Goal: Communication & Community: Answer question/provide support

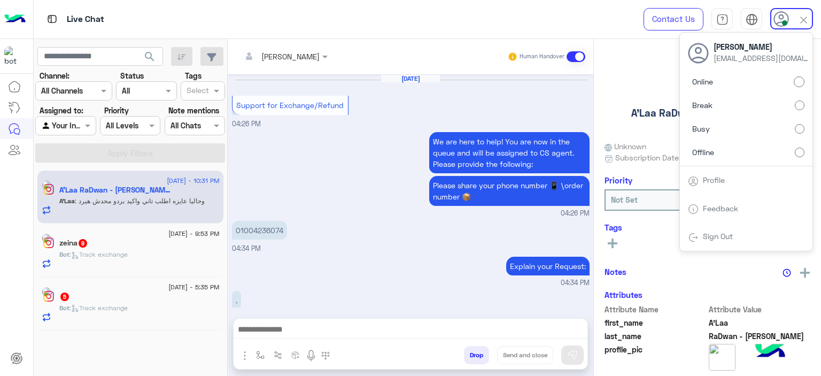
scroll to position [914, 0]
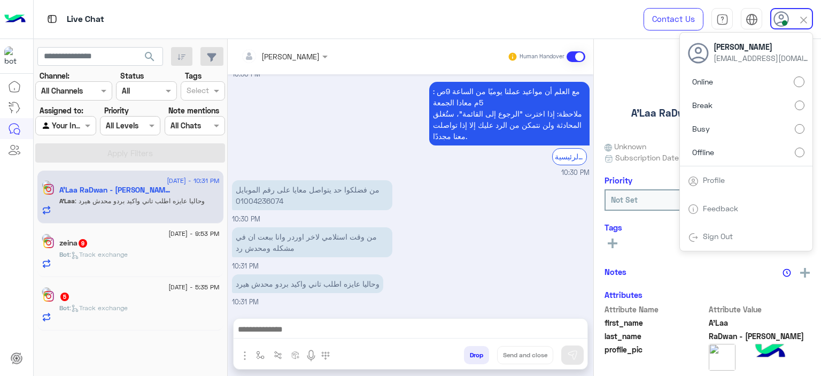
click at [510, 220] on div "من فضلكوا حد يتواصل معايا على رقم الموبايل 01004236074 10:30 PM" at bounding box center [411, 200] width 358 height 47
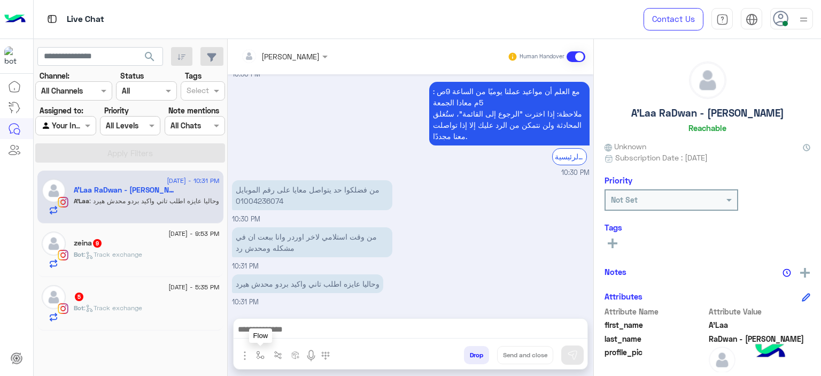
click at [253, 353] on button "button" at bounding box center [261, 355] width 18 height 18
click at [277, 335] on input "text" at bounding box center [280, 331] width 44 height 12
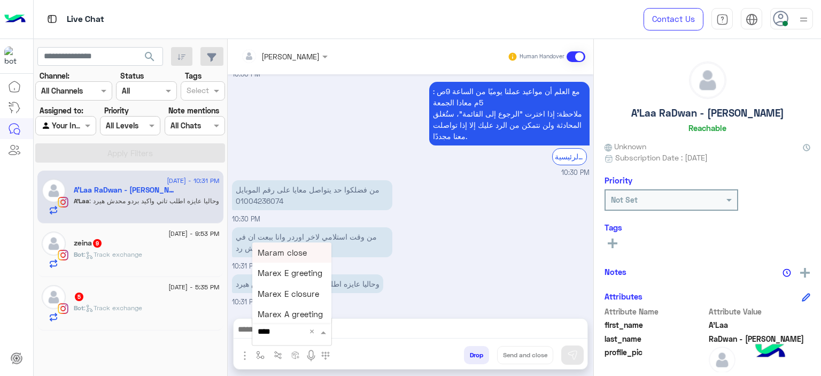
type input "*****"
click at [288, 292] on span "Mariam A greeting" at bounding box center [292, 294] width 69 height 10
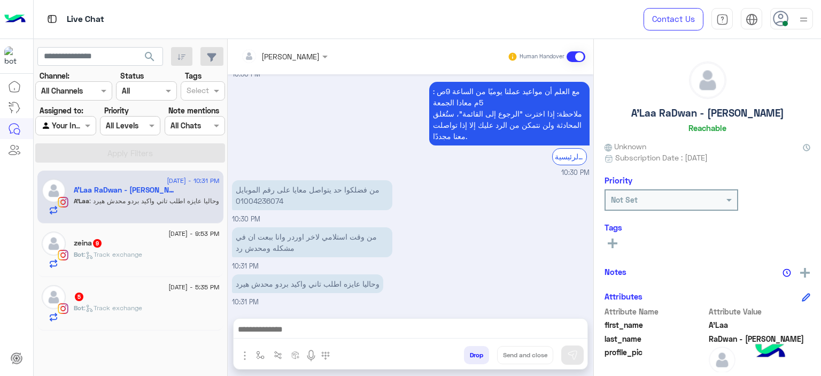
type textarea "**********"
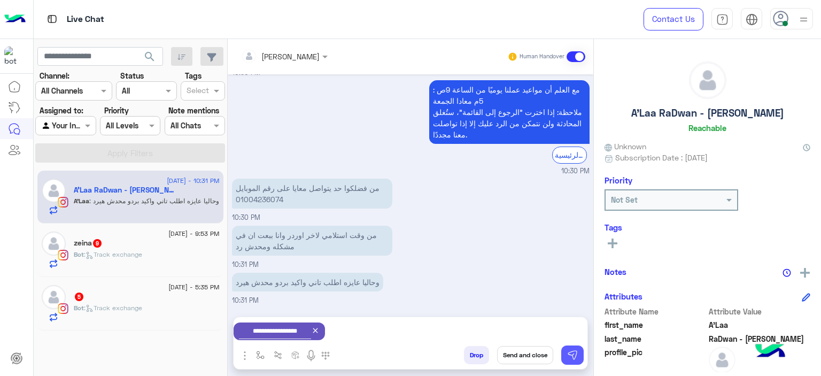
click at [577, 349] on img at bounding box center [572, 354] width 11 height 11
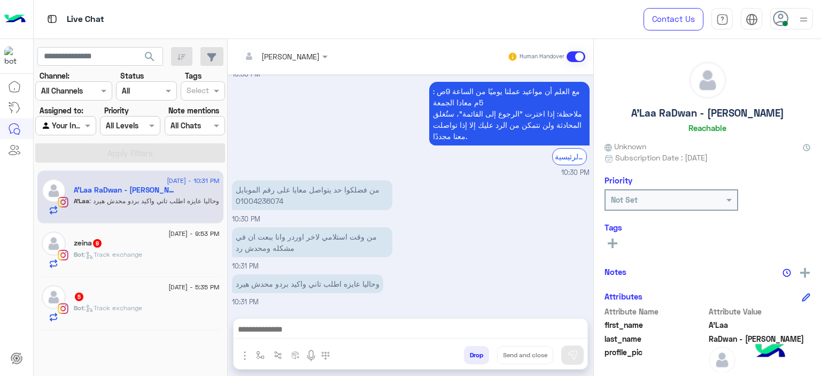
click at [168, 237] on span "30 August - 9:53 PM" at bounding box center [193, 234] width 51 height 10
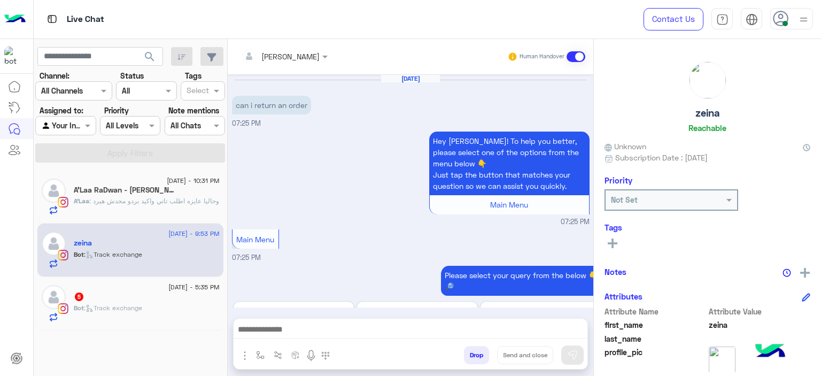
scroll to position [1304, 0]
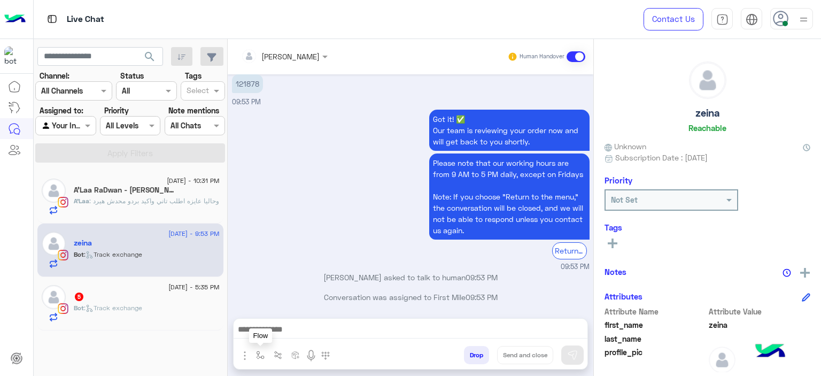
drag, startPoint x: 260, startPoint y: 353, endPoint x: 270, endPoint y: 337, distance: 19.0
click at [260, 353] on img "button" at bounding box center [260, 355] width 9 height 9
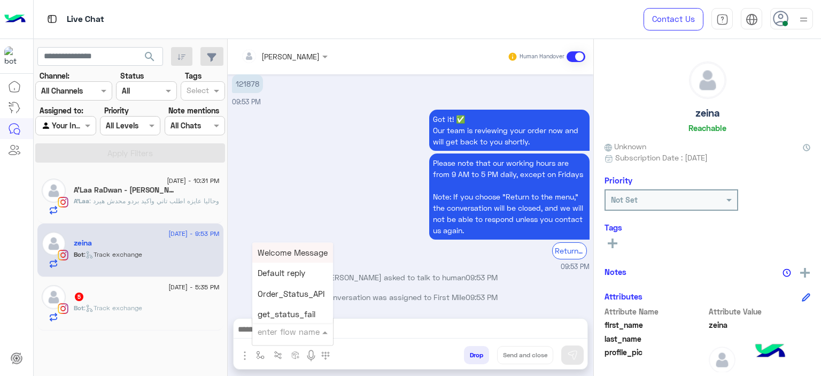
click at [271, 333] on input "text" at bounding box center [280, 331] width 44 height 12
type input "*"
type input "*****"
click at [300, 242] on div "Got it! ✅ Our team is reviewing your order now and will get back to you shortly…" at bounding box center [411, 189] width 358 height 165
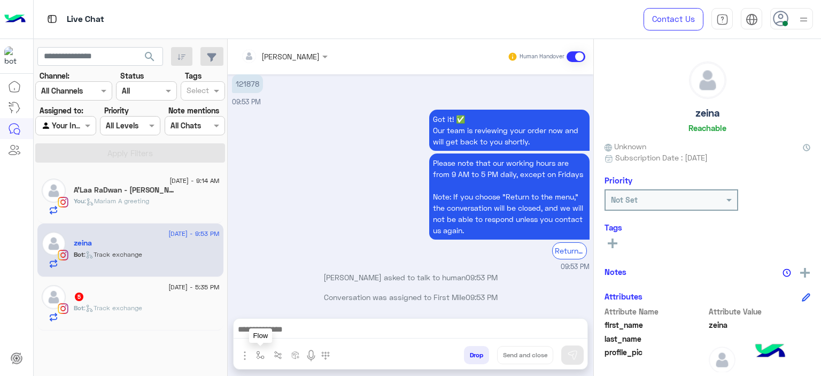
click at [257, 354] on img "button" at bounding box center [260, 355] width 9 height 9
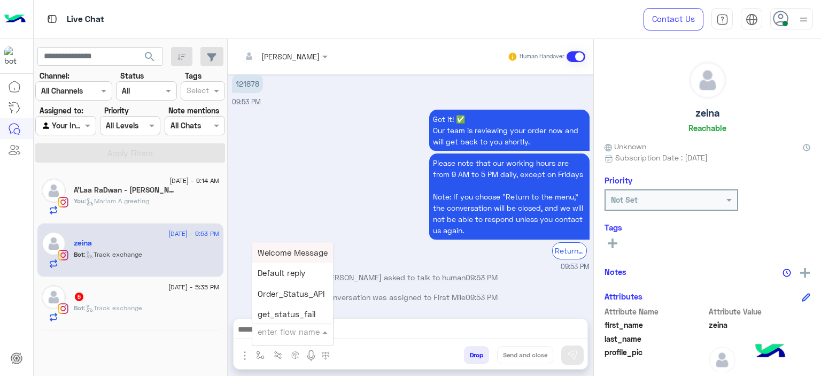
click at [284, 331] on input "text" at bounding box center [280, 331] width 44 height 12
type input "*****"
click at [293, 257] on span "Mariam E Greeting" at bounding box center [292, 252] width 69 height 10
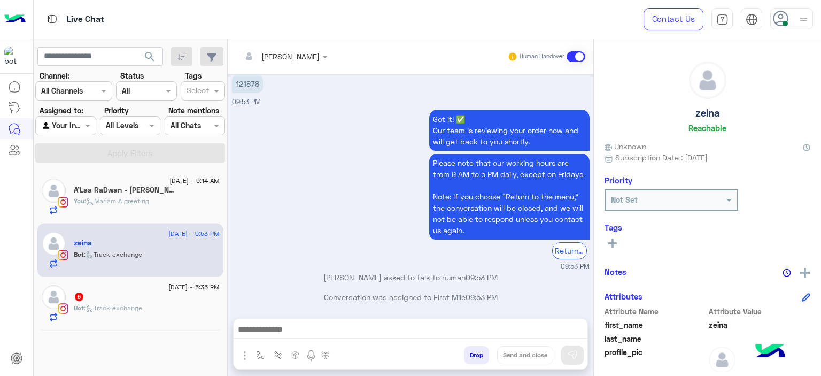
type textarea "**********"
click at [571, 349] on img at bounding box center [572, 354] width 11 height 11
click at [150, 296] on div "5" at bounding box center [147, 297] width 146 height 11
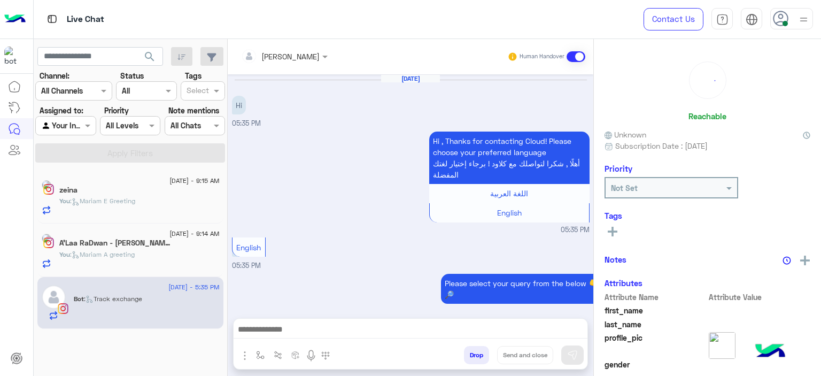
scroll to position [655, 0]
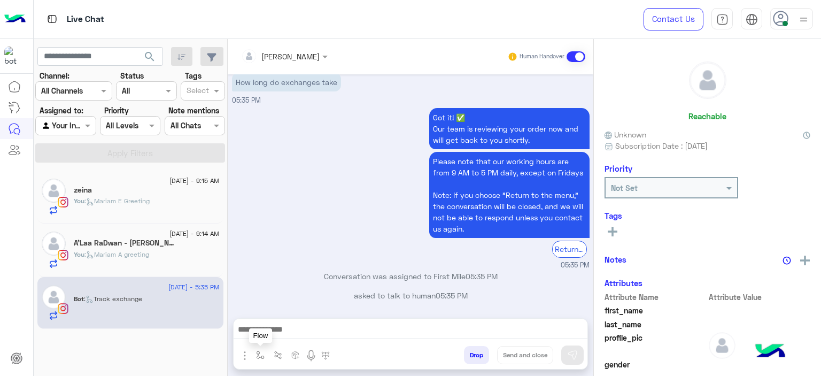
drag, startPoint x: 259, startPoint y: 360, endPoint x: 263, endPoint y: 350, distance: 10.3
click at [259, 358] on button "button" at bounding box center [261, 355] width 18 height 18
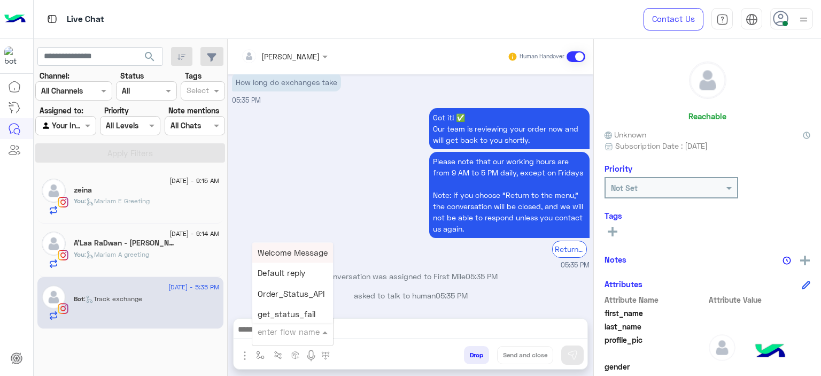
click at [274, 328] on input "text" at bounding box center [280, 331] width 44 height 12
type input "******"
drag, startPoint x: 286, startPoint y: 255, endPoint x: 322, endPoint y: 260, distance: 36.1
click at [286, 255] on span "Mariam E Greeting" at bounding box center [292, 252] width 69 height 10
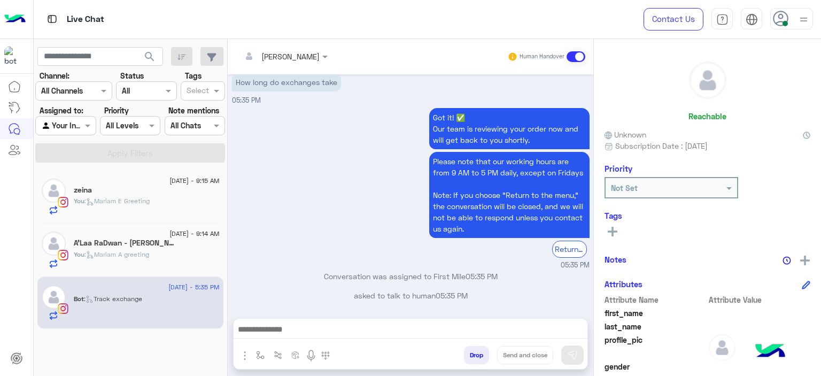
type textarea "**********"
click at [575, 356] on img at bounding box center [572, 354] width 11 height 11
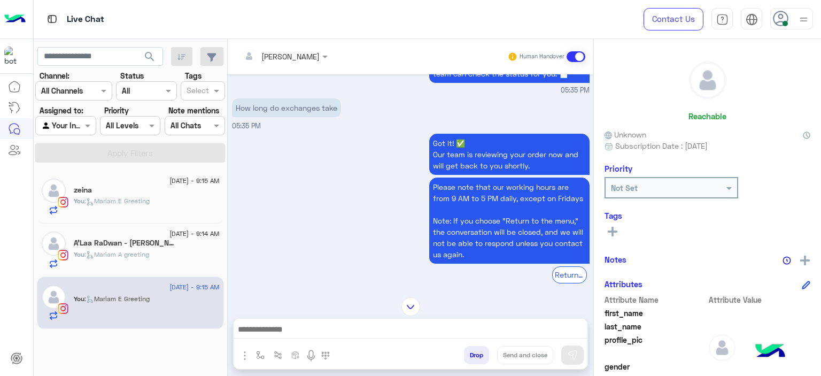
scroll to position [630, 0]
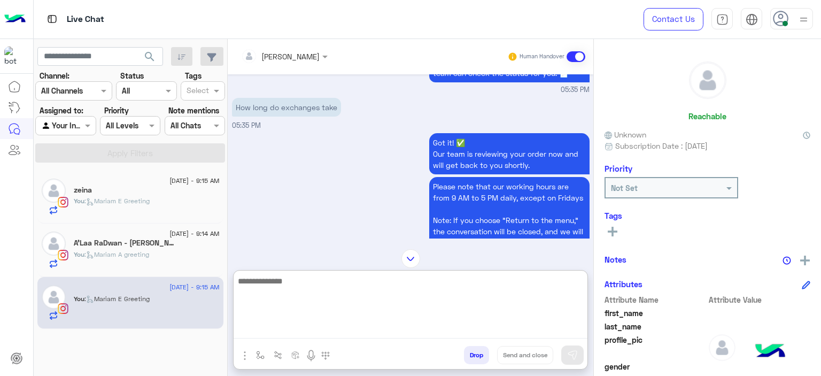
click at [308, 327] on textarea at bounding box center [411, 306] width 354 height 64
type textarea "**********"
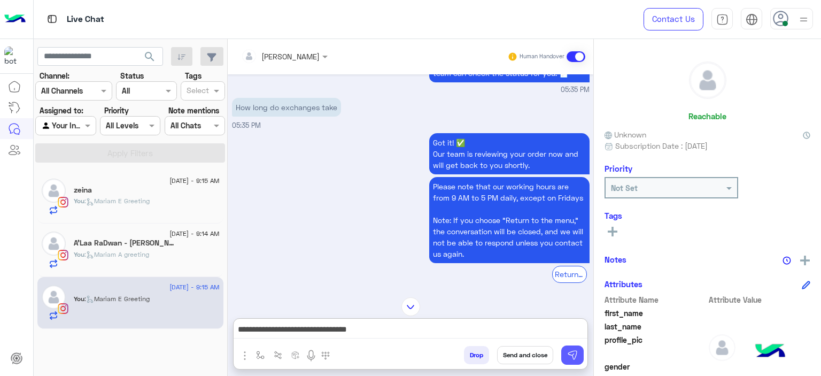
click at [573, 354] on img at bounding box center [572, 354] width 11 height 11
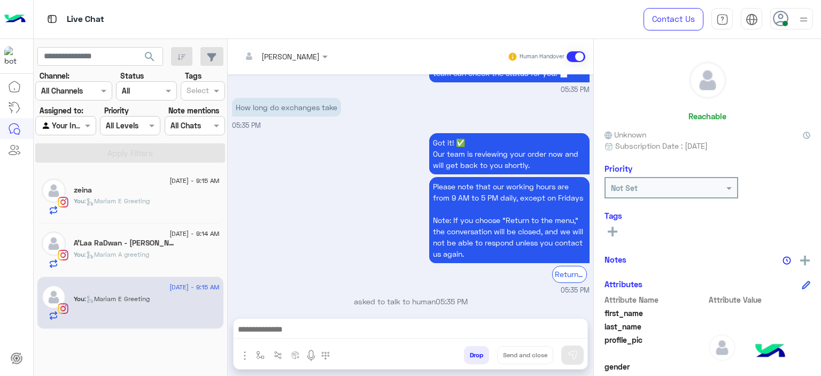
scroll to position [784, 0]
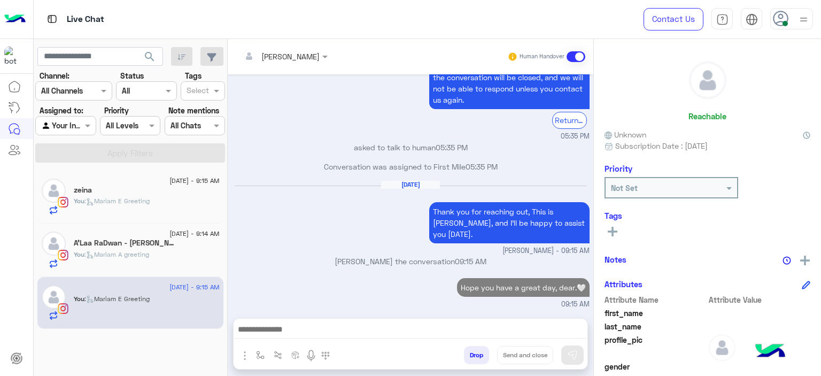
click at [526, 287] on p "Hope you have a great day, dear.🤍" at bounding box center [523, 287] width 133 height 19
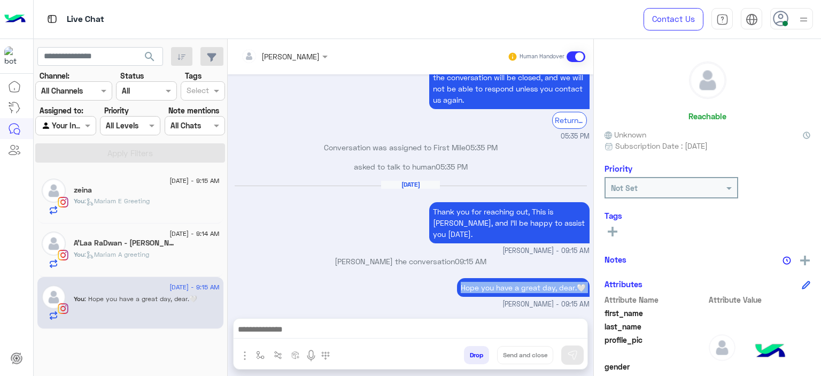
copy p "Hope you have a great day, dear.🤍"
click at [149, 247] on div "A'Laa RaDwan - آلاء رضوان" at bounding box center [147, 243] width 146 height 11
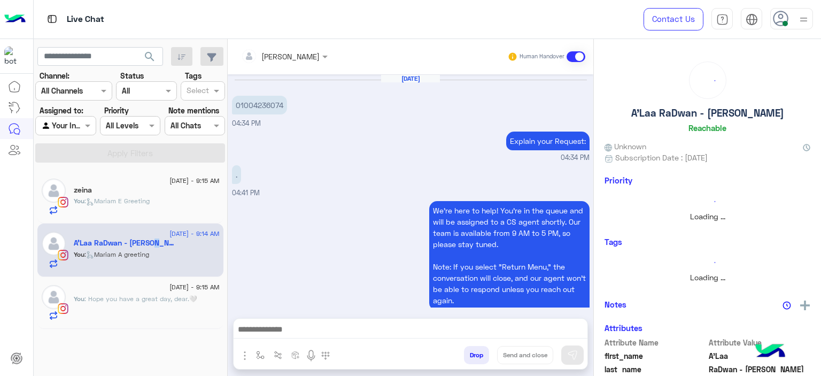
scroll to position [861, 0]
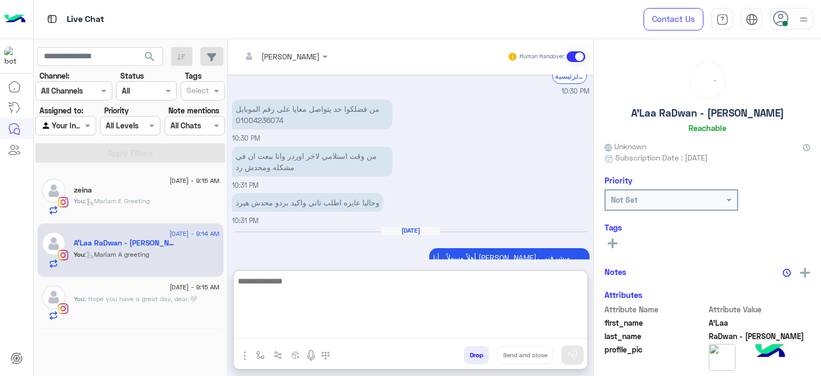
drag, startPoint x: 274, startPoint y: 330, endPoint x: 272, endPoint y: 325, distance: 5.6
click at [274, 330] on textarea at bounding box center [411, 306] width 354 height 64
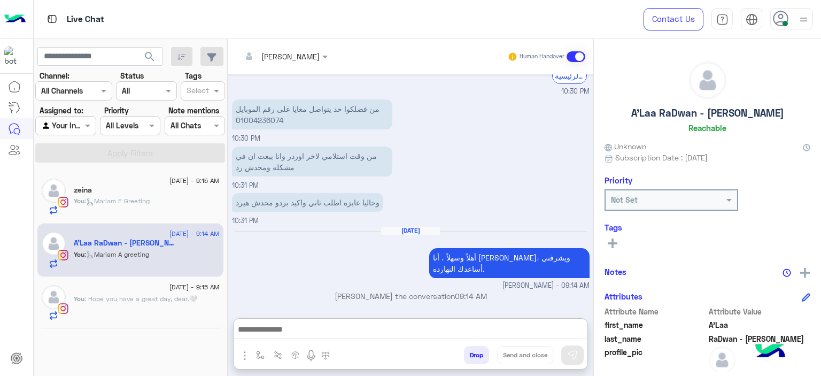
click at [133, 206] on div "You : Mariam E Greeting" at bounding box center [147, 205] width 146 height 19
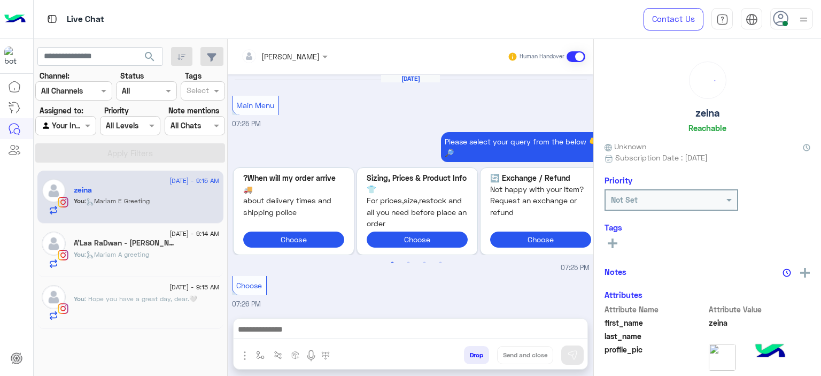
scroll to position [1265, 0]
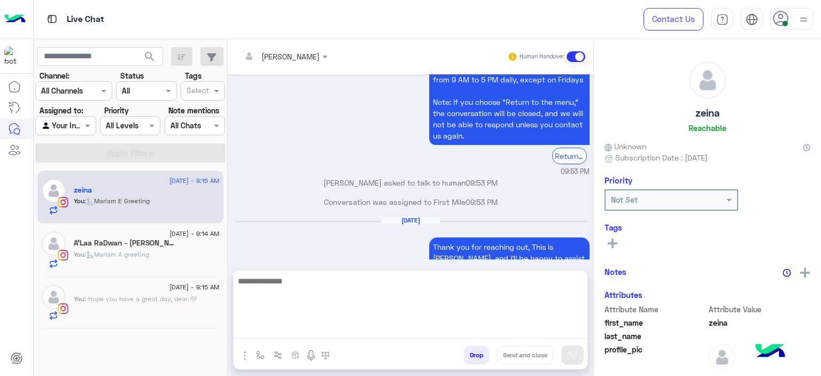
click at [271, 324] on textarea at bounding box center [411, 306] width 354 height 64
paste textarea "**********"
type textarea "**********"
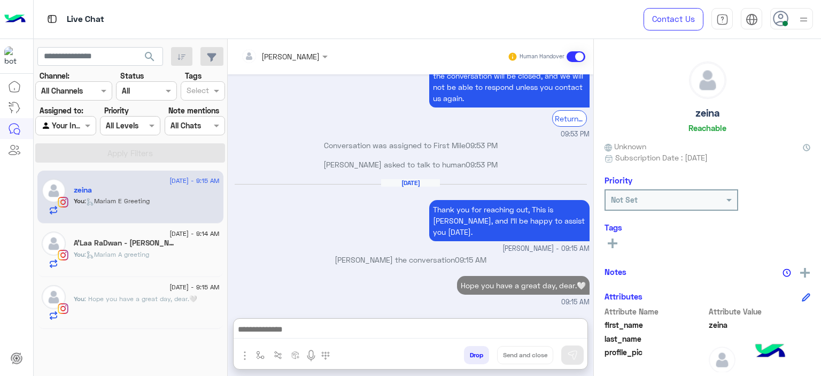
click at [190, 244] on div "A'Laa RaDwan - آلاء رضوان" at bounding box center [147, 243] width 146 height 11
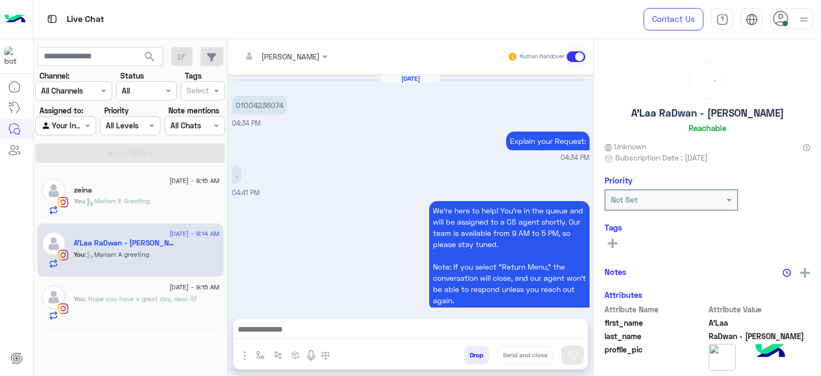
scroll to position [861, 0]
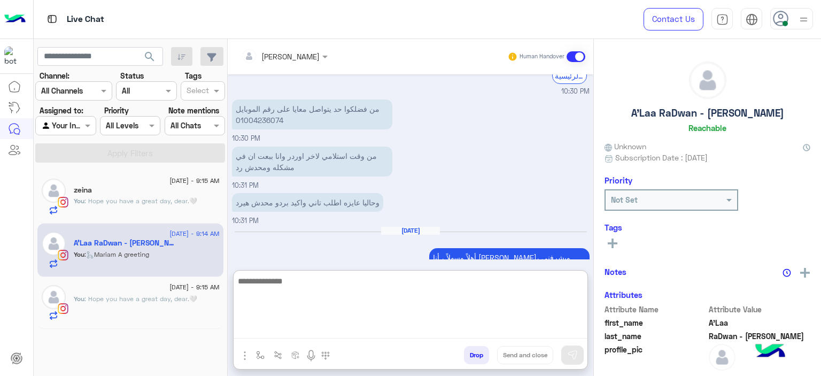
click at [305, 329] on textarea at bounding box center [411, 306] width 354 height 64
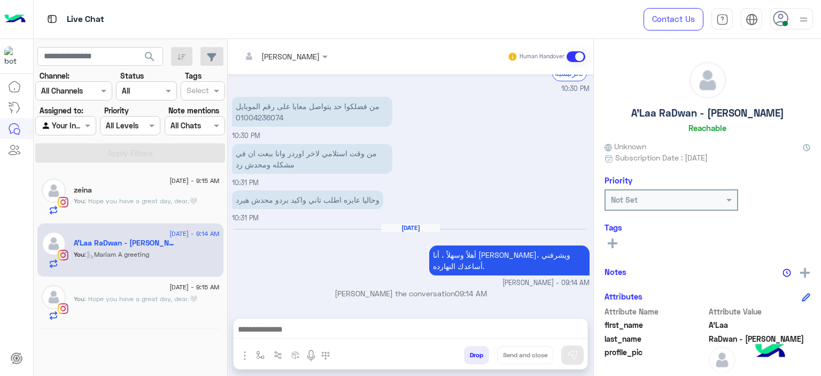
click at [169, 288] on span "31 August - 9:15 AM" at bounding box center [194, 287] width 50 height 10
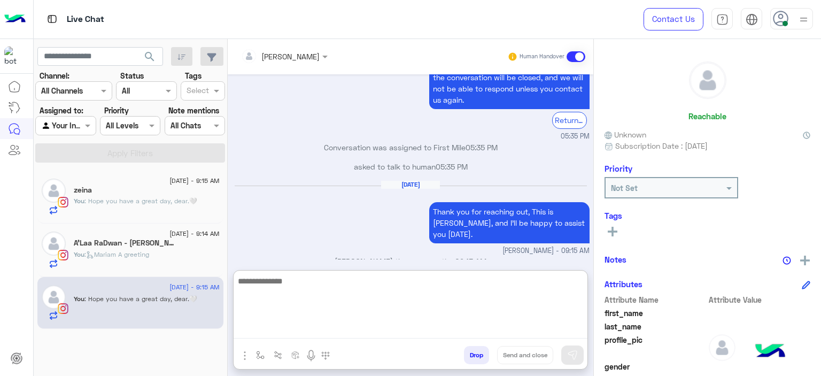
click at [313, 329] on textarea at bounding box center [411, 306] width 354 height 64
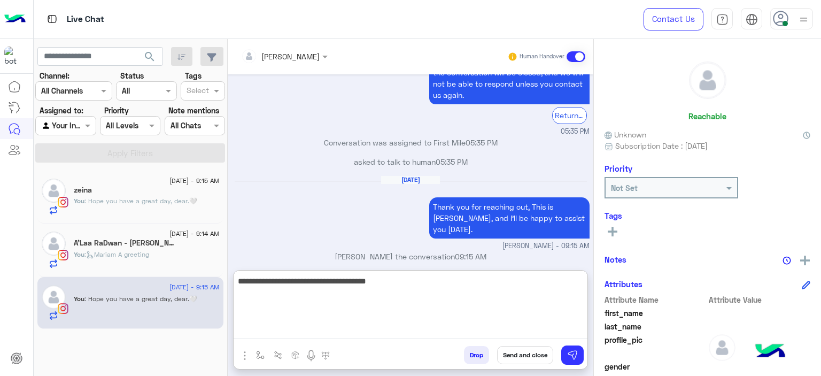
type textarea "**********"
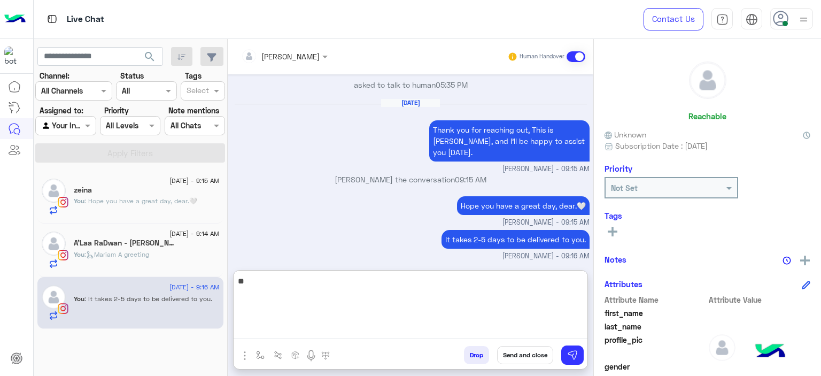
type textarea "*"
click at [306, 282] on textarea "**********" at bounding box center [411, 306] width 354 height 64
click at [305, 282] on textarea "**********" at bounding box center [411, 306] width 354 height 64
click at [310, 281] on textarea "**********" at bounding box center [411, 306] width 354 height 64
type textarea "**********"
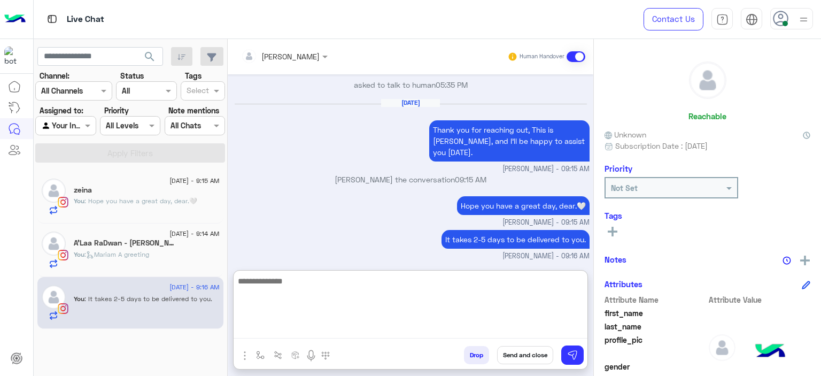
scroll to position [900, 0]
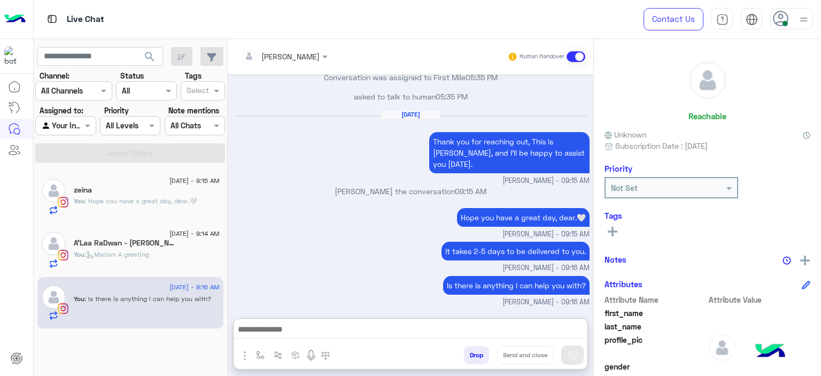
click at [157, 192] on div "zeina" at bounding box center [147, 190] width 146 height 11
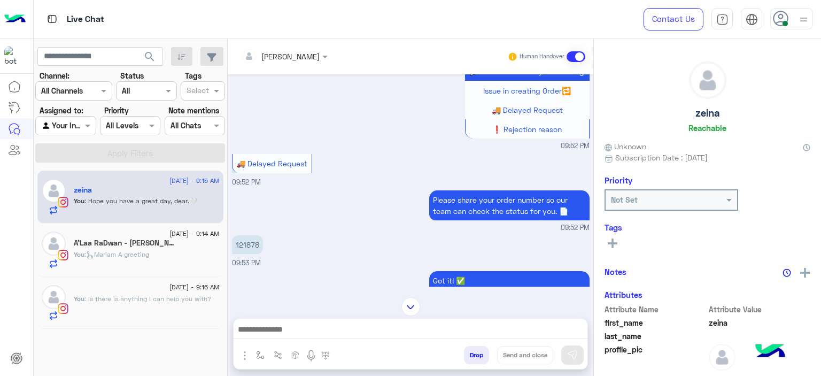
scroll to position [972, 0]
drag, startPoint x: 314, startPoint y: 207, endPoint x: 243, endPoint y: 241, distance: 78.9
click at [243, 241] on p "121878" at bounding box center [247, 245] width 31 height 19
click at [244, 241] on p "121878" at bounding box center [247, 245] width 31 height 19
click at [243, 242] on p "121878" at bounding box center [247, 245] width 31 height 19
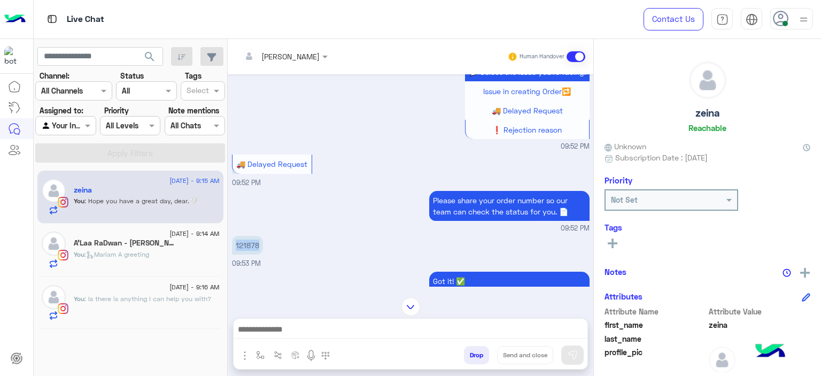
click at [243, 242] on p "121878" at bounding box center [247, 245] width 31 height 19
copy app-message "121878"
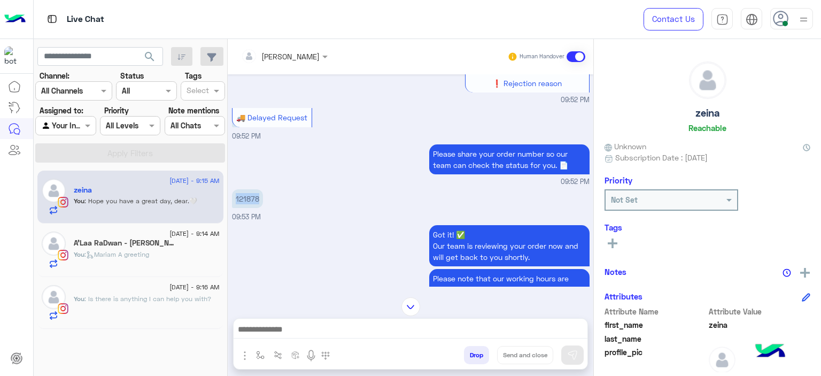
scroll to position [1263, 0]
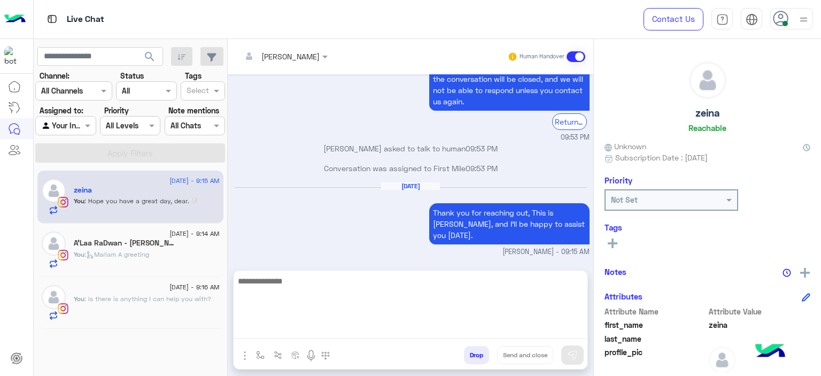
click at [304, 325] on textarea at bounding box center [411, 306] width 354 height 64
type textarea "*"
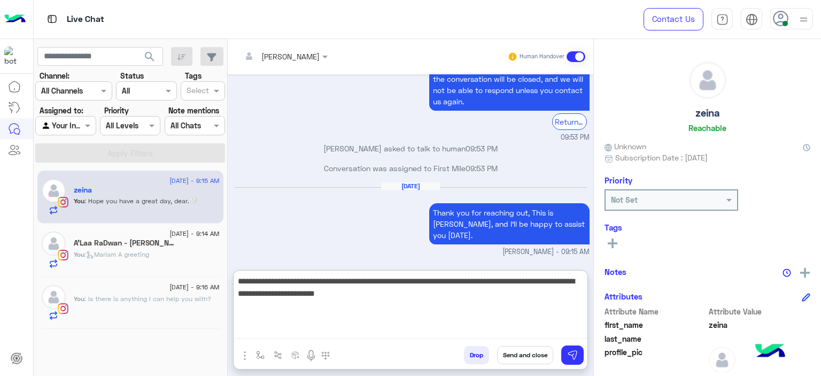
type textarea "**********"
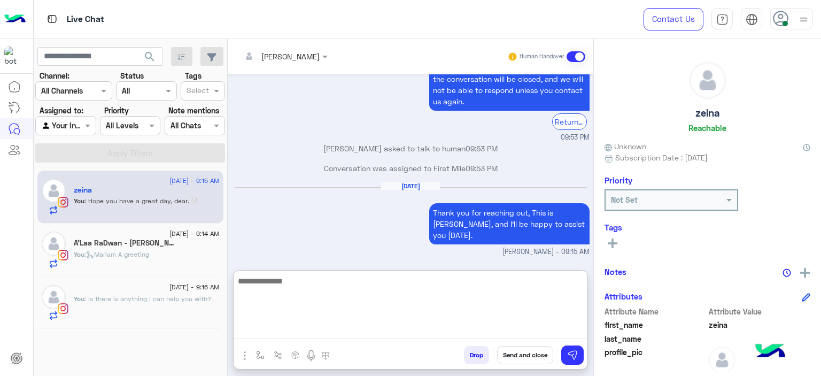
scroll to position [1379, 0]
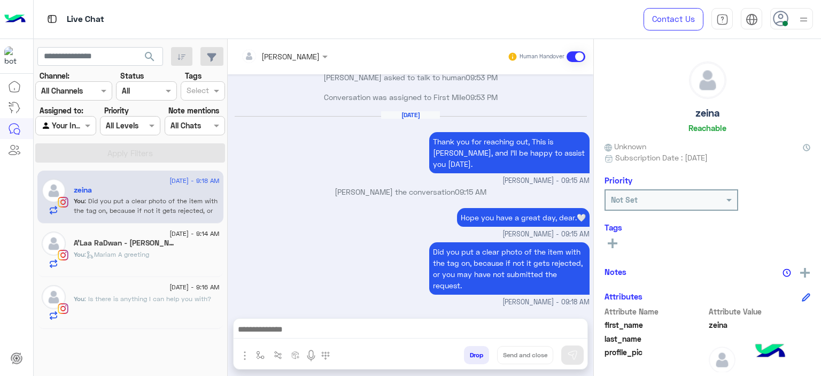
click at [194, 295] on span ": Is there is anything I can help you with?" at bounding box center [147, 298] width 127 height 8
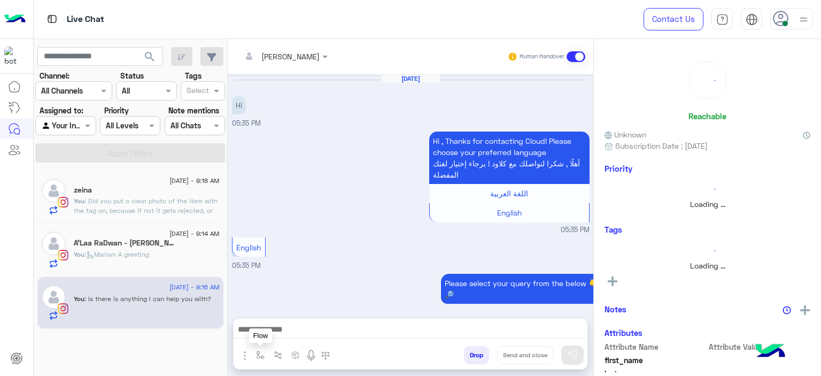
scroll to position [852, 0]
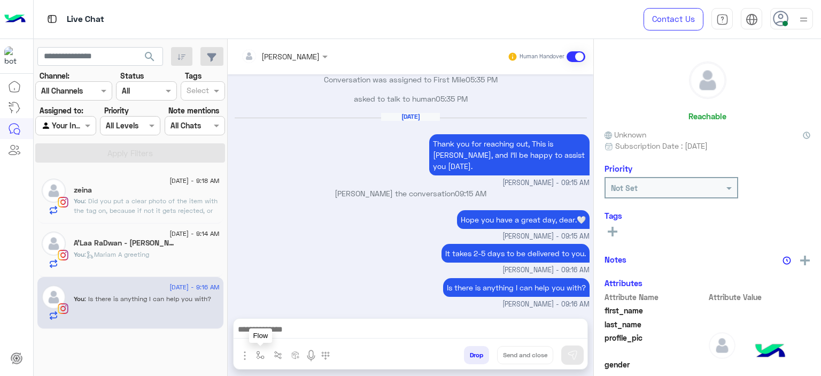
click at [259, 352] on img "button" at bounding box center [260, 355] width 9 height 9
click at [271, 335] on input "text" at bounding box center [280, 331] width 44 height 12
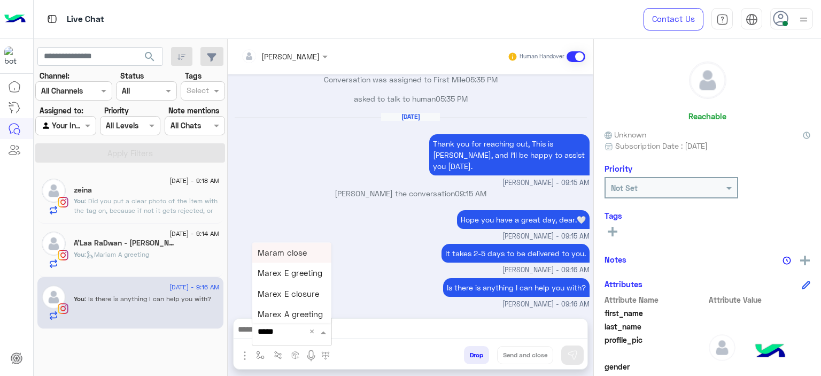
type input "******"
click at [289, 277] on span "Mariam E closure" at bounding box center [291, 273] width 66 height 10
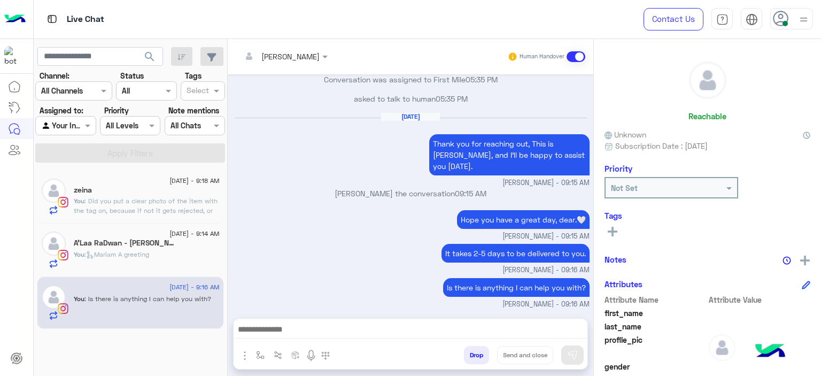
type textarea "**********"
click at [528, 354] on button "Send and close" at bounding box center [525, 355] width 56 height 18
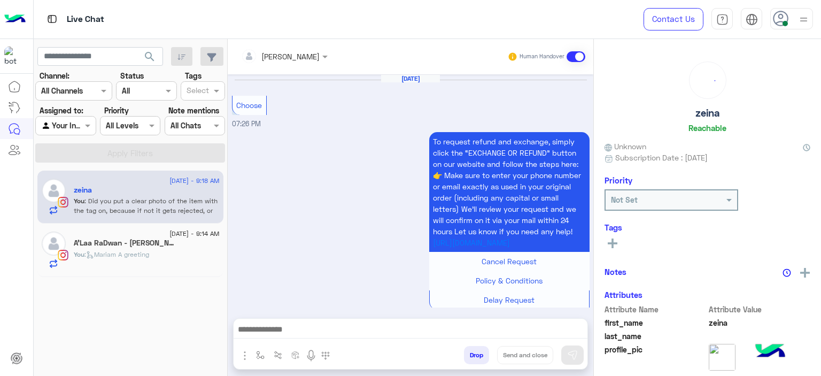
scroll to position [1187, 0]
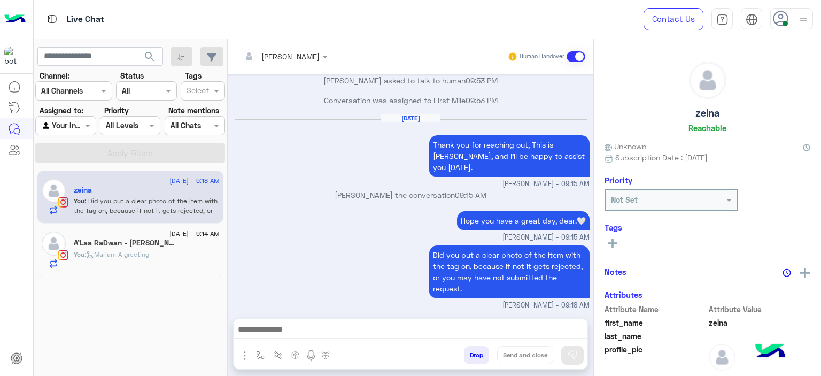
click at [154, 245] on h5 "A'Laa RaDwan - آلاء رضوان" at bounding box center [125, 242] width 102 height 9
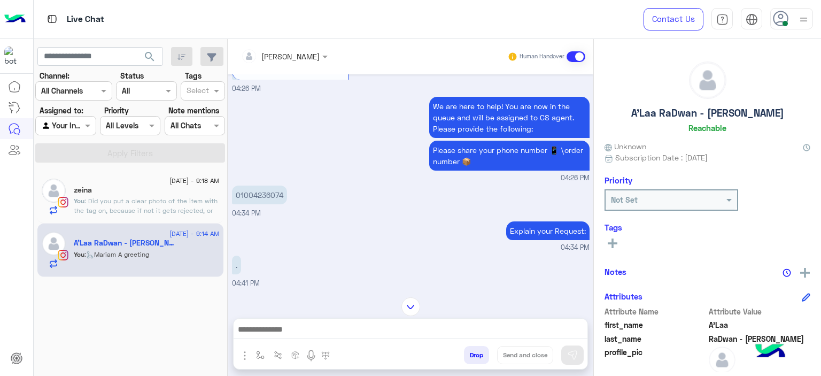
scroll to position [2309, 0]
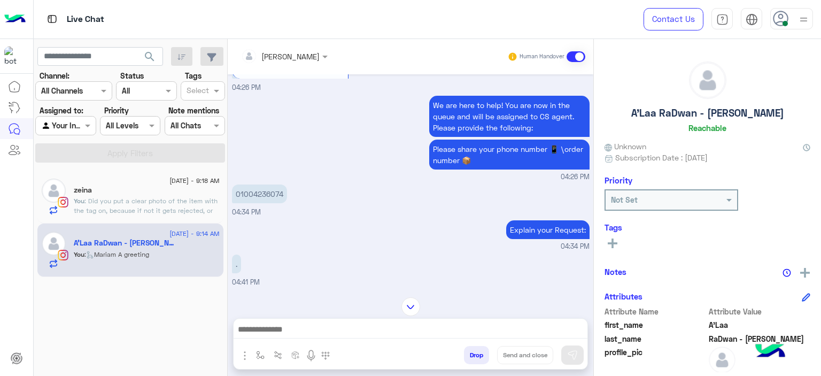
click at [252, 184] on p "01004236074" at bounding box center [259, 193] width 55 height 19
copy p "01004236074"
click at [407, 303] on img at bounding box center [410, 306] width 19 height 19
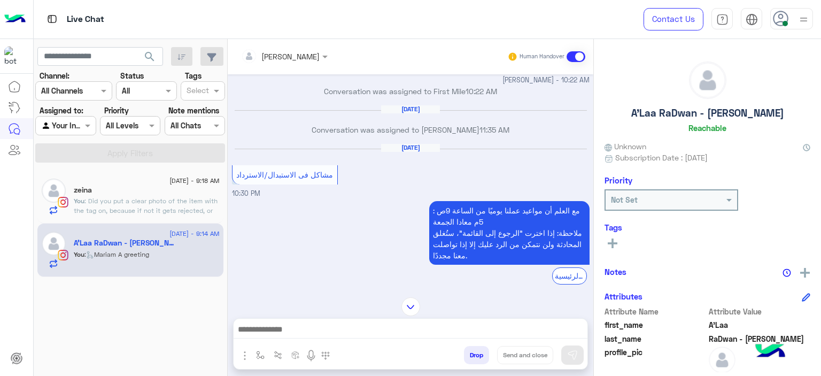
scroll to position [5529, 0]
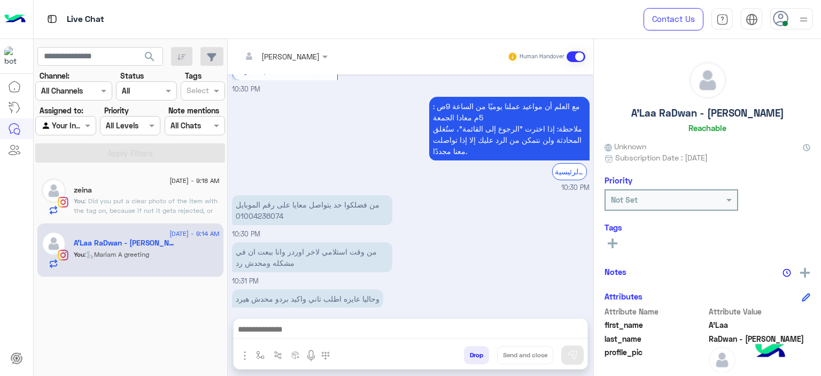
click at [170, 193] on div "zeina" at bounding box center [147, 190] width 146 height 11
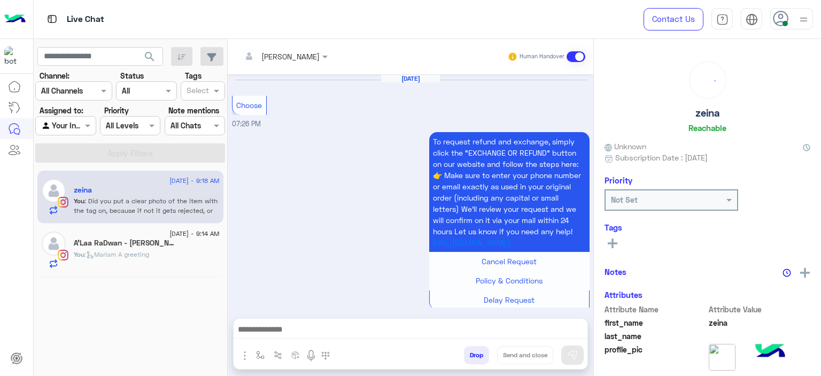
scroll to position [1187, 0]
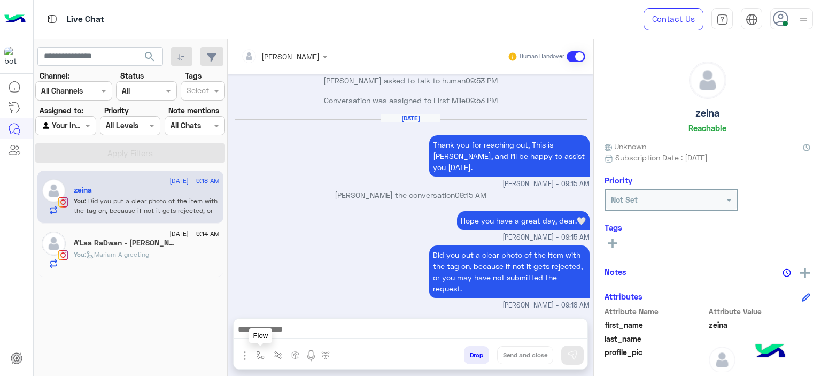
click at [257, 352] on img "button" at bounding box center [260, 355] width 9 height 9
click at [276, 335] on input "text" at bounding box center [280, 331] width 44 height 12
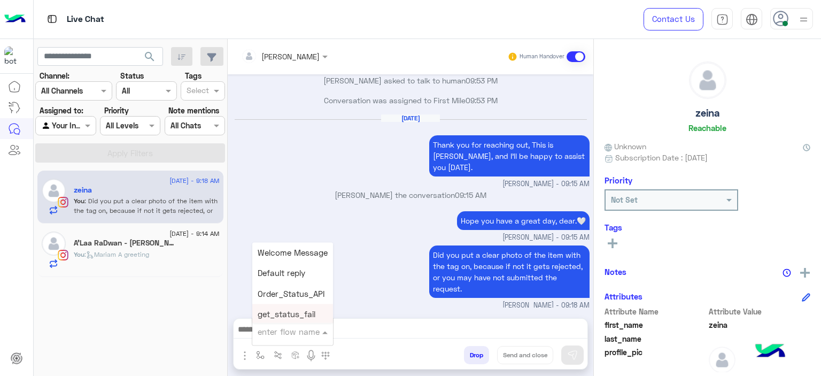
click at [614, 241] on icon at bounding box center [613, 243] width 10 height 10
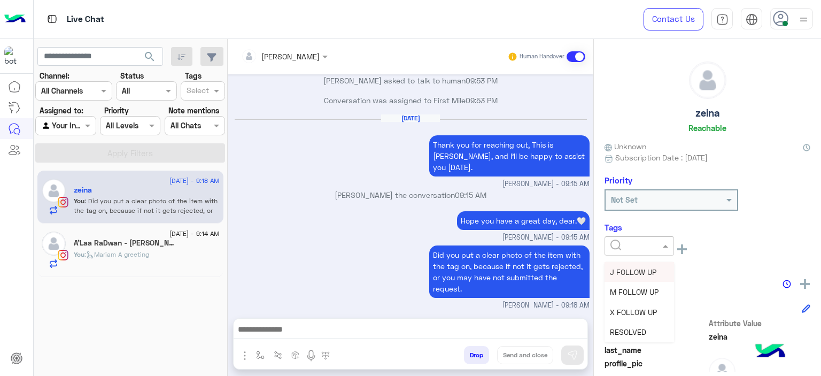
click at [664, 251] on div at bounding box center [638, 245] width 69 height 19
click at [620, 293] on span "M FOLLOW UP" at bounding box center [634, 291] width 49 height 9
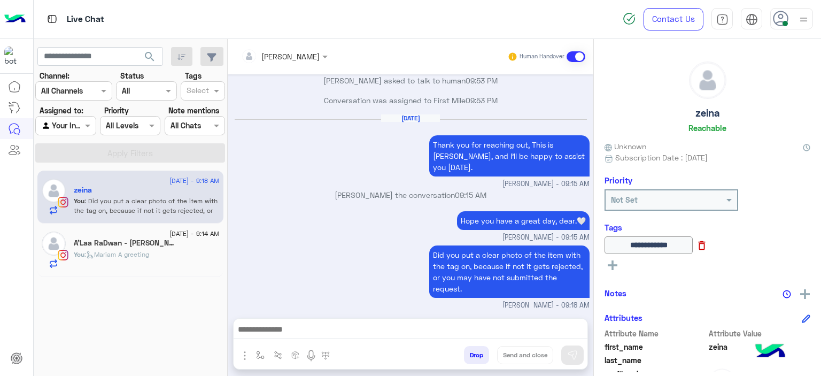
click at [708, 244] on icon at bounding box center [702, 245] width 12 height 12
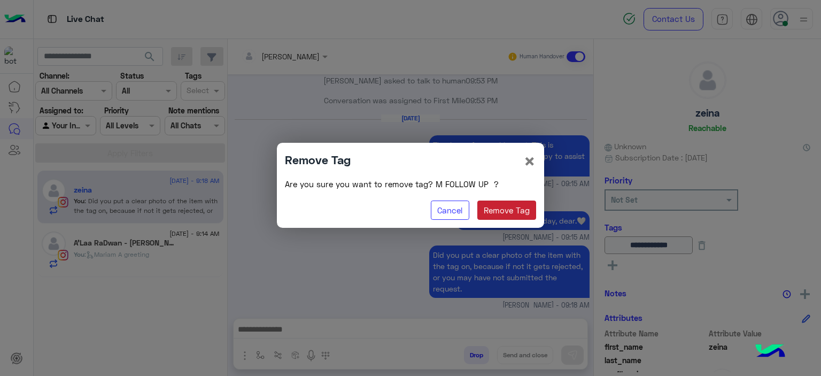
click at [498, 211] on button "Remove Tag" at bounding box center [506, 209] width 59 height 19
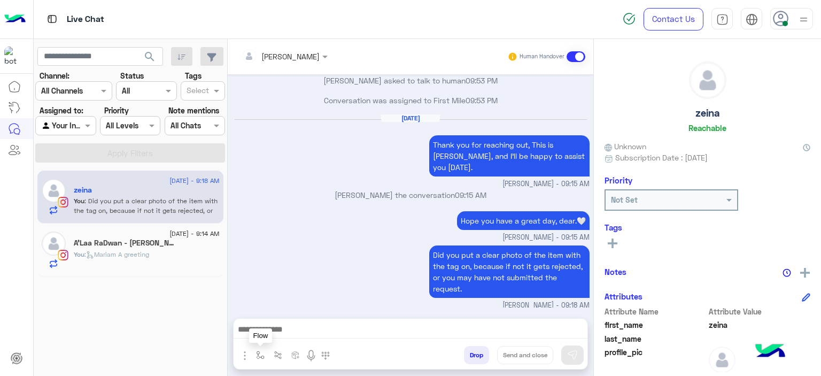
drag, startPoint x: 258, startPoint y: 352, endPoint x: 263, endPoint y: 347, distance: 6.8
click at [258, 351] on img "button" at bounding box center [260, 355] width 9 height 9
click at [275, 333] on input "text" at bounding box center [280, 331] width 44 height 12
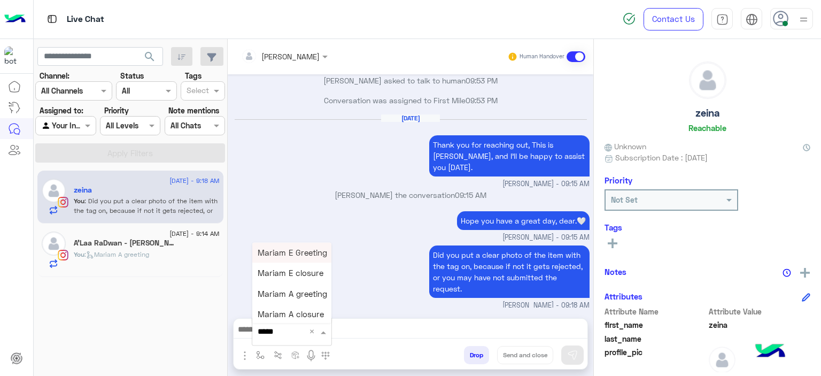
type input "******"
click at [291, 270] on span "Mariam E closure" at bounding box center [291, 273] width 66 height 10
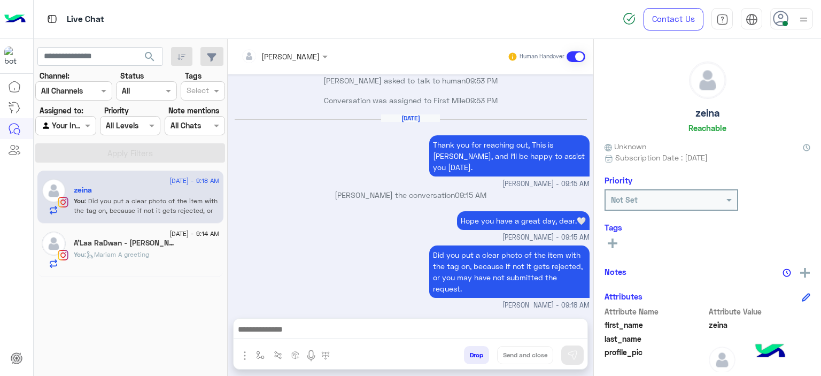
type textarea "**********"
click at [527, 349] on button "Send and close" at bounding box center [525, 355] width 56 height 18
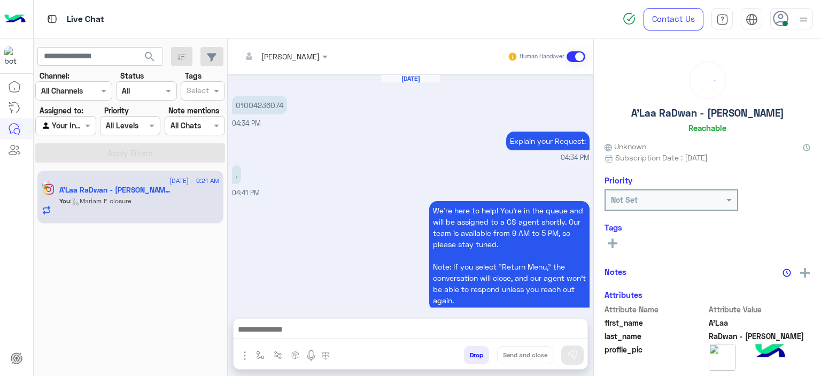
scroll to position [861, 0]
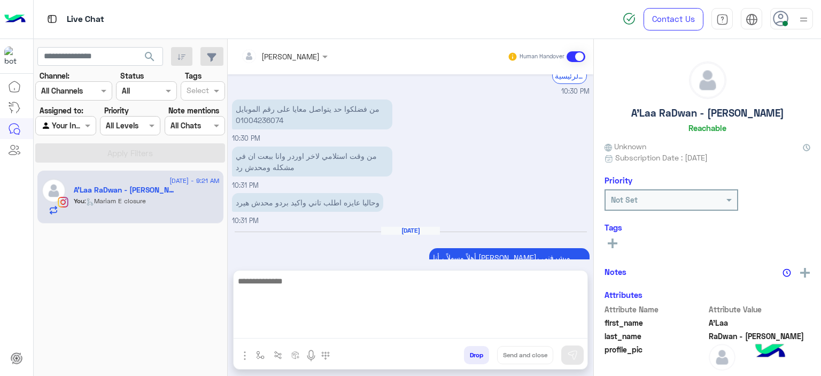
click at [308, 324] on textarea at bounding box center [411, 306] width 354 height 64
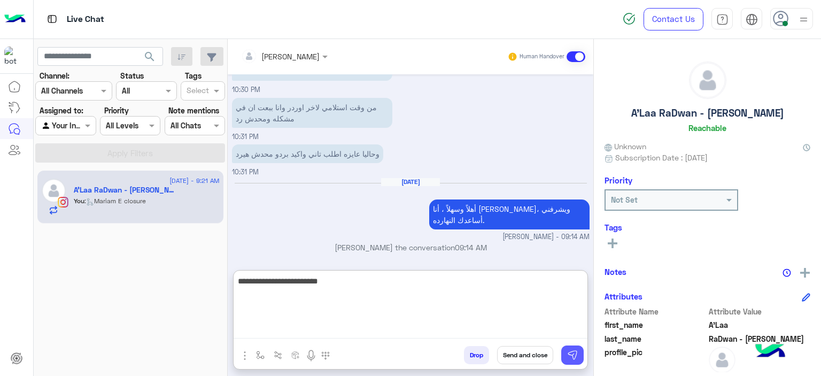
type textarea "**********"
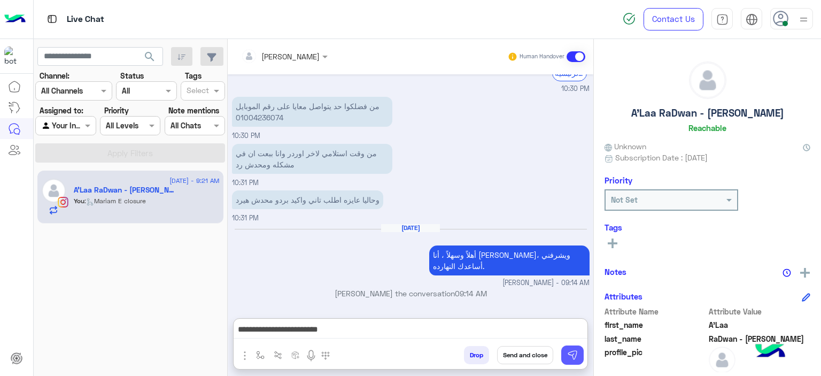
click at [565, 347] on button at bounding box center [572, 354] width 22 height 19
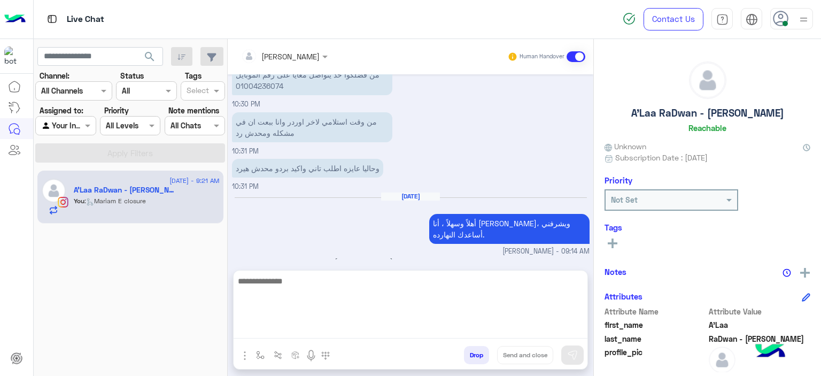
click at [449, 331] on textarea at bounding box center [411, 306] width 354 height 64
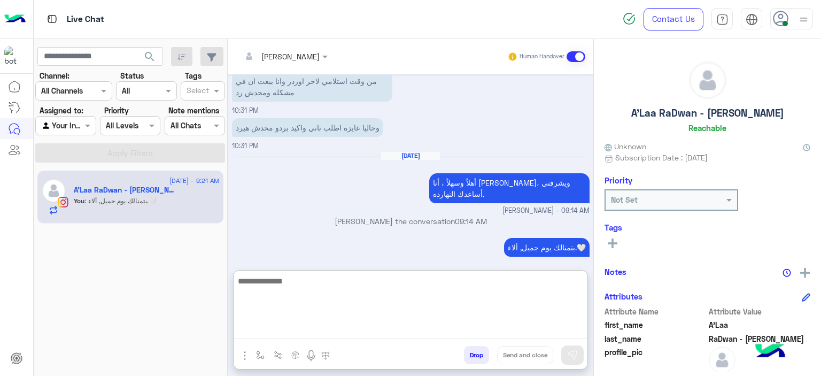
scroll to position [944, 0]
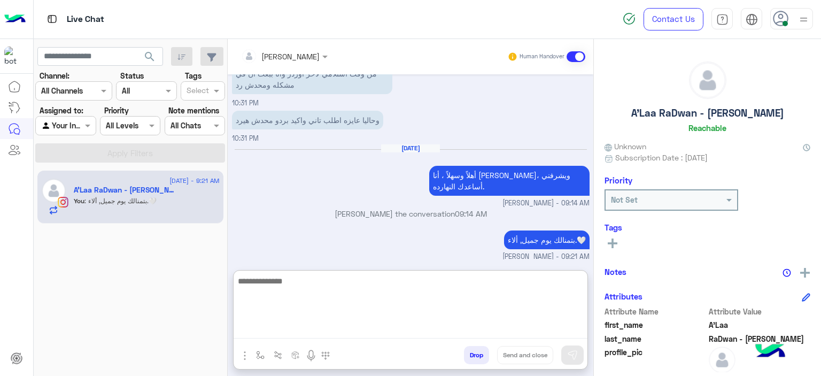
type textarea "*"
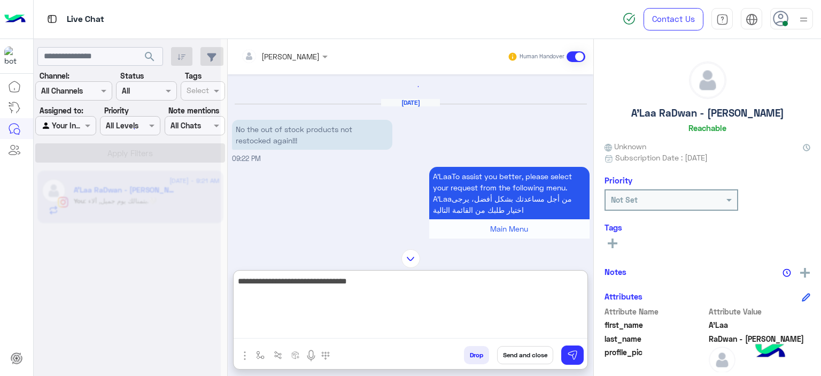
scroll to position [1363, 0]
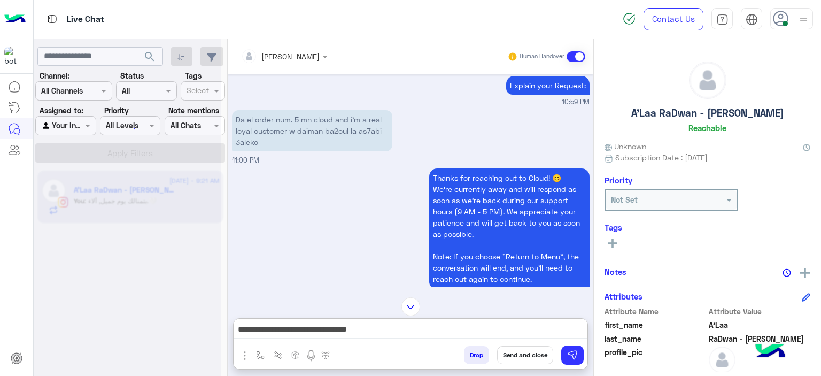
click at [375, 151] on p "Da el order num. 5 mn cloud and i’m a real loyal customer w daiman ba2oul la as…" at bounding box center [312, 130] width 160 height 41
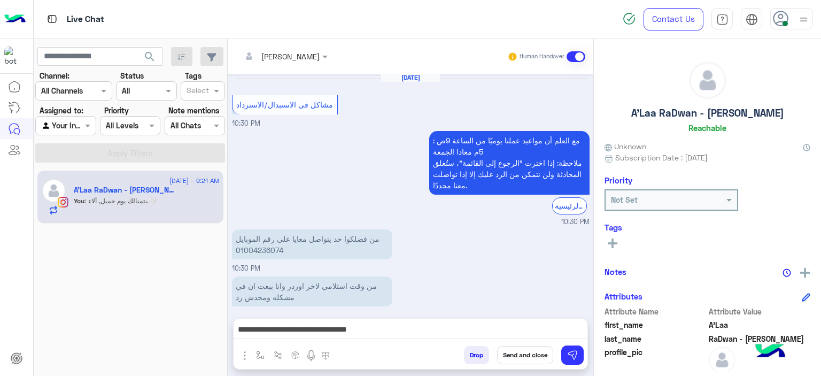
scroll to position [5590, 0]
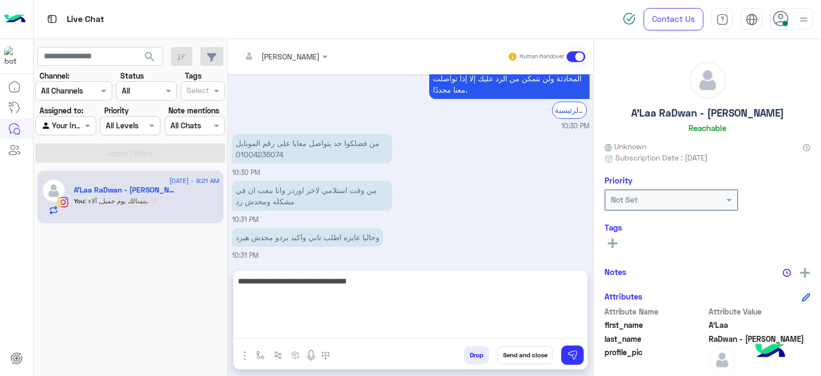
click at [459, 333] on textarea "**********" at bounding box center [411, 306] width 354 height 64
type textarea "**********"
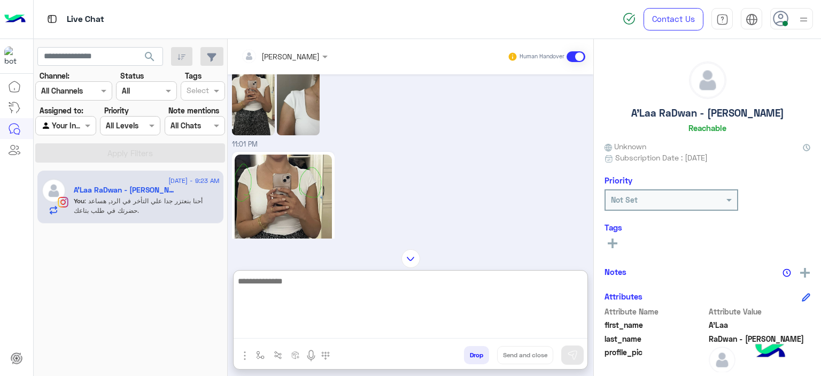
scroll to position [2890, 0]
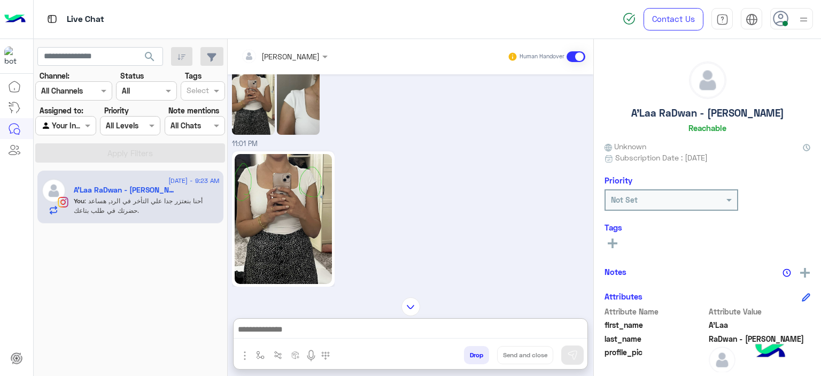
click at [284, 154] on img at bounding box center [283, 219] width 97 height 130
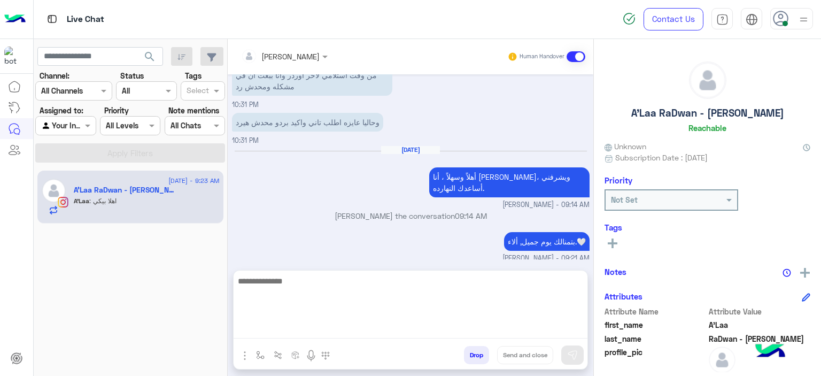
click at [314, 326] on textarea at bounding box center [411, 306] width 354 height 64
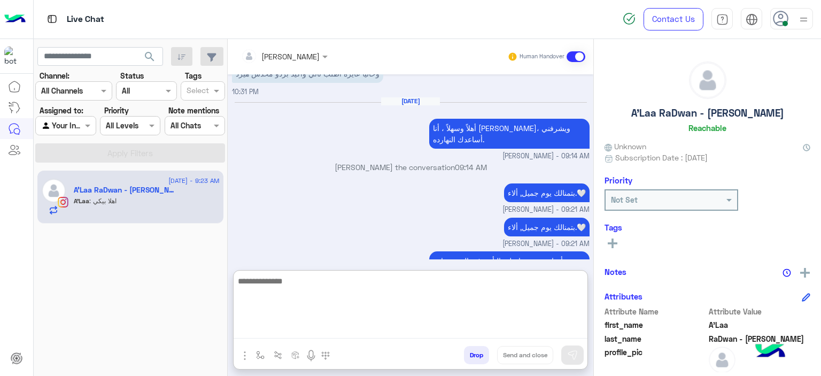
click at [298, 288] on textarea at bounding box center [411, 306] width 354 height 64
type textarea "**********"
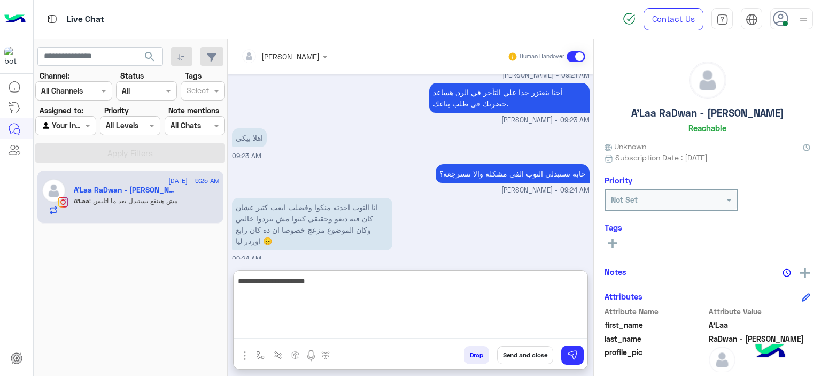
scroll to position [5957, 0]
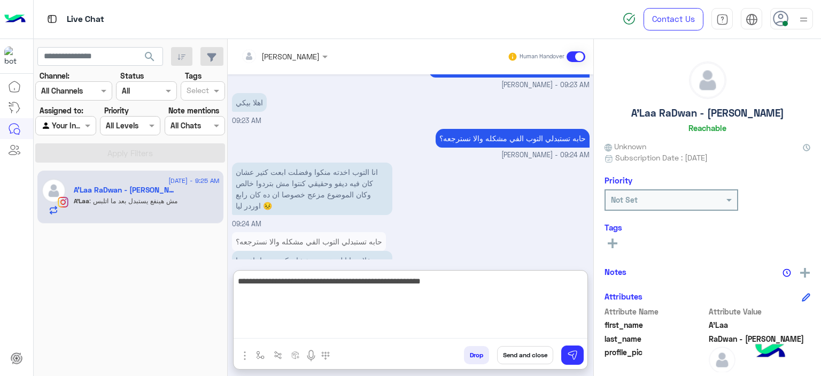
type textarea "**********"
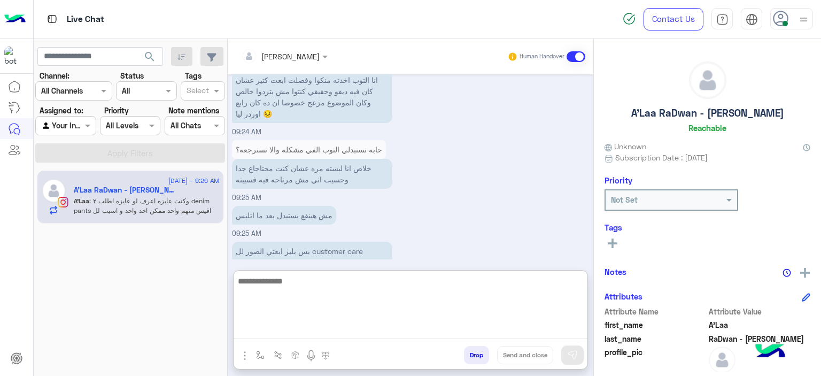
scroll to position [6108, 0]
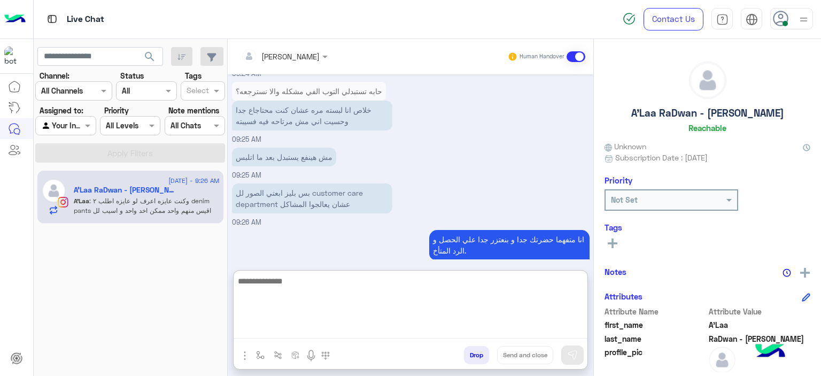
paste textarea "**********"
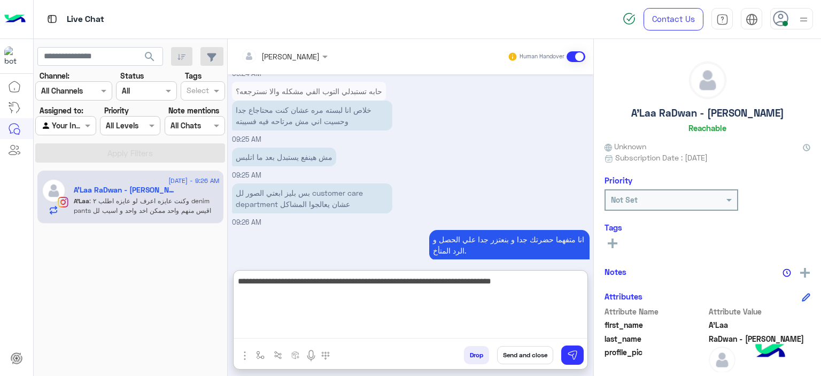
drag, startPoint x: 309, startPoint y: 281, endPoint x: 315, endPoint y: 279, distance: 6.1
click at [315, 279] on textarea "**********" at bounding box center [411, 306] width 354 height 64
click at [579, 278] on textarea "**********" at bounding box center [411, 306] width 354 height 64
type textarea "**********"
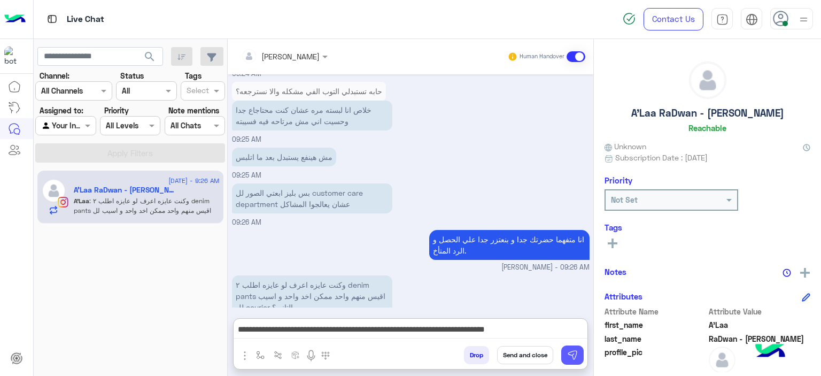
click at [569, 355] on img at bounding box center [572, 354] width 11 height 11
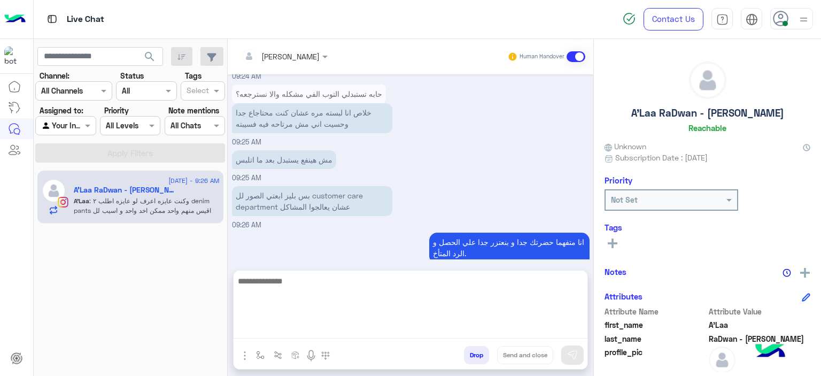
click at [437, 325] on textarea at bounding box center [411, 306] width 354 height 64
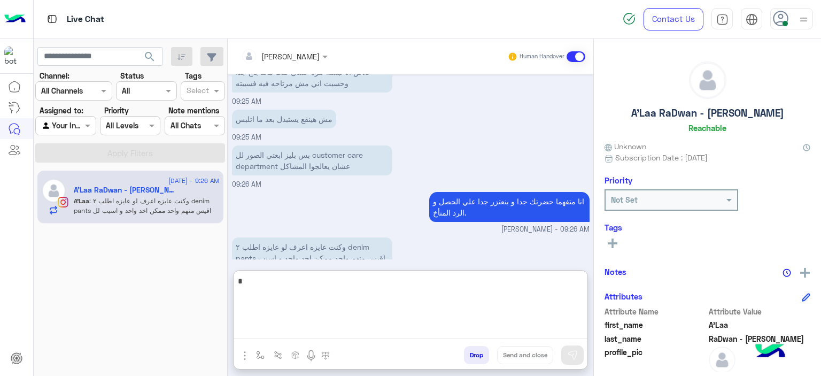
scroll to position [6153, 0]
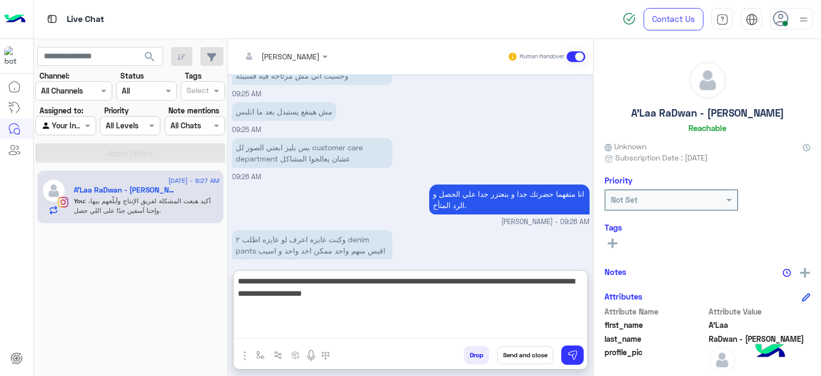
type textarea "**********"
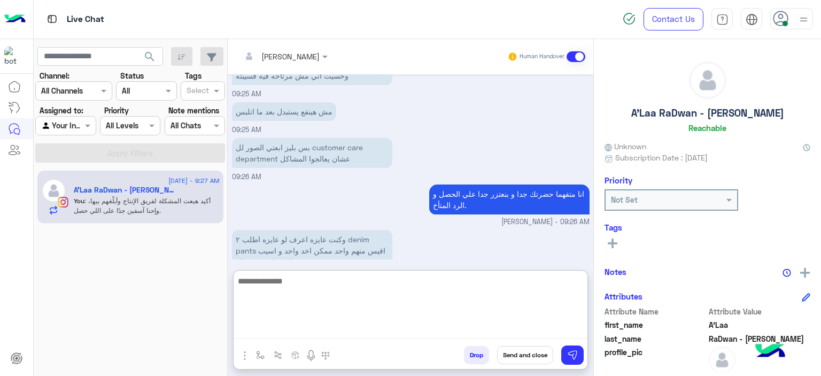
scroll to position [6220, 0]
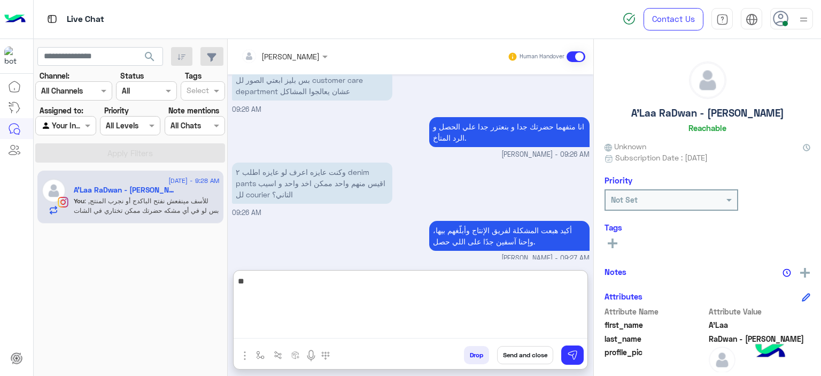
type textarea "*"
type textarea "**********"
drag, startPoint x: 318, startPoint y: 283, endPoint x: 587, endPoint y: 280, distance: 268.8
click at [587, 280] on textarea "**********" at bounding box center [411, 306] width 354 height 64
paste textarea "**********"
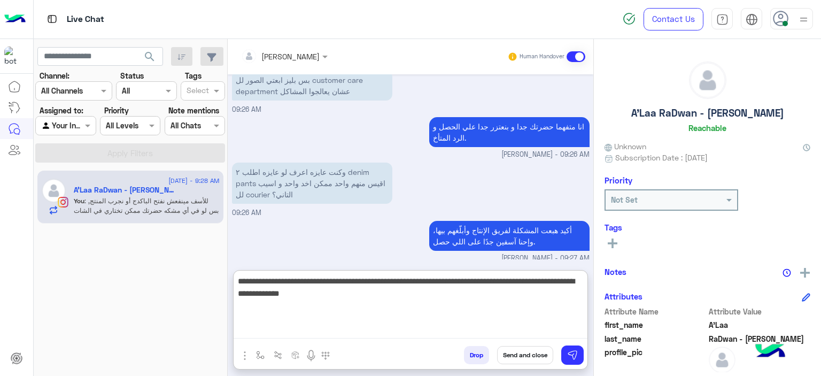
click at [293, 282] on textarea "**********" at bounding box center [411, 306] width 354 height 64
click at [296, 283] on textarea "**********" at bounding box center [411, 306] width 354 height 64
click at [495, 291] on textarea "**********" at bounding box center [411, 306] width 354 height 64
type textarea "**********"
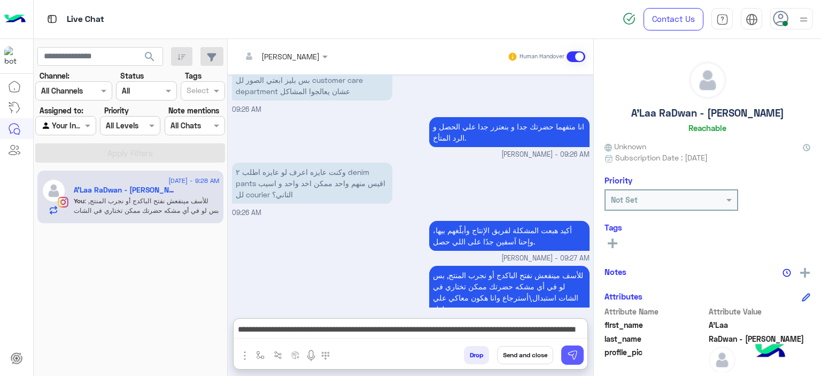
click at [565, 354] on button at bounding box center [572, 354] width 22 height 19
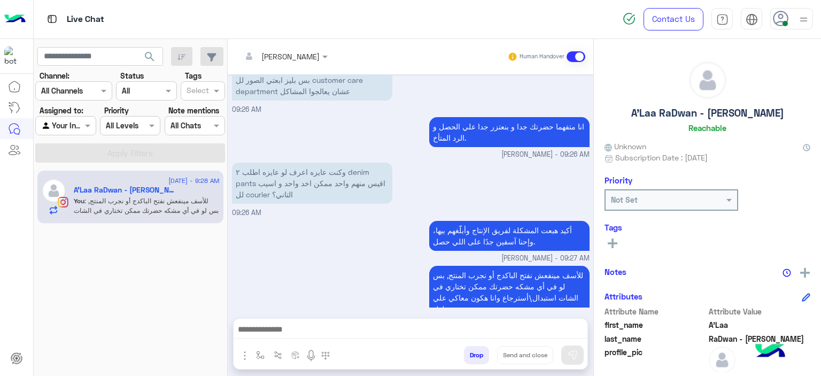
scroll to position [6229, 0]
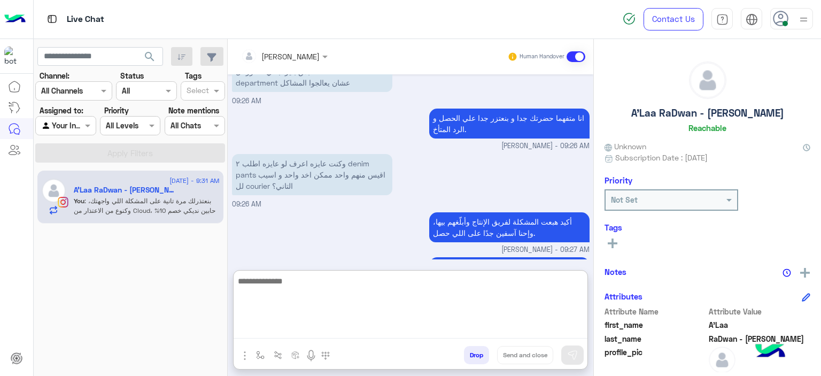
click at [292, 326] on textarea at bounding box center [411, 306] width 354 height 64
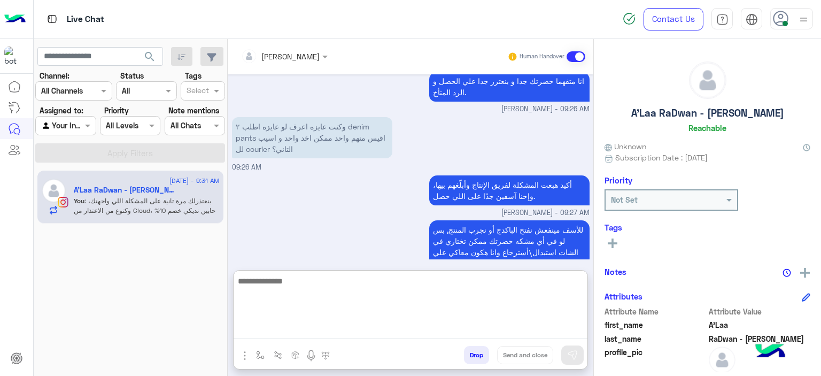
scroll to position [6277, 0]
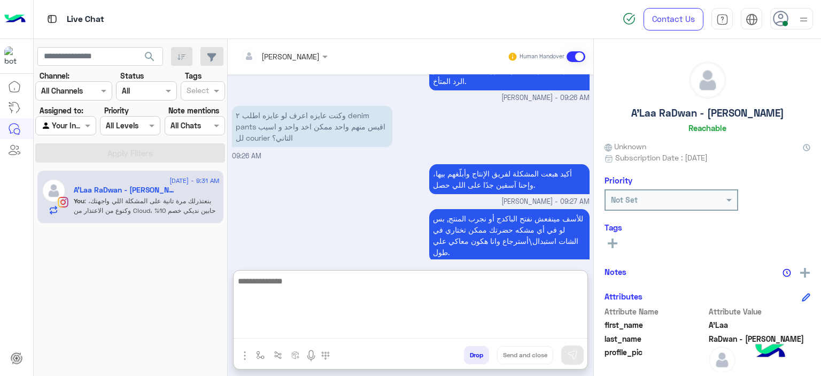
click at [288, 291] on textarea at bounding box center [411, 306] width 354 height 64
paste textarea "**********"
type textarea "**********"
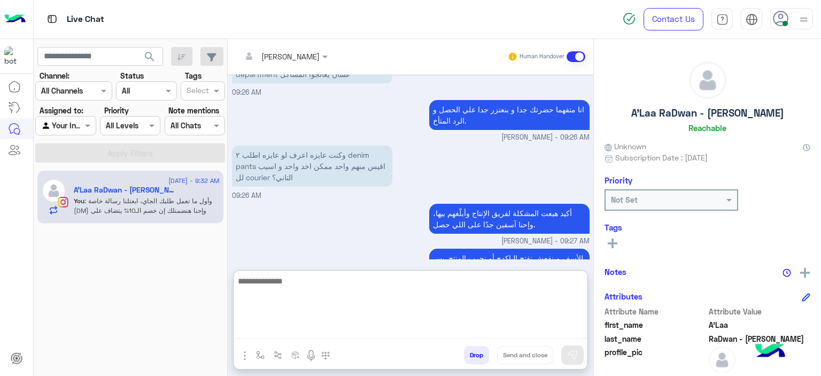
scroll to position [6334, 0]
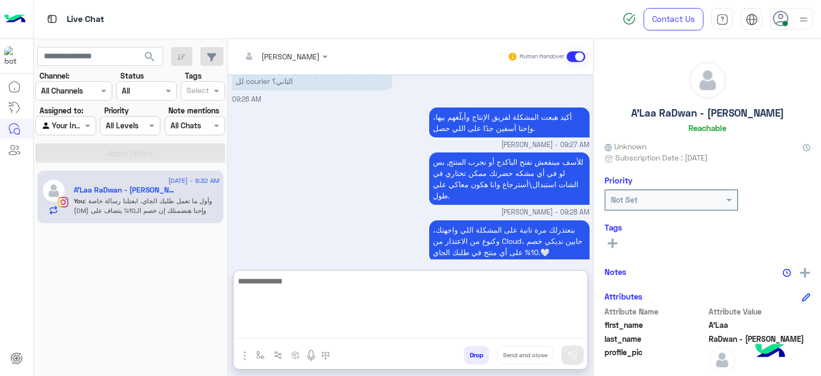
type textarea "*"
type textarea "**********"
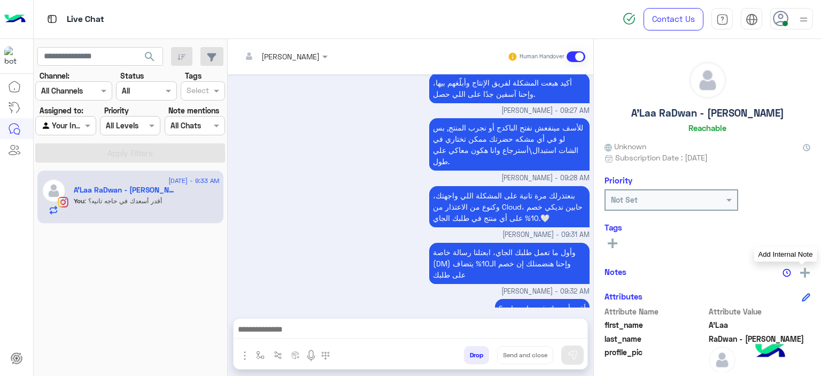
scroll to position [6319, 0]
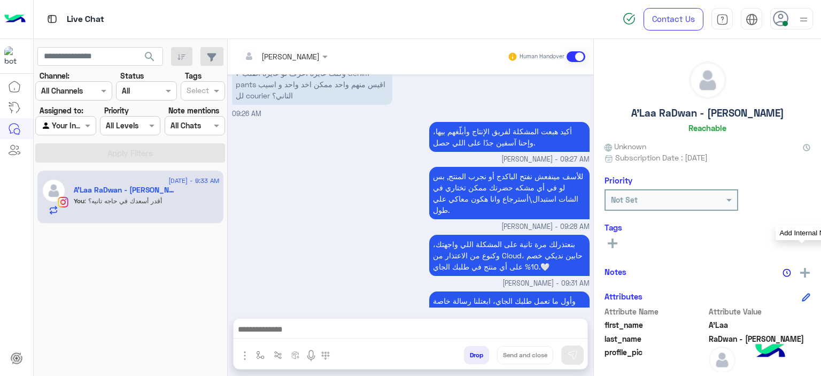
click at [800, 272] on img at bounding box center [805, 273] width 10 height 10
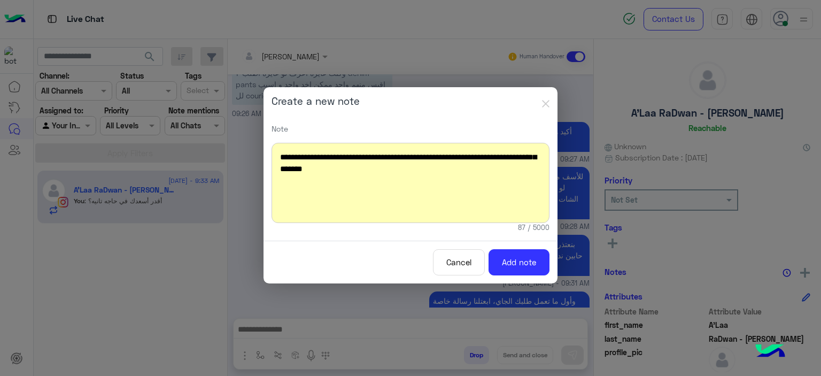
scroll to position [6406, 0]
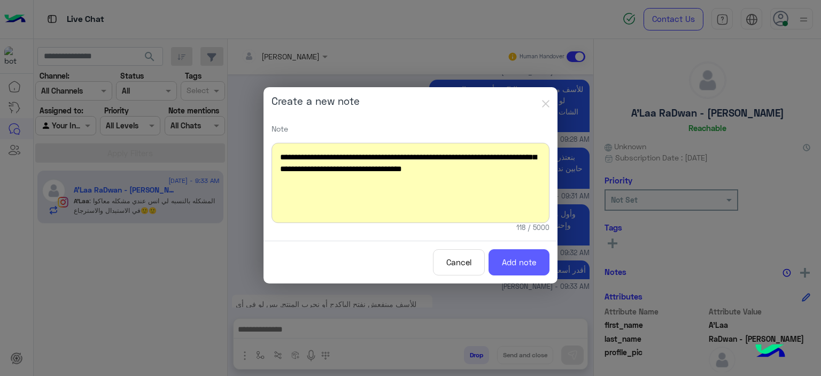
click at [512, 270] on button "Add note" at bounding box center [518, 262] width 61 height 26
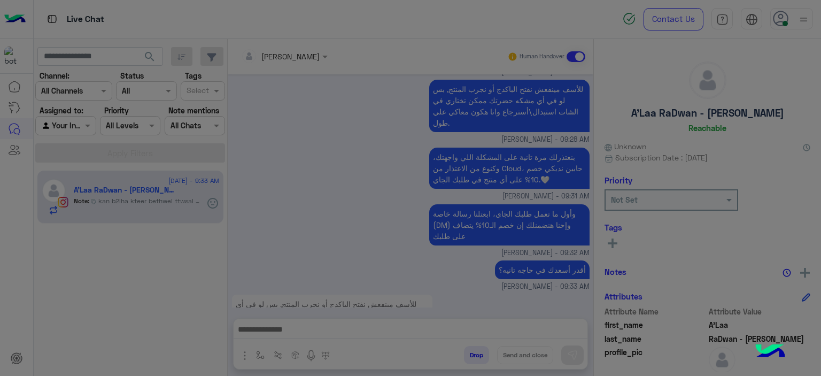
scroll to position [6496, 0]
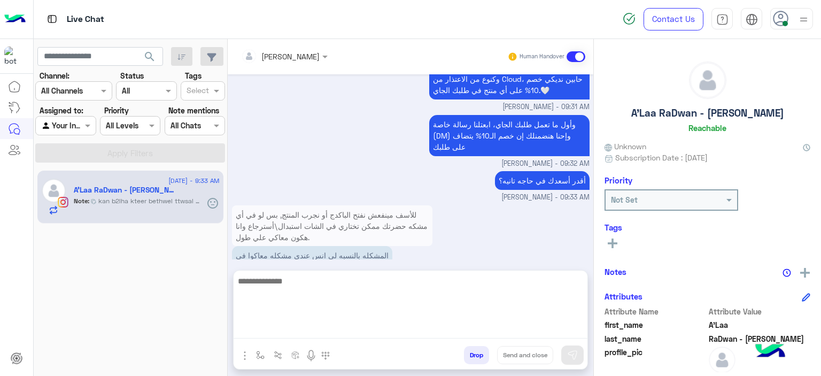
click at [291, 327] on textarea at bounding box center [411, 306] width 354 height 64
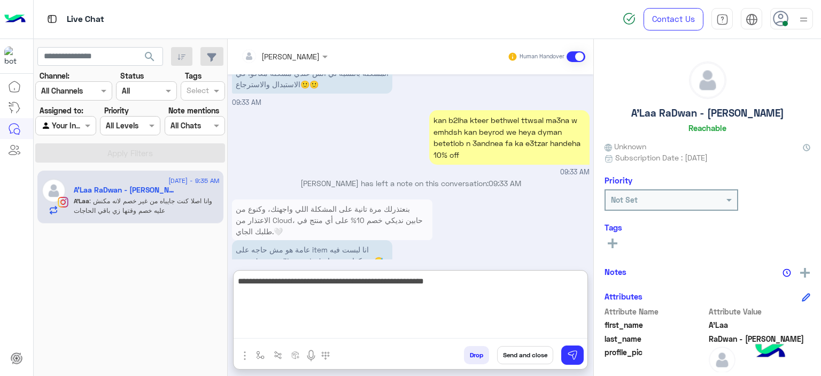
scroll to position [6736, 0]
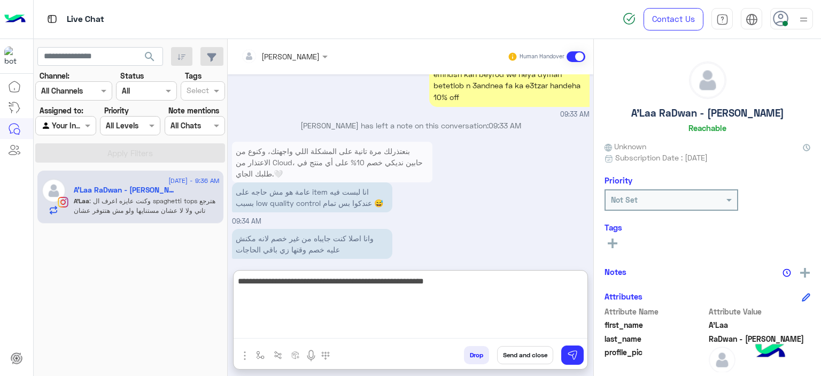
type textarea "**********"
drag, startPoint x: 368, startPoint y: 285, endPoint x: 592, endPoint y: 279, distance: 224.0
click at [592, 279] on div "Mariam Ahmed Human Handover Jul 10, 2025 Good morning 10:59 AM Hi A'Laa, Thanks…" at bounding box center [411, 209] width 366 height 341
click at [302, 284] on textarea at bounding box center [411, 306] width 354 height 64
paste textarea "**********"
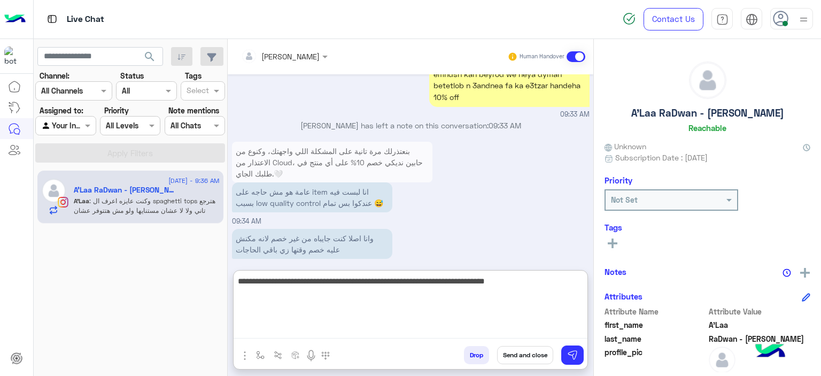
drag, startPoint x: 469, startPoint y: 280, endPoint x: 494, endPoint y: 282, distance: 25.2
click at [494, 282] on textarea "**********" at bounding box center [411, 306] width 354 height 64
type textarea "**********"
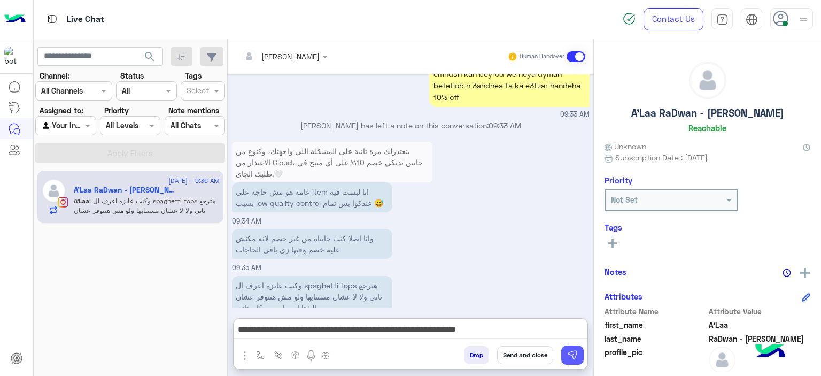
click at [576, 352] on img at bounding box center [572, 354] width 11 height 11
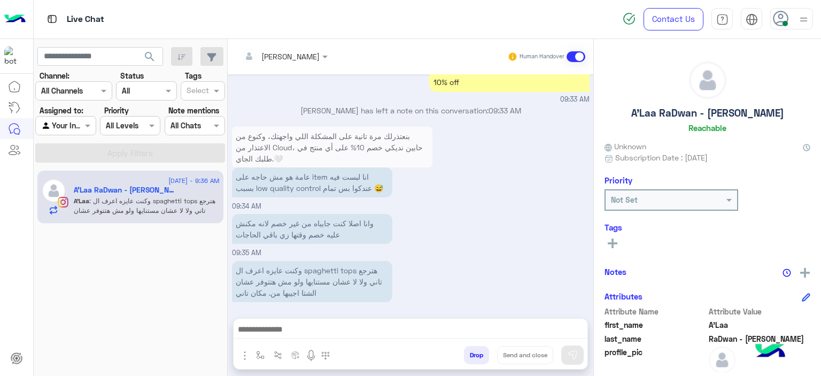
scroll to position [6732, 0]
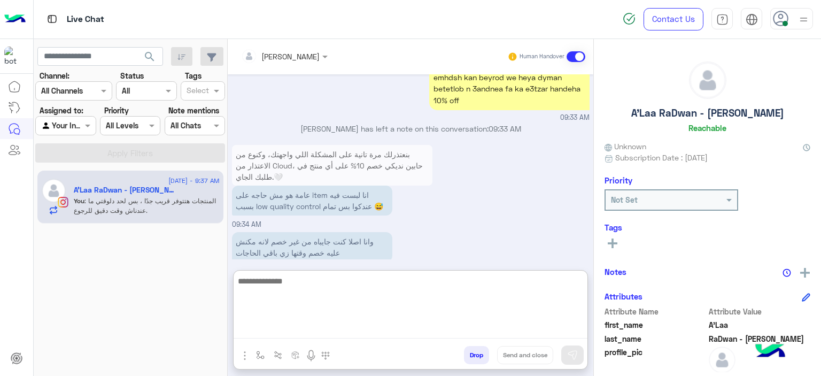
click at [325, 323] on textarea at bounding box center [411, 306] width 354 height 64
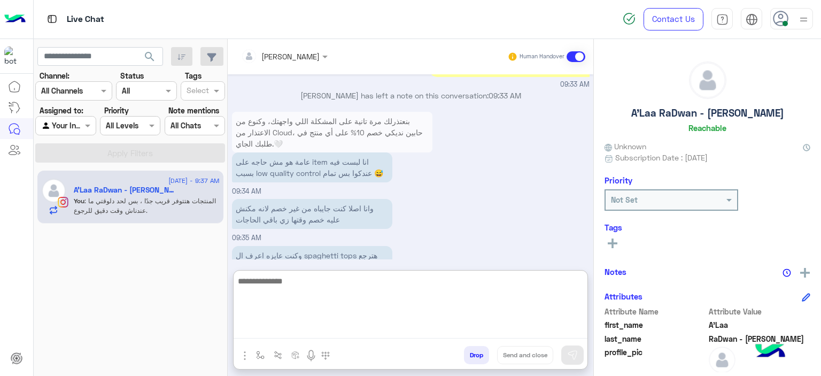
scroll to position [6780, 0]
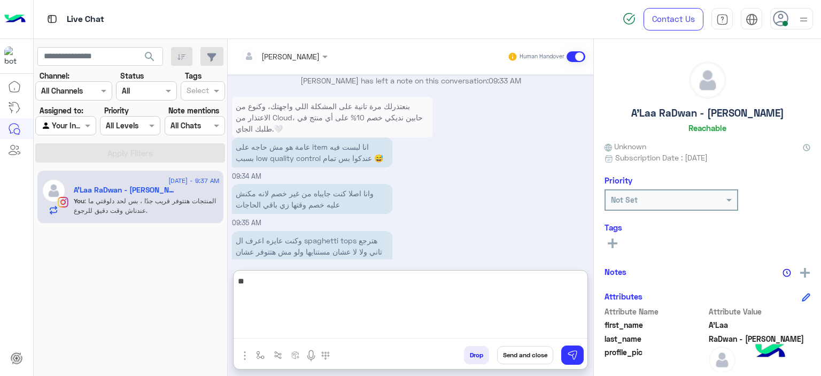
type textarea "*"
type textarea "**********"
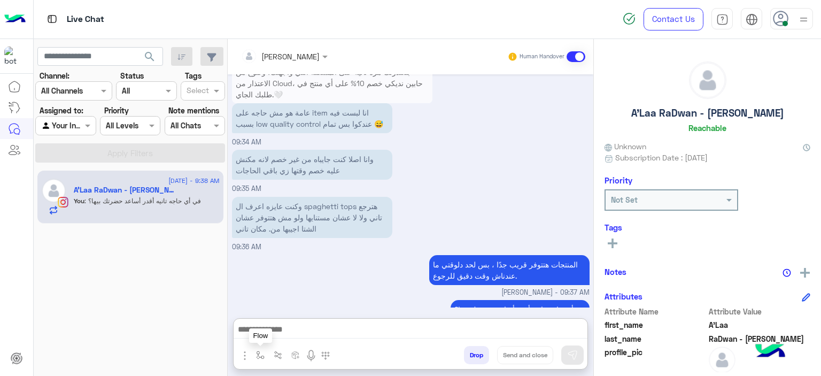
click at [259, 356] on img "button" at bounding box center [260, 355] width 9 height 9
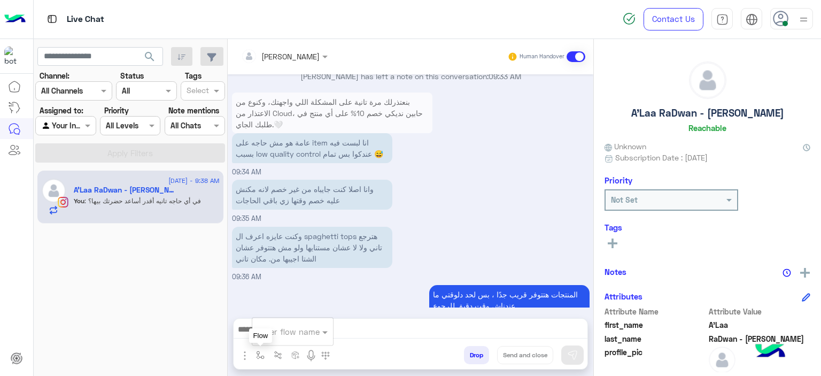
scroll to position [6766, 0]
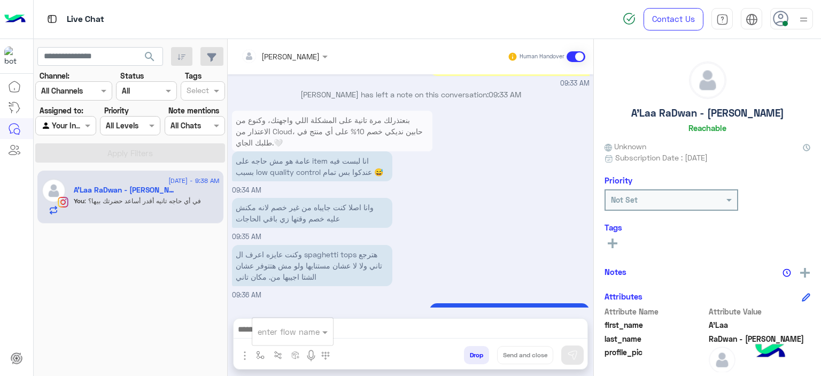
click at [272, 338] on div "enter flow name" at bounding box center [292, 331] width 81 height 19
click at [616, 241] on icon at bounding box center [613, 243] width 10 height 10
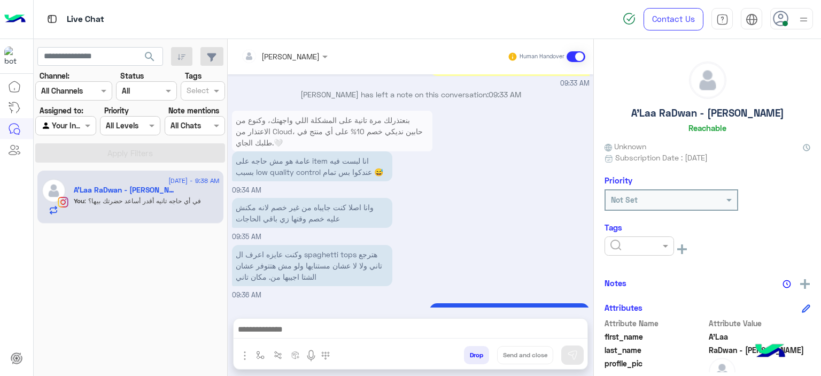
drag, startPoint x: 616, startPoint y: 241, endPoint x: 624, endPoint y: 260, distance: 20.8
click at [626, 243] on input "text" at bounding box center [626, 245] width 33 height 11
click at [618, 288] on span "M FOLLOW UP" at bounding box center [634, 291] width 49 height 9
click at [250, 356] on img "button" at bounding box center [244, 355] width 13 height 13
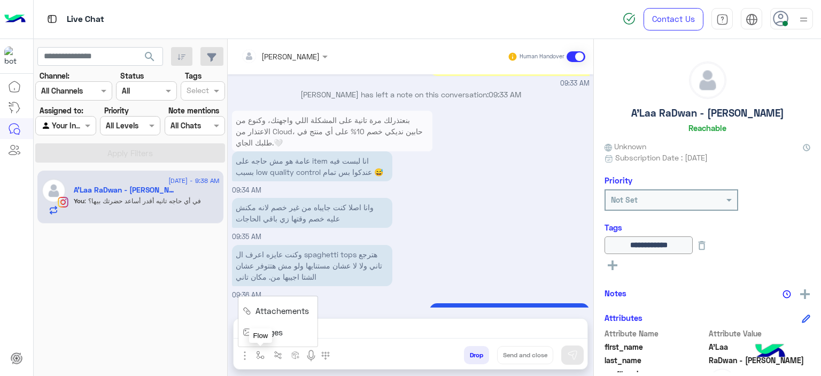
click at [261, 349] on button "button" at bounding box center [261, 355] width 18 height 18
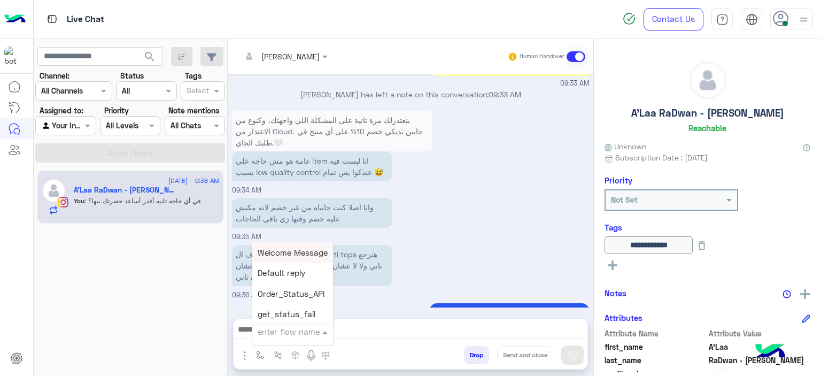
click at [280, 331] on input "text" at bounding box center [280, 331] width 44 height 12
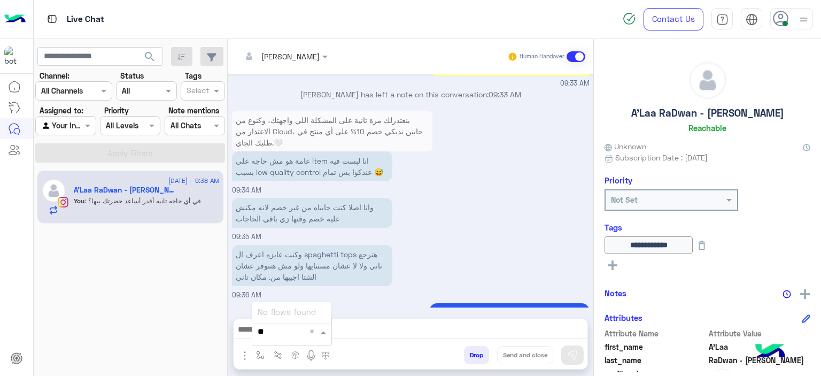
type input "*"
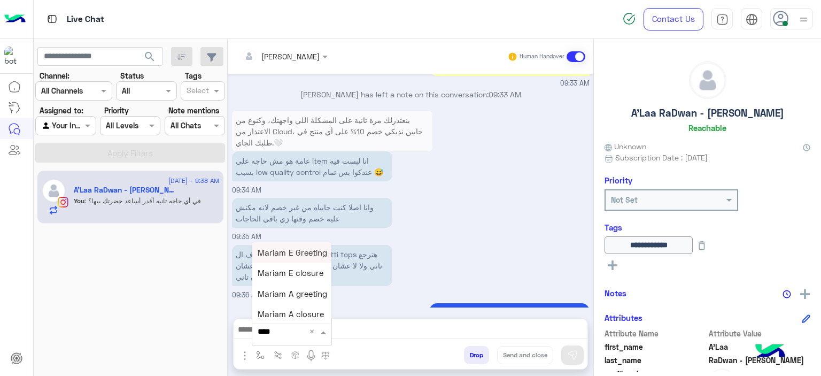
type input "*****"
click at [304, 318] on span "Mariam A closure" at bounding box center [291, 314] width 66 height 10
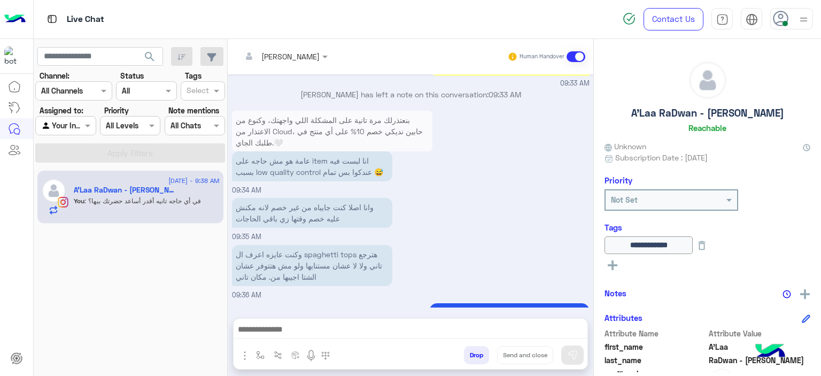
type textarea "**********"
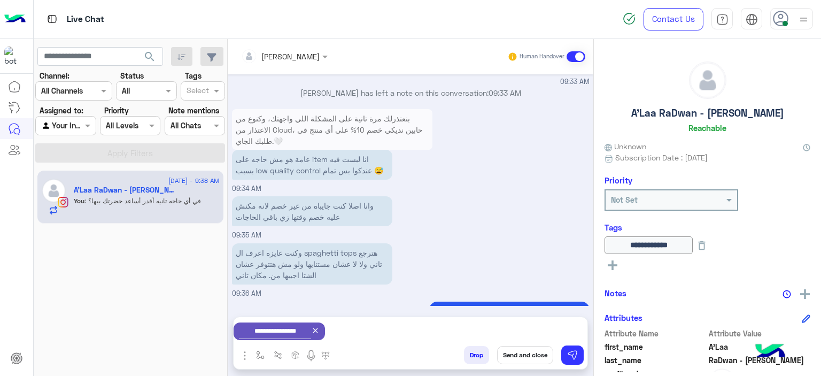
click at [516, 353] on button "Send and close" at bounding box center [525, 355] width 56 height 18
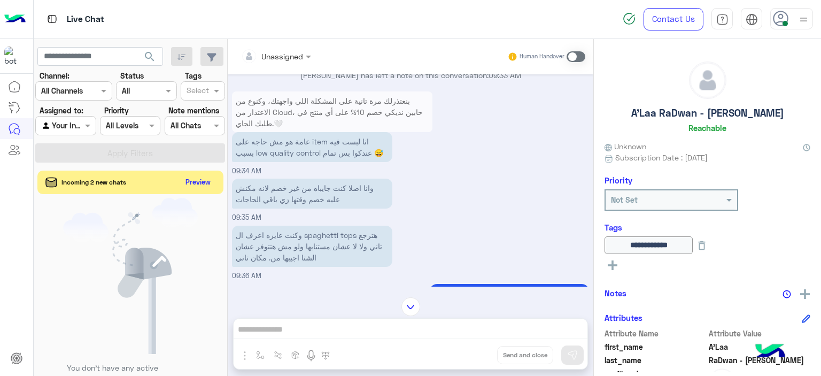
scroll to position [6907, 0]
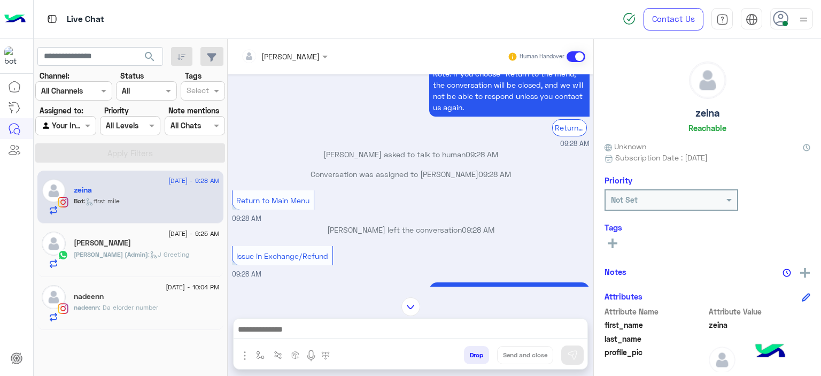
scroll to position [793, 0]
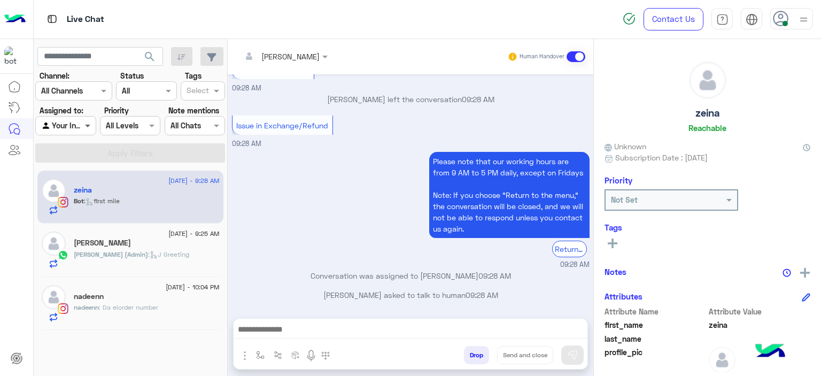
click at [89, 123] on span at bounding box center [88, 125] width 13 height 11
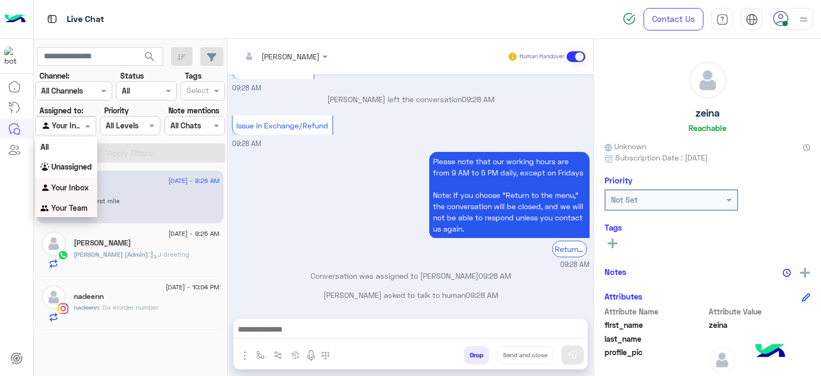
click at [64, 205] on b "Your Team" at bounding box center [69, 207] width 36 height 9
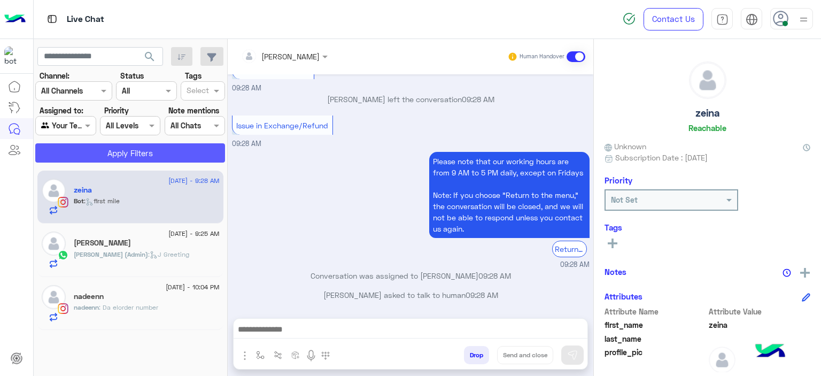
click at [116, 152] on button "Apply Filters" at bounding box center [130, 152] width 190 height 19
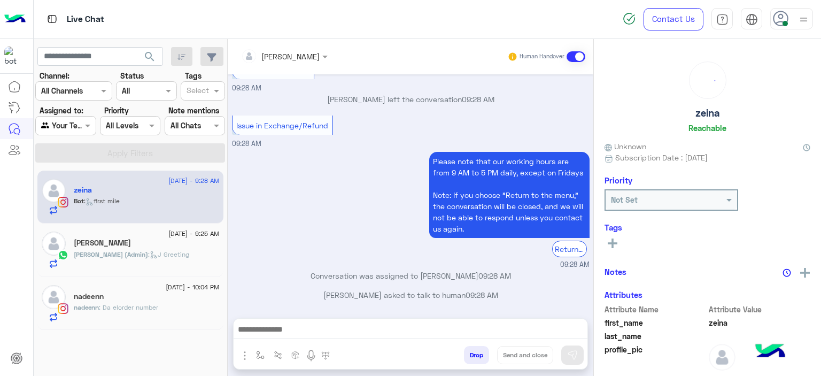
click at [89, 131] on div "Agent Filter Your Team" at bounding box center [65, 125] width 60 height 19
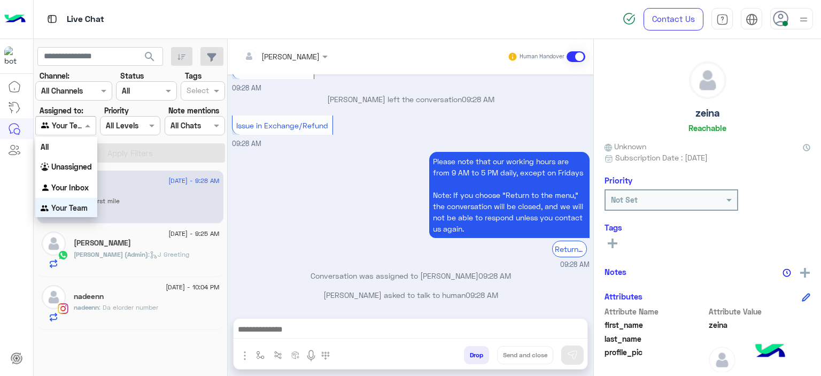
scroll to position [1, 0]
click at [77, 179] on div "Your Inbox" at bounding box center [66, 186] width 62 height 21
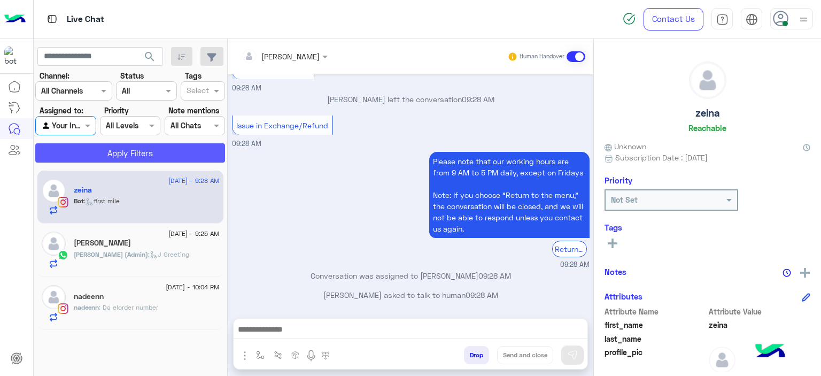
click at [129, 151] on button "Apply Filters" at bounding box center [130, 152] width 190 height 19
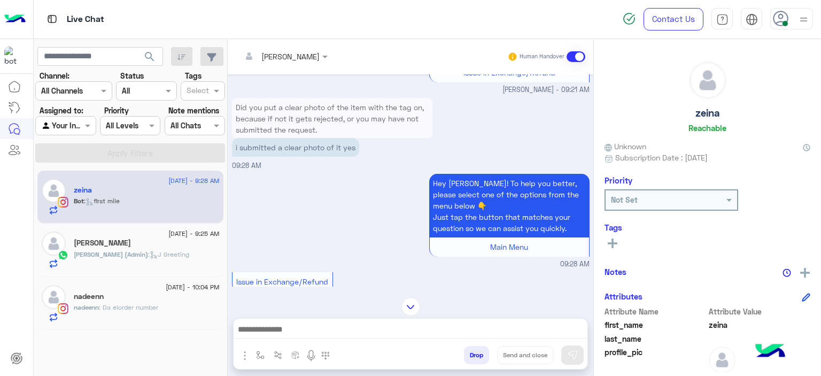
scroll to position [384, 0]
click at [260, 352] on img "button" at bounding box center [260, 355] width 9 height 9
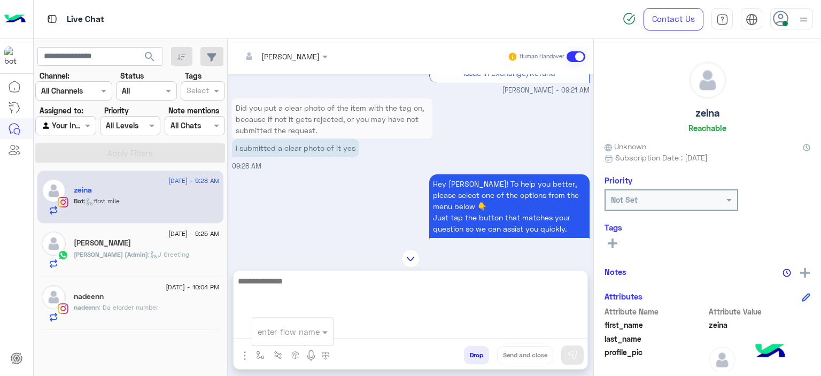
click at [356, 335] on textarea at bounding box center [411, 306] width 354 height 64
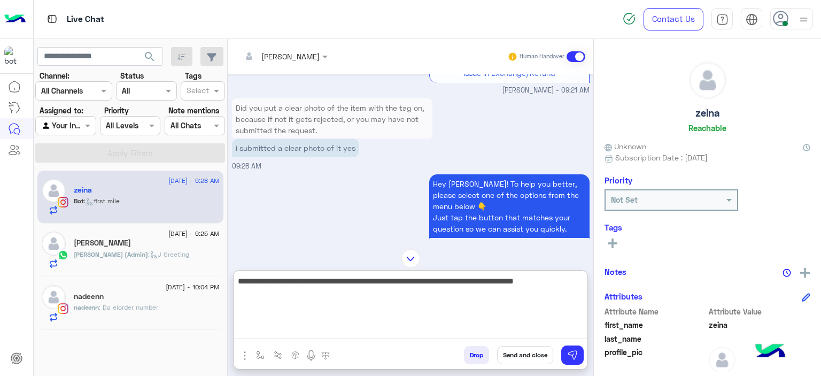
type textarea "**********"
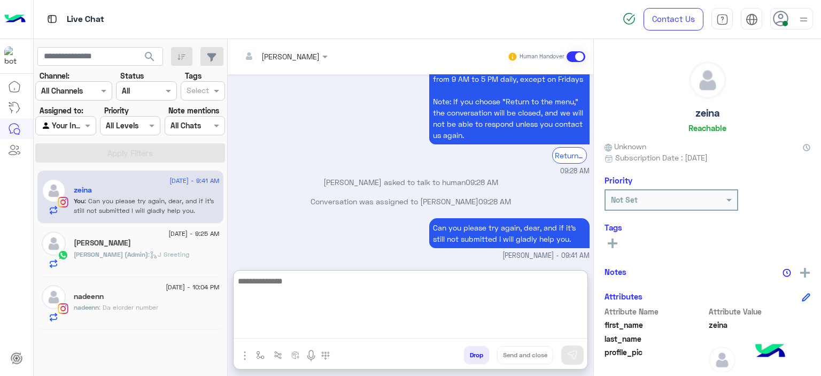
scroll to position [905, 0]
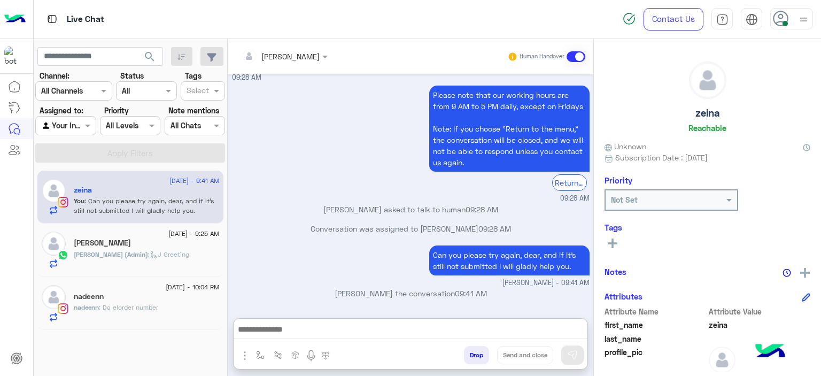
click at [183, 257] on div "Jana (Admin) : J Greeting" at bounding box center [147, 259] width 146 height 19
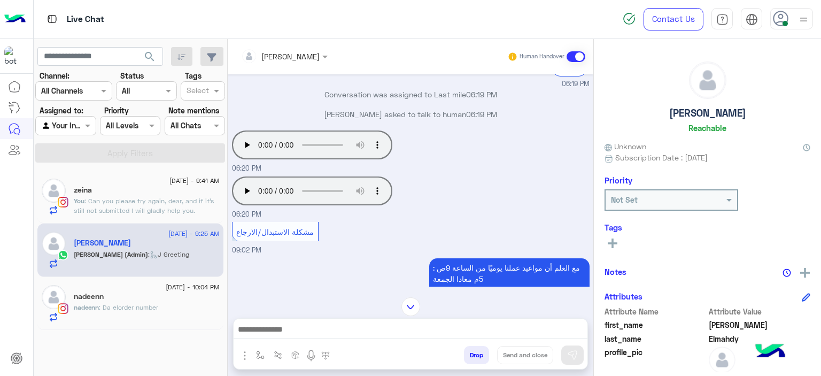
scroll to position [651, 0]
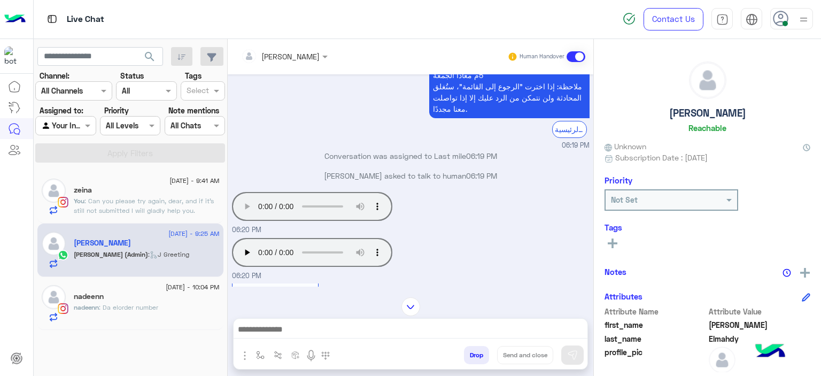
click at [522, 286] on div "Mariam Ahmed Human Handover Aug 30, 2025 مساء الخير 06:17 PM Hi Rana, Thanks fo…" at bounding box center [411, 209] width 366 height 341
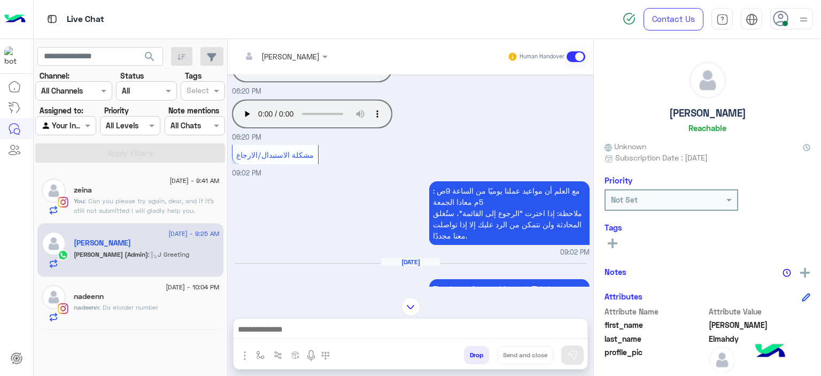
scroll to position [829, 0]
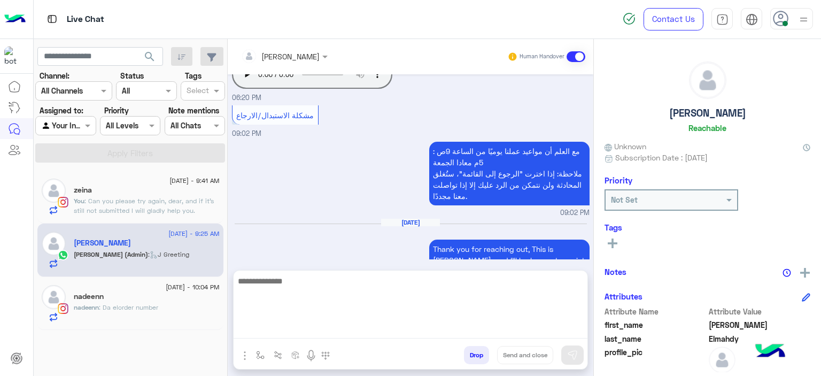
click at [291, 333] on textarea at bounding box center [411, 306] width 354 height 64
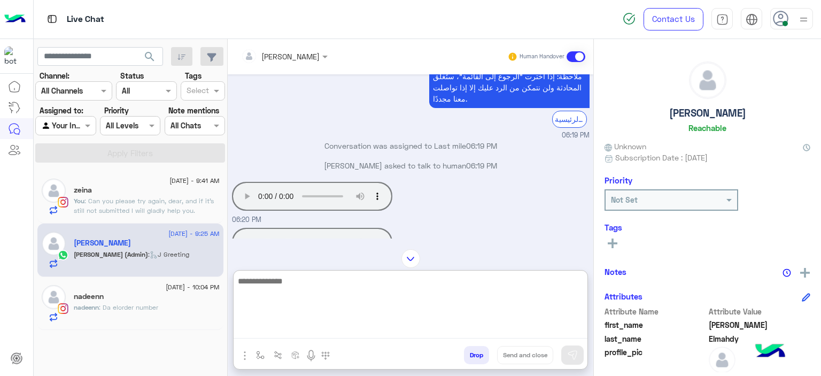
scroll to position [757, 0]
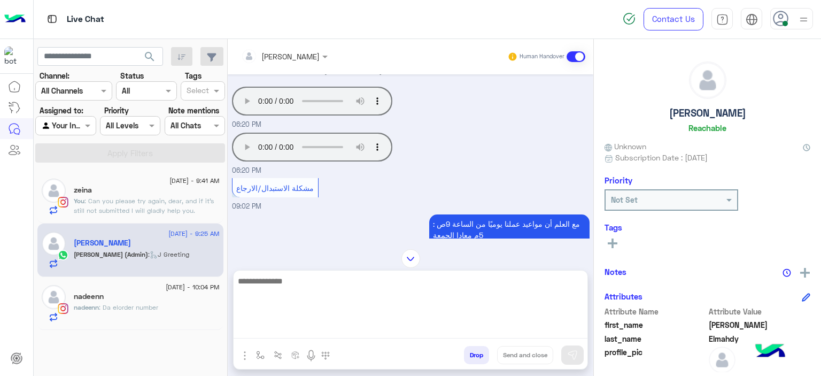
click at [303, 327] on textarea at bounding box center [411, 306] width 354 height 64
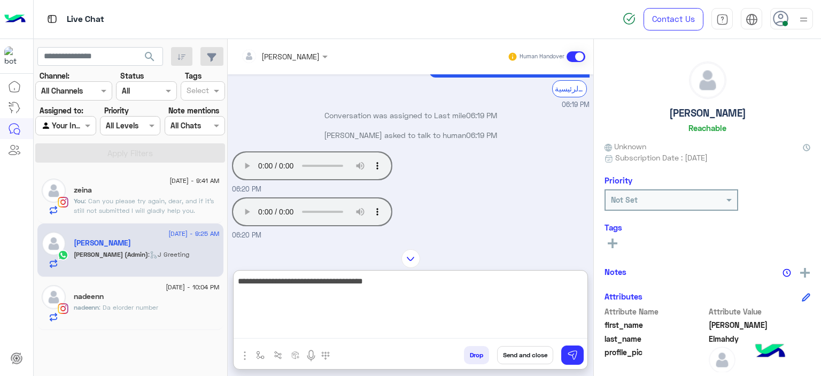
scroll to position [692, 0]
click at [384, 327] on textarea "**********" at bounding box center [411, 306] width 354 height 64
click at [400, 284] on textarea "**********" at bounding box center [411, 306] width 354 height 64
click at [440, 280] on textarea "**********" at bounding box center [411, 306] width 354 height 64
click at [529, 283] on textarea "**********" at bounding box center [411, 306] width 354 height 64
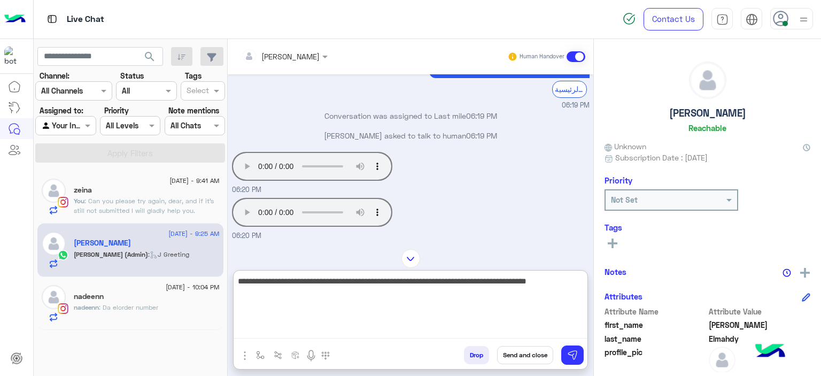
click at [530, 282] on textarea "**********" at bounding box center [411, 306] width 354 height 64
click at [567, 279] on textarea "**********" at bounding box center [411, 306] width 354 height 64
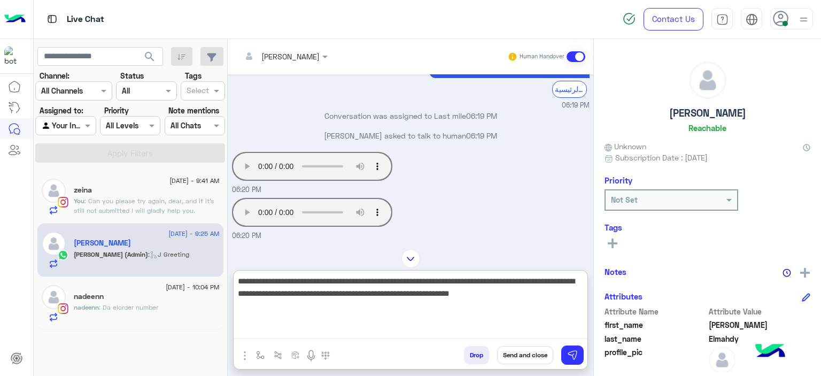
type textarea "**********"
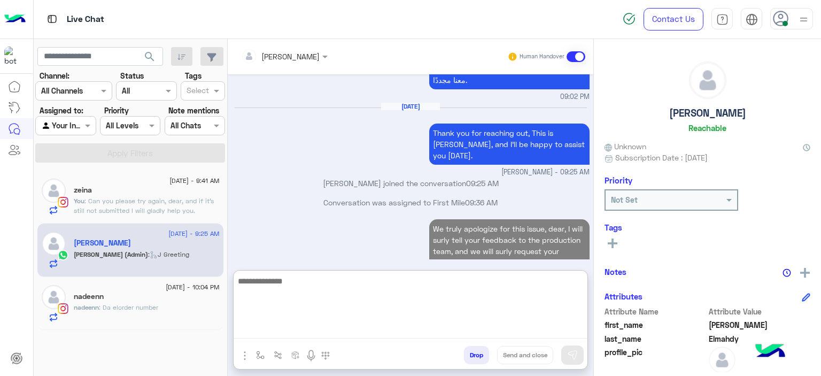
scroll to position [965, 0]
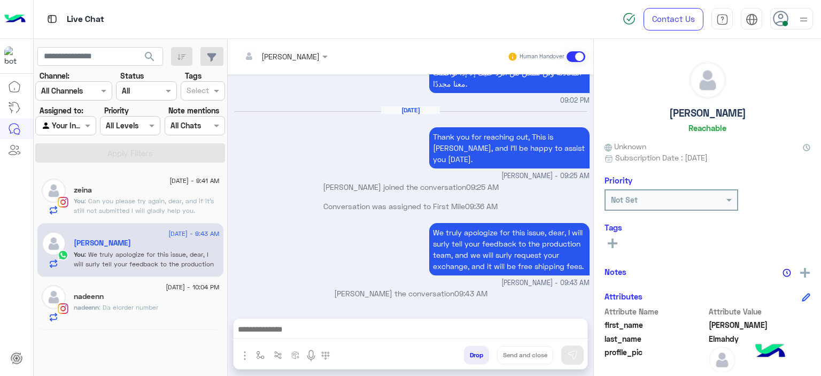
click at [180, 194] on div "zeina" at bounding box center [147, 190] width 146 height 11
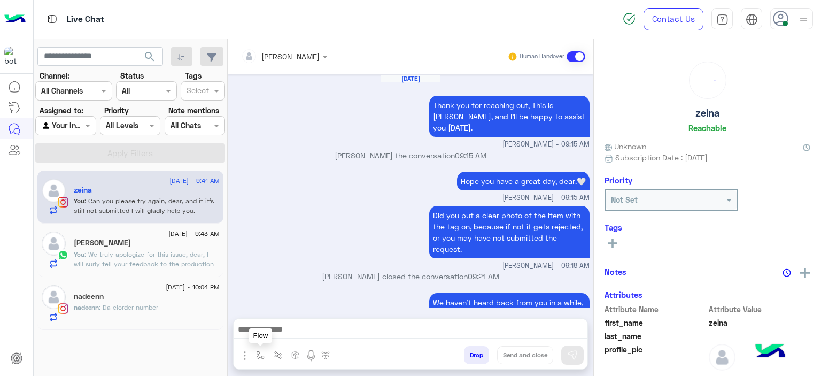
scroll to position [799, 0]
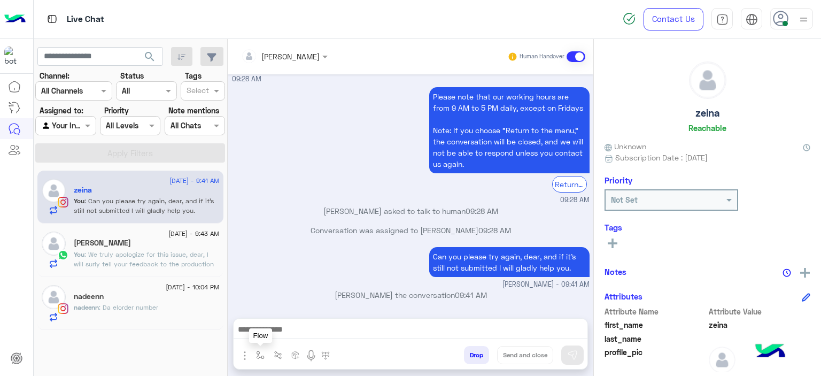
click at [259, 355] on img "button" at bounding box center [260, 355] width 9 height 9
click at [273, 328] on input "text" at bounding box center [280, 331] width 44 height 12
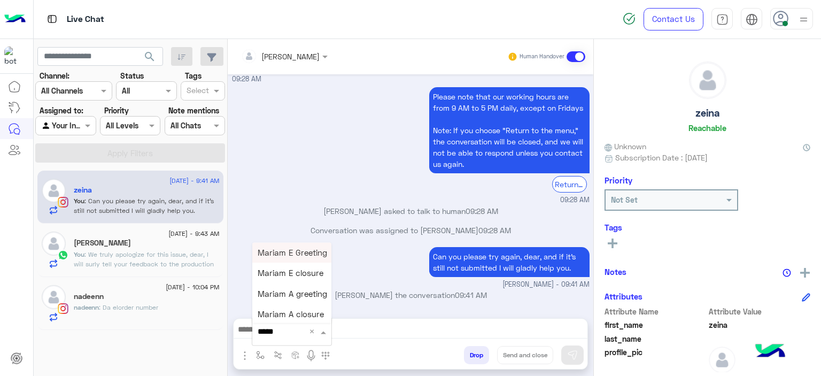
type input "******"
click at [297, 274] on span "Mariam E closure" at bounding box center [291, 273] width 66 height 10
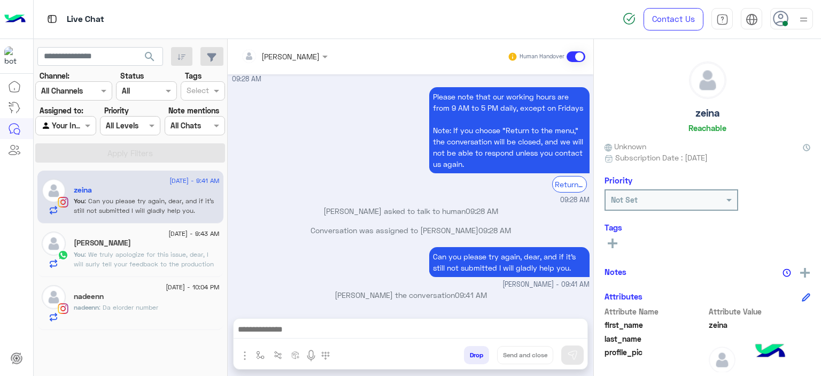
type textarea "**********"
click at [538, 351] on button "Send and close" at bounding box center [525, 355] width 56 height 18
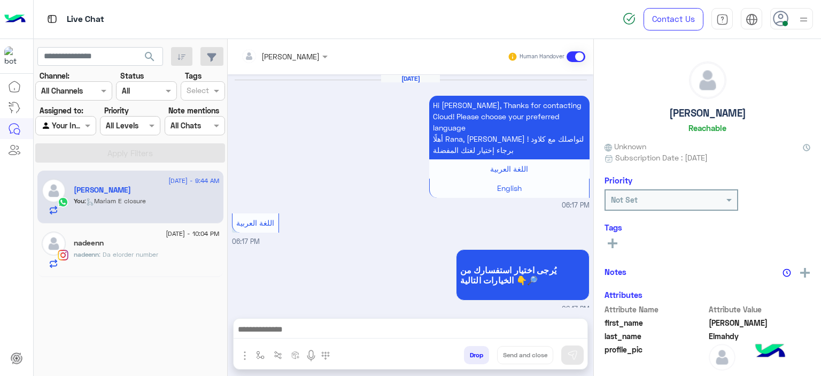
scroll to position [881, 0]
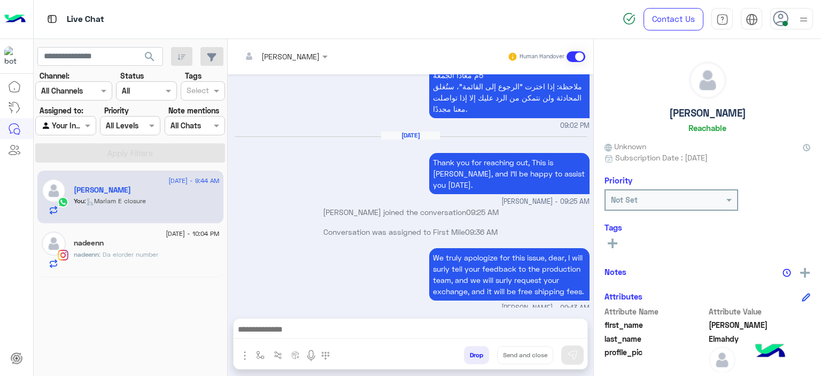
click at [164, 241] on div "nadeenn" at bounding box center [147, 243] width 146 height 11
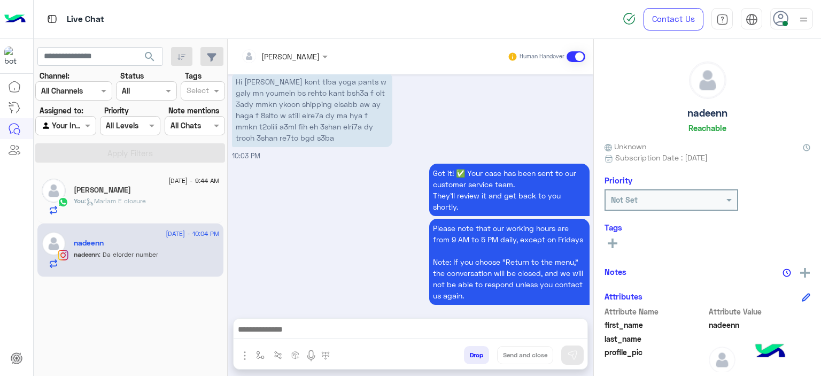
scroll to position [2366, 0]
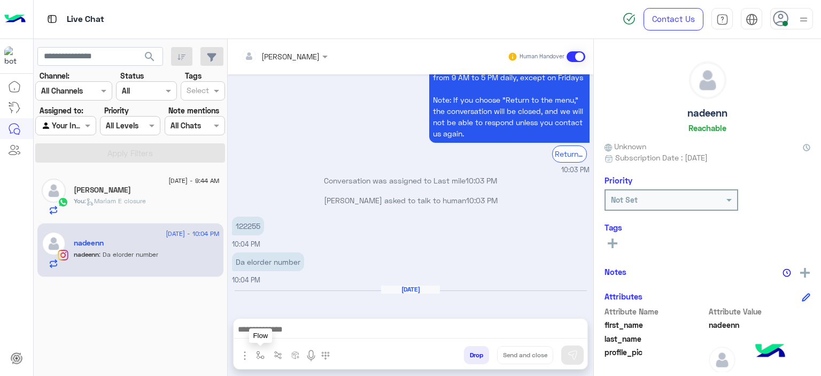
click at [257, 355] on img "button" at bounding box center [260, 355] width 9 height 9
click at [270, 334] on input "text" at bounding box center [280, 331] width 44 height 12
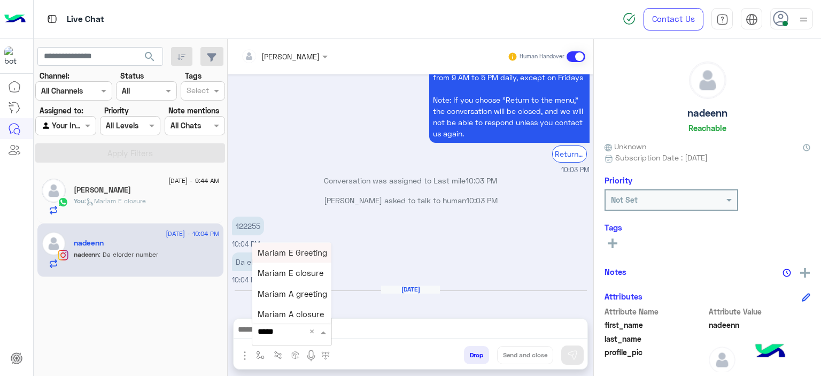
type input "******"
click at [281, 255] on span "Mariam E Greeting" at bounding box center [292, 252] width 69 height 10
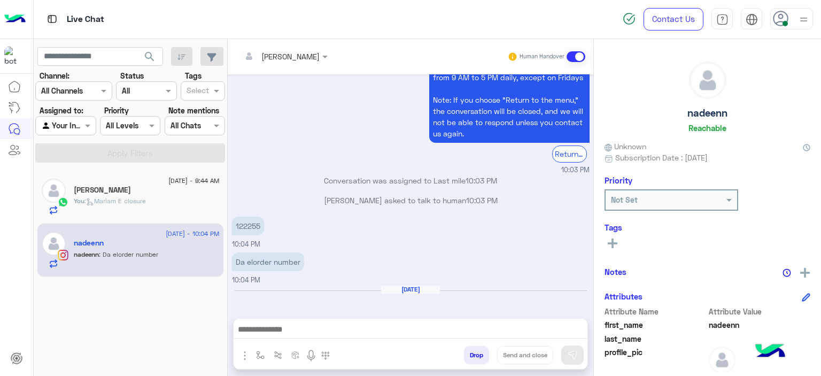
type textarea "**********"
click at [566, 354] on button at bounding box center [572, 354] width 22 height 19
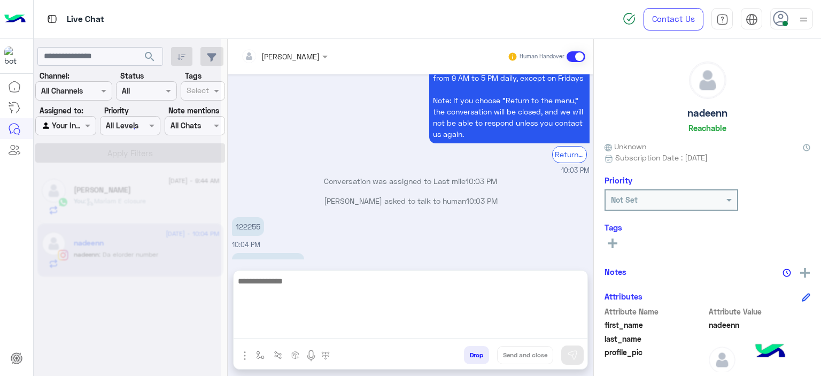
click at [353, 329] on textarea at bounding box center [411, 306] width 354 height 64
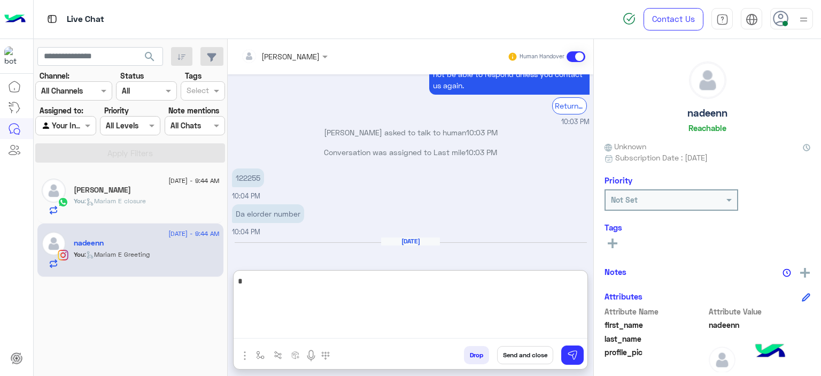
scroll to position [2490, 0]
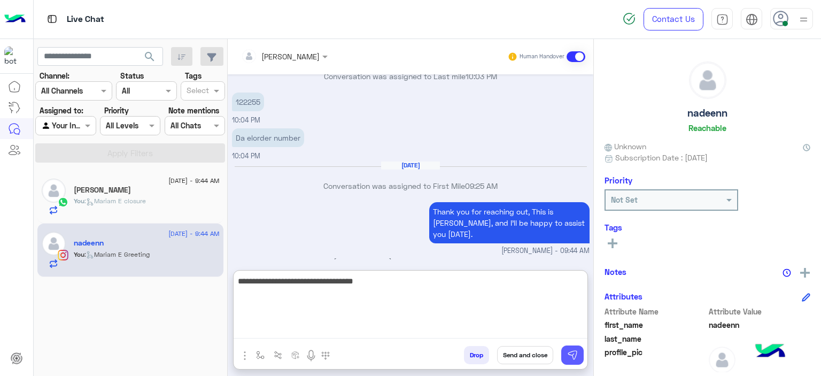
type textarea "**********"
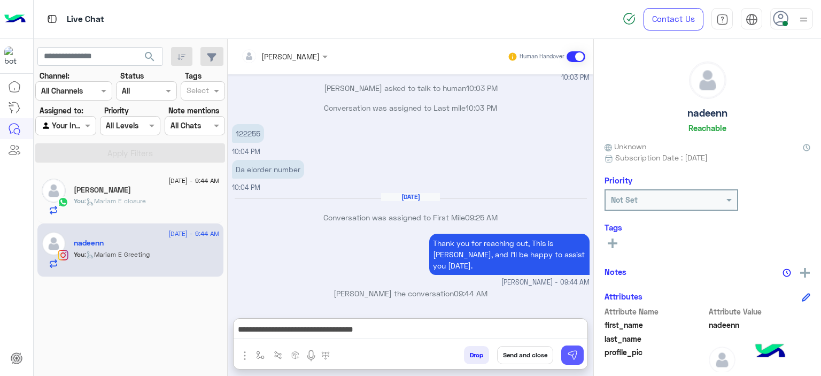
click at [575, 348] on button at bounding box center [572, 354] width 22 height 19
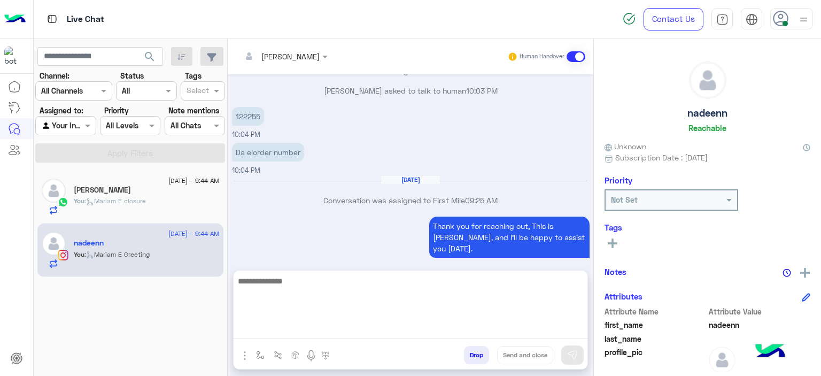
click at [383, 332] on textarea at bounding box center [411, 306] width 354 height 64
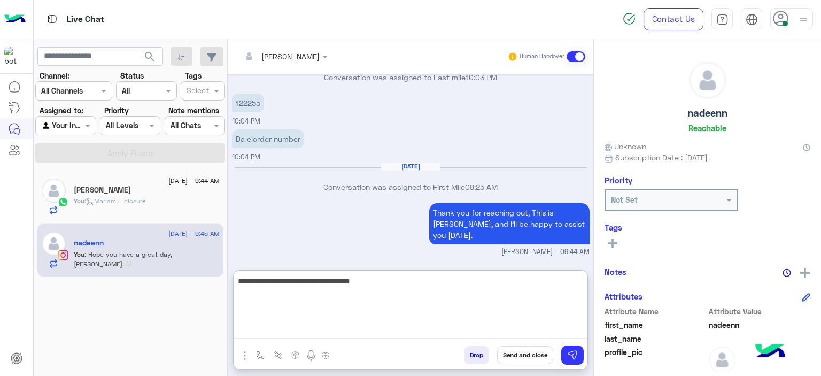
scroll to position [2488, 0]
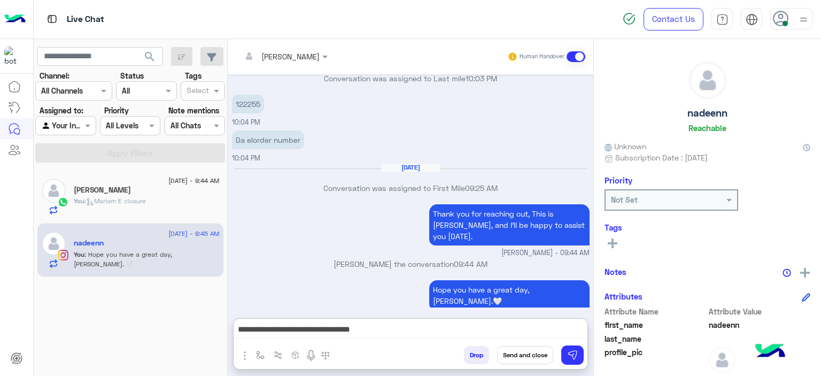
click at [252, 95] on p "122255" at bounding box center [248, 104] width 32 height 19
click at [251, 92] on div "122255" at bounding box center [248, 104] width 32 height 24
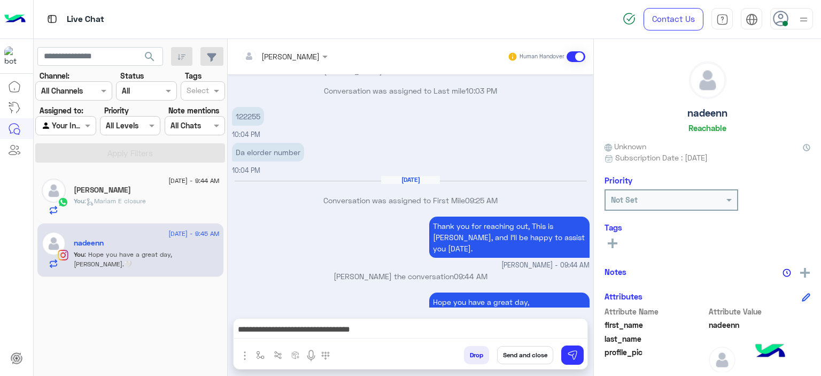
click at [251, 107] on p "122255" at bounding box center [248, 116] width 32 height 19
copy p "122255"
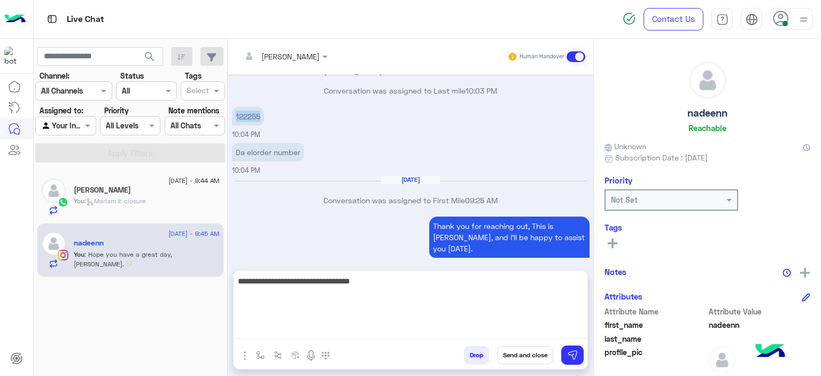
click at [379, 330] on textarea "**********" at bounding box center [411, 306] width 354 height 64
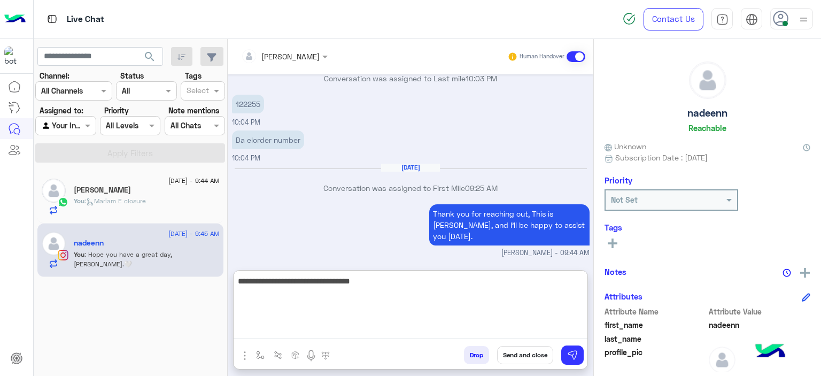
click at [363, 284] on textarea "**********" at bounding box center [411, 306] width 354 height 64
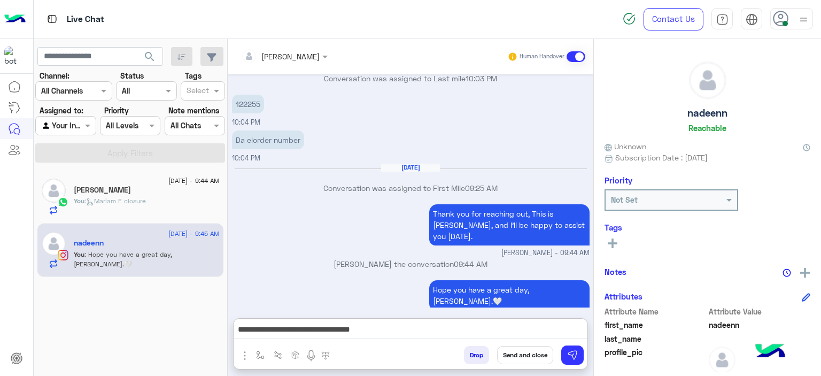
click at [363, 230] on div "Thank you for reaching out, This is Mariam, and I’ll be happy to assist you tod…" at bounding box center [411, 229] width 358 height 57
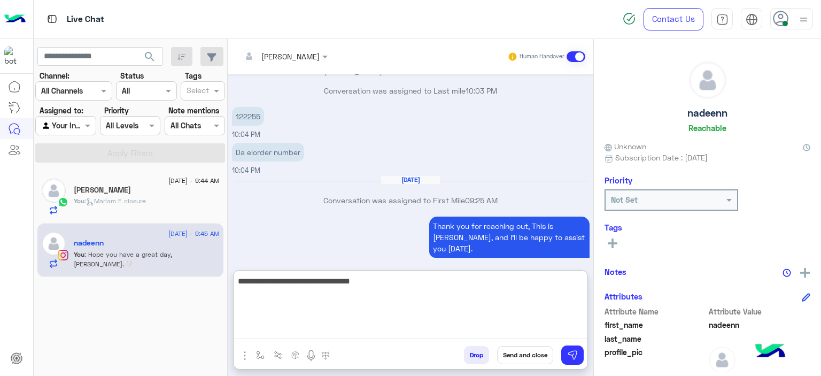
click at [356, 331] on textarea "**********" at bounding box center [411, 306] width 354 height 64
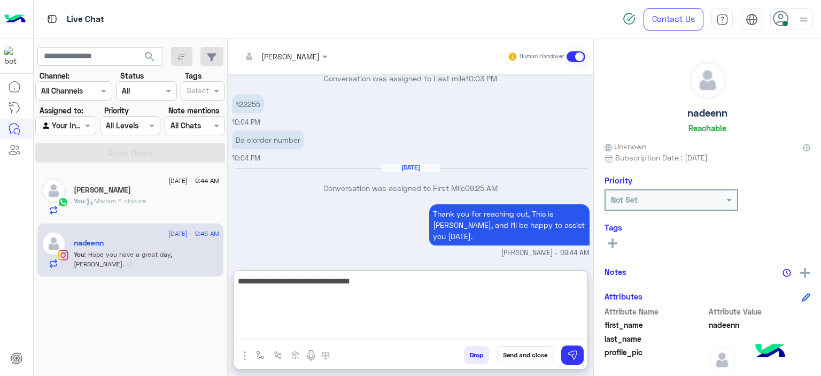
click at [356, 331] on textarea "**********" at bounding box center [411, 306] width 354 height 64
click at [387, 276] on textarea "**********" at bounding box center [411, 306] width 354 height 64
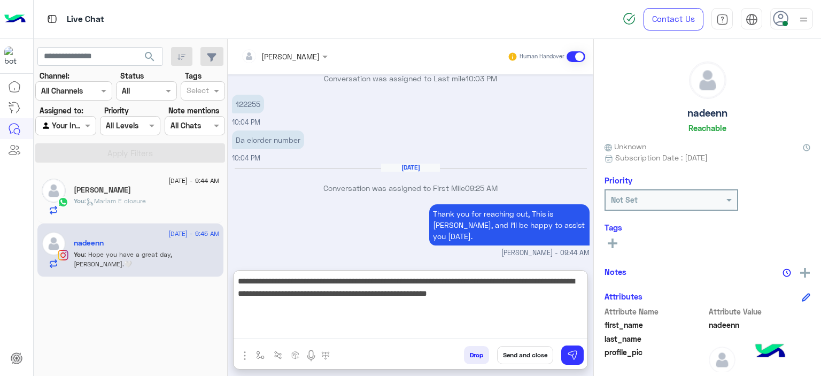
type textarea "**********"
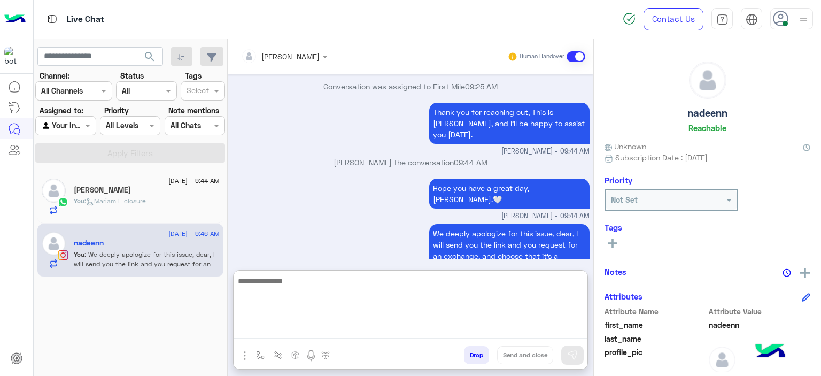
scroll to position [2592, 0]
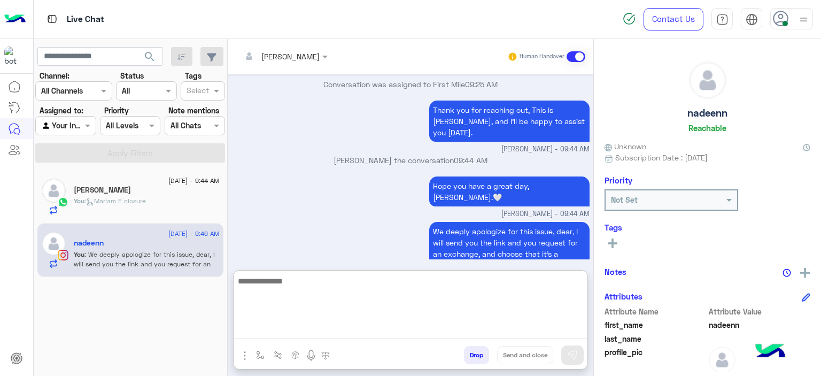
click at [267, 282] on textarea at bounding box center [411, 306] width 354 height 64
paste textarea "**********"
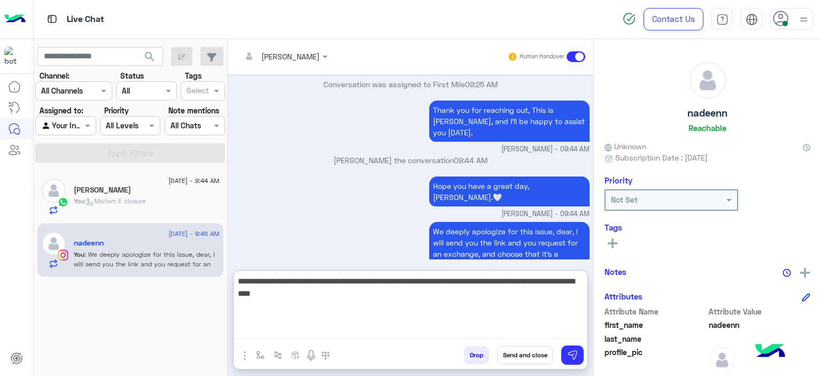
type textarea "**********"
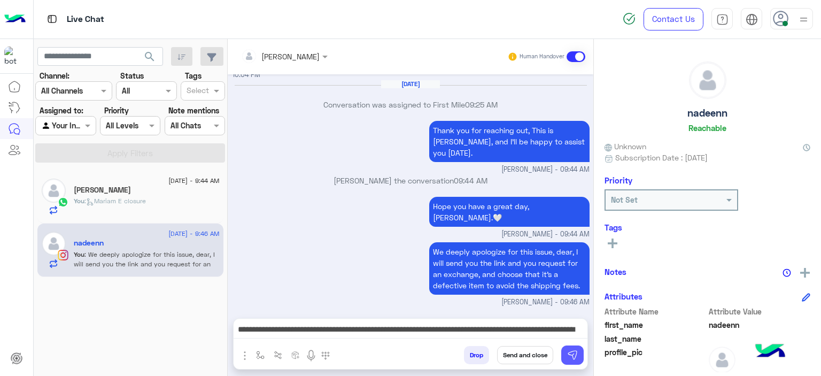
click at [571, 363] on div "Drop Send and close" at bounding box center [463, 357] width 250 height 24
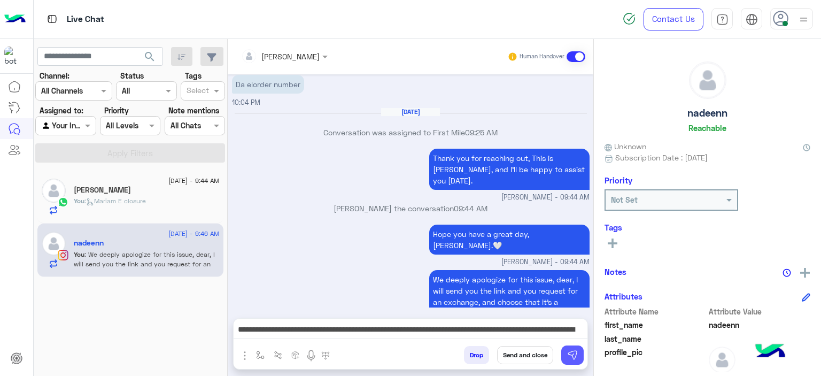
click at [572, 361] on button at bounding box center [572, 354] width 22 height 19
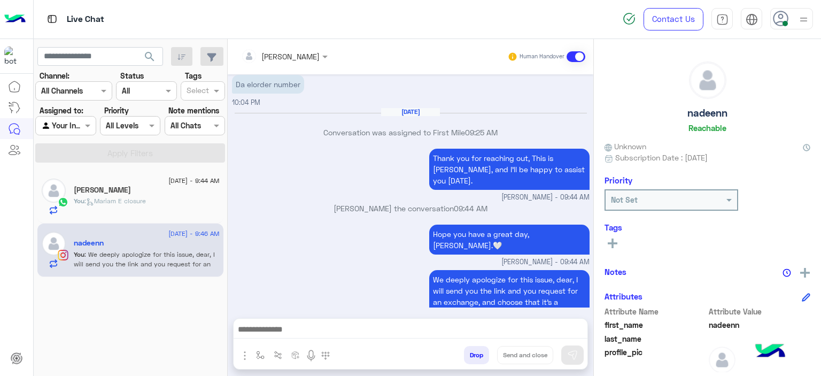
scroll to position [2600, 0]
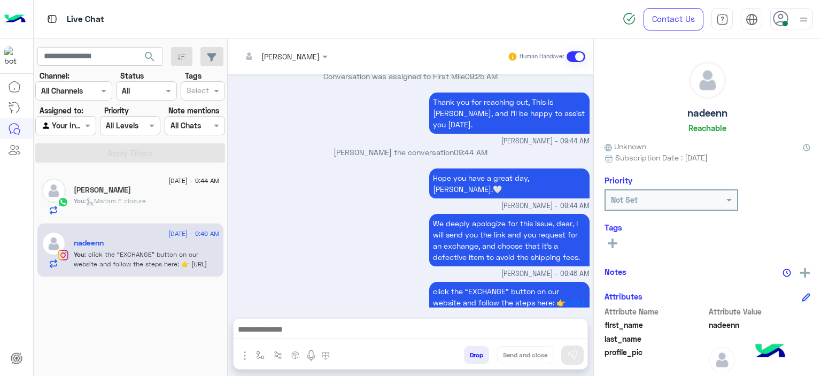
click at [143, 195] on div "Rana Elmahdy" at bounding box center [147, 190] width 146 height 11
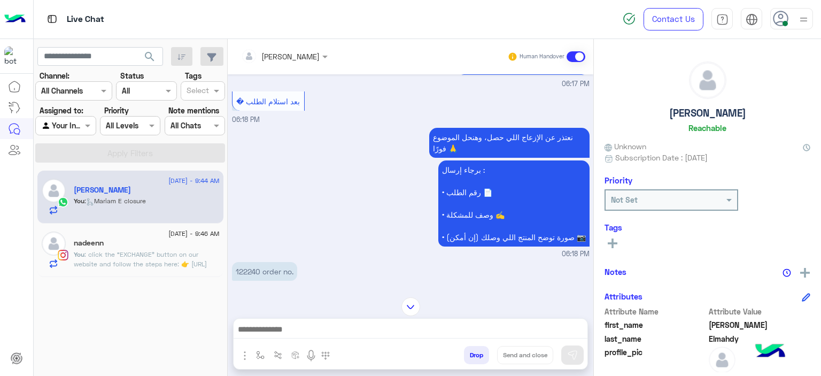
scroll to position [389, 0]
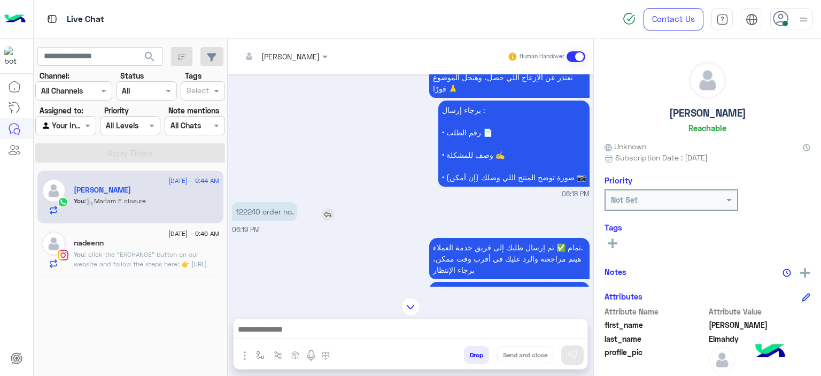
click at [246, 202] on p "122240 order no." at bounding box center [264, 211] width 65 height 19
copy p "122240"
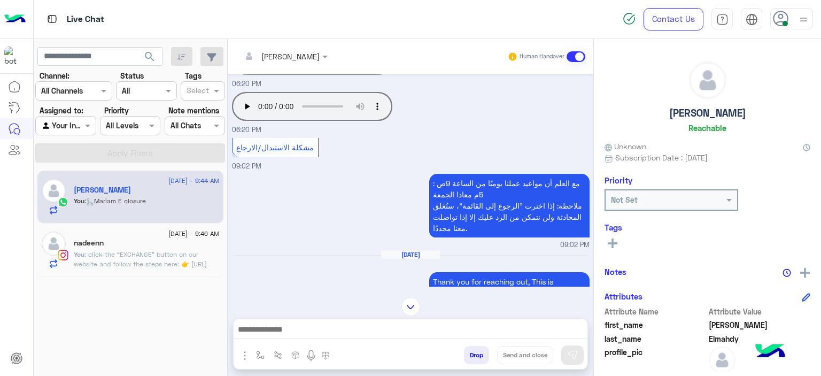
scroll to position [881, 0]
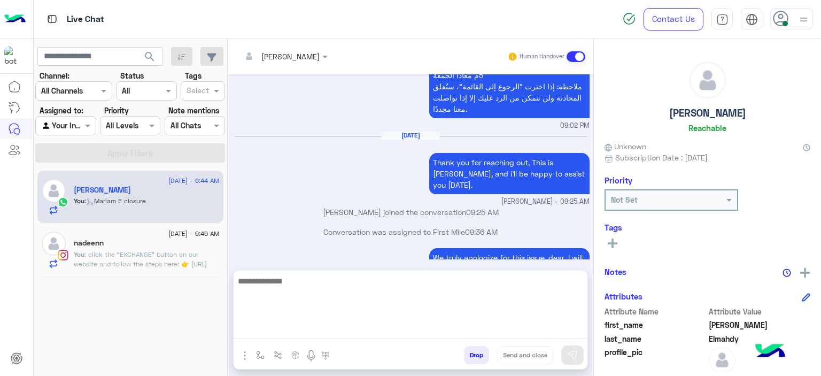
click at [293, 331] on textarea at bounding box center [411, 306] width 354 height 64
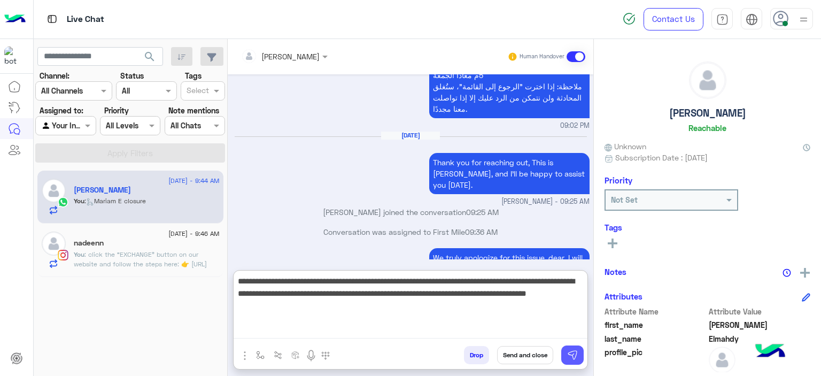
type textarea "**********"
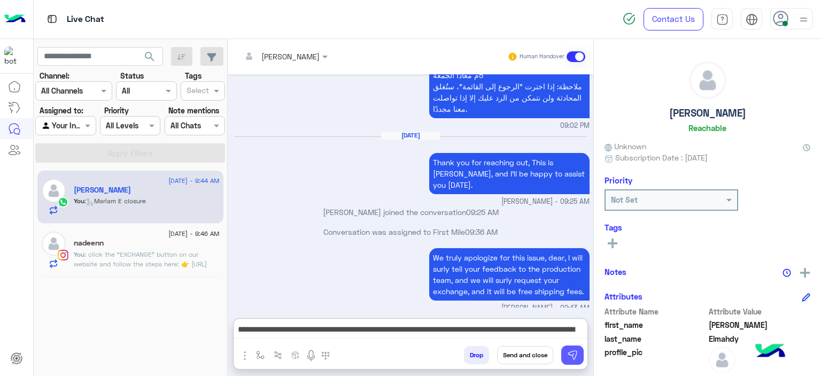
click at [571, 356] on img at bounding box center [572, 354] width 11 height 11
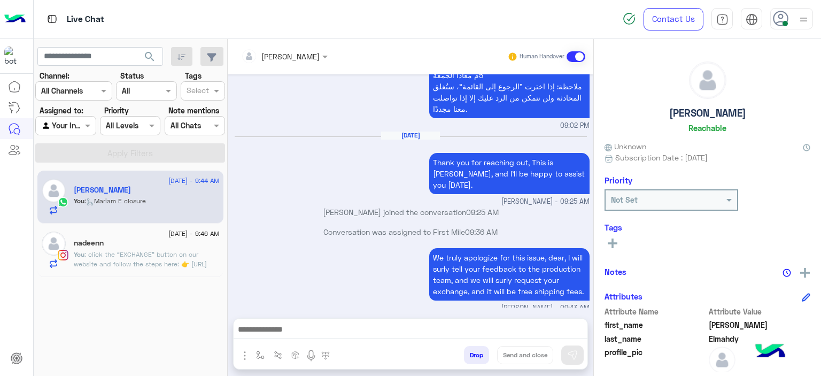
scroll to position [960, 0]
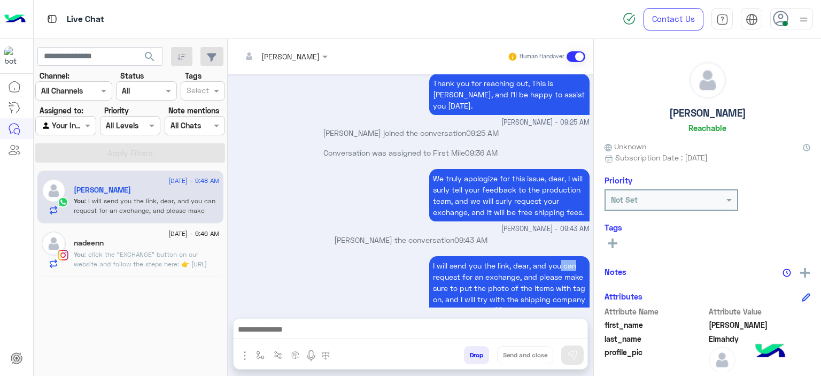
drag, startPoint x: 561, startPoint y: 239, endPoint x: 572, endPoint y: 219, distance: 22.7
click at [573, 224] on div "Aug 30, 2025 Hi Rana, Thanks for contacting Cloud! Please choose your preferred…" at bounding box center [411, 190] width 366 height 233
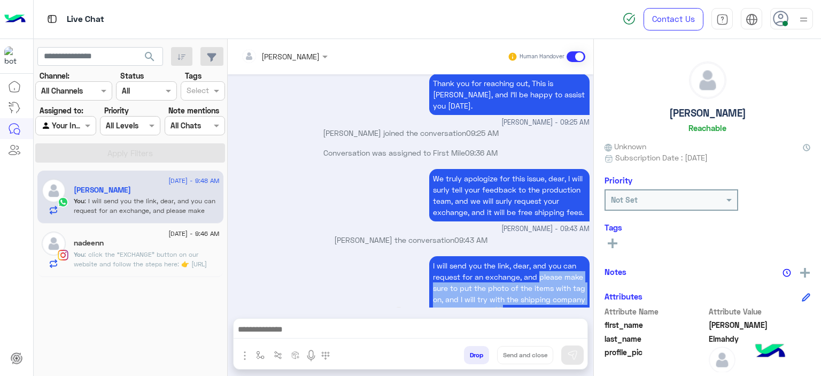
drag, startPoint x: 537, startPoint y: 251, endPoint x: 568, endPoint y: 286, distance: 46.6
click at [568, 286] on p "I will send you the link, dear, and you can request for an exchange, and please…" at bounding box center [509, 288] width 160 height 64
copy p "please make sure to put the photo of the items with tag on, and I will try with…"
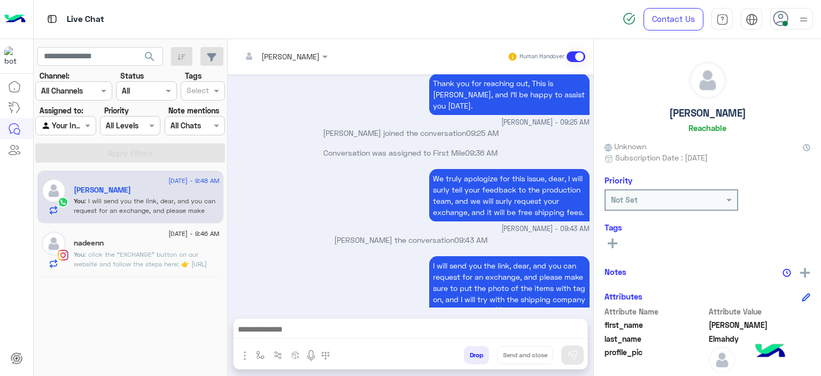
click at [142, 263] on span ": click the “EXCHANGE” button on our website and follow the steps here: 👉 https…" at bounding box center [140, 263] width 133 height 27
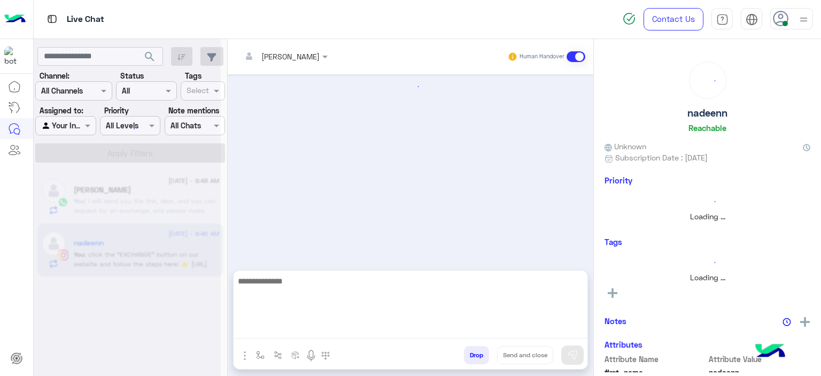
click at [291, 323] on textarea at bounding box center [411, 306] width 354 height 64
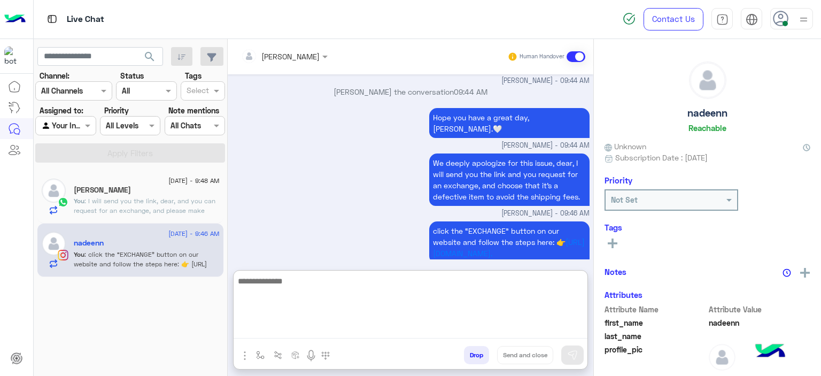
paste textarea "**********"
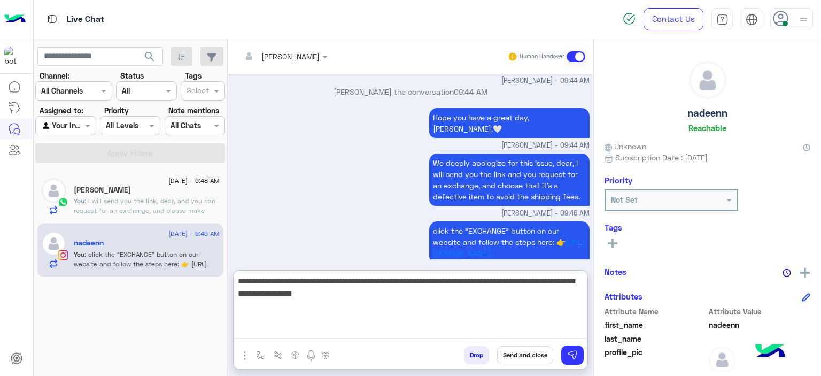
click at [243, 282] on textarea "**********" at bounding box center [411, 306] width 354 height 64
click at [243, 281] on textarea "**********" at bounding box center [411, 306] width 354 height 64
click at [240, 279] on textarea "**********" at bounding box center [411, 306] width 354 height 64
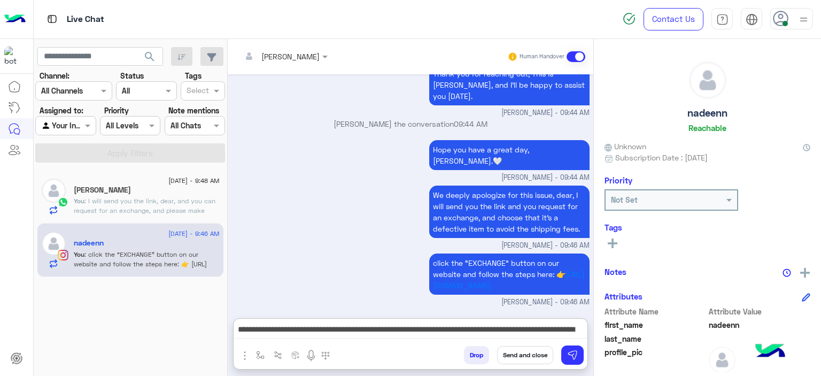
drag, startPoint x: 240, startPoint y: 279, endPoint x: 415, endPoint y: 220, distance: 184.0
click at [418, 251] on div "click the “EXCHANGE” button on our website and follow the steps here: 👉 https:/…" at bounding box center [411, 279] width 358 height 57
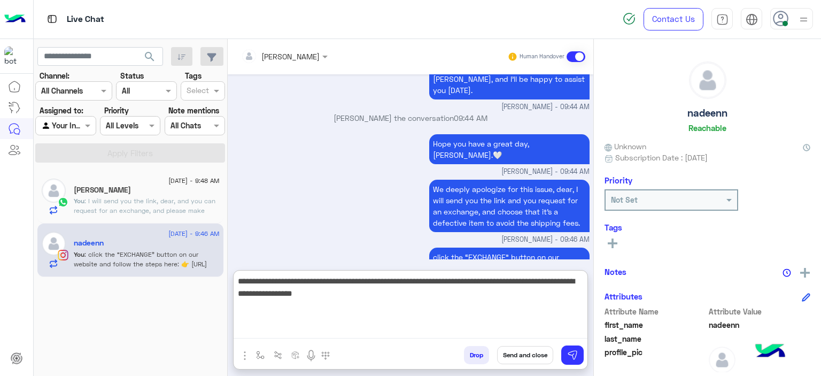
click at [240, 324] on textarea "**********" at bounding box center [411, 306] width 354 height 64
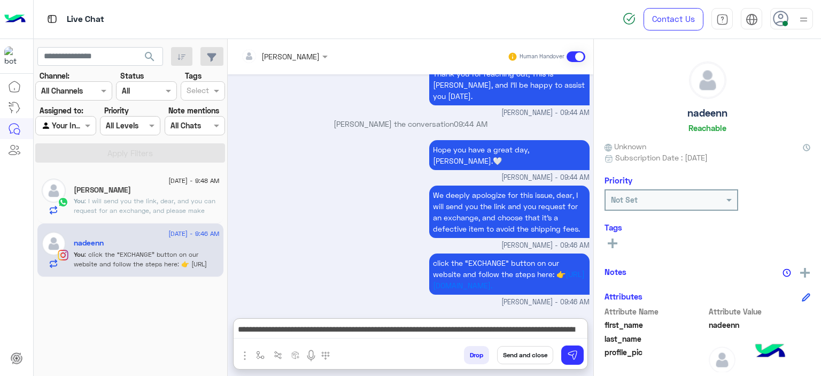
drag, startPoint x: 284, startPoint y: 162, endPoint x: 259, endPoint y: 243, distance: 84.7
click at [284, 183] on div "We deeply apologize for this issue, dear, I will send you the link and you requ…" at bounding box center [411, 217] width 358 height 68
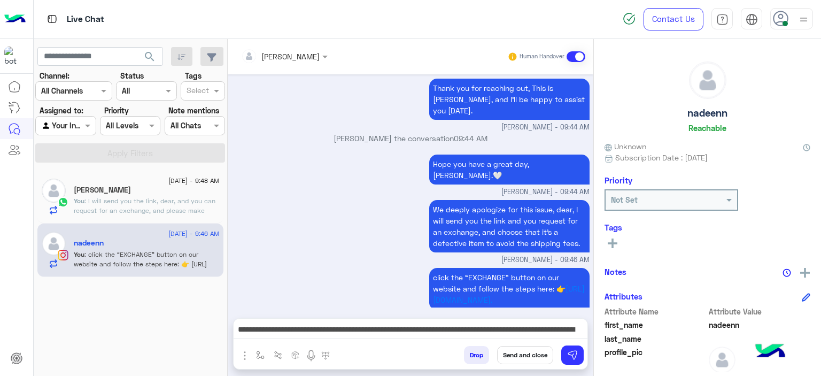
click at [242, 321] on div "**********" at bounding box center [411, 331] width 354 height 27
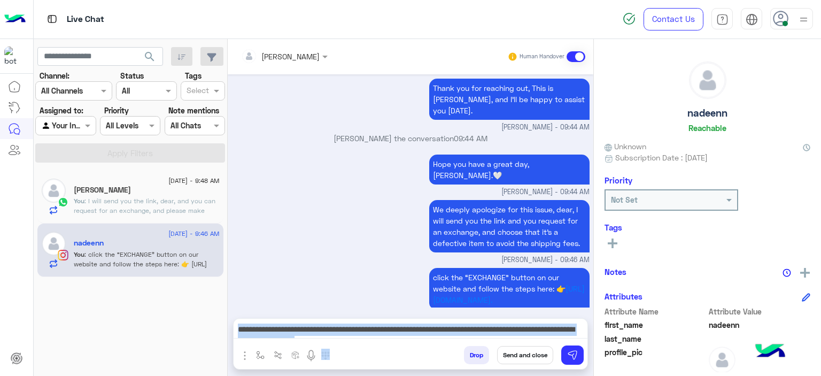
click at [242, 321] on div "**********" at bounding box center [411, 331] width 354 height 27
click at [310, 341] on div "**********" at bounding box center [411, 331] width 354 height 27
click at [312, 328] on textarea "**********" at bounding box center [411, 330] width 354 height 16
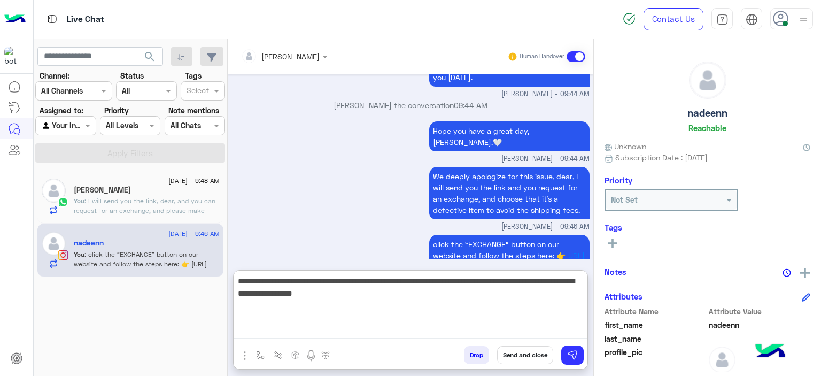
scroll to position [1107, 0]
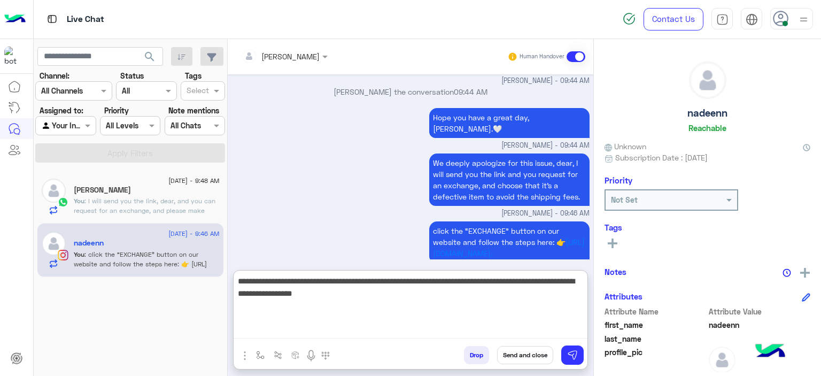
click at [242, 281] on textarea "**********" at bounding box center [411, 306] width 354 height 64
type textarea "**********"
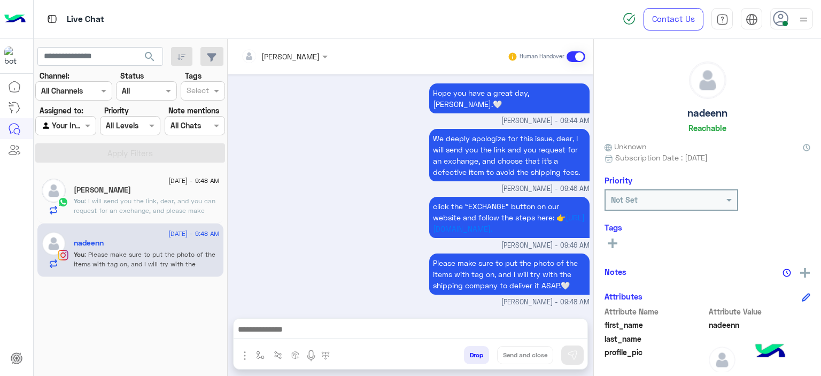
scroll to position [1117, 0]
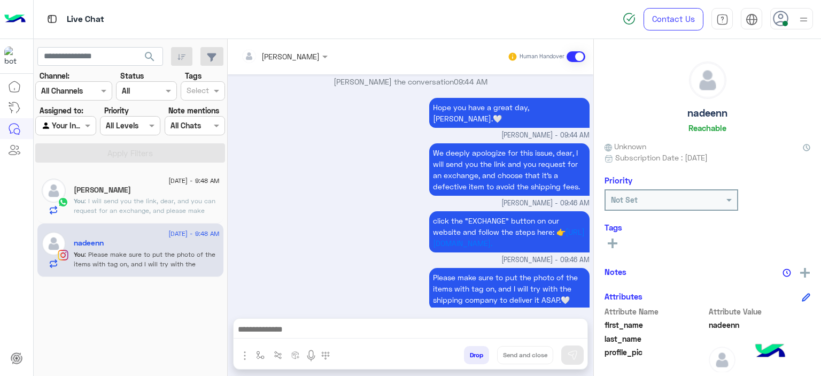
drag, startPoint x: 426, startPoint y: 156, endPoint x: 560, endPoint y: 234, distance: 154.9
click at [560, 234] on p "click the “EXCHANGE” button on our website and follow the steps here: 👉 https:/…" at bounding box center [509, 231] width 160 height 41
copy p "click the “EXCHANGE” button on our website and follow the steps here: 👉 https:/…"
click at [162, 200] on span ": I will send you the link, dear, and you can request for an exchange, and plea…" at bounding box center [146, 220] width 144 height 46
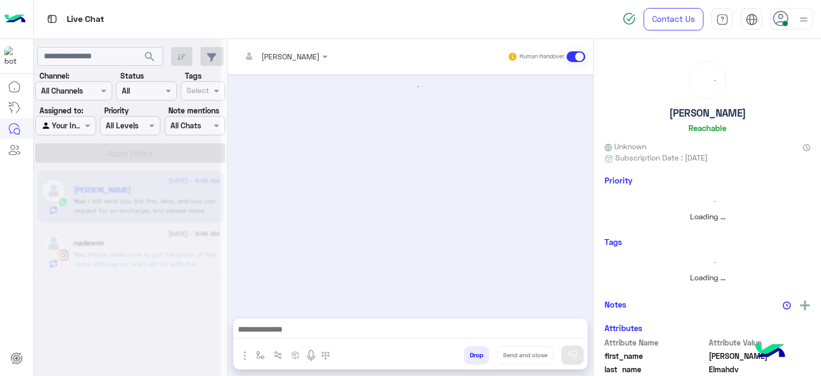
scroll to position [853, 0]
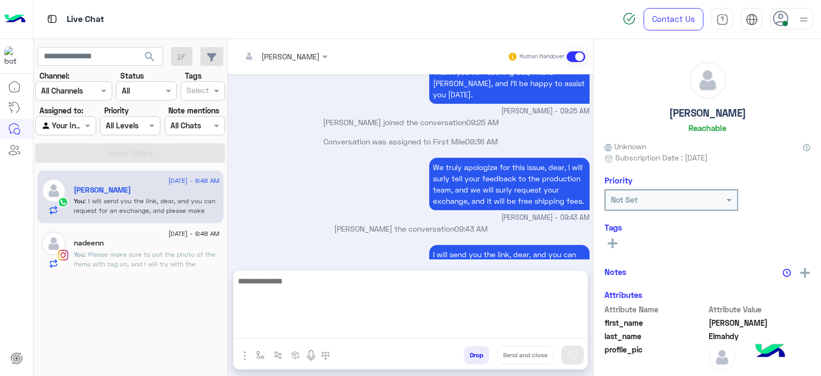
click at [291, 334] on textarea at bounding box center [411, 306] width 354 height 64
paste textarea "**********"
type textarea "**********"
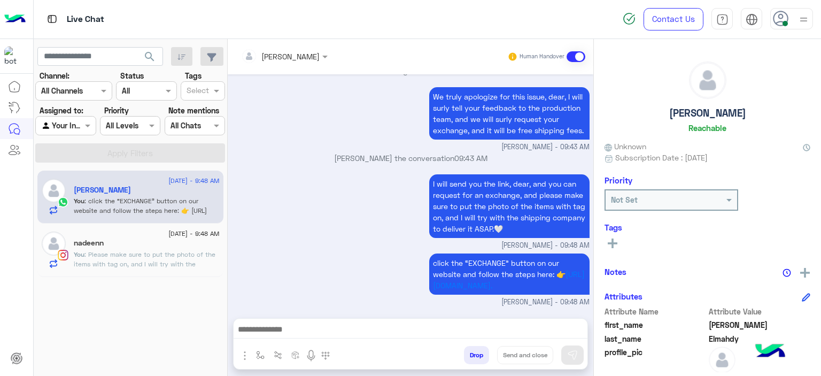
click at [198, 239] on div "nadeenn" at bounding box center [147, 243] width 146 height 11
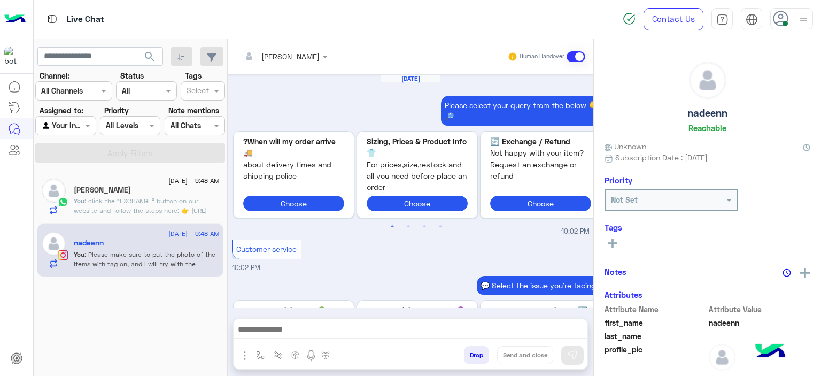
scroll to position [1081, 0]
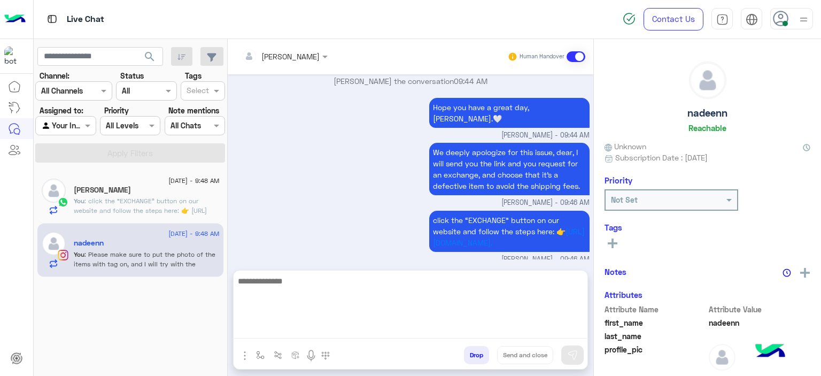
click at [303, 330] on textarea at bounding box center [411, 306] width 354 height 64
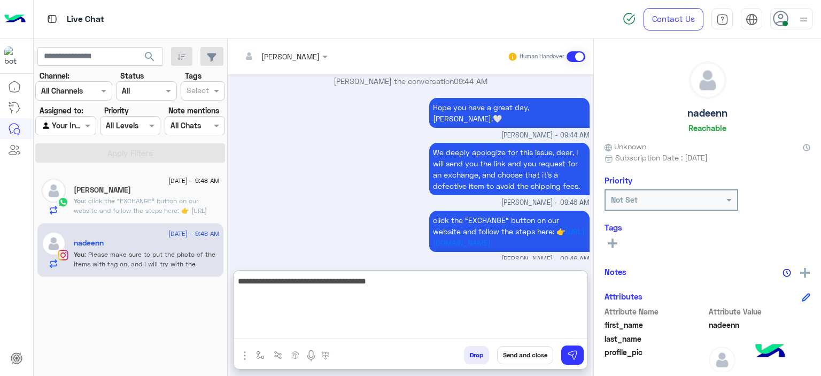
click at [371, 280] on textarea "**********" at bounding box center [411, 306] width 354 height 64
click at [414, 279] on textarea "**********" at bounding box center [411, 306] width 354 height 64
type textarea "**********"
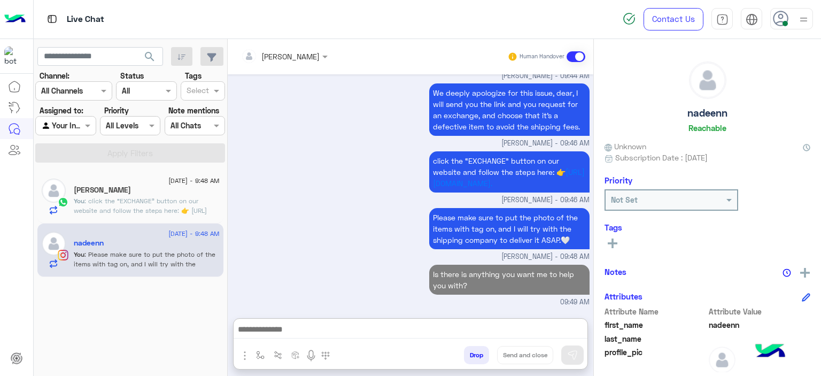
click at [433, 224] on div "Aug 30, 2025 Please select your query from the below 👇🔎 Previous When will my o…" at bounding box center [411, 190] width 366 height 233
click at [437, 226] on p "Please make sure to put the photo of the items with tag on, and I will try with…" at bounding box center [509, 228] width 160 height 41
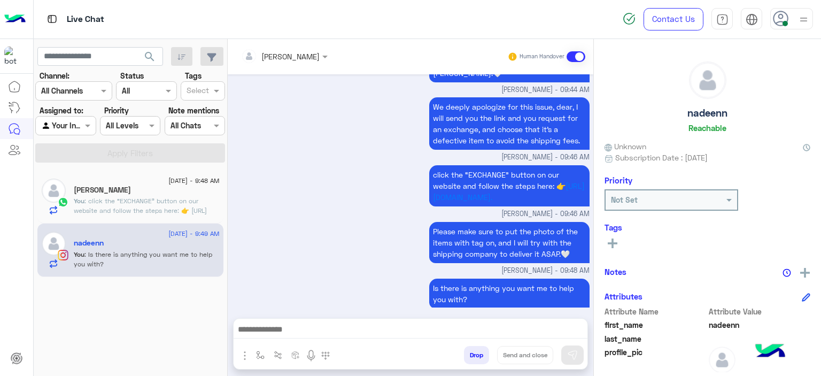
click at [446, 287] on p "Is there is anything you want me to help you with?" at bounding box center [509, 293] width 160 height 30
click at [446, 286] on p "Is there is anything you want me to help you with?" at bounding box center [509, 293] width 160 height 30
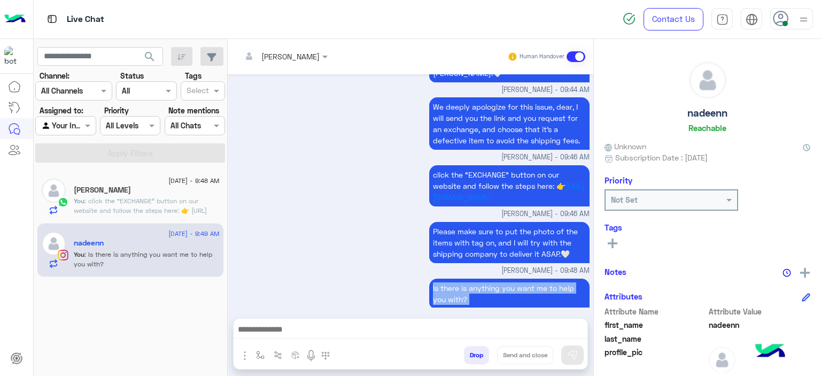
copy app-message "Is there is anything you want me to help you with?"
click at [99, 194] on h5 "Rana Elmahdy" at bounding box center [102, 189] width 57 height 9
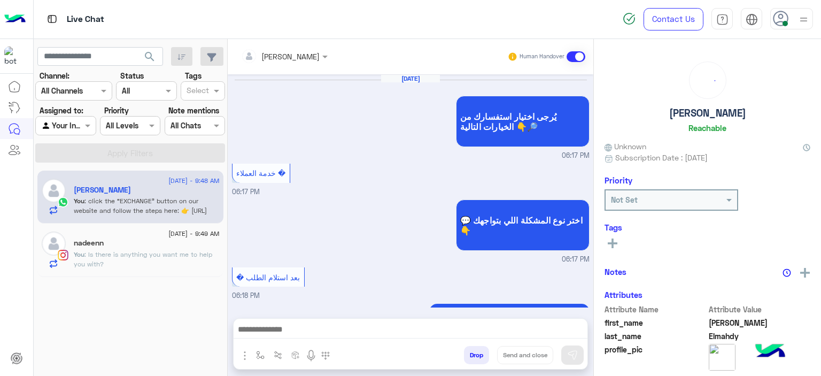
scroll to position [874, 0]
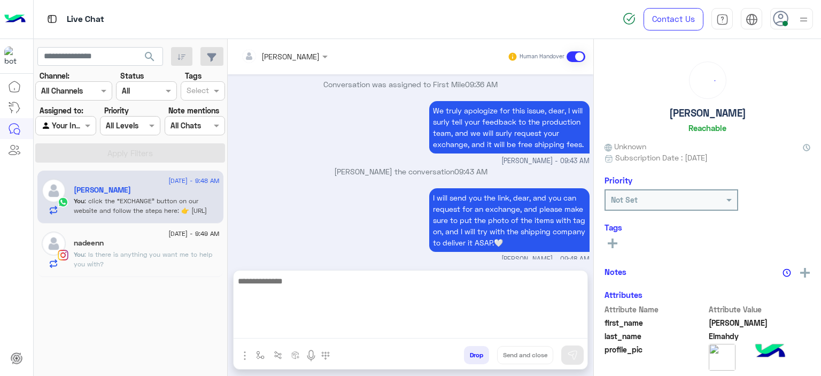
click at [284, 328] on textarea at bounding box center [411, 306] width 354 height 64
paste textarea "**********"
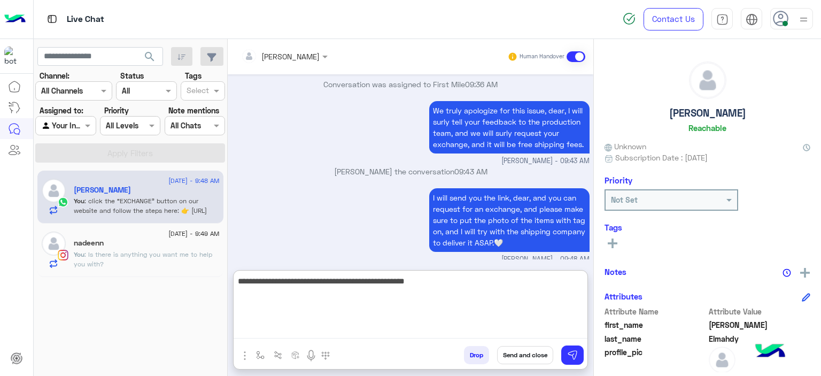
type textarea "**********"
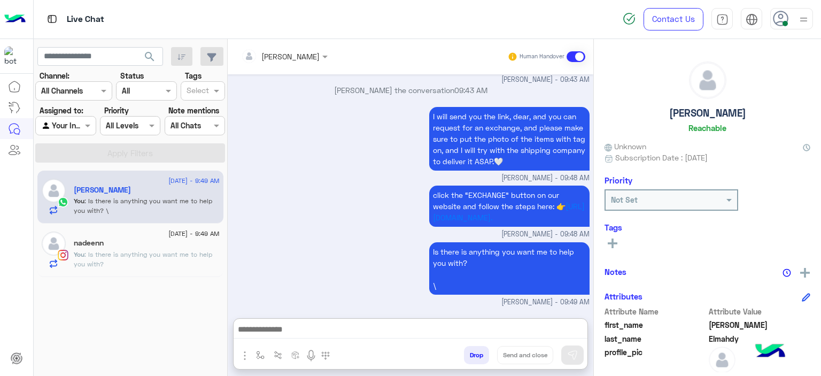
scroll to position [975, 0]
click at [155, 265] on p "You : Is there is anything you want me to help you with?" at bounding box center [147, 259] width 146 height 19
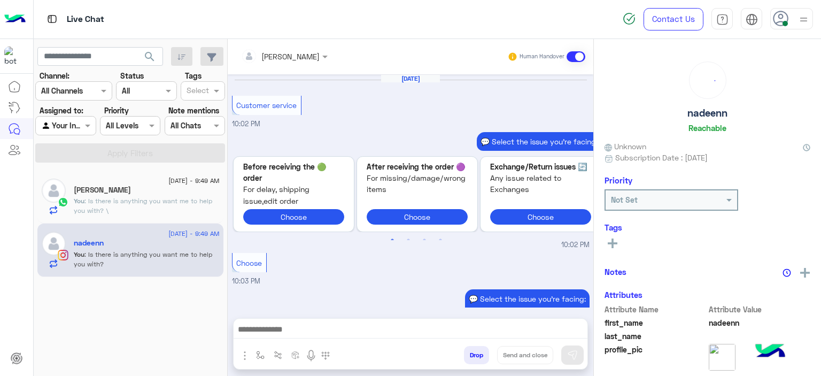
scroll to position [983, 0]
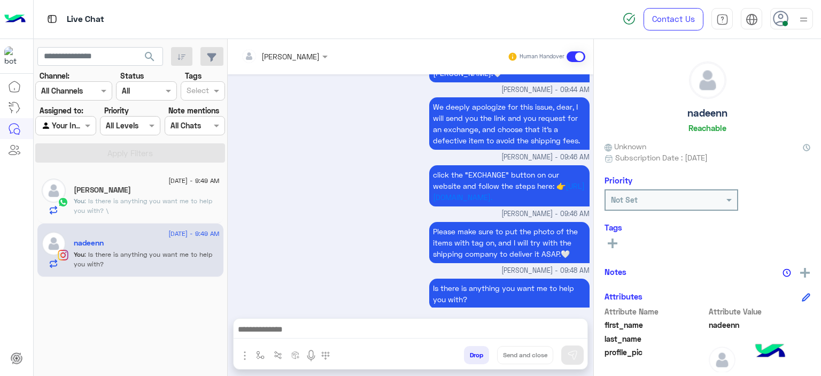
click at [189, 192] on div "31 August - 9:49 AM Rana Elmahdy You : Is there is anything you want me to help…" at bounding box center [147, 196] width 146 height 37
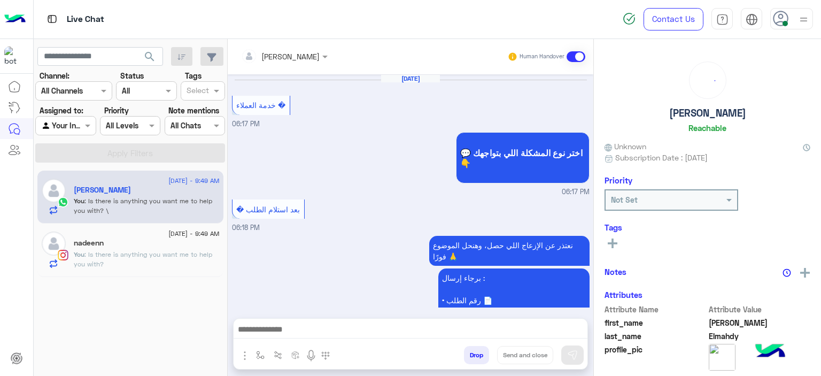
scroll to position [874, 0]
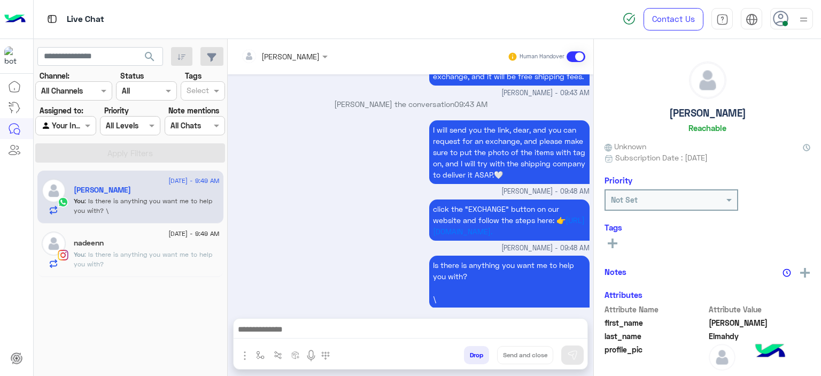
click at [296, 217] on div "click the “EXCHANGE” button on our website and follow the steps here: 👉 https:/…" at bounding box center [411, 225] width 358 height 57
click at [258, 355] on img "button" at bounding box center [260, 355] width 9 height 9
click at [263, 340] on div "enter flow name" at bounding box center [292, 331] width 81 height 19
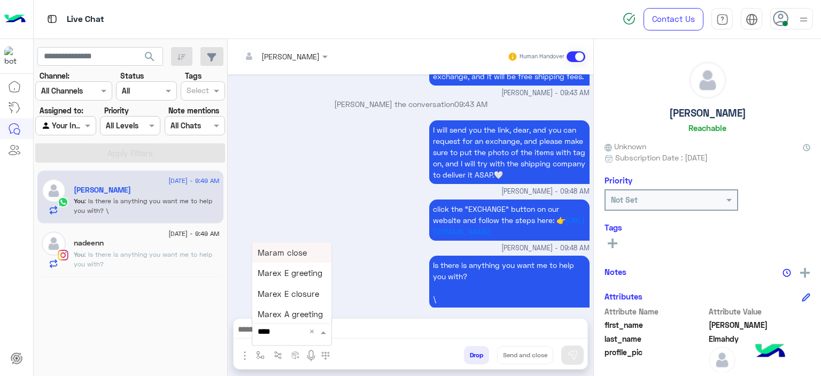
type input "*****"
click at [291, 272] on span "Mariam E closure" at bounding box center [291, 273] width 66 height 10
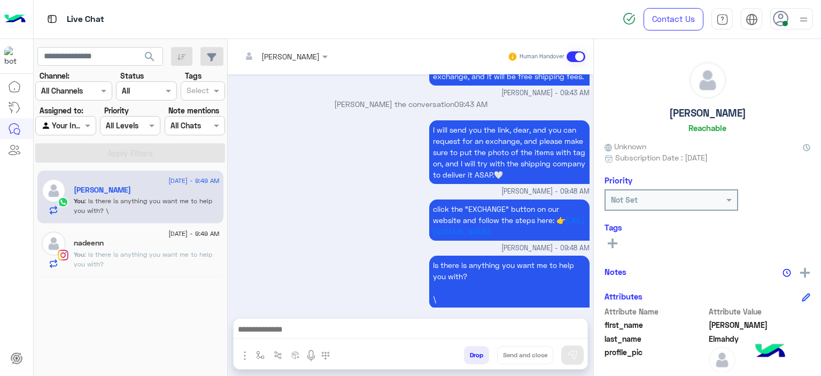
type textarea "**********"
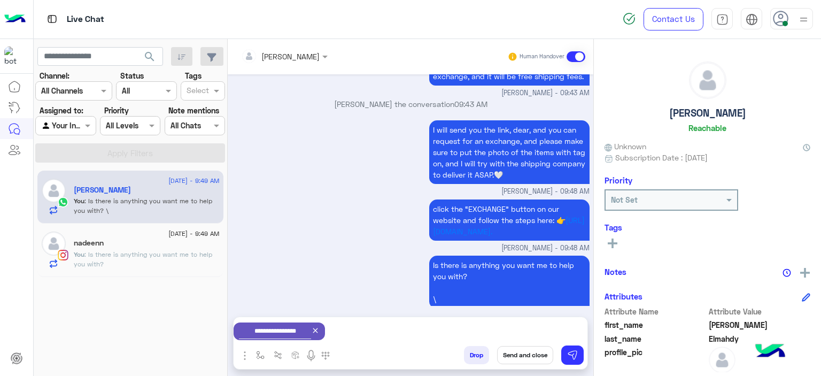
click at [526, 356] on button "Send and close" at bounding box center [525, 355] width 56 height 18
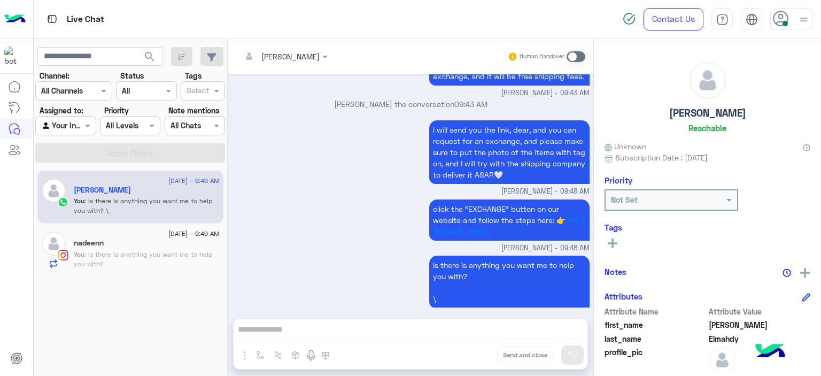
scroll to position [894, 0]
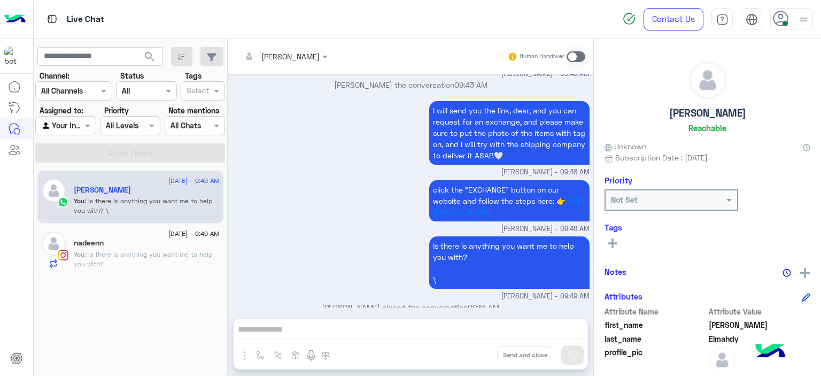
click at [190, 243] on div "nadeenn" at bounding box center [147, 243] width 146 height 11
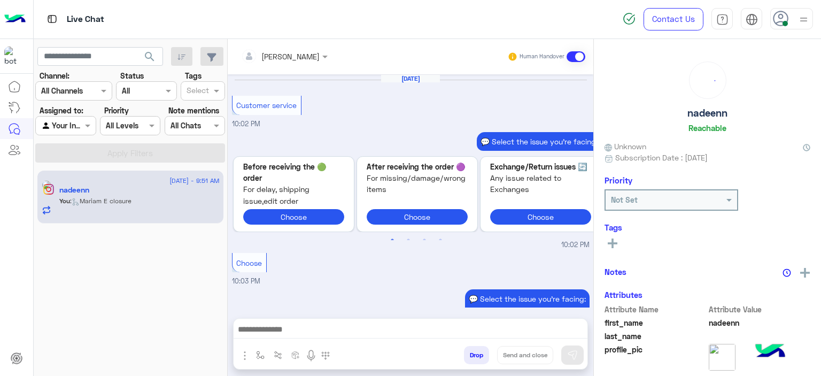
scroll to position [983, 0]
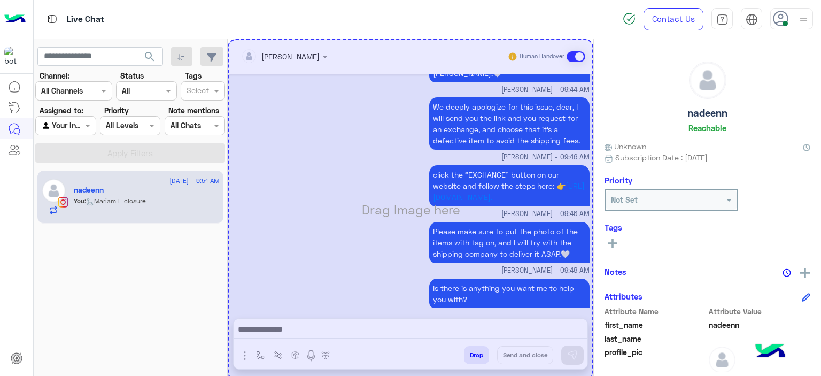
click at [186, 261] on div "31 August - 9:51 AM nadeenn You : Mariam E closure" at bounding box center [131, 272] width 194 height 213
click at [324, 226] on div "Drag Image here" at bounding box center [411, 209] width 366 height 341
click at [323, 235] on div "Drag Image here" at bounding box center [411, 209] width 366 height 341
click at [322, 235] on div "Drag Image here" at bounding box center [411, 209] width 366 height 341
click at [200, 259] on div "31 August - 9:51 AM nadeenn You : Mariam E closure" at bounding box center [131, 272] width 194 height 213
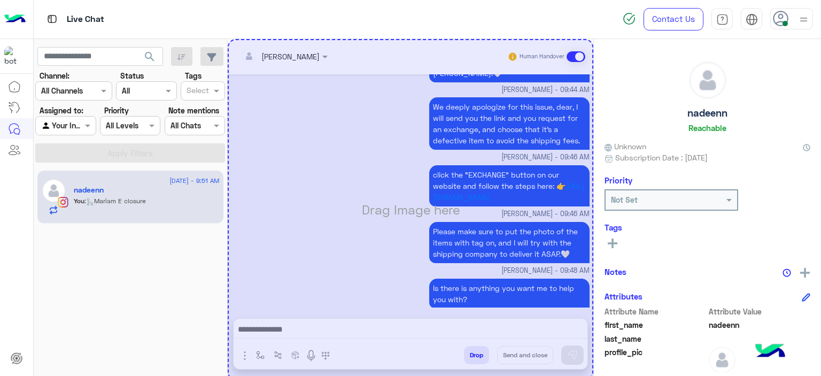
click at [275, 265] on div "Drag Image here" at bounding box center [411, 209] width 366 height 341
drag, startPoint x: 178, startPoint y: 263, endPoint x: 189, endPoint y: 265, distance: 10.3
click at [180, 263] on div "31 August - 9:51 AM nadeenn You : Mariam E closure" at bounding box center [131, 272] width 194 height 213
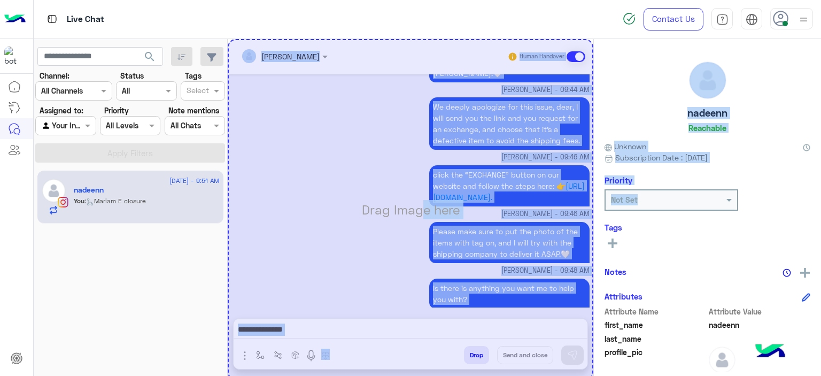
drag, startPoint x: 419, startPoint y: 244, endPoint x: 745, endPoint y: 200, distance: 329.4
click at [778, 200] on mat-drawer-container "Drag Image here Mariam Ahmed Human Handover Aug 30, 2025 Customer service 10:02…" at bounding box center [524, 209] width 593 height 341
drag, startPoint x: 335, startPoint y: 227, endPoint x: 196, endPoint y: 232, distance: 139.1
click at [196, 232] on mat-drawer-container "search Channel: Channel All Channels Status Channel All Tags Select Assigned to…" at bounding box center [428, 209] width 788 height 341
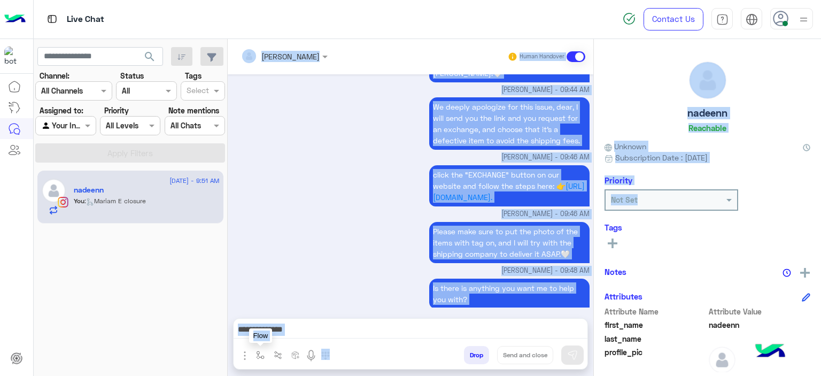
drag, startPoint x: 262, startPoint y: 360, endPoint x: 261, endPoint y: 352, distance: 8.0
click at [261, 360] on button "button" at bounding box center [261, 355] width 18 height 18
click at [262, 337] on div "enter flow name" at bounding box center [289, 331] width 62 height 12
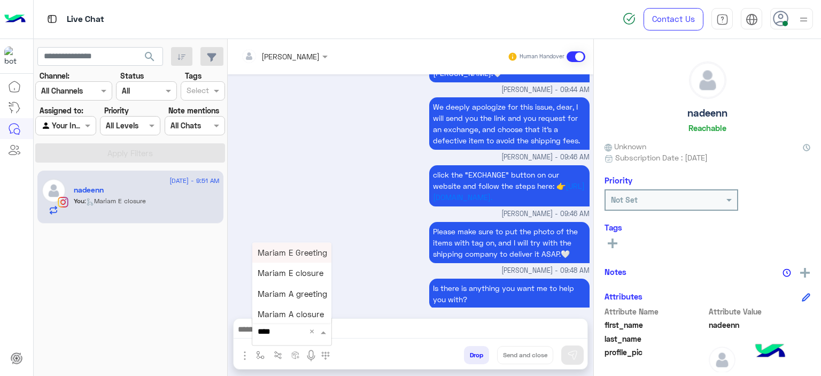
drag, startPoint x: 262, startPoint y: 337, endPoint x: 222, endPoint y: 306, distance: 51.0
click at [159, 375] on html "Live Chat Contact Us Help Center عربي English search Channel: Channel All Chann…" at bounding box center [410, 188] width 821 height 376
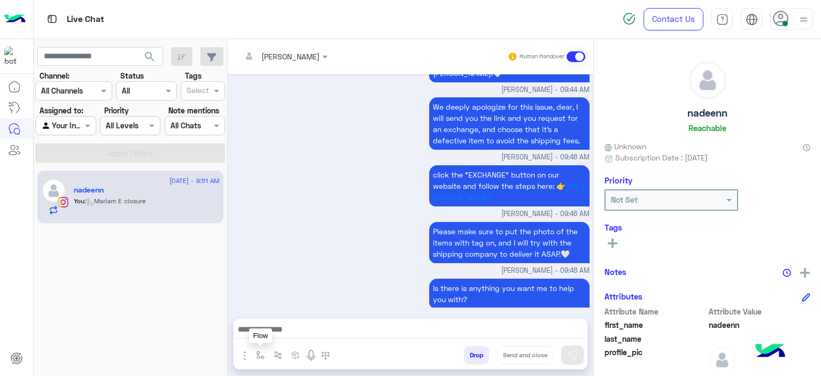
click at [259, 351] on img "button" at bounding box center [260, 355] width 9 height 9
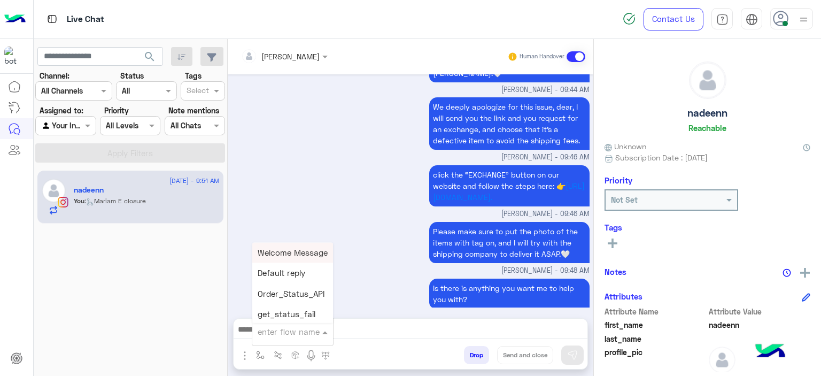
click at [269, 326] on input "text" at bounding box center [280, 331] width 44 height 12
click at [291, 279] on div "Mariam E closure" at bounding box center [291, 273] width 79 height 20
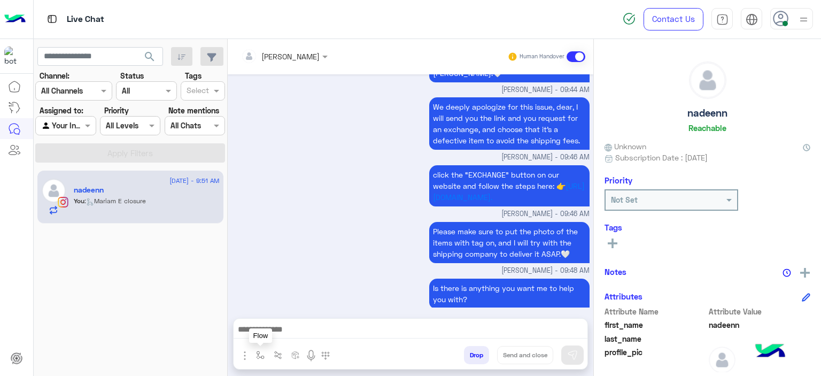
click at [258, 352] on img "button" at bounding box center [260, 355] width 9 height 9
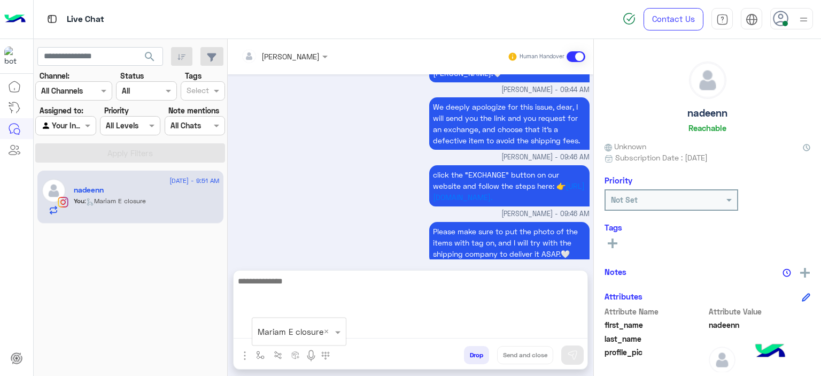
click at [372, 330] on textarea at bounding box center [411, 306] width 354 height 64
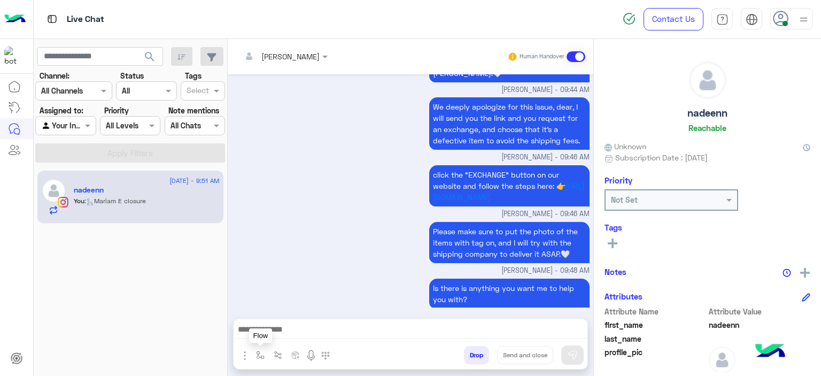
click at [262, 356] on img "button" at bounding box center [260, 355] width 9 height 9
click at [303, 329] on input "text" at bounding box center [286, 331] width 56 height 12
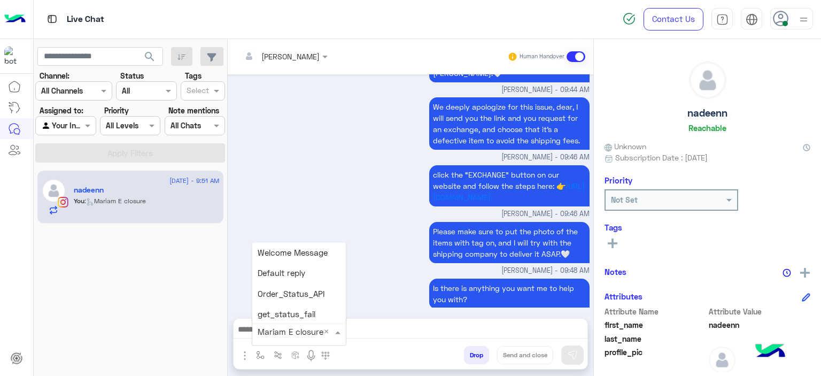
scroll to position [2449, 0]
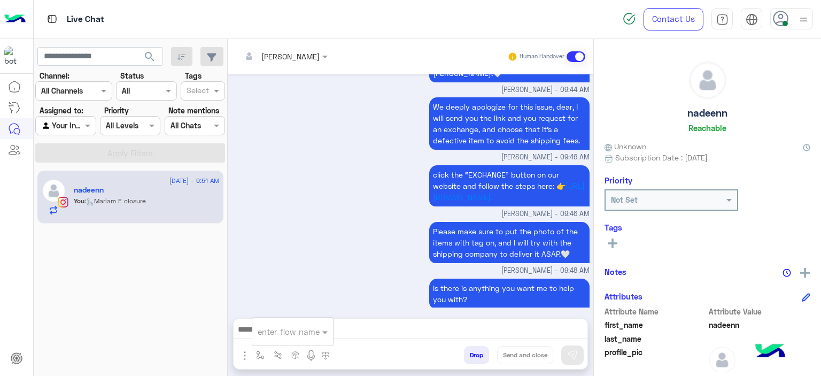
click at [283, 331] on input "text" at bounding box center [280, 331] width 44 height 12
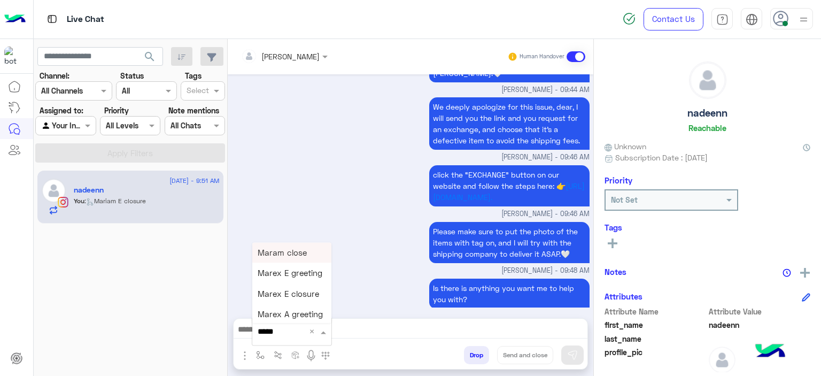
type input "******"
click at [308, 273] on span "Mariam E closure" at bounding box center [291, 273] width 66 height 10
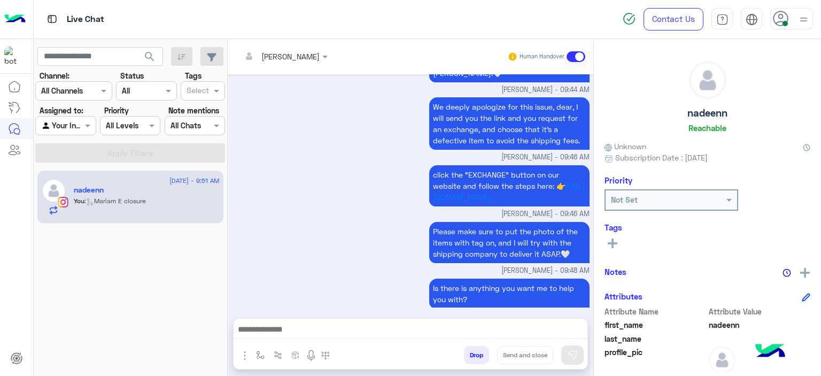
type textarea "**********"
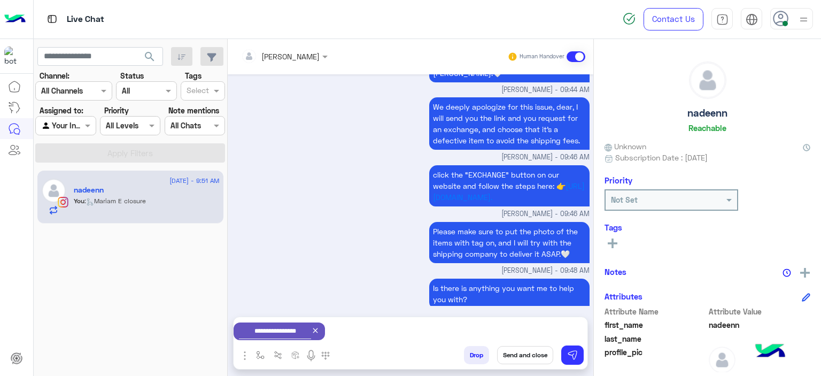
click at [530, 351] on button "Send and close" at bounding box center [525, 355] width 56 height 18
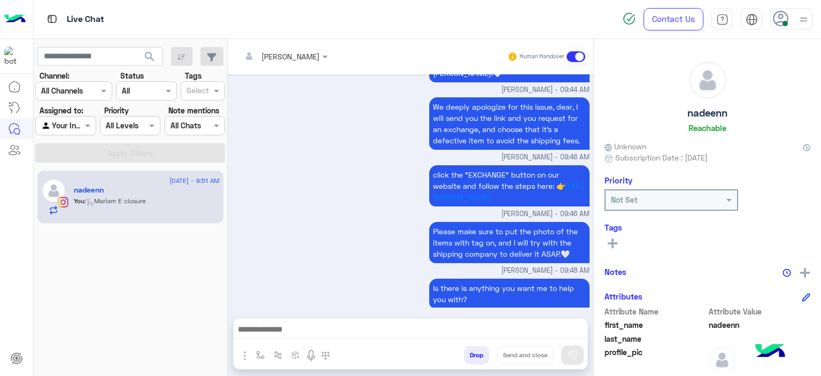
scroll to position [983, 0]
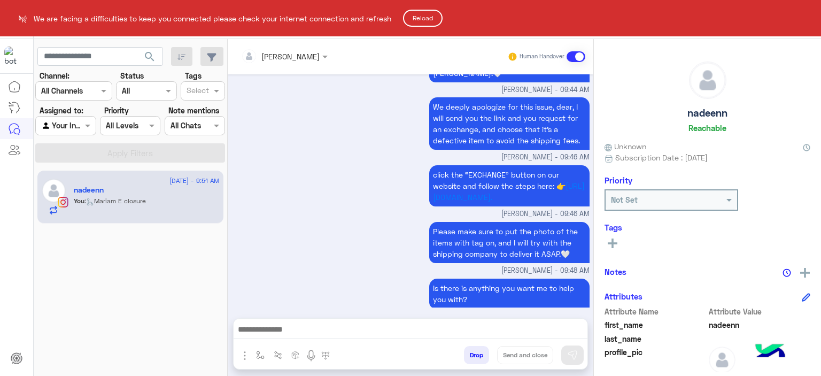
click at [427, 12] on button "Reload" at bounding box center [423, 18] width 40 height 17
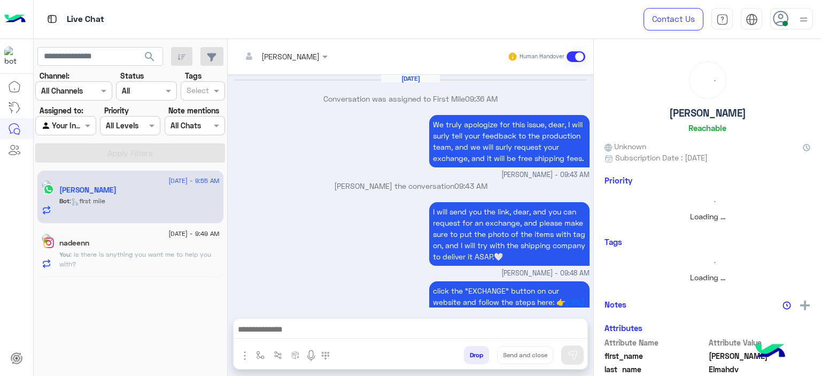
scroll to position [901, 0]
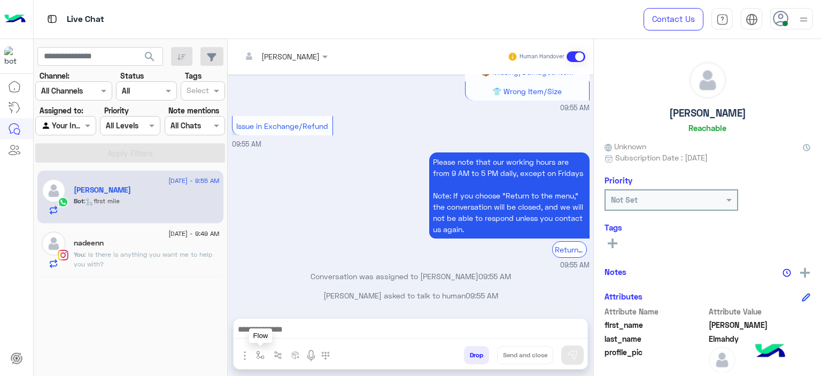
click at [262, 356] on img "button" at bounding box center [260, 355] width 9 height 9
click at [267, 330] on input "text" at bounding box center [280, 331] width 44 height 12
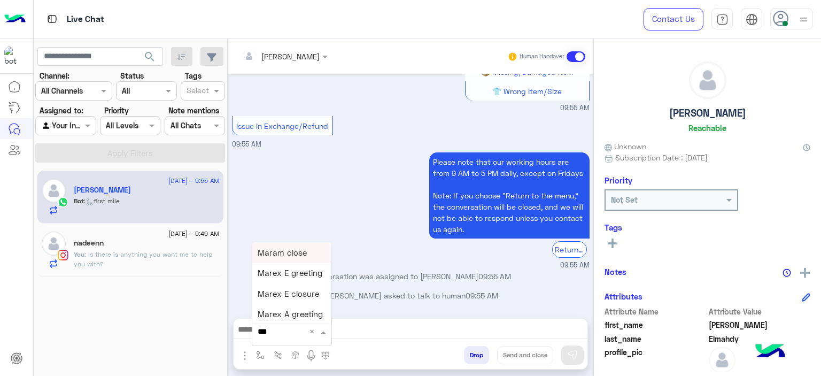
type input "****"
click at [286, 299] on div "Mariam A greeting" at bounding box center [291, 293] width 79 height 21
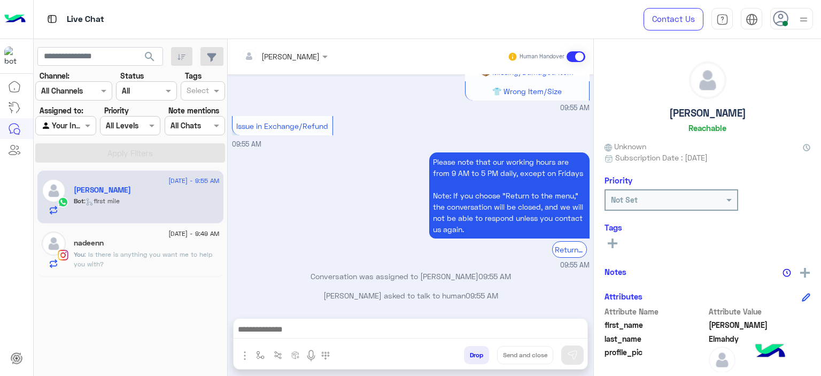
type textarea "**********"
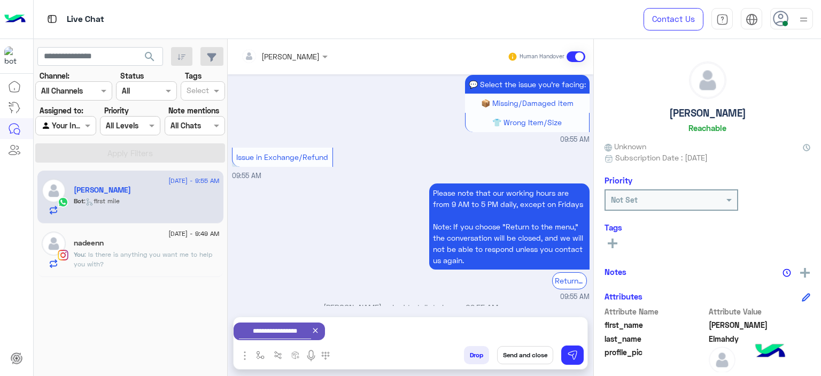
scroll to position [1928, 0]
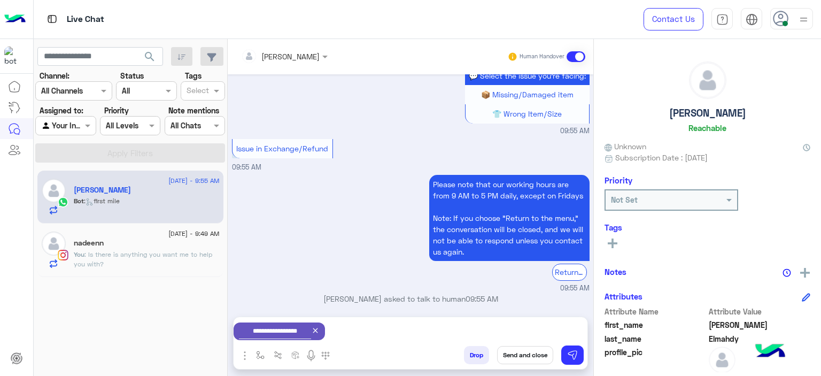
click at [320, 334] on icon at bounding box center [315, 330] width 9 height 9
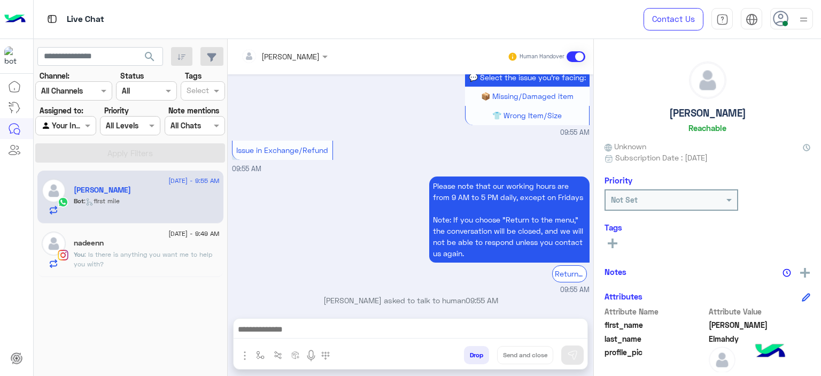
click at [145, 244] on div "nadeenn" at bounding box center [147, 243] width 146 height 11
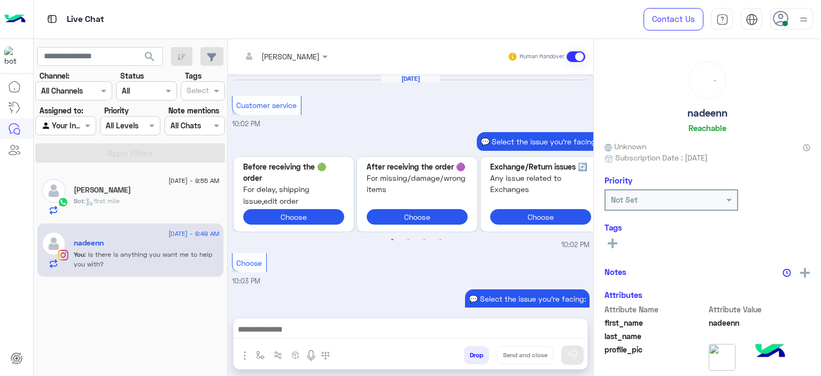
scroll to position [983, 0]
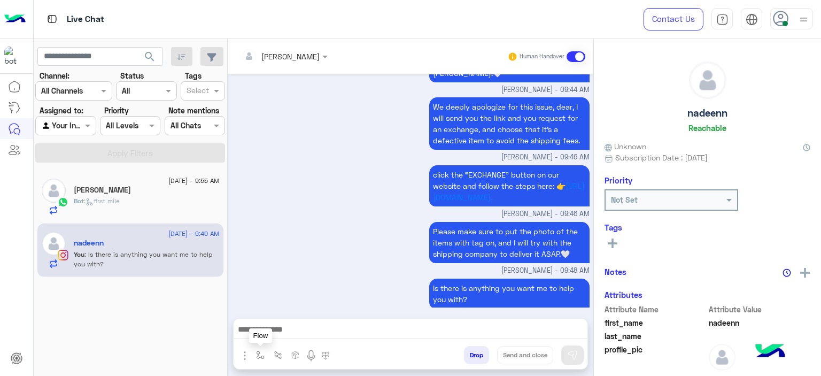
click at [258, 350] on button "button" at bounding box center [261, 355] width 18 height 18
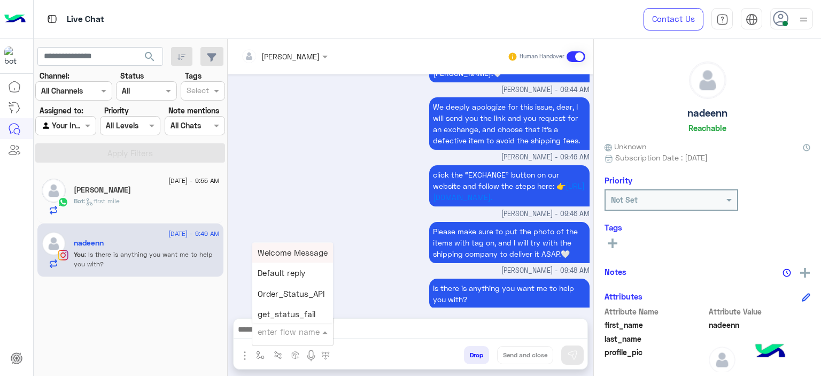
click at [278, 328] on input "text" at bounding box center [280, 331] width 44 height 12
type input "****"
click at [286, 307] on div "Mariam A closure" at bounding box center [291, 314] width 79 height 21
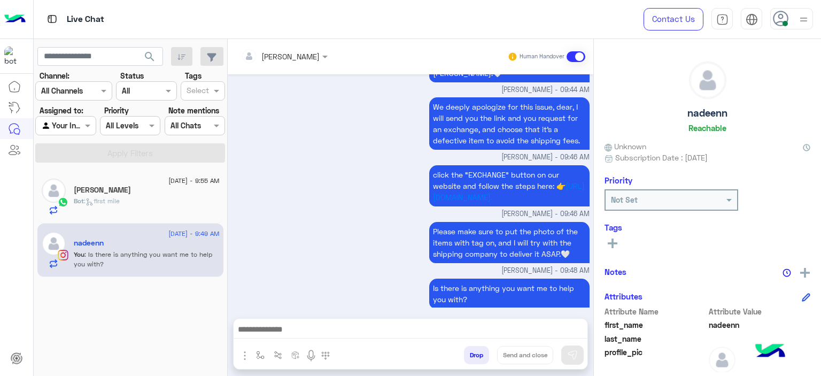
type textarea "**********"
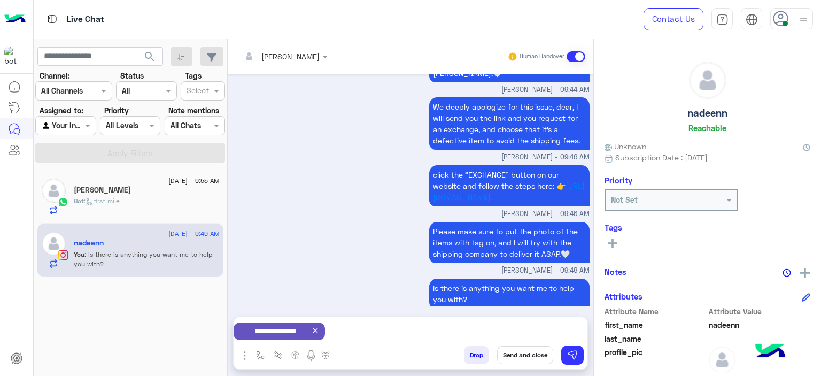
click at [525, 350] on button "Send and close" at bounding box center [525, 355] width 56 height 18
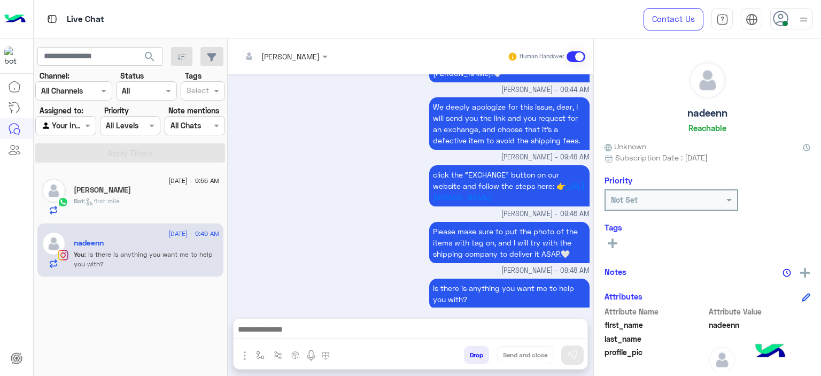
scroll to position [1003, 0]
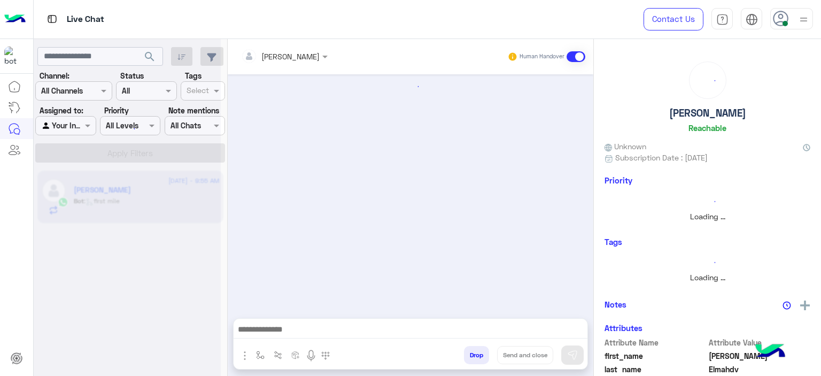
click at [150, 208] on div "search Channel: Channel All Channels Status Channel All Tags Select Assigned to…" at bounding box center [131, 209] width 194 height 341
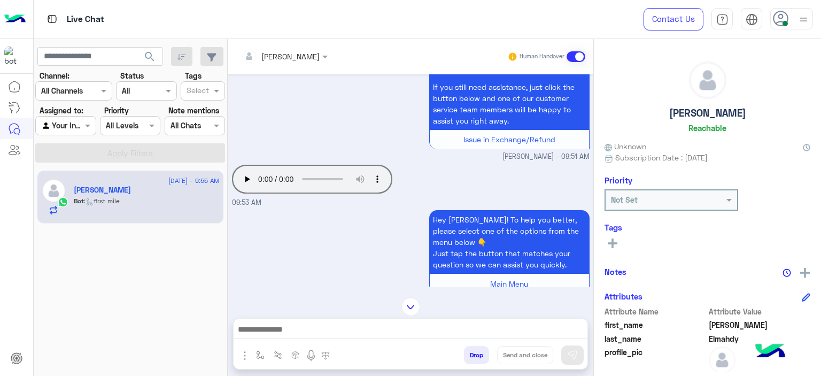
scroll to position [354, 0]
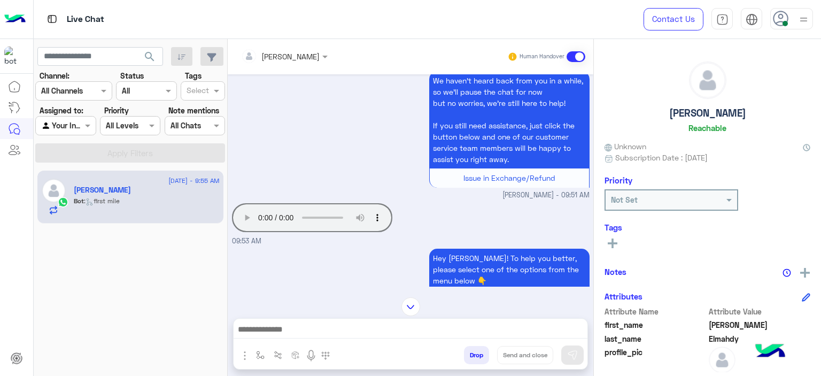
click at [267, 232] on div "Your browser does not support the audio tag." at bounding box center [342, 217] width 221 height 34
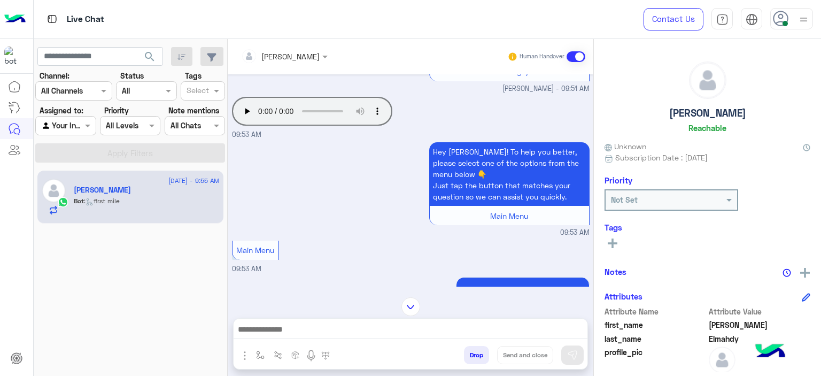
scroll to position [459, 0]
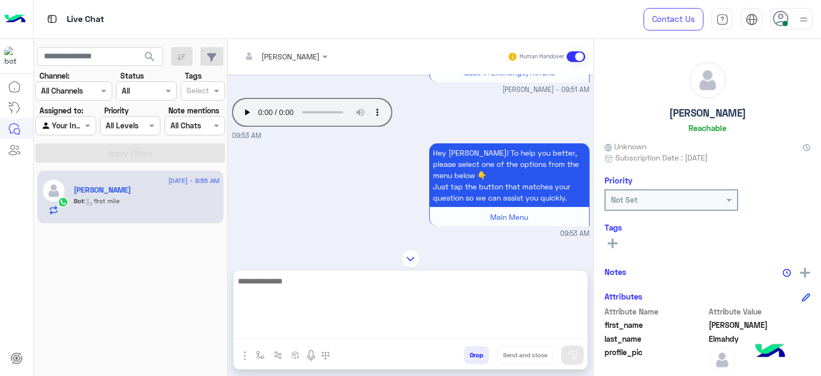
click at [473, 333] on textarea at bounding box center [411, 306] width 354 height 64
click at [259, 281] on textarea "**********" at bounding box center [411, 306] width 354 height 64
click at [260, 280] on textarea "**********" at bounding box center [411, 306] width 354 height 64
click at [305, 284] on textarea "**********" at bounding box center [411, 306] width 354 height 64
click at [342, 282] on textarea "**********" at bounding box center [411, 306] width 354 height 64
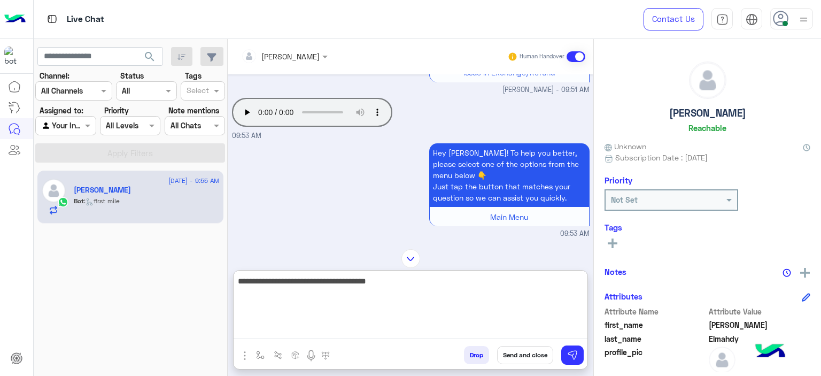
click at [378, 280] on textarea "**********" at bounding box center [411, 306] width 354 height 64
click at [321, 294] on textarea "**********" at bounding box center [411, 306] width 354 height 64
click at [325, 294] on textarea "**********" at bounding box center [411, 306] width 354 height 64
click at [351, 294] on textarea "**********" at bounding box center [411, 306] width 354 height 64
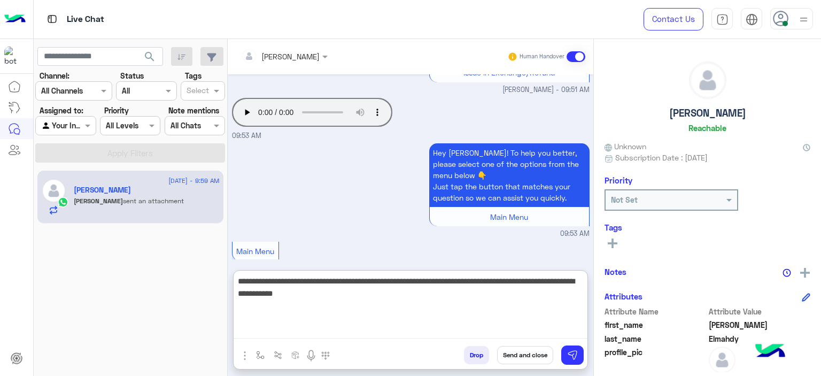
scroll to position [995, 0]
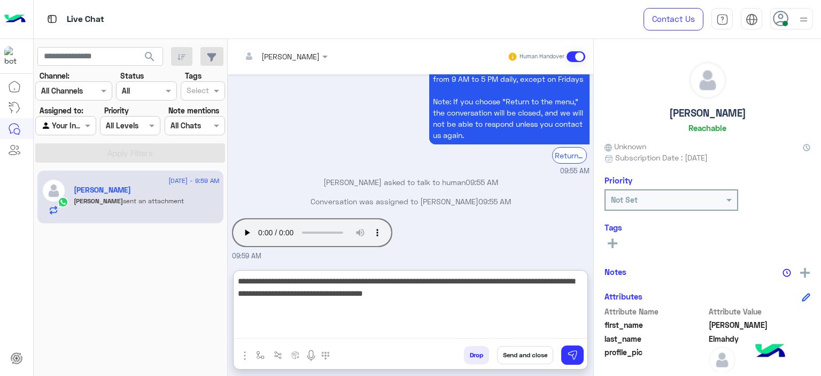
type textarea "**********"
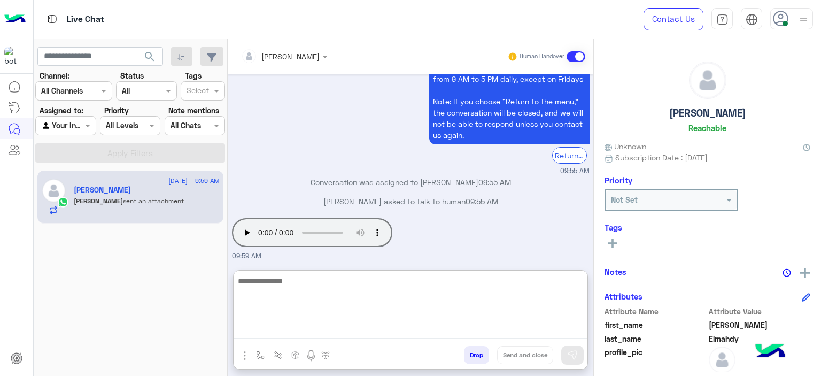
scroll to position [1062, 0]
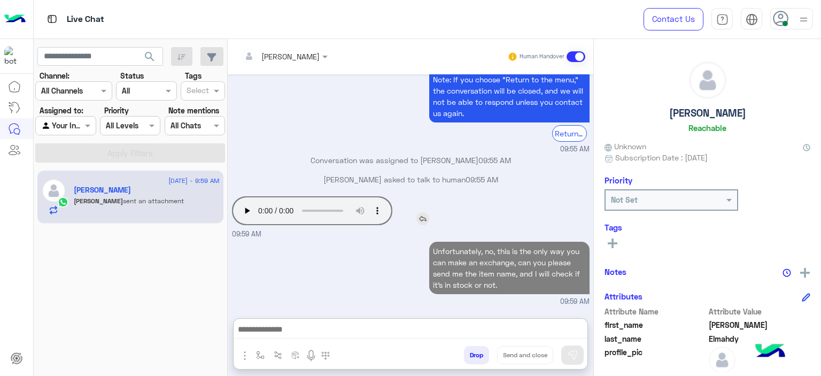
click at [245, 158] on div "Aug 31, 2025 Conversation was assigned to First Mile 09:36 AM We truly apologiz…" at bounding box center [411, 190] width 366 height 233
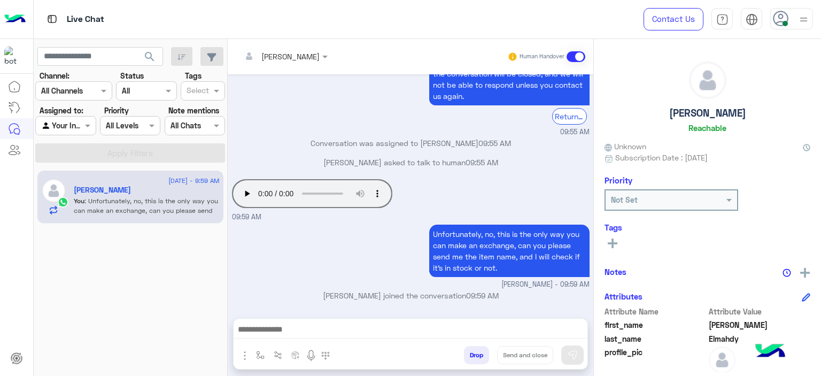
scroll to position [1069, 0]
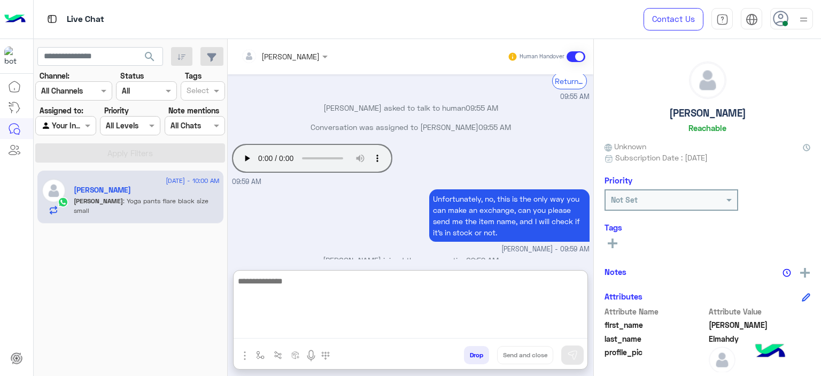
click at [294, 328] on textarea at bounding box center [411, 306] width 354 height 64
type textarea "**********"
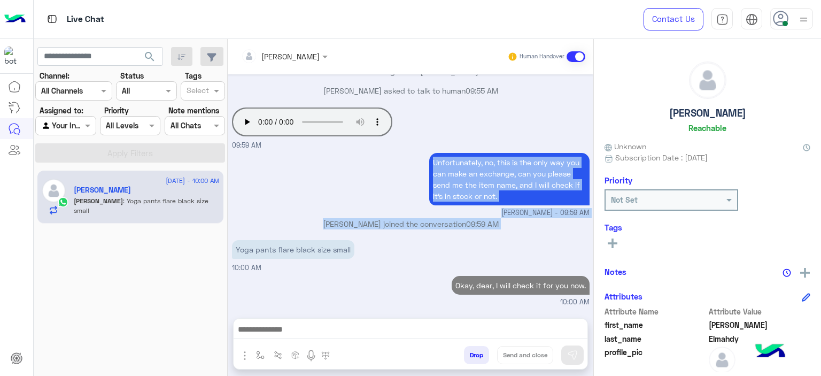
scroll to position [1103, 0]
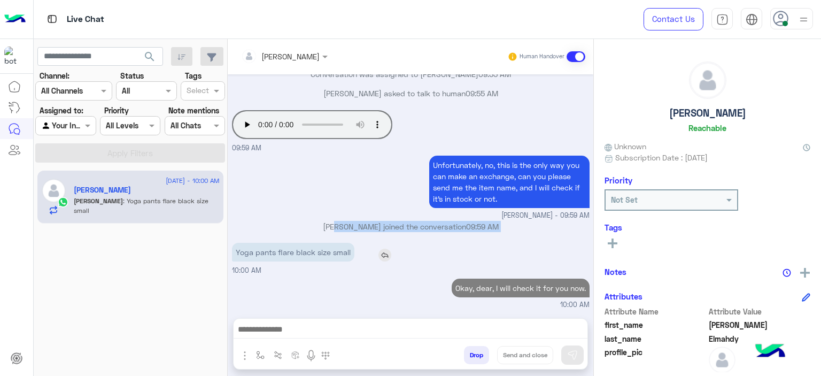
drag, startPoint x: 236, startPoint y: 200, endPoint x: 330, endPoint y: 248, distance: 104.9
click at [331, 243] on p "Yoga pants flare black size small" at bounding box center [293, 252] width 122 height 19
click at [347, 252] on p "Yoga pants flare black size small" at bounding box center [293, 252] width 122 height 19
click at [348, 252] on p "Yoga pants flare black size small" at bounding box center [293, 252] width 122 height 19
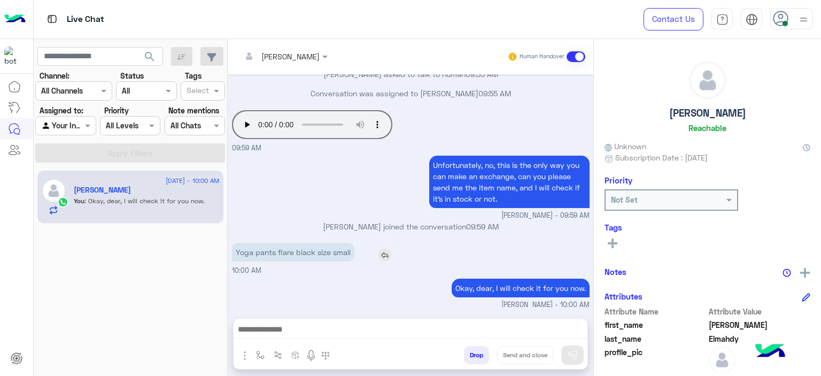
click at [333, 252] on p "Yoga pants flare black size small" at bounding box center [293, 252] width 122 height 19
click at [332, 252] on p "Yoga pants flare black size small" at bounding box center [293, 252] width 122 height 19
click at [333, 252] on p "Yoga pants flare black size small" at bounding box center [293, 252] width 122 height 19
copy app-msgs-text
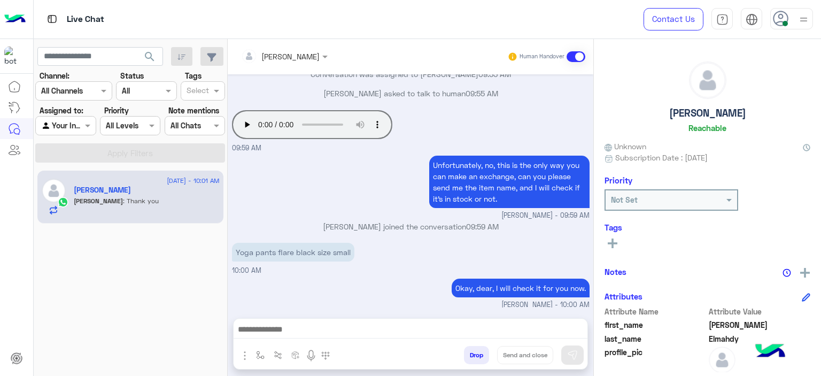
scroll to position [1139, 0]
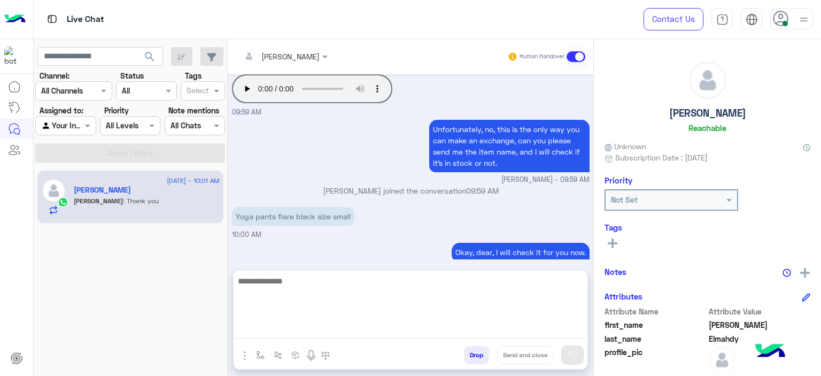
click at [291, 326] on textarea at bounding box center [411, 306] width 354 height 64
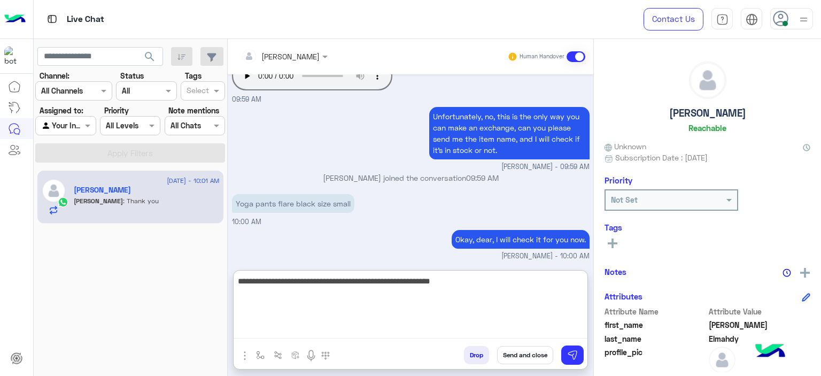
type textarea "**********"
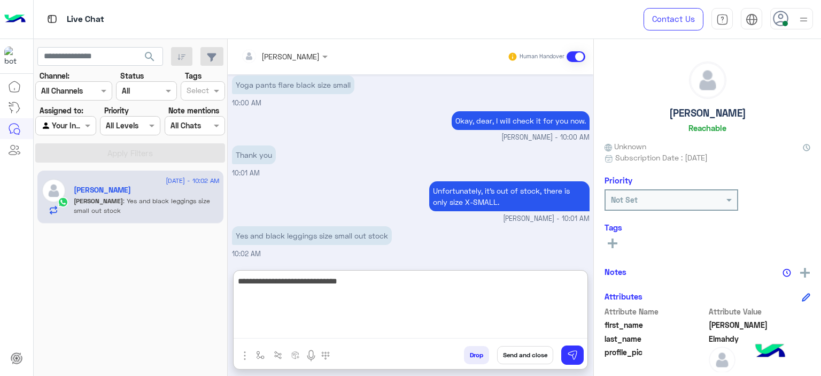
scroll to position [1325, 0]
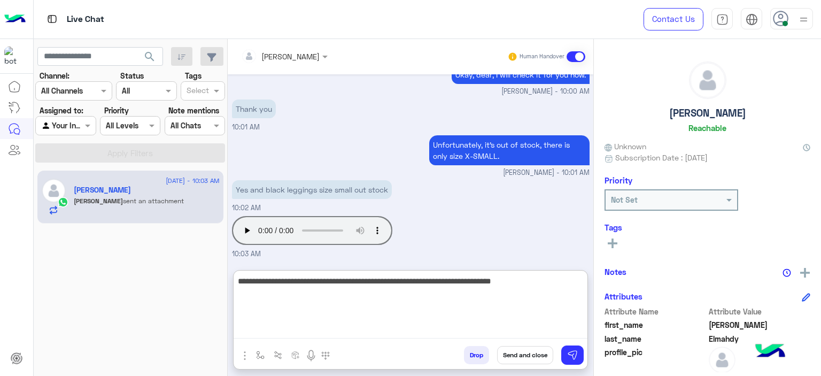
type textarea "**********"
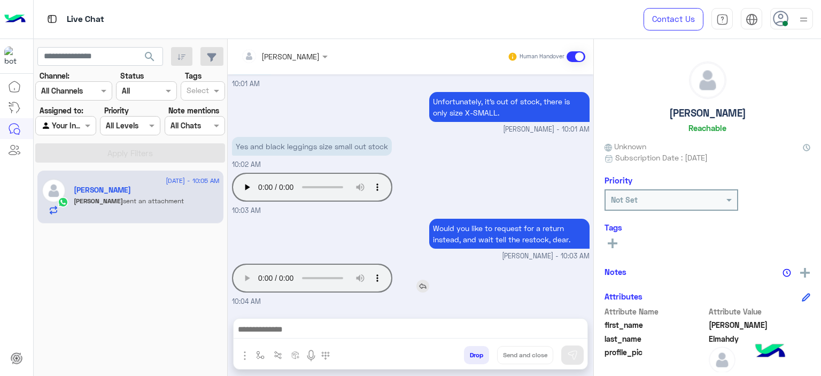
scroll to position [1368, 0]
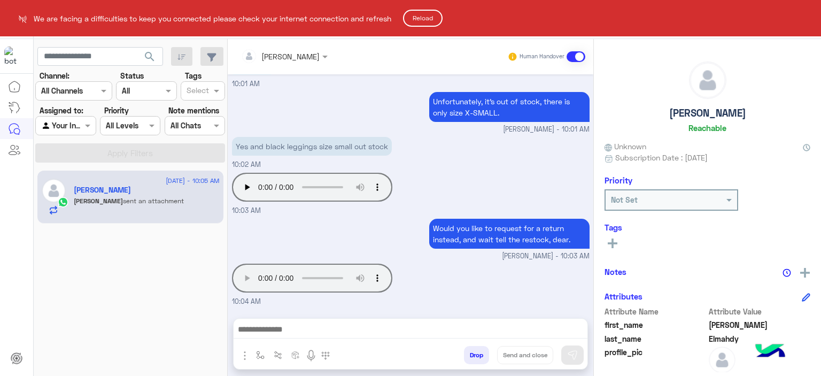
click at [802, 270] on html "We are facing a difficulties to keep you connected please check your internet c…" at bounding box center [410, 188] width 821 height 376
click at [802, 274] on html "We are facing a difficulties to keep you connected please check your internet c…" at bounding box center [410, 188] width 821 height 376
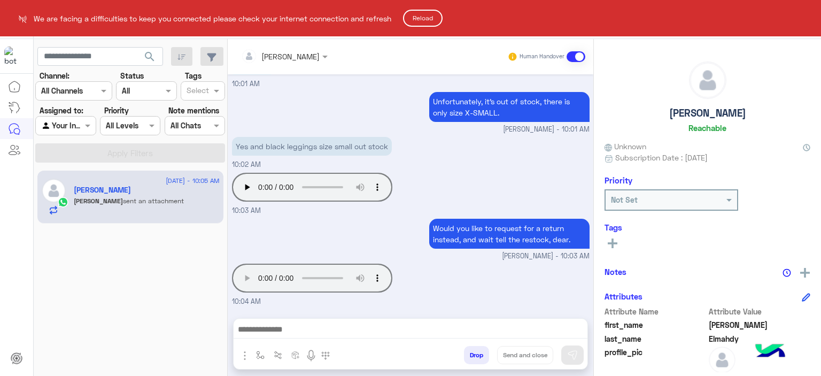
click at [802, 274] on html "We are facing a difficulties to keep you connected please check your internet c…" at bounding box center [410, 188] width 821 height 376
click at [804, 271] on html "We are facing a difficulties to keep you connected please check your internet c…" at bounding box center [410, 188] width 821 height 376
click at [803, 271] on html "We are facing a difficulties to keep you connected please check your internet c…" at bounding box center [410, 188] width 821 height 376
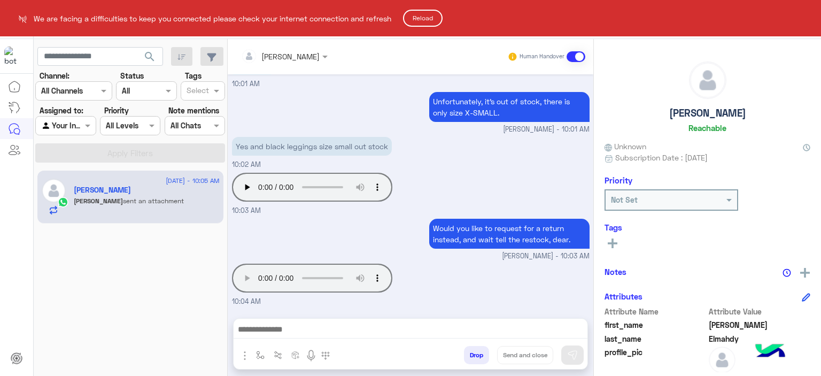
click at [803, 271] on html "We are facing a difficulties to keep you connected please check your internet c…" at bounding box center [410, 188] width 821 height 376
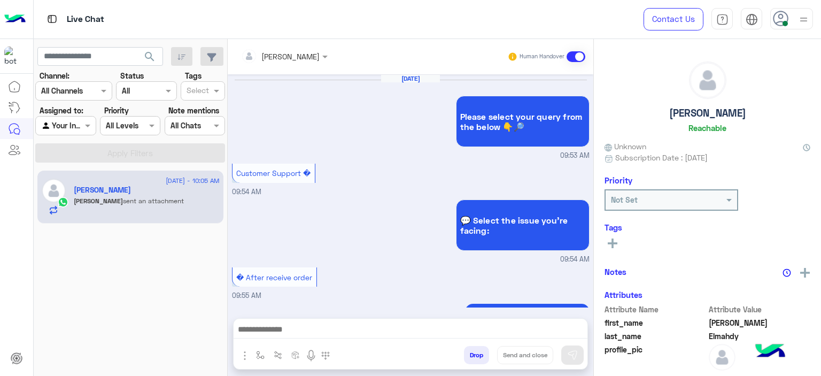
scroll to position [727, 0]
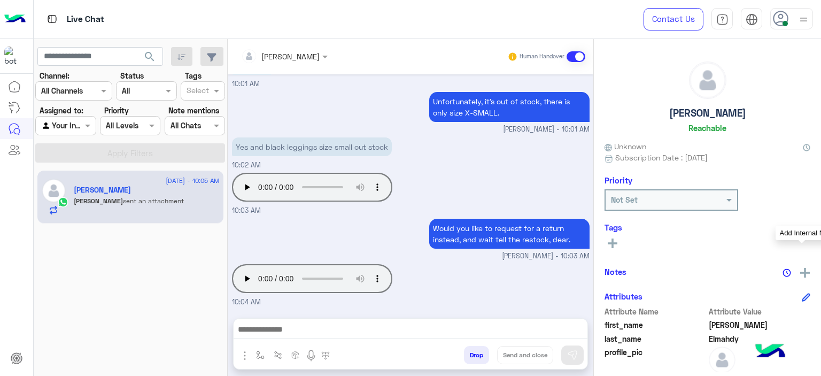
click at [805, 270] on img at bounding box center [805, 273] width 10 height 10
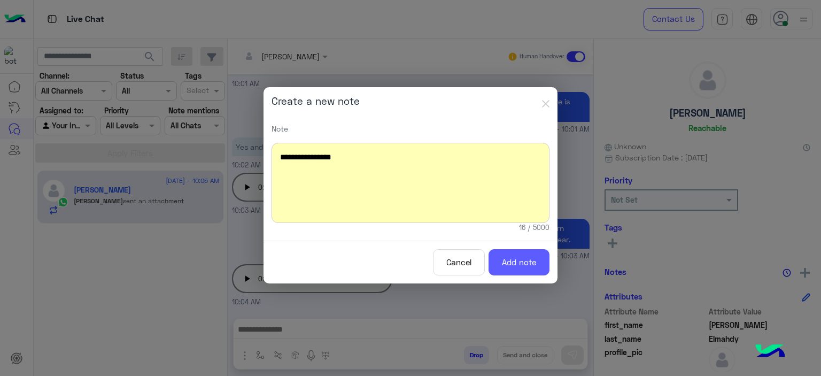
click at [508, 258] on button "Add note" at bounding box center [518, 262] width 61 height 26
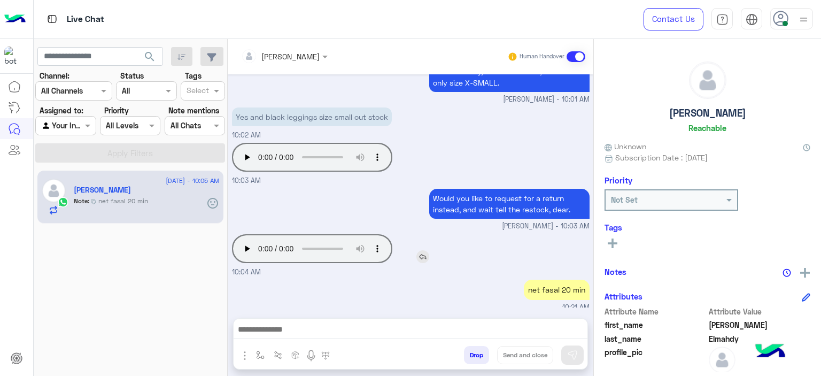
scroll to position [749, 0]
click at [423, 231] on small "Mariam Ahmed - 10:03 AM" at bounding box center [411, 226] width 358 height 10
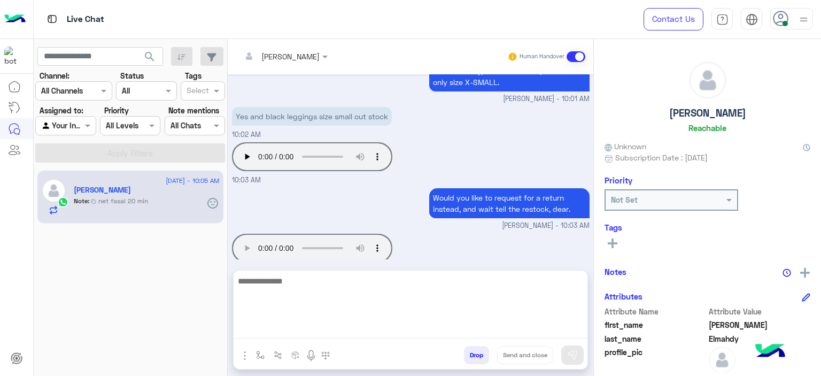
click at [296, 327] on textarea at bounding box center [411, 306] width 354 height 64
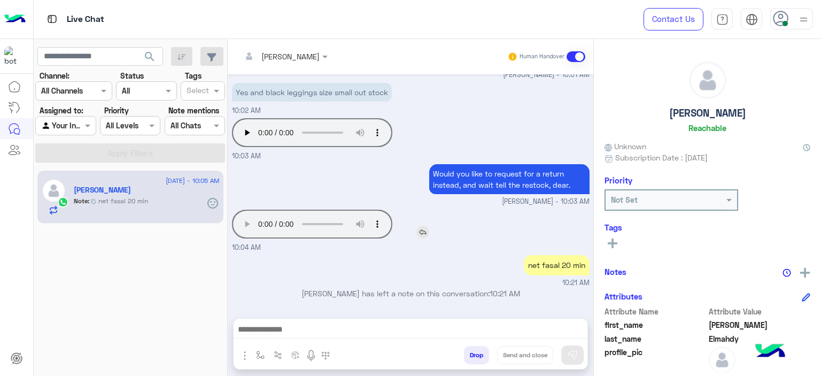
scroll to position [781, 0]
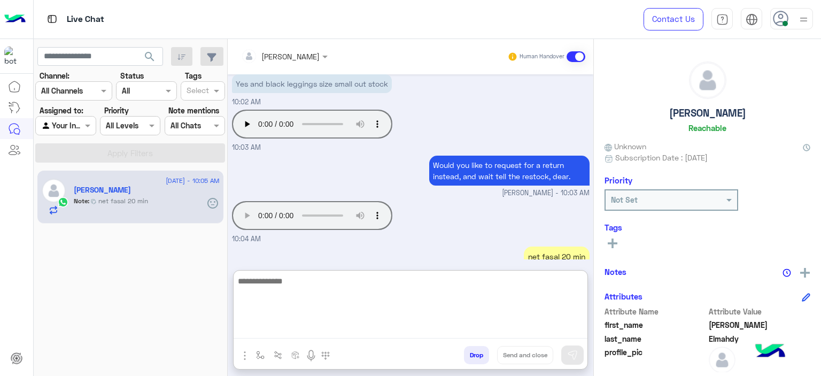
click at [306, 331] on textarea at bounding box center [411, 306] width 354 height 64
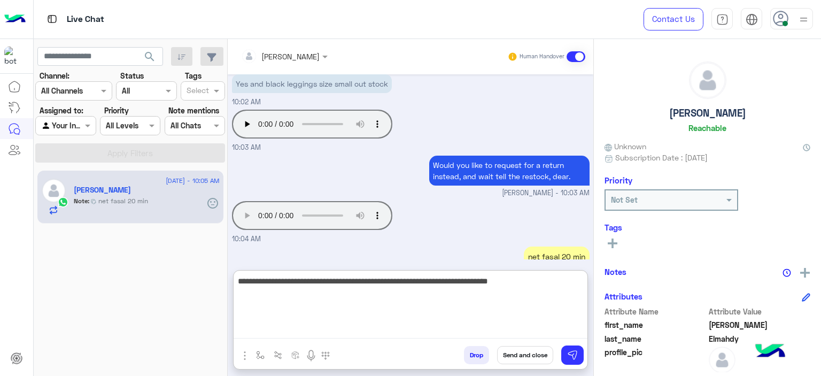
click at [447, 282] on textarea "**********" at bounding box center [411, 306] width 354 height 64
click at [325, 281] on textarea "**********" at bounding box center [411, 306] width 354 height 64
click at [325, 282] on textarea "**********" at bounding box center [411, 306] width 354 height 64
click at [340, 283] on textarea "**********" at bounding box center [411, 306] width 354 height 64
click at [337, 282] on textarea "**********" at bounding box center [411, 306] width 354 height 64
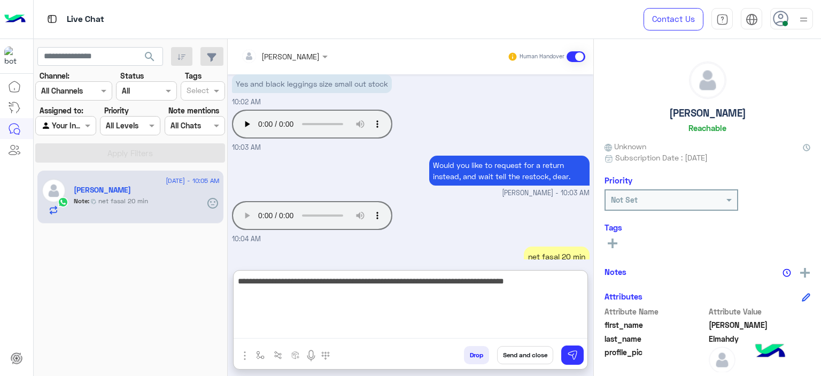
click at [338, 283] on textarea "**********" at bounding box center [411, 306] width 354 height 64
click at [318, 292] on textarea "**********" at bounding box center [411, 306] width 354 height 64
click at [372, 297] on textarea "**********" at bounding box center [411, 306] width 354 height 64
click at [372, 296] on textarea "**********" at bounding box center [411, 306] width 354 height 64
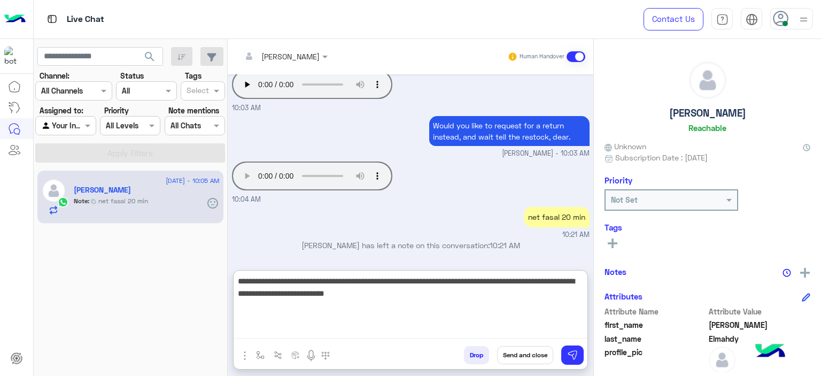
scroll to position [829, 0]
type textarea "**********"
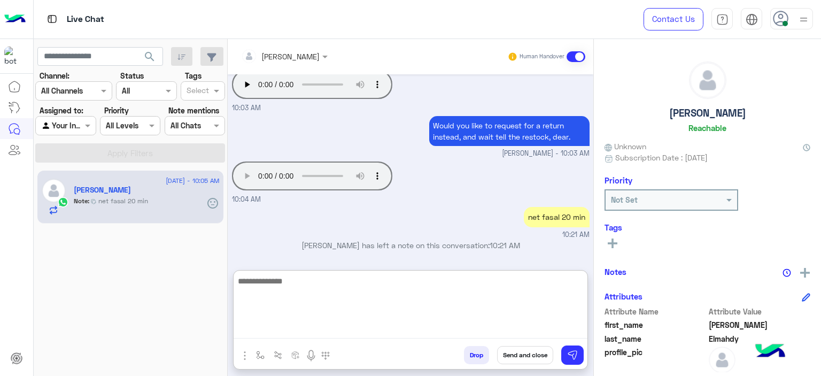
scroll to position [897, 0]
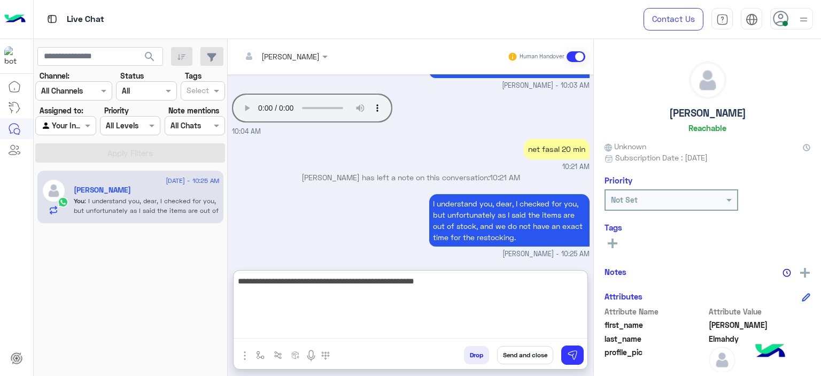
click at [346, 281] on textarea "**********" at bounding box center [411, 306] width 354 height 64
click at [455, 281] on textarea "**********" at bounding box center [411, 306] width 354 height 64
click at [558, 282] on textarea "**********" at bounding box center [411, 306] width 354 height 64
click at [581, 280] on textarea "**********" at bounding box center [411, 306] width 354 height 64
click at [578, 280] on textarea "**********" at bounding box center [411, 306] width 354 height 64
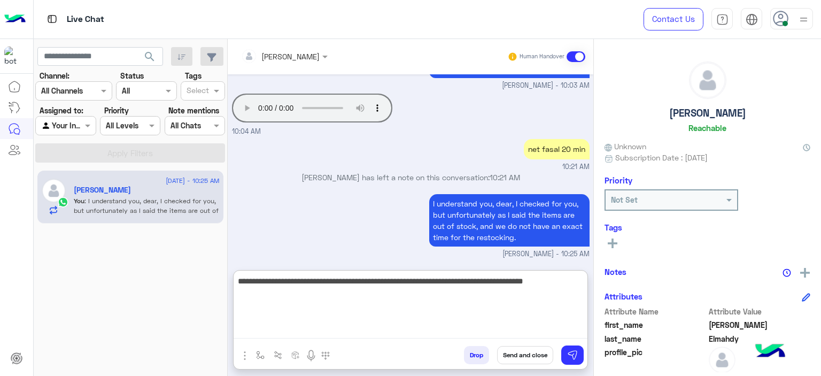
click at [568, 279] on textarea "**********" at bounding box center [411, 306] width 354 height 64
click at [344, 281] on textarea "**********" at bounding box center [411, 306] width 354 height 64
click at [346, 283] on textarea "**********" at bounding box center [411, 306] width 354 height 64
click at [344, 282] on textarea "**********" at bounding box center [411, 306] width 354 height 64
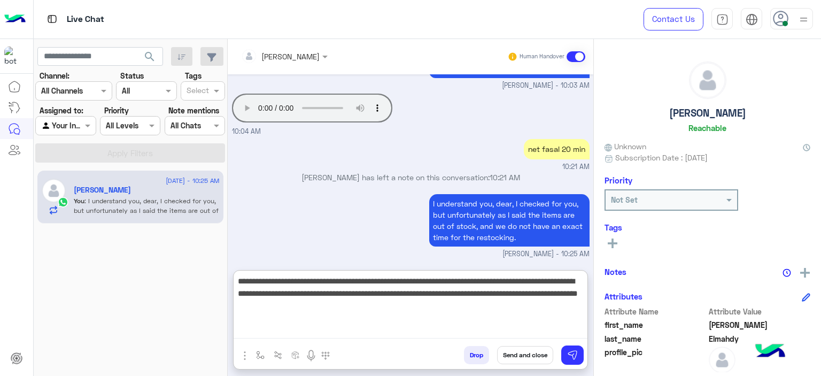
click at [526, 282] on textarea "**********" at bounding box center [411, 306] width 354 height 64
type textarea "**********"
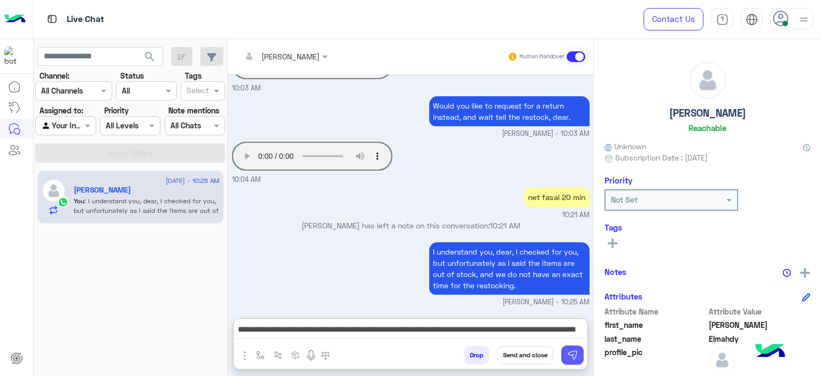
click at [572, 351] on img at bounding box center [572, 354] width 11 height 11
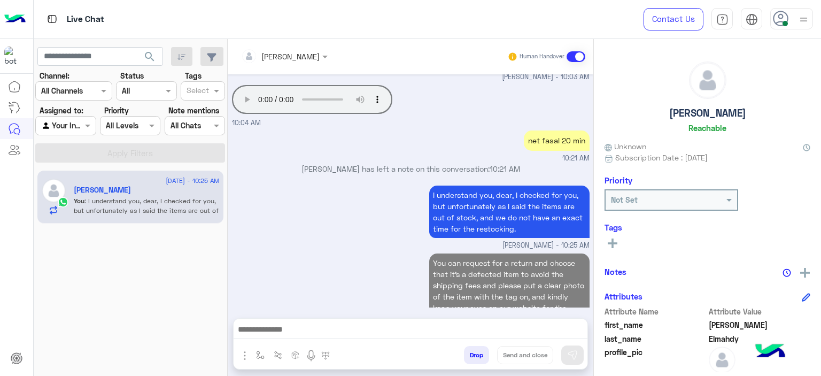
scroll to position [939, 0]
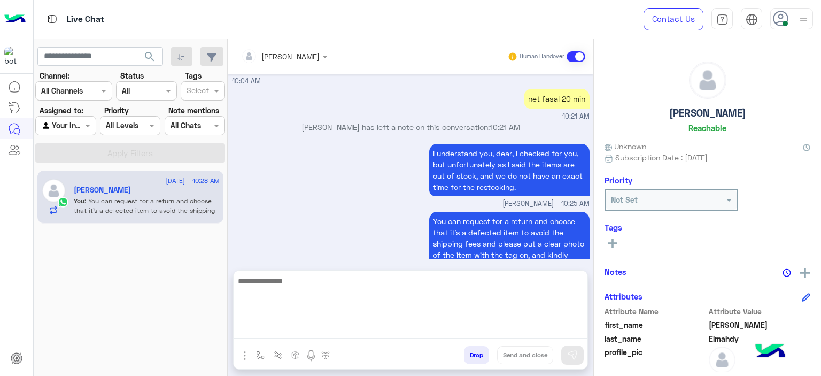
click at [332, 324] on textarea at bounding box center [411, 306] width 354 height 64
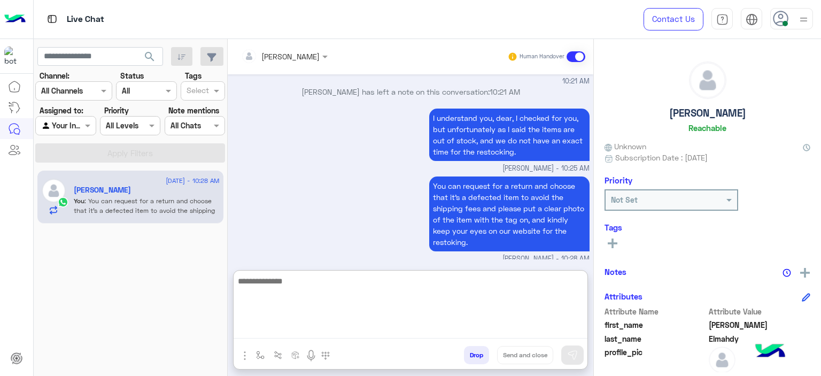
click at [332, 324] on textarea at bounding box center [411, 306] width 354 height 64
type textarea "**********"
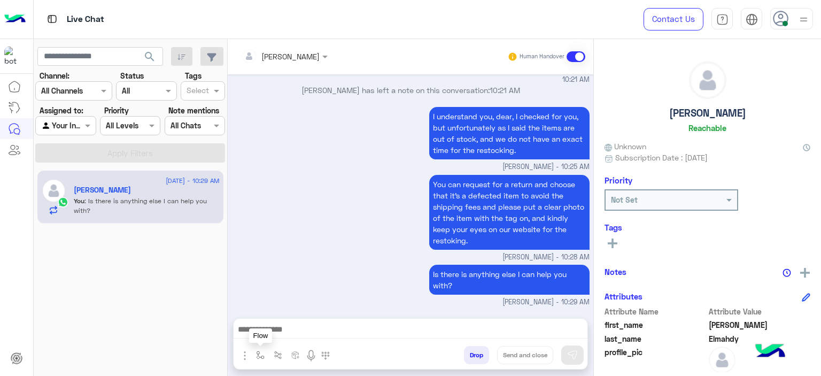
click at [257, 353] on img "button" at bounding box center [260, 355] width 9 height 9
click at [281, 331] on input "text" at bounding box center [280, 331] width 44 height 12
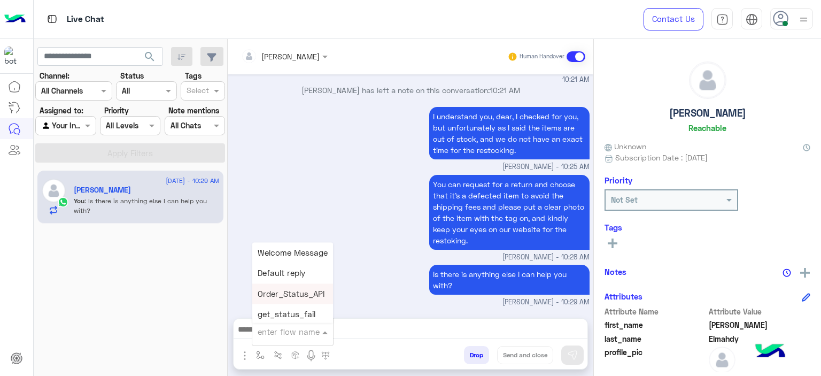
click at [336, 201] on div "You can request for a return and choose that it's a defected item to avoid the …" at bounding box center [411, 217] width 358 height 90
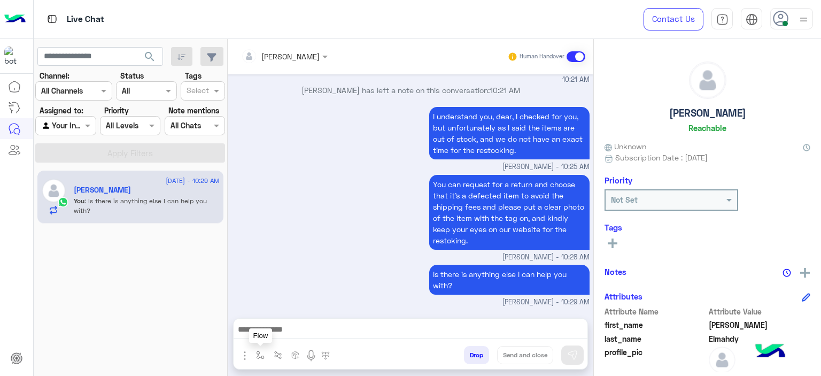
click at [259, 352] on img "button" at bounding box center [260, 355] width 9 height 9
click at [290, 337] on div "enter flow name" at bounding box center [285, 331] width 67 height 12
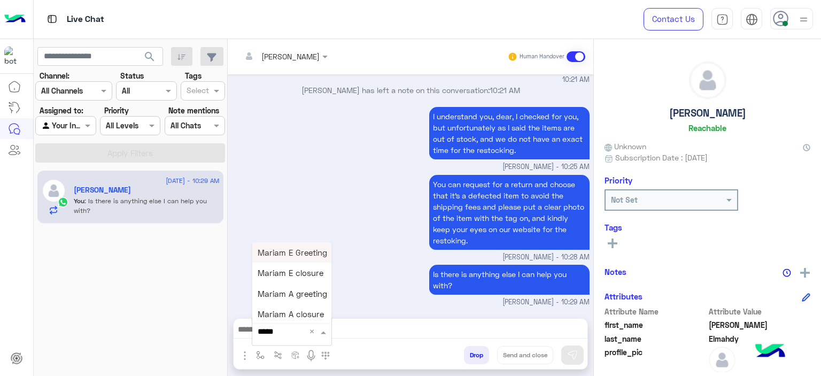
type input "******"
click at [284, 277] on div "Mariam E closure" at bounding box center [291, 273] width 79 height 20
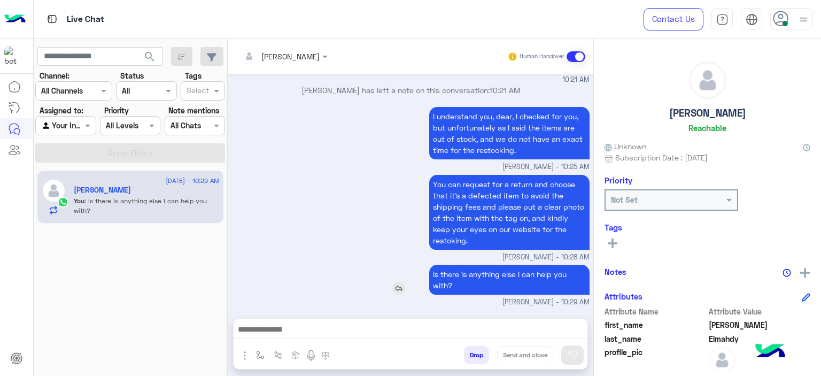
type textarea "**********"
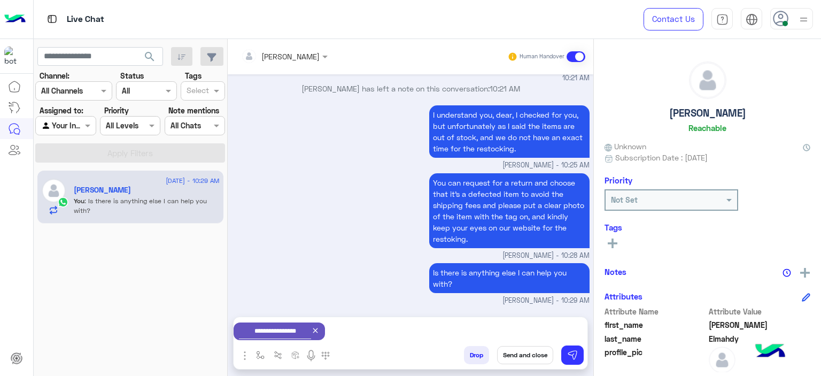
click at [519, 352] on button "Send and close" at bounding box center [525, 355] width 56 height 18
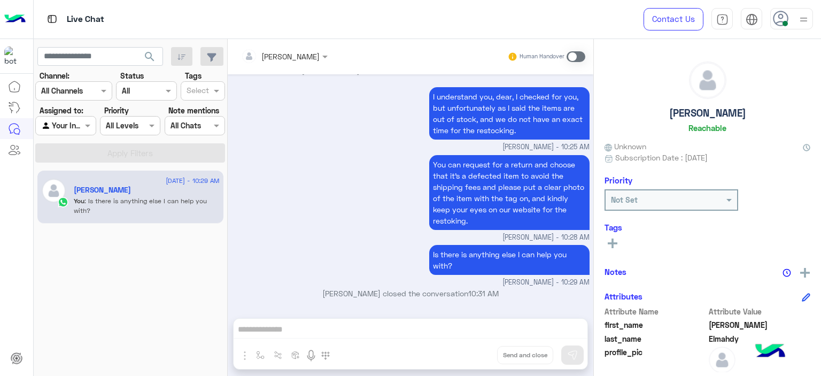
scroll to position [1136, 0]
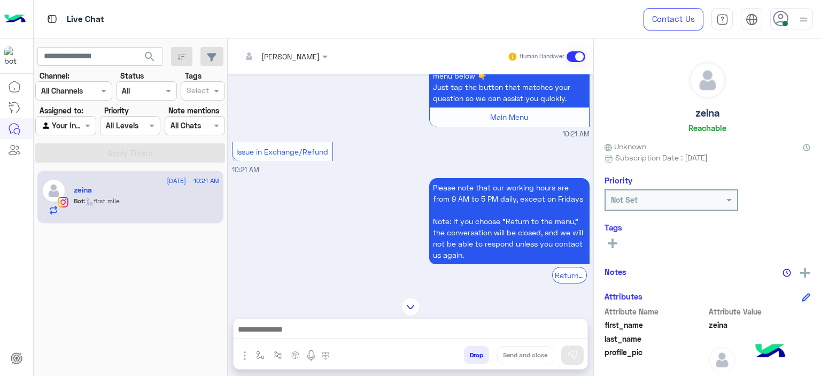
scroll to position [870, 0]
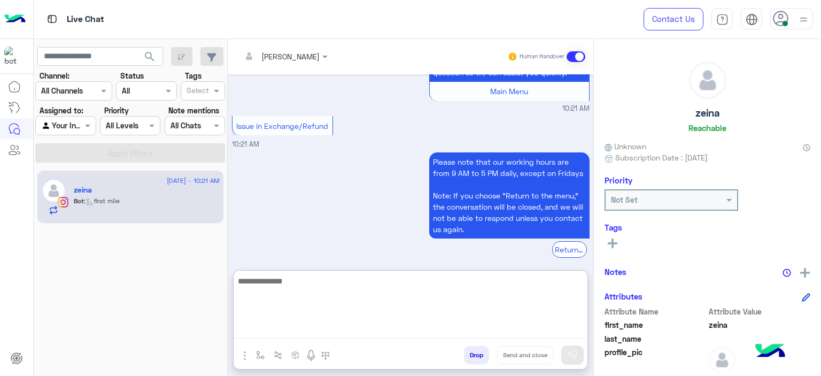
click at [302, 331] on textarea at bounding box center [411, 306] width 354 height 64
type textarea "*"
type textarea "**********"
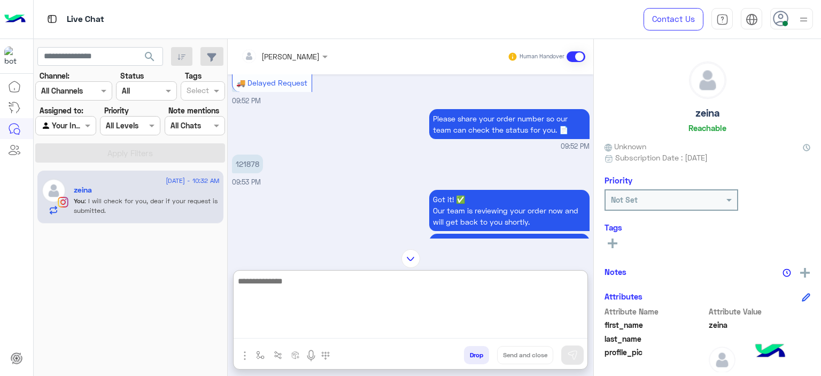
scroll to position [145, 0]
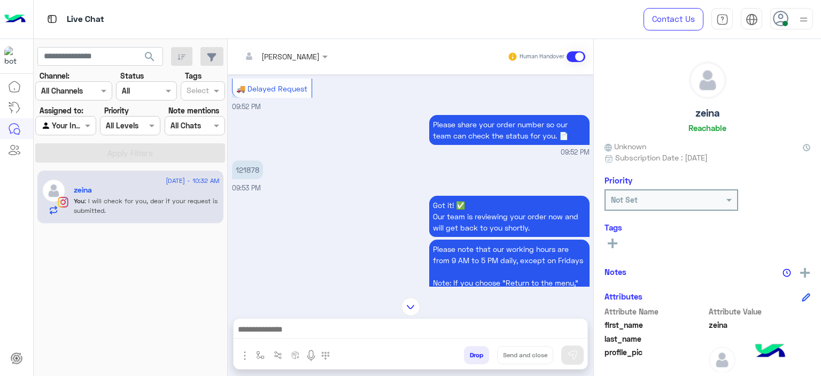
click at [252, 166] on p "121878" at bounding box center [247, 169] width 31 height 19
copy p "121878"
click at [401, 309] on img at bounding box center [410, 306] width 19 height 19
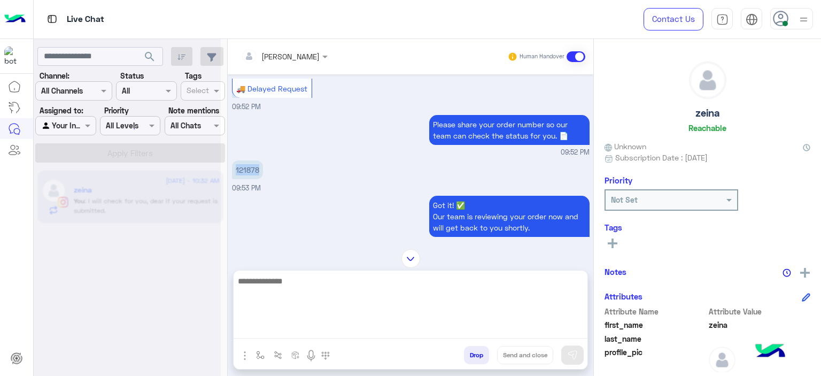
click at [281, 330] on textarea at bounding box center [411, 306] width 354 height 64
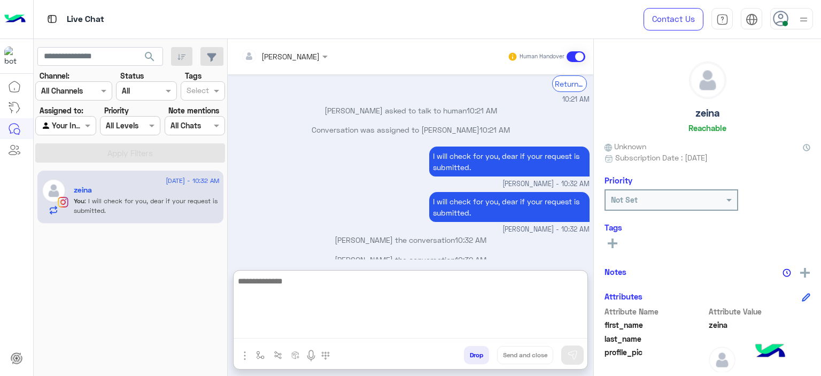
scroll to position [2174, 0]
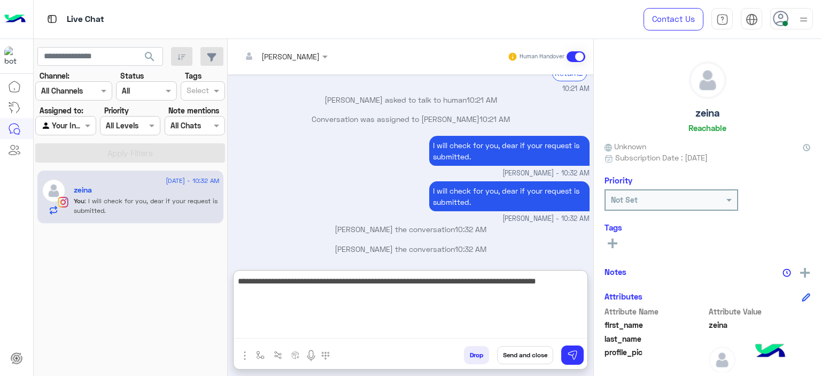
click at [263, 297] on textarea "**********" at bounding box center [411, 306] width 354 height 64
type textarea "**********"
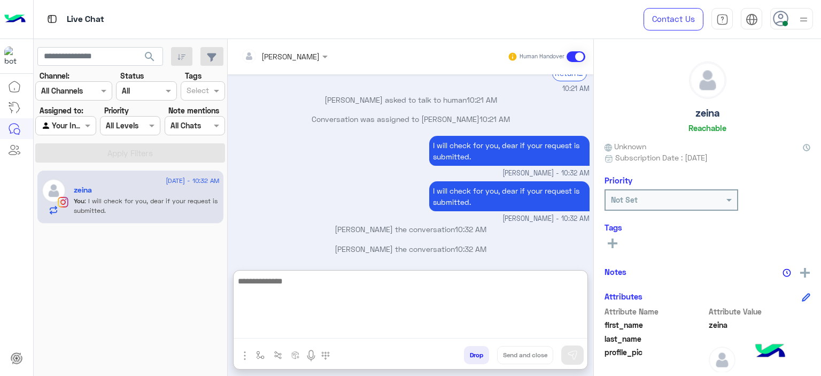
scroll to position [2231, 0]
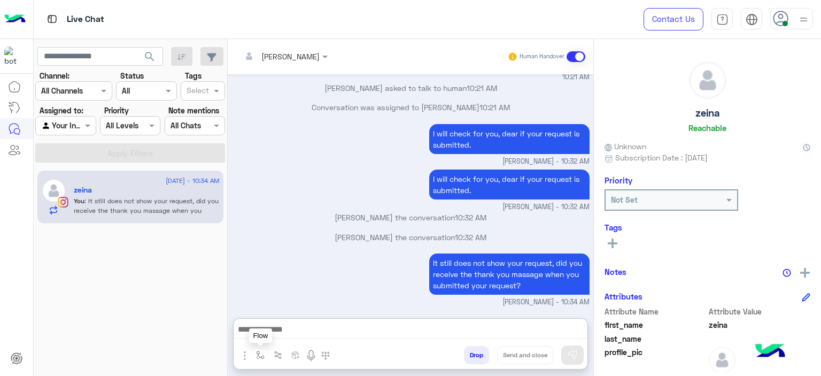
click at [262, 356] on img "button" at bounding box center [260, 355] width 9 height 9
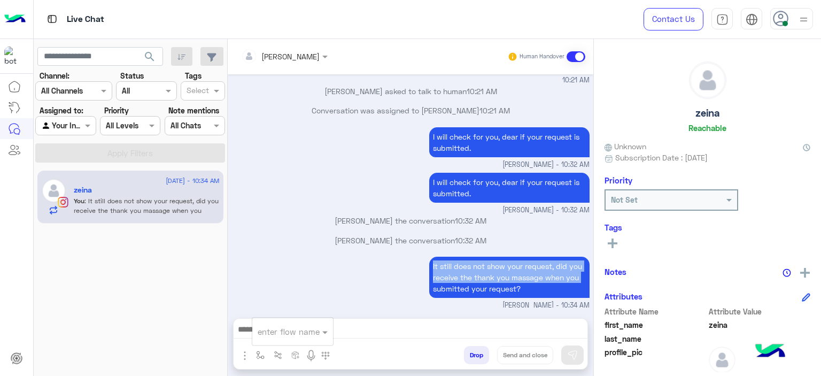
drag, startPoint x: 339, startPoint y: 268, endPoint x: 296, endPoint y: 281, distance: 44.6
click at [296, 281] on div "It still does not show your request, did you receive the thank you massage when…" at bounding box center [411, 282] width 358 height 57
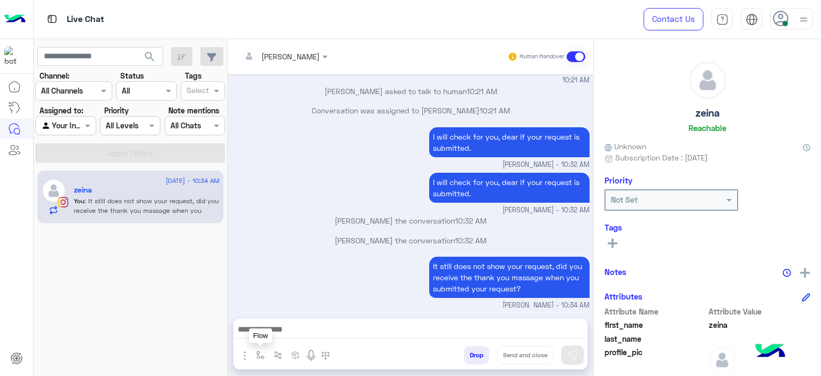
click at [255, 348] on button "button" at bounding box center [261, 355] width 18 height 18
click at [277, 332] on input "text" at bounding box center [280, 331] width 44 height 12
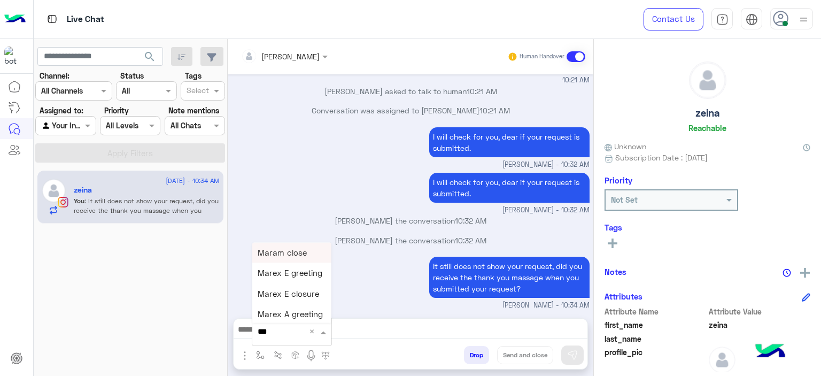
type input "****"
click at [299, 273] on span "Mariam E closure" at bounding box center [291, 273] width 66 height 10
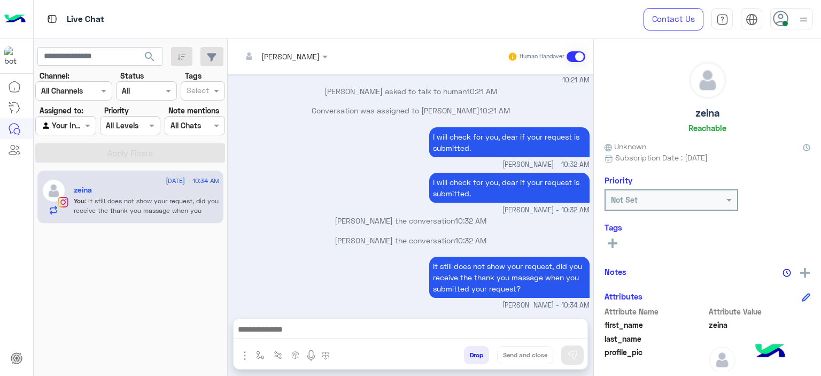
type textarea "**********"
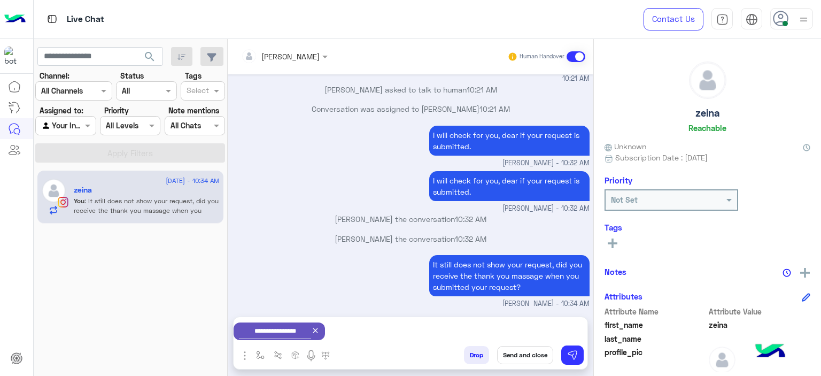
click at [515, 355] on button "Send and close" at bounding box center [525, 355] width 56 height 18
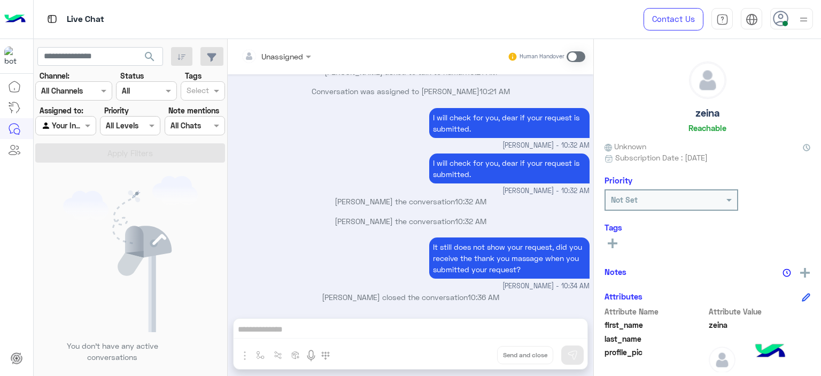
scroll to position [2334, 0]
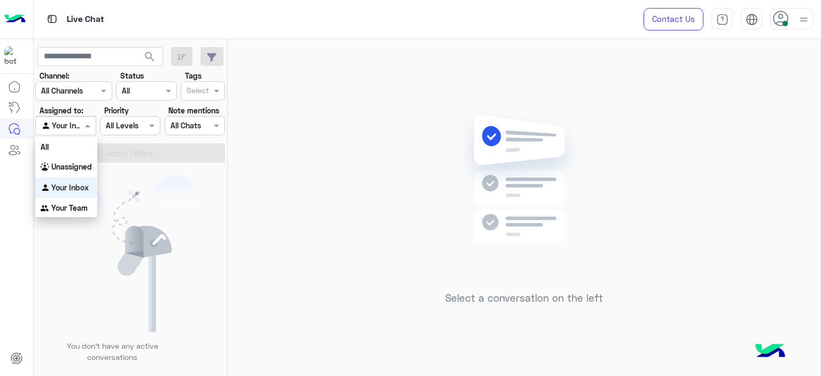
click at [86, 128] on span at bounding box center [88, 125] width 13 height 11
click at [81, 172] on div "Unassigned" at bounding box center [66, 167] width 62 height 21
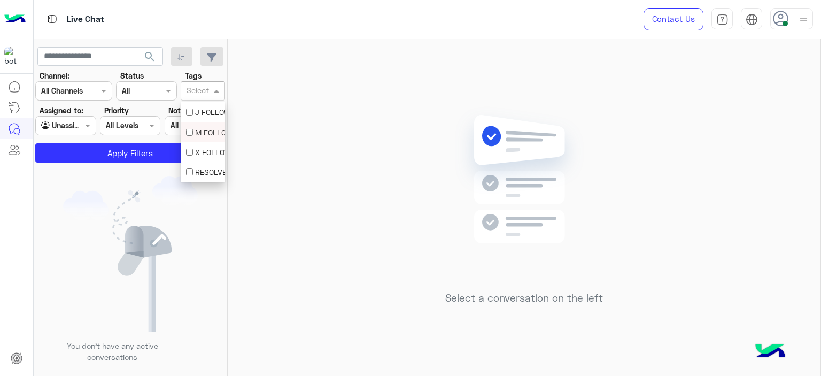
drag, startPoint x: 197, startPoint y: 97, endPoint x: 195, endPoint y: 128, distance: 31.1
click at [195, 128] on body "Live Chat Contact Us Help Center عربي English search Channel: Channel All Chann…" at bounding box center [410, 188] width 821 height 376
click at [192, 132] on div "M FOLLOW UP" at bounding box center [203, 132] width 34 height 11
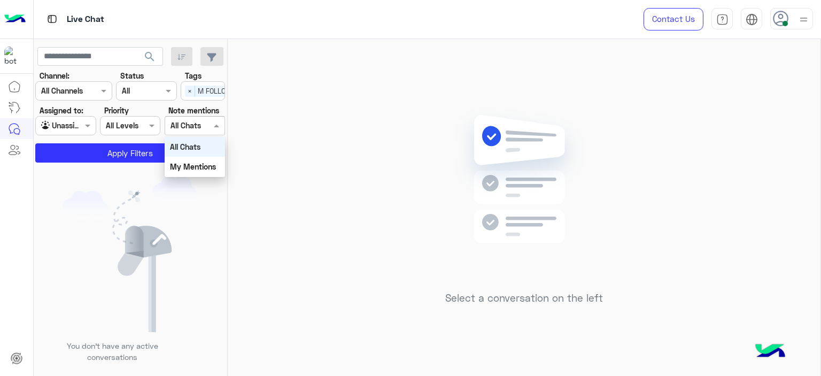
click at [192, 132] on div "Select All Chats" at bounding box center [195, 125] width 60 height 19
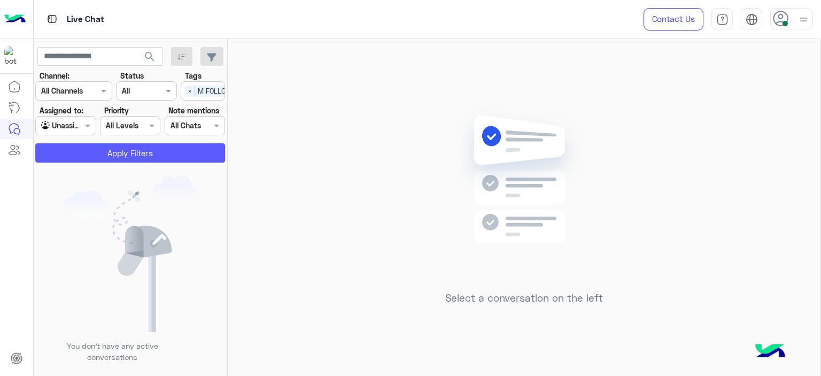
click at [144, 155] on button "Apply Filters" at bounding box center [130, 152] width 190 height 19
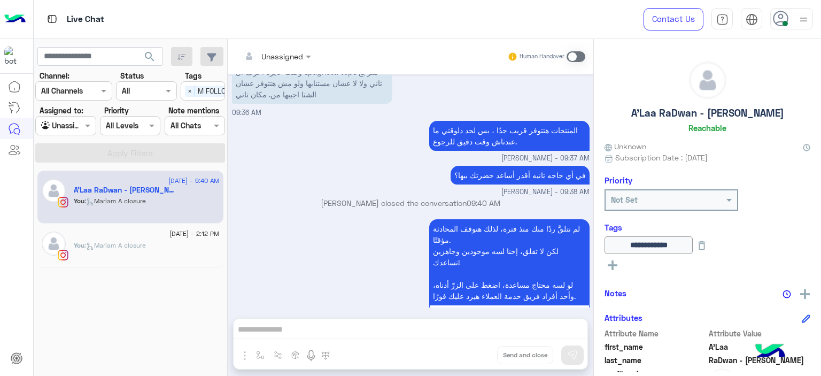
scroll to position [883, 0]
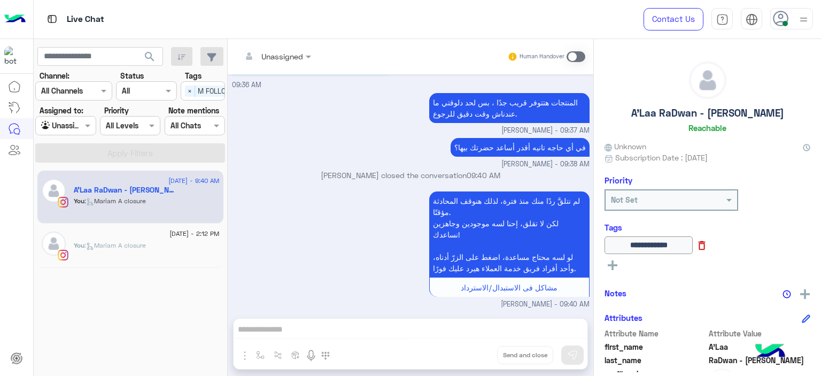
click at [708, 245] on icon at bounding box center [702, 245] width 12 height 12
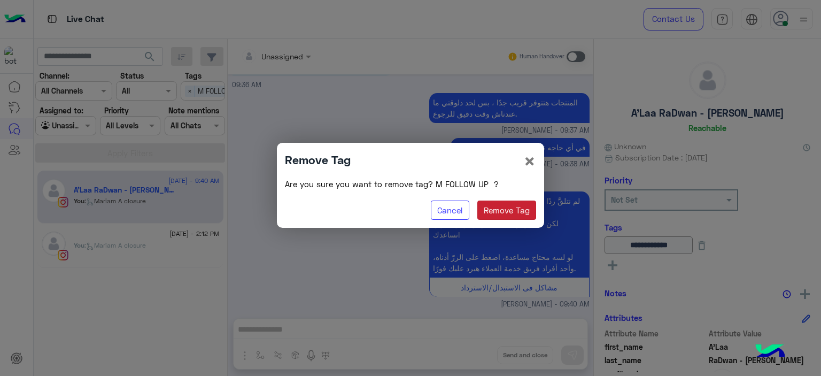
click at [511, 212] on button "Remove Tag" at bounding box center [506, 209] width 59 height 19
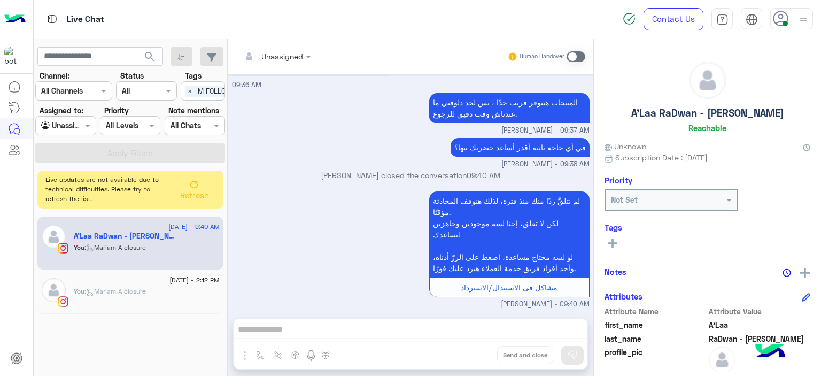
click at [199, 184] on button "Refresh" at bounding box center [194, 189] width 43 height 30
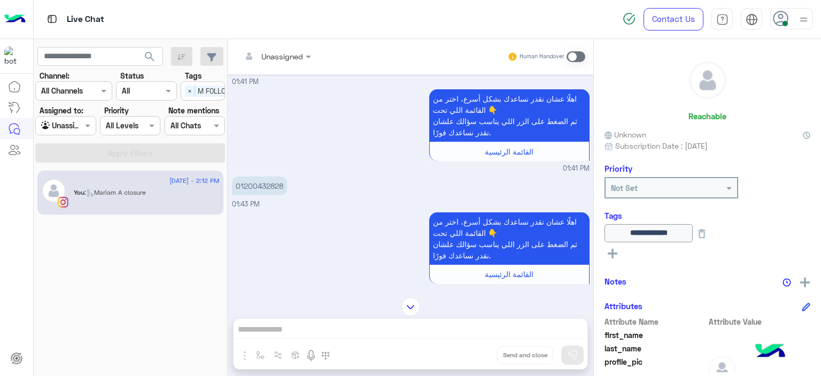
scroll to position [683, 0]
click at [273, 176] on p "01200432828" at bounding box center [259, 185] width 55 height 19
copy p "01200432828"
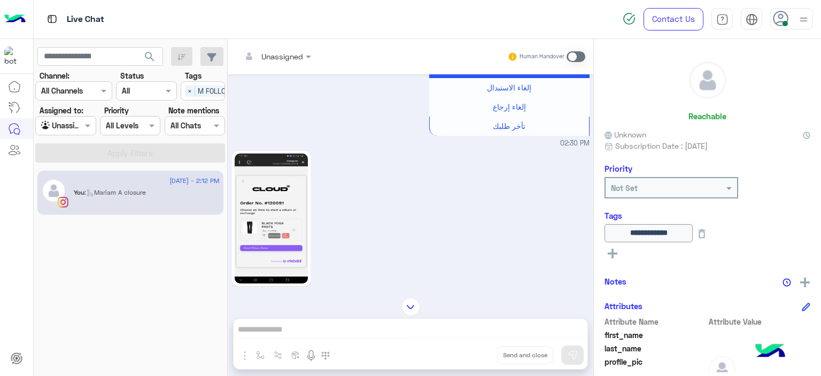
scroll to position [1254, 0]
click at [195, 88] on span "M FOLLOW UP" at bounding box center [220, 91] width 50 height 11
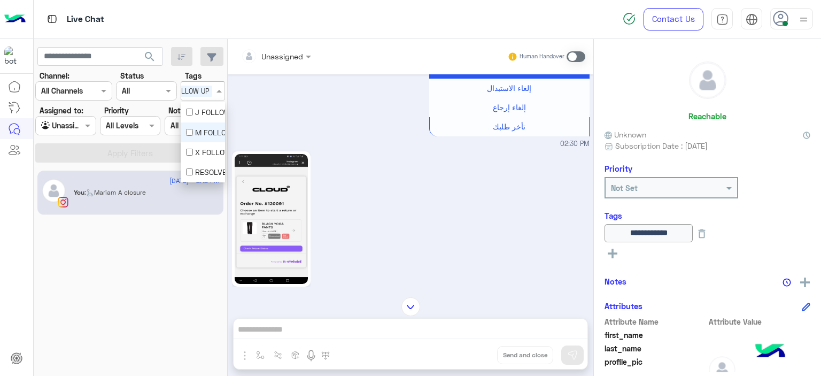
scroll to position [0, 0]
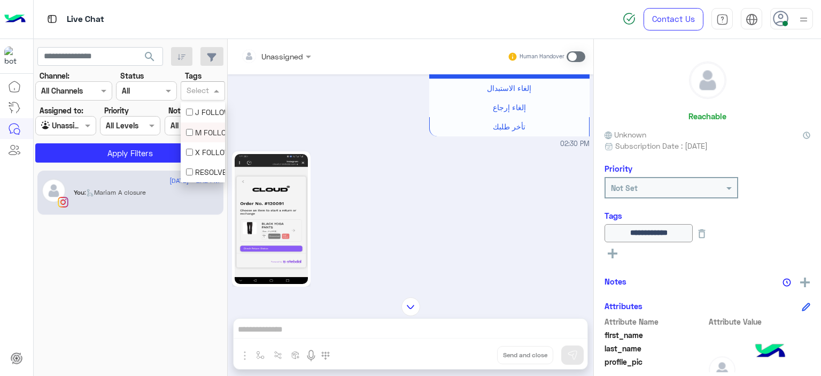
click at [88, 117] on div "Agent Filter Unassigned" at bounding box center [65, 125] width 60 height 19
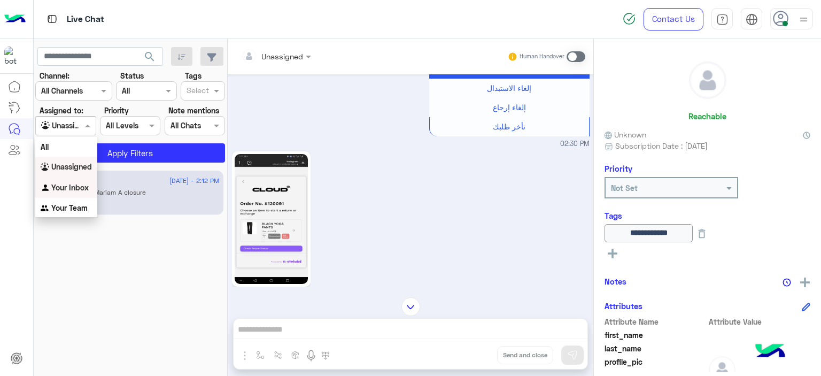
click at [87, 183] on b "Your Inbox" at bounding box center [69, 187] width 37 height 9
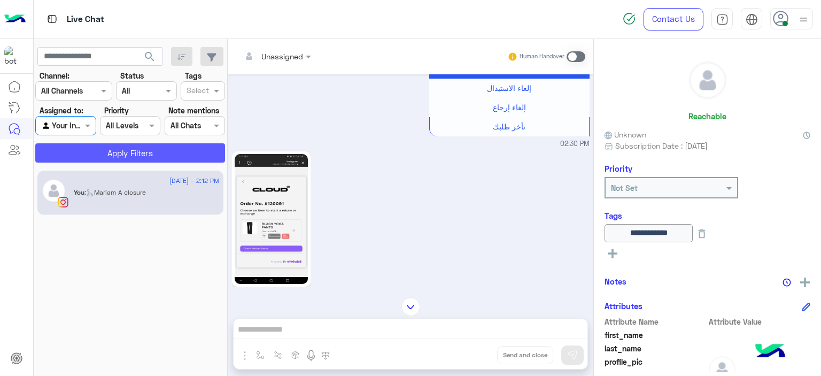
click at [133, 156] on button "Apply Filters" at bounding box center [130, 152] width 190 height 19
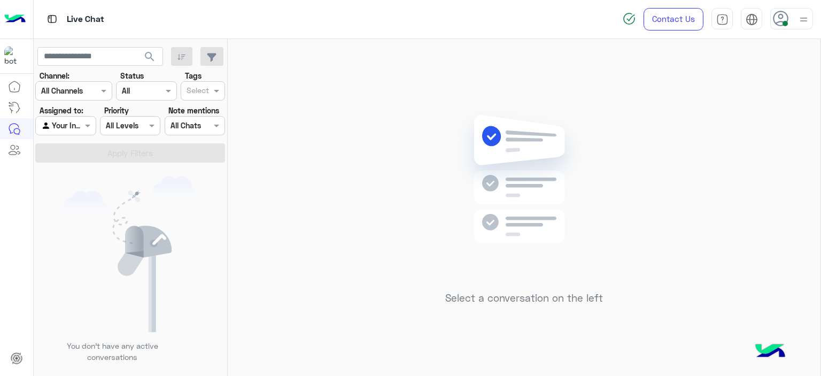
click at [312, 271] on div "Select a conversation on the left" at bounding box center [524, 209] width 593 height 341
click at [368, 232] on div "Select a conversation on the left" at bounding box center [524, 209] width 593 height 341
click at [318, 136] on div "Select a conversation on the left" at bounding box center [524, 209] width 593 height 341
click at [90, 121] on span at bounding box center [88, 125] width 13 height 11
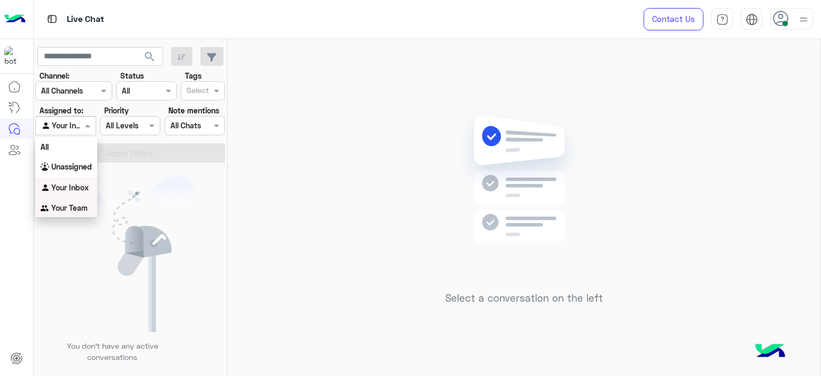
click at [69, 207] on b "Your Team" at bounding box center [69, 207] width 36 height 9
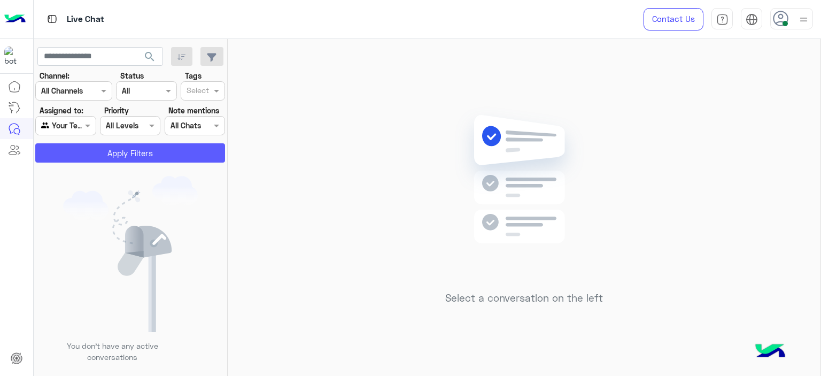
click at [170, 151] on button "Apply Filters" at bounding box center [130, 152] width 190 height 19
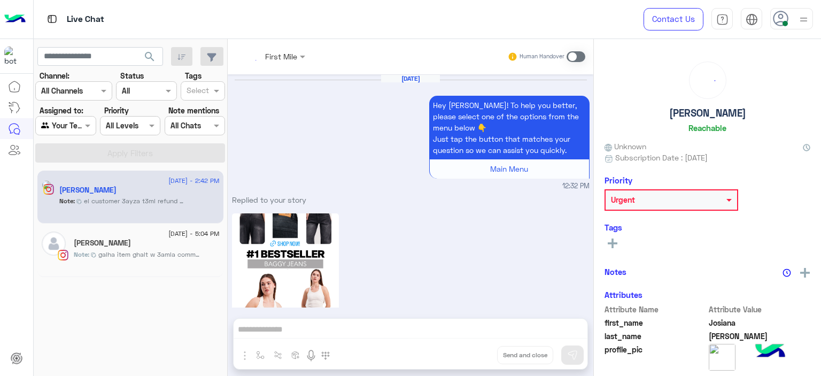
scroll to position [1536, 0]
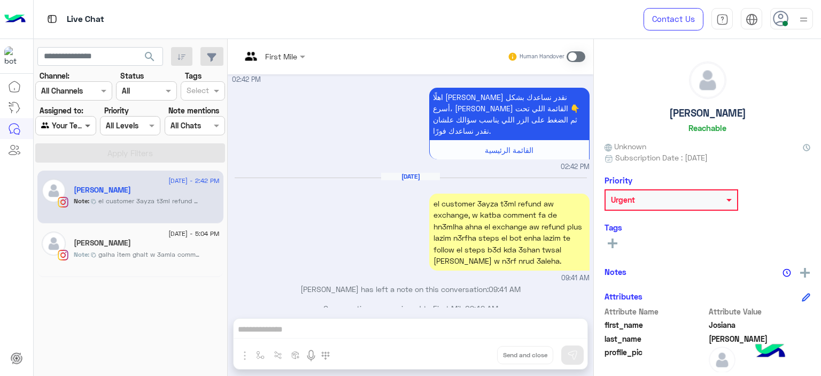
click at [86, 121] on span at bounding box center [88, 125] width 13 height 11
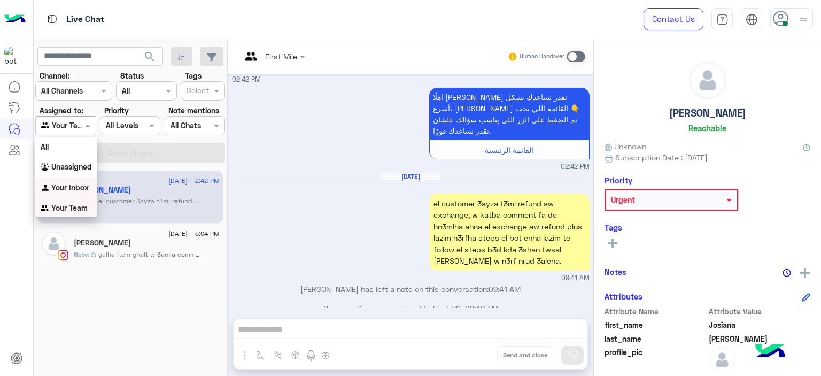
drag, startPoint x: 73, startPoint y: 184, endPoint x: 81, endPoint y: 185, distance: 8.1
click at [73, 184] on b "Your Inbox" at bounding box center [69, 187] width 37 height 9
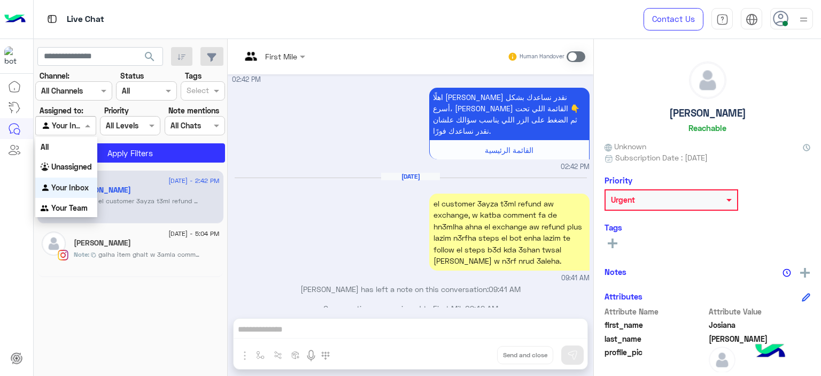
drag, startPoint x: 79, startPoint y: 122, endPoint x: 79, endPoint y: 151, distance: 29.4
click at [80, 128] on div at bounding box center [65, 125] width 59 height 12
drag, startPoint x: 82, startPoint y: 205, endPoint x: 90, endPoint y: 205, distance: 8.0
click at [82, 205] on b "Your Team" at bounding box center [69, 207] width 36 height 9
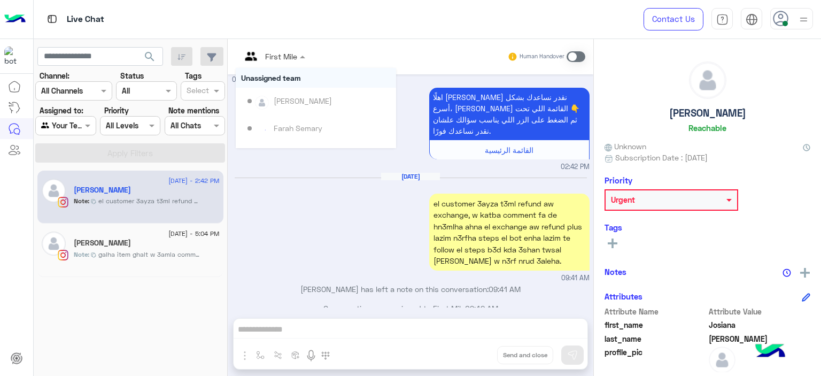
click at [279, 61] on div "First Mile" at bounding box center [281, 56] width 32 height 11
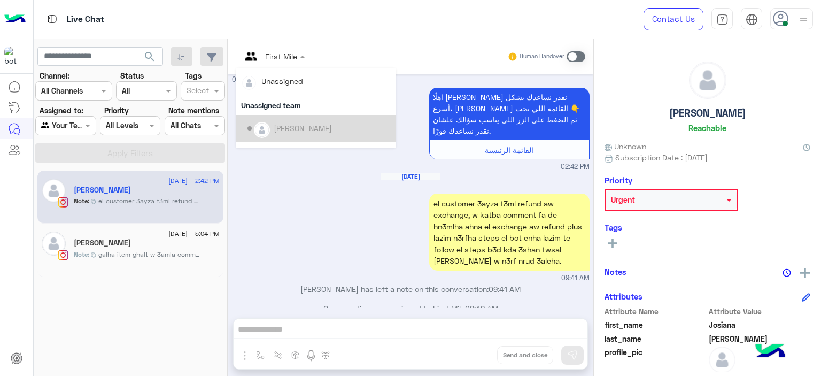
scroll to position [216, 0]
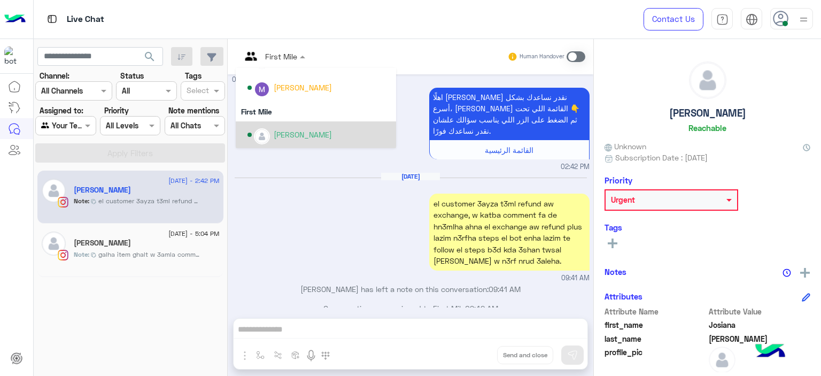
click at [301, 135] on div "[PERSON_NAME]" at bounding box center [303, 134] width 58 height 11
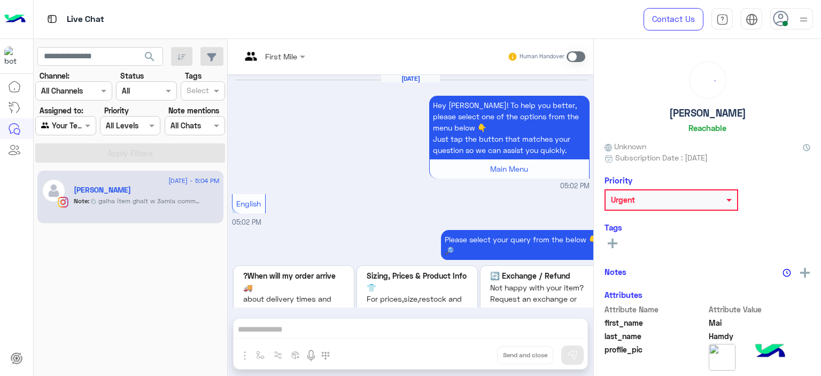
scroll to position [1307, 0]
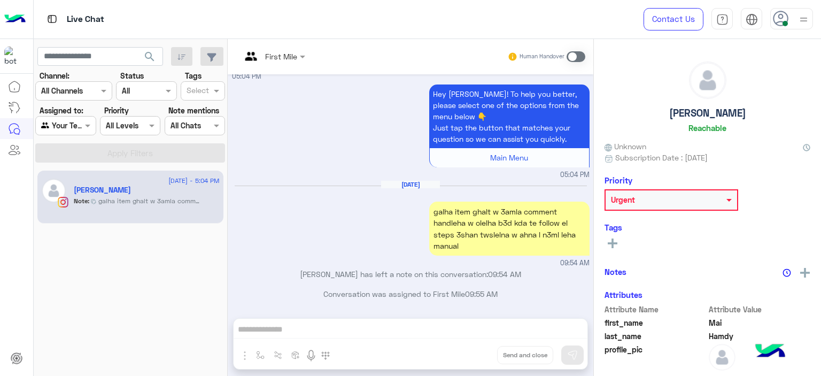
click at [286, 61] on div "First Mile" at bounding box center [281, 56] width 32 height 11
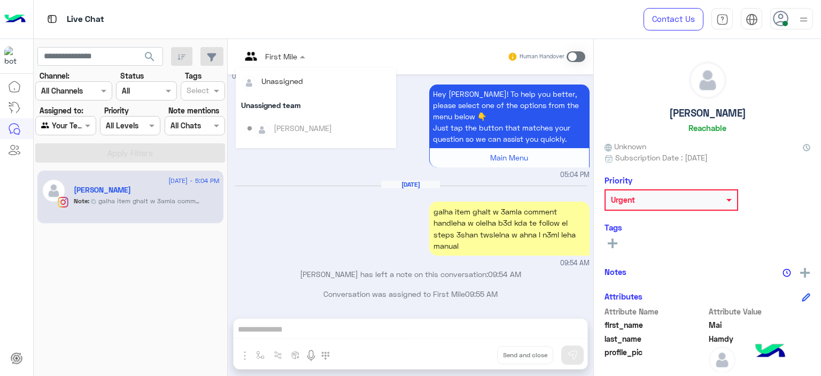
scroll to position [216, 0]
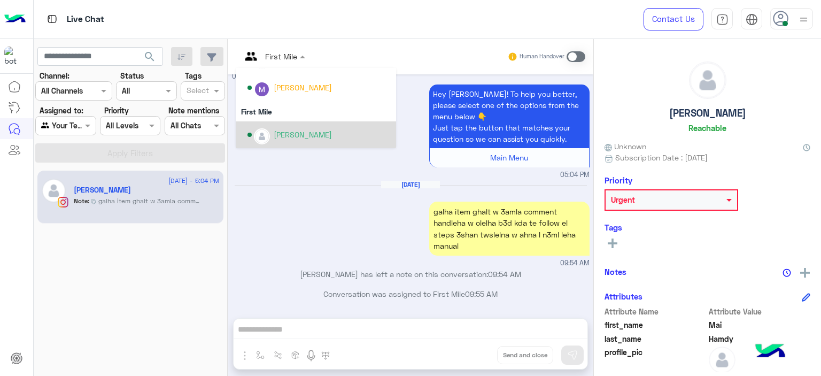
click at [296, 141] on div "[PERSON_NAME]" at bounding box center [318, 135] width 143 height 19
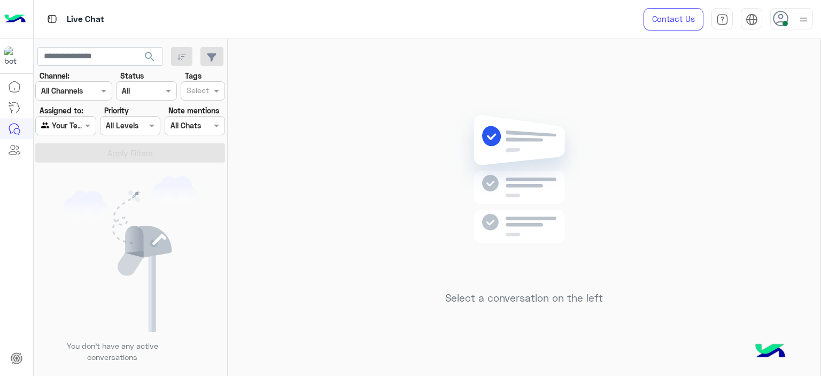
click at [79, 122] on div at bounding box center [65, 125] width 59 height 12
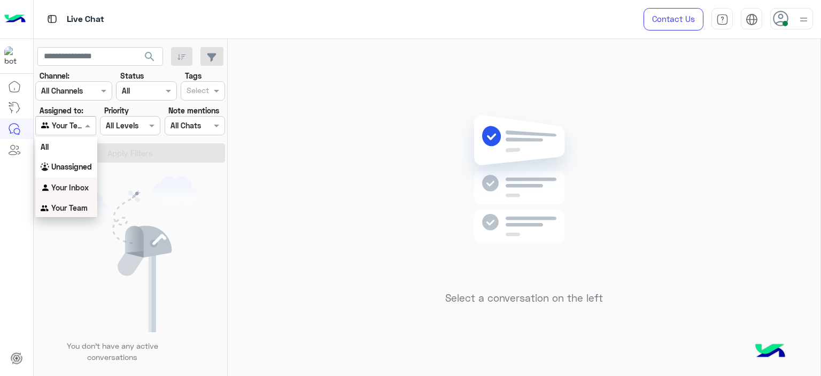
click at [83, 187] on b "Your Inbox" at bounding box center [69, 187] width 37 height 9
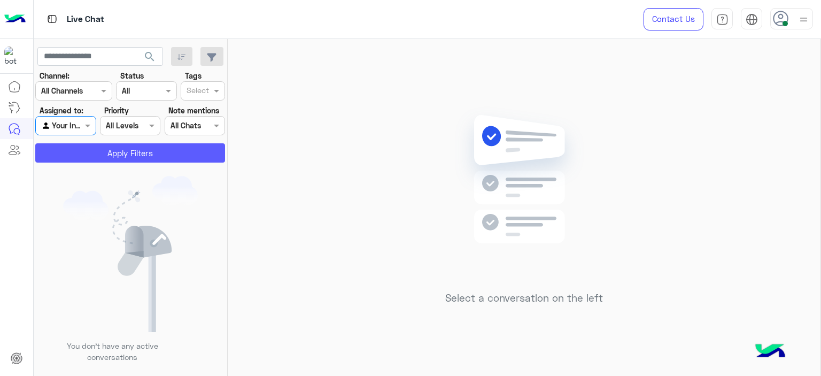
click at [149, 157] on button "Apply Filters" at bounding box center [130, 152] width 190 height 19
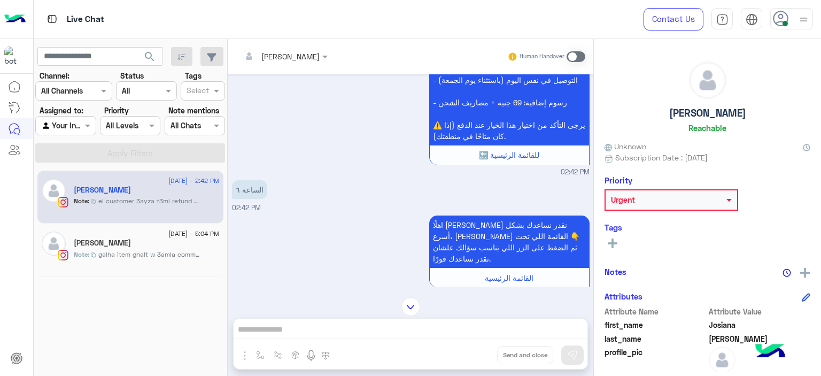
scroll to position [1458, 0]
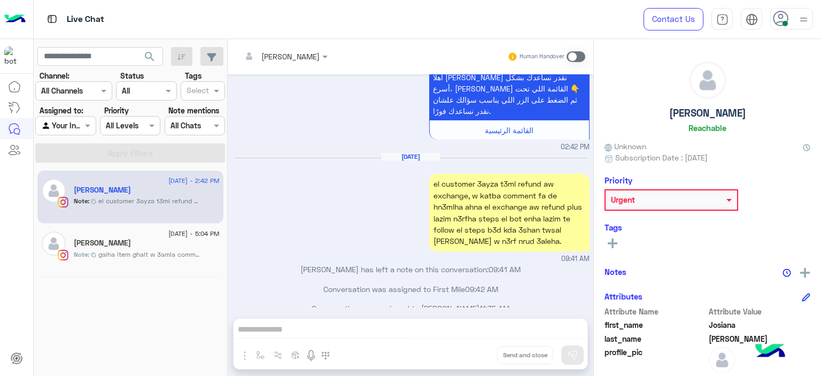
click at [570, 55] on span at bounding box center [575, 56] width 19 height 11
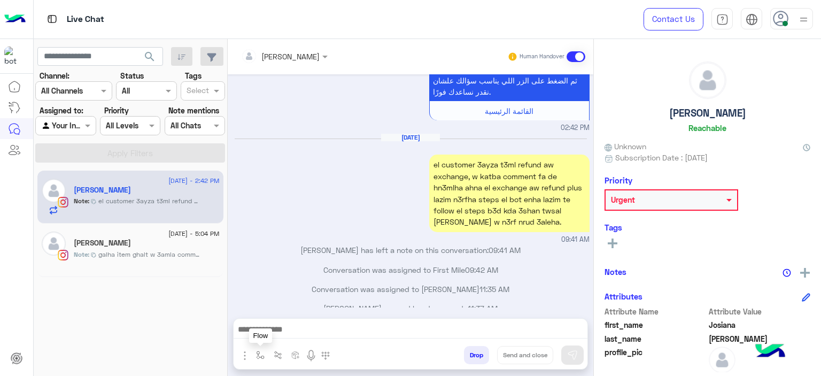
click at [259, 354] on img "button" at bounding box center [260, 355] width 9 height 9
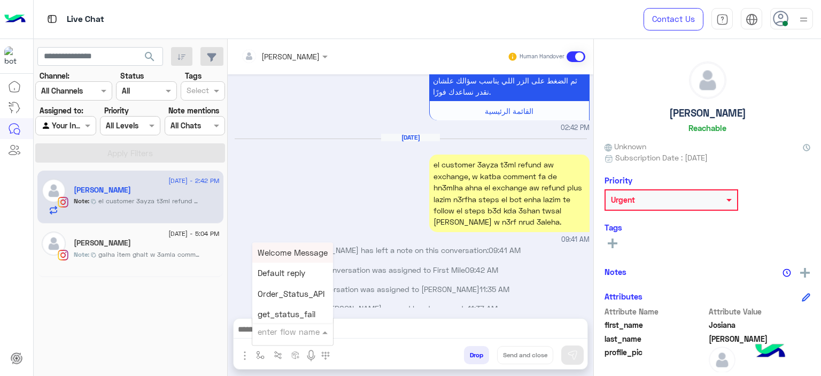
click at [265, 337] on div "enter flow name" at bounding box center [289, 331] width 62 height 12
type input "******"
click at [289, 251] on span "Mariam E Greeting" at bounding box center [292, 252] width 69 height 10
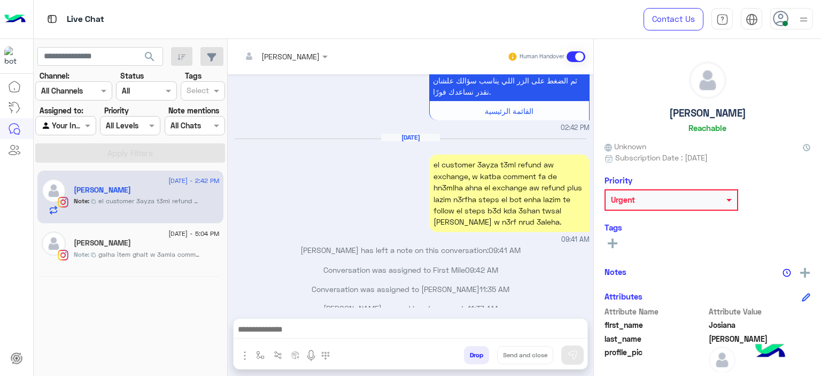
type textarea "**********"
click at [577, 349] on img at bounding box center [572, 354] width 11 height 11
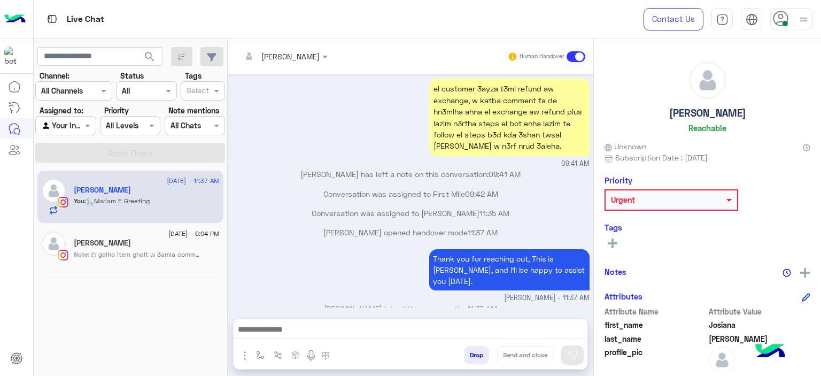
click at [192, 254] on span "galha item ghalt w 3amla comment handleha w olelha b3d kda te follow el steps 3…" at bounding box center [149, 255] width 102 height 10
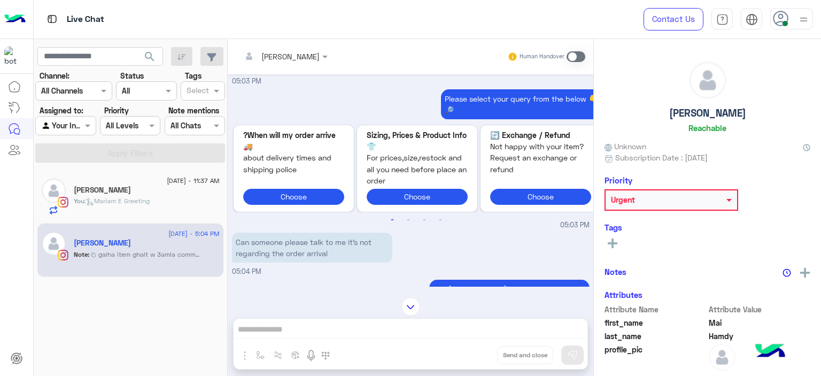
scroll to position [1229, 0]
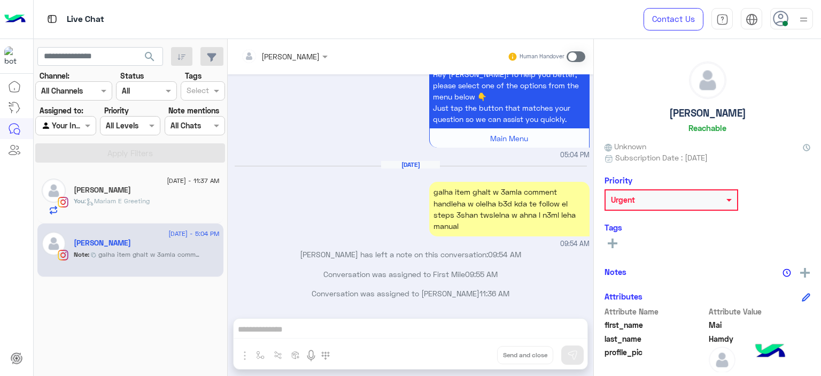
click at [574, 55] on span at bounding box center [575, 56] width 19 height 11
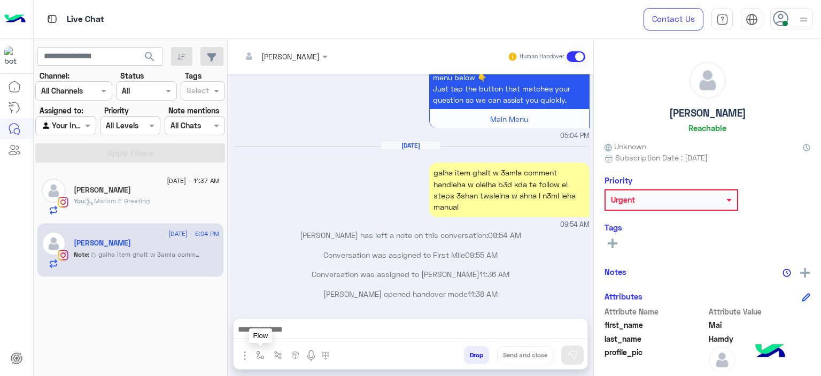
click at [255, 360] on button "button" at bounding box center [261, 355] width 18 height 18
click at [265, 339] on div "enter flow name" at bounding box center [292, 331] width 81 height 19
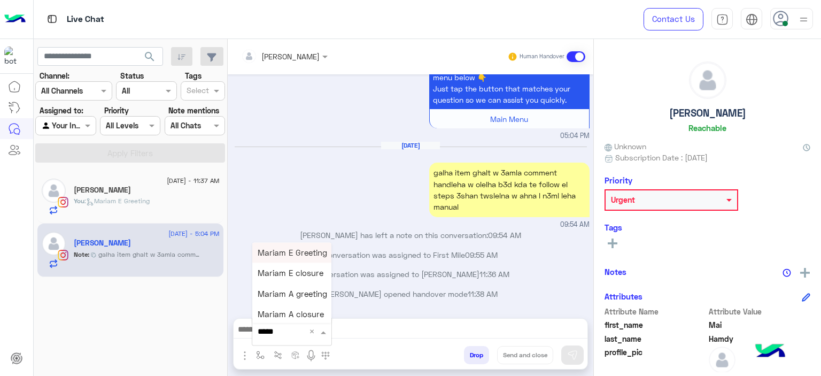
type input "******"
click at [276, 258] on div "Mariam E Greeting" at bounding box center [291, 252] width 79 height 21
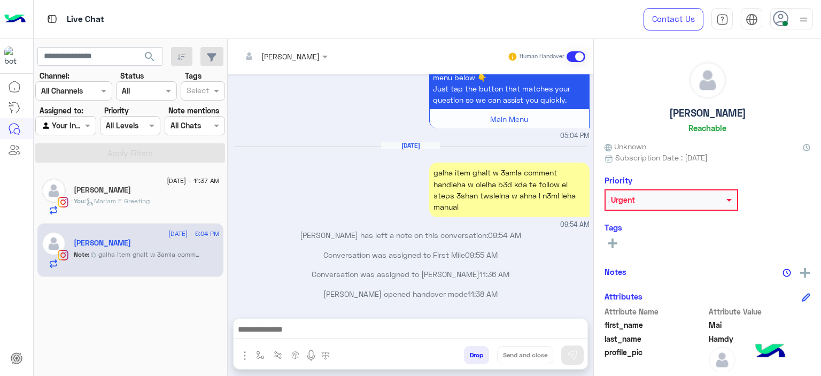
type textarea "**********"
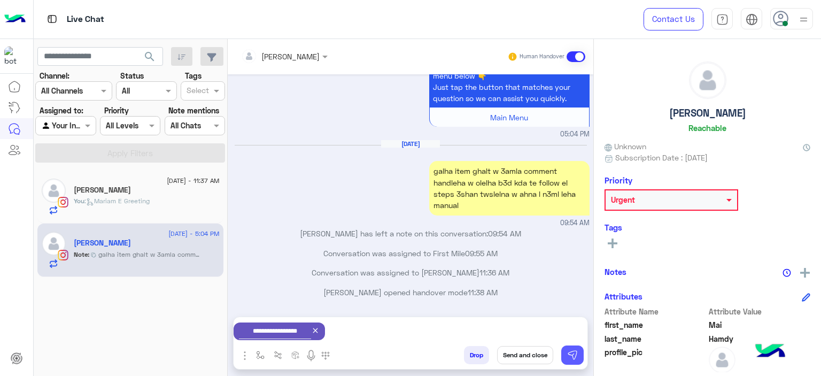
click at [576, 350] on img at bounding box center [572, 354] width 11 height 11
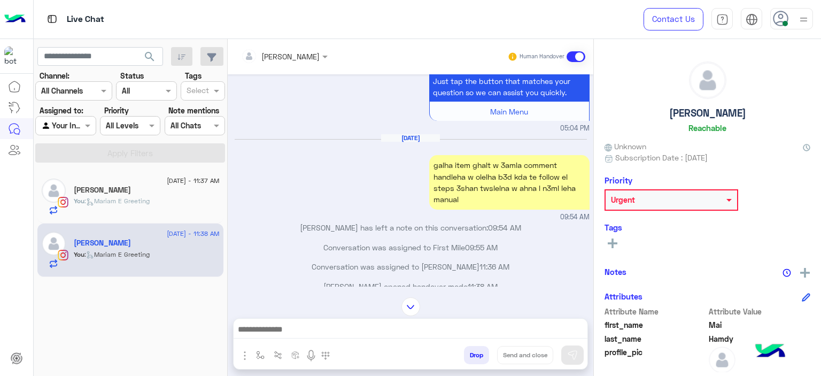
scroll to position [1324, 0]
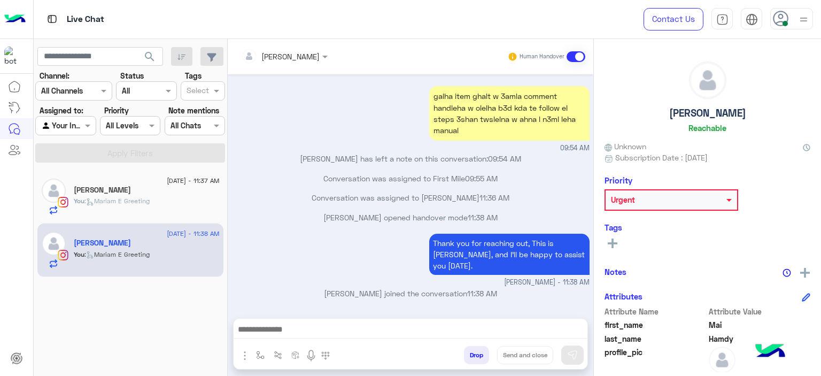
click at [190, 190] on div "[PERSON_NAME]" at bounding box center [147, 190] width 146 height 11
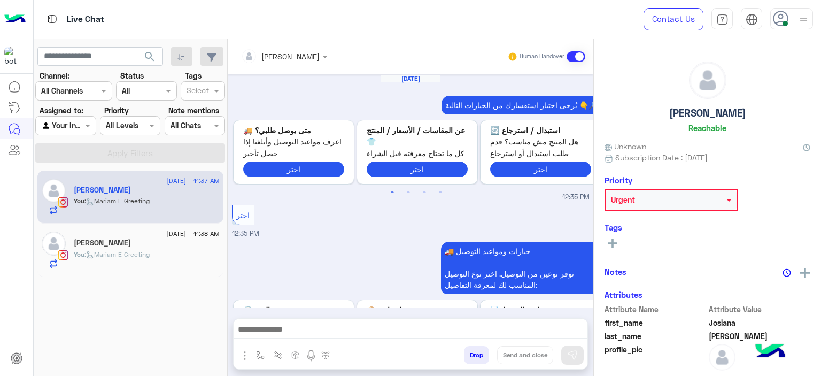
scroll to position [1210, 0]
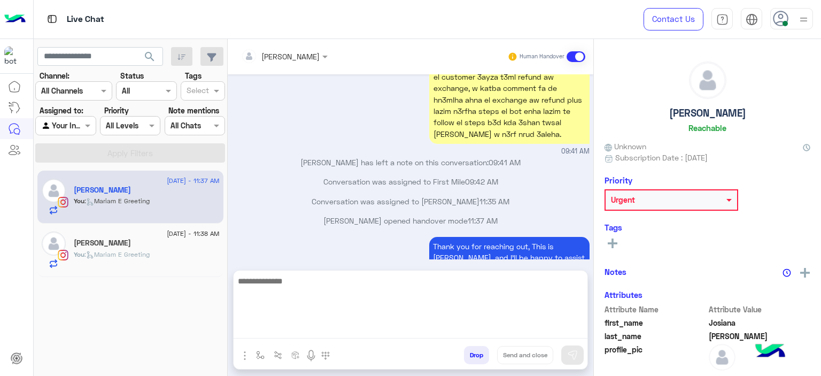
click at [302, 324] on textarea at bounding box center [411, 306] width 354 height 64
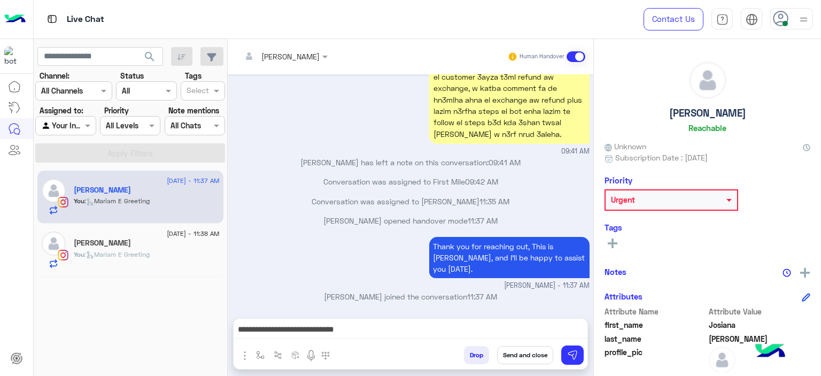
click at [383, 257] on div "Thank you for reaching out, This is [PERSON_NAME], and I’ll be happy to assist …" at bounding box center [411, 262] width 358 height 57
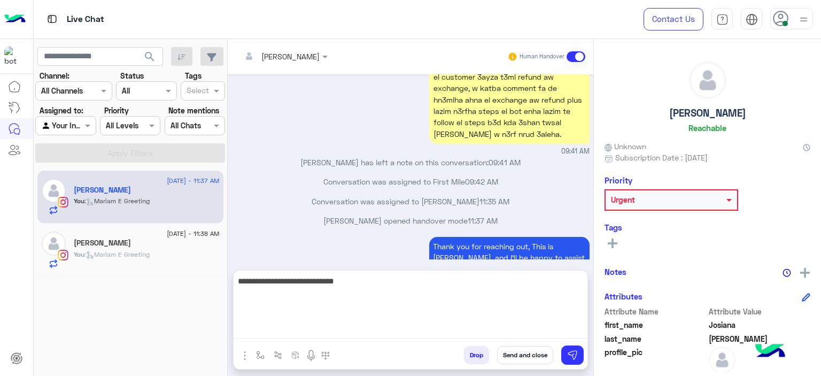
click at [365, 332] on textarea "**********" at bounding box center [411, 306] width 354 height 64
type textarea "**********"
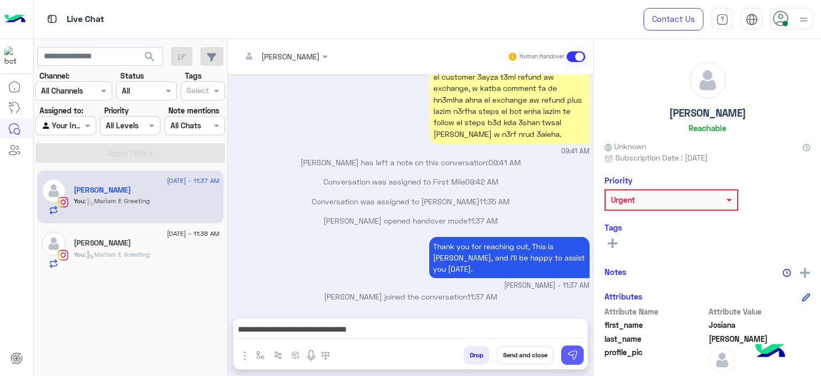
click at [573, 353] on img at bounding box center [572, 354] width 11 height 11
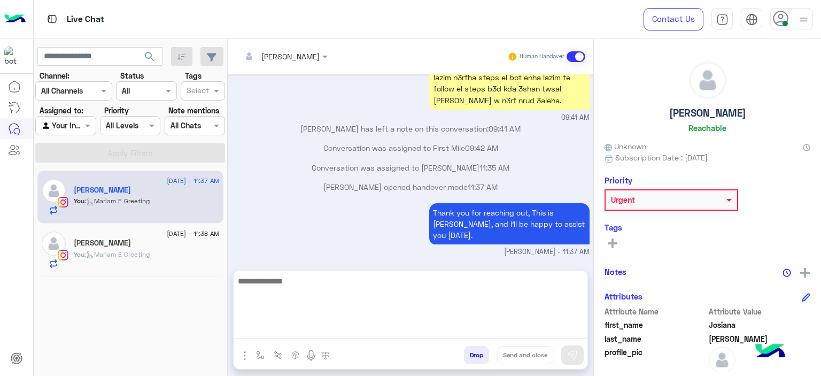
click at [390, 333] on textarea at bounding box center [411, 306] width 354 height 64
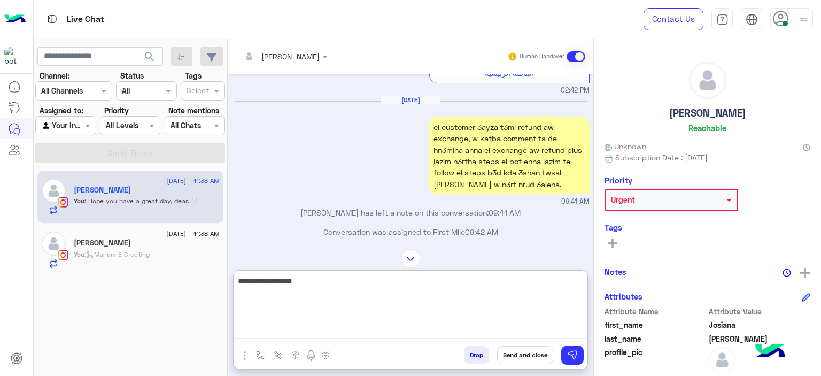
scroll to position [1160, 0]
type textarea "**********"
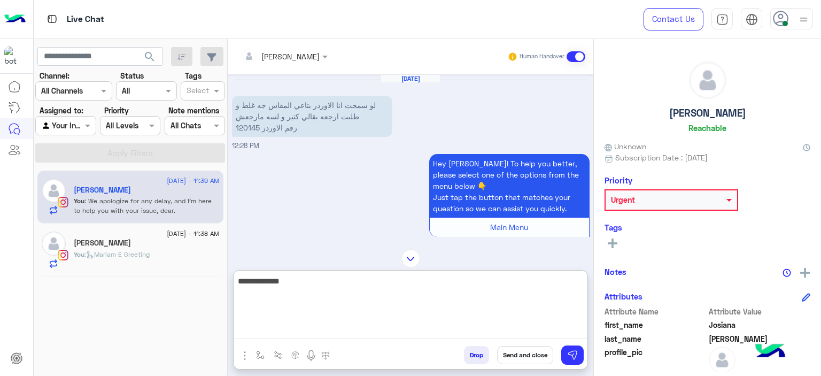
scroll to position [0, 0]
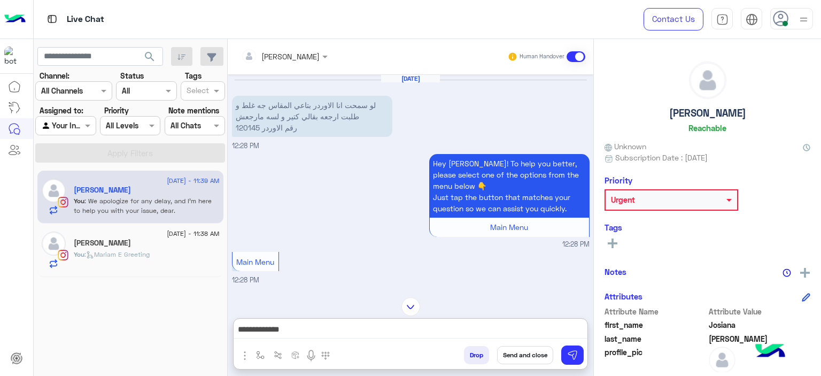
click at [244, 126] on p "لو سمحت انا الاوردر بتاعي المقاس جه غلط و طلبت ارجعه بقالي كتير و لسه مارجعش رق…" at bounding box center [312, 116] width 160 height 41
copy p "120145"
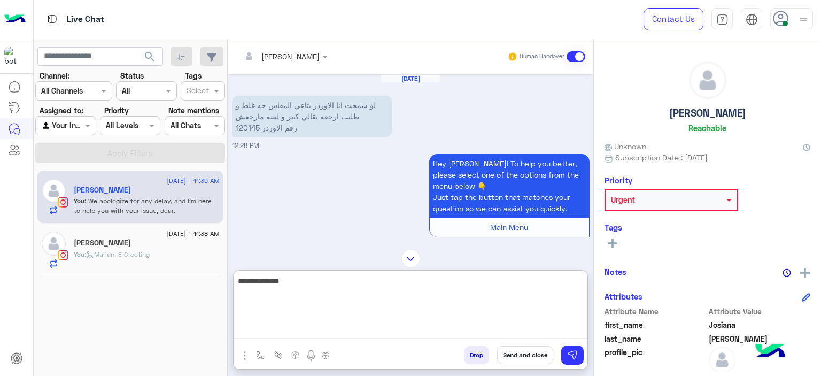
click at [329, 324] on textarea "**********" at bounding box center [411, 306] width 354 height 64
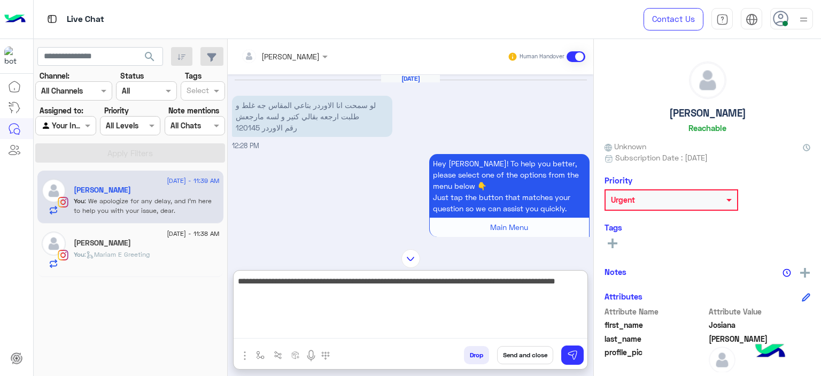
type textarea "**********"
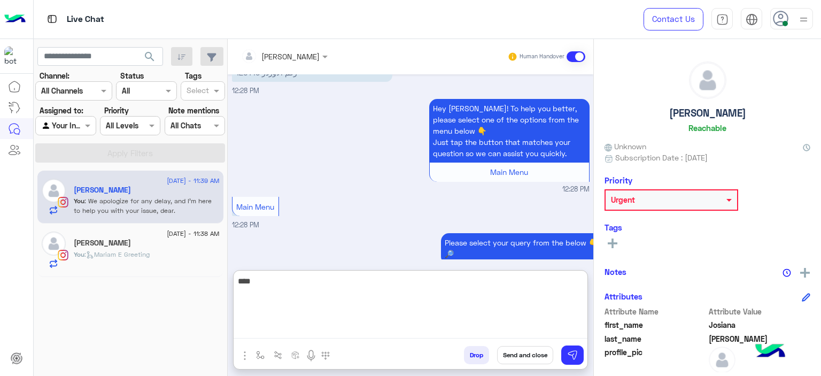
scroll to position [5058, 0]
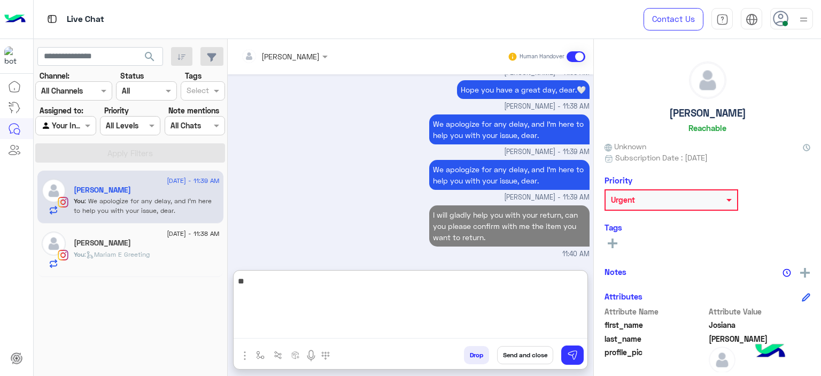
type textarea "*"
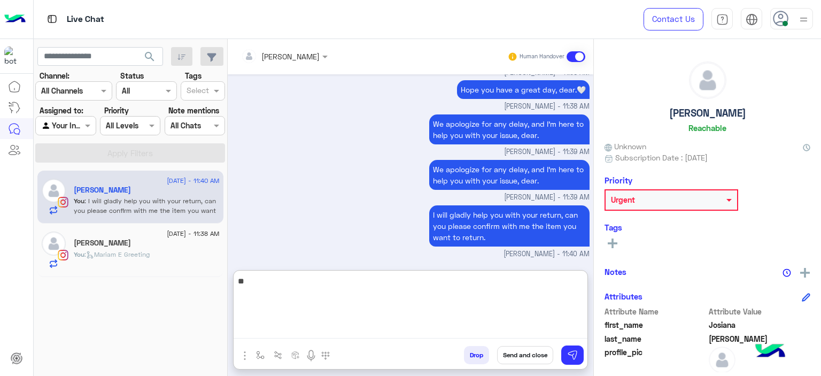
type textarea "*"
click at [513, 282] on textarea "**********" at bounding box center [411, 306] width 354 height 64
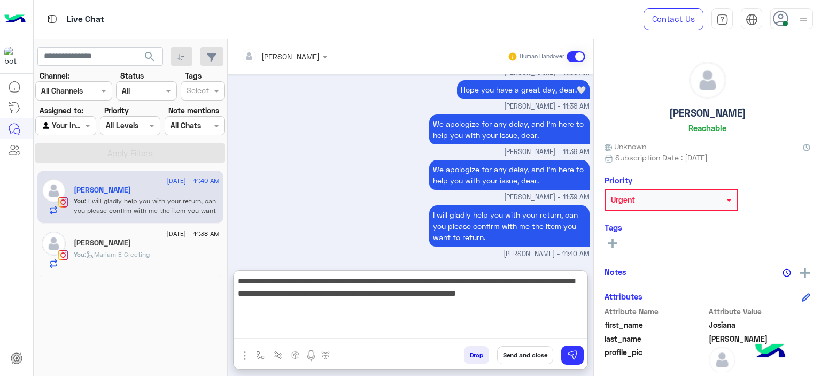
type textarea "**********"
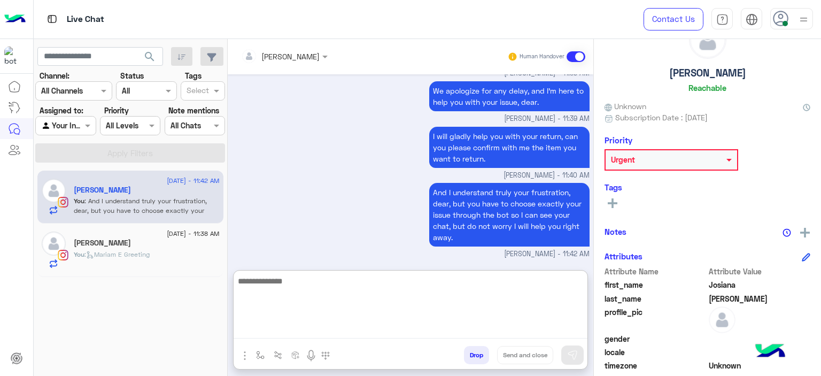
scroll to position [40, 0]
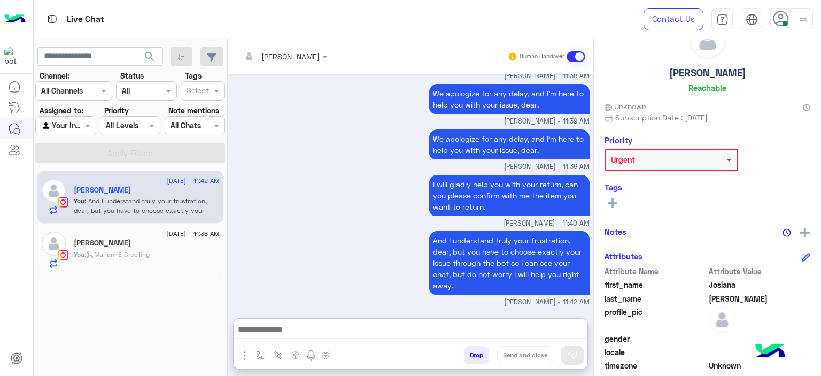
click at [803, 237] on div "[PERSON_NAME] Reachable Unknown Subscription Date : [DATE] Priority Urgent Tags…" at bounding box center [707, 205] width 227 height 333
click at [804, 235] on img at bounding box center [805, 233] width 10 height 10
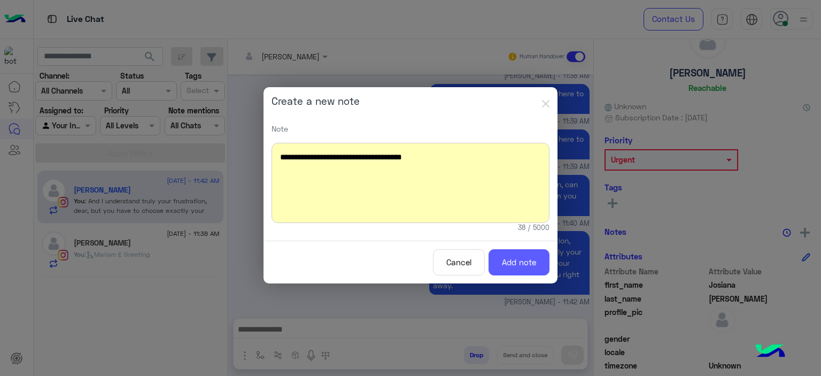
click at [502, 269] on button "Add note" at bounding box center [518, 262] width 61 height 26
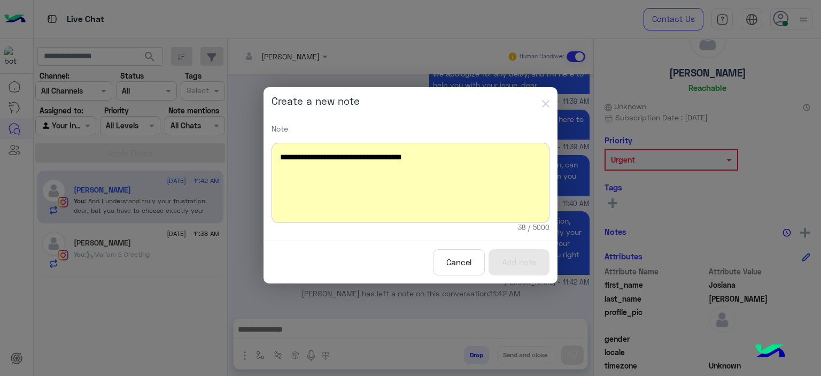
scroll to position [5142, 0]
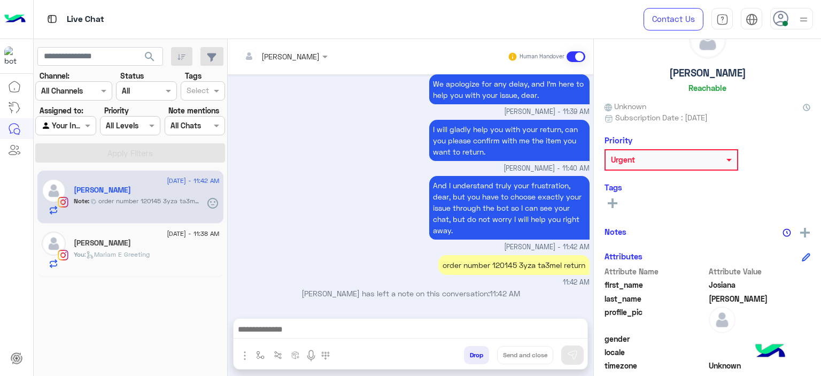
click at [163, 239] on div "[PERSON_NAME]" at bounding box center [147, 243] width 146 height 11
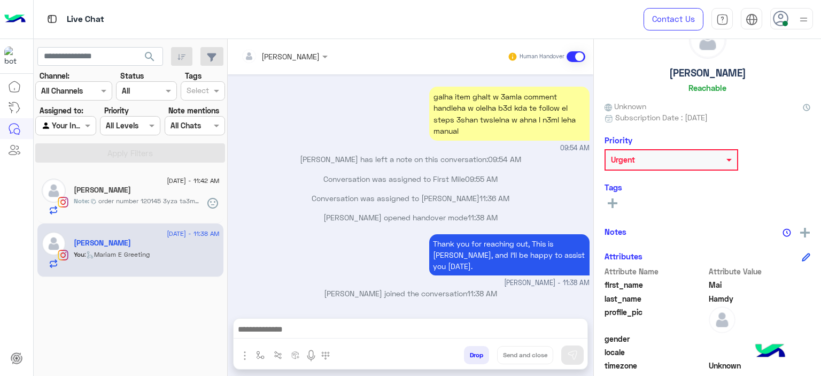
scroll to position [1108, 0]
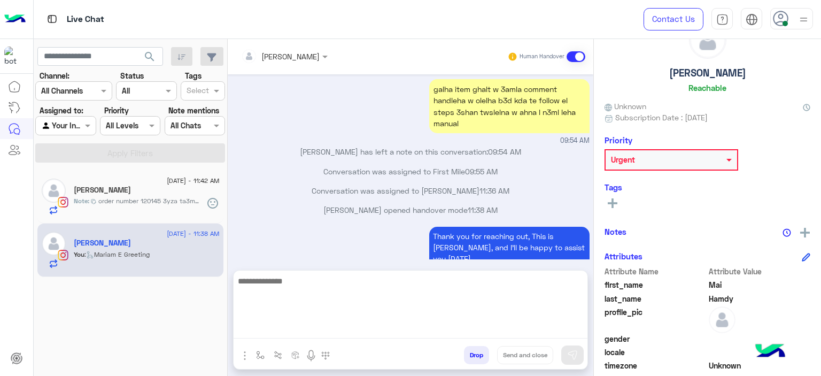
click at [320, 329] on textarea at bounding box center [411, 306] width 354 height 64
type textarea "**********"
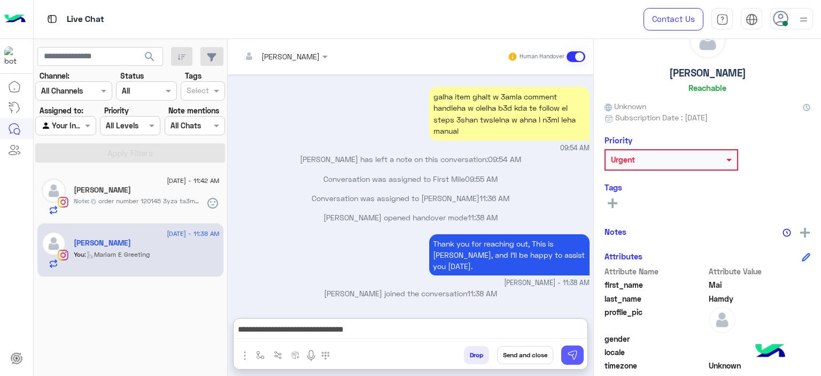
click at [571, 351] on img at bounding box center [572, 354] width 11 height 11
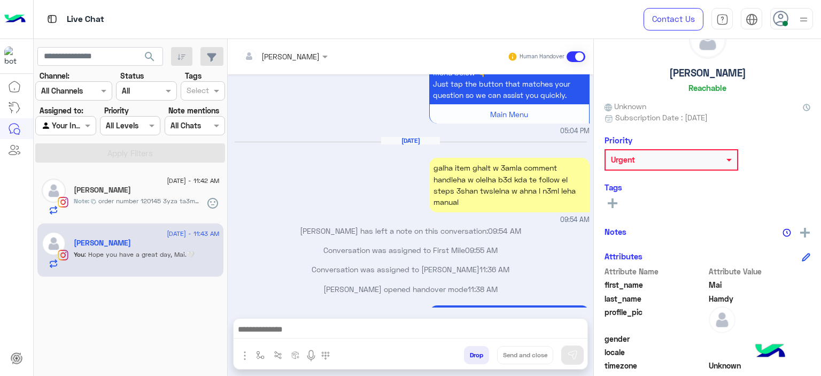
scroll to position [2279, 0]
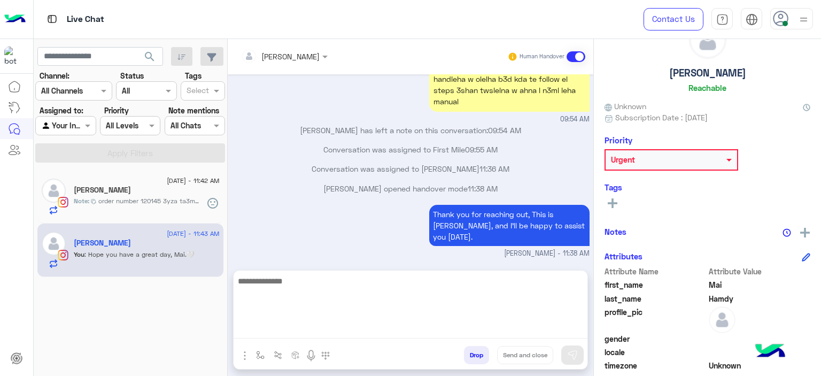
click at [297, 331] on textarea at bounding box center [411, 306] width 354 height 64
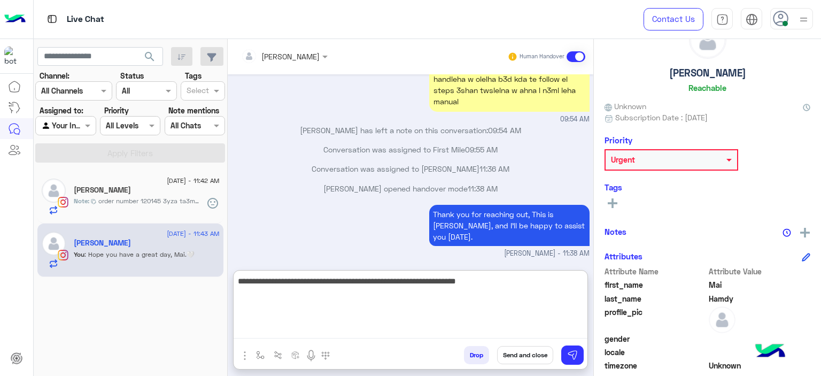
click at [484, 283] on textarea "**********" at bounding box center [411, 306] width 354 height 64
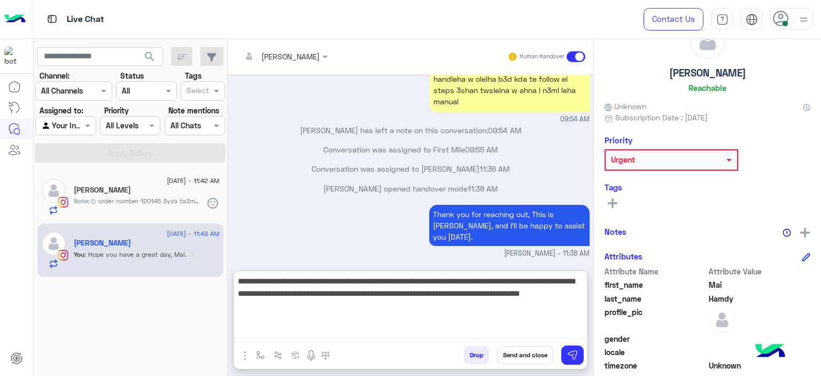
type textarea "**********"
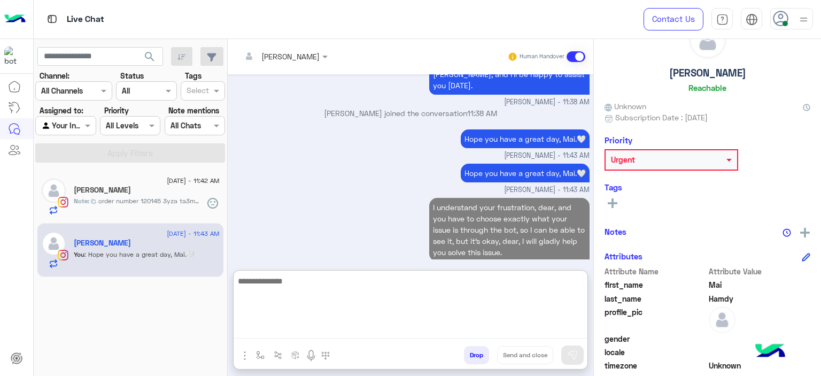
scroll to position [2440, 0]
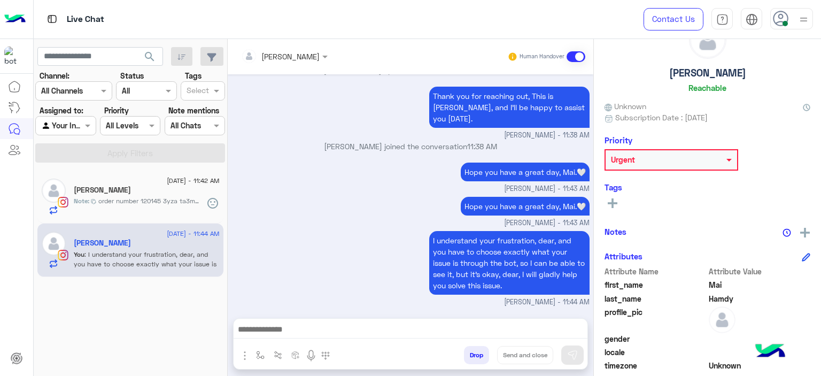
click at [180, 189] on div "[PERSON_NAME]" at bounding box center [147, 190] width 146 height 11
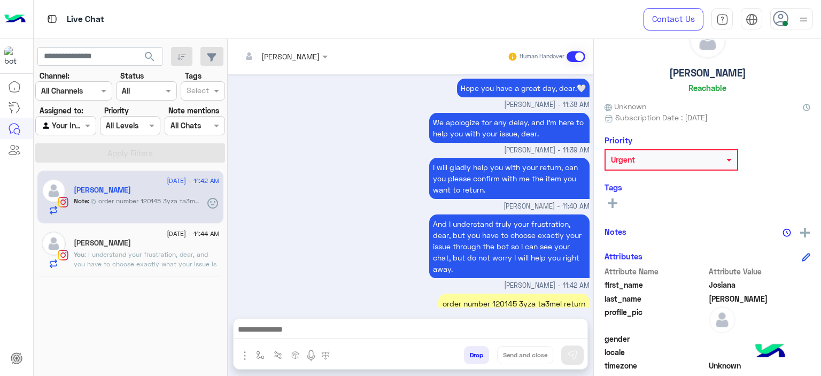
scroll to position [943, 0]
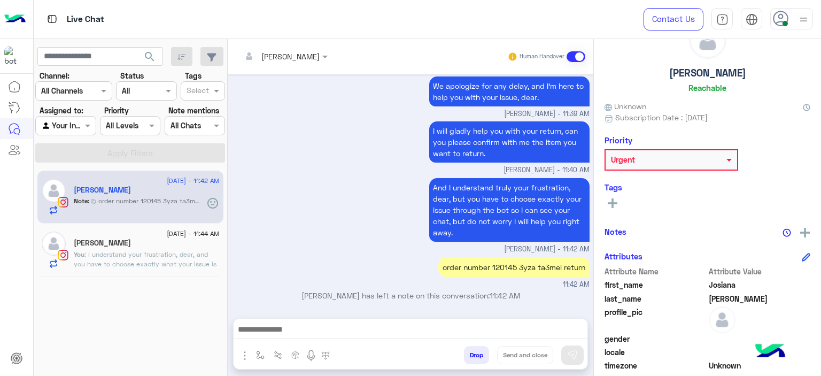
click at [615, 200] on icon at bounding box center [613, 203] width 10 height 10
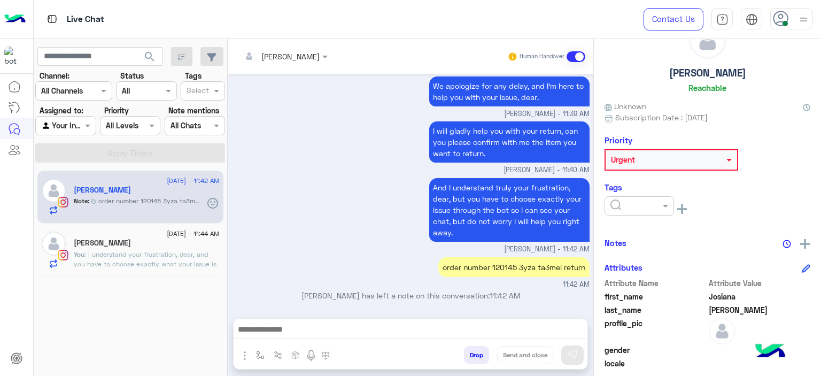
click at [626, 204] on input "text" at bounding box center [626, 205] width 33 height 11
click at [633, 248] on span "M FOLLOW UP" at bounding box center [634, 251] width 49 height 9
click at [257, 348] on button "button" at bounding box center [261, 355] width 18 height 18
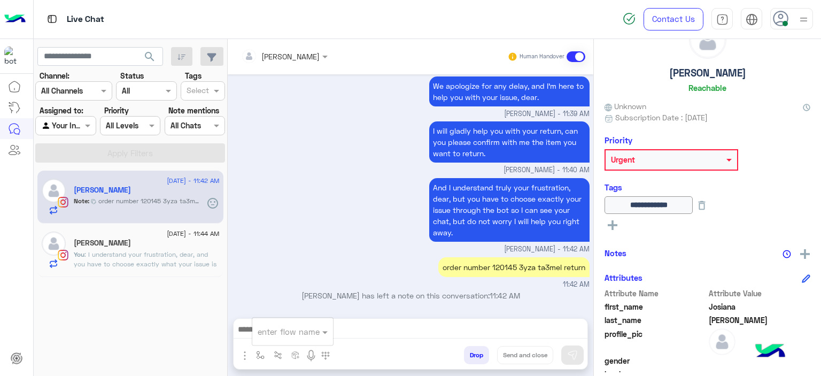
click at [276, 335] on input "text" at bounding box center [280, 331] width 44 height 12
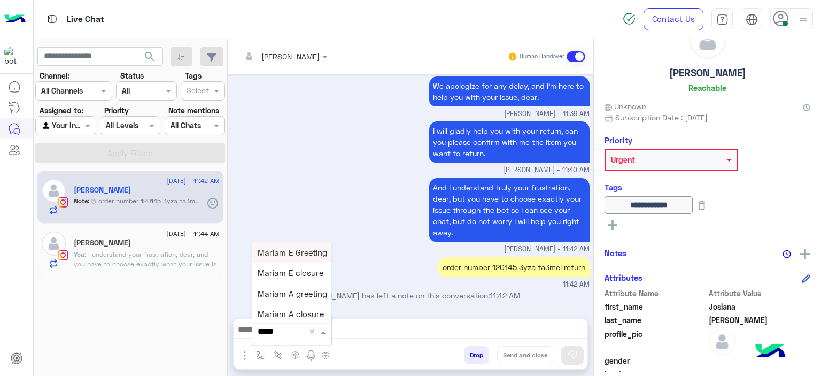
type input "******"
click at [286, 276] on span "Mariam E closure" at bounding box center [291, 273] width 66 height 10
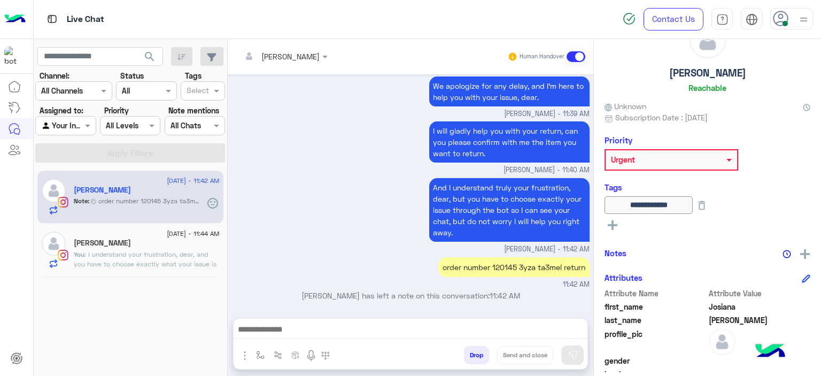
type textarea "**********"
click at [532, 350] on button "Send and close" at bounding box center [525, 355] width 56 height 18
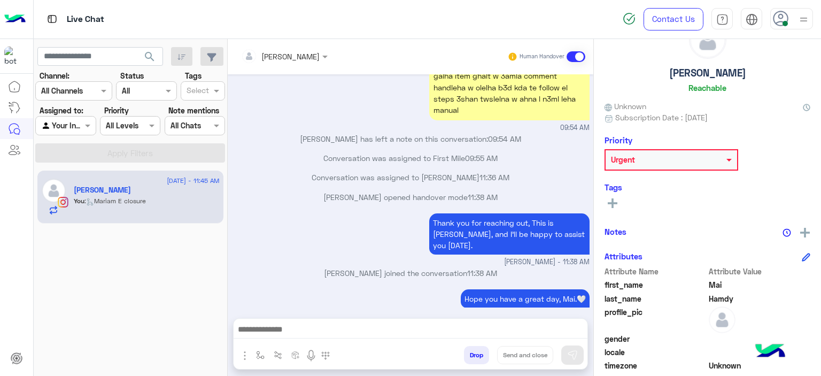
scroll to position [2358, 0]
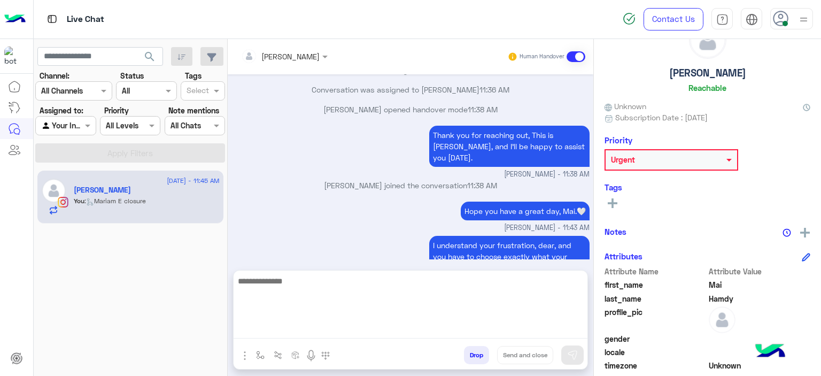
click at [251, 330] on textarea at bounding box center [411, 306] width 354 height 64
type textarea "**********"
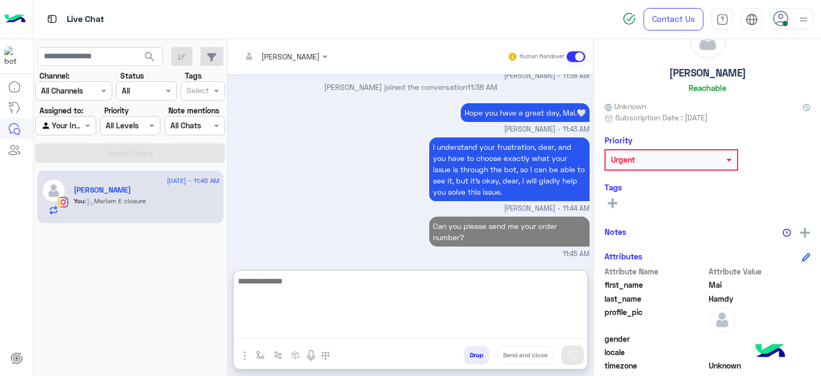
scroll to position [0, 0]
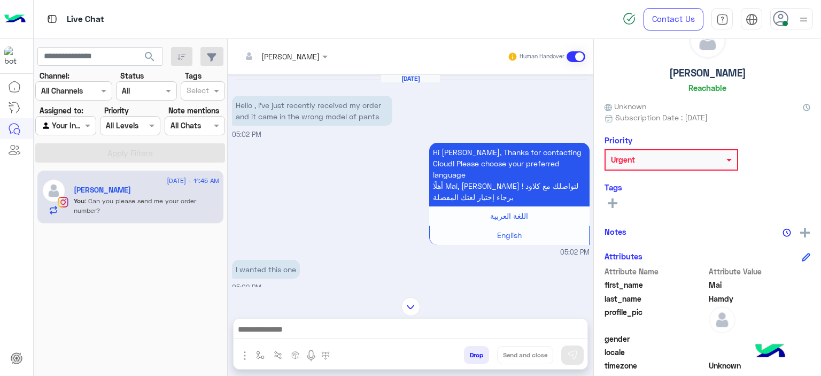
click at [406, 297] on img at bounding box center [410, 306] width 19 height 19
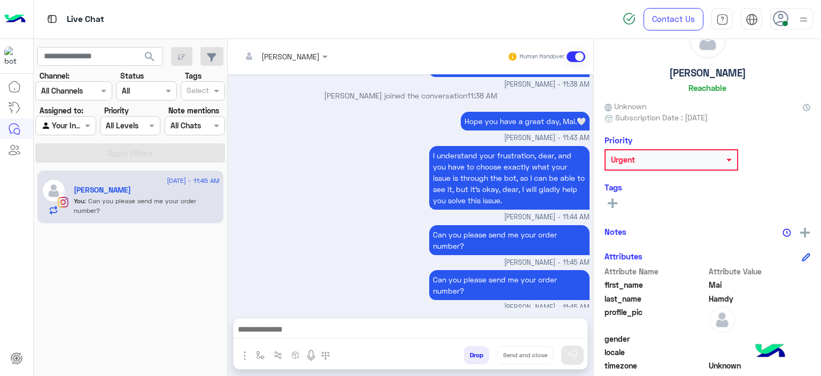
click at [612, 205] on rect at bounding box center [612, 203] width 2 height 10
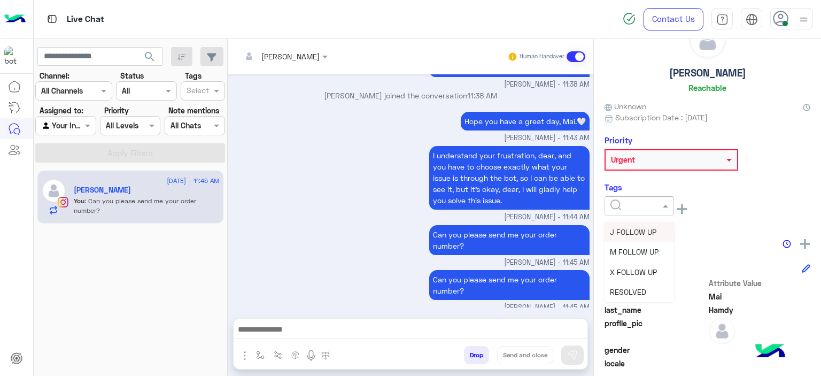
click at [640, 209] on div at bounding box center [638, 205] width 69 height 19
click at [635, 254] on span "M FOLLOW UP" at bounding box center [634, 251] width 49 height 9
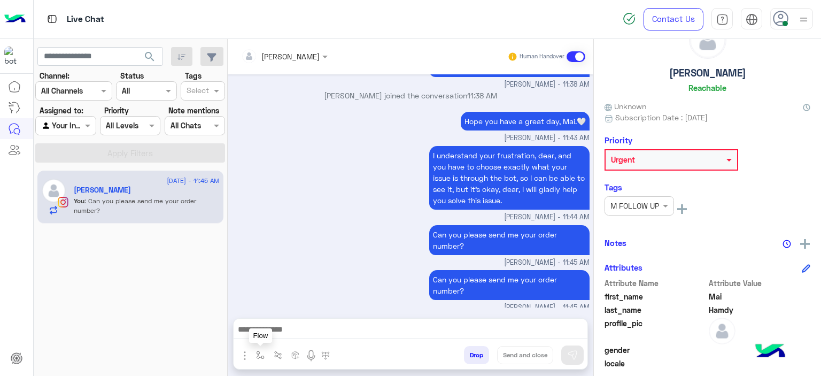
click at [261, 351] on img "button" at bounding box center [260, 355] width 9 height 9
click at [277, 335] on input "text" at bounding box center [280, 331] width 44 height 12
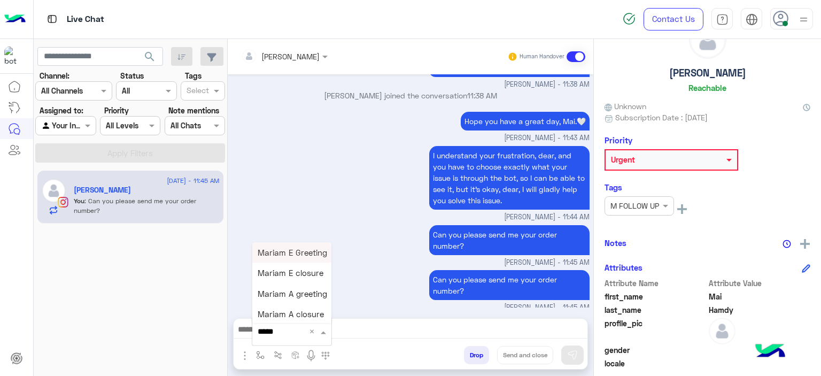
type input "******"
click at [291, 274] on span "Mariam E closure" at bounding box center [291, 273] width 66 height 10
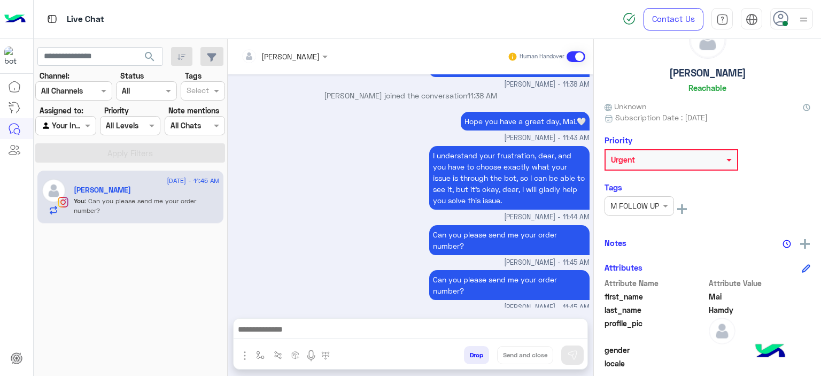
type textarea "**********"
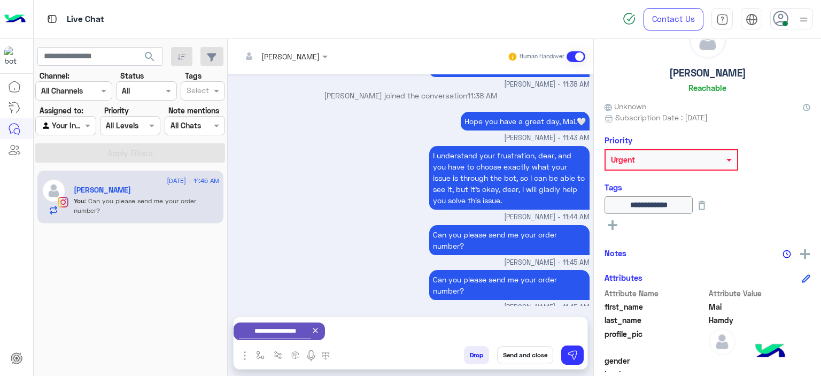
click at [518, 351] on button "Send and close" at bounding box center [525, 355] width 56 height 18
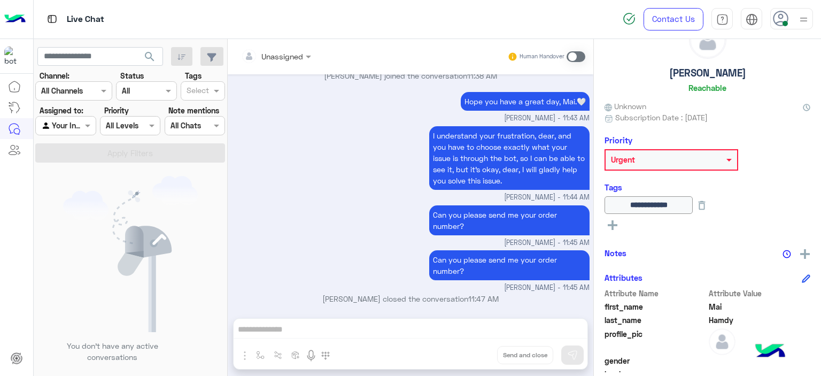
scroll to position [2599, 0]
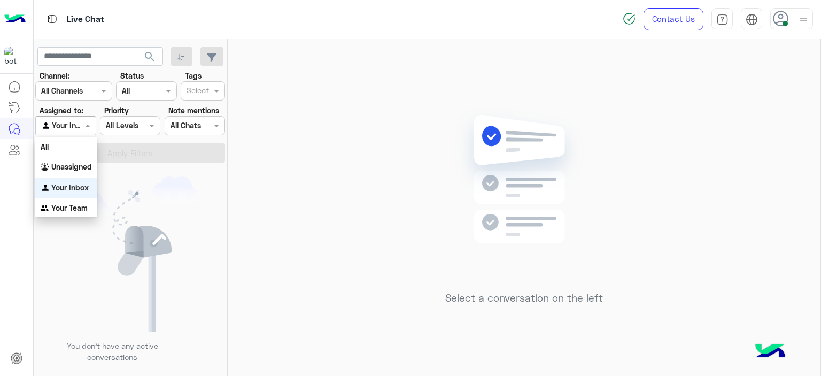
click at [88, 119] on div at bounding box center [65, 125] width 59 height 12
click at [79, 200] on div "Your Team" at bounding box center [66, 208] width 62 height 21
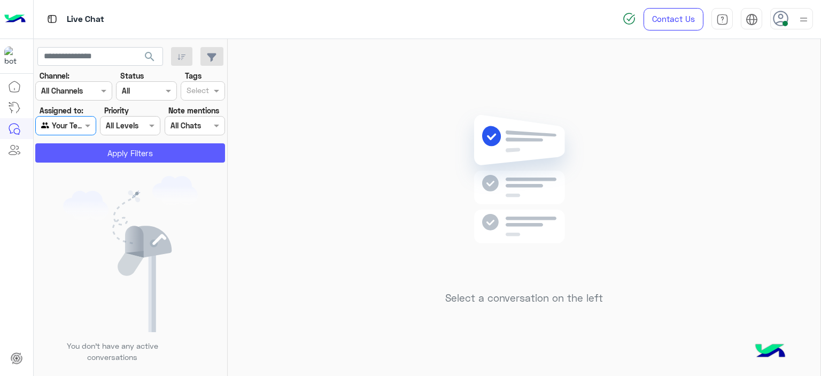
click at [129, 156] on button "Apply Filters" at bounding box center [130, 152] width 190 height 19
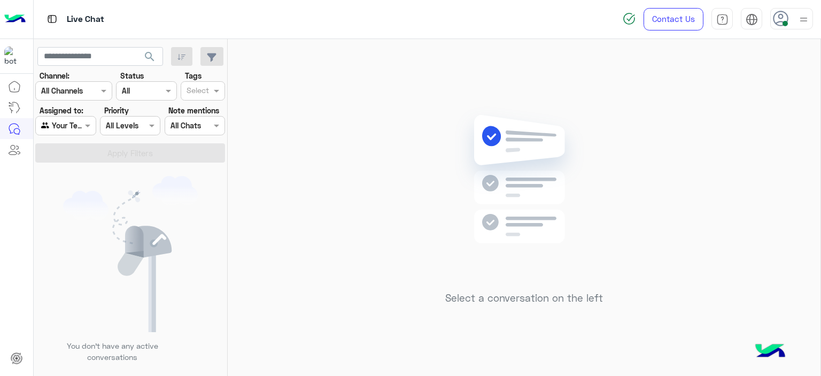
click at [80, 126] on div at bounding box center [65, 125] width 59 height 12
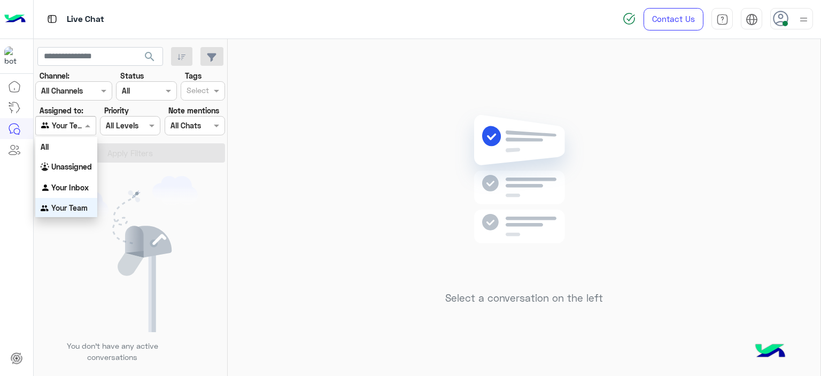
scroll to position [1, 0]
click at [90, 187] on div "Your Inbox" at bounding box center [66, 186] width 62 height 21
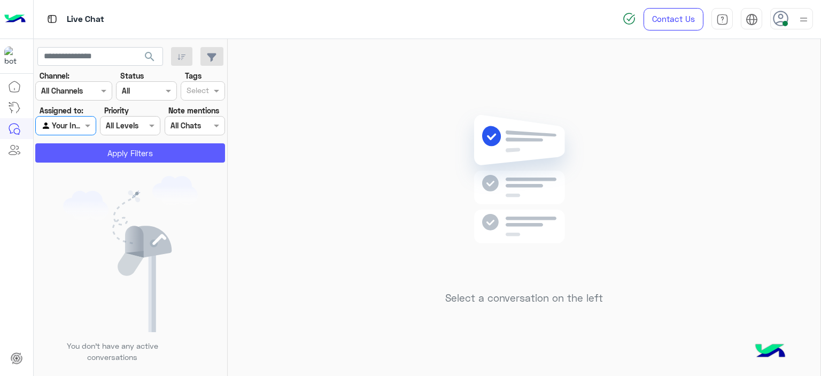
click at [131, 151] on button "Apply Filters" at bounding box center [130, 152] width 190 height 19
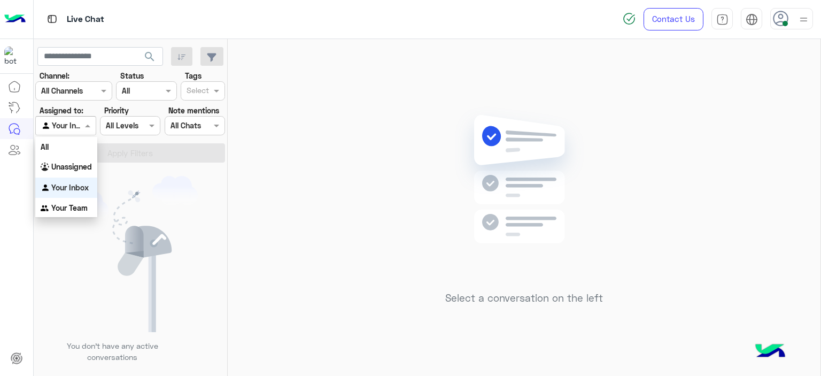
click at [89, 129] on span at bounding box center [88, 125] width 13 height 11
click at [84, 164] on b "Unassigned" at bounding box center [71, 166] width 41 height 9
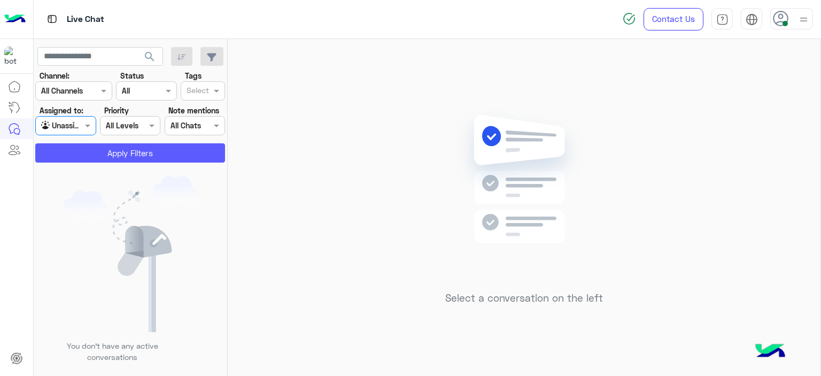
click at [113, 152] on button "Apply Filters" at bounding box center [130, 152] width 190 height 19
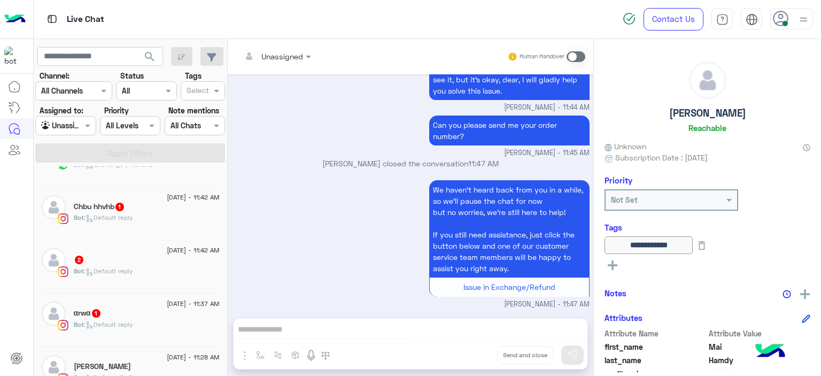
scroll to position [144, 0]
click at [209, 87] on div at bounding box center [198, 92] width 26 height 14
click at [200, 134] on div "M FOLLOW UP" at bounding box center [203, 132] width 34 height 11
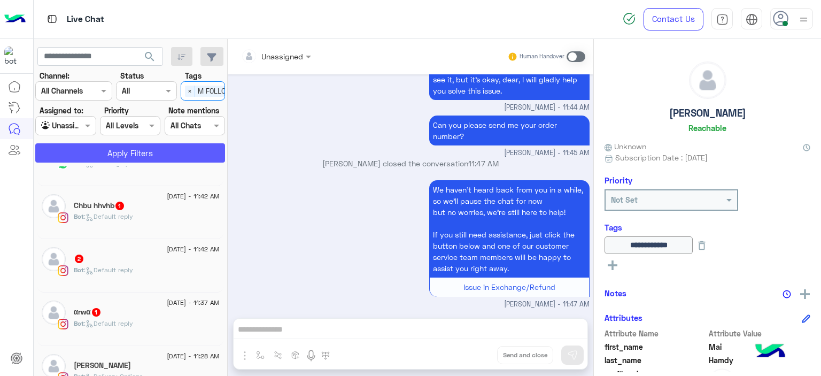
click at [195, 145] on button "Apply Filters" at bounding box center [130, 152] width 190 height 19
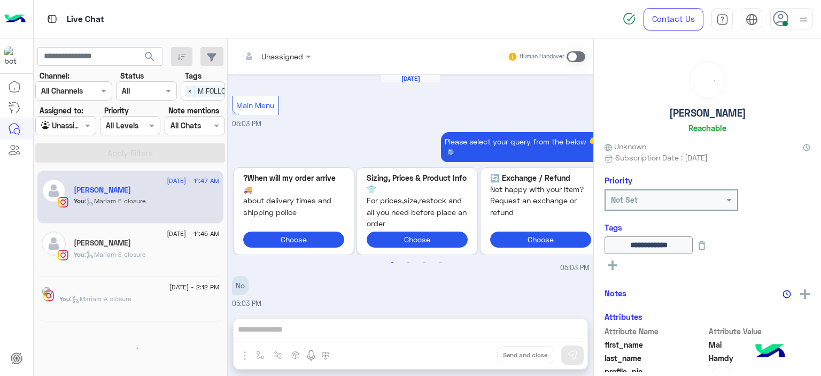
scroll to position [974, 0]
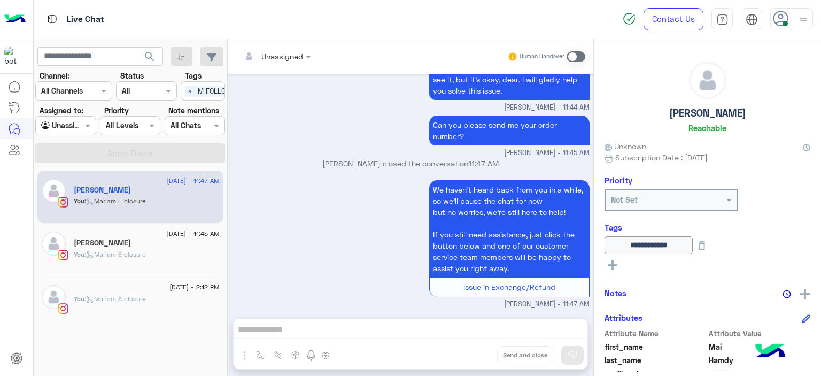
click at [159, 243] on div "Josiana Mina" at bounding box center [147, 243] width 146 height 11
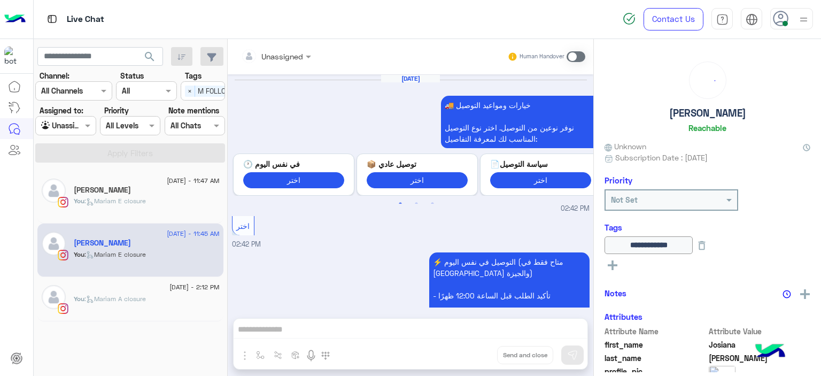
scroll to position [949, 0]
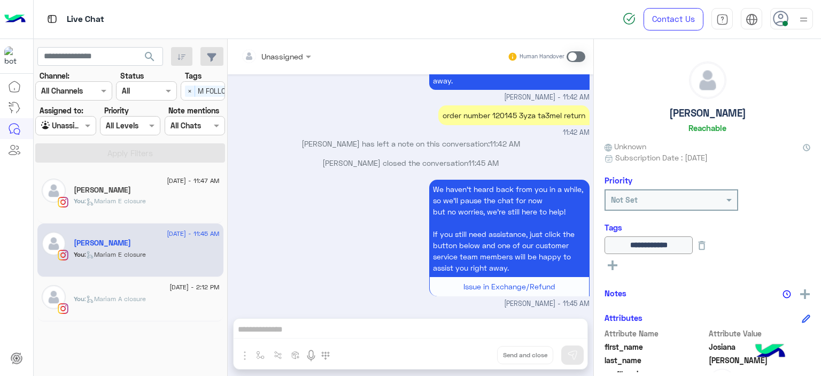
click at [143, 297] on span ": Mariam A closure" at bounding box center [114, 298] width 61 height 8
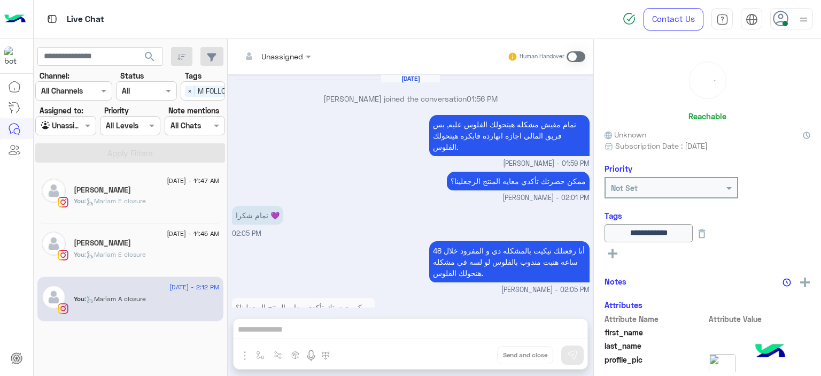
scroll to position [646, 0]
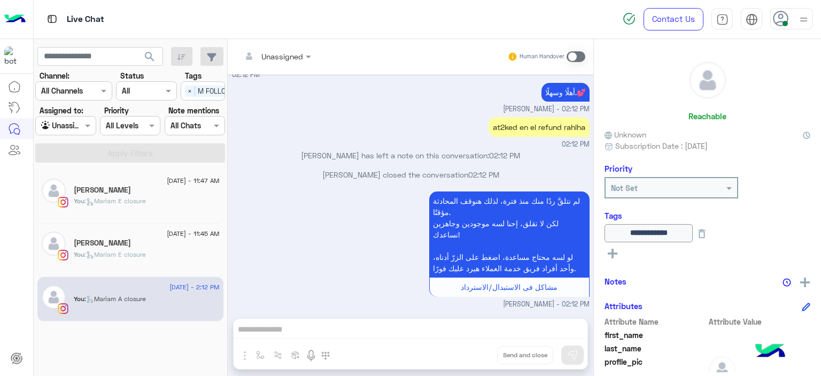
drag, startPoint x: 191, startPoint y: 95, endPoint x: 176, endPoint y: 100, distance: 15.4
click at [190, 95] on span "×" at bounding box center [190, 91] width 10 height 11
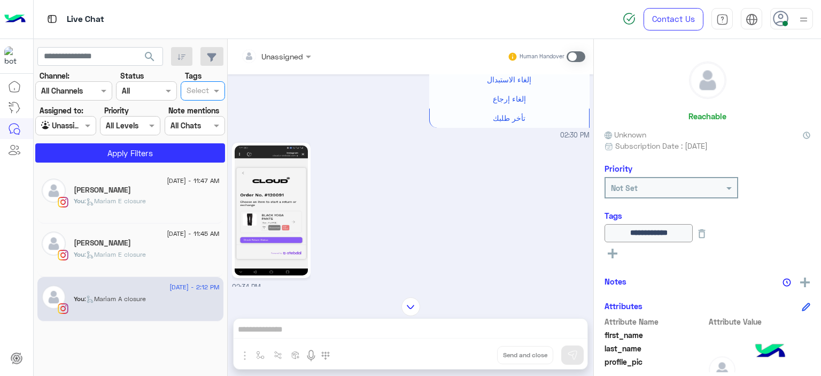
scroll to position [1275, 0]
click at [88, 128] on span at bounding box center [88, 125] width 13 height 11
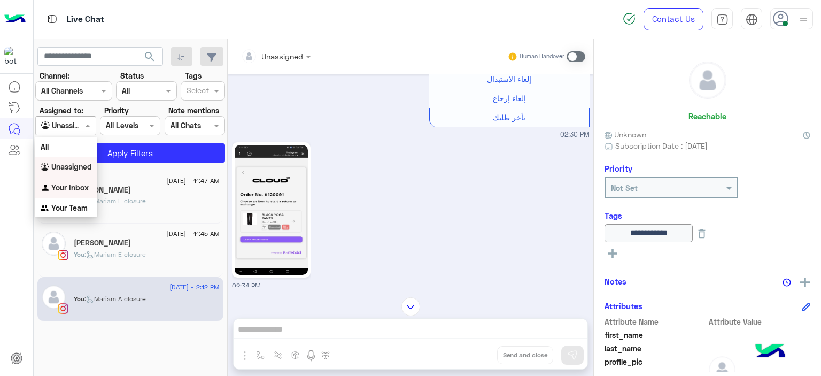
click at [81, 183] on b "Your Inbox" at bounding box center [69, 187] width 37 height 9
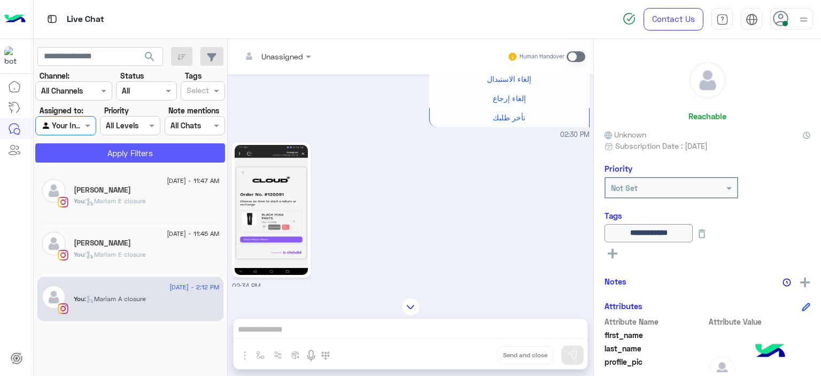
click at [139, 150] on button "Apply Filters" at bounding box center [130, 152] width 190 height 19
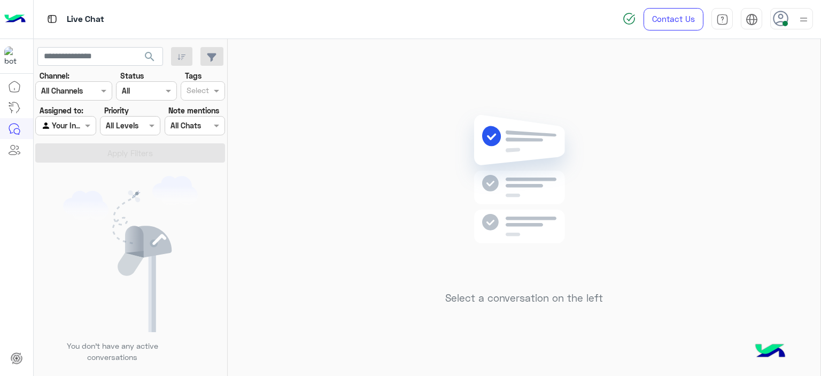
click at [291, 170] on div "Select a conversation on the left" at bounding box center [524, 209] width 593 height 341
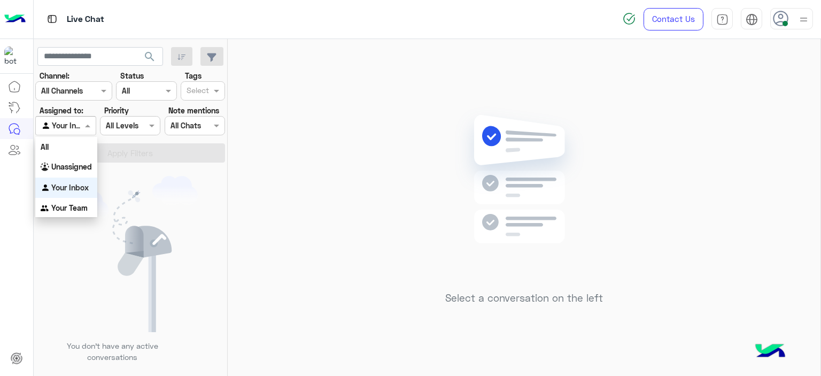
click at [93, 120] on span at bounding box center [88, 125] width 13 height 11
click at [84, 174] on div "Unassigned" at bounding box center [66, 167] width 62 height 21
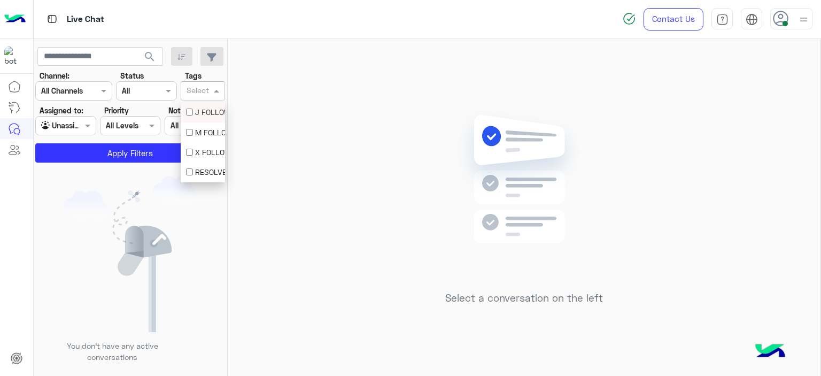
click at [198, 91] on input "text" at bounding box center [198, 91] width 22 height 11
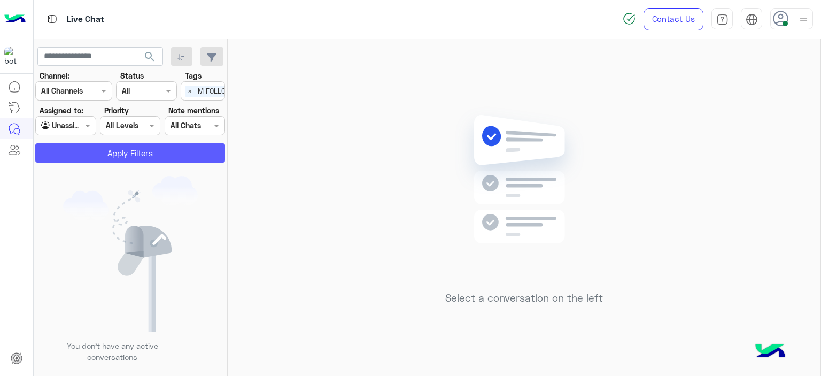
click at [175, 156] on button "Apply Filters" at bounding box center [130, 152] width 190 height 19
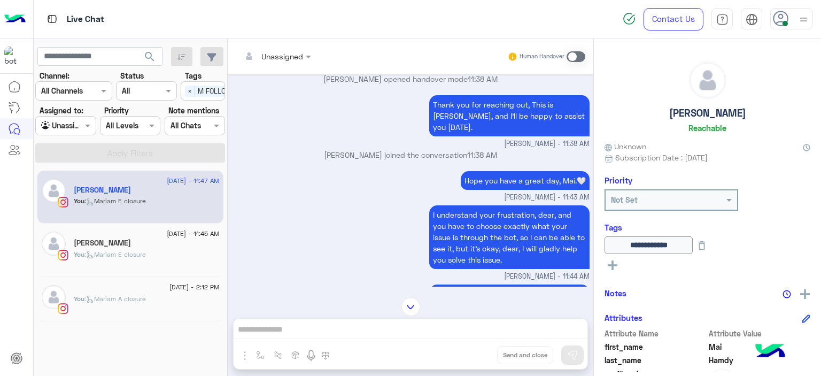
scroll to position [974, 0]
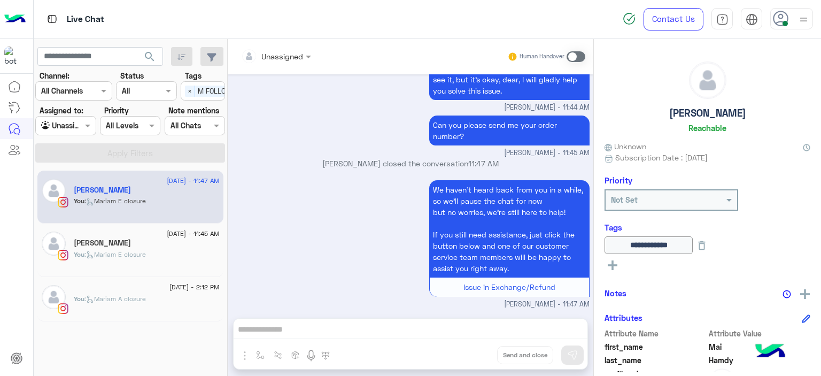
click at [135, 261] on div "You : [PERSON_NAME] closure" at bounding box center [147, 259] width 146 height 19
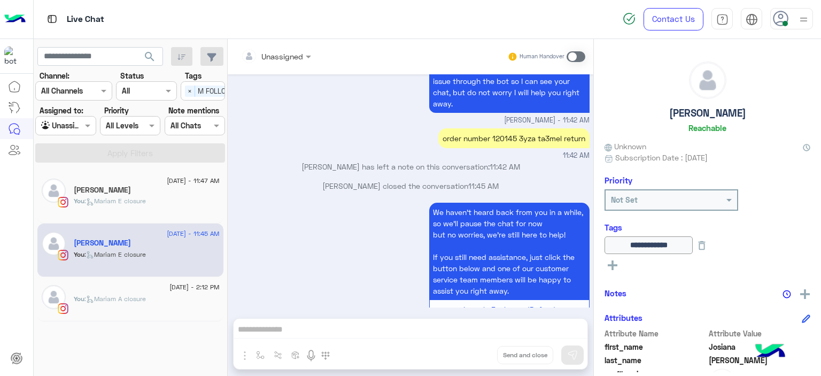
scroll to position [927, 0]
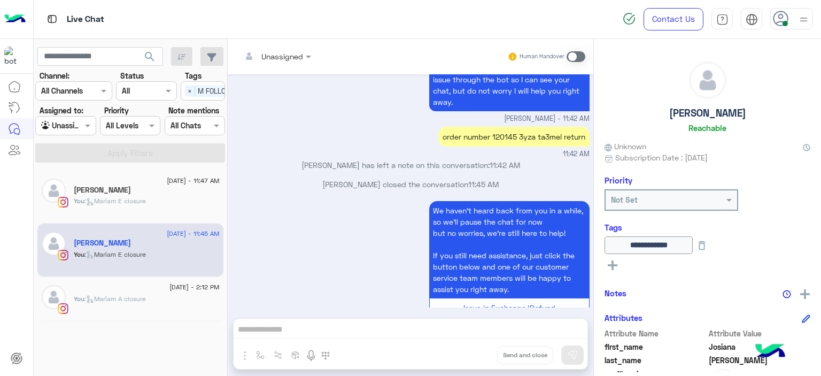
click at [167, 196] on div "You : [PERSON_NAME] closure" at bounding box center [147, 205] width 146 height 19
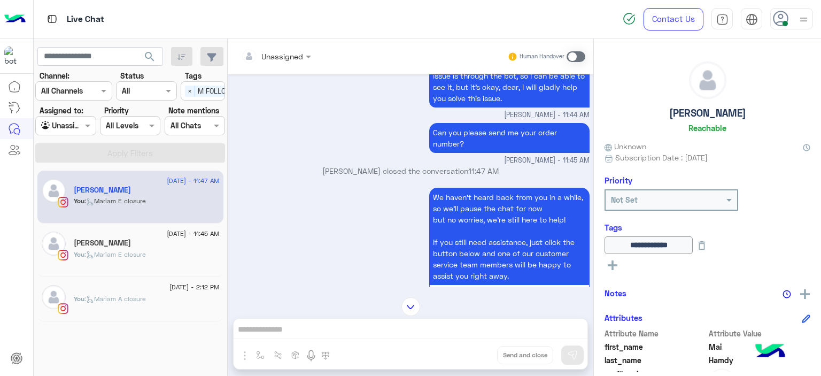
scroll to position [974, 0]
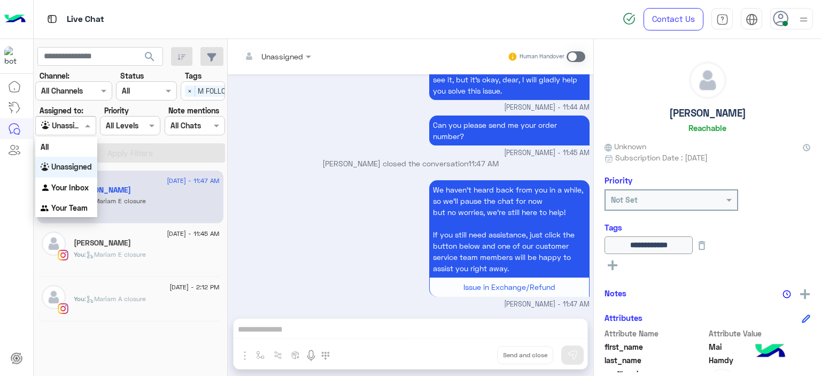
drag, startPoint x: 83, startPoint y: 128, endPoint x: 74, endPoint y: 188, distance: 60.5
click at [74, 188] on body "Live Chat Contact Us Help Center عربي English search Channel: Channel All Chann…" at bounding box center [410, 188] width 821 height 376
click at [74, 188] on b "Your Inbox" at bounding box center [69, 187] width 37 height 9
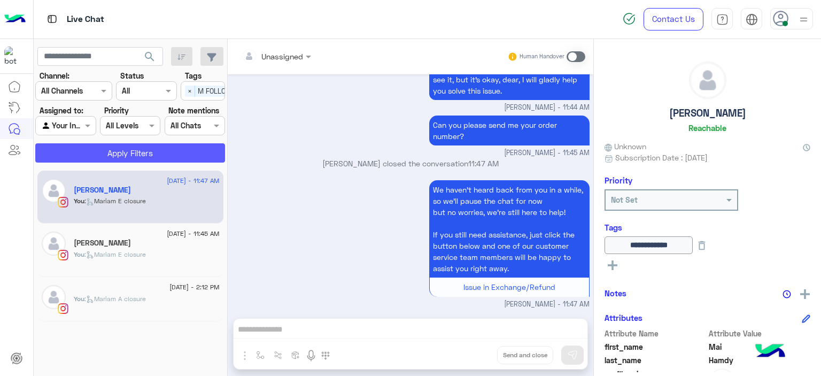
click at [135, 150] on button "Apply Filters" at bounding box center [130, 152] width 190 height 19
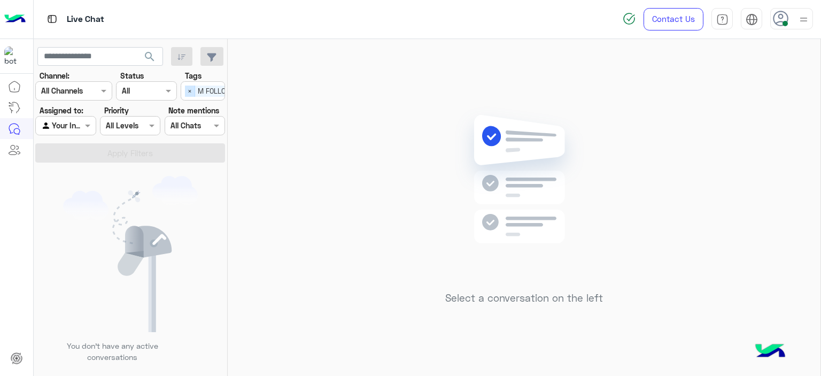
click at [192, 91] on span "×" at bounding box center [190, 91] width 10 height 11
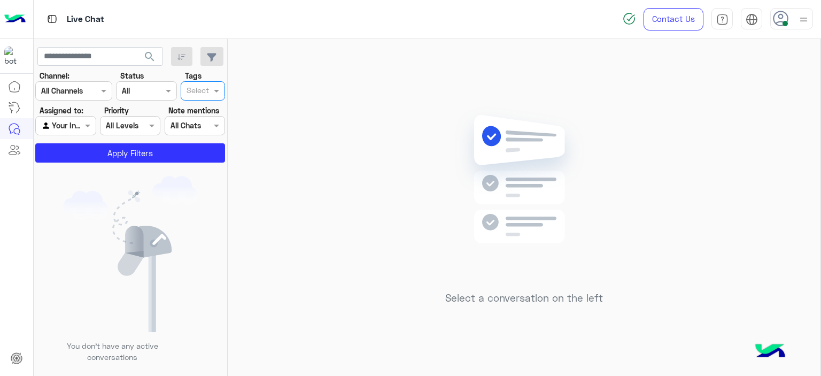
scroll to position [0, 0]
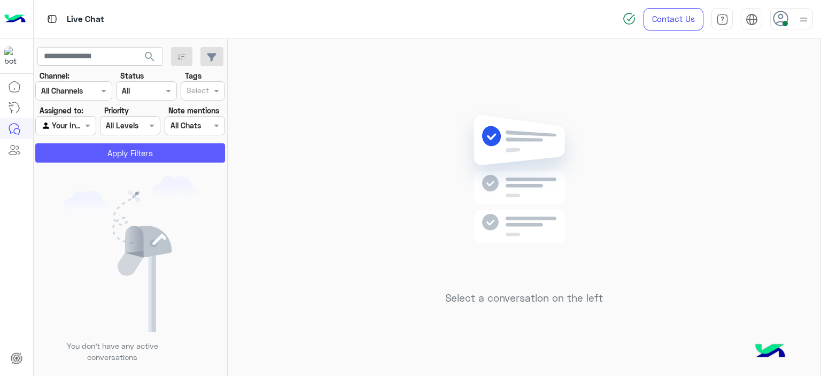
click at [175, 145] on button "Apply Filters" at bounding box center [130, 152] width 190 height 19
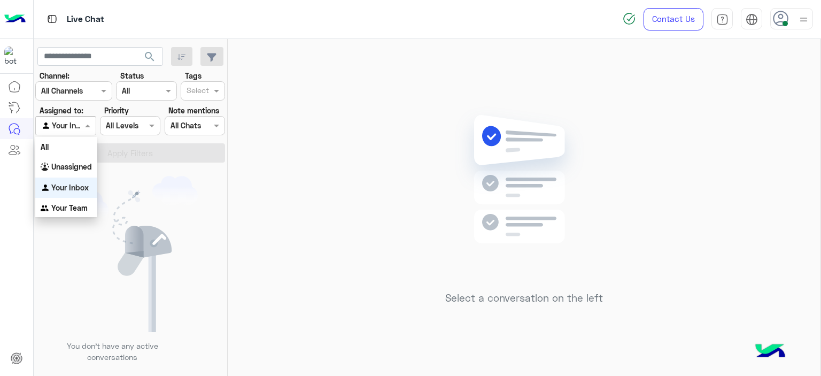
click at [90, 120] on span at bounding box center [88, 125] width 13 height 11
click at [83, 158] on div "Unassigned" at bounding box center [66, 167] width 62 height 21
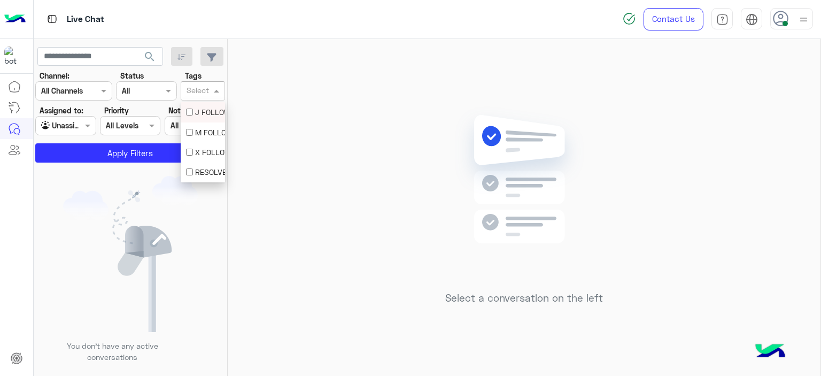
click at [186, 131] on body "Live Chat Contact Us Help Center عربي English search Channel: Channel All Chann…" at bounding box center [410, 188] width 821 height 376
drag, startPoint x: 209, startPoint y: 131, endPoint x: 188, endPoint y: 136, distance: 22.0
click at [188, 136] on div "M FOLLOW UP" at bounding box center [203, 132] width 34 height 11
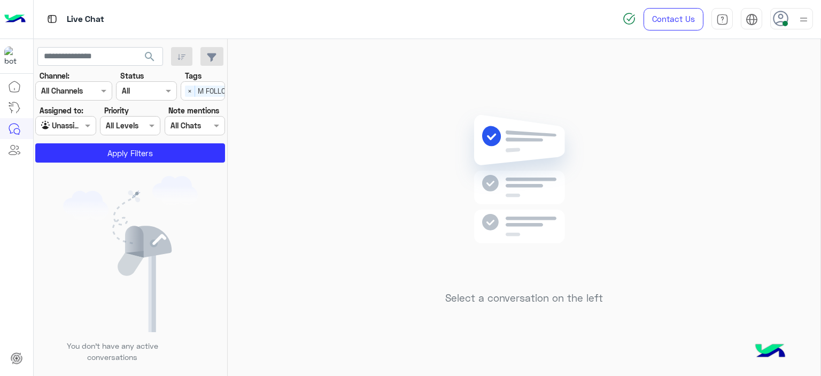
click at [188, 136] on section "Channel: Channel All Channels Status Channel All Tags Select × M FOLLOW UP Assi…" at bounding box center [131, 116] width 178 height 92
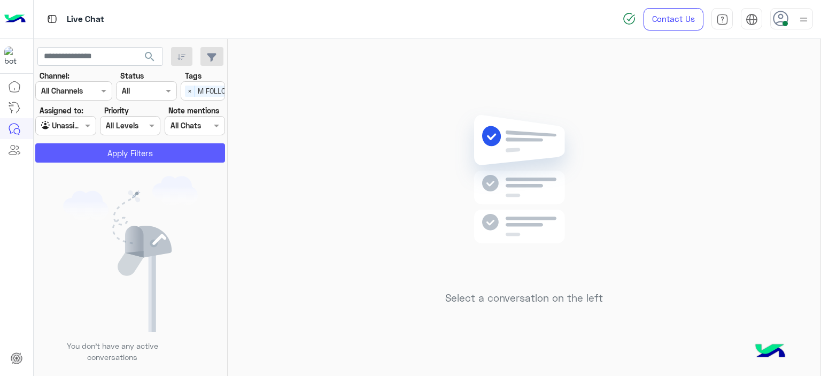
click at [168, 162] on button "Apply Filters" at bounding box center [130, 152] width 190 height 19
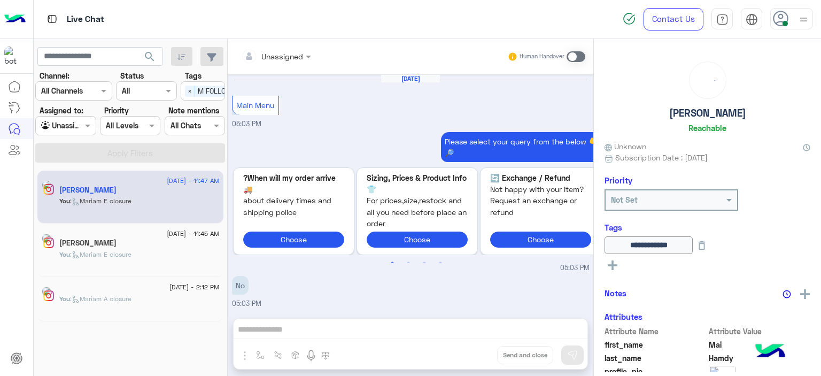
scroll to position [974, 0]
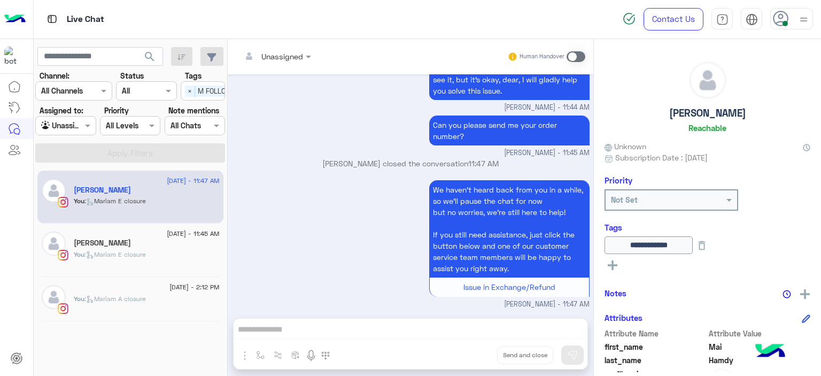
click at [174, 254] on div "You : [PERSON_NAME] closure" at bounding box center [147, 259] width 146 height 19
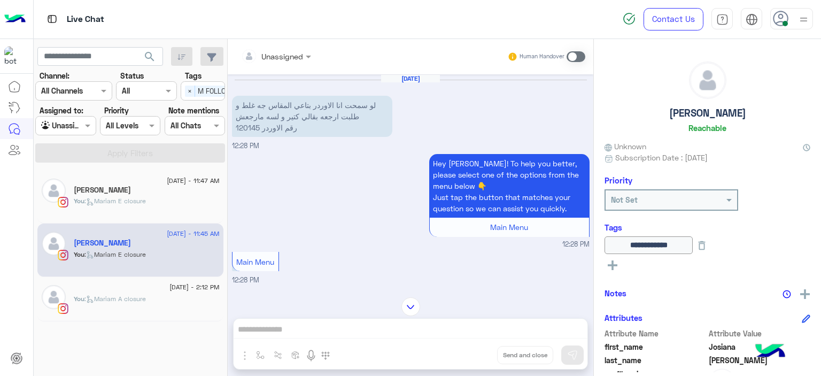
click at [249, 125] on p "لو سمحت انا الاوردر بتاعي المقاس جه غلط و طلبت ارجعه بقالي كتير و لسه مارجعش رق…" at bounding box center [312, 116] width 160 height 41
copy p "120145"
click at [346, 185] on div "Hey Josiana! To help you better, please select one of the options from the menu…" at bounding box center [411, 200] width 358 height 98
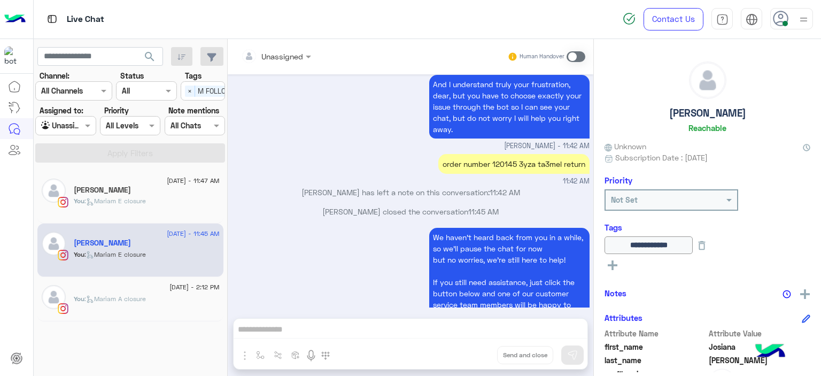
scroll to position [5215, 0]
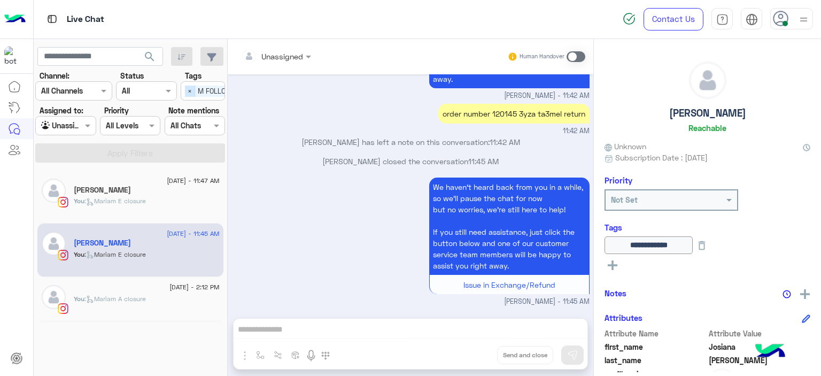
click at [190, 88] on span "×" at bounding box center [190, 91] width 10 height 11
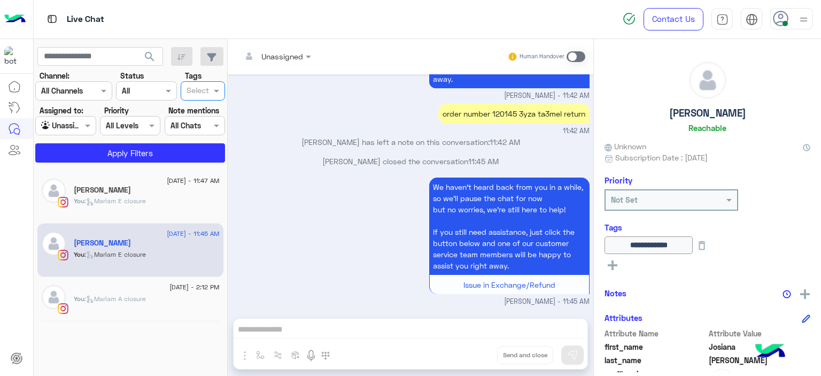
scroll to position [0, 0]
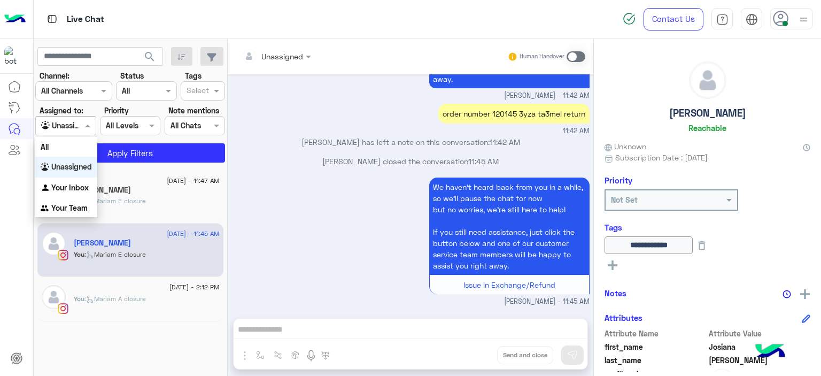
click at [89, 130] on span at bounding box center [88, 125] width 13 height 11
click at [75, 183] on b "Your Inbox" at bounding box center [69, 187] width 37 height 9
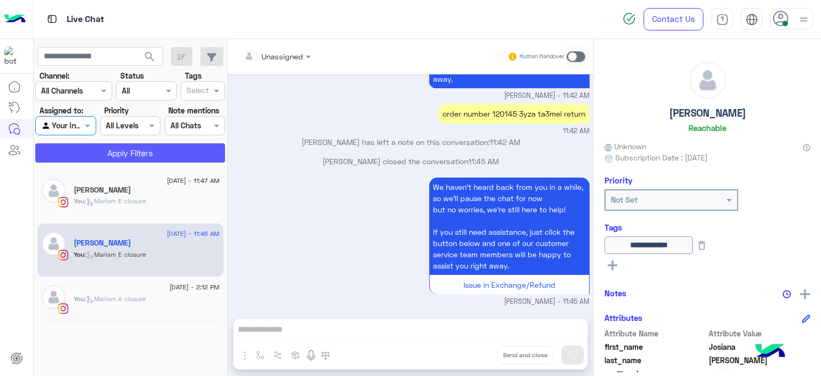
click at [126, 150] on button "Apply Filters" at bounding box center [130, 152] width 190 height 19
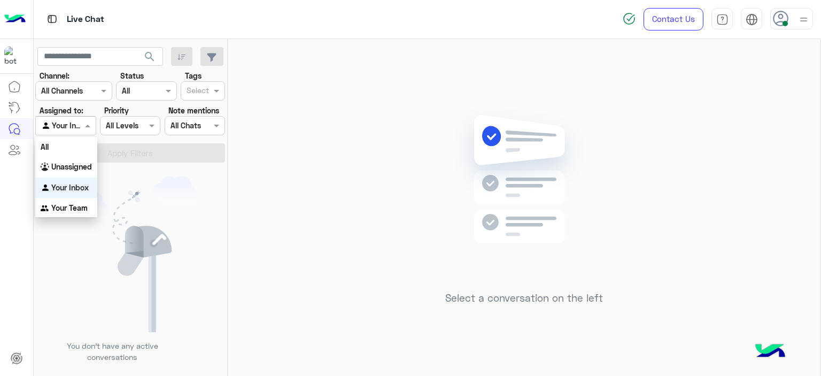
click at [89, 128] on span at bounding box center [88, 125] width 13 height 11
click at [85, 162] on b "Unassigned" at bounding box center [71, 166] width 41 height 9
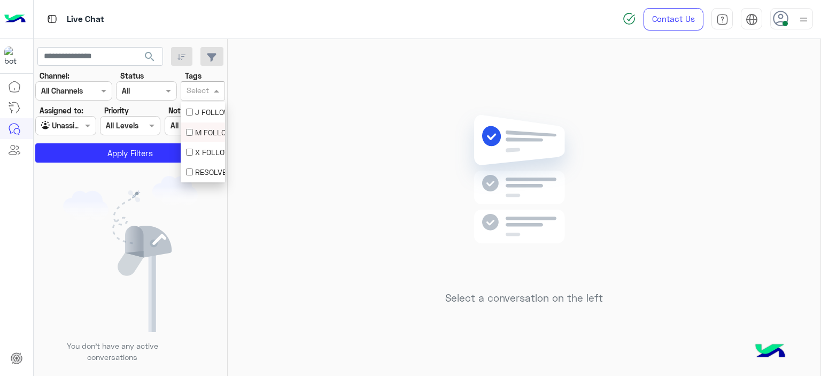
click at [189, 134] on body "Live Chat Contact Us Help Center عربي English search Channel: Channel All Chann…" at bounding box center [410, 188] width 821 height 376
drag, startPoint x: 195, startPoint y: 93, endPoint x: 185, endPoint y: 133, distance: 41.2
click at [185, 133] on div "M FOLLOW UP" at bounding box center [203, 132] width 44 height 20
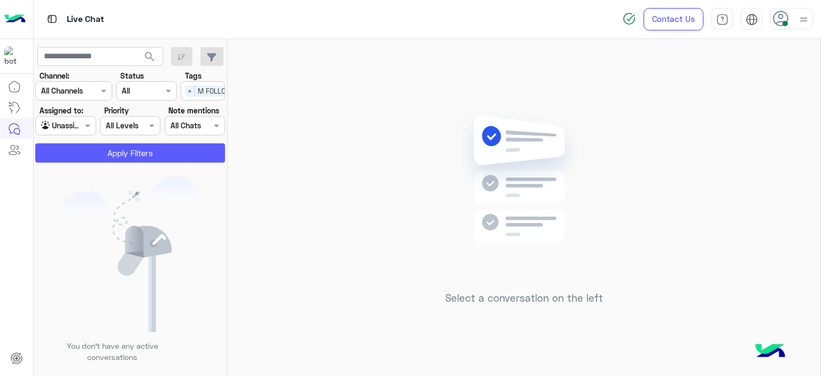
click at [170, 151] on button "Apply Filters" at bounding box center [130, 152] width 190 height 19
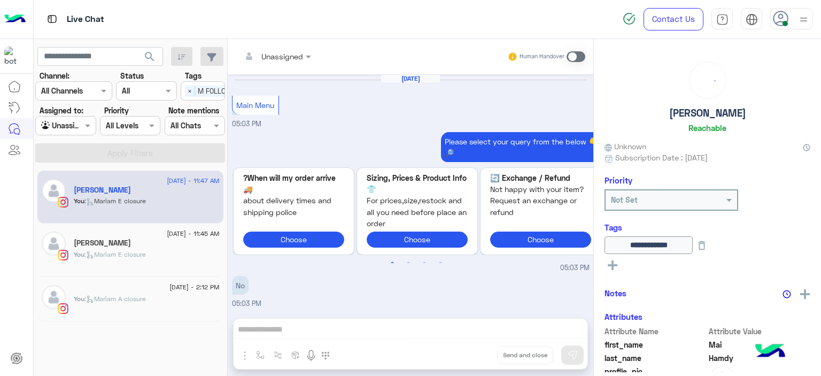
scroll to position [974, 0]
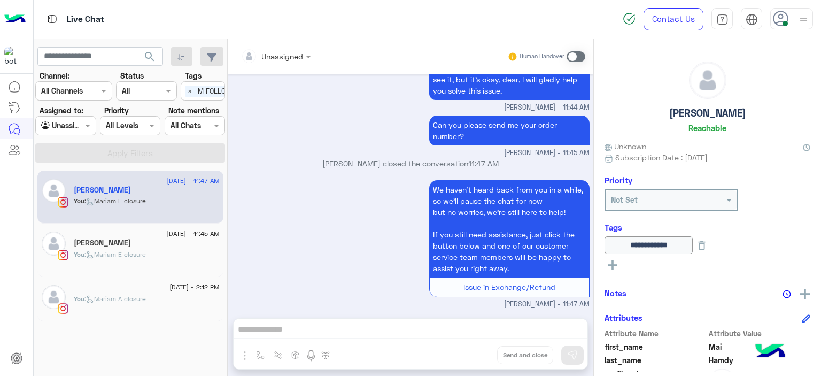
click at [165, 265] on div "You : Mariam E closure" at bounding box center [147, 259] width 146 height 19
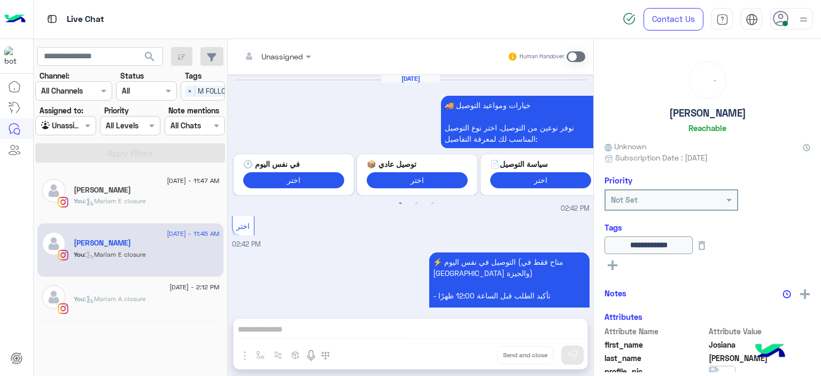
scroll to position [949, 0]
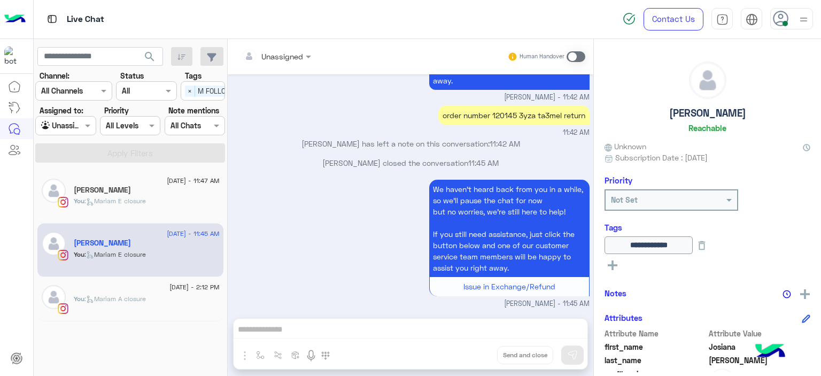
click at [165, 298] on div "You : Mariam A closure" at bounding box center [147, 303] width 146 height 19
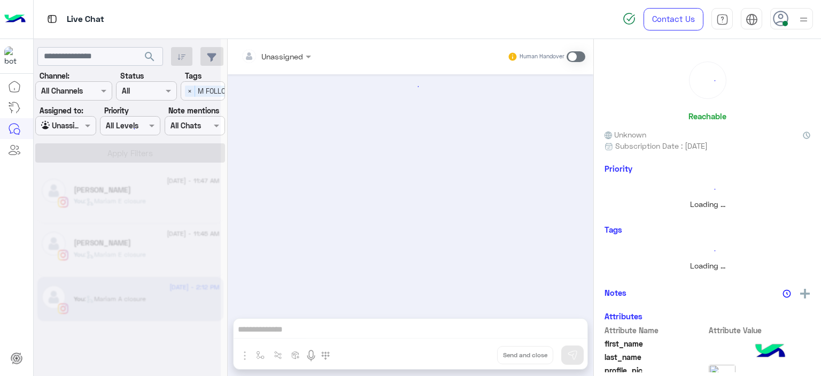
click at [165, 298] on div at bounding box center [127, 192] width 187 height 376
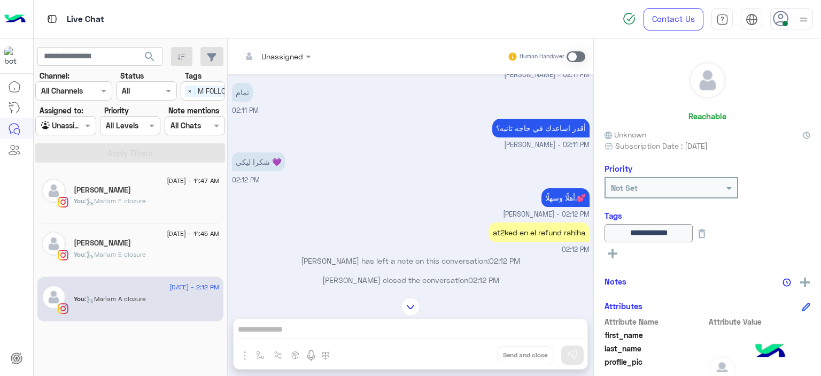
scroll to position [552, 0]
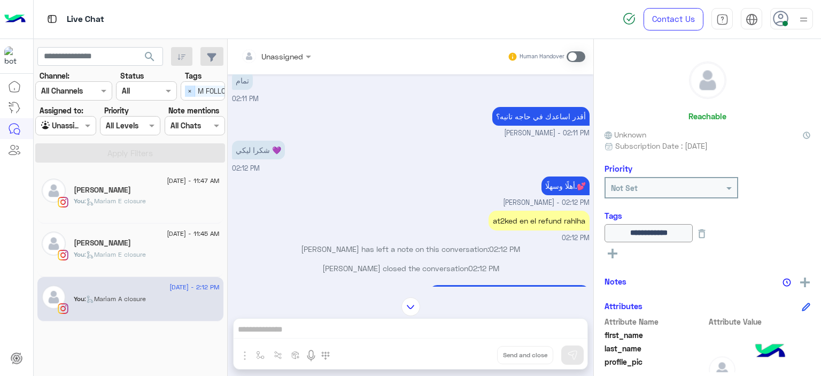
click at [190, 94] on span "×" at bounding box center [190, 91] width 10 height 11
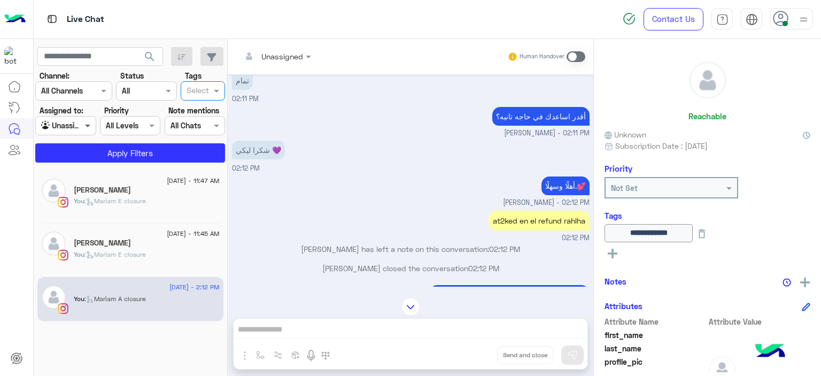
click at [89, 125] on span at bounding box center [88, 125] width 13 height 11
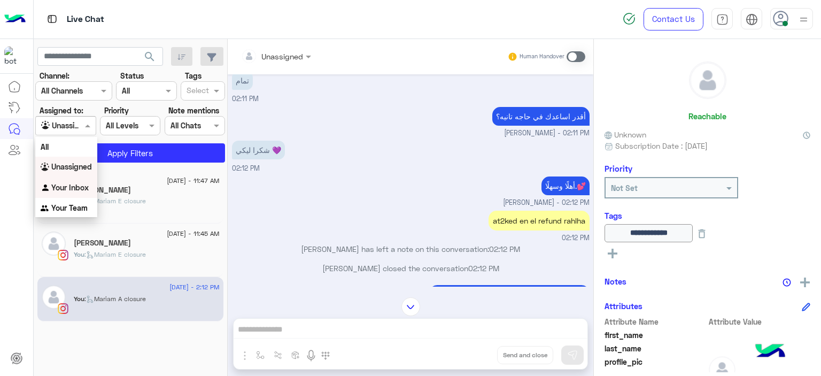
click at [73, 185] on b "Your Inbox" at bounding box center [69, 187] width 37 height 9
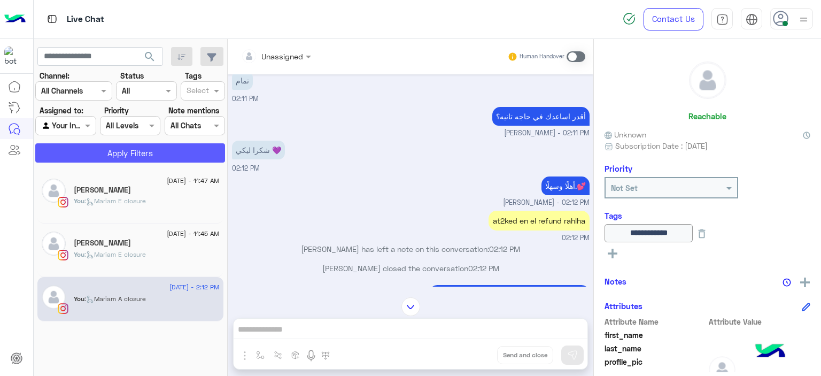
click at [146, 153] on button "Apply Filters" at bounding box center [130, 152] width 190 height 19
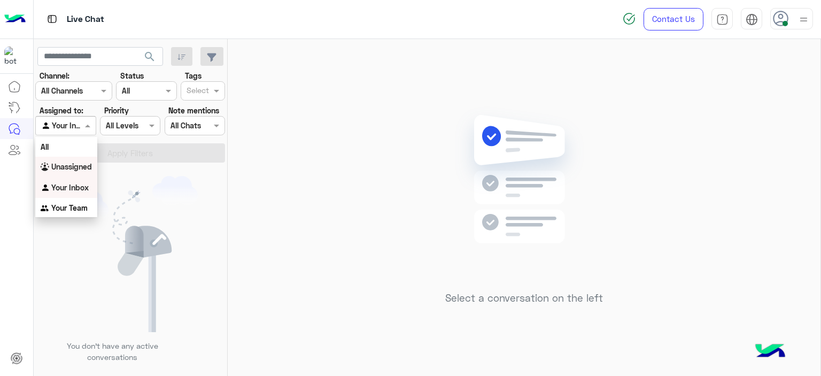
drag, startPoint x: 79, startPoint y: 130, endPoint x: 82, endPoint y: 172, distance: 41.8
click at [82, 172] on body "Live Chat Contact Us Help Center عربي English search Channel: Channel All Chann…" at bounding box center [410, 188] width 821 height 376
click at [82, 172] on div "Unassigned" at bounding box center [66, 167] width 62 height 21
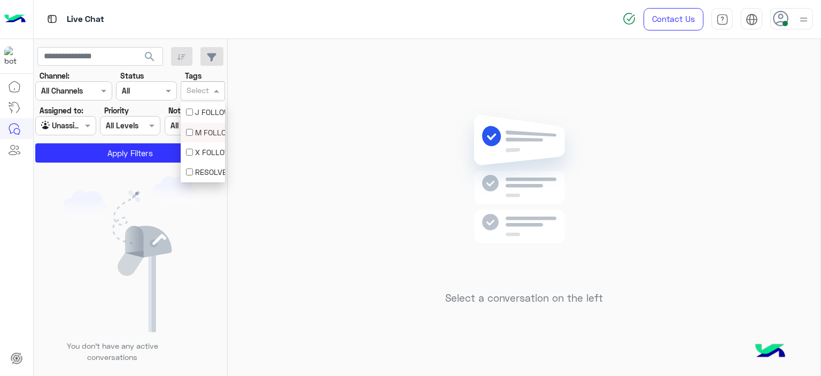
drag, startPoint x: 205, startPoint y: 89, endPoint x: 208, endPoint y: 126, distance: 37.5
click at [208, 126] on body "Live Chat Contact Us Help Center عربي English search Channel: Channel All Chann…" at bounding box center [410, 188] width 821 height 376
drag, startPoint x: 208, startPoint y: 126, endPoint x: 192, endPoint y: 137, distance: 19.1
click at [192, 137] on div "M FOLLOW UP" at bounding box center [203, 132] width 34 height 11
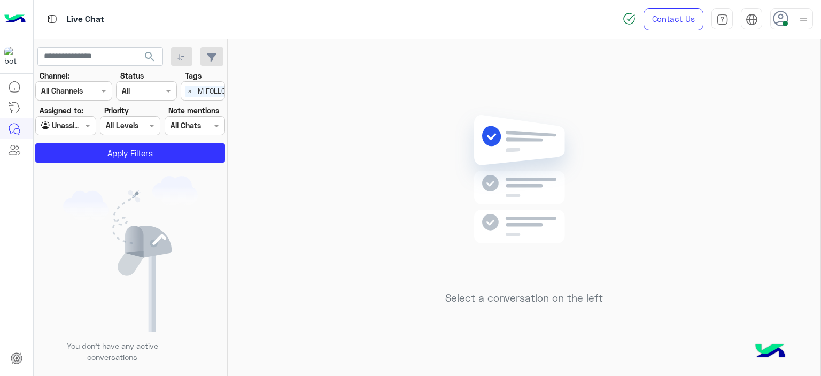
click at [192, 137] on section "Channel: Channel All Channels Status Channel All Tags Select × M FOLLOW UP Assi…" at bounding box center [131, 116] width 178 height 92
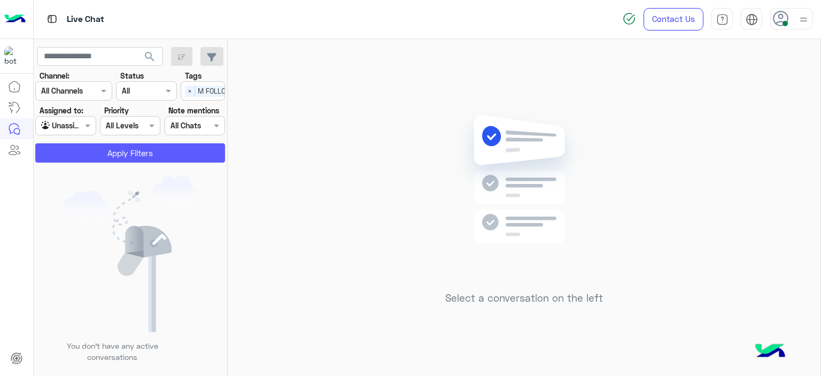
click at [190, 152] on button "Apply Filters" at bounding box center [130, 152] width 190 height 19
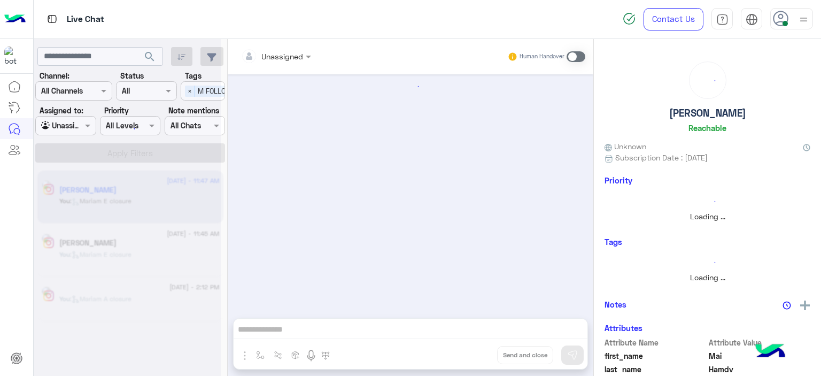
scroll to position [974, 0]
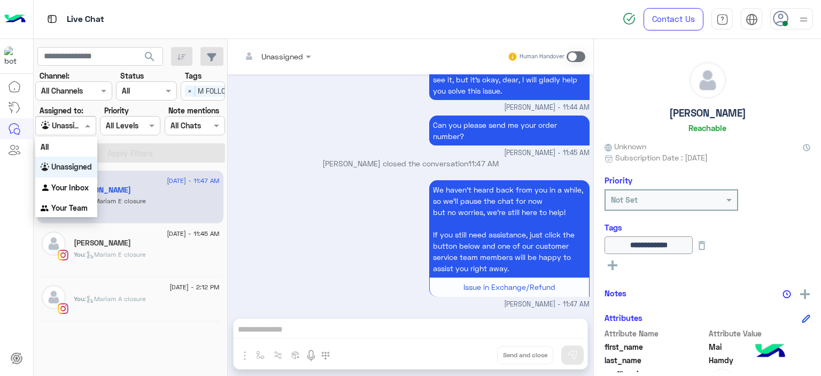
drag, startPoint x: 90, startPoint y: 123, endPoint x: 76, endPoint y: 179, distance: 57.8
click at [76, 179] on body "Live Chat Contact Us Help Center عربي English search Channel: Channel All Chann…" at bounding box center [410, 188] width 821 height 376
click at [76, 179] on div "Your Inbox" at bounding box center [66, 187] width 62 height 21
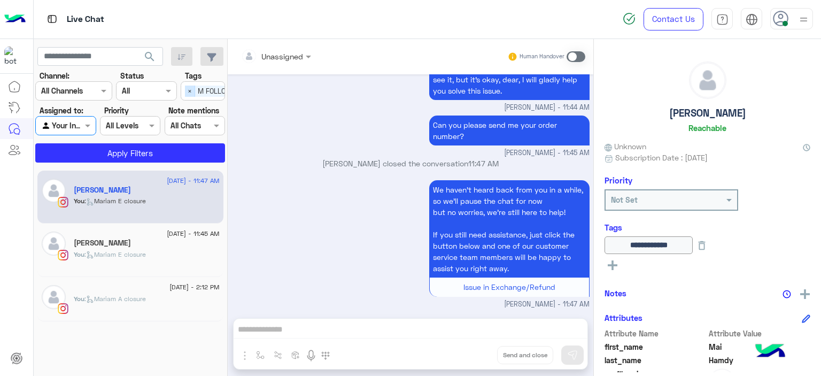
click at [186, 88] on span "×" at bounding box center [190, 91] width 10 height 11
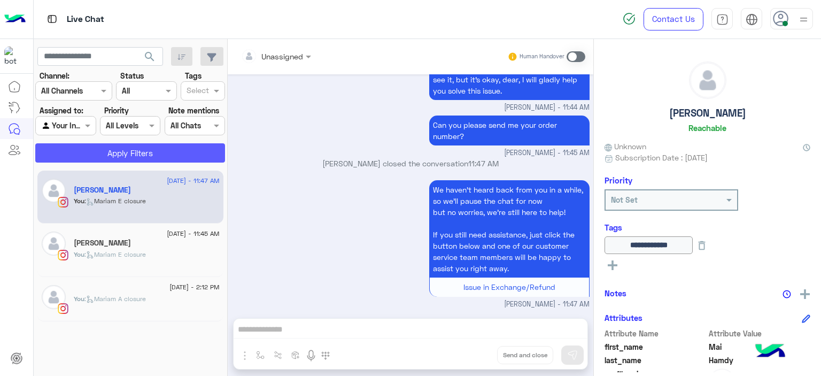
click at [165, 147] on button "Apply Filters" at bounding box center [130, 152] width 190 height 19
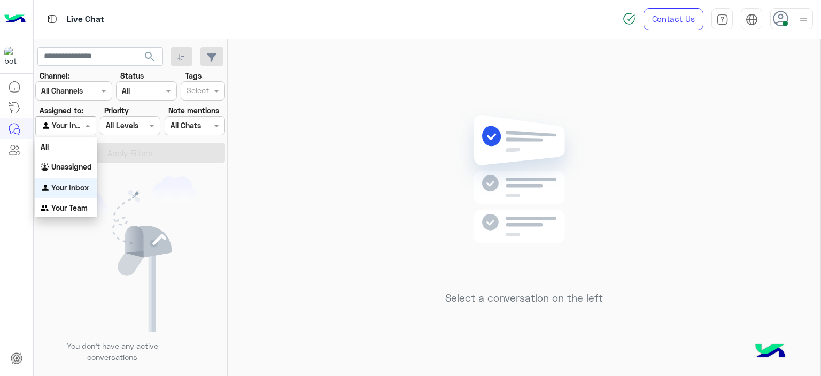
click at [88, 128] on span at bounding box center [88, 125] width 13 height 11
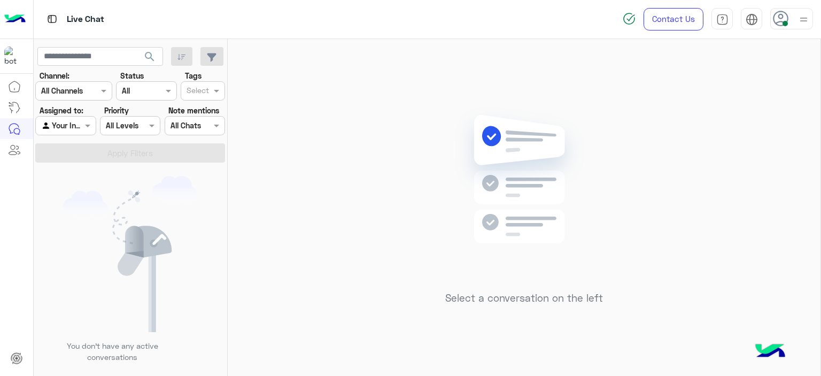
click at [253, 159] on div "Select a conversation on the left" at bounding box center [524, 209] width 593 height 341
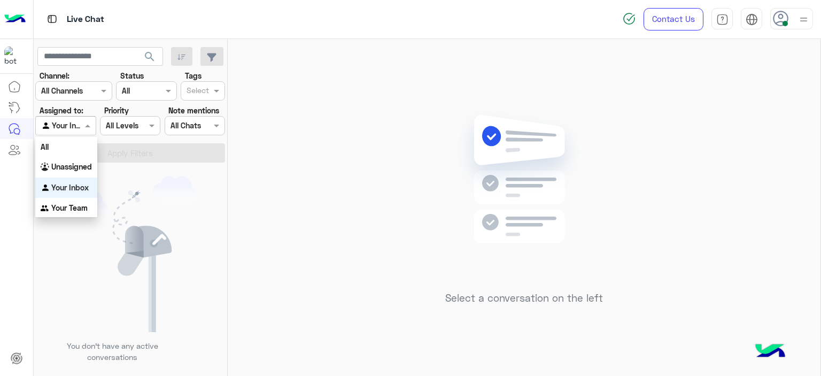
click at [84, 122] on span at bounding box center [88, 125] width 13 height 11
click at [77, 170] on b "Unassigned" at bounding box center [71, 166] width 41 height 9
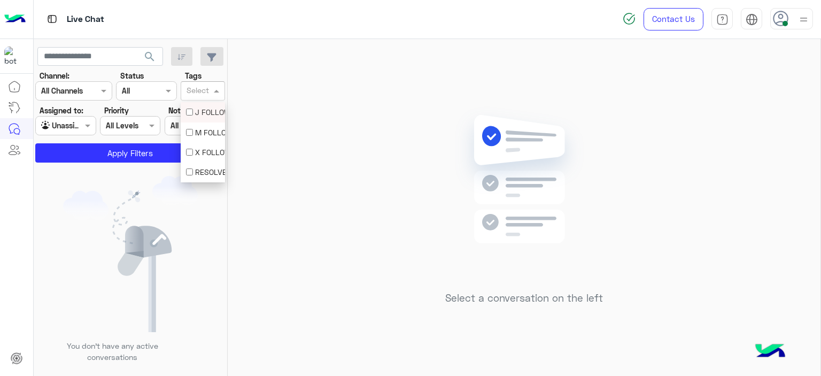
click at [196, 92] on input "text" at bounding box center [198, 91] width 22 height 11
click at [195, 138] on div "M FOLLOW UP" at bounding box center [203, 132] width 44 height 20
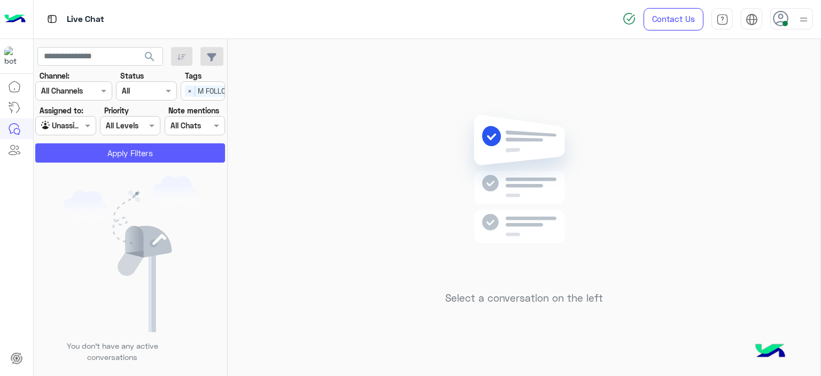
click at [173, 146] on button "Apply Filters" at bounding box center [130, 152] width 190 height 19
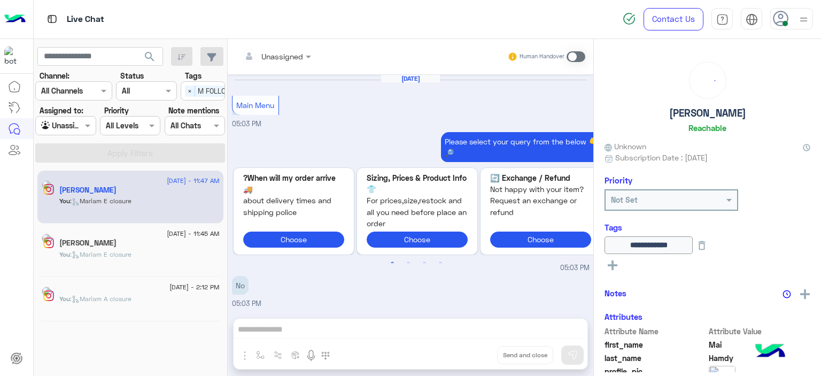
scroll to position [974, 0]
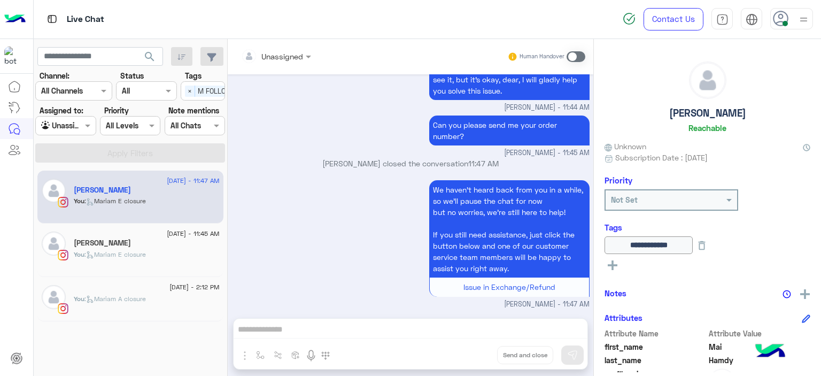
click at [198, 245] on div "Josiana Mina" at bounding box center [147, 243] width 146 height 11
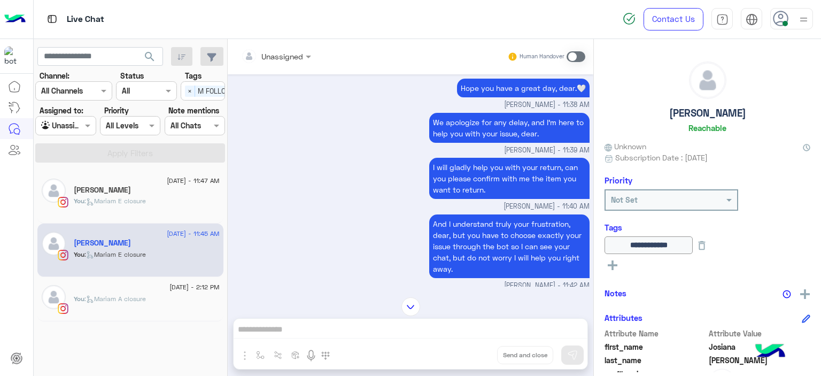
scroll to position [760, 0]
click at [191, 93] on span "×" at bounding box center [190, 91] width 10 height 11
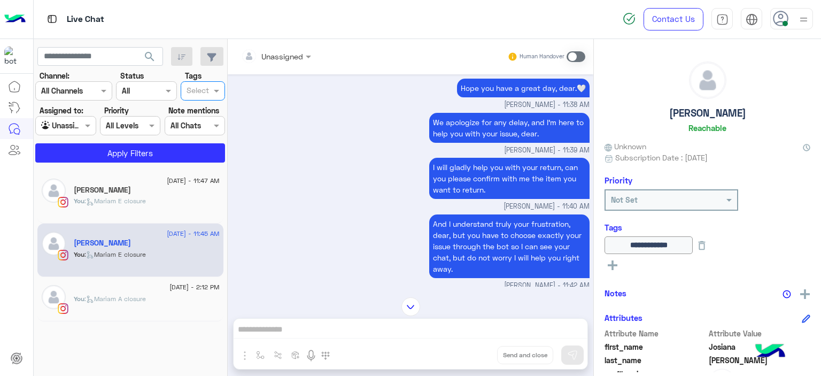
scroll to position [0, 0]
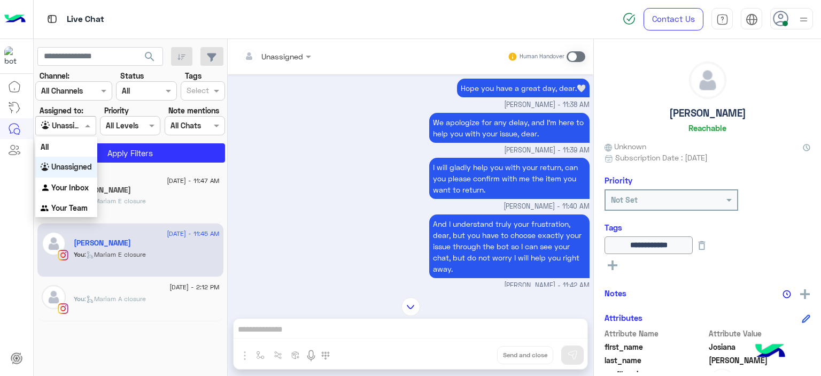
click at [76, 127] on div at bounding box center [65, 125] width 59 height 12
click at [77, 181] on div "Your Inbox" at bounding box center [66, 187] width 62 height 21
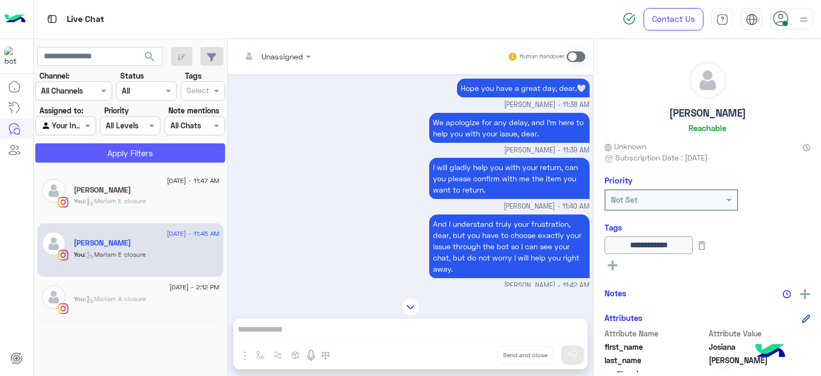
click at [119, 156] on button "Apply Filters" at bounding box center [130, 152] width 190 height 19
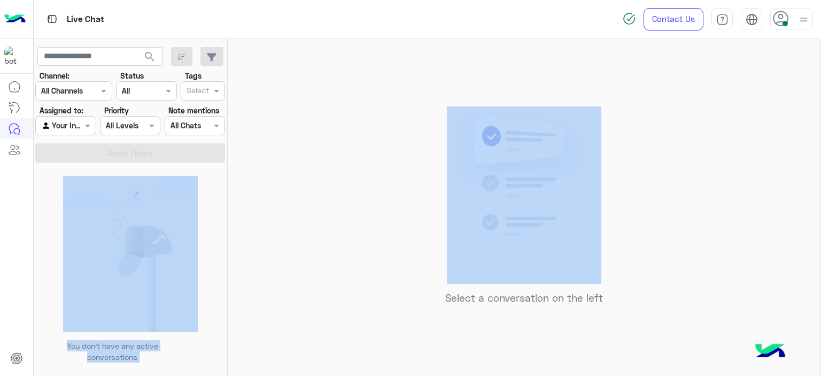
drag, startPoint x: 275, startPoint y: 143, endPoint x: 139, endPoint y: 165, distance: 137.4
click at [139, 165] on mat-drawer-container "search Channel: Channel All Channels Status Channel All Tags Select Assigned to…" at bounding box center [428, 209] width 788 height 341
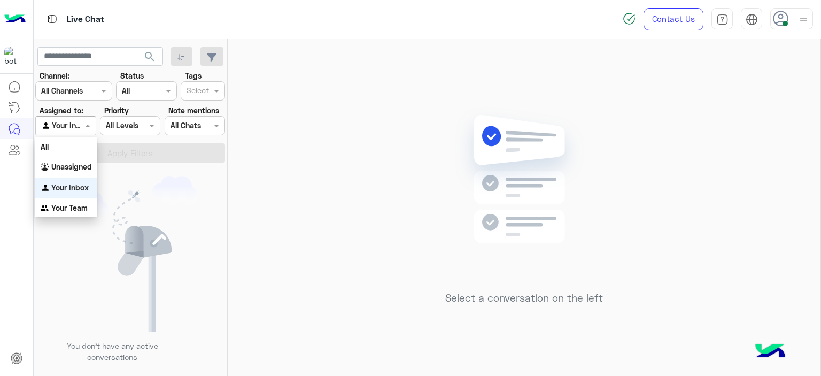
click at [89, 126] on span at bounding box center [88, 125] width 13 height 11
click at [83, 162] on b "Unassigned" at bounding box center [71, 166] width 41 height 9
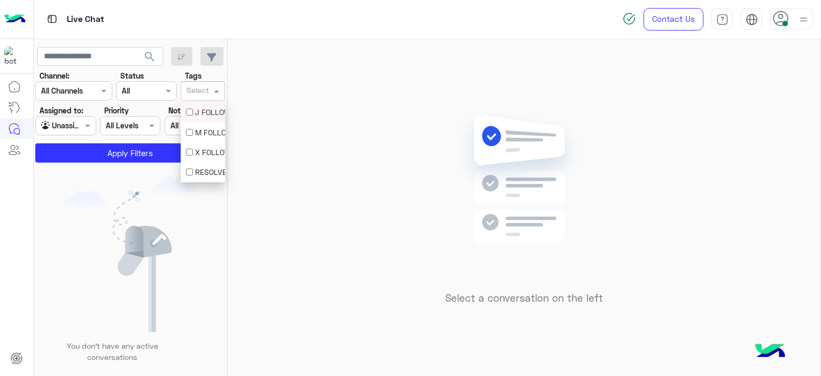
click at [203, 94] on input "text" at bounding box center [198, 91] width 22 height 11
click at [203, 128] on div "M FOLLOW UP" at bounding box center [203, 132] width 34 height 11
drag, startPoint x: 197, startPoint y: 87, endPoint x: 193, endPoint y: 121, distance: 33.9
click at [193, 121] on body "Live Chat Contact Us Help Center عربي English search Channel: Channel All Chann…" at bounding box center [410, 188] width 821 height 376
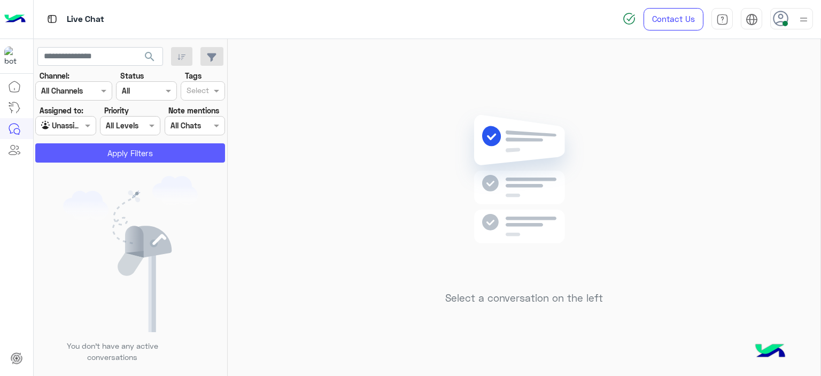
click at [167, 150] on button "Apply Filters" at bounding box center [130, 152] width 190 height 19
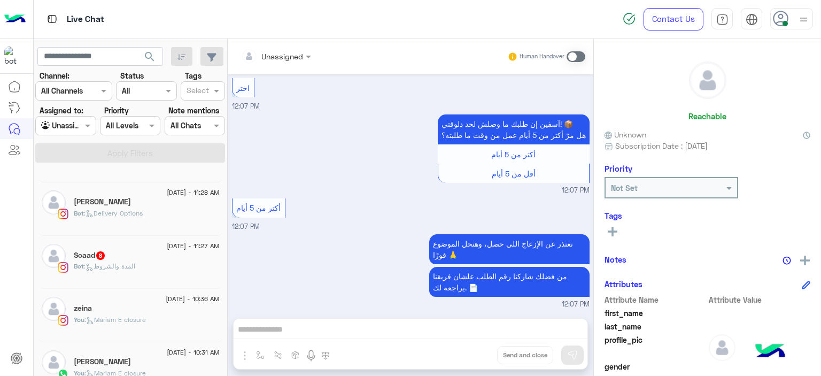
scroll to position [449, 0]
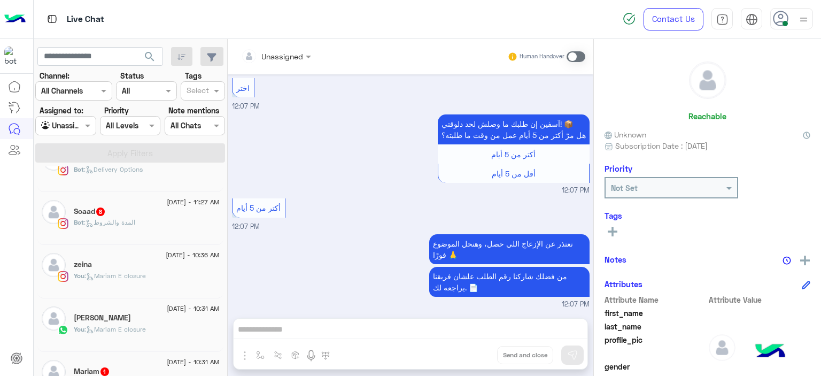
click at [154, 314] on div "Rana Elmahdy" at bounding box center [147, 318] width 146 height 11
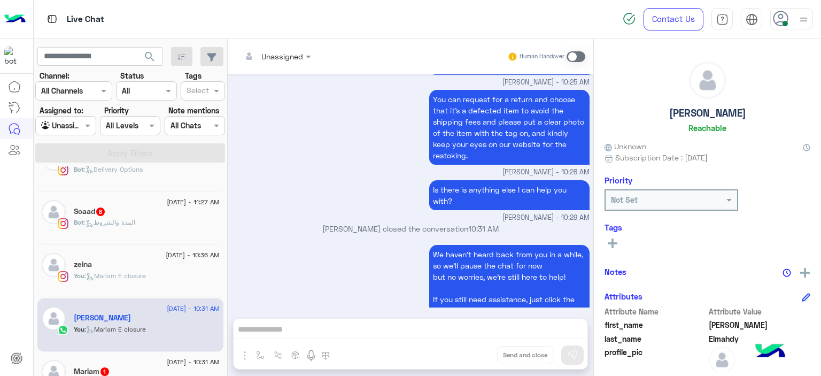
scroll to position [700, 0]
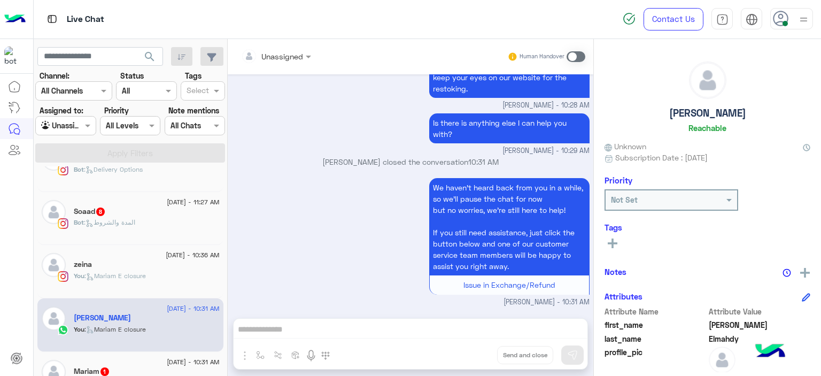
click at [158, 269] on div "zeina" at bounding box center [147, 265] width 146 height 11
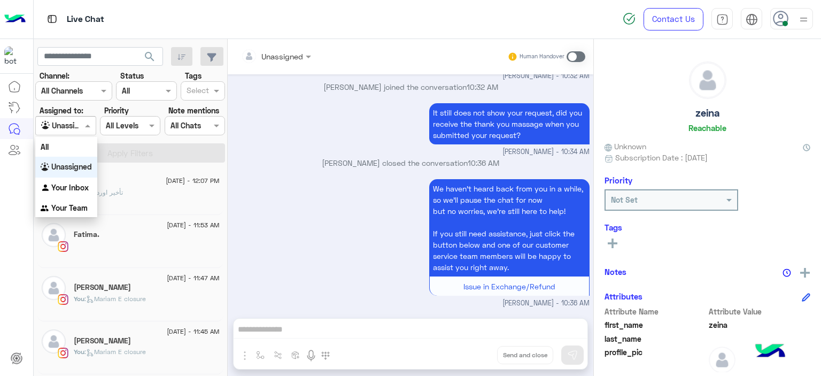
click at [90, 129] on span at bounding box center [88, 125] width 13 height 11
click at [65, 195] on div "Your Inbox" at bounding box center [66, 187] width 62 height 21
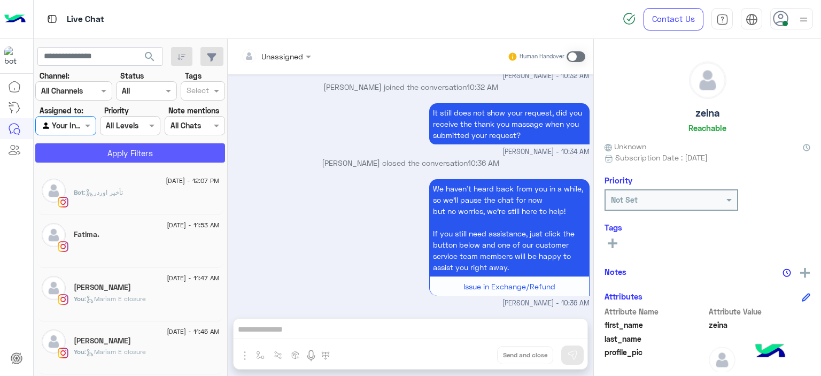
click at [122, 153] on button "Apply Filters" at bounding box center [130, 152] width 190 height 19
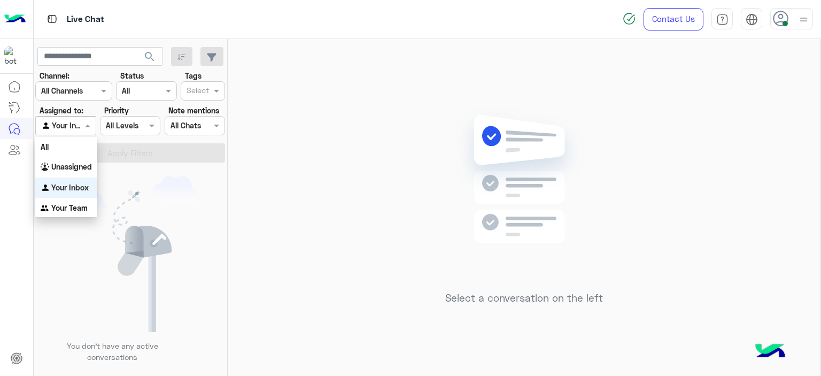
click at [87, 121] on span at bounding box center [88, 125] width 13 height 11
click at [83, 170] on b "Unassigned" at bounding box center [71, 166] width 41 height 9
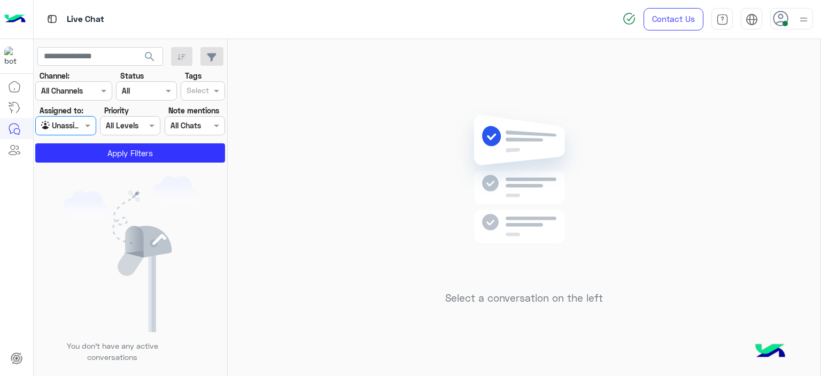
click at [209, 87] on div at bounding box center [198, 92] width 26 height 14
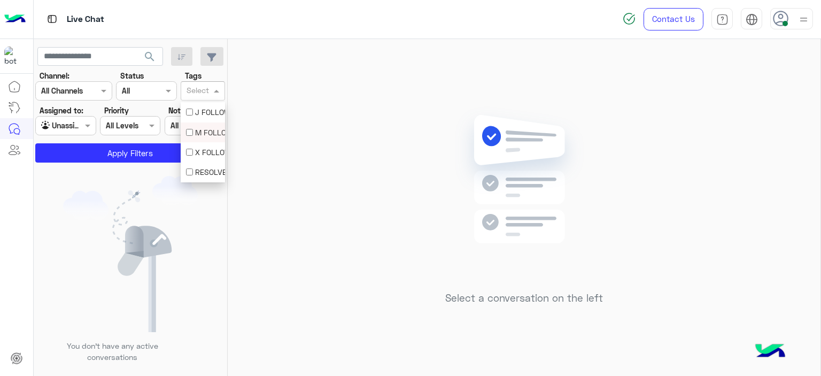
click at [203, 128] on div "M FOLLOW UP" at bounding box center [203, 132] width 34 height 11
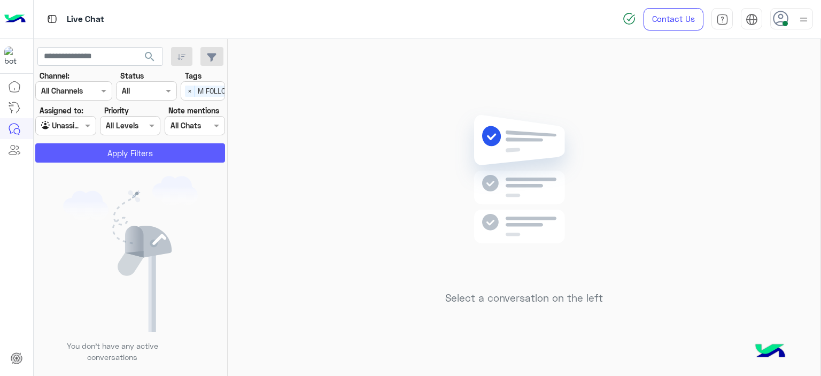
click at [165, 153] on button "Apply Filters" at bounding box center [130, 152] width 190 height 19
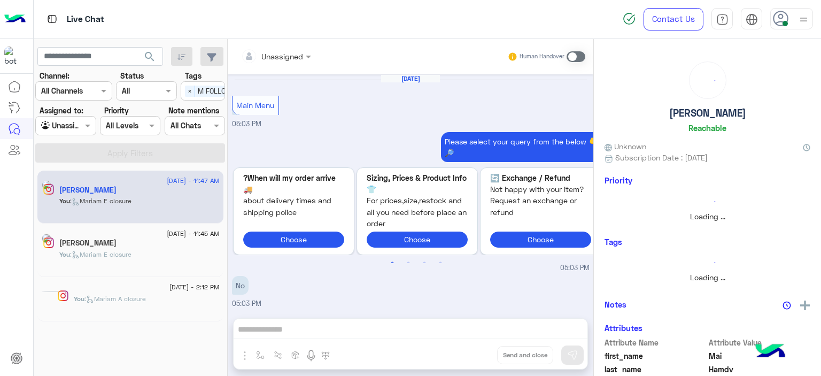
scroll to position [974, 0]
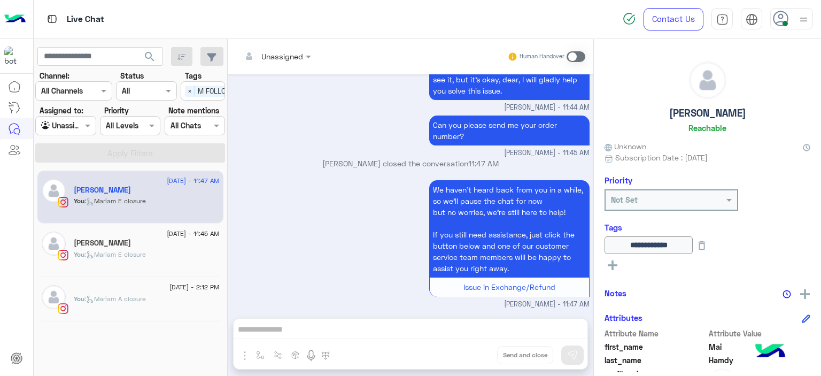
click at [164, 246] on div "[PERSON_NAME]" at bounding box center [147, 243] width 146 height 11
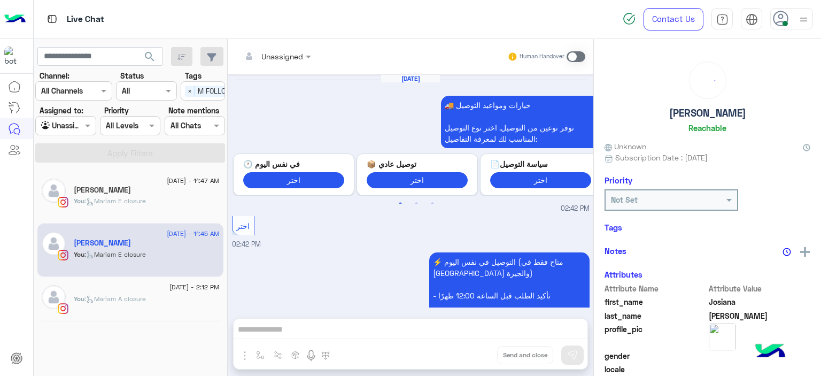
scroll to position [949, 0]
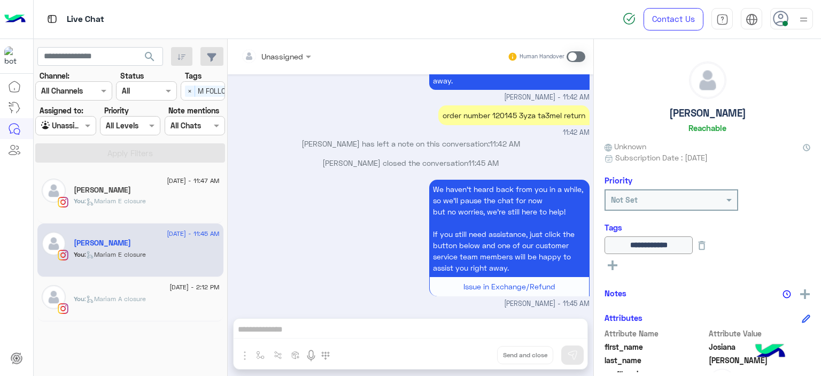
click at [135, 301] on span ": Mariam A closure" at bounding box center [114, 298] width 61 height 8
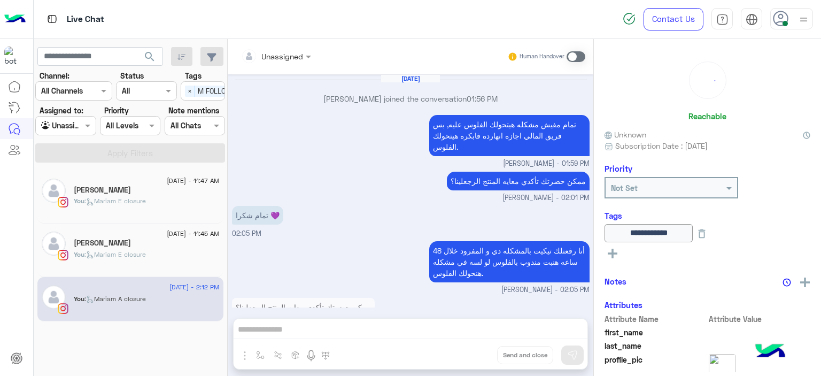
scroll to position [646, 0]
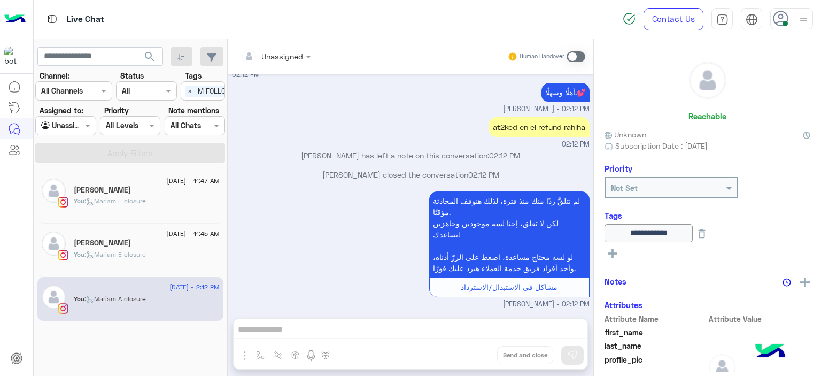
click at [166, 188] on div "[PERSON_NAME]" at bounding box center [147, 190] width 146 height 11
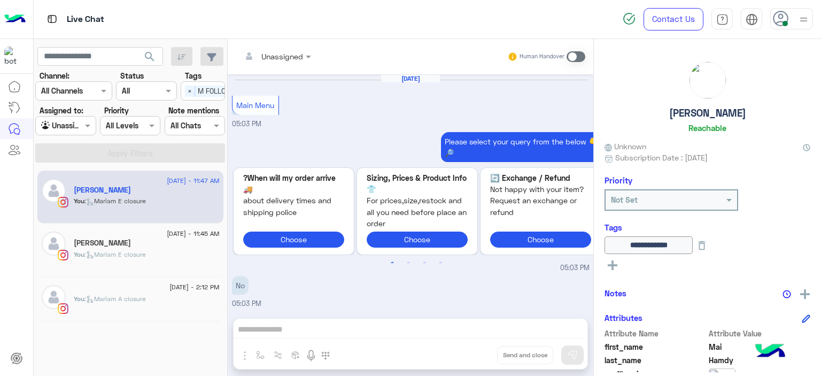
scroll to position [974, 0]
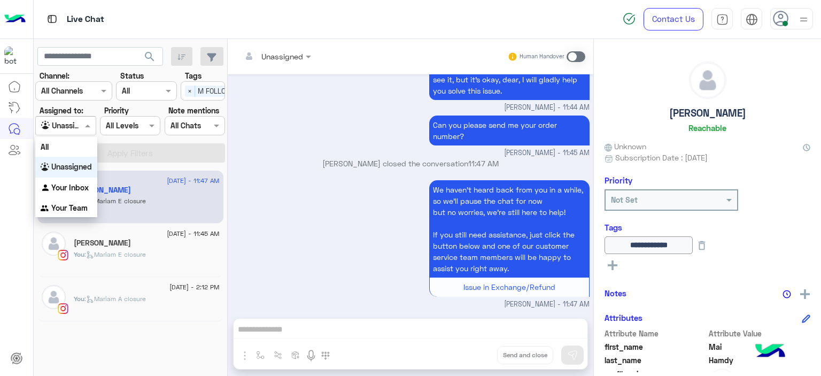
click at [84, 127] on span at bounding box center [88, 125] width 13 height 11
click at [85, 182] on div "Your Inbox" at bounding box center [66, 187] width 62 height 21
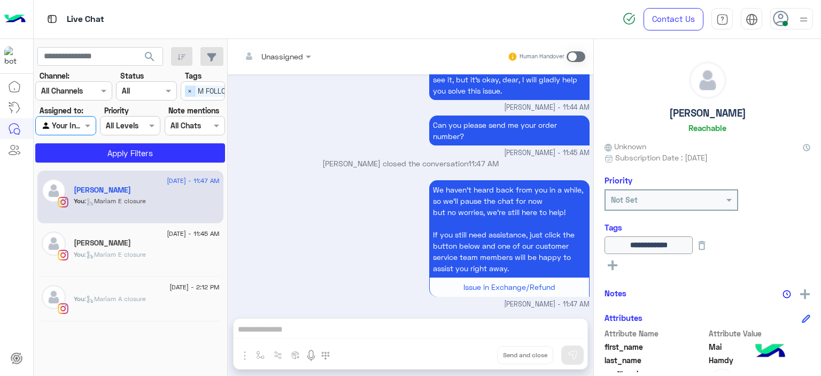
click at [187, 91] on span "×" at bounding box center [190, 91] width 10 height 11
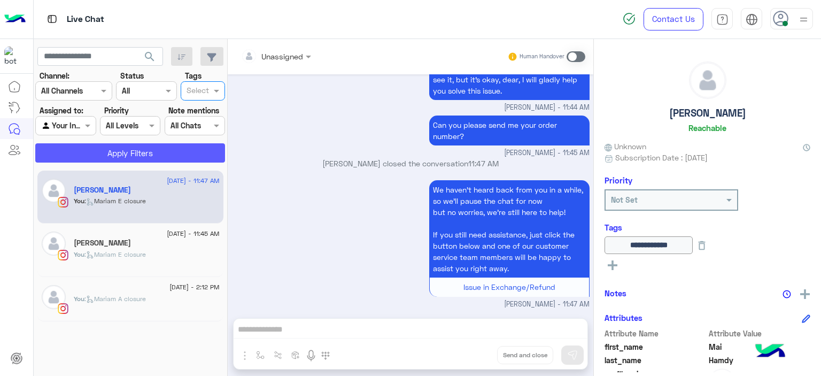
click at [174, 153] on button "Apply Filters" at bounding box center [130, 152] width 190 height 19
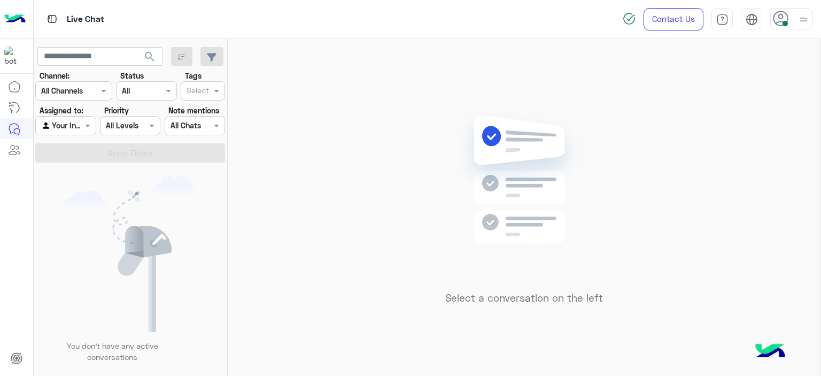
click at [363, 278] on div "Select a conversation on the left" at bounding box center [524, 209] width 593 height 341
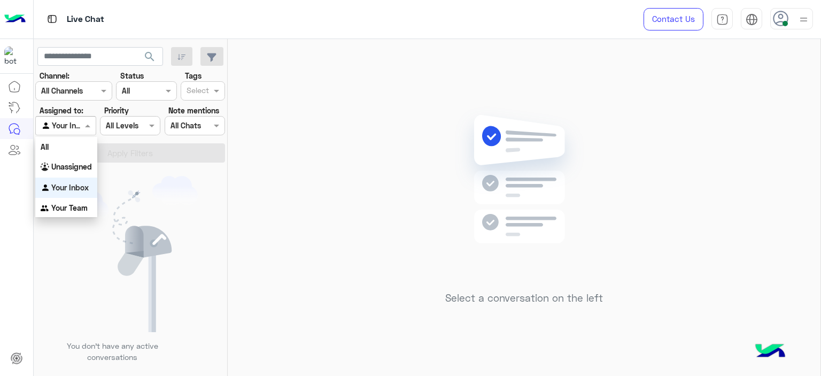
click at [83, 123] on span at bounding box center [88, 125] width 13 height 11
click at [86, 213] on div "Your Team" at bounding box center [66, 208] width 62 height 21
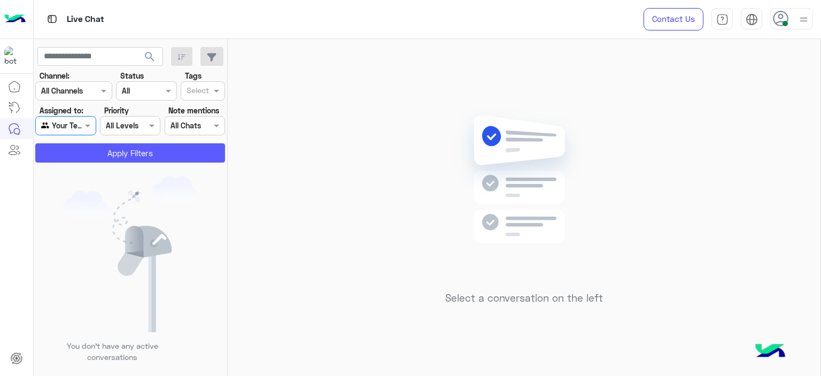
click at [129, 154] on button "Apply Filters" at bounding box center [130, 152] width 190 height 19
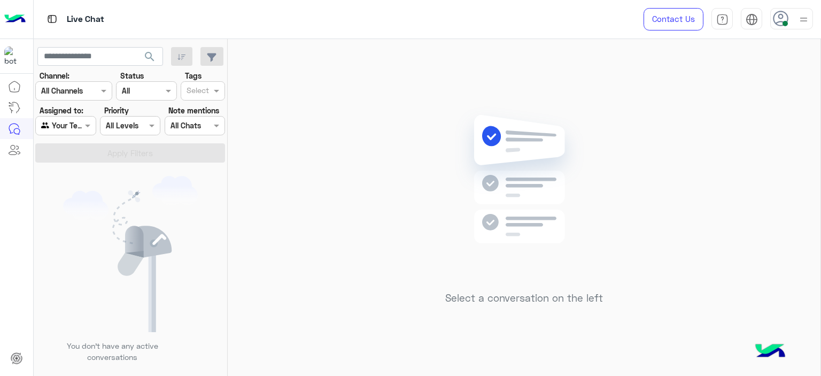
click at [84, 122] on span at bounding box center [88, 125] width 13 height 11
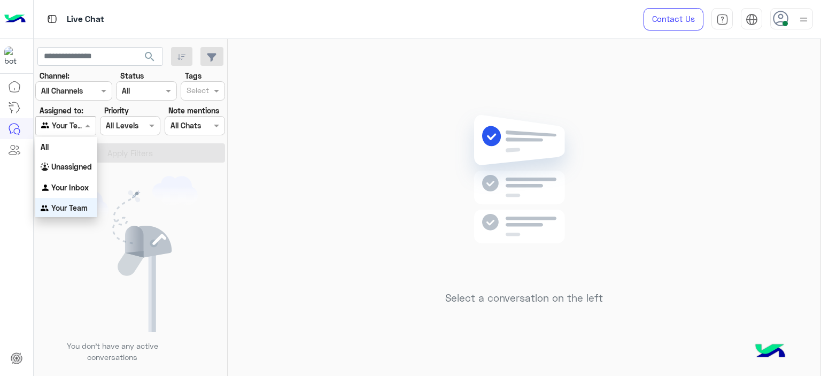
scroll to position [1, 0]
click at [74, 168] on b "Unassigned" at bounding box center [71, 165] width 41 height 9
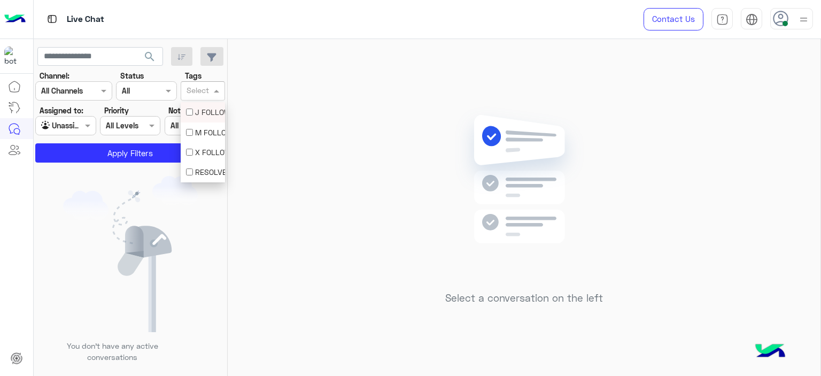
click at [189, 95] on input "text" at bounding box center [198, 91] width 22 height 11
click at [197, 123] on div "M FOLLOW UP" at bounding box center [203, 132] width 44 height 20
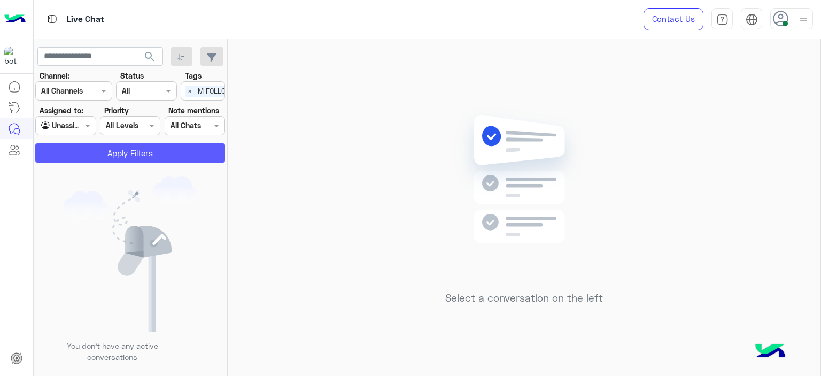
click at [173, 150] on button "Apply Filters" at bounding box center [130, 152] width 190 height 19
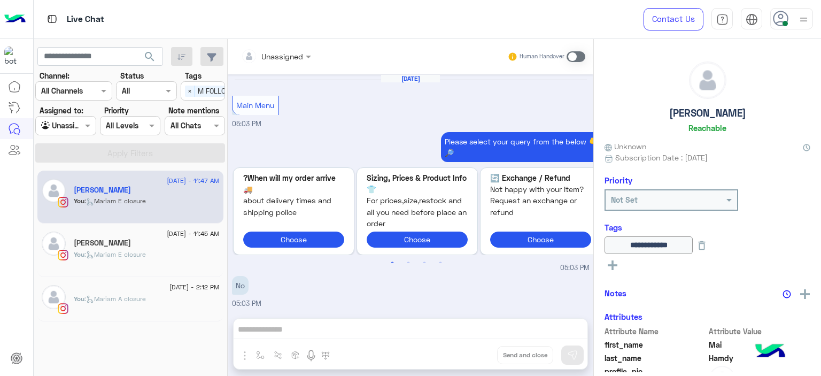
scroll to position [974, 0]
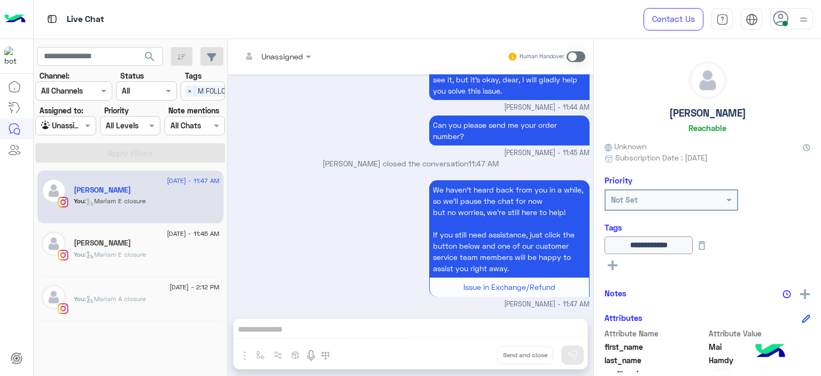
click at [149, 237] on div "31 August - 11:45 AM" at bounding box center [147, 234] width 146 height 7
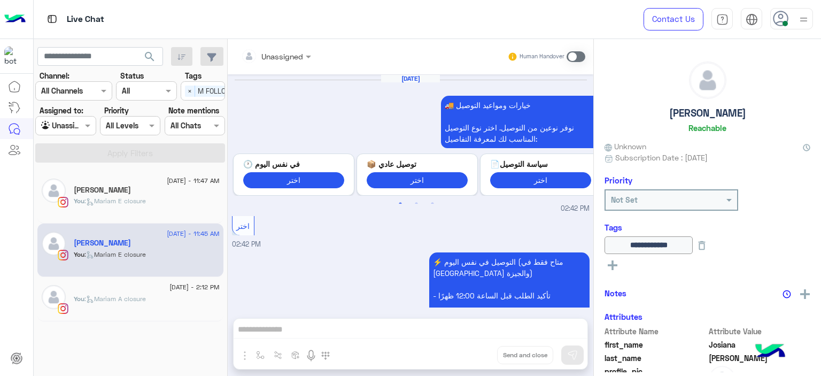
scroll to position [949, 0]
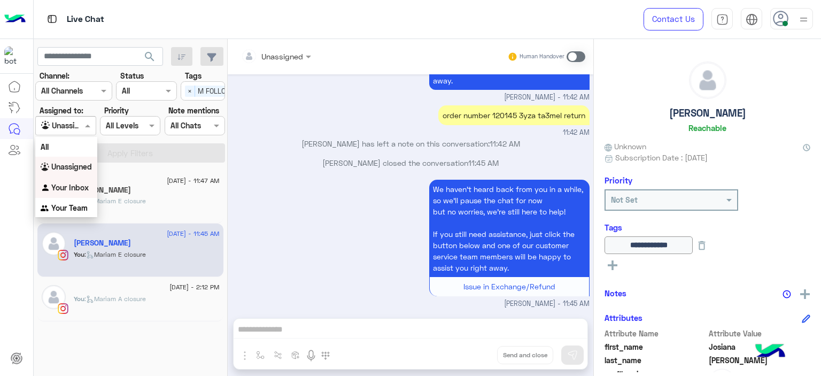
drag, startPoint x: 90, startPoint y: 125, endPoint x: 86, endPoint y: 185, distance: 60.0
click at [86, 185] on body "Live Chat Contact Us Help Center عربي English search Channel: Channel All Chann…" at bounding box center [410, 188] width 821 height 376
click at [86, 185] on b "Your Inbox" at bounding box center [69, 187] width 37 height 9
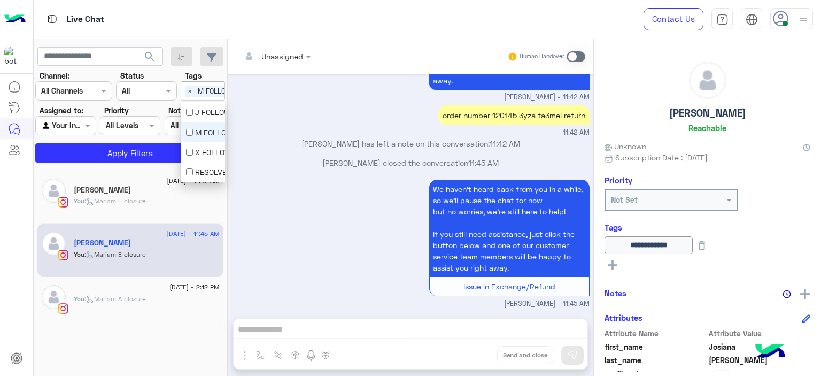
scroll to position [0, 34]
click at [196, 89] on span "M FOLLOW UP" at bounding box center [187, 91] width 50 height 11
click at [187, 125] on div "M FOLLOW UP" at bounding box center [203, 132] width 44 height 20
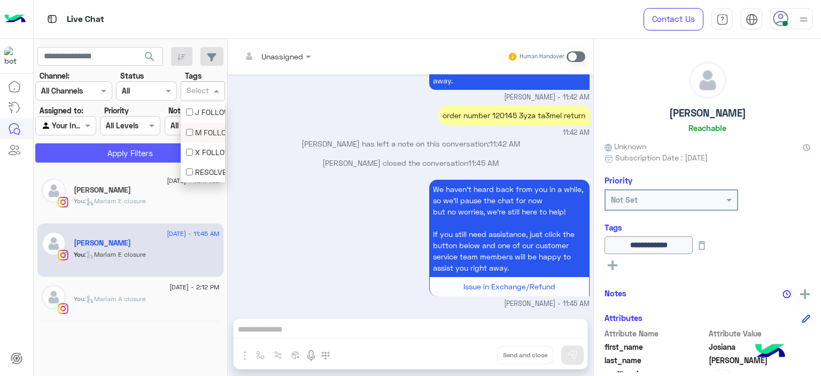
click at [160, 145] on button "Apply Filters" at bounding box center [130, 152] width 190 height 19
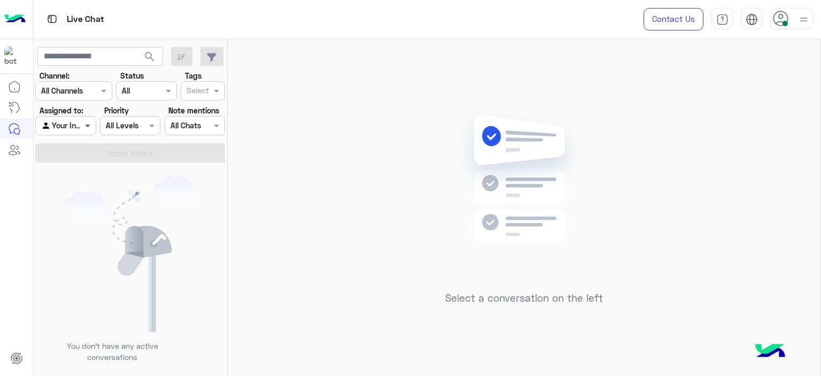
click at [86, 120] on span at bounding box center [88, 125] width 13 height 11
click at [266, 168] on div "Select a conversation on the left" at bounding box center [524, 209] width 593 height 341
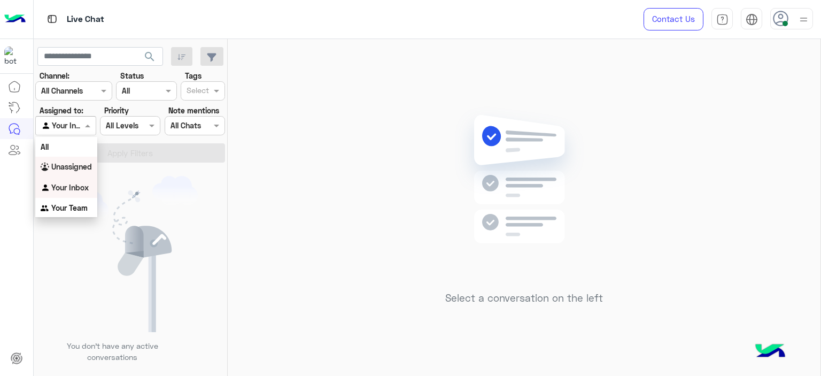
drag, startPoint x: 88, startPoint y: 127, endPoint x: 87, endPoint y: 167, distance: 39.5
click at [87, 167] on body "Live Chat Contact Us Help Center عربي English search Channel: Channel All Chann…" at bounding box center [410, 188] width 821 height 376
click at [87, 167] on b "Unassigned" at bounding box center [71, 166] width 41 height 9
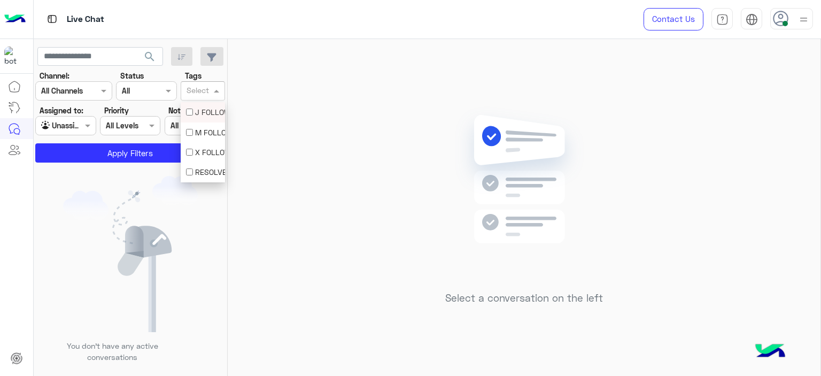
click at [205, 100] on div "Select" at bounding box center [203, 90] width 44 height 19
click at [199, 132] on div "M FOLLOW UP" at bounding box center [203, 132] width 34 height 11
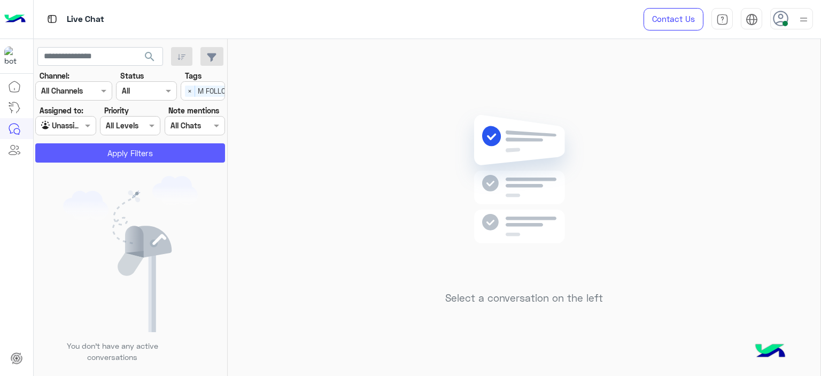
click at [156, 157] on button "Apply Filters" at bounding box center [130, 152] width 190 height 19
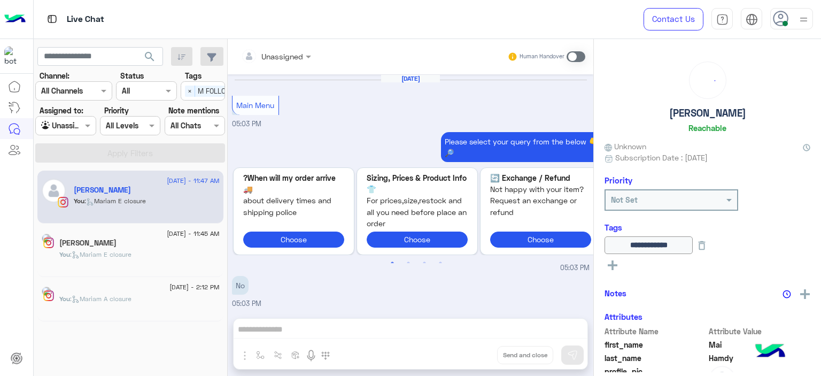
scroll to position [974, 0]
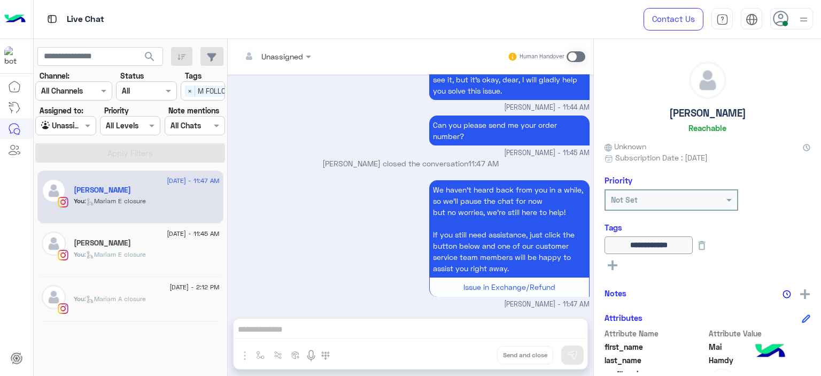
click at [158, 244] on div "[PERSON_NAME]" at bounding box center [147, 243] width 146 height 11
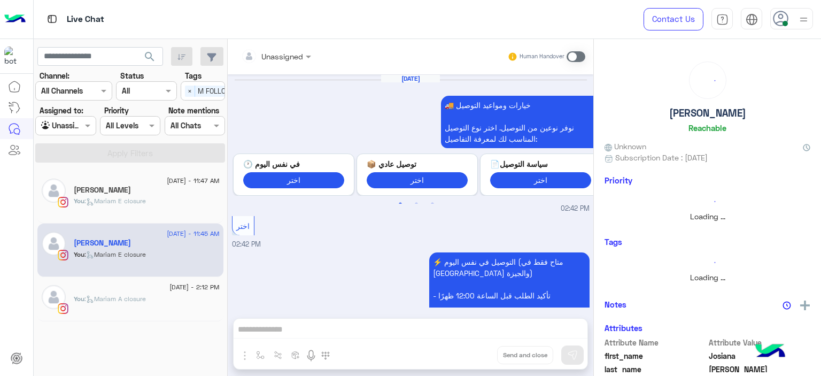
scroll to position [949, 0]
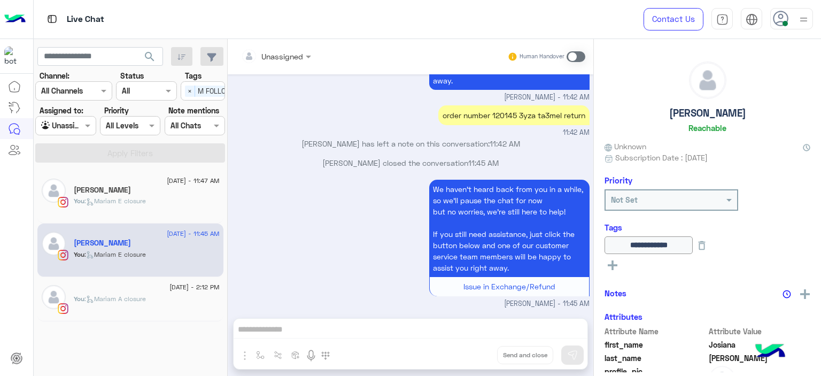
click at [159, 196] on div "You : [PERSON_NAME] closure" at bounding box center [147, 205] width 146 height 19
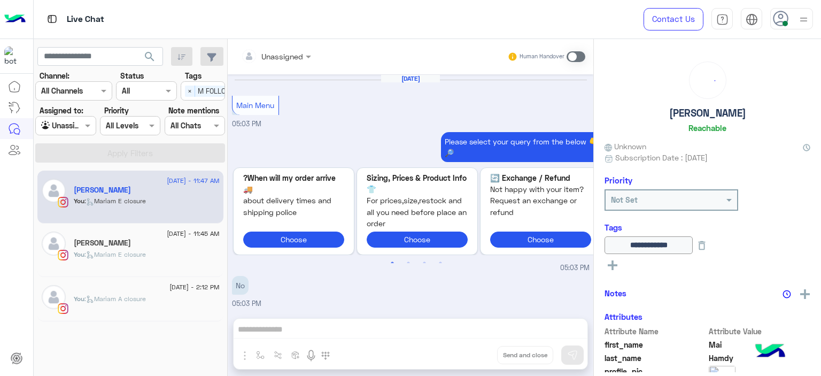
scroll to position [974, 0]
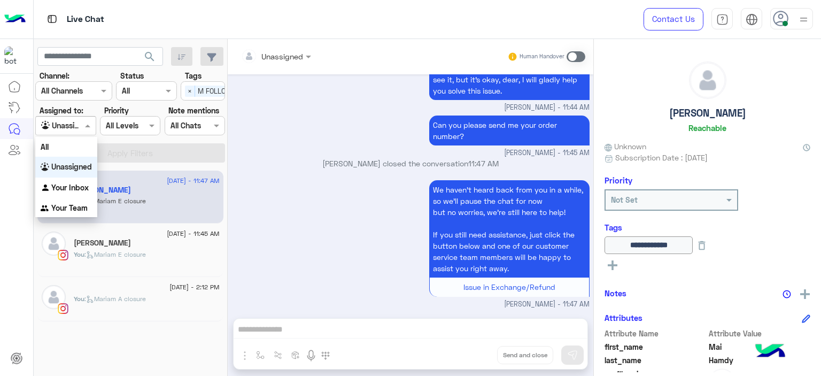
click at [88, 123] on span at bounding box center [88, 125] width 13 height 11
click at [78, 183] on b "Your Inbox" at bounding box center [69, 187] width 37 height 9
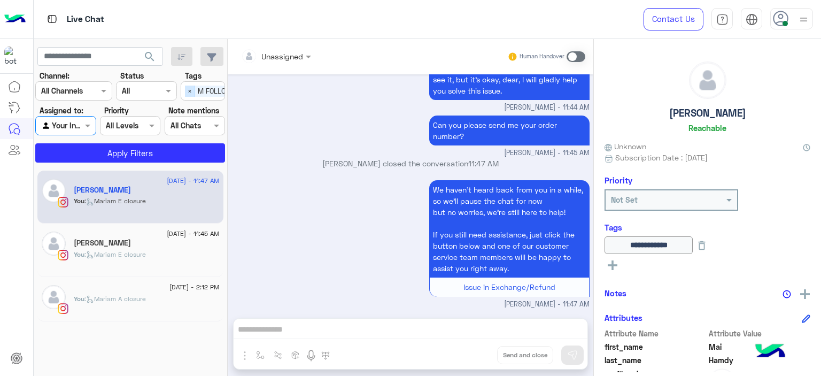
click at [189, 89] on span "×" at bounding box center [190, 91] width 10 height 11
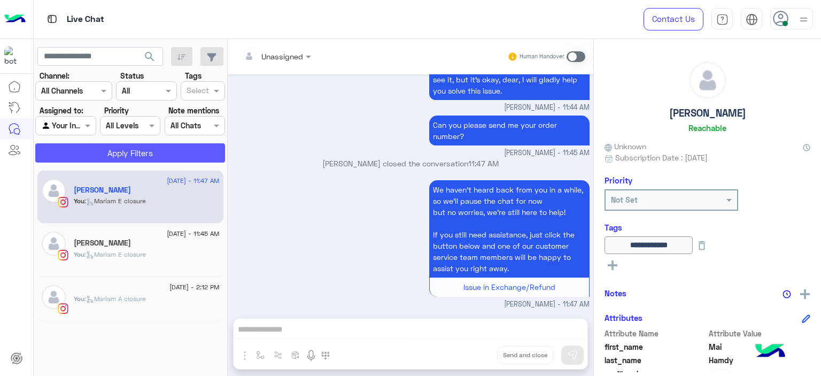
click at [163, 154] on button "Apply Filters" at bounding box center [130, 152] width 190 height 19
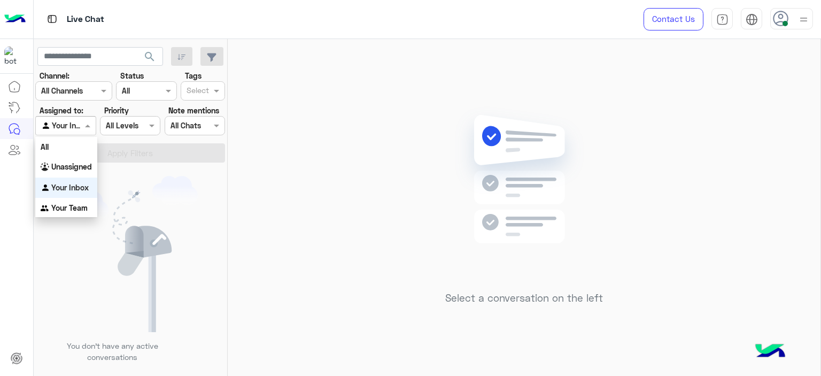
click at [76, 127] on div at bounding box center [65, 125] width 59 height 12
click at [77, 168] on b "Unassigned" at bounding box center [71, 166] width 41 height 9
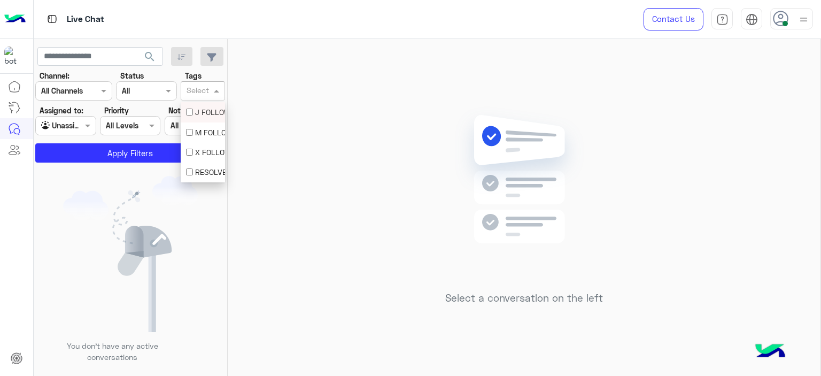
click at [207, 89] on input "text" at bounding box center [198, 91] width 22 height 11
click at [205, 130] on div "M FOLLOW UP" at bounding box center [203, 132] width 34 height 11
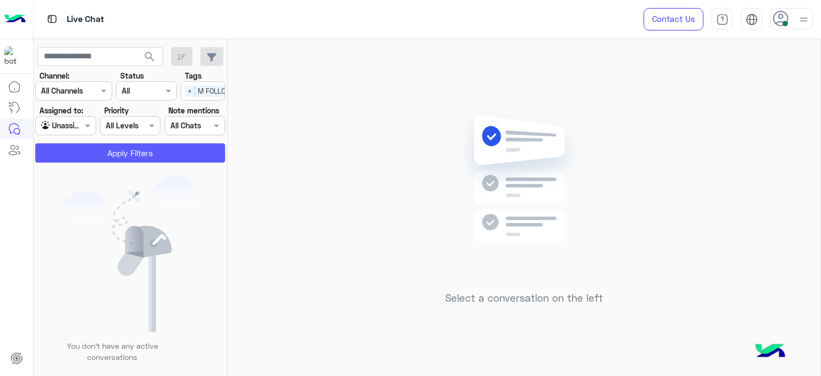
click at [162, 152] on button "Apply Filters" at bounding box center [130, 152] width 190 height 19
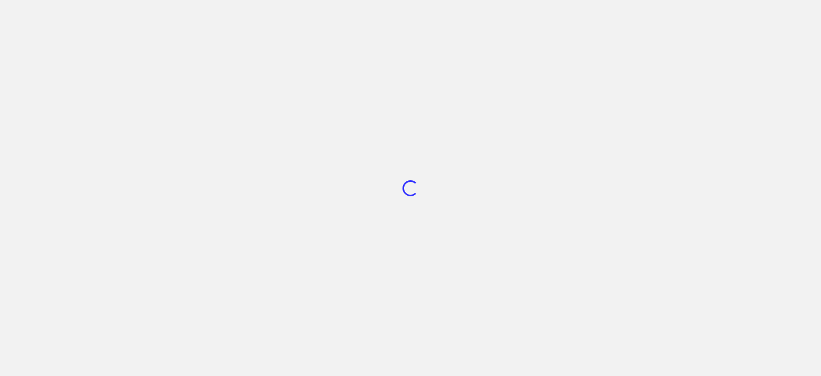
click at [453, 151] on div "Loading..." at bounding box center [410, 188] width 821 height 376
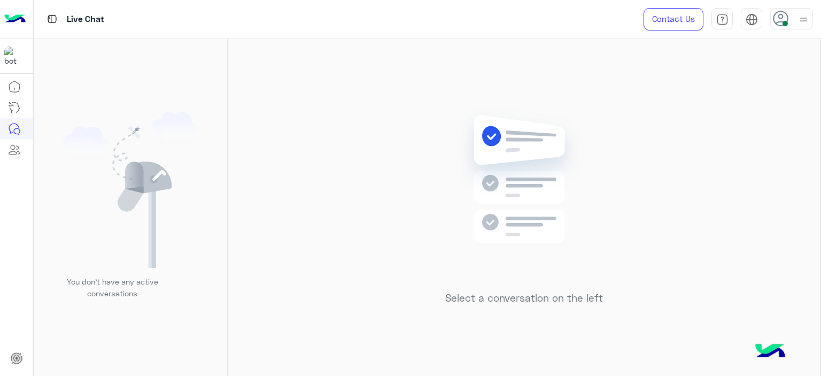
click at [477, 164] on img at bounding box center [524, 194] width 154 height 177
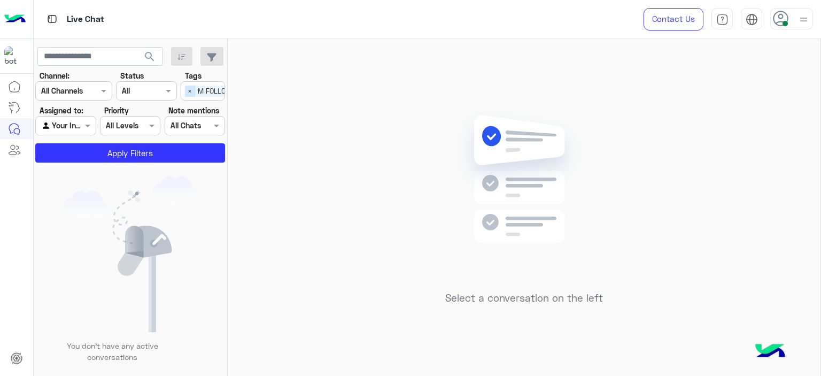
click at [189, 90] on span "×" at bounding box center [190, 91] width 10 height 11
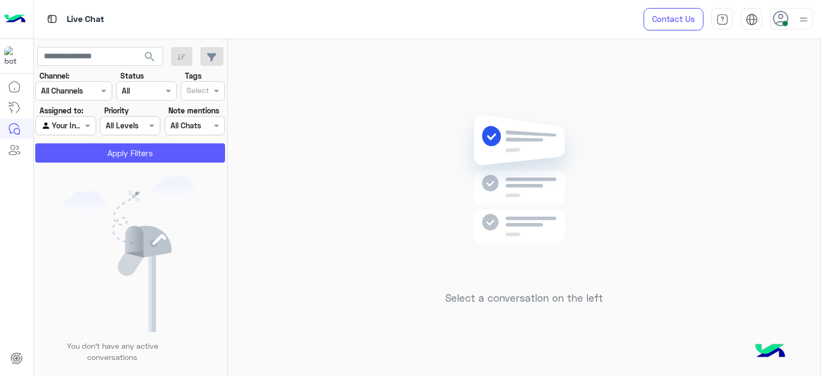
click at [183, 158] on button "Apply Filters" at bounding box center [130, 152] width 190 height 19
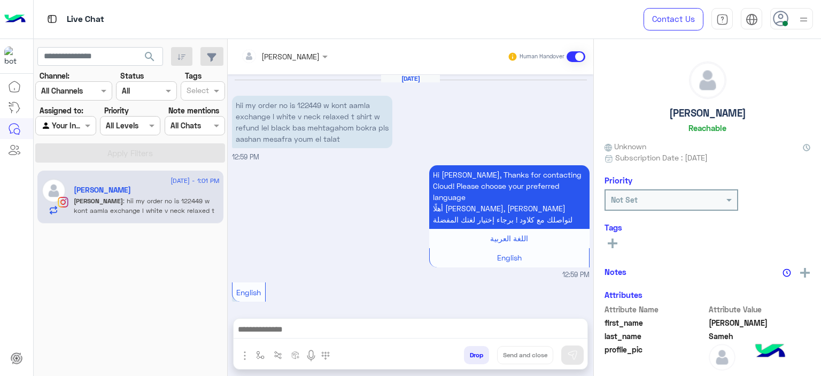
scroll to position [941, 0]
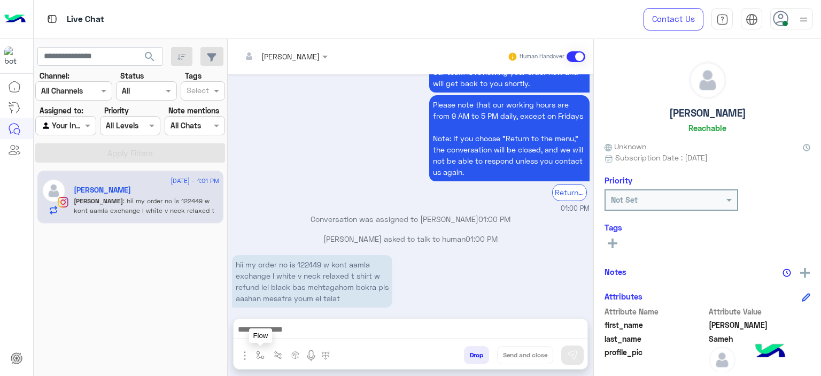
click at [255, 350] on button "button" at bounding box center [261, 355] width 18 height 18
click at [280, 335] on input "text" at bounding box center [280, 331] width 44 height 12
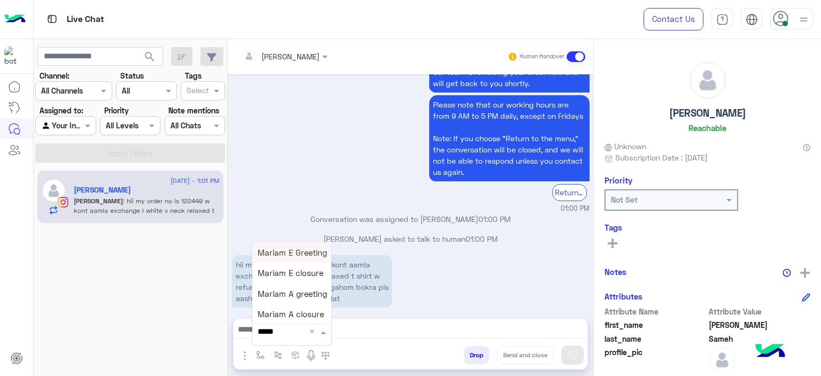
type input "******"
click at [307, 246] on div "Mariam E Greeting" at bounding box center [291, 252] width 79 height 21
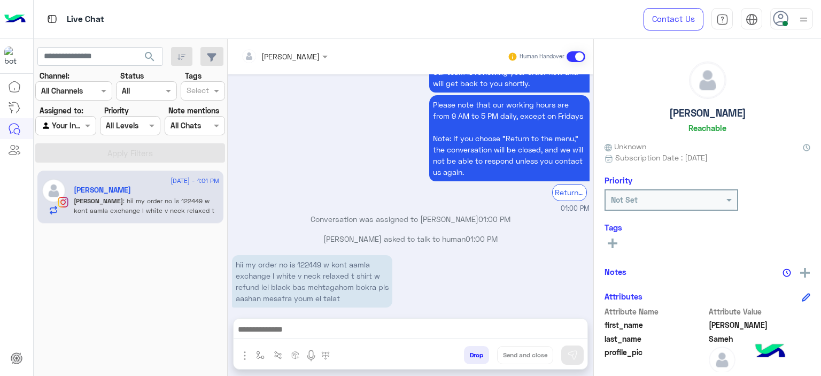
type textarea "**********"
click at [576, 352] on img at bounding box center [572, 354] width 11 height 11
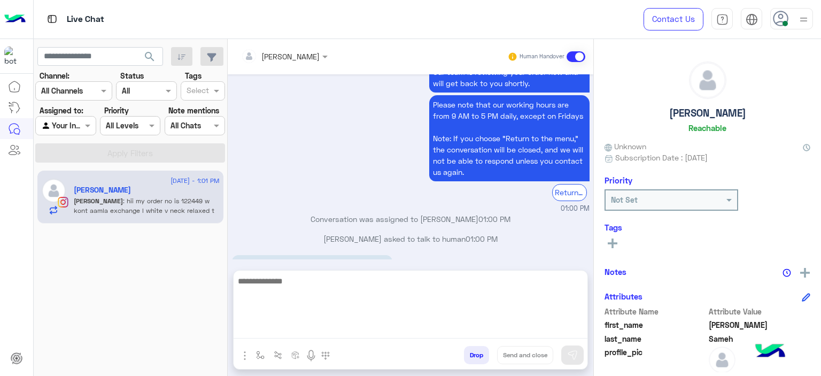
click at [386, 323] on textarea at bounding box center [411, 306] width 354 height 64
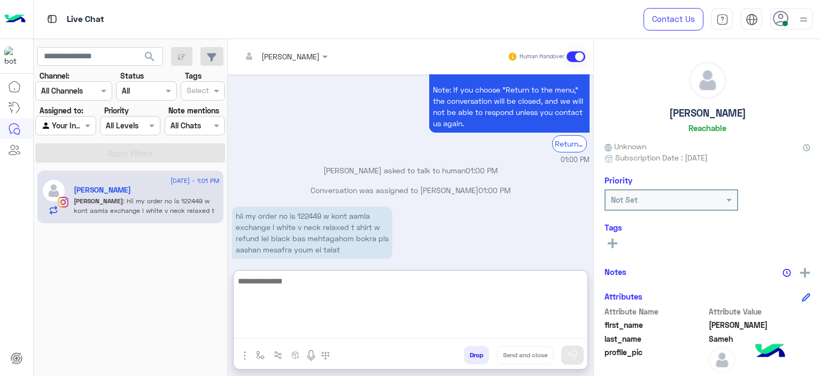
scroll to position [1066, 0]
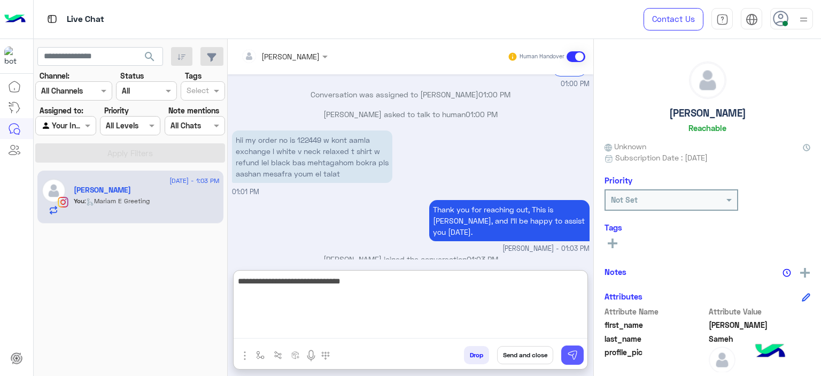
type textarea "**********"
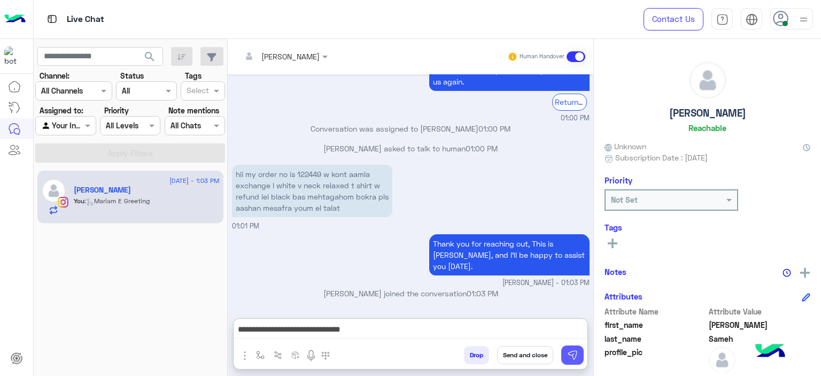
click at [574, 349] on button at bounding box center [572, 354] width 22 height 19
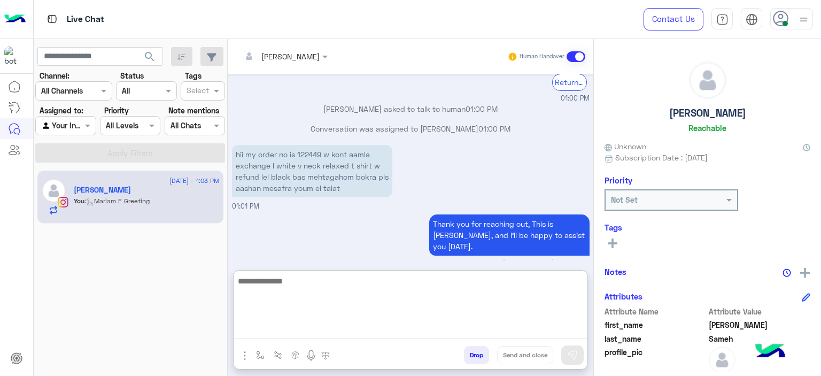
click at [383, 330] on textarea at bounding box center [411, 306] width 354 height 64
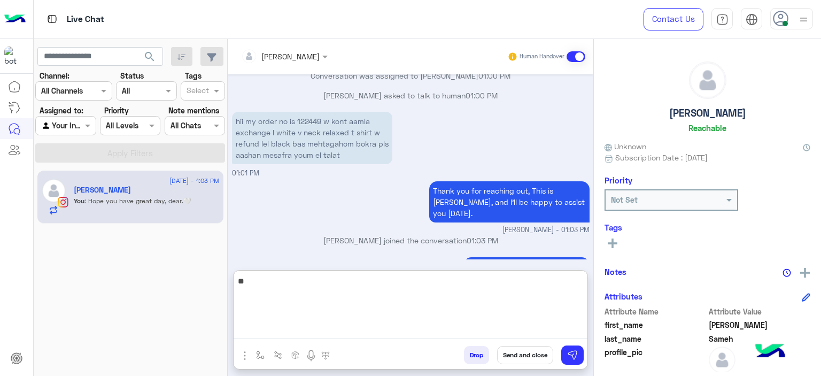
scroll to position [1099, 0]
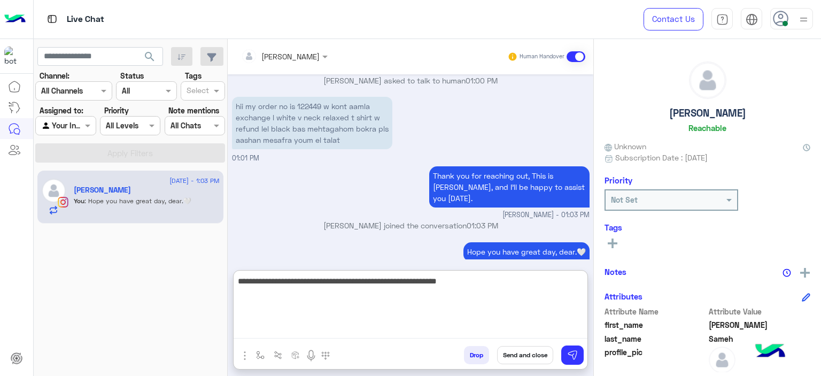
type textarea "**********"
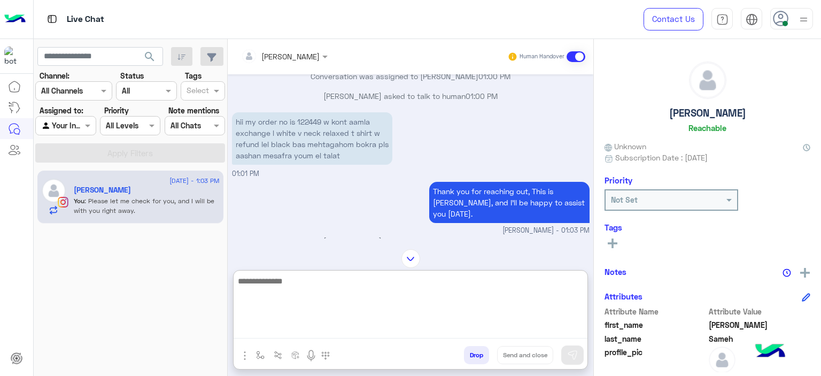
scroll to position [1085, 0]
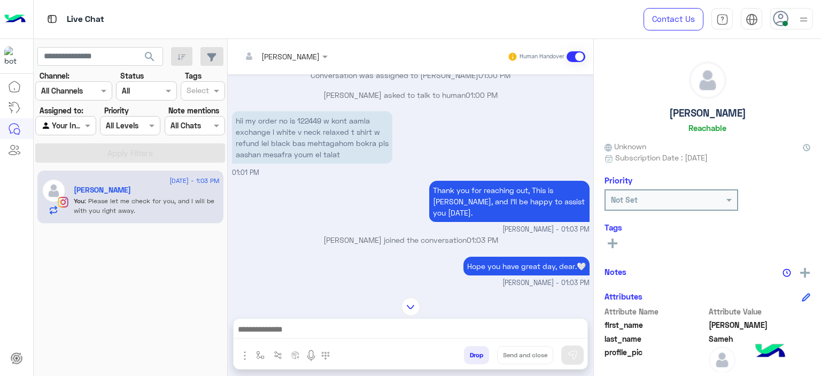
click at [312, 111] on p "hii my order no is 122449 w kont aamla exchange l white v neck relaxed t shirt …" at bounding box center [312, 137] width 160 height 52
copy p "122449"
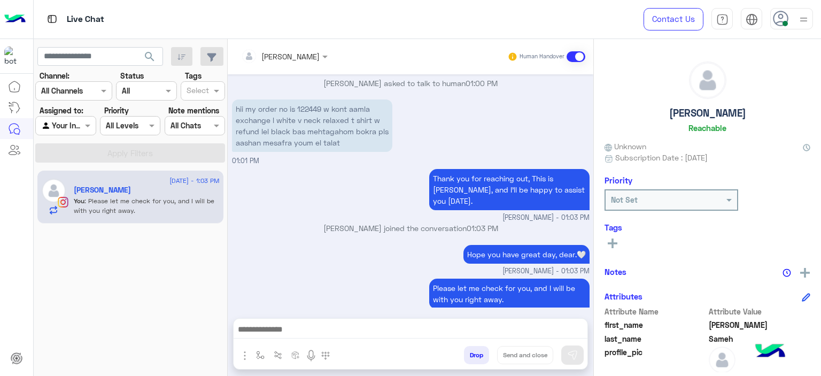
click at [368, 250] on div "Hope you have great day, dear.🤍 Mariam Ahmed - 01:03 PM" at bounding box center [411, 259] width 358 height 34
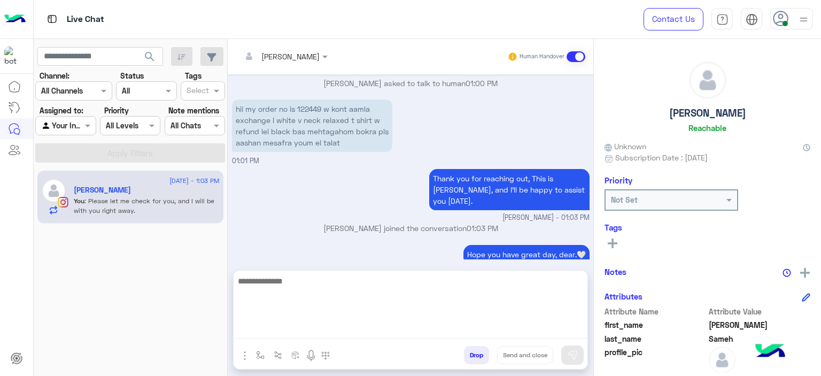
click at [288, 322] on textarea at bounding box center [411, 306] width 354 height 64
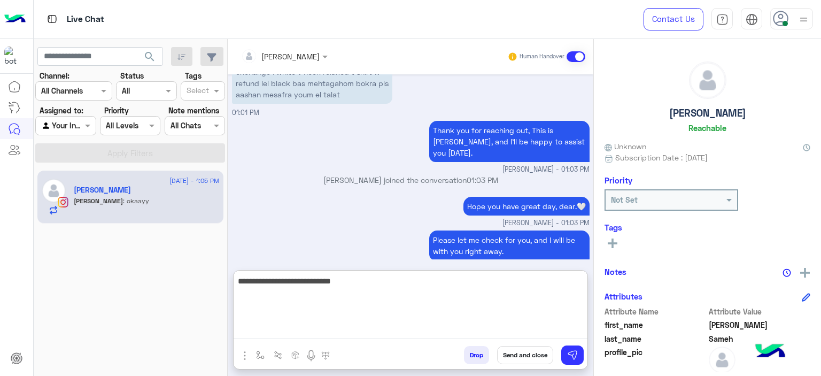
scroll to position [1180, 0]
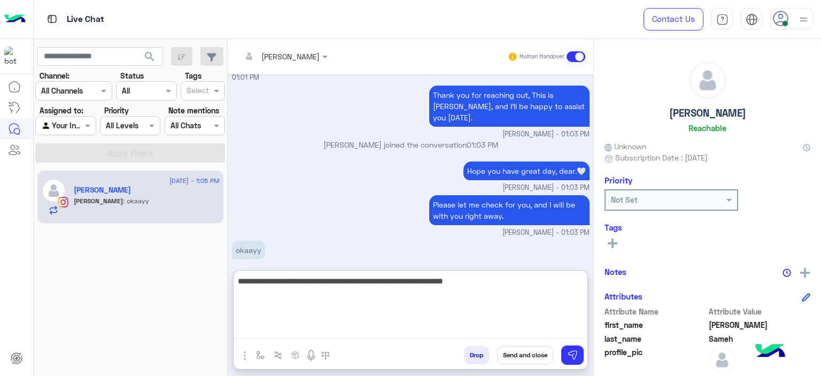
type textarea "**********"
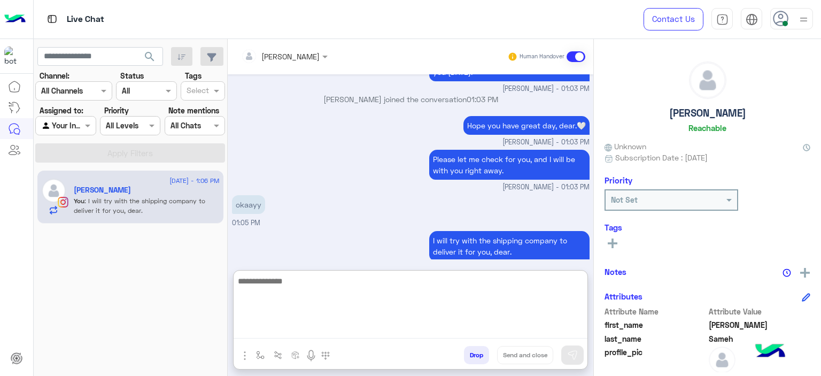
click at [284, 283] on textarea at bounding box center [411, 306] width 354 height 64
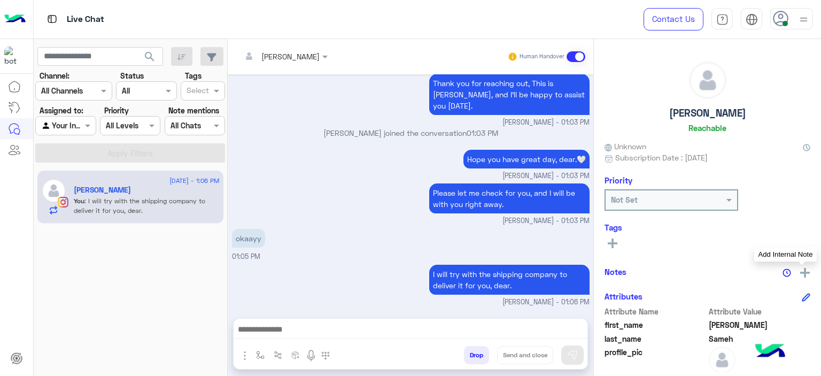
click at [804, 270] on img at bounding box center [805, 273] width 10 height 10
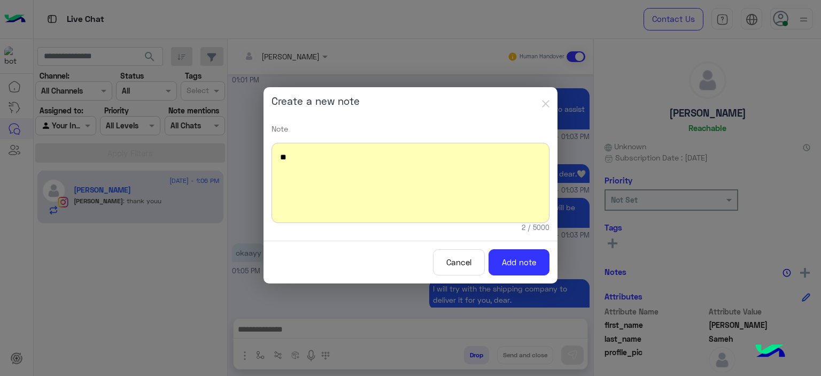
scroll to position [1213, 0]
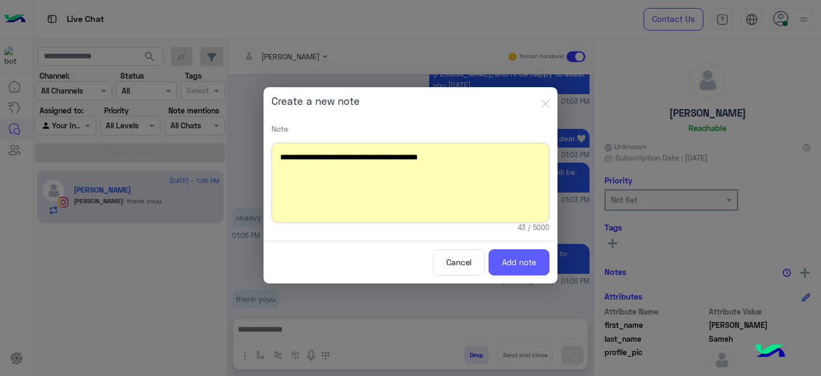
click at [535, 257] on button "Add note" at bounding box center [518, 262] width 61 height 26
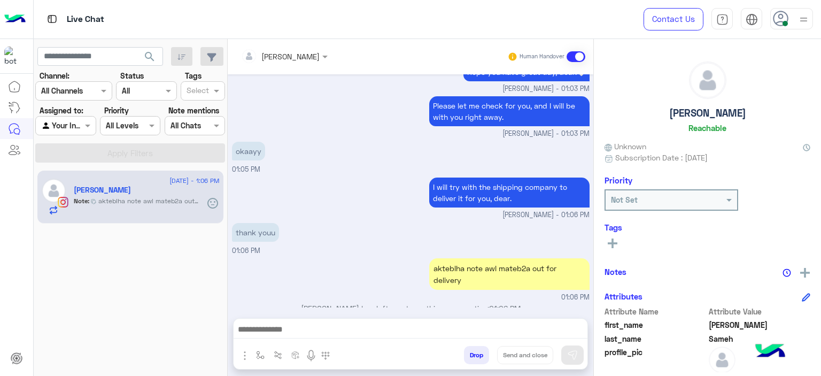
click at [611, 242] on rect at bounding box center [613, 243] width 10 height 2
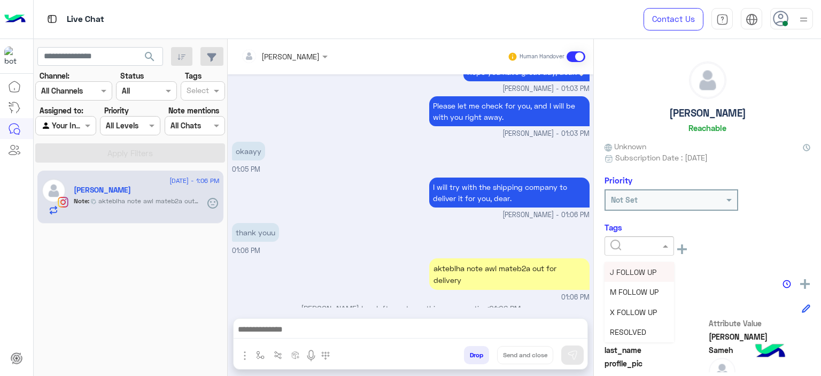
drag, startPoint x: 616, startPoint y: 243, endPoint x: 632, endPoint y: 259, distance: 23.1
click at [616, 243] on input "text" at bounding box center [626, 245] width 33 height 11
click at [627, 295] on div "M FOLLOW UP" at bounding box center [638, 292] width 69 height 20
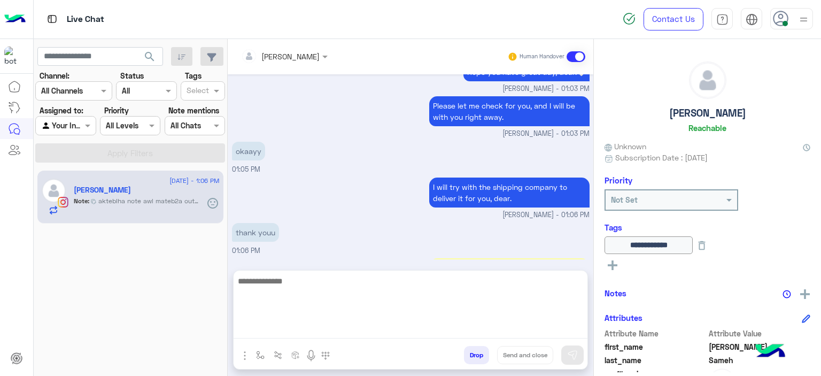
click at [317, 331] on textarea at bounding box center [411, 306] width 354 height 64
type textarea "**********"
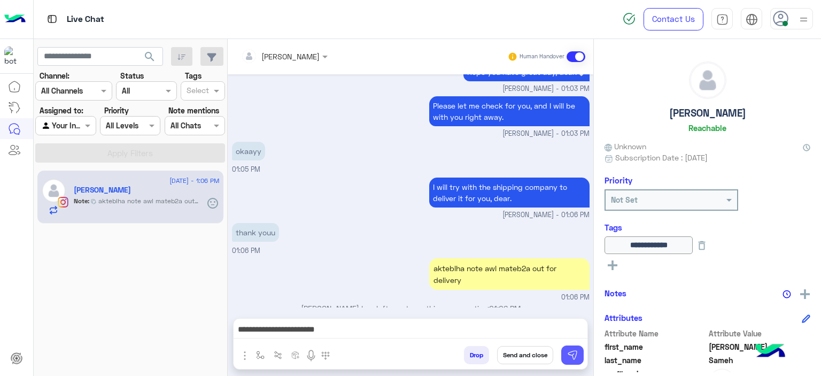
click at [575, 354] on img at bounding box center [572, 354] width 11 height 11
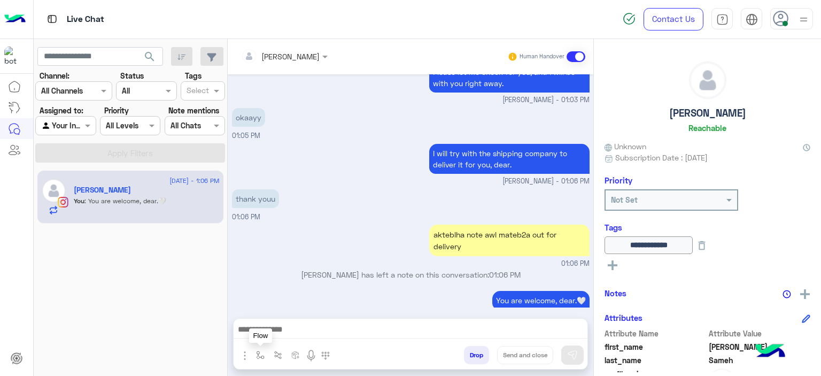
click at [258, 349] on button "button" at bounding box center [261, 355] width 18 height 18
click at [280, 335] on input "text" at bounding box center [280, 331] width 44 height 12
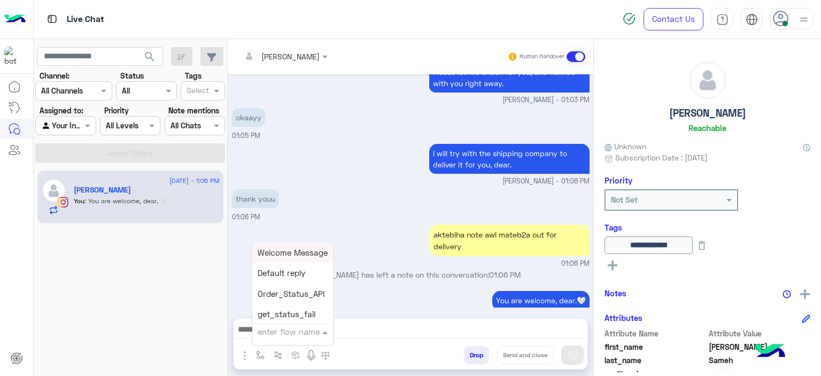
click at [280, 335] on input "text" at bounding box center [280, 331] width 44 height 12
type input "*****"
click at [275, 269] on span "Mariam E closure" at bounding box center [291, 273] width 66 height 10
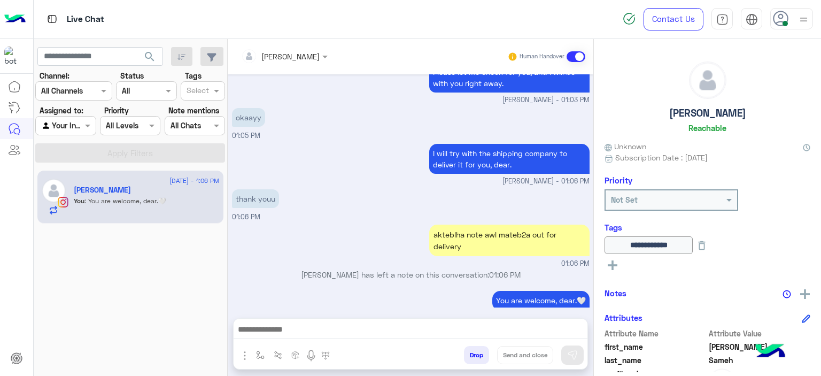
type textarea "**********"
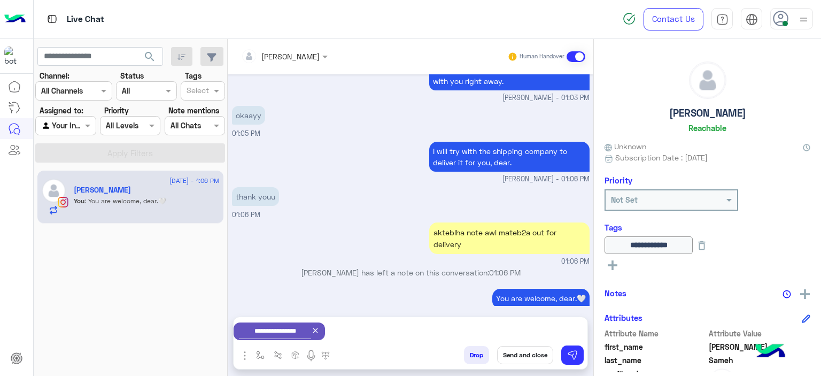
click at [522, 358] on button "Send and close" at bounding box center [525, 355] width 56 height 18
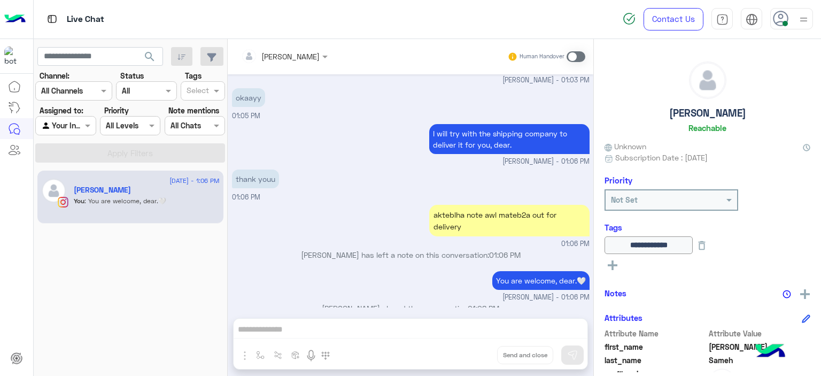
scroll to position [1464, 0]
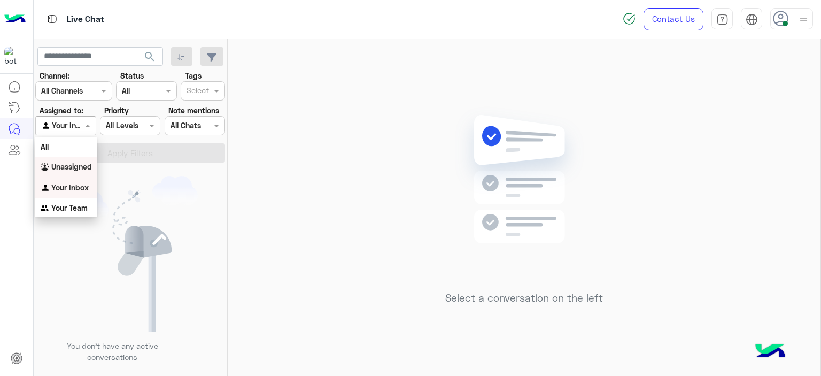
drag, startPoint x: 89, startPoint y: 128, endPoint x: 83, endPoint y: 167, distance: 39.5
click at [83, 167] on body "Live Chat Contact Us Help Center عربي English search Channel: Channel All Chann…" at bounding box center [410, 188] width 821 height 376
click at [83, 167] on b "Unassigned" at bounding box center [71, 166] width 41 height 9
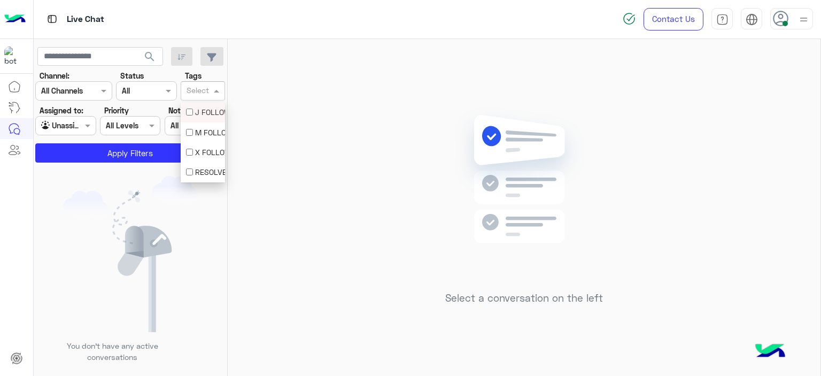
click at [188, 94] on input "text" at bounding box center [198, 91] width 22 height 11
click at [209, 123] on div "M FOLLOW UP" at bounding box center [203, 132] width 44 height 20
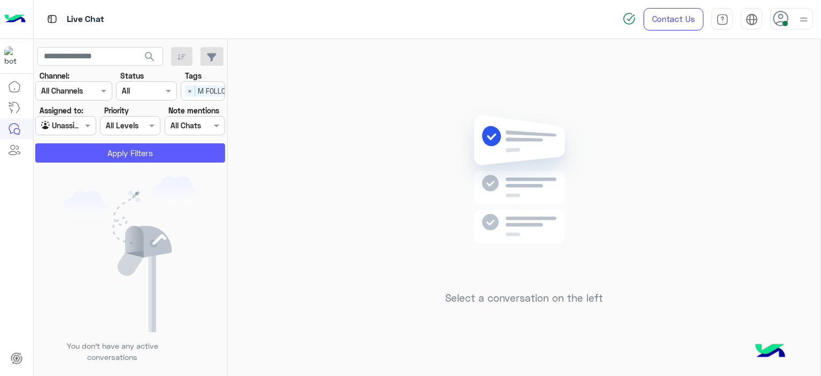
click at [165, 154] on button "Apply Filters" at bounding box center [130, 152] width 190 height 19
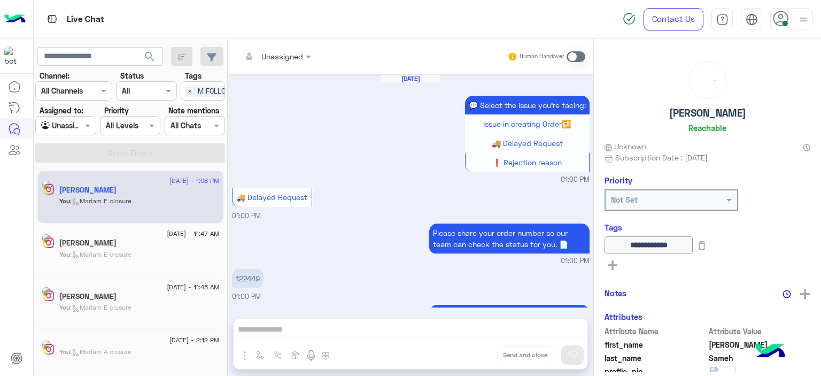
scroll to position [789, 0]
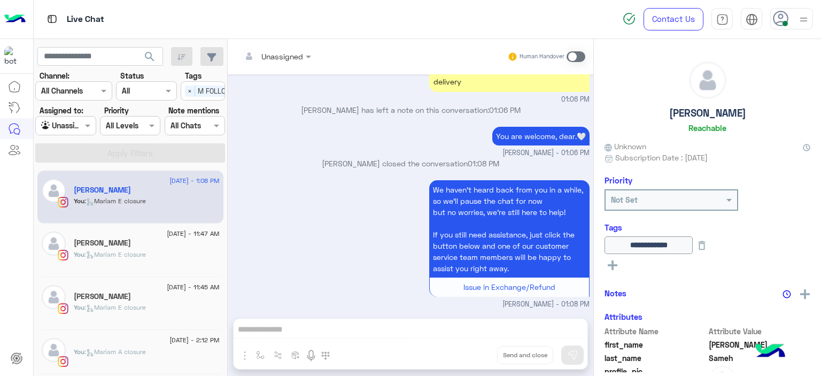
click at [145, 309] on span ": Mariam E closure" at bounding box center [114, 307] width 61 height 8
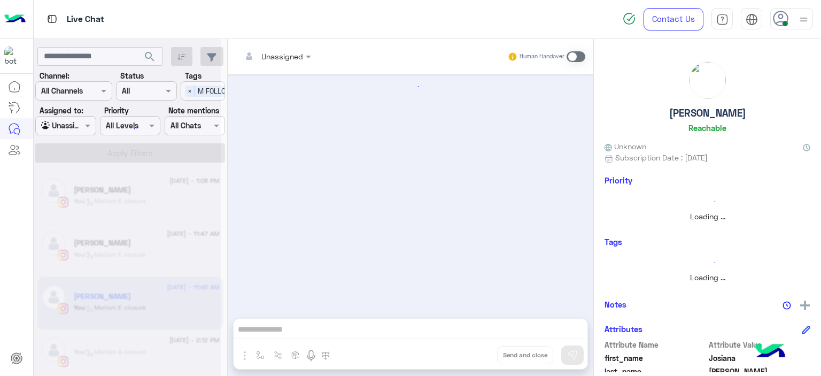
scroll to position [949, 0]
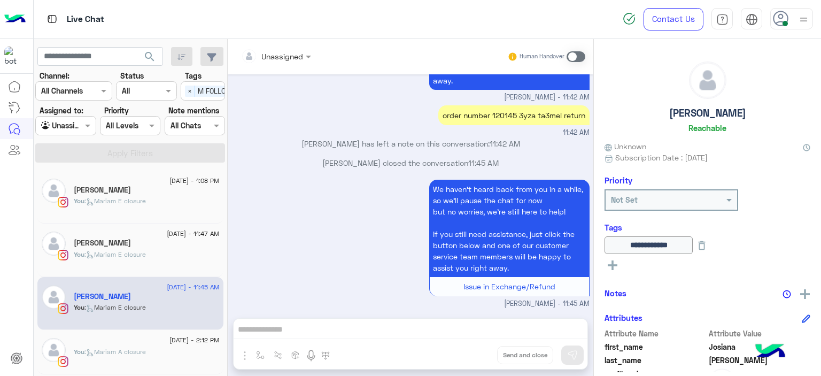
click at [151, 258] on div "You : [PERSON_NAME] closure" at bounding box center [147, 259] width 146 height 19
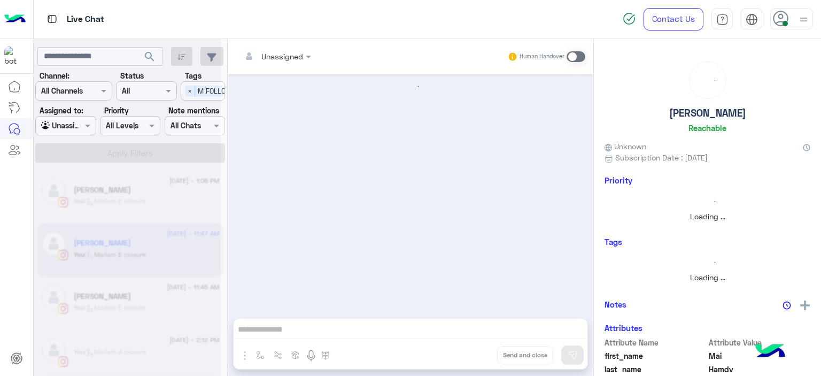
scroll to position [974, 0]
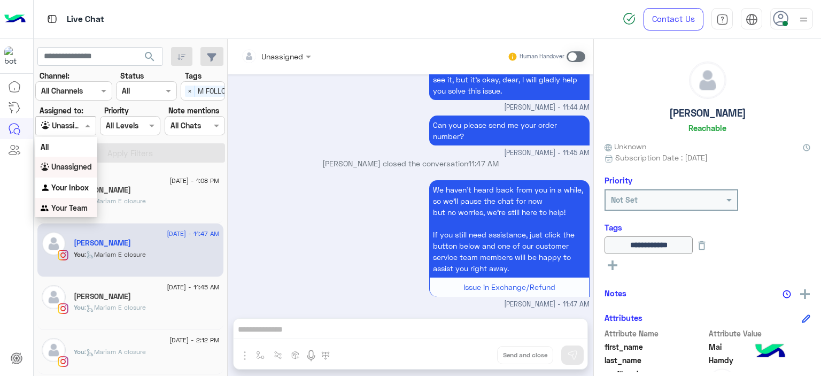
drag, startPoint x: 84, startPoint y: 128, endPoint x: 79, endPoint y: 203, distance: 75.0
click at [79, 203] on body "Live Chat Contact Us Help Center عربي English search Channel: Channel All Chann…" at bounding box center [410, 188] width 821 height 376
click at [79, 203] on b "Your Team" at bounding box center [69, 207] width 36 height 9
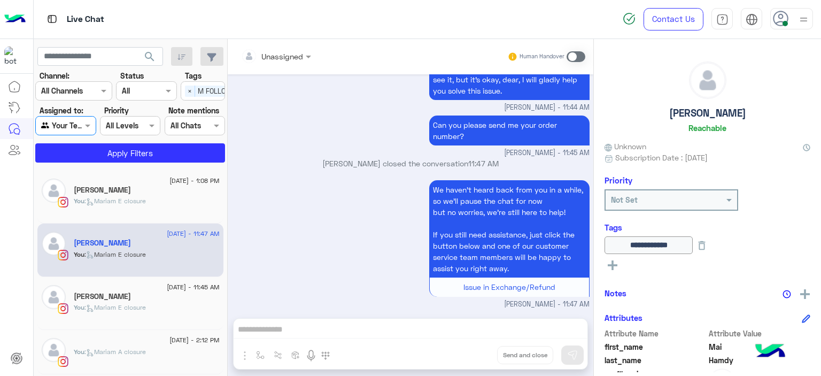
scroll to position [0, 34]
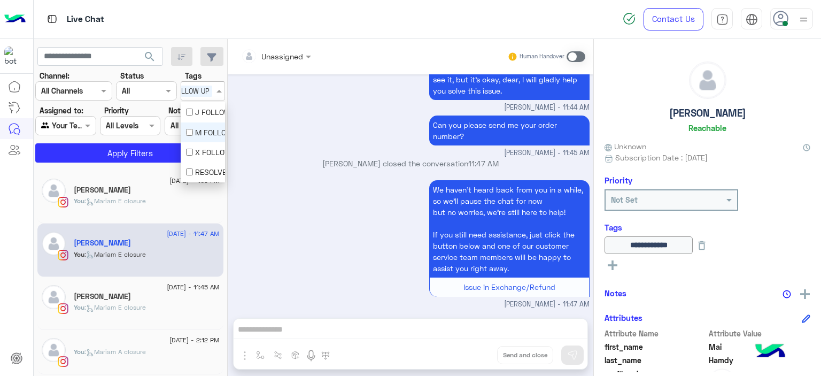
click at [182, 99] on div "Select × M FOLLOW UP" at bounding box center [183, 90] width 68 height 17
click at [196, 131] on div "M FOLLOW UP" at bounding box center [203, 132] width 34 height 11
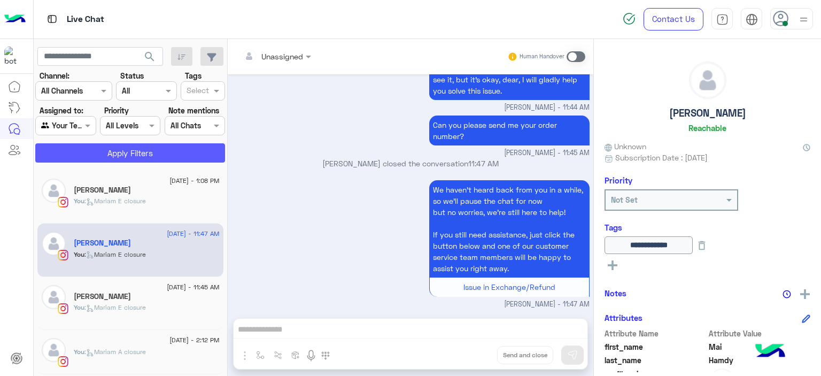
click at [160, 154] on button "Apply Filters" at bounding box center [130, 152] width 190 height 19
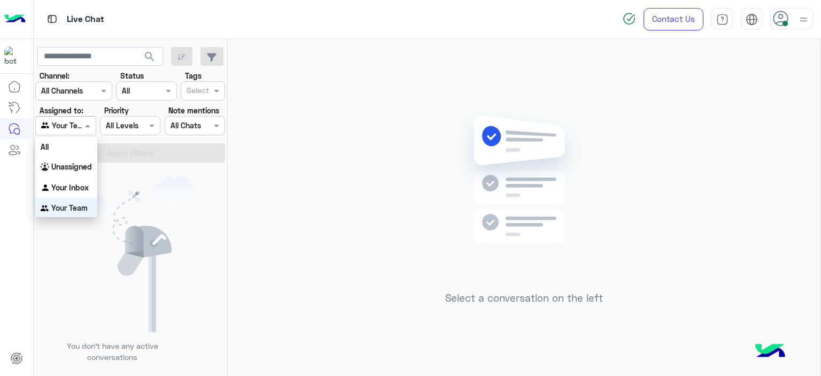
click at [73, 130] on div at bounding box center [65, 125] width 59 height 12
click at [86, 185] on b "Your Inbox" at bounding box center [69, 186] width 37 height 9
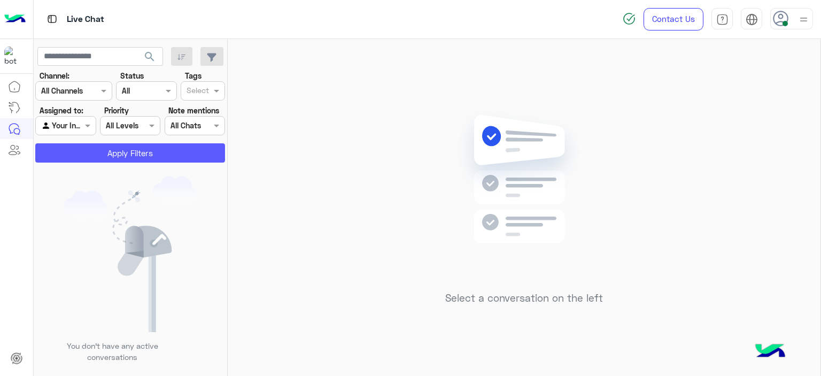
click at [115, 160] on button "Apply Filters" at bounding box center [130, 152] width 190 height 19
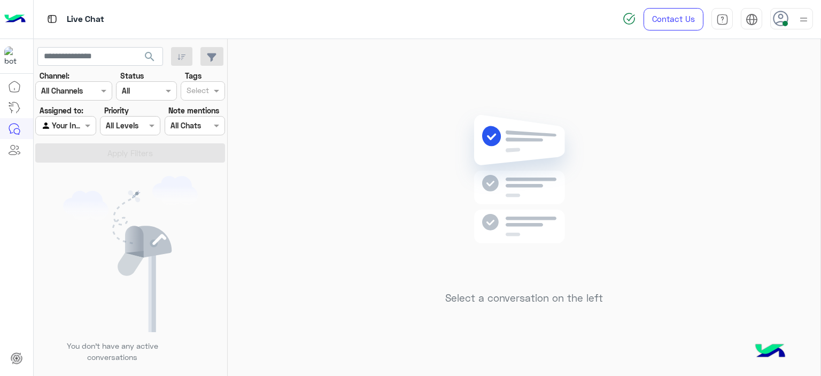
click at [294, 147] on div "Select a conversation on the left" at bounding box center [524, 209] width 593 height 341
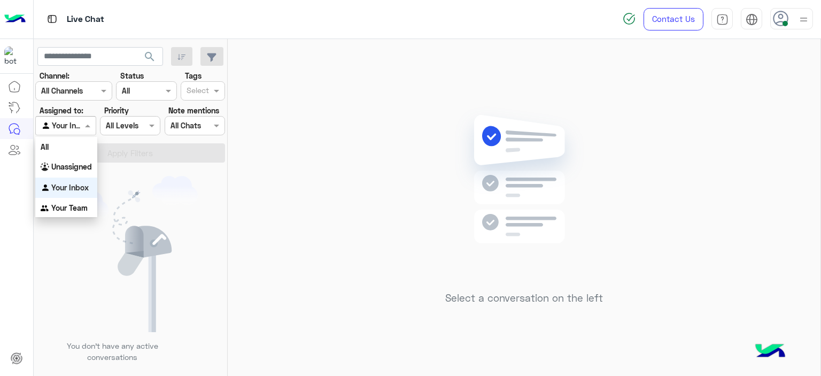
click at [90, 127] on span at bounding box center [88, 125] width 13 height 11
click at [85, 173] on div "Unassigned" at bounding box center [66, 167] width 62 height 21
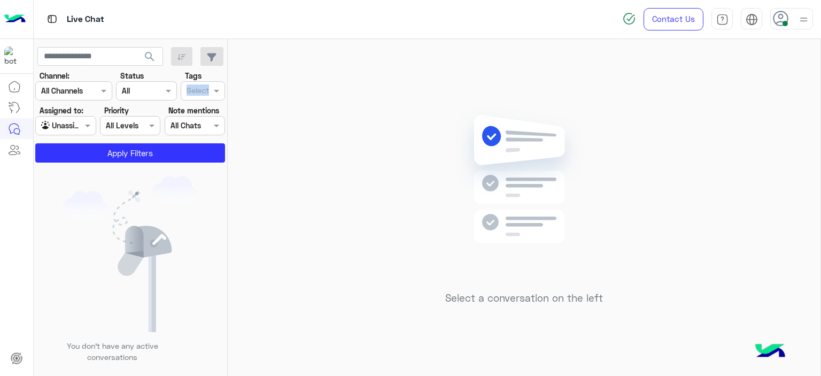
drag, startPoint x: 200, startPoint y: 81, endPoint x: 200, endPoint y: 98, distance: 17.1
click at [200, 98] on div "Tags Select" at bounding box center [203, 85] width 44 height 30
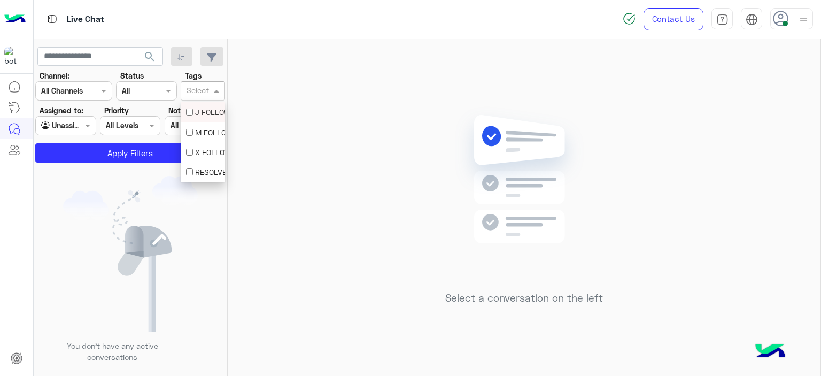
click at [207, 91] on input "text" at bounding box center [198, 91] width 22 height 11
click at [198, 130] on div "M FOLLOW UP" at bounding box center [203, 132] width 34 height 11
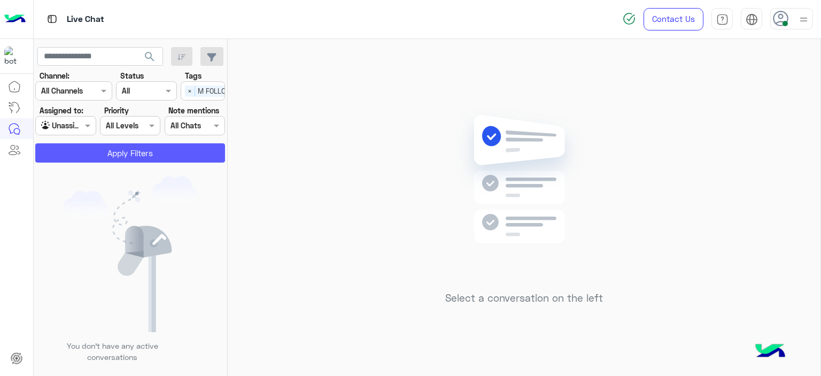
click at [169, 150] on button "Apply Filters" at bounding box center [130, 152] width 190 height 19
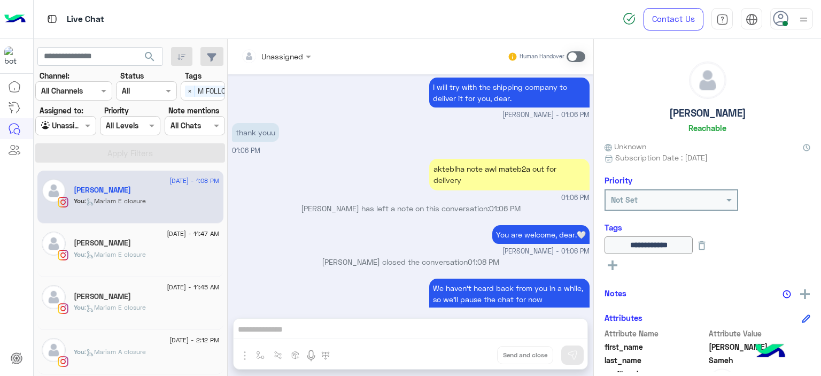
scroll to position [789, 0]
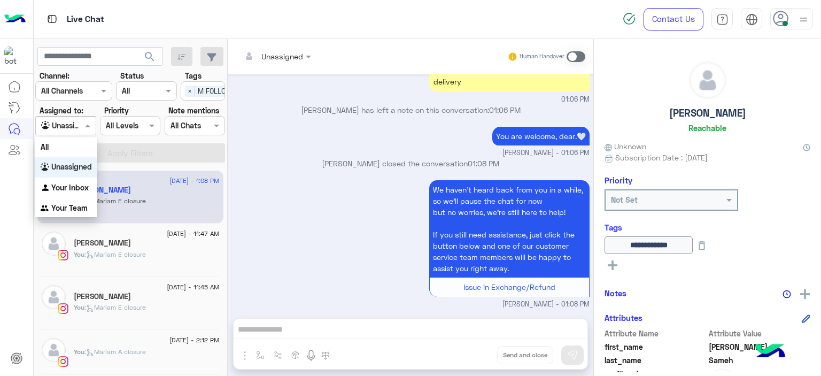
drag, startPoint x: 76, startPoint y: 125, endPoint x: 75, endPoint y: 189, distance: 64.7
click at [75, 189] on body "Live Chat Contact Us Help Center عربي English search Channel: Channel All Chann…" at bounding box center [410, 188] width 821 height 376
click at [75, 189] on b "Your Inbox" at bounding box center [69, 187] width 37 height 9
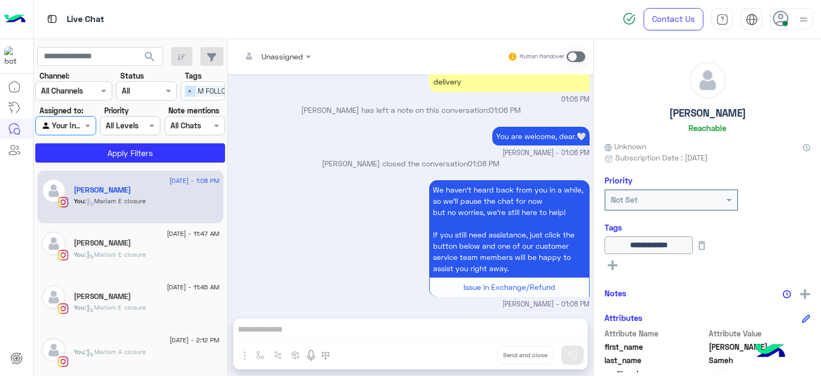
click at [188, 92] on span "×" at bounding box center [190, 91] width 10 height 11
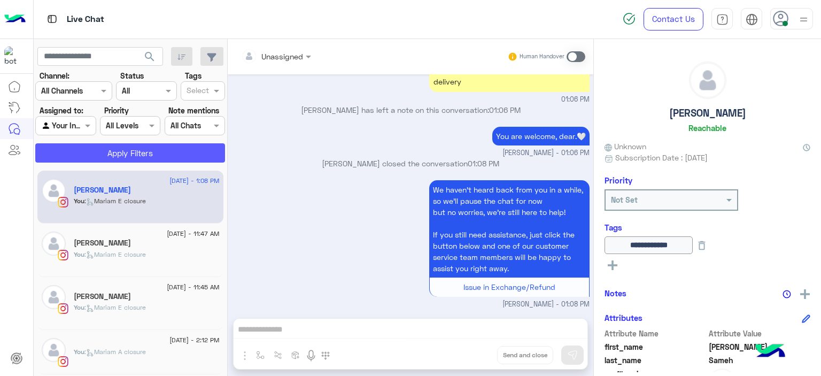
click at [183, 149] on button "Apply Filters" at bounding box center [130, 152] width 190 height 19
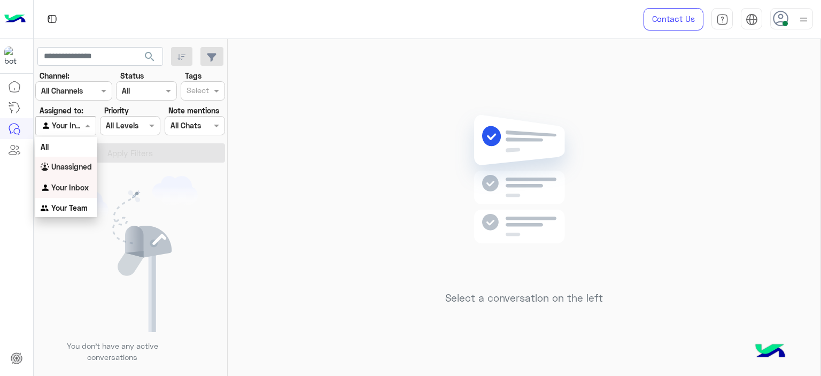
drag, startPoint x: 79, startPoint y: 119, endPoint x: 79, endPoint y: 162, distance: 42.8
click at [79, 162] on body "Contact Us Help Center عربي English search Channel: Channel All Channels Status…" at bounding box center [410, 188] width 821 height 376
click at [79, 162] on b "Unassigned" at bounding box center [71, 166] width 41 height 9
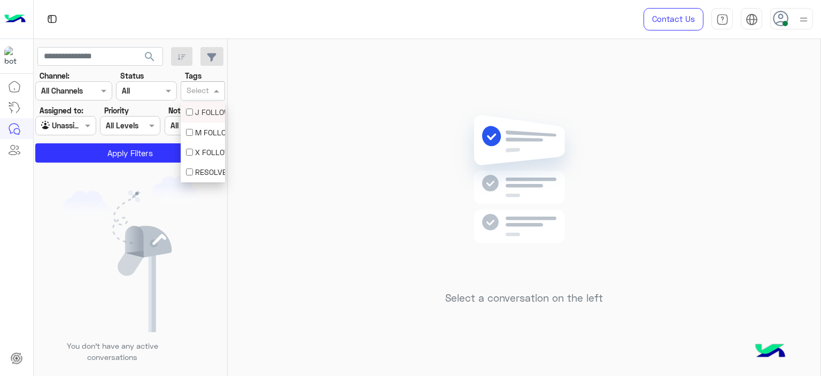
click at [205, 91] on input "text" at bounding box center [198, 91] width 22 height 11
click at [198, 132] on div "M FOLLOW UP" at bounding box center [203, 132] width 34 height 11
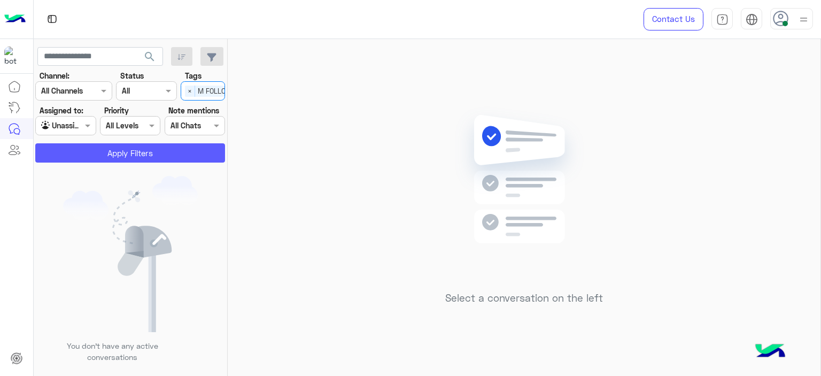
click at [168, 157] on button "Apply Filters" at bounding box center [130, 152] width 190 height 19
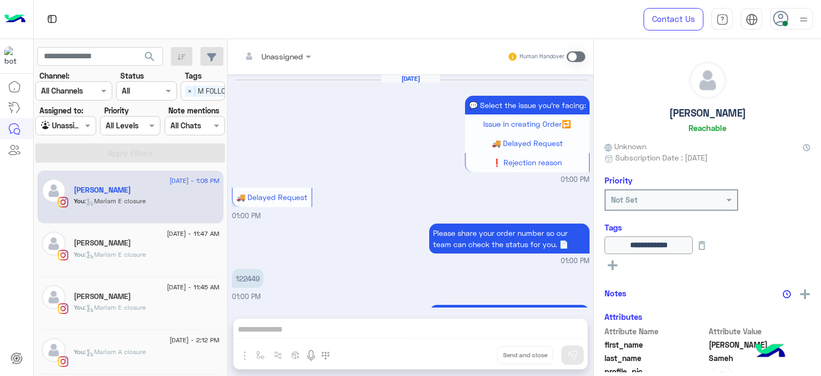
scroll to position [789, 0]
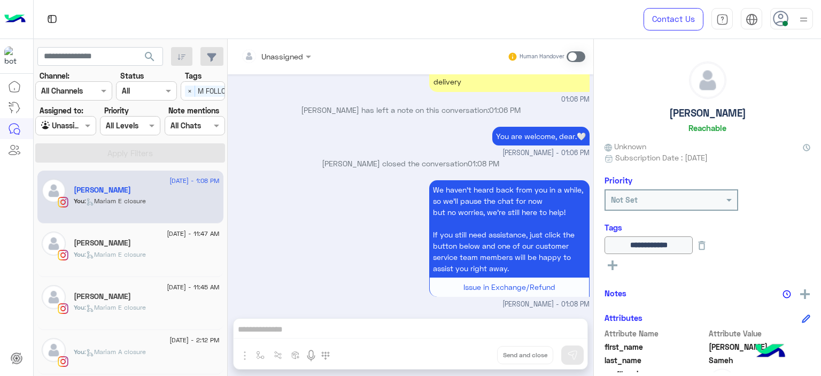
click at [129, 280] on div "[DATE] - 11:45 AM [PERSON_NAME] You : [PERSON_NAME] closure" at bounding box center [130, 303] width 186 height 53
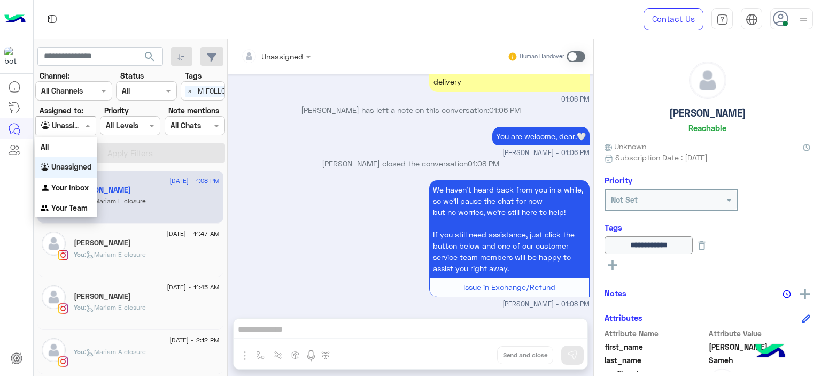
drag, startPoint x: 86, startPoint y: 123, endPoint x: 86, endPoint y: 183, distance: 59.9
click at [86, 183] on body "Contact Us Help Center عربي English search Channel: Channel All Channels Status…" at bounding box center [410, 188] width 821 height 376
click at [86, 183] on b "Your Inbox" at bounding box center [69, 187] width 37 height 9
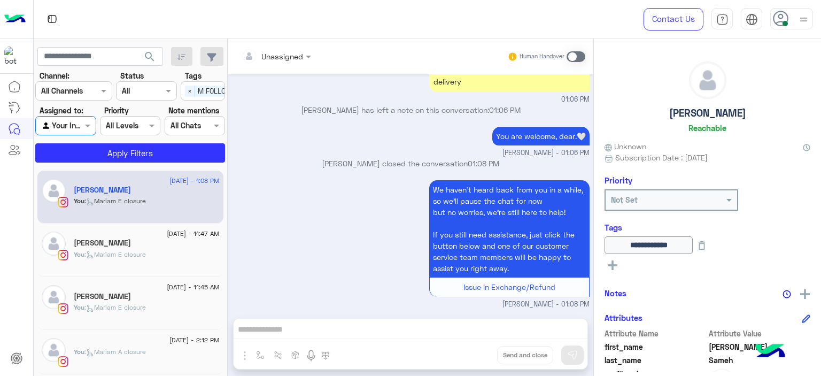
scroll to position [0, 34]
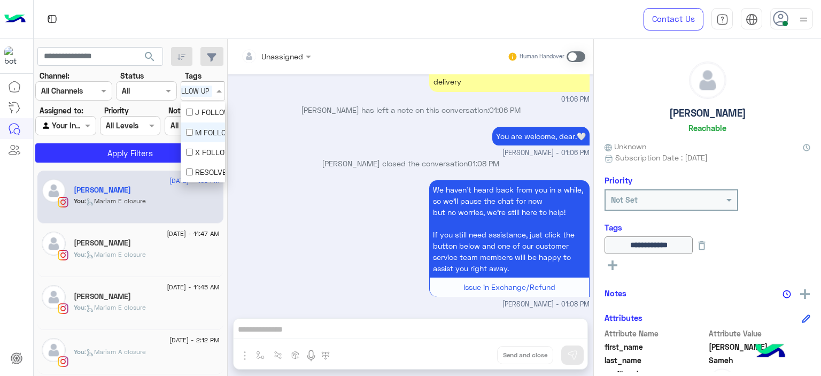
click at [196, 89] on span "M FOLLOW UP" at bounding box center [187, 91] width 50 height 11
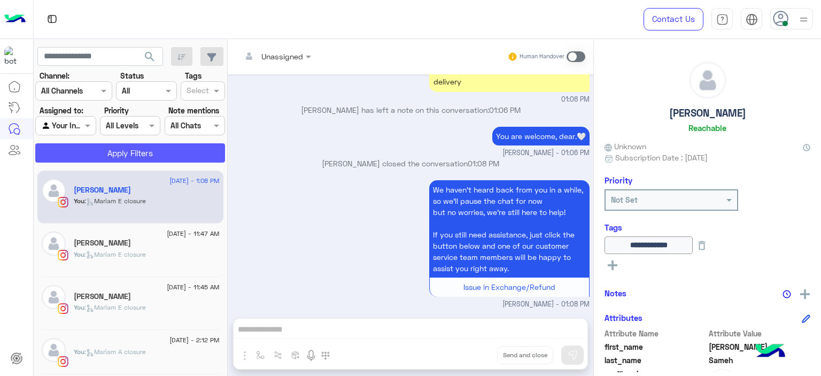
click at [171, 148] on button "Apply Filters" at bounding box center [130, 152] width 190 height 19
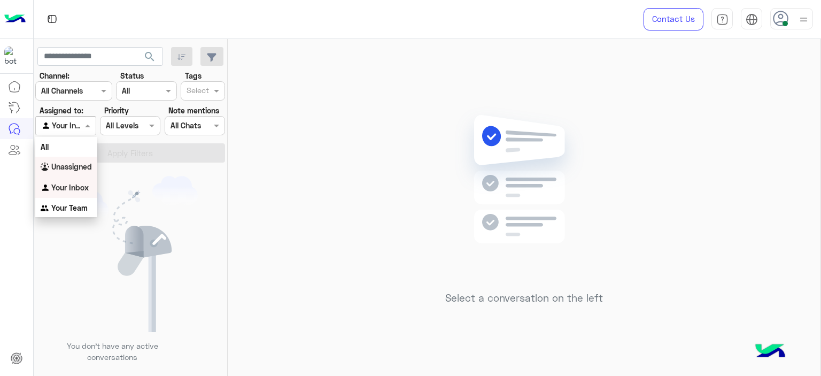
drag, startPoint x: 88, startPoint y: 132, endPoint x: 84, endPoint y: 165, distance: 32.8
click at [84, 165] on body "Contact Us Help Center عربي English search Channel: Channel All Channels Status…" at bounding box center [410, 188] width 821 height 376
click at [84, 165] on b "Unassigned" at bounding box center [71, 166] width 41 height 9
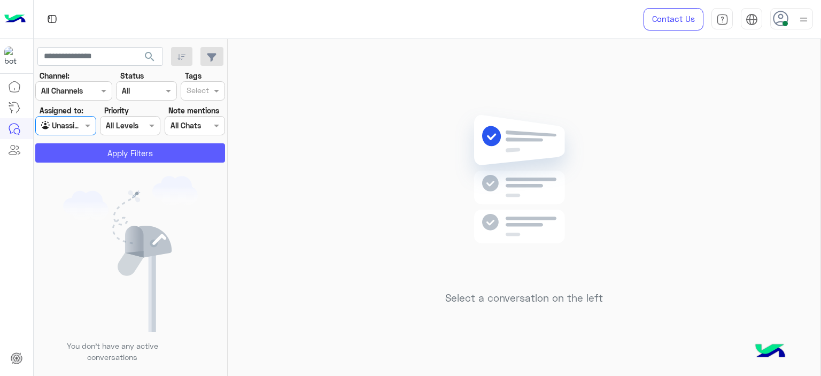
click at [118, 158] on button "Apply Filters" at bounding box center [130, 152] width 190 height 19
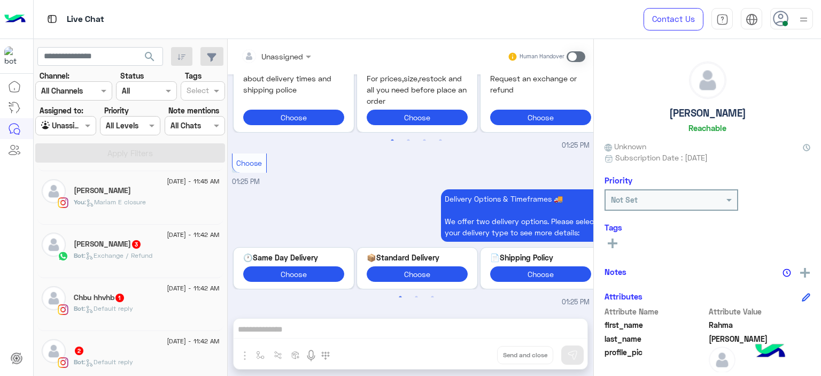
scroll to position [735, 0]
click at [90, 55] on input "text" at bounding box center [100, 56] width 126 height 19
click at [71, 94] on input "text" at bounding box center [60, 91] width 39 height 11
click at [72, 132] on b "Instagram" at bounding box center [72, 132] width 36 height 9
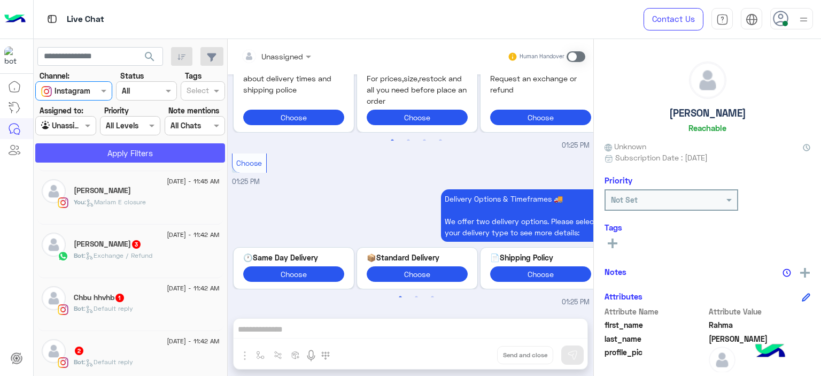
click at [97, 154] on button "Apply Filters" at bounding box center [130, 152] width 190 height 19
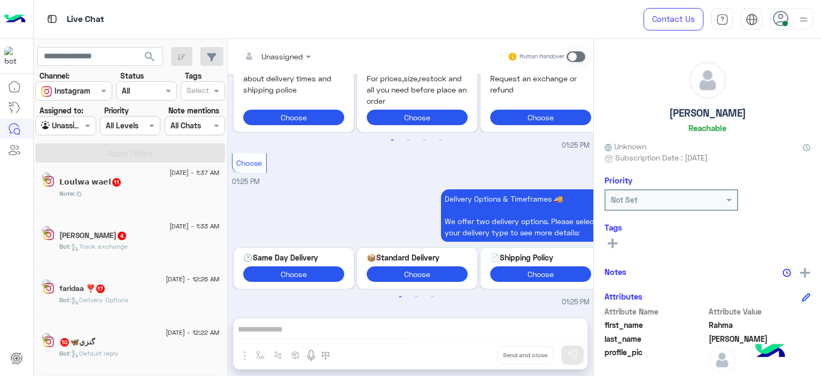
scroll to position [5, 0]
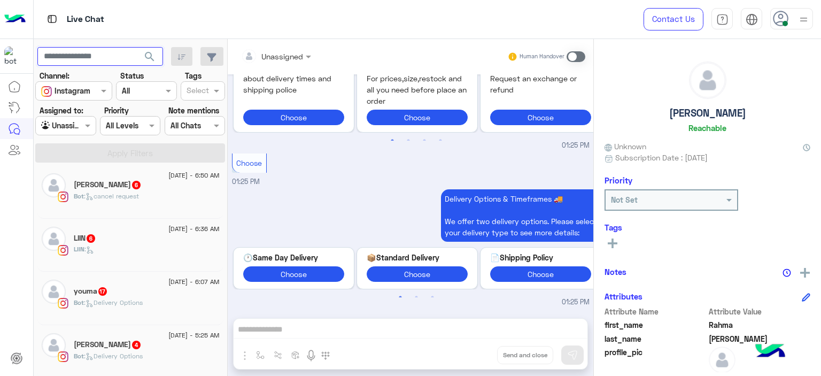
click at [98, 56] on input "text" at bounding box center [100, 56] width 126 height 19
type input "****"
click at [137, 47] on button "search" at bounding box center [150, 58] width 26 height 23
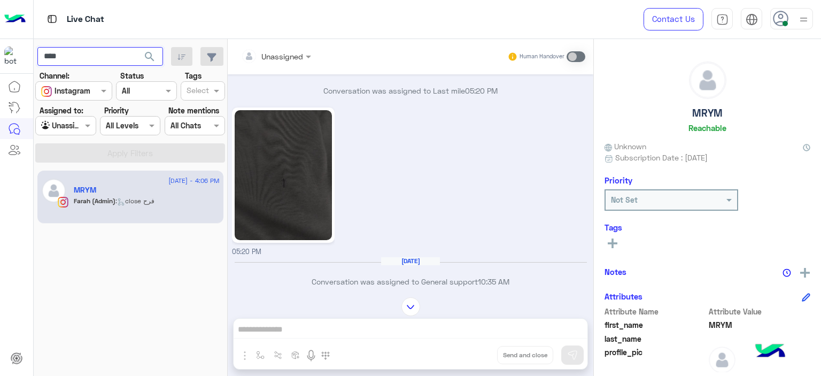
scroll to position [844, 0]
click at [127, 54] on input "****" at bounding box center [100, 56] width 126 height 19
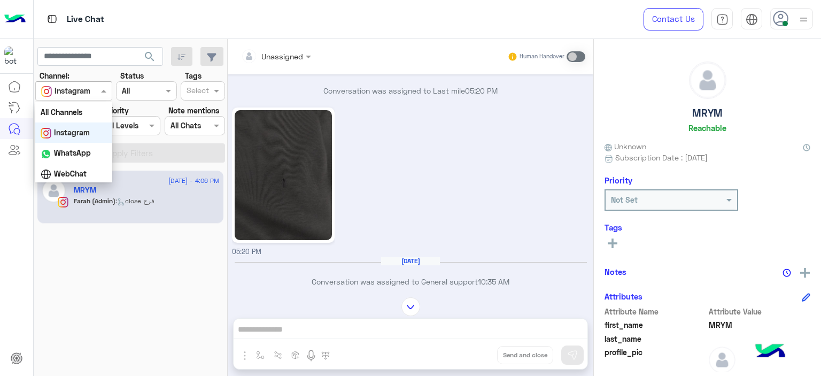
click at [90, 94] on div at bounding box center [74, 90] width 76 height 12
click at [75, 114] on b "All Channels" at bounding box center [62, 111] width 42 height 9
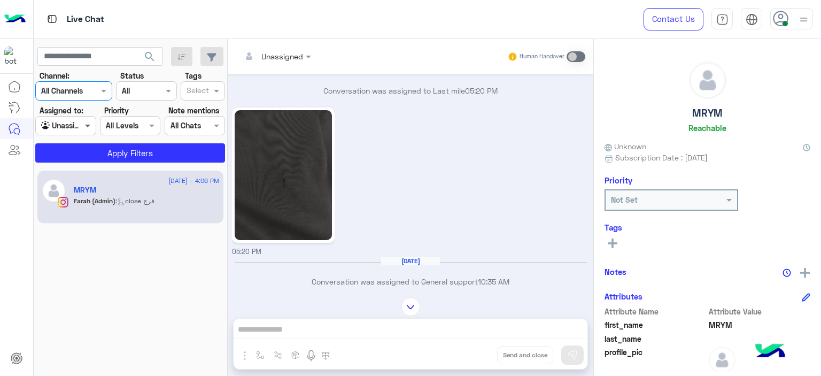
click at [84, 123] on span at bounding box center [88, 125] width 13 height 11
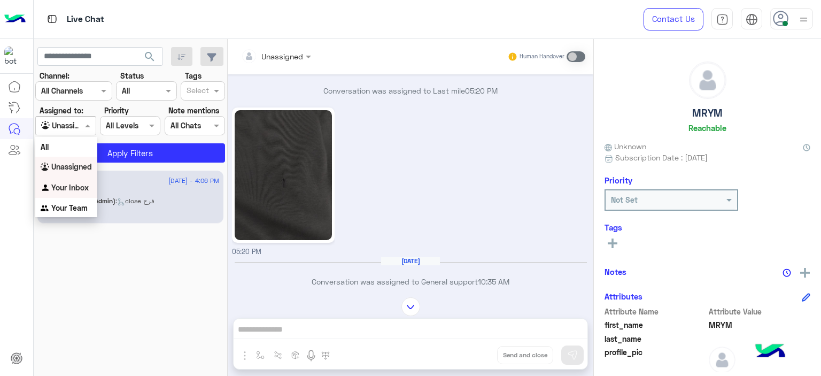
click at [75, 183] on b "Your Inbox" at bounding box center [69, 187] width 37 height 9
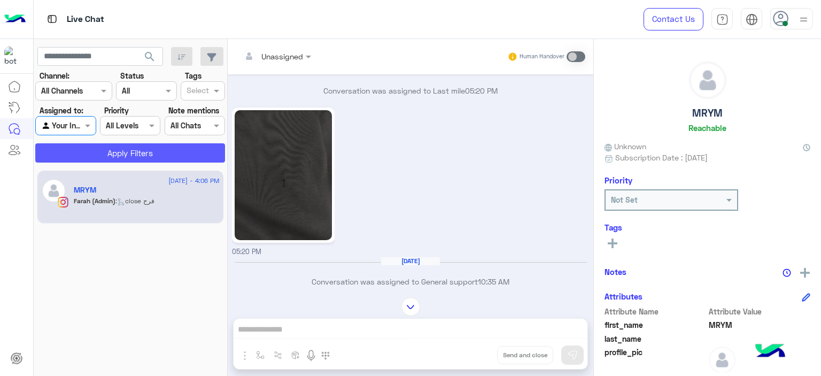
click at [118, 153] on button "Apply Filters" at bounding box center [130, 152] width 190 height 19
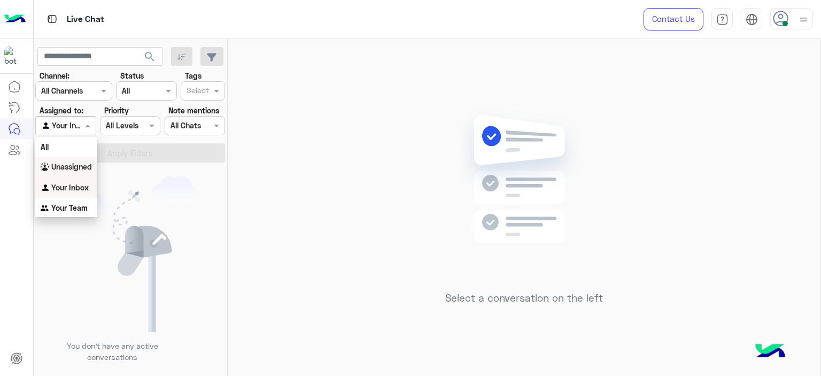
drag, startPoint x: 66, startPoint y: 130, endPoint x: 73, endPoint y: 166, distance: 36.9
click at [73, 166] on body "Live Chat Contact Us Help Center عربي English search Channel: Channel All Chann…" at bounding box center [410, 188] width 821 height 376
click at [73, 166] on b "Unassigned" at bounding box center [71, 166] width 41 height 9
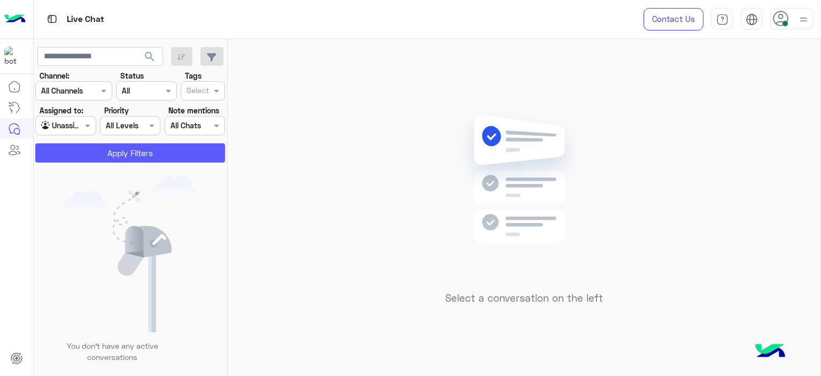
click at [100, 156] on button "Apply Filters" at bounding box center [130, 152] width 190 height 19
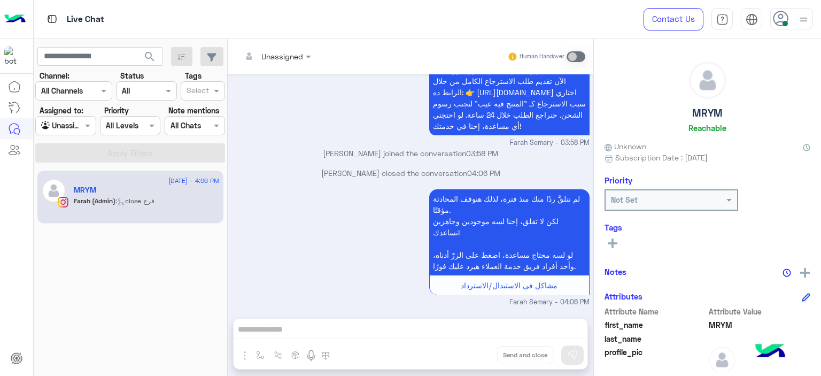
scroll to position [1110, 0]
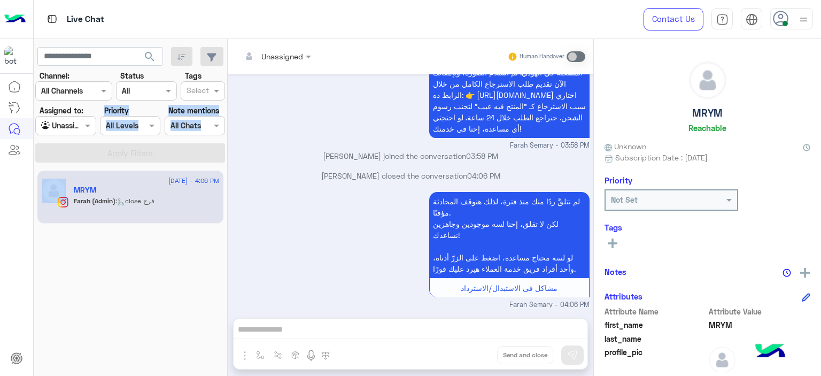
drag, startPoint x: 81, startPoint y: 138, endPoint x: 77, endPoint y: 130, distance: 9.3
click at [77, 130] on section "Channel: Channel All Channels Status Channel All Tags Select Assigned to: Agent…" at bounding box center [131, 116] width 178 height 92
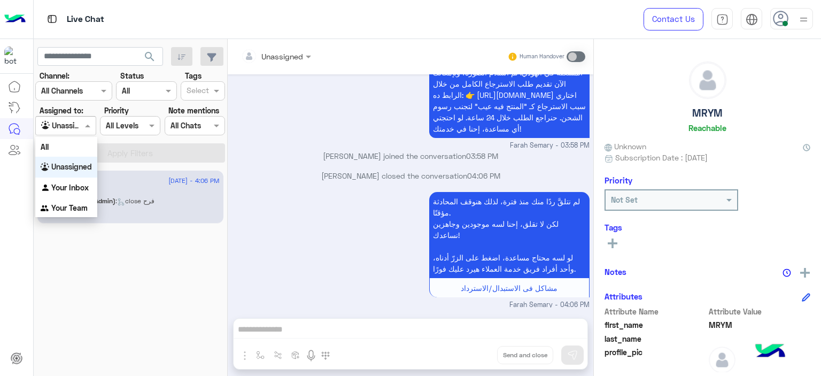
click at [80, 123] on div at bounding box center [65, 125] width 59 height 12
click at [73, 166] on b "Unassigned" at bounding box center [71, 166] width 41 height 9
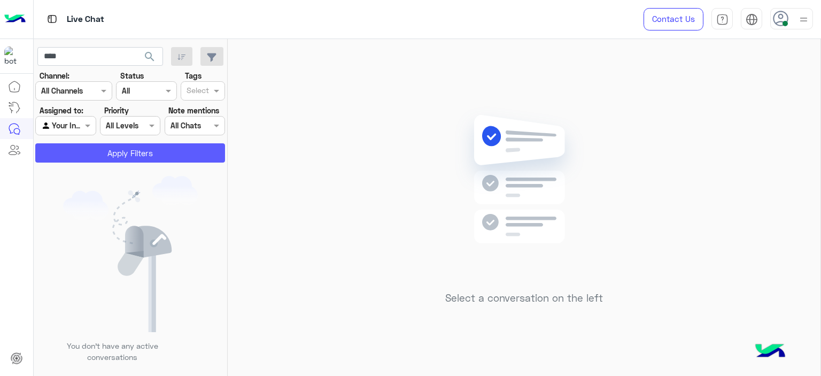
click at [170, 145] on button "Apply Filters" at bounding box center [130, 152] width 190 height 19
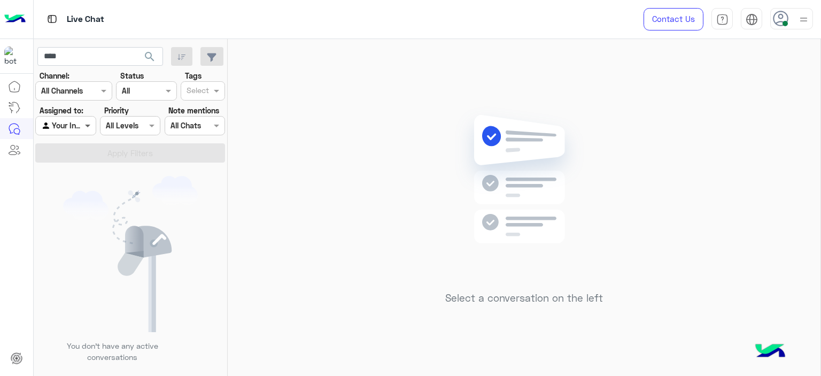
click at [89, 126] on span at bounding box center [88, 125] width 13 height 11
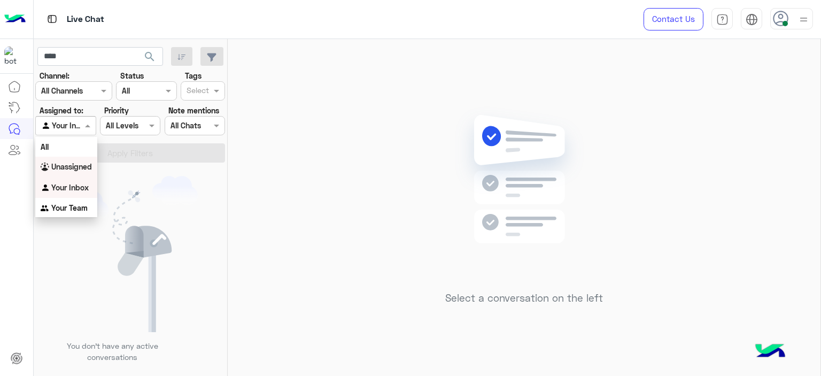
click at [76, 170] on b "Unassigned" at bounding box center [71, 166] width 41 height 9
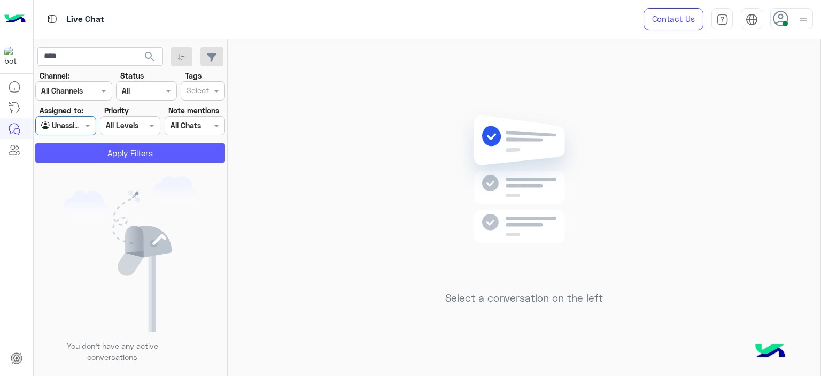
click at [93, 153] on button "Apply Filters" at bounding box center [130, 152] width 190 height 19
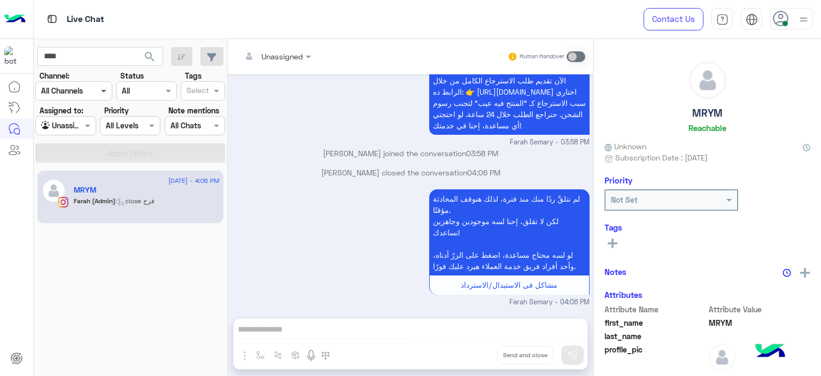
scroll to position [1110, 0]
click at [98, 65] on input "****" at bounding box center [100, 56] width 126 height 19
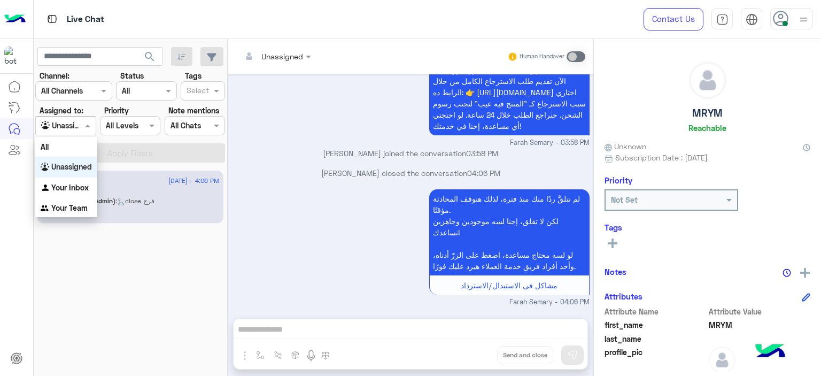
click at [90, 129] on span at bounding box center [88, 125] width 13 height 11
click at [71, 184] on b "Your Inbox" at bounding box center [69, 187] width 37 height 9
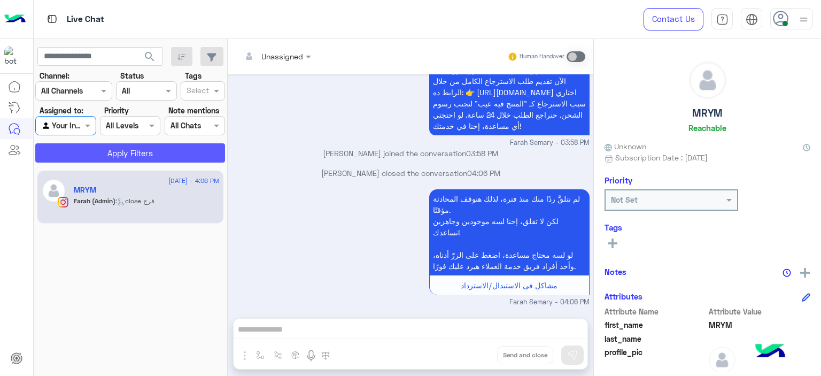
click at [94, 152] on button "Apply Filters" at bounding box center [130, 152] width 190 height 19
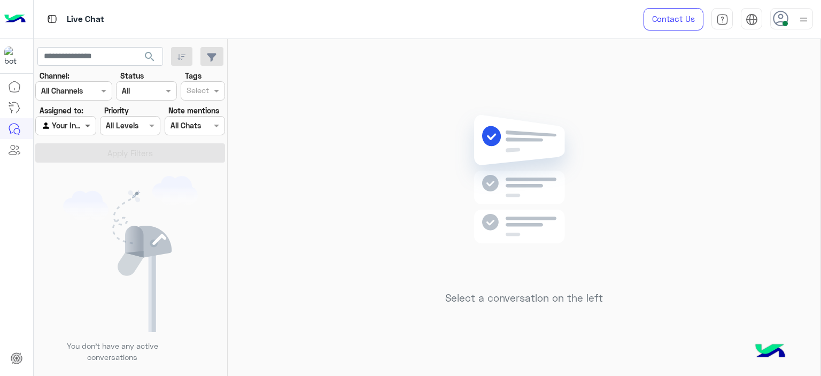
click at [86, 131] on div "Agent Filter Your Inbox" at bounding box center [65, 125] width 60 height 19
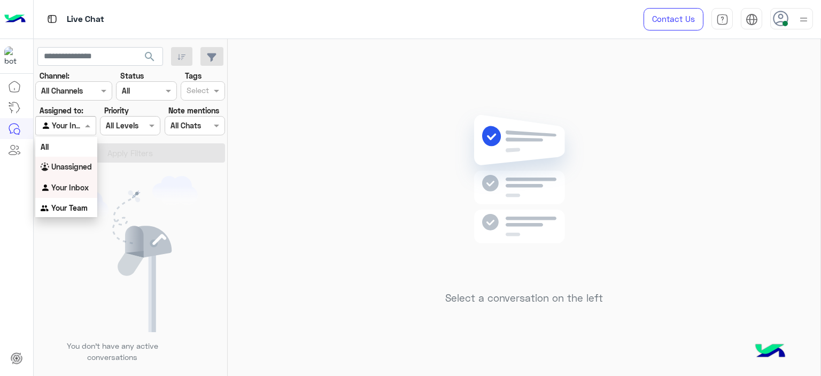
click at [79, 169] on b "Unassigned" at bounding box center [71, 166] width 41 height 9
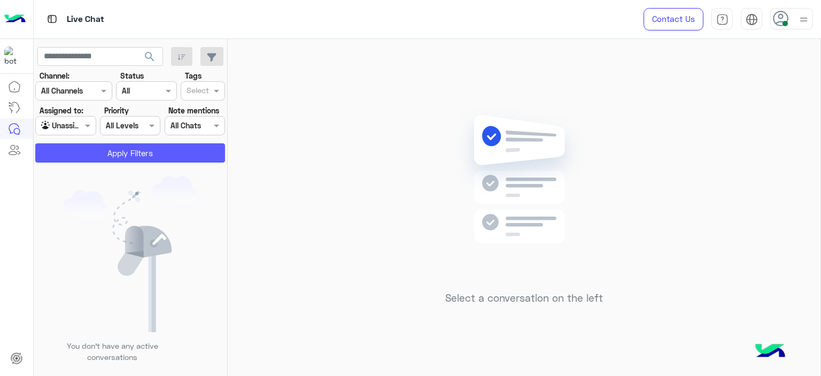
click at [96, 156] on button "Apply Filters" at bounding box center [130, 152] width 190 height 19
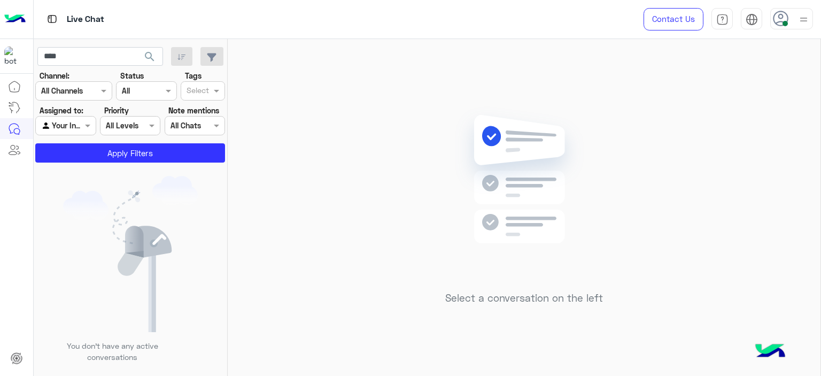
click at [204, 194] on div "You don’t have any active conversations" at bounding box center [131, 272] width 194 height 213
click at [111, 61] on input "****" at bounding box center [100, 56] width 126 height 19
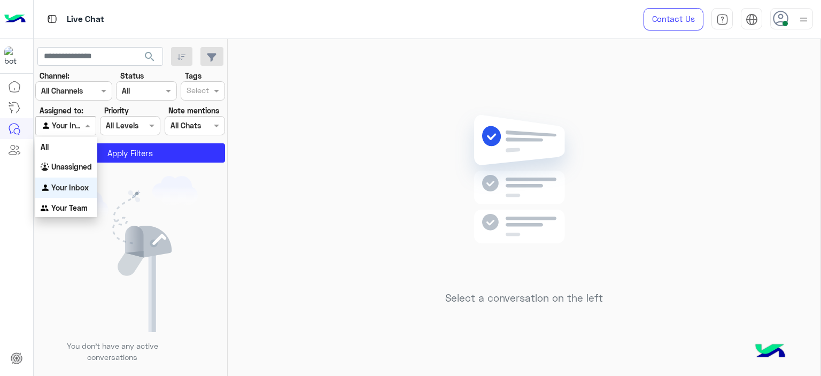
click at [78, 128] on div at bounding box center [65, 125] width 59 height 12
click at [76, 162] on b "Unassigned" at bounding box center [71, 166] width 41 height 9
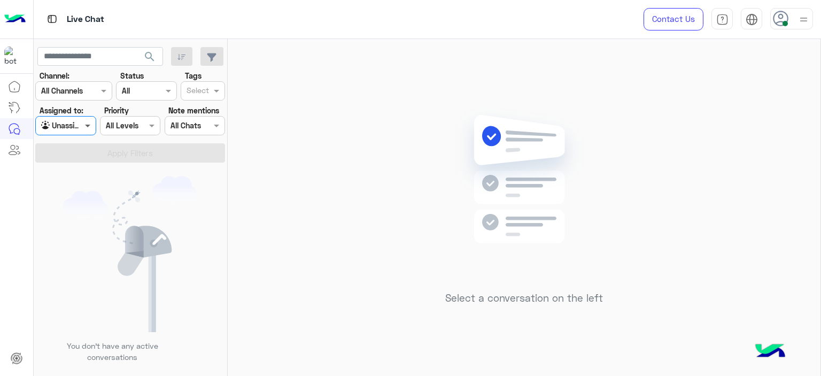
click at [84, 123] on span at bounding box center [88, 125] width 13 height 11
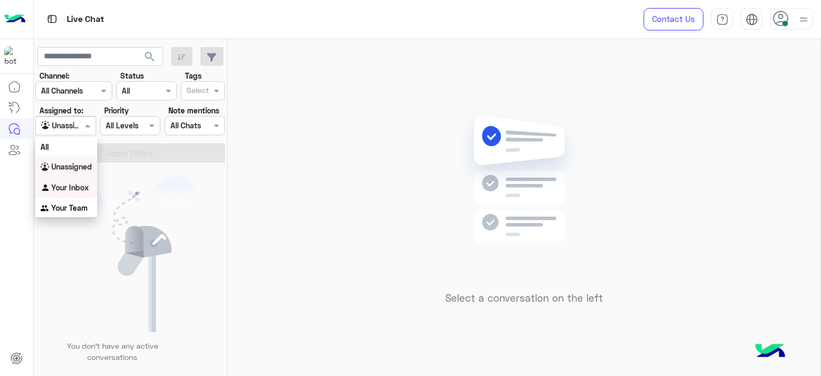
drag, startPoint x: 86, startPoint y: 184, endPoint x: 125, endPoint y: 138, distance: 60.6
click at [86, 184] on b "Your Inbox" at bounding box center [69, 187] width 37 height 9
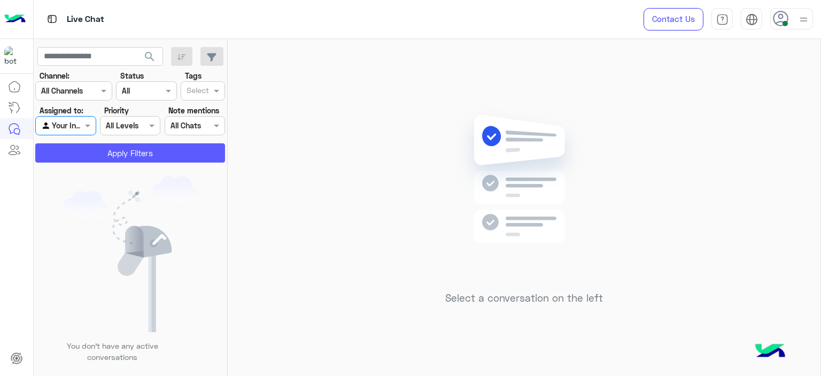
click at [122, 148] on button "Apply Filters" at bounding box center [130, 152] width 190 height 19
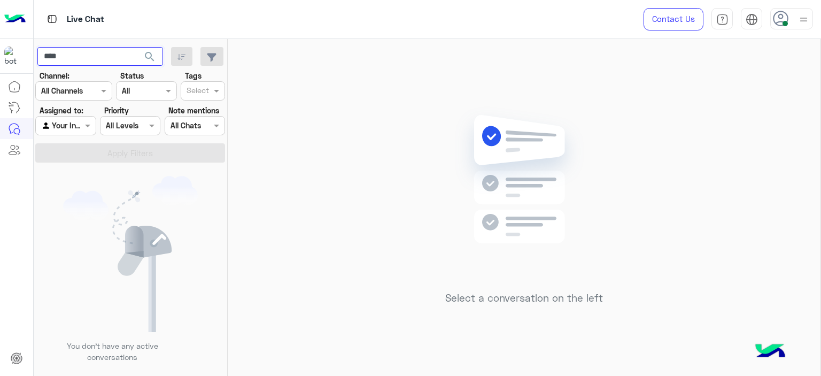
click at [100, 63] on input "****" at bounding box center [100, 56] width 126 height 19
click at [83, 124] on span at bounding box center [88, 125] width 13 height 11
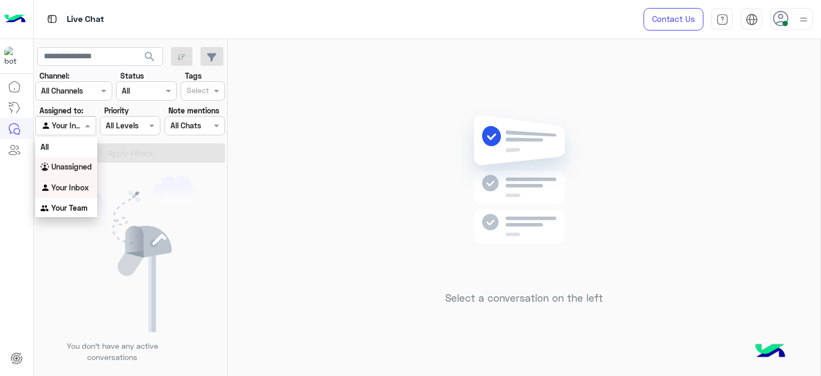
click at [69, 165] on b "Unassigned" at bounding box center [71, 166] width 41 height 9
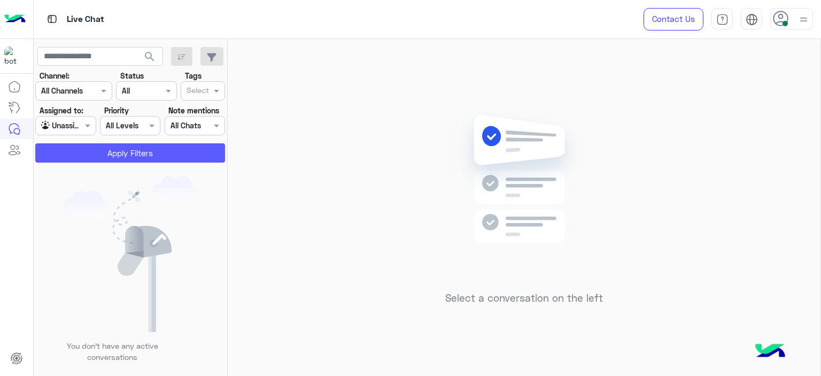
click at [93, 154] on button "Apply Filters" at bounding box center [130, 152] width 190 height 19
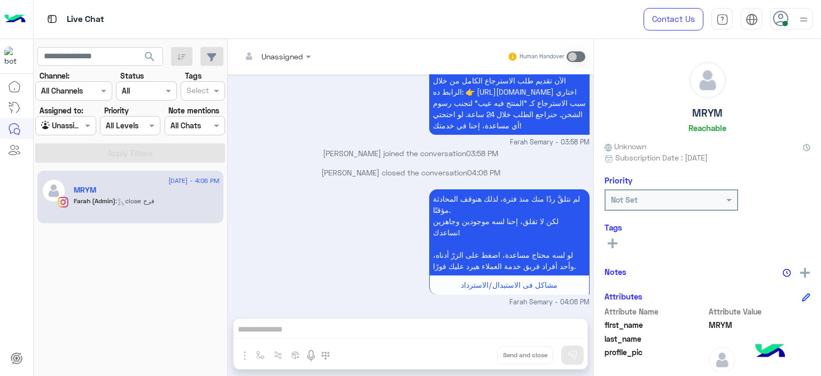
scroll to position [1110, 0]
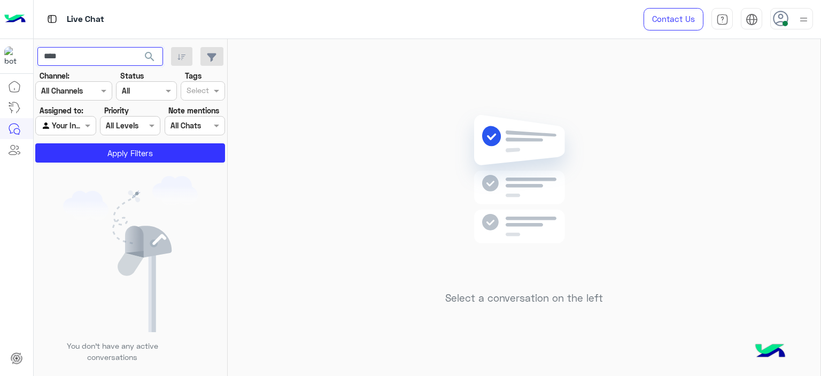
click at [107, 47] on input "****" at bounding box center [100, 56] width 126 height 19
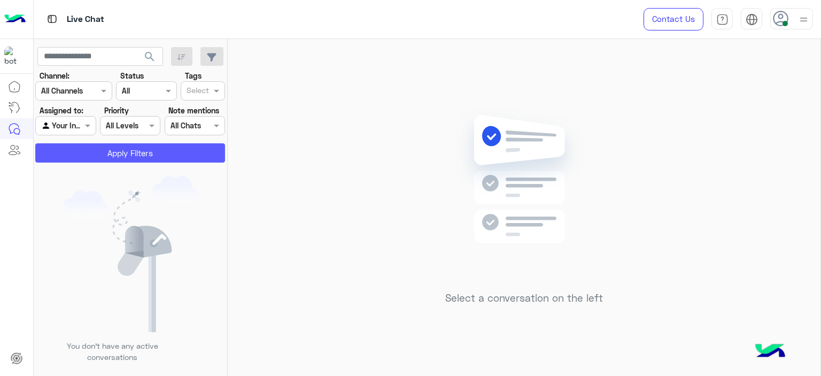
click at [105, 156] on button "Apply Filters" at bounding box center [130, 152] width 190 height 19
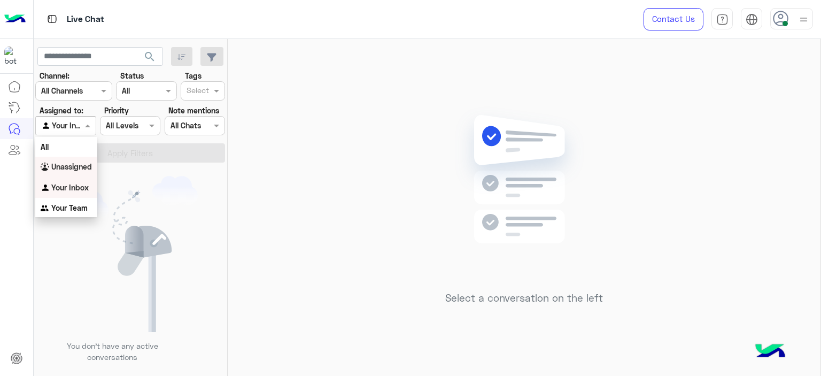
drag, startPoint x: 88, startPoint y: 122, endPoint x: 75, endPoint y: 162, distance: 42.1
click at [75, 162] on body "Live Chat Contact Us Help Center عربي English search Channel: Channel All Chann…" at bounding box center [410, 188] width 821 height 376
click at [75, 162] on b "Unassigned" at bounding box center [71, 166] width 41 height 9
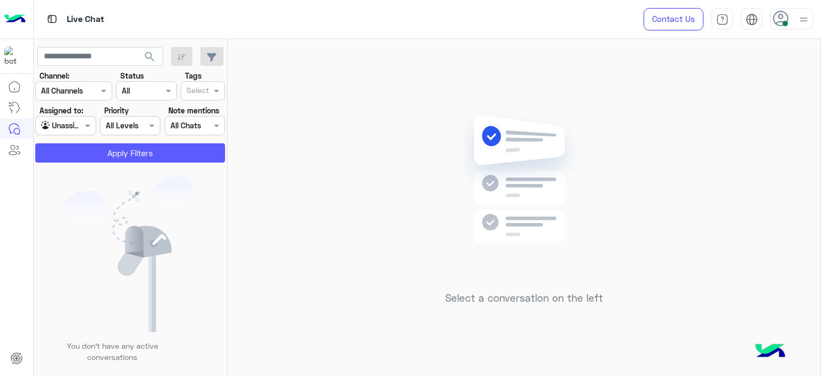
click at [117, 150] on button "Apply Filters" at bounding box center [130, 152] width 190 height 19
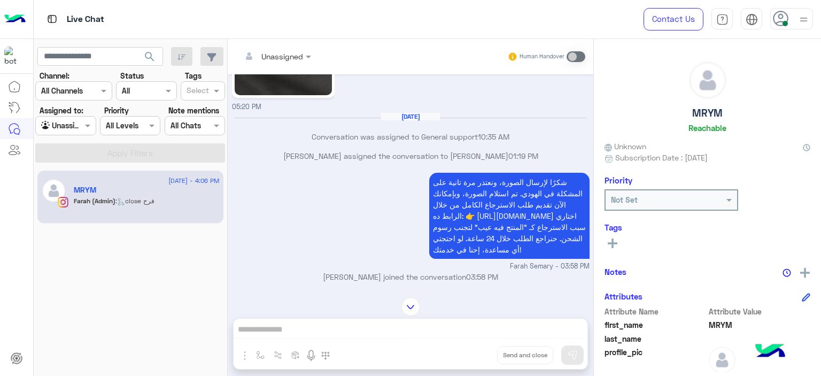
scroll to position [2244, 0]
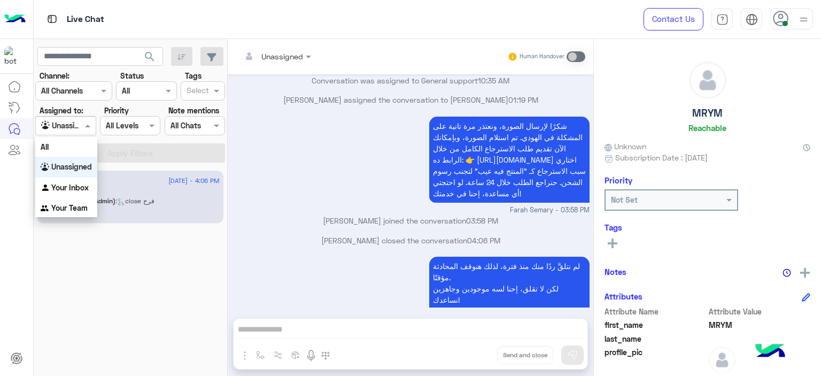
click at [85, 116] on div "Agent Filter Unassigned" at bounding box center [65, 125] width 60 height 19
click at [83, 185] on b "Your Inbox" at bounding box center [69, 187] width 37 height 9
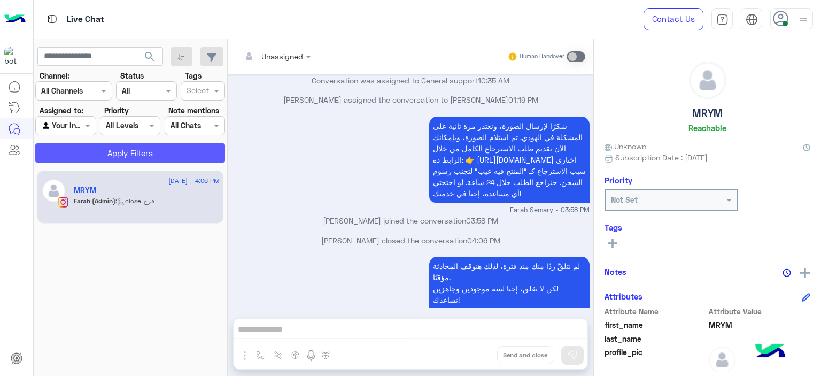
click at [131, 151] on button "Apply Filters" at bounding box center [130, 152] width 190 height 19
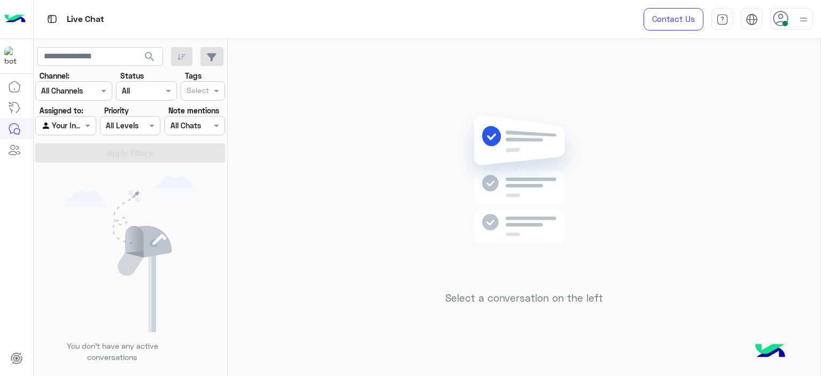
click at [151, 59] on span "search" at bounding box center [149, 56] width 13 height 13
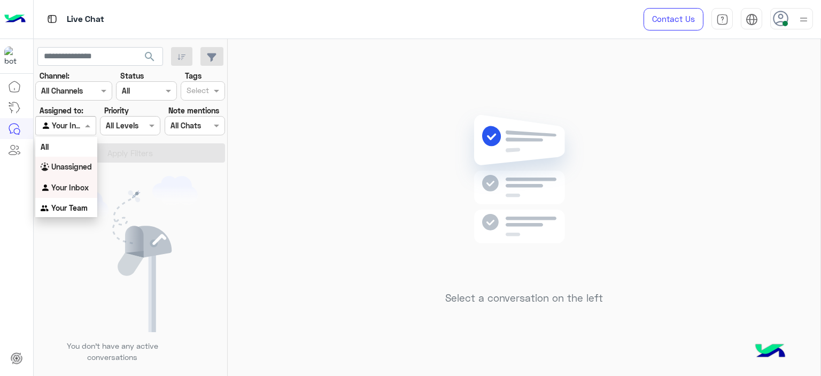
drag, startPoint x: 82, startPoint y: 128, endPoint x: 69, endPoint y: 168, distance: 41.9
click at [69, 168] on body "Live Chat Contact Us Help Center عربي English search Channel: Channel All Chann…" at bounding box center [410, 188] width 821 height 376
click at [69, 168] on b "Unassigned" at bounding box center [71, 166] width 41 height 9
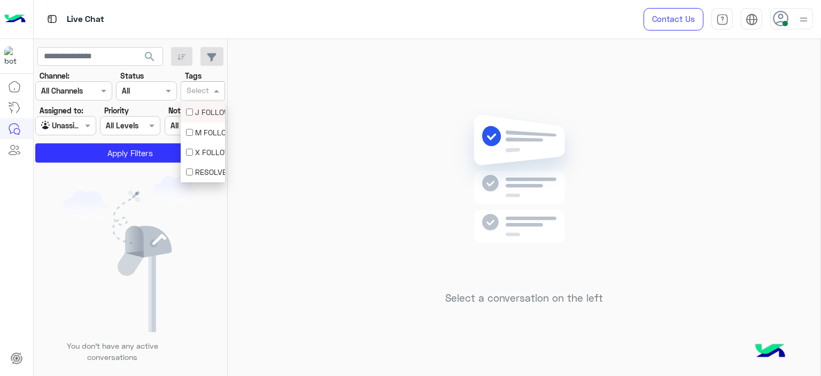
click at [186, 94] on div at bounding box center [198, 92] width 26 height 14
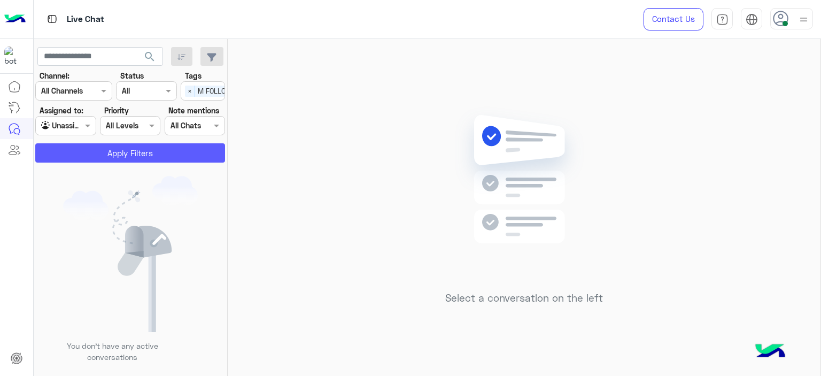
click at [178, 148] on button "Apply Filters" at bounding box center [130, 152] width 190 height 19
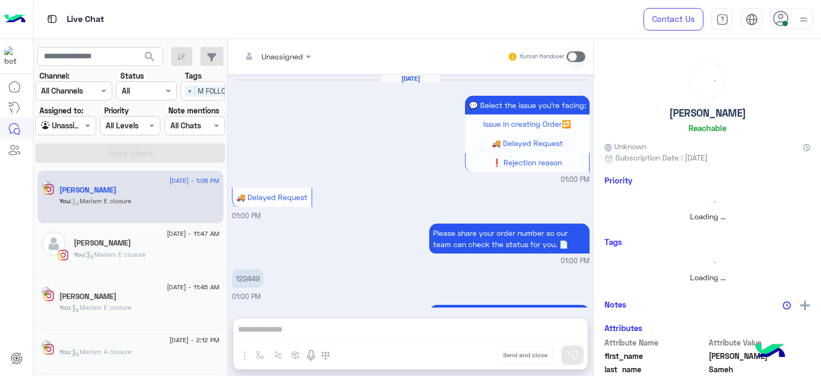
scroll to position [789, 0]
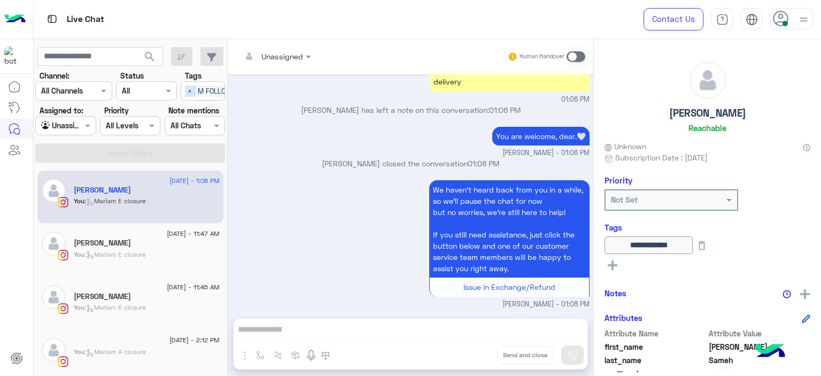
click at [186, 94] on span "×" at bounding box center [190, 91] width 10 height 11
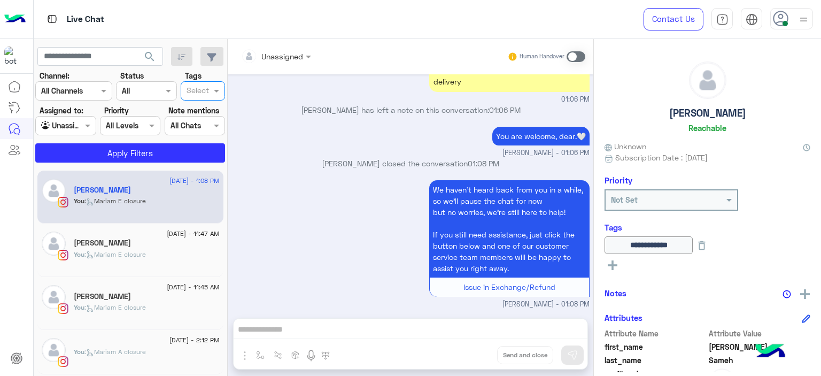
scroll to position [0, 0]
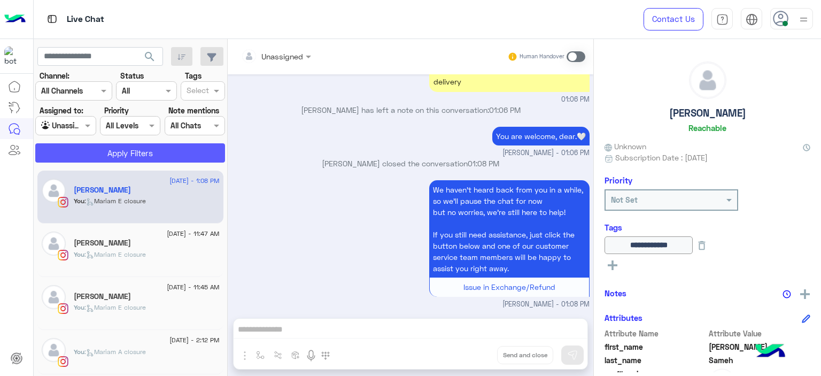
click at [175, 147] on button "Apply Filters" at bounding box center [130, 152] width 190 height 19
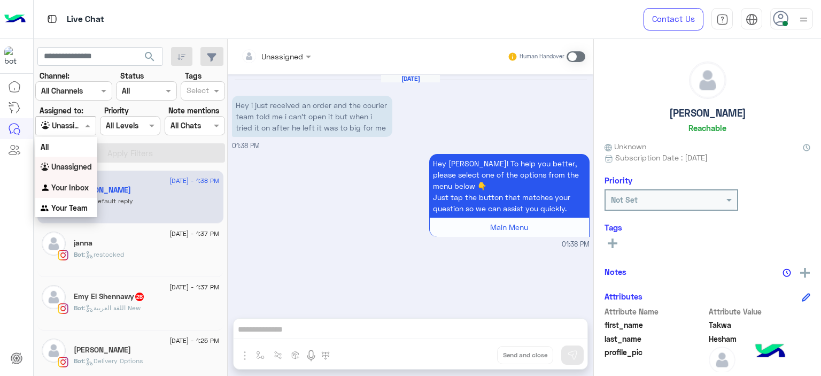
drag, startPoint x: 87, startPoint y: 128, endPoint x: 76, endPoint y: 189, distance: 61.9
click at [76, 189] on body "Live Chat Contact Us Help Center عربي English search Channel: Channel All Chann…" at bounding box center [410, 188] width 821 height 376
click at [76, 189] on b "Your Inbox" at bounding box center [69, 187] width 37 height 9
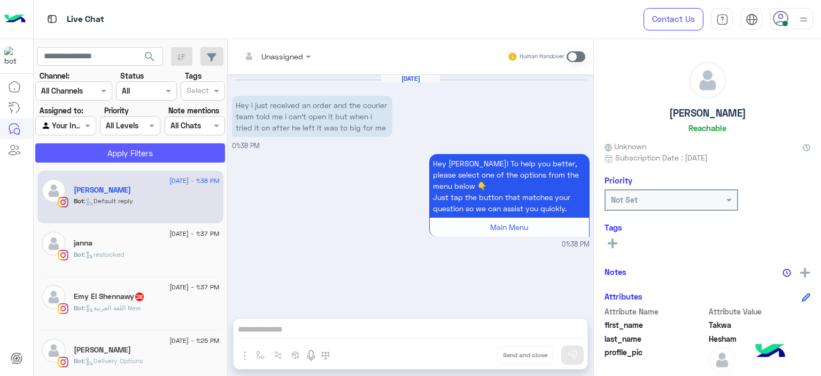
click at [119, 153] on button "Apply Filters" at bounding box center [130, 152] width 190 height 19
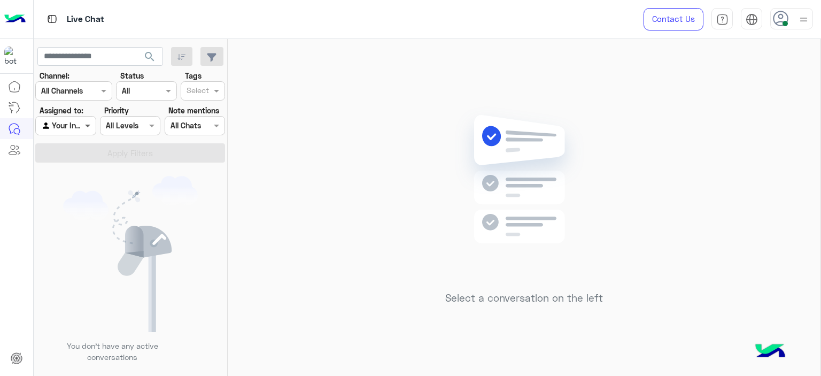
click at [92, 129] on span at bounding box center [88, 125] width 13 height 11
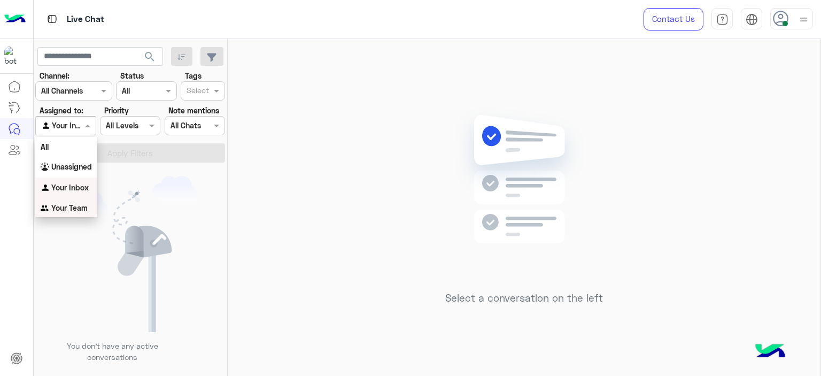
drag, startPoint x: 81, startPoint y: 207, endPoint x: 97, endPoint y: 206, distance: 15.6
click at [81, 208] on b "Your Team" at bounding box center [69, 207] width 36 height 9
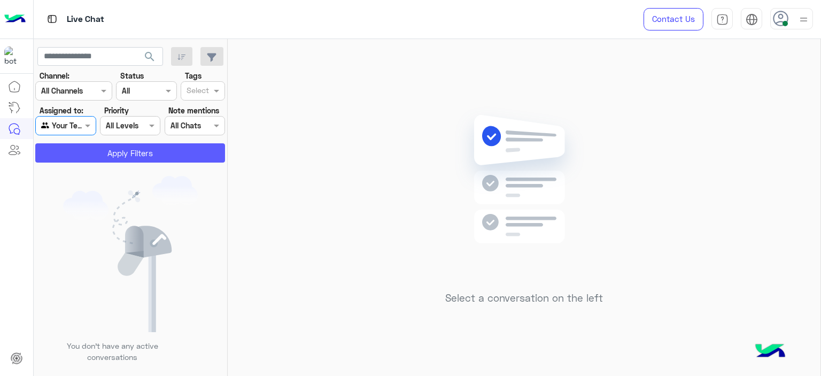
click at [139, 158] on button "Apply Filters" at bounding box center [130, 152] width 190 height 19
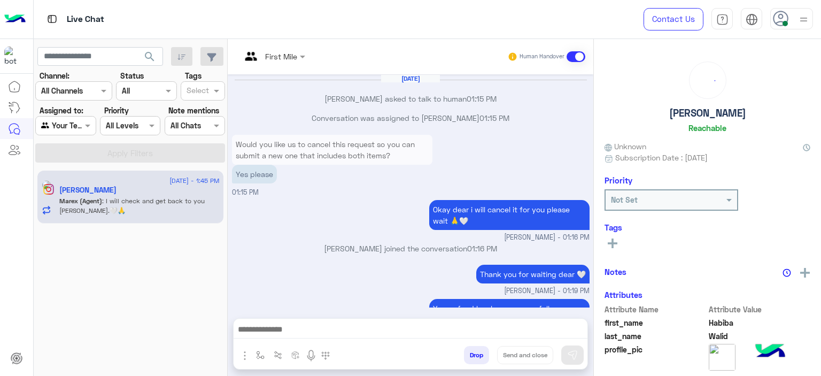
scroll to position [849, 0]
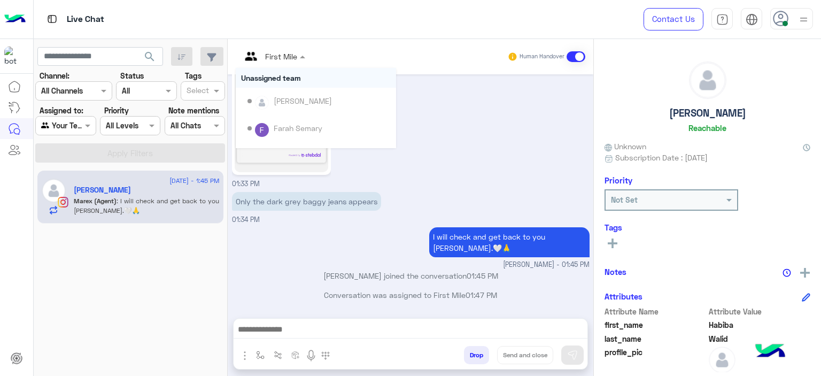
click at [283, 57] on div at bounding box center [273, 56] width 75 height 12
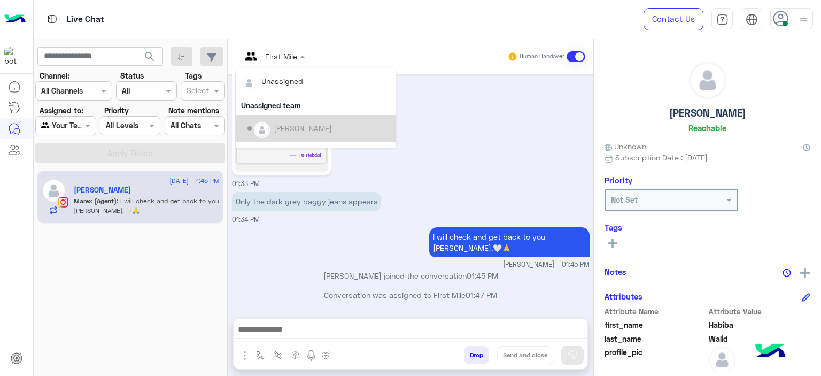
scroll to position [216, 0]
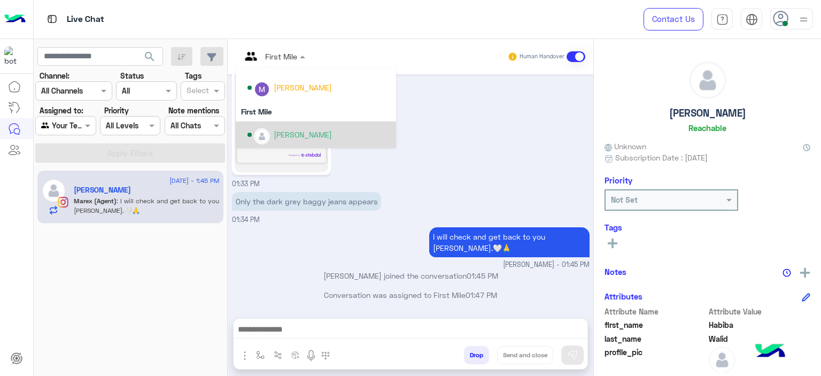
click at [297, 138] on div "[PERSON_NAME]" at bounding box center [303, 134] width 58 height 11
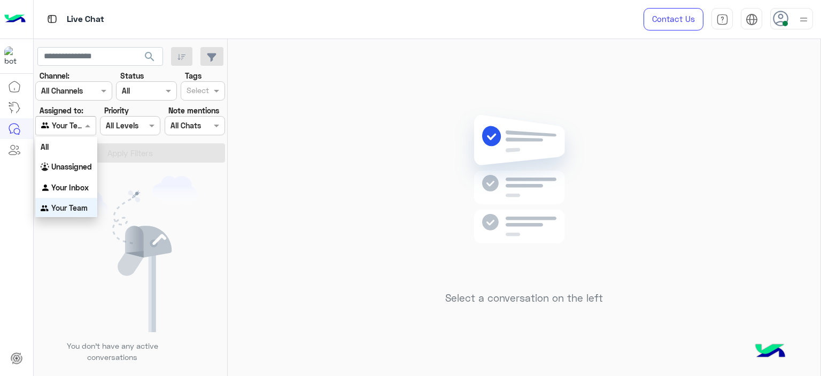
click at [87, 123] on span at bounding box center [88, 125] width 13 height 11
drag, startPoint x: 77, startPoint y: 187, endPoint x: 86, endPoint y: 185, distance: 8.1
click at [78, 187] on b "Your Inbox" at bounding box center [69, 186] width 37 height 9
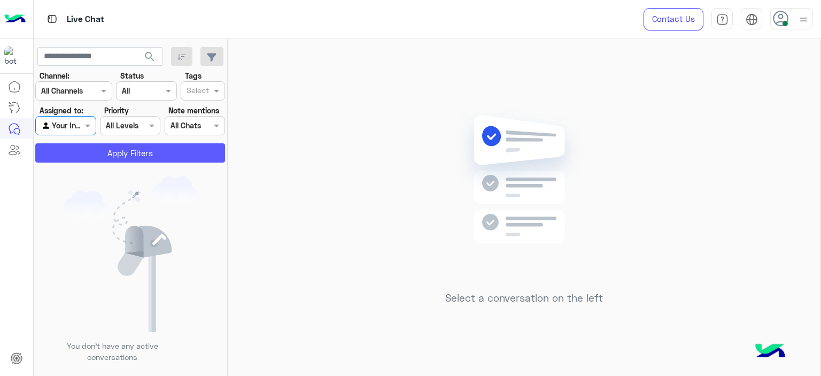
click at [177, 154] on button "Apply Filters" at bounding box center [130, 152] width 190 height 19
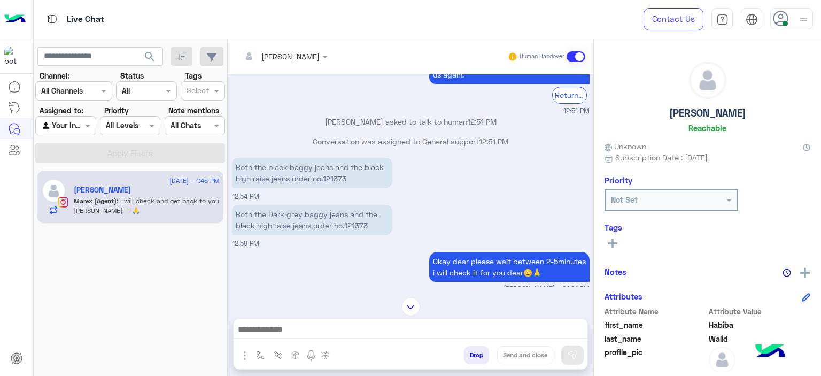
scroll to position [265, 0]
click at [333, 177] on p "Both the black baggy jeans and the black high raise jeans order no.121373" at bounding box center [312, 173] width 160 height 30
click at [332, 177] on p "Both the black baggy jeans and the black high raise jeans order no.121373" at bounding box center [312, 173] width 160 height 30
click at [337, 178] on p "Both the black baggy jeans and the black high raise jeans order no.121373" at bounding box center [312, 173] width 160 height 30
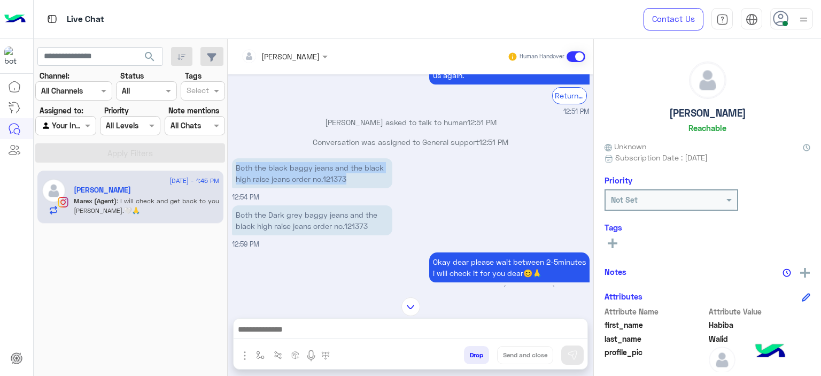
click at [337, 177] on p "Both the black baggy jeans and the black high raise jeans order no.121373" at bounding box center [312, 173] width 160 height 30
drag, startPoint x: 407, startPoint y: 230, endPoint x: 397, endPoint y: 236, distance: 11.3
click at [399, 234] on div "Both the Dark grey baggy jeans and the black high raise jeans order no.121373 1…" at bounding box center [411, 226] width 358 height 47
click at [356, 222] on p "Both the Dark grey baggy jeans and the black high raise jeans order no.121373" at bounding box center [312, 220] width 160 height 30
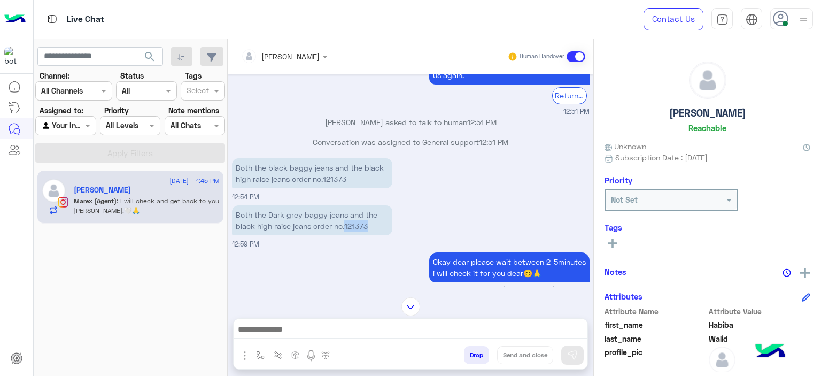
click at [356, 223] on p "Both the Dark grey baggy jeans and the black high raise jeans order no.121373" at bounding box center [312, 220] width 160 height 30
copy p "121373"
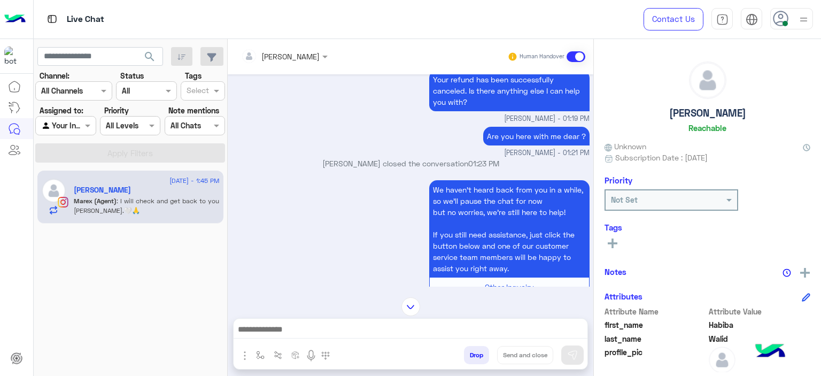
click at [413, 298] on img at bounding box center [410, 306] width 19 height 19
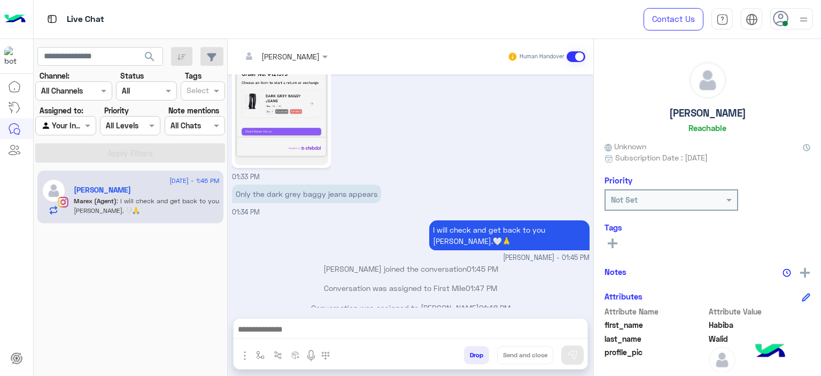
scroll to position [2007, 0]
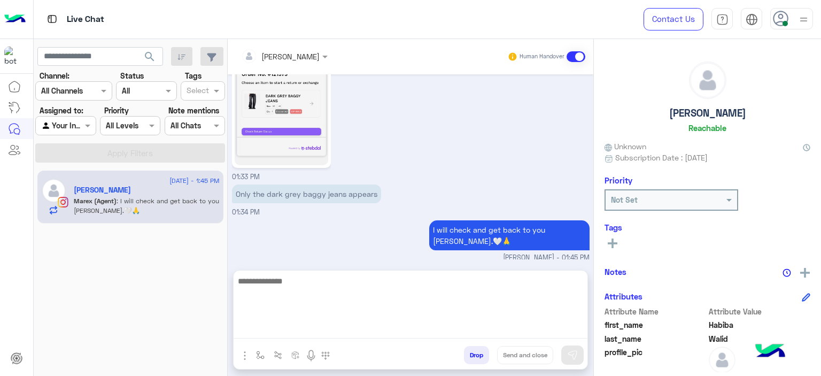
click at [344, 321] on textarea at bounding box center [411, 306] width 354 height 64
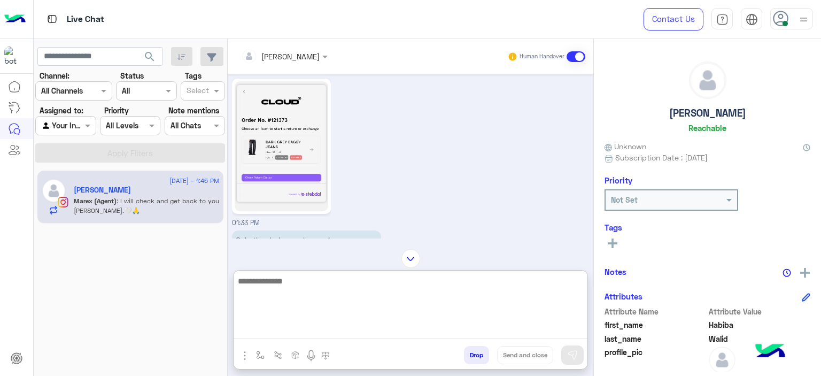
scroll to position [2055, 0]
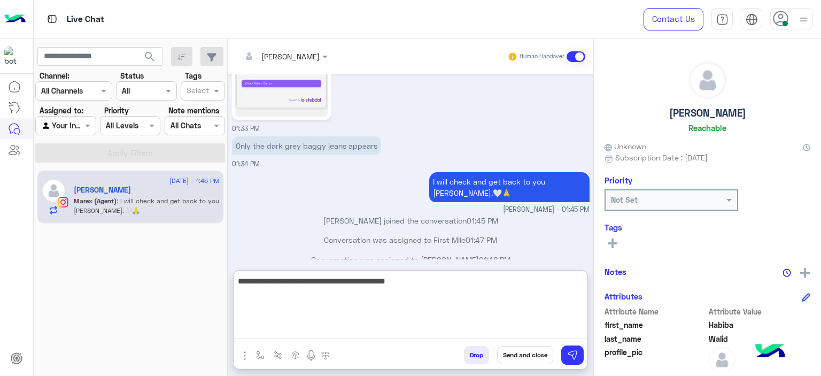
type textarea "**********"
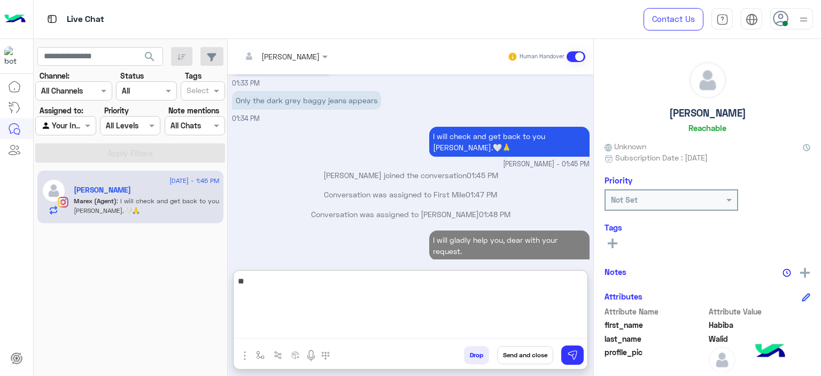
type textarea "*"
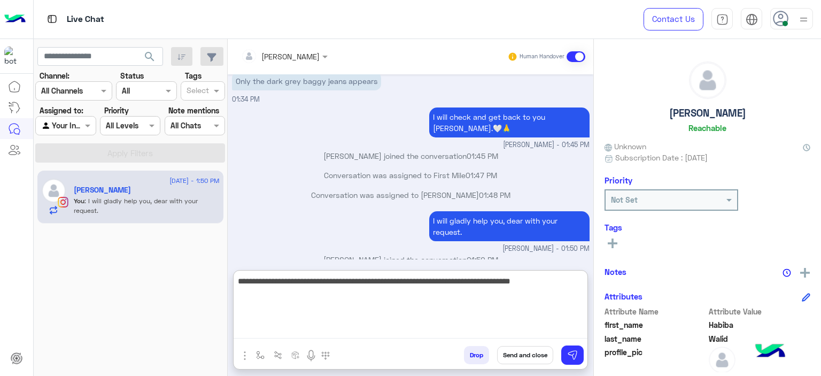
type textarea "**********"
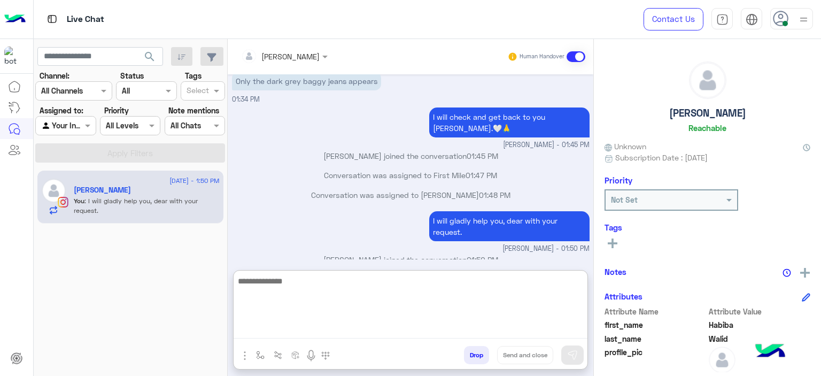
scroll to position [2176, 0]
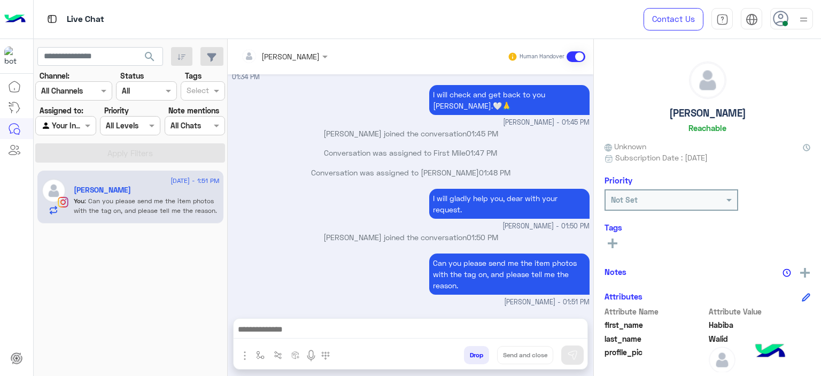
click at [340, 273] on div "Mariam Ahmed Human Handover Aug 31, 2025 We haven’t heard back from you in a wh…" at bounding box center [411, 209] width 366 height 341
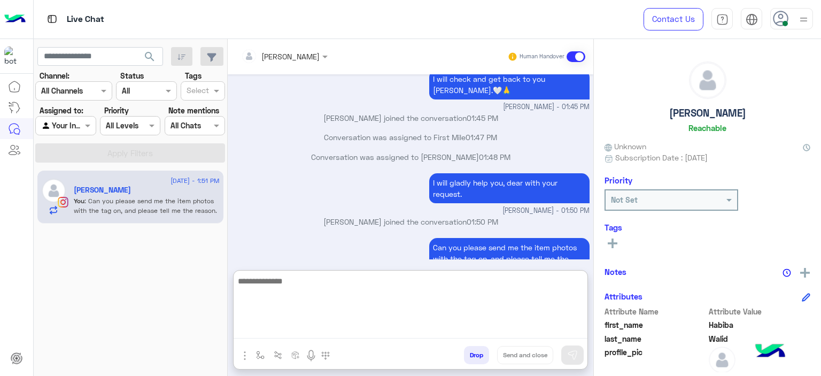
click at [273, 330] on textarea at bounding box center [411, 306] width 354 height 64
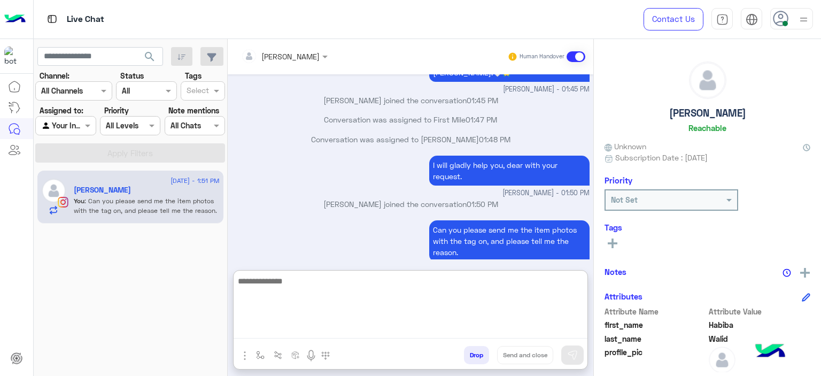
scroll to position [2176, 0]
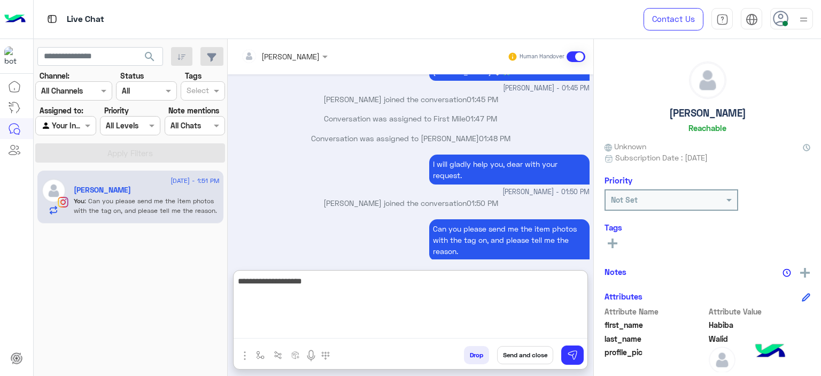
click at [294, 284] on textarea "**********" at bounding box center [411, 306] width 354 height 64
click at [299, 281] on textarea "**********" at bounding box center [411, 306] width 354 height 64
click at [325, 279] on textarea "**********" at bounding box center [411, 306] width 354 height 64
type textarea "**********"
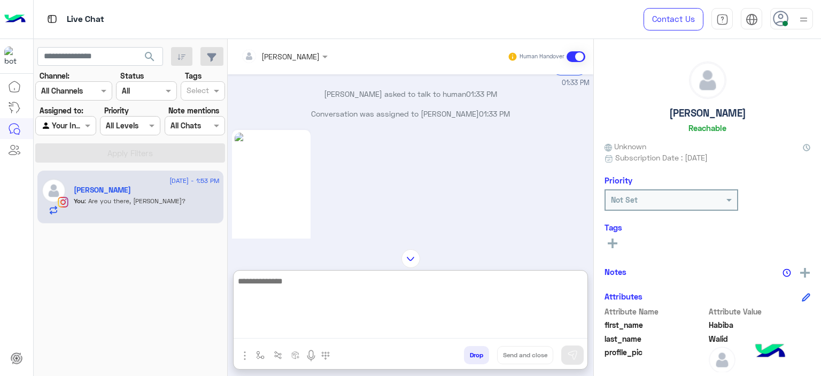
scroll to position [1767, 0]
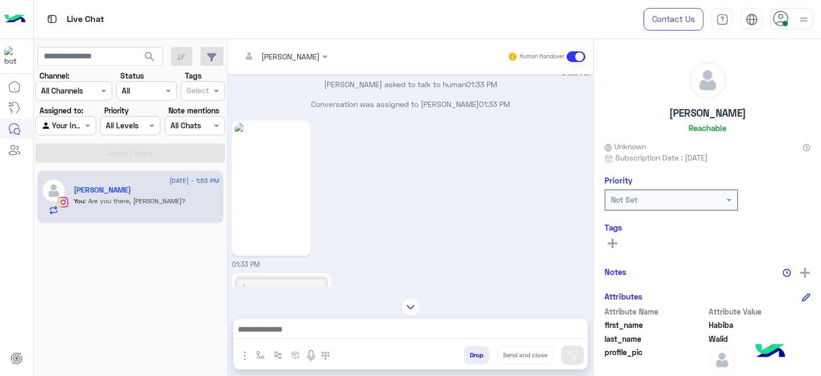
click at [282, 147] on img at bounding box center [271, 188] width 73 height 130
click at [247, 133] on img at bounding box center [271, 188] width 73 height 130
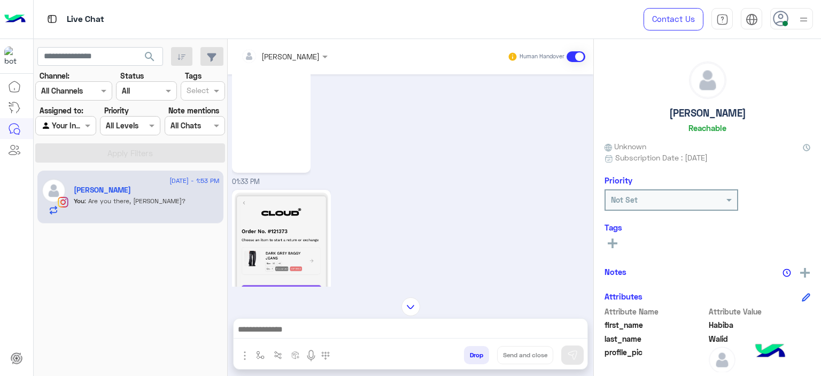
scroll to position [2162, 0]
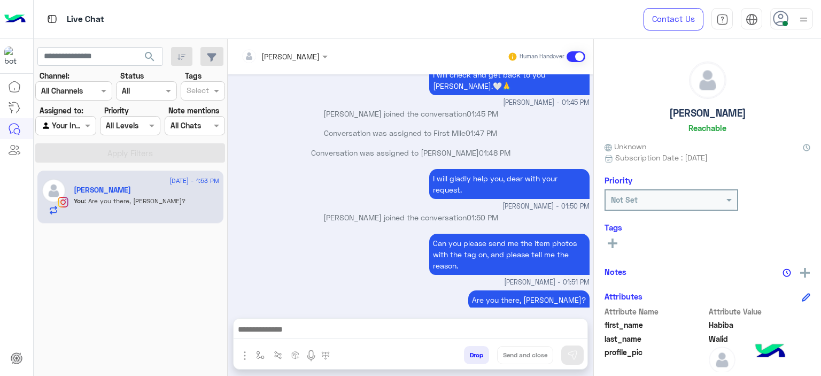
click at [612, 245] on rect at bounding box center [612, 243] width 2 height 10
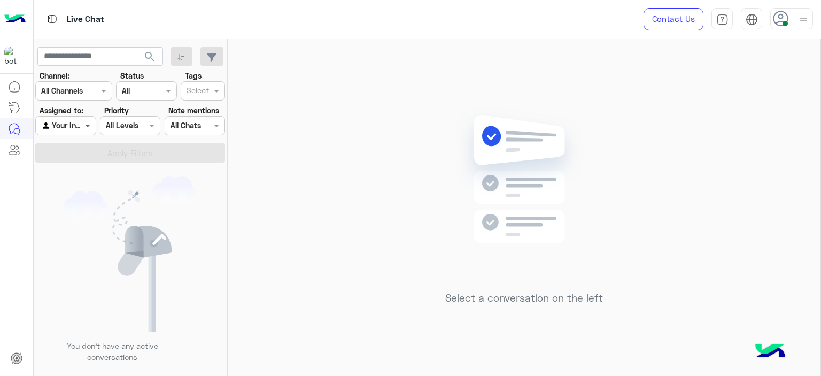
click at [90, 127] on span at bounding box center [88, 125] width 13 height 11
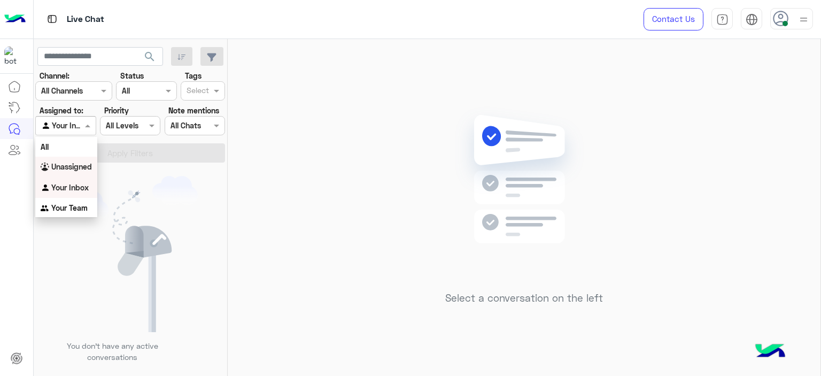
click at [83, 168] on b "Unassigned" at bounding box center [71, 166] width 41 height 9
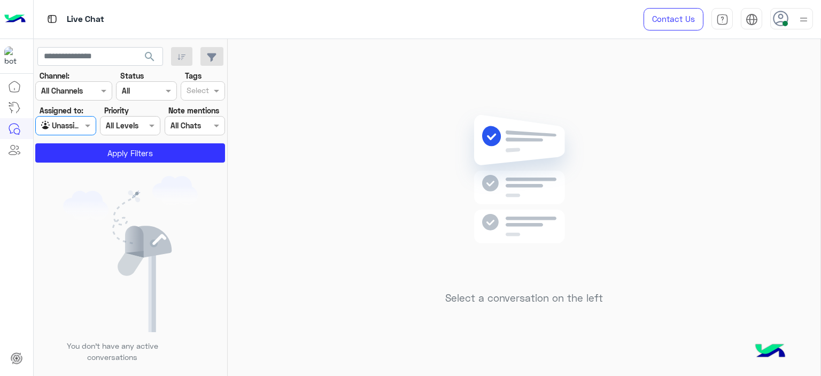
drag, startPoint x: 199, startPoint y: 96, endPoint x: 198, endPoint y: 101, distance: 5.4
click at [199, 97] on input "text" at bounding box center [198, 91] width 22 height 11
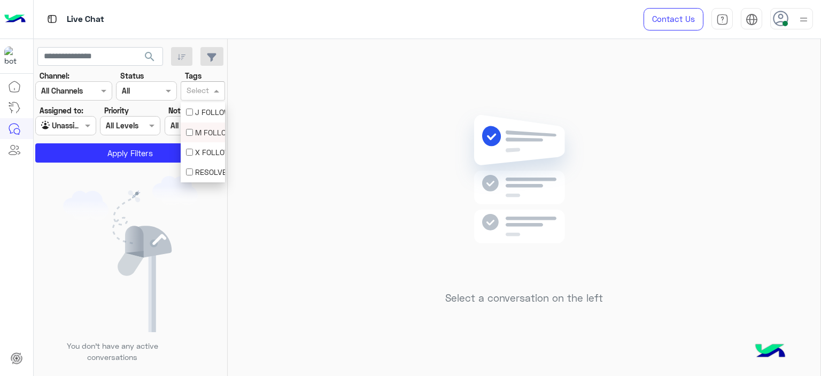
click at [199, 130] on div "M FOLLOW UP" at bounding box center [203, 132] width 34 height 11
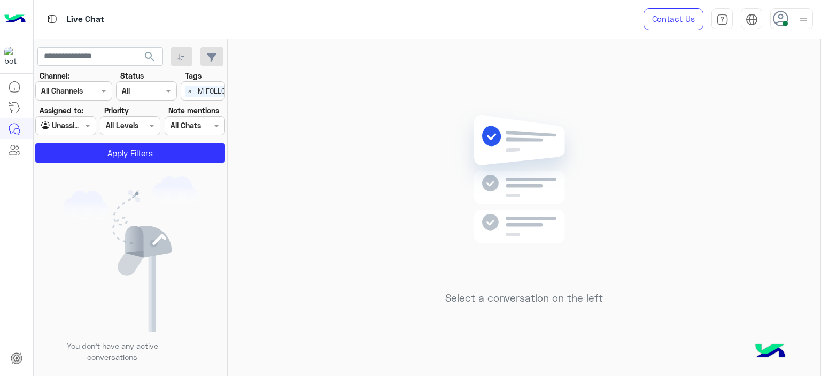
click at [161, 165] on app-inbox-users-filters "search Channel: Channel All Channels Status Channel All Tags Select × M FOLLOW …" at bounding box center [131, 103] width 194 height 128
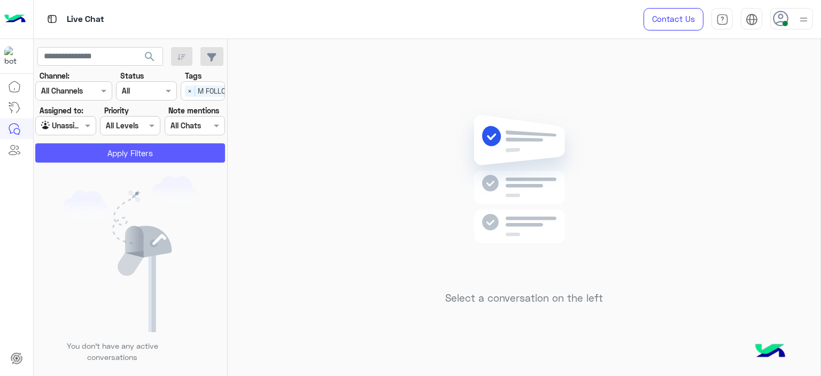
click at [162, 159] on button "Apply Filters" at bounding box center [130, 152] width 190 height 19
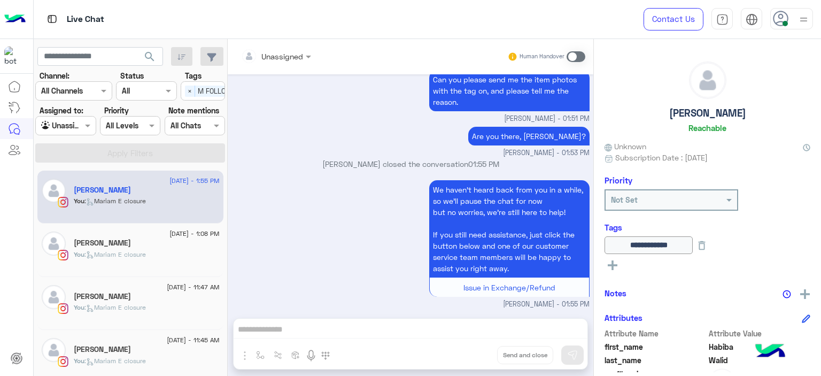
scroll to position [51, 0]
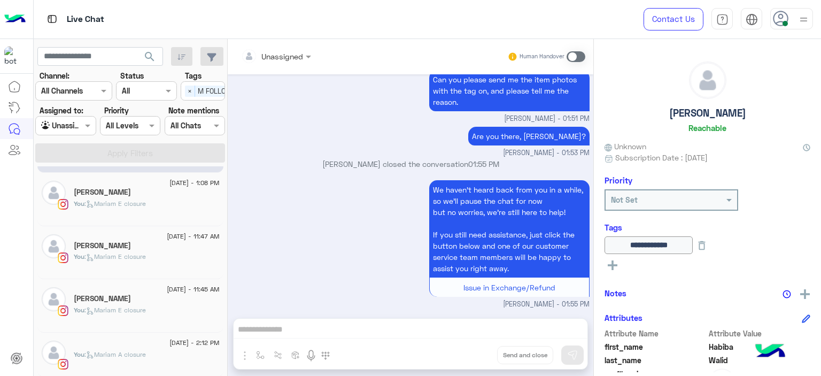
click at [134, 205] on span ": Mariam E closure" at bounding box center [114, 203] width 61 height 8
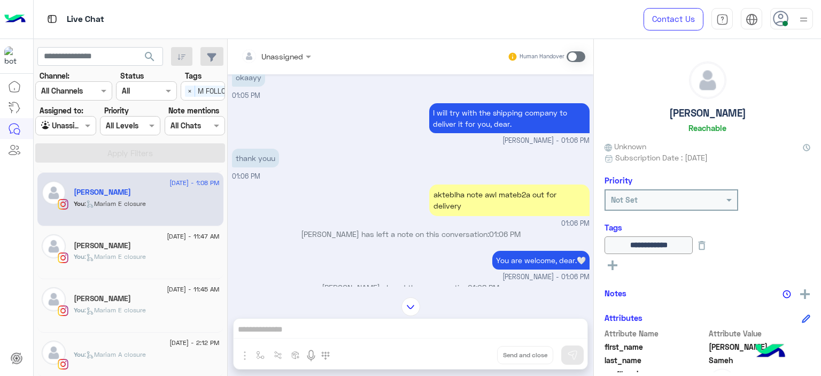
scroll to position [789, 0]
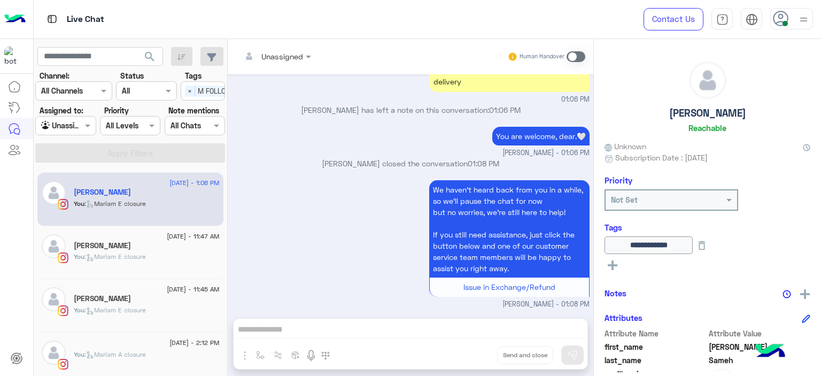
drag, startPoint x: 87, startPoint y: 127, endPoint x: 87, endPoint y: 135, distance: 8.0
click at [86, 128] on span at bounding box center [88, 125] width 13 height 11
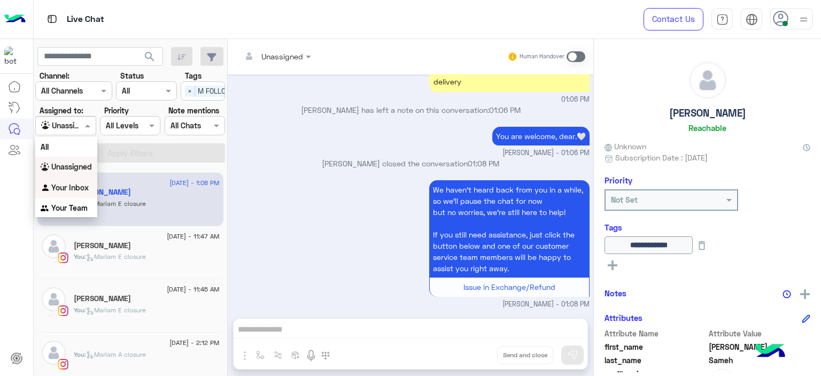
click at [83, 185] on b "Your Inbox" at bounding box center [69, 187] width 37 height 9
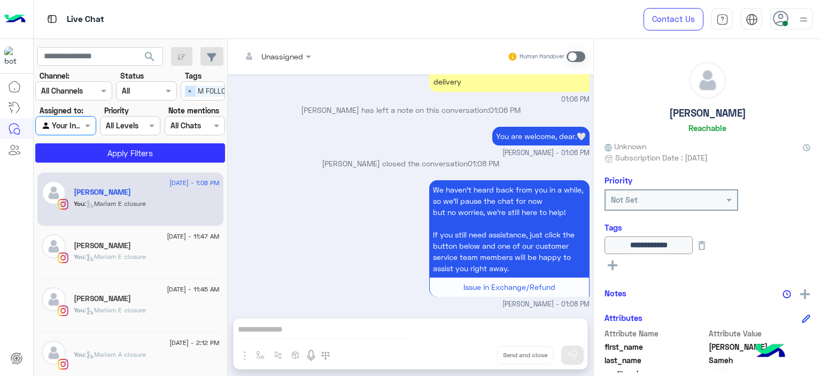
click at [190, 92] on span "×" at bounding box center [190, 91] width 10 height 11
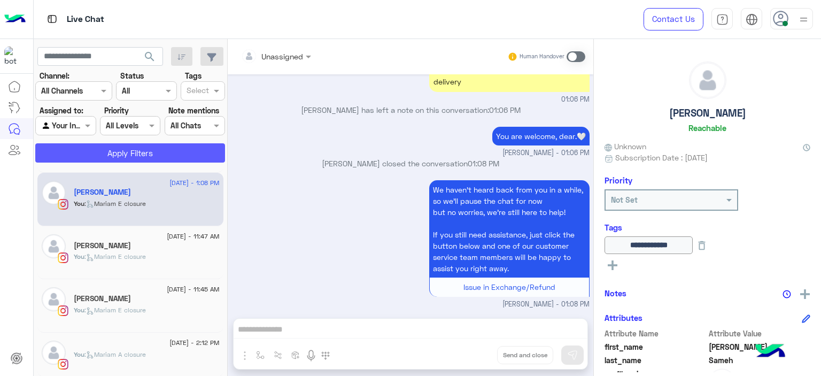
click at [198, 147] on button "Apply Filters" at bounding box center [130, 152] width 190 height 19
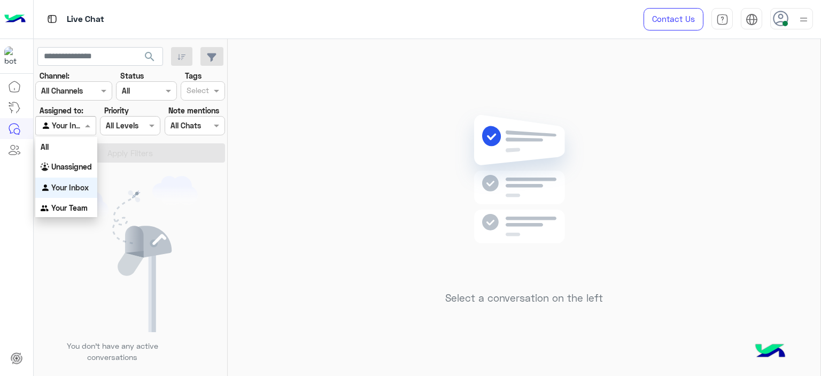
click at [88, 121] on span at bounding box center [88, 125] width 13 height 11
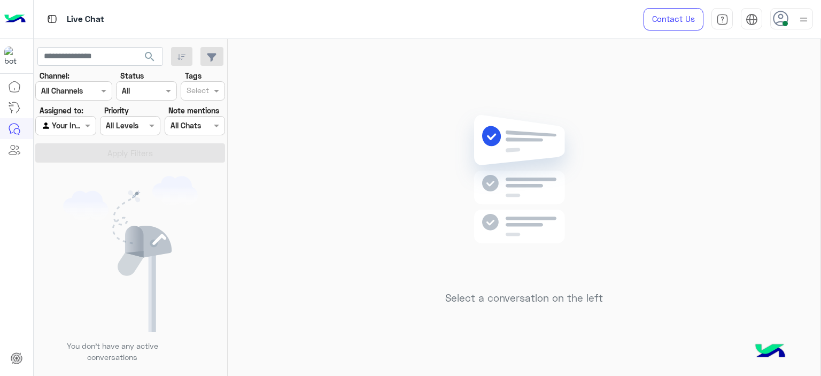
click at [159, 170] on div "You don’t have any active conversations" at bounding box center [131, 272] width 194 height 213
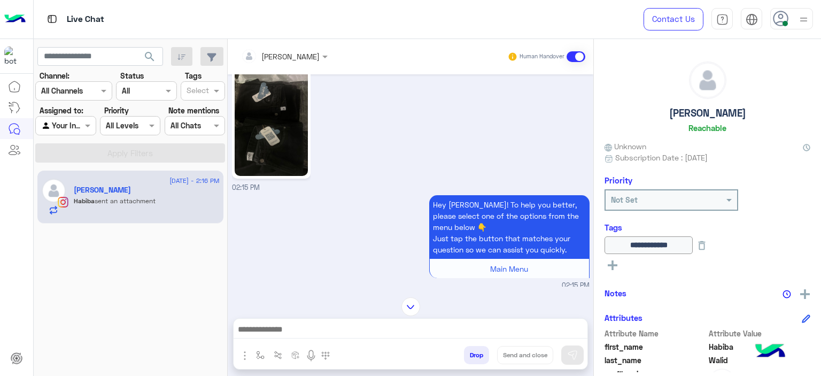
scroll to position [821, 0]
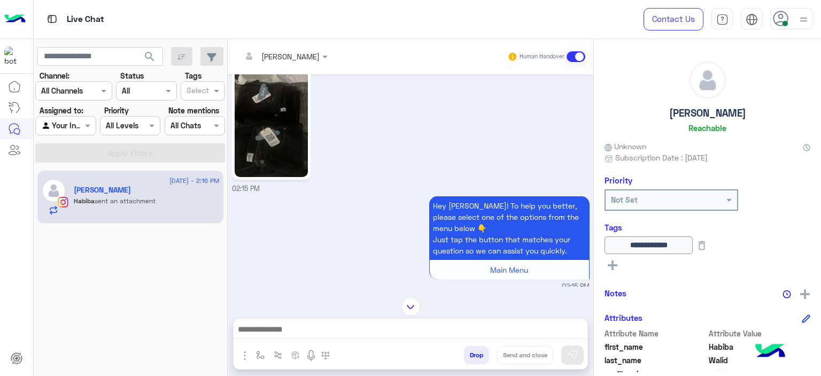
click at [284, 134] on img at bounding box center [271, 112] width 73 height 130
click at [289, 147] on img at bounding box center [271, 112] width 73 height 130
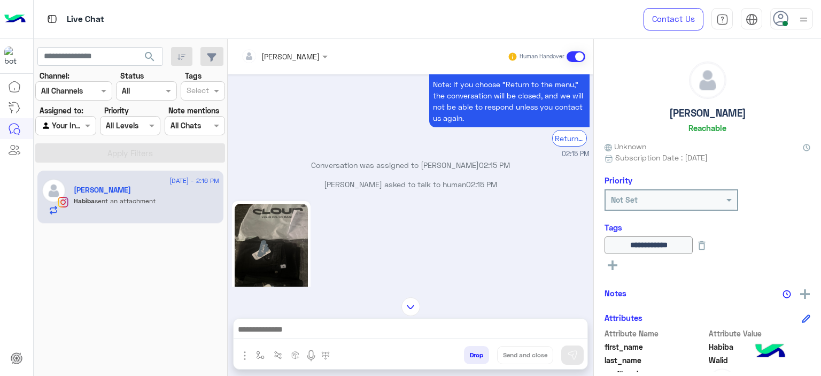
scroll to position [1152, 0]
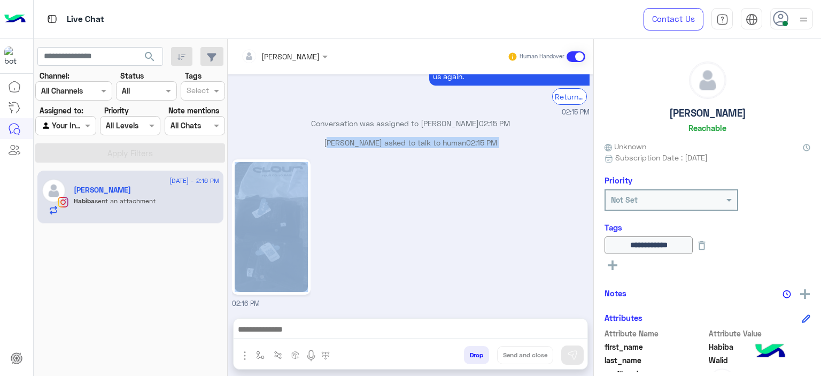
drag, startPoint x: 263, startPoint y: 154, endPoint x: 271, endPoint y: 191, distance: 37.9
click at [270, 185] on div "[DATE] Conversation was assigned to Marex [PERSON_NAME] 01:33 PM 01:33 PM 01:33…" at bounding box center [411, 190] width 366 height 233
click at [272, 190] on img at bounding box center [271, 227] width 73 height 130
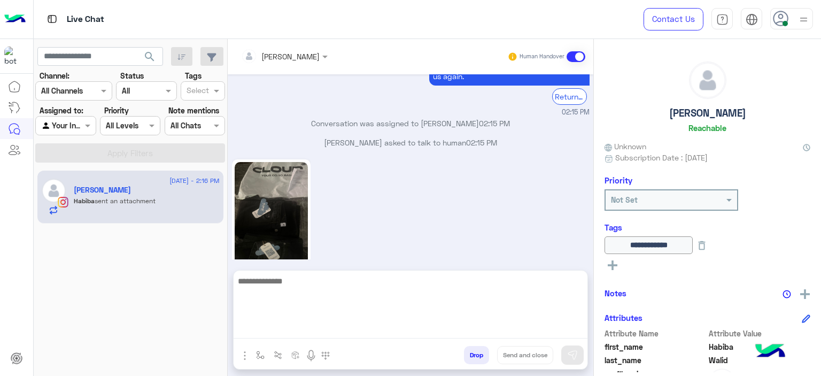
click at [302, 331] on textarea at bounding box center [411, 306] width 354 height 64
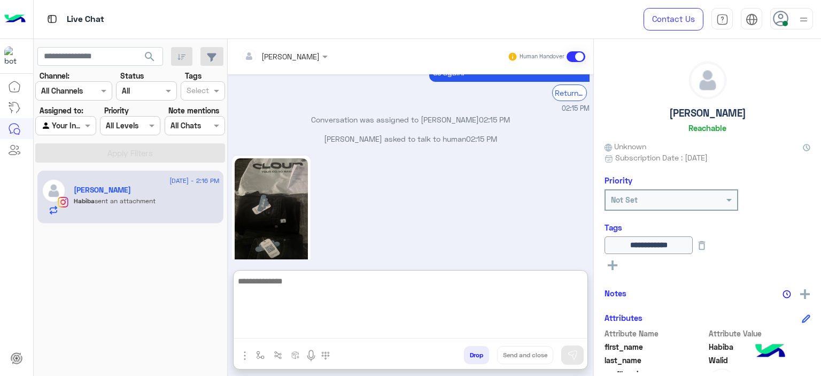
scroll to position [1156, 0]
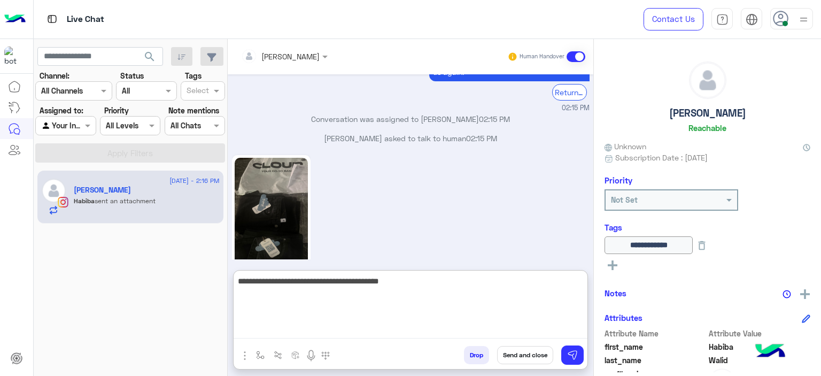
type textarea "**********"
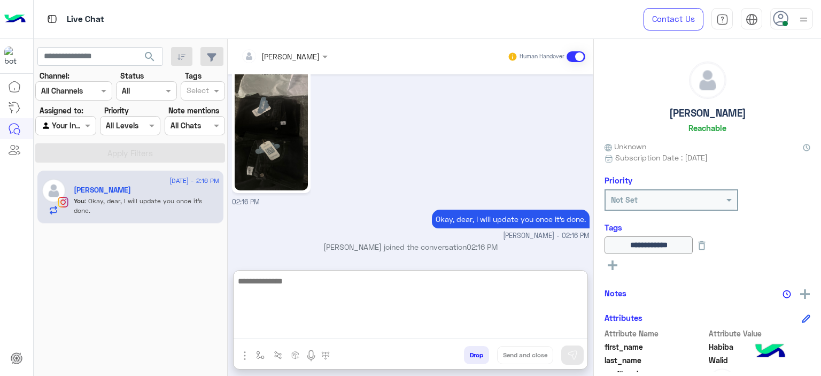
scroll to position [234, 0]
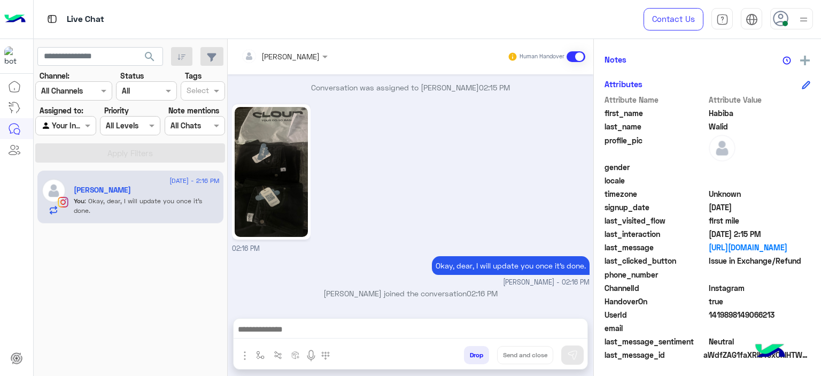
click at [703, 314] on span "UserId" at bounding box center [655, 314] width 102 height 11
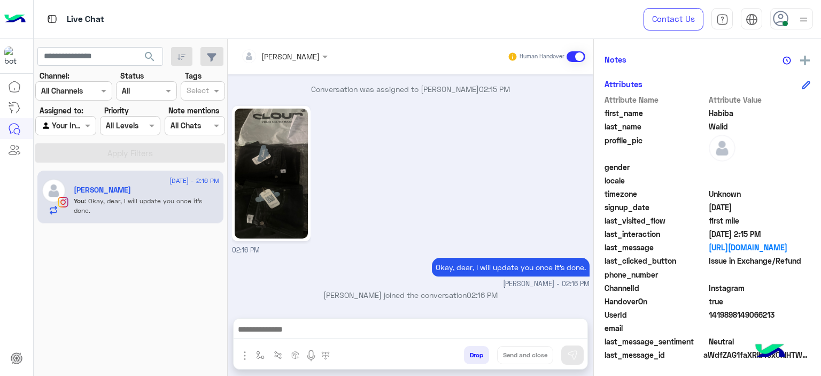
click at [709, 316] on span "1419898149066213" at bounding box center [760, 314] width 102 height 11
click at [712, 313] on span "1419898149066213" at bounding box center [760, 314] width 102 height 11
copy span "1419898149066213"
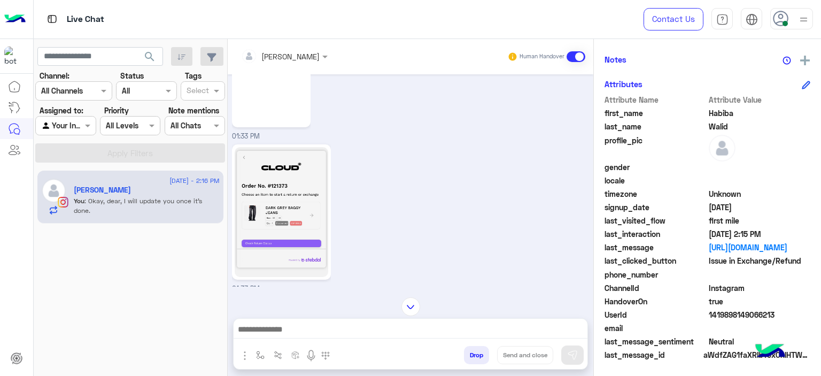
scroll to position [122, 0]
click at [330, 207] on div "01:33 PM" at bounding box center [411, 219] width 358 height 152
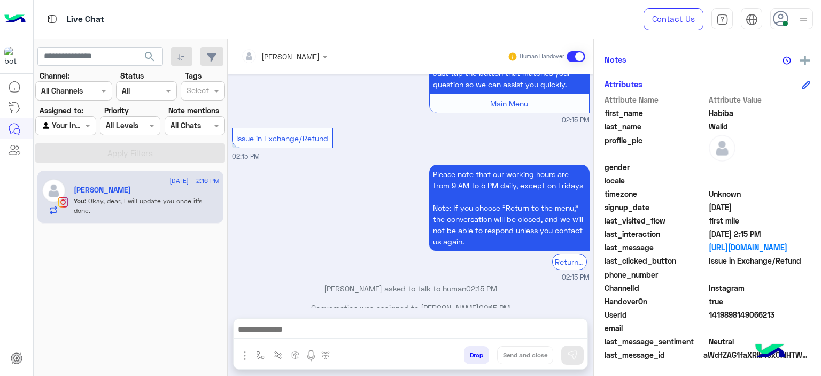
scroll to position [1206, 0]
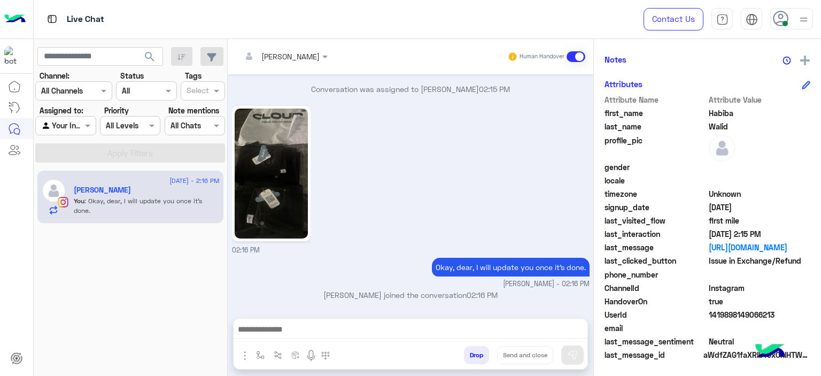
click at [323, 322] on div at bounding box center [411, 331] width 354 height 27
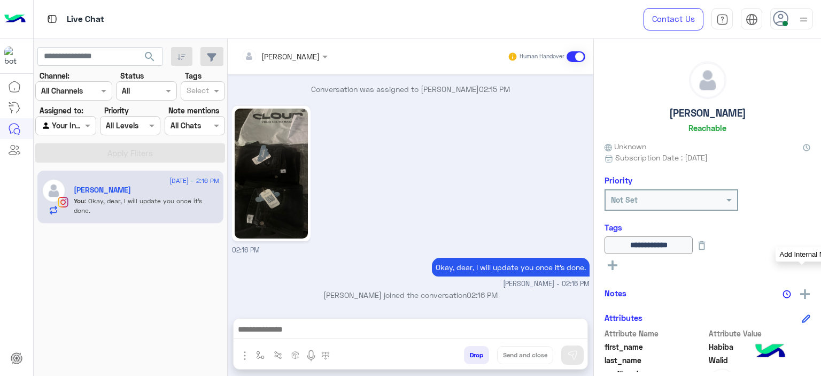
click at [800, 293] on img at bounding box center [805, 294] width 10 height 10
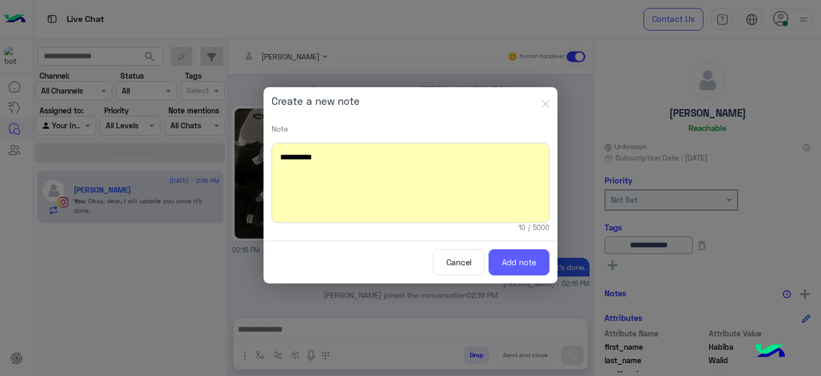
click at [519, 271] on button "Add note" at bounding box center [518, 262] width 61 height 26
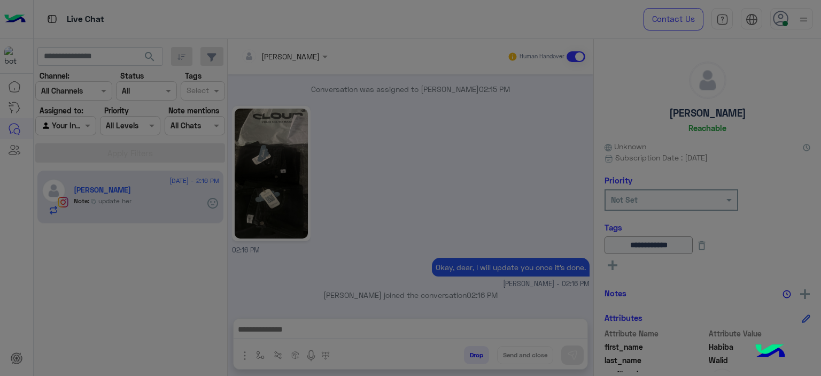
scroll to position [1260, 0]
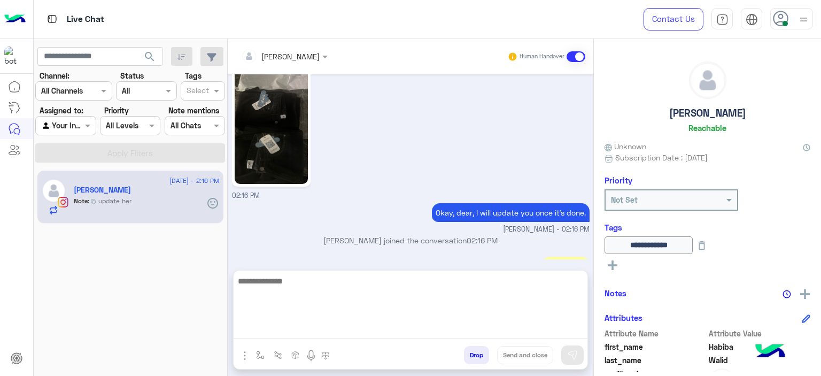
click at [286, 336] on textarea at bounding box center [411, 306] width 354 height 64
type textarea "**********"
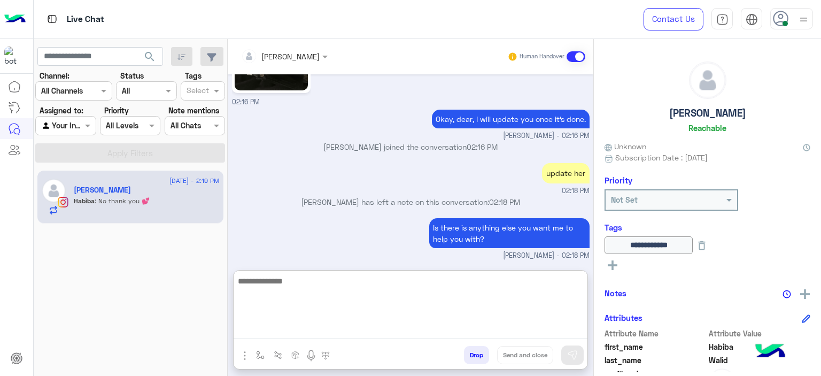
scroll to position [1389, 0]
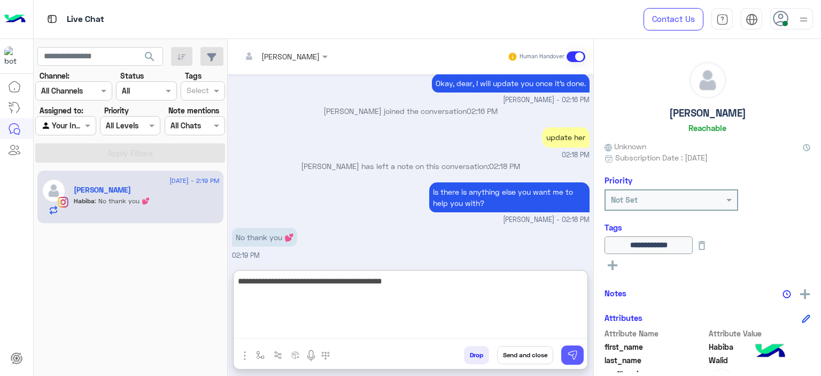
type textarea "**********"
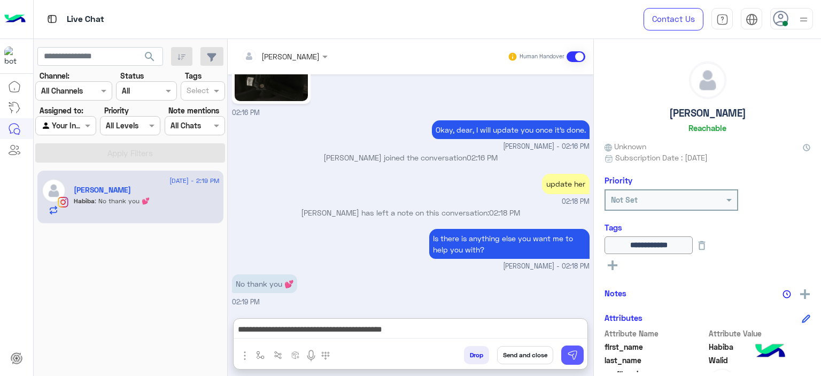
click at [577, 348] on button at bounding box center [572, 354] width 22 height 19
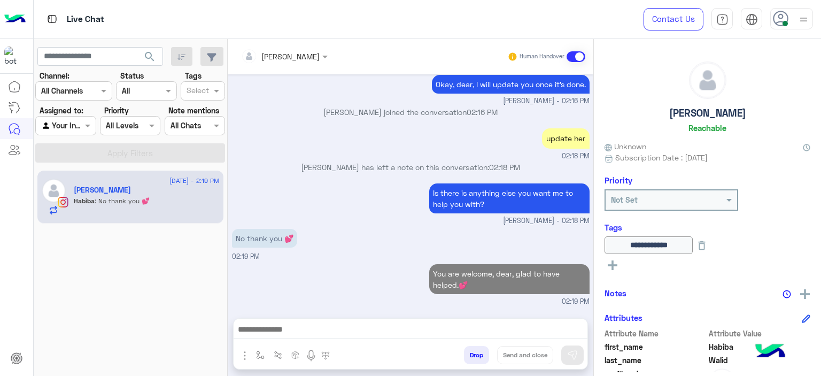
scroll to position [1386, 0]
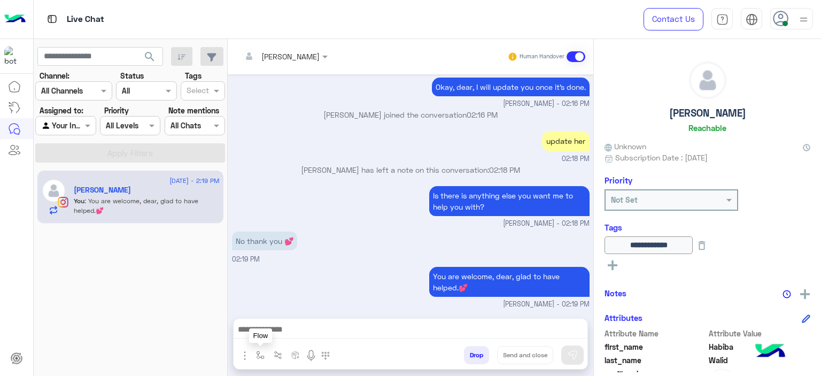
click at [257, 348] on button "button" at bounding box center [261, 355] width 18 height 18
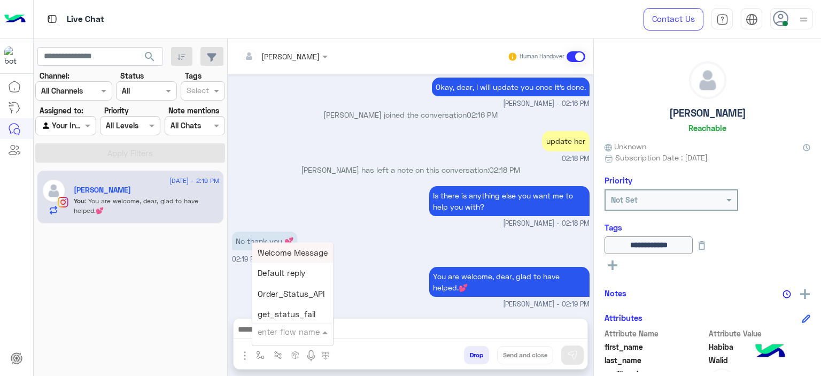
click at [273, 335] on input "text" at bounding box center [280, 331] width 44 height 12
type input "******"
click at [299, 280] on div "Mariam E closure" at bounding box center [291, 273] width 79 height 20
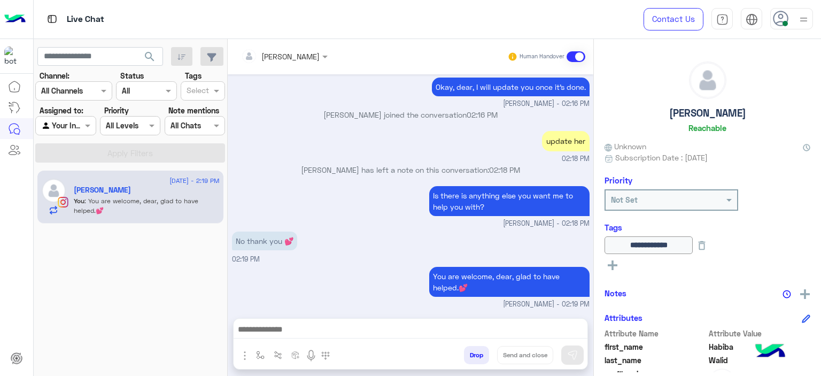
type textarea "**********"
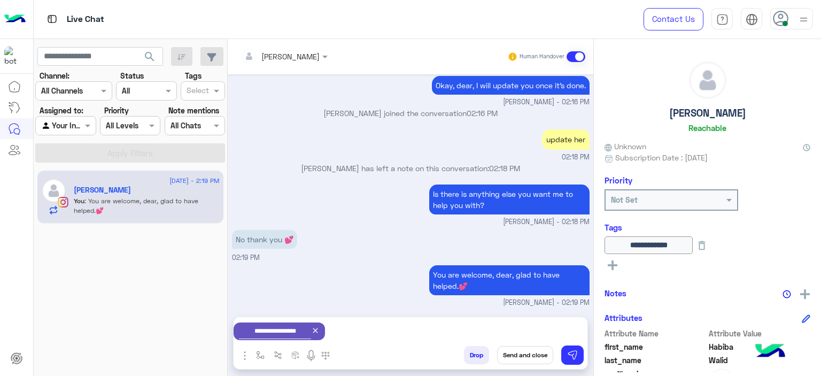
click at [367, 218] on small "[PERSON_NAME] - 02:18 PM" at bounding box center [411, 222] width 358 height 10
click at [517, 354] on button "Send and close" at bounding box center [525, 355] width 56 height 18
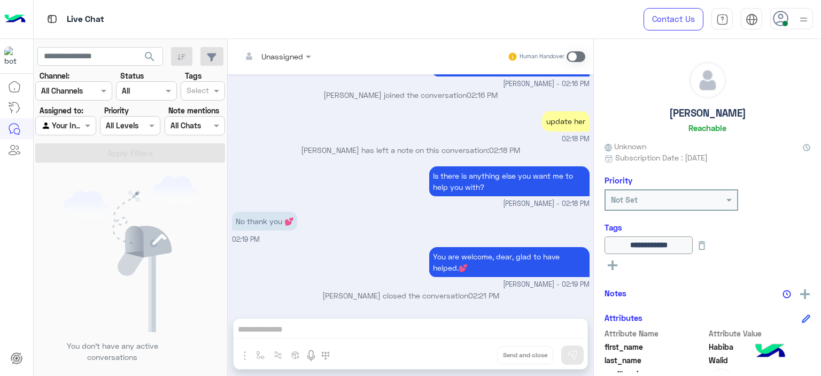
scroll to position [1537, 0]
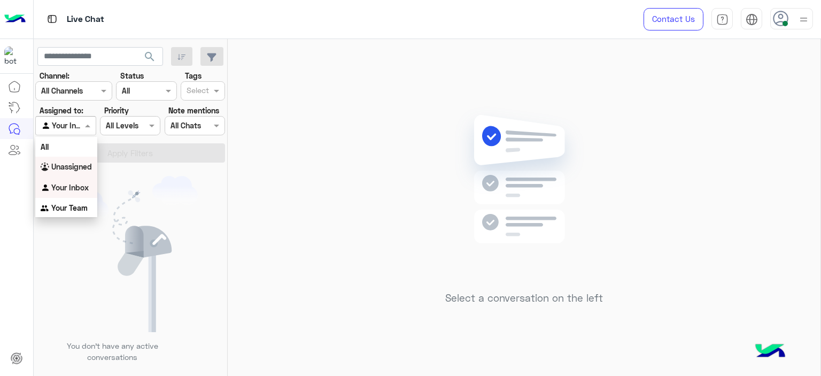
drag, startPoint x: 75, startPoint y: 122, endPoint x: 145, endPoint y: 191, distance: 97.9
click at [145, 191] on div "search Channel: Channel All Channels Status Channel All Tags Select Assigned to…" at bounding box center [131, 209] width 194 height 341
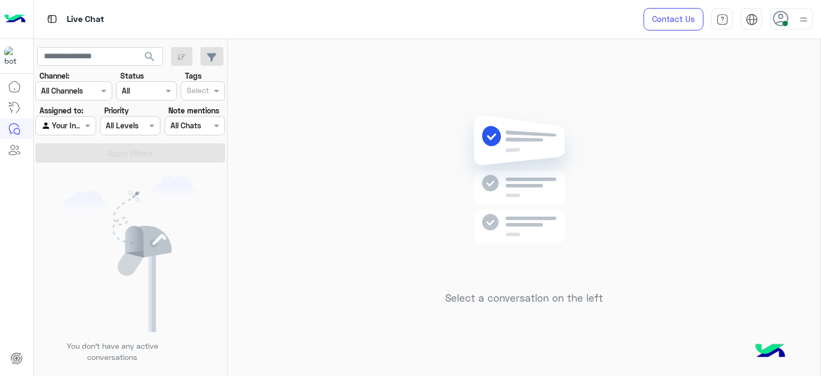
click at [145, 191] on img at bounding box center [130, 254] width 135 height 156
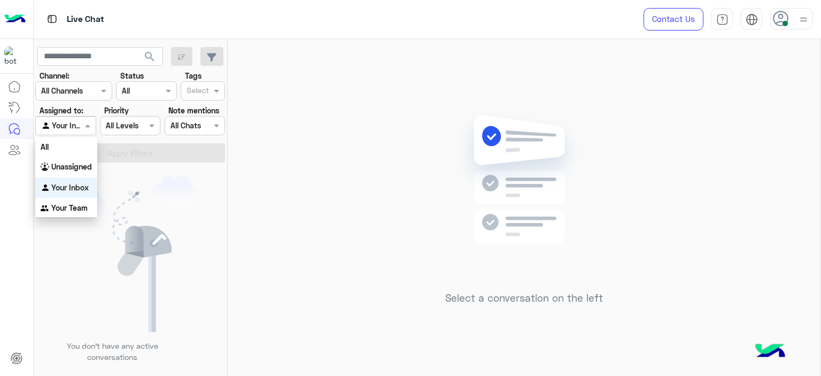
click at [85, 126] on span at bounding box center [88, 125] width 13 height 11
click at [90, 172] on div "Unassigned" at bounding box center [66, 167] width 62 height 21
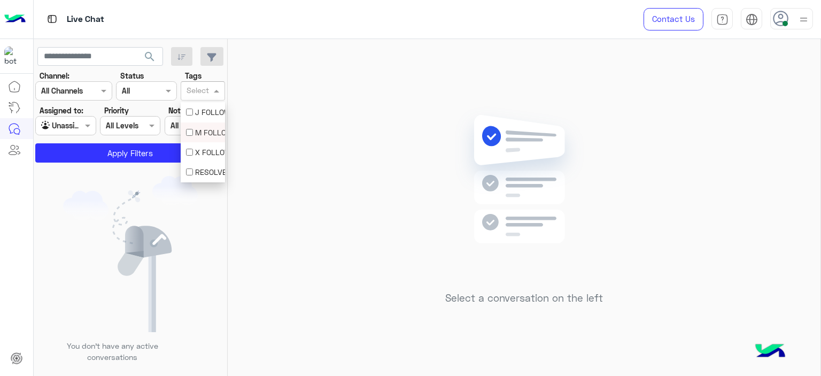
drag, startPoint x: 200, startPoint y: 98, endPoint x: 203, endPoint y: 121, distance: 23.1
click at [203, 121] on body "Live Chat Contact Us Help Center عربي English search Channel: Channel All Chann…" at bounding box center [410, 188] width 821 height 376
click at [203, 121] on div "J FOLLOW UP" at bounding box center [203, 112] width 44 height 20
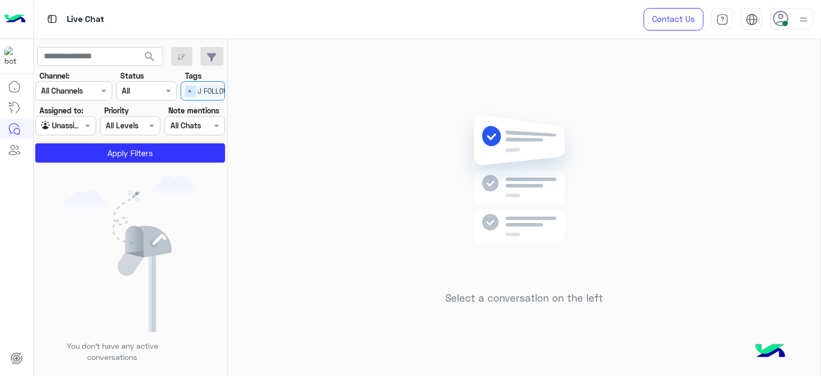
click at [187, 90] on span "×" at bounding box center [190, 91] width 10 height 11
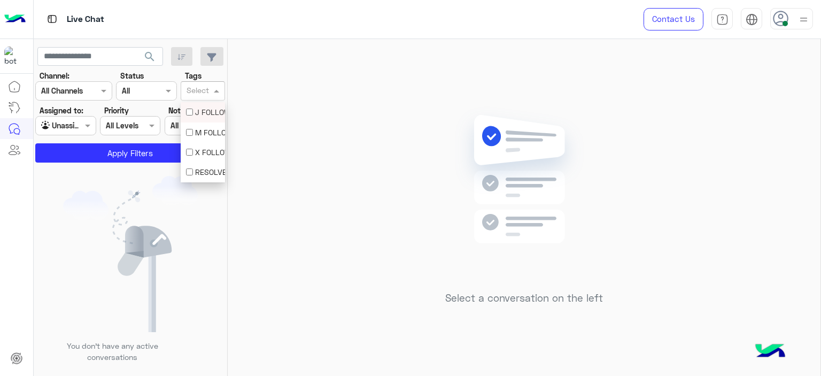
drag, startPoint x: 205, startPoint y: 92, endPoint x: 205, endPoint y: 135, distance: 42.8
click at [205, 135] on body "Live Chat Contact Us Help Center عربي English search Channel: Channel All Chann…" at bounding box center [410, 188] width 821 height 376
click at [205, 135] on div "M FOLLOW UP" at bounding box center [203, 132] width 34 height 11
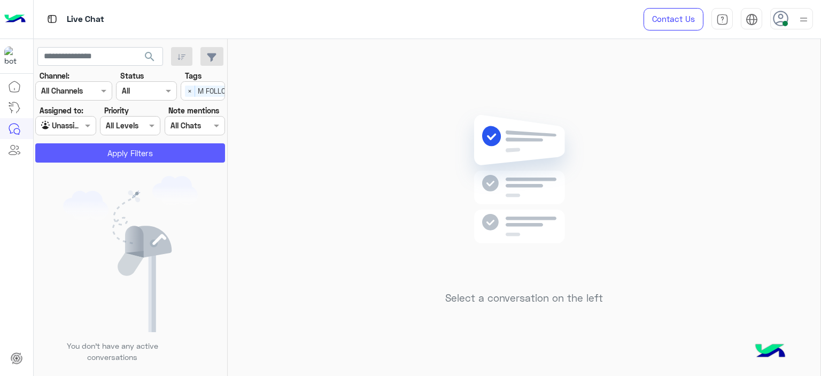
click at [160, 159] on button "Apply Filters" at bounding box center [130, 152] width 190 height 19
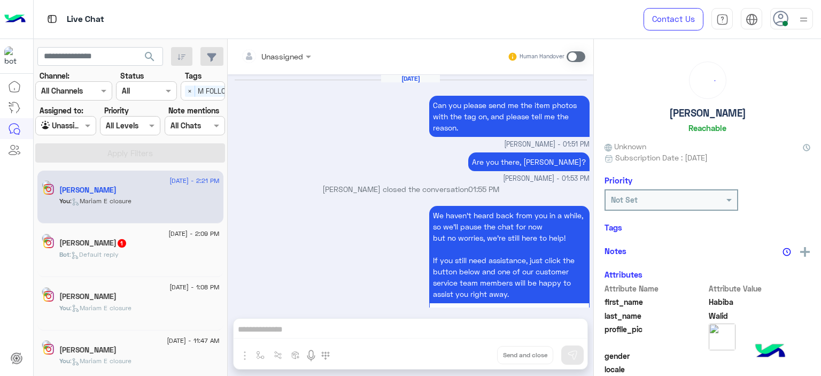
scroll to position [1010, 0]
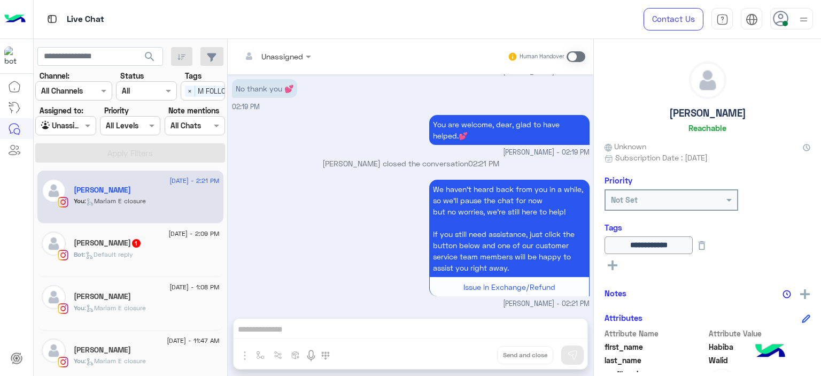
click at [153, 254] on div "Bot : Default reply" at bounding box center [147, 259] width 146 height 19
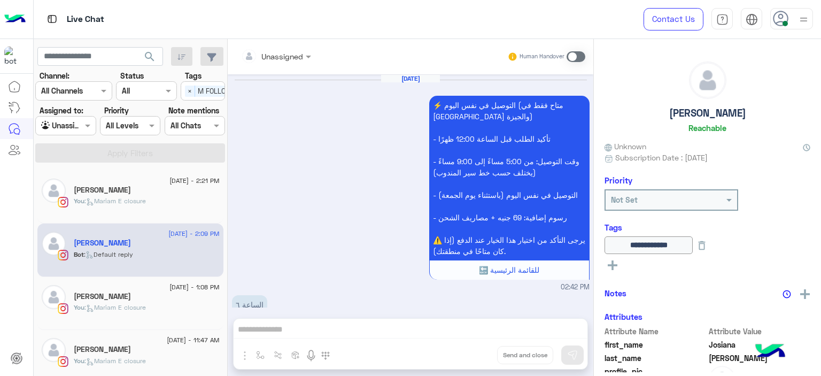
scroll to position [915, 0]
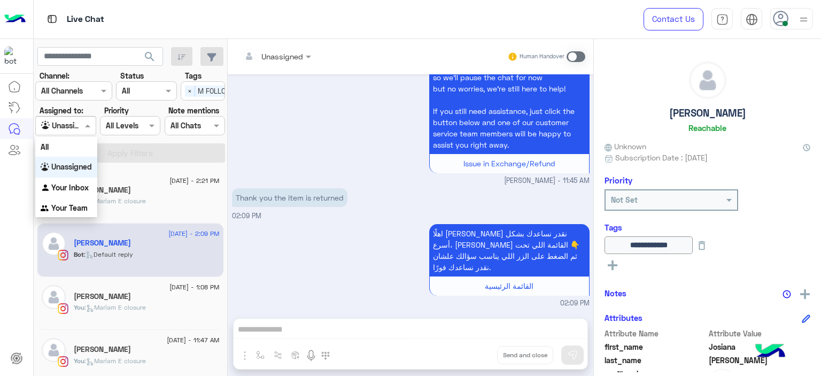
click at [86, 129] on span at bounding box center [88, 125] width 13 height 11
click at [83, 182] on b "Your Inbox" at bounding box center [69, 186] width 37 height 9
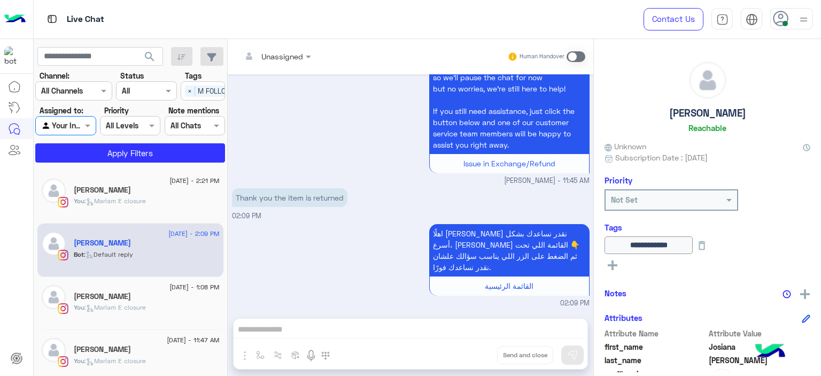
click at [190, 90] on span "×" at bounding box center [190, 91] width 10 height 11
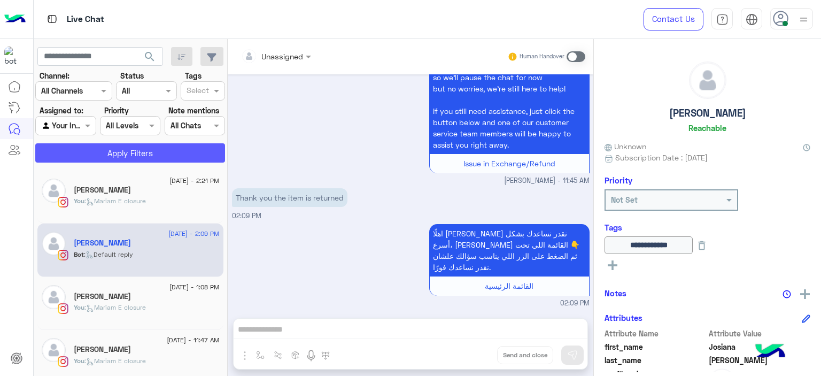
click at [184, 151] on button "Apply Filters" at bounding box center [130, 152] width 190 height 19
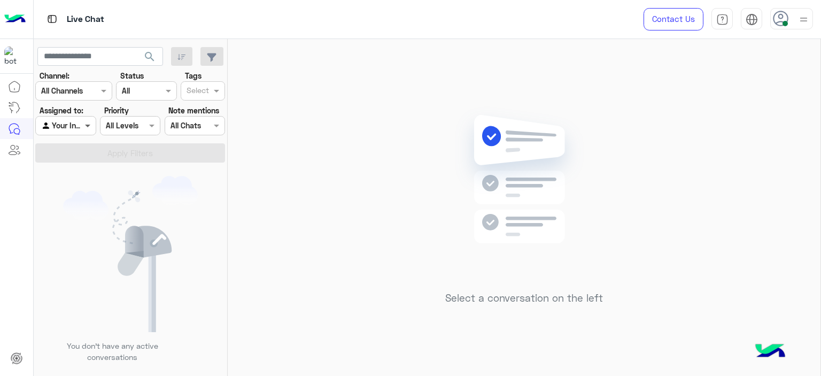
click at [86, 126] on span at bounding box center [88, 125] width 13 height 11
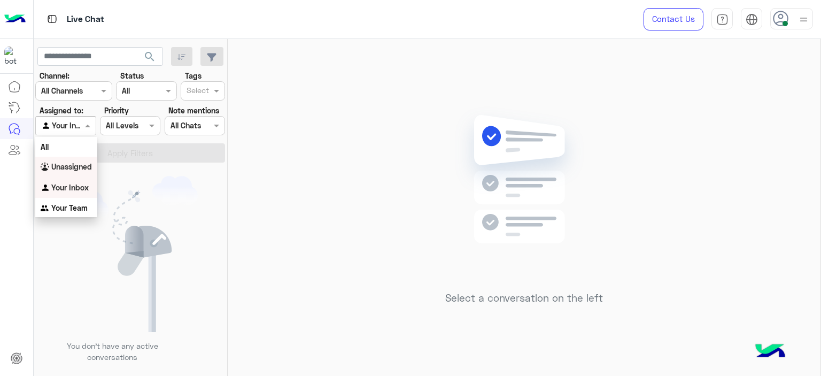
click at [81, 171] on div "Unassigned" at bounding box center [66, 167] width 62 height 21
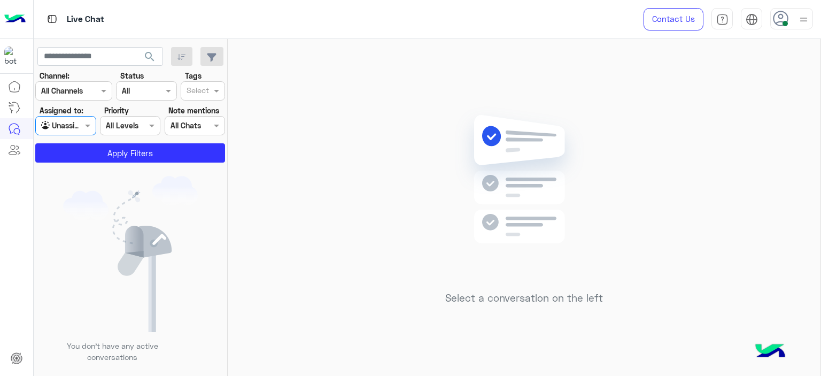
click at [193, 89] on input "text" at bounding box center [198, 91] width 22 height 11
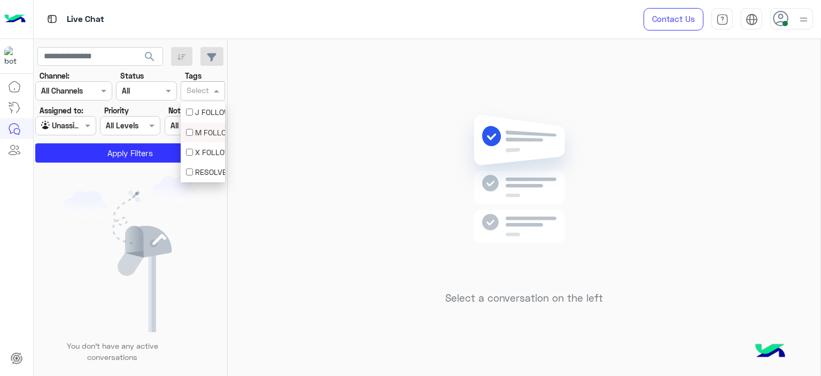
click at [200, 136] on div "M FOLLOW UP" at bounding box center [203, 132] width 34 height 11
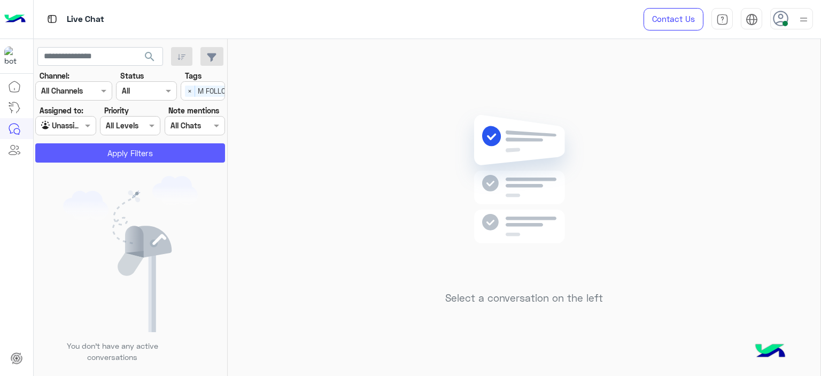
click at [185, 154] on button "Apply Filters" at bounding box center [130, 152] width 190 height 19
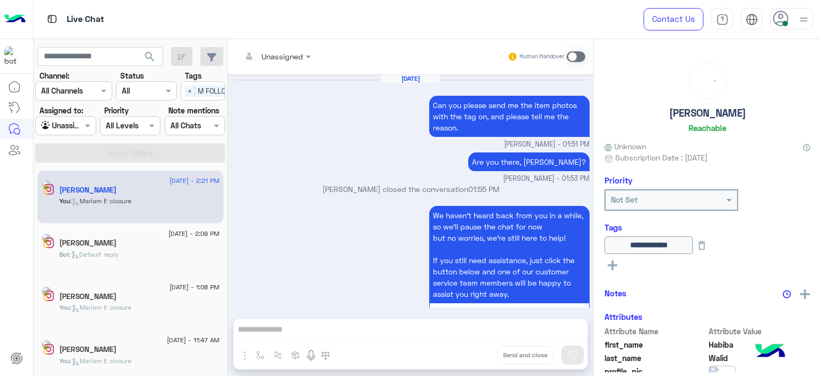
scroll to position [1010, 0]
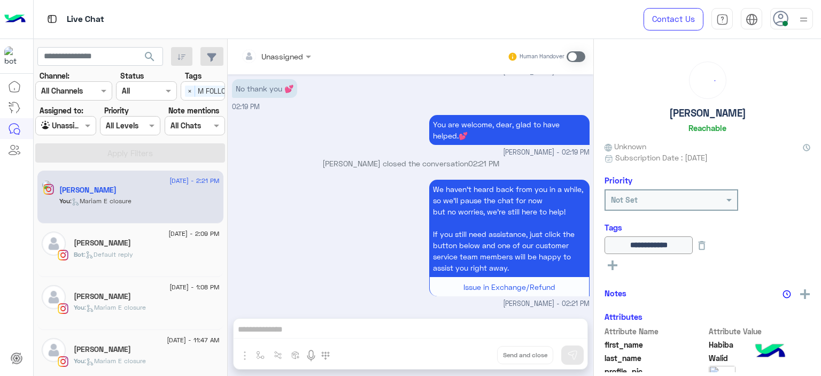
click at [121, 263] on div "Bot : Default reply" at bounding box center [147, 259] width 146 height 19
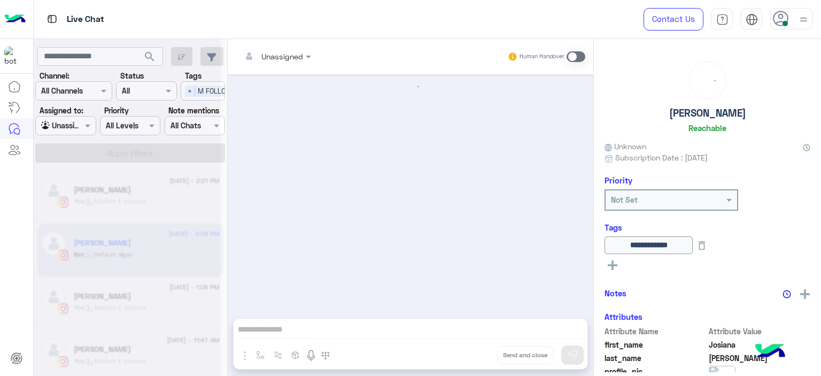
scroll to position [915, 0]
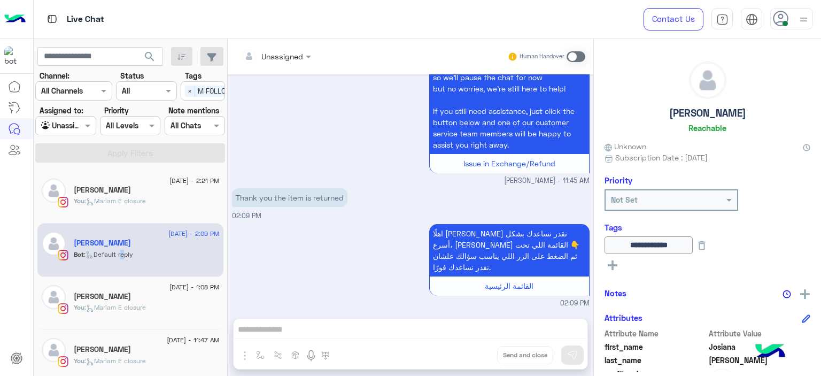
click at [286, 52] on div at bounding box center [276, 56] width 81 height 12
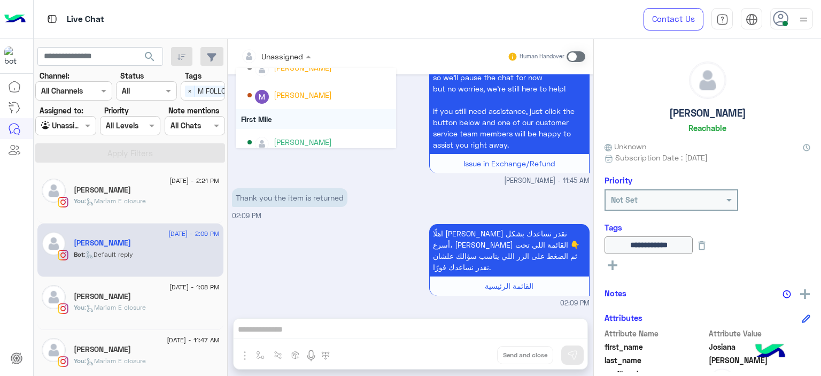
scroll to position [216, 0]
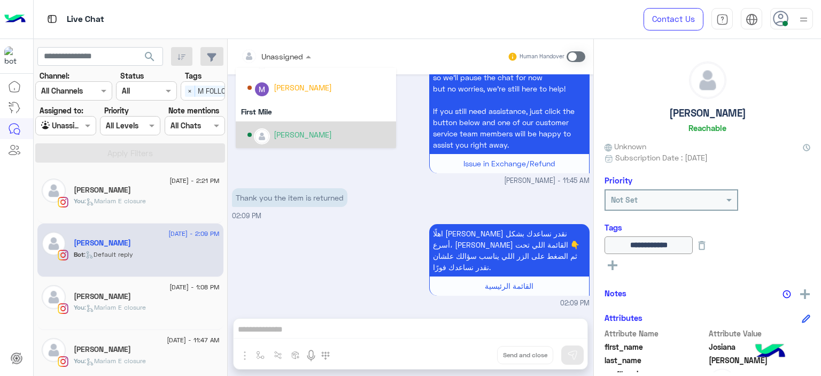
click at [304, 136] on div "Mariam Ahmed" at bounding box center [303, 134] width 58 height 11
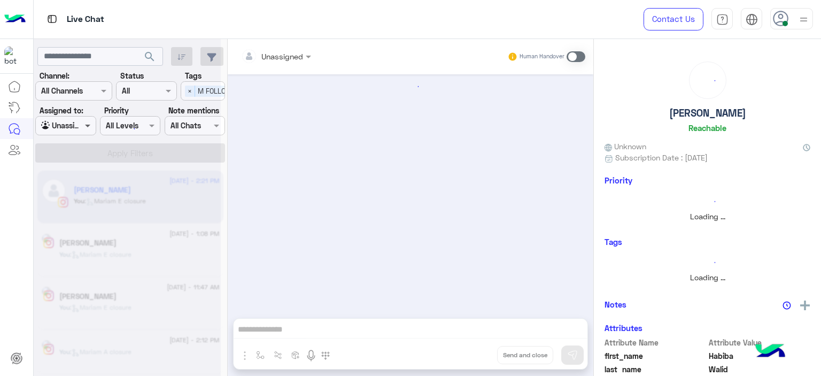
click at [88, 128] on span at bounding box center [88, 125] width 13 height 11
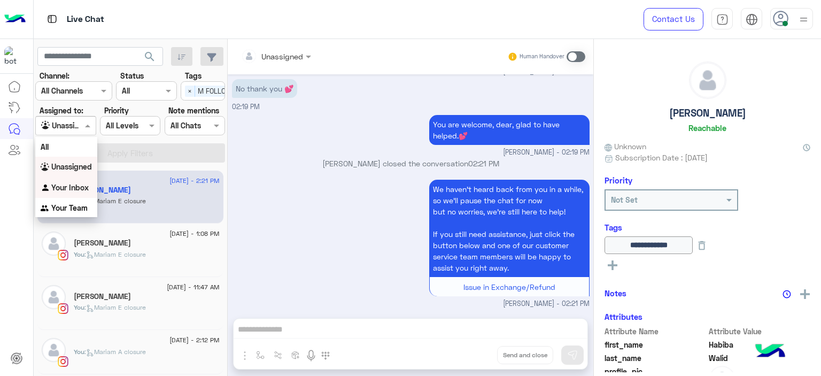
drag, startPoint x: 83, startPoint y: 185, endPoint x: 88, endPoint y: 181, distance: 5.7
click at [84, 185] on b "Your Inbox" at bounding box center [69, 187] width 37 height 9
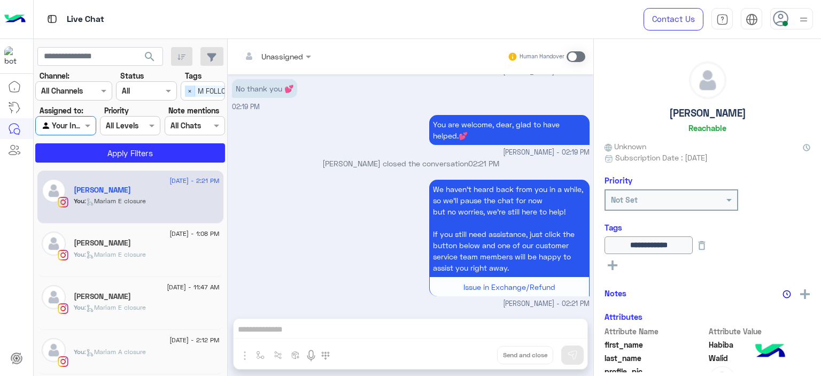
click at [191, 89] on span "×" at bounding box center [190, 91] width 10 height 11
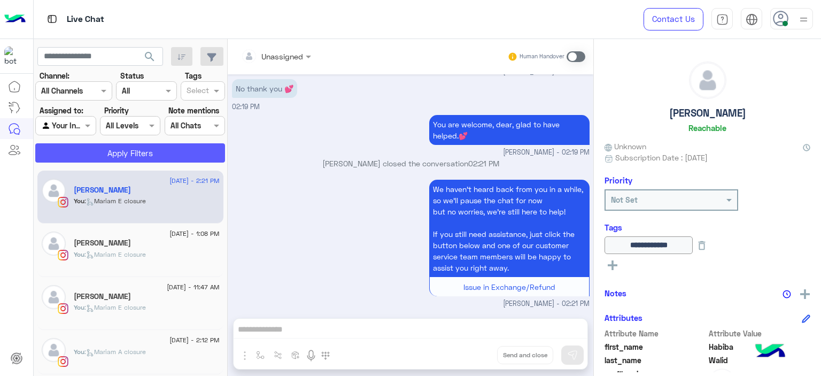
click at [191, 156] on button "Apply Filters" at bounding box center [130, 152] width 190 height 19
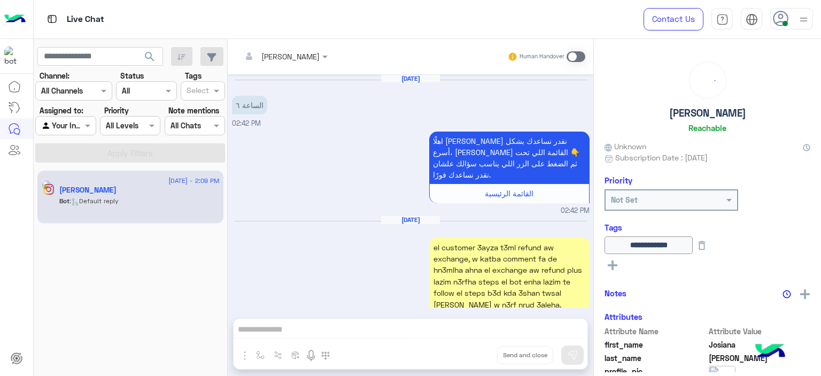
scroll to position [735, 0]
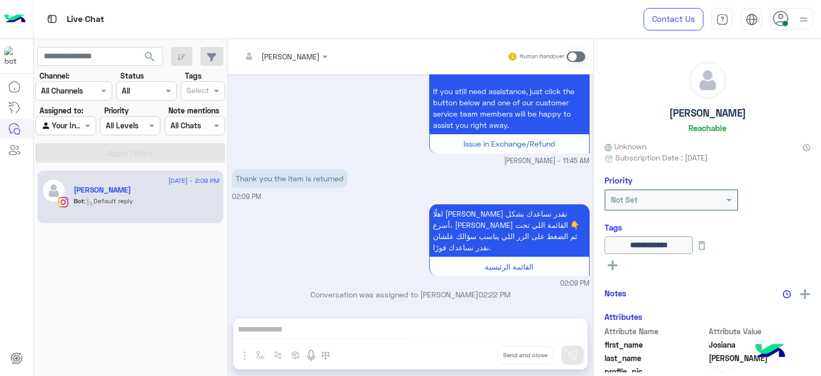
click at [573, 57] on span at bounding box center [575, 56] width 19 height 11
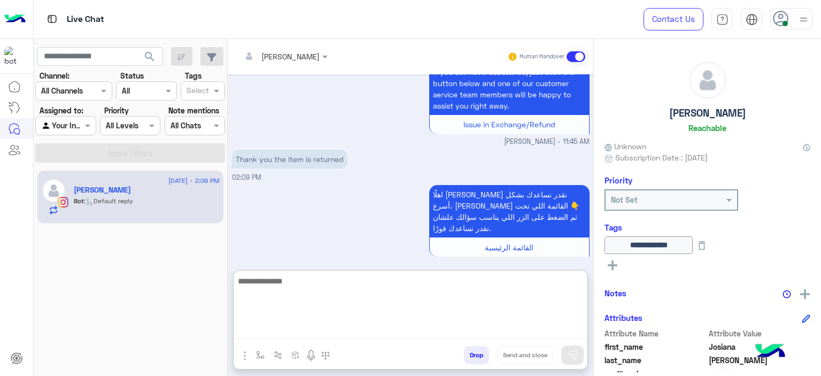
click at [359, 326] on textarea at bounding box center [411, 306] width 354 height 64
type textarea "**********"
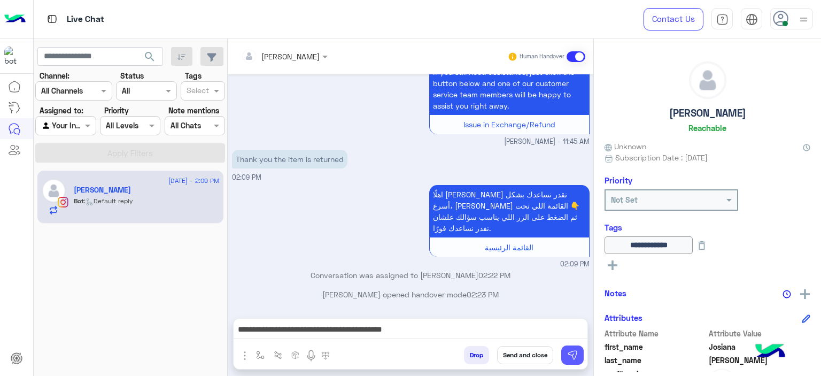
click at [573, 349] on img at bounding box center [572, 354] width 11 height 11
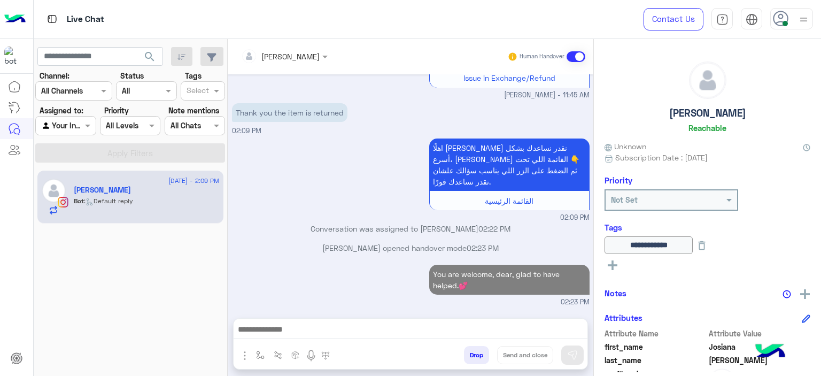
scroll to position [799, 0]
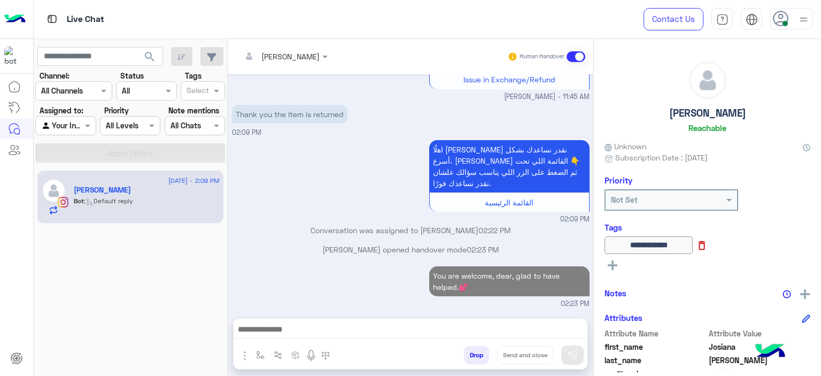
click at [705, 247] on icon at bounding box center [701, 245] width 7 height 9
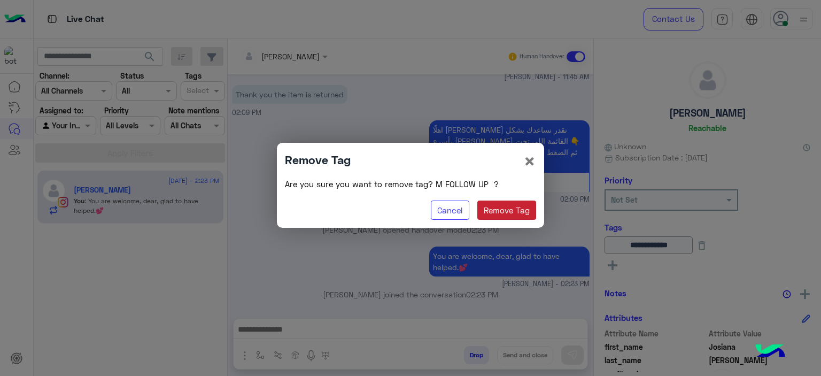
click at [499, 209] on button "Remove Tag" at bounding box center [506, 209] width 59 height 19
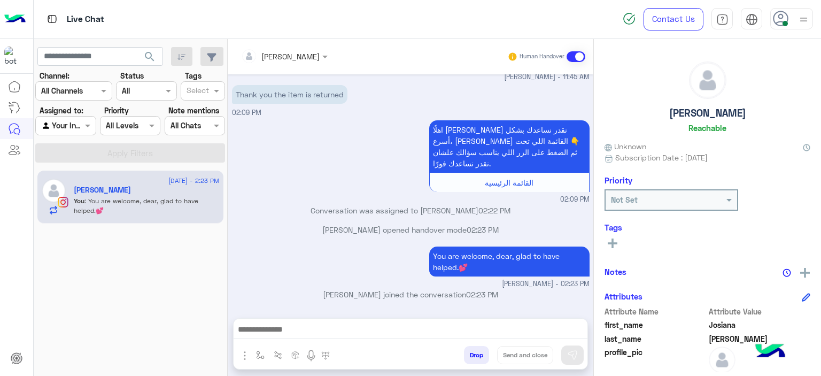
click at [613, 246] on icon at bounding box center [613, 243] width 10 height 10
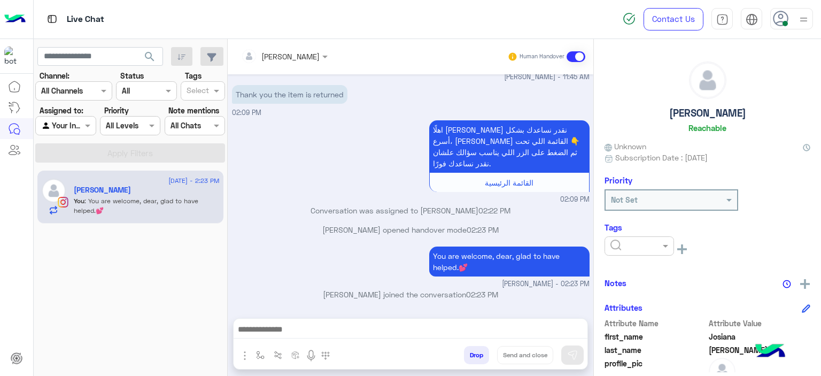
click at [625, 254] on div at bounding box center [638, 245] width 69 height 19
click at [624, 332] on span "RESOLVED" at bounding box center [628, 331] width 36 height 9
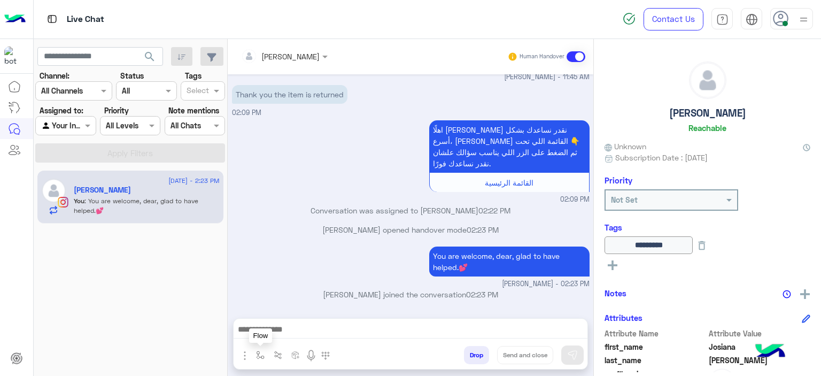
click at [261, 358] on img "button" at bounding box center [260, 355] width 9 height 9
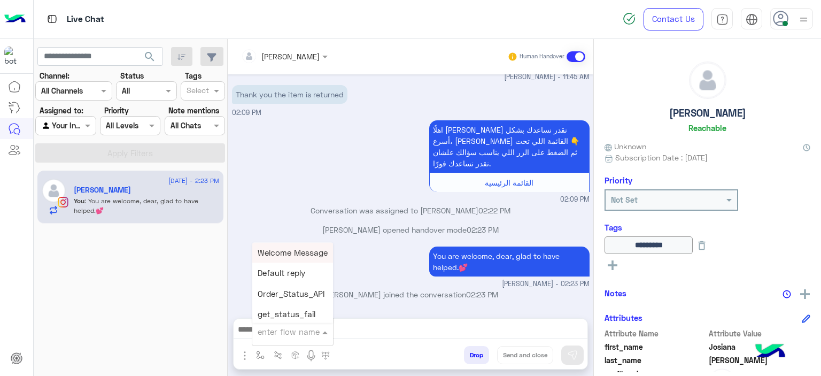
click at [285, 330] on input "text" at bounding box center [280, 331] width 44 height 12
type input "******"
click at [304, 275] on span "Mariam E closure" at bounding box center [291, 273] width 66 height 10
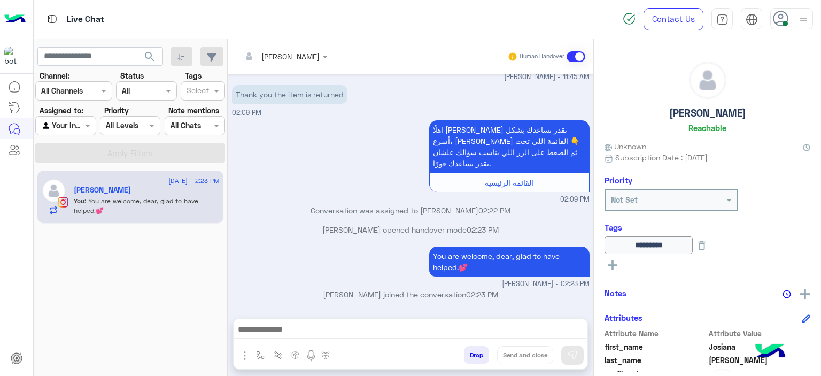
type textarea "**********"
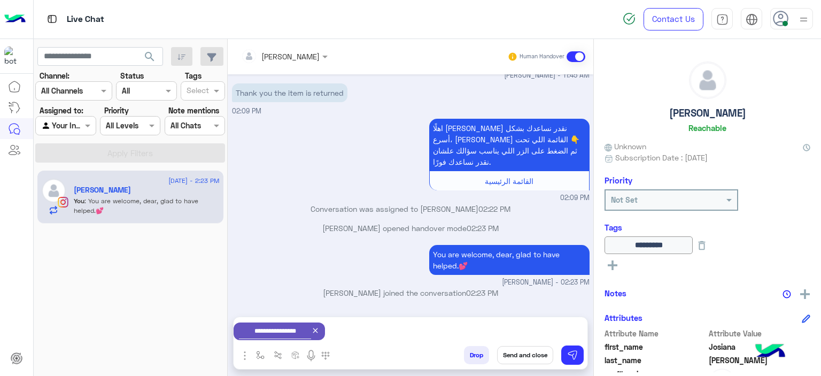
click at [531, 354] on button "Send and close" at bounding box center [525, 355] width 56 height 18
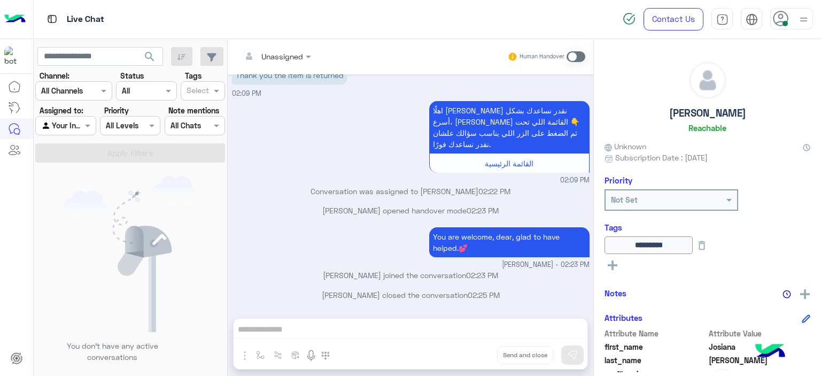
scroll to position [970, 0]
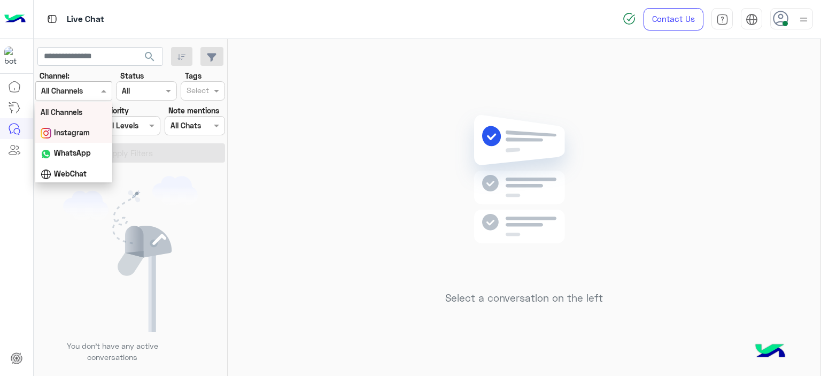
drag, startPoint x: 89, startPoint y: 83, endPoint x: 152, endPoint y: 198, distance: 131.1
click at [152, 198] on div "search Channel: Channel All Channels Status Channel All Tags Select Assigned to…" at bounding box center [131, 209] width 194 height 341
click at [152, 198] on img at bounding box center [130, 254] width 135 height 156
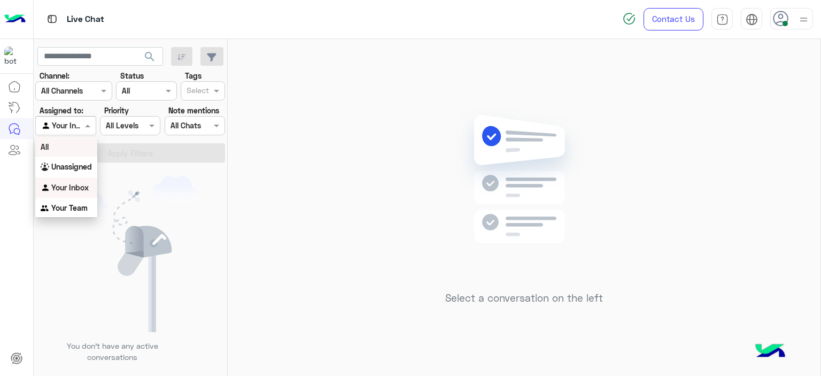
drag, startPoint x: 84, startPoint y: 131, endPoint x: 84, endPoint y: 168, distance: 37.4
click at [84, 168] on body "Live Chat Contact Us Help Center عربي English search Channel: Channel All Chann…" at bounding box center [410, 188] width 821 height 376
click at [84, 168] on b "Unassigned" at bounding box center [71, 166] width 41 height 9
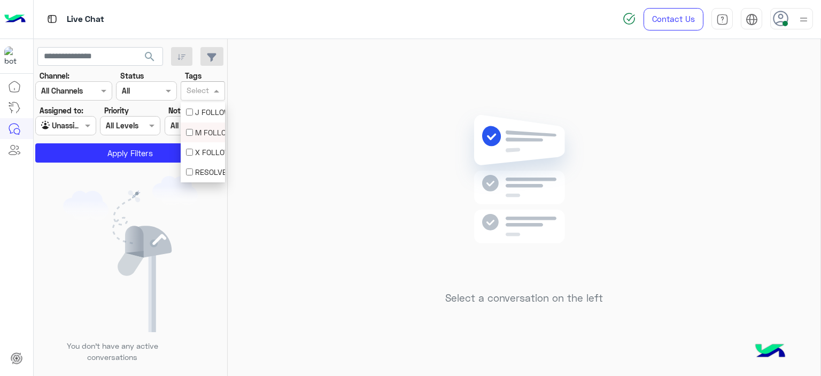
drag, startPoint x: 200, startPoint y: 95, endPoint x: 205, endPoint y: 131, distance: 36.6
click at [205, 131] on body "Live Chat Contact Us Help Center عربي English search Channel: Channel All Chann…" at bounding box center [410, 188] width 821 height 376
click at [205, 131] on div "M FOLLOW UP" at bounding box center [203, 132] width 34 height 11
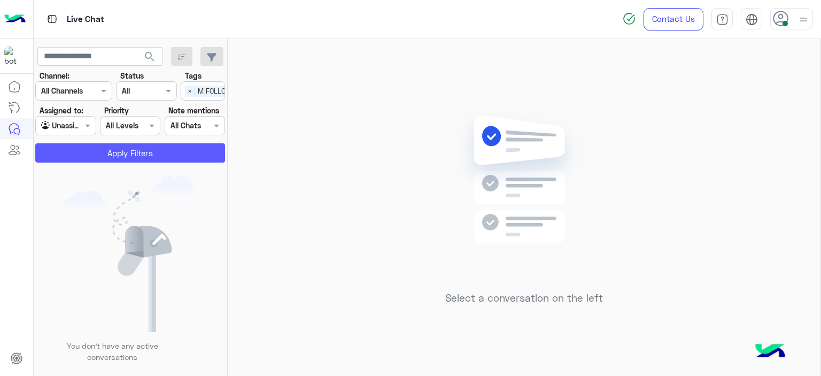
click at [162, 157] on button "Apply Filters" at bounding box center [130, 152] width 190 height 19
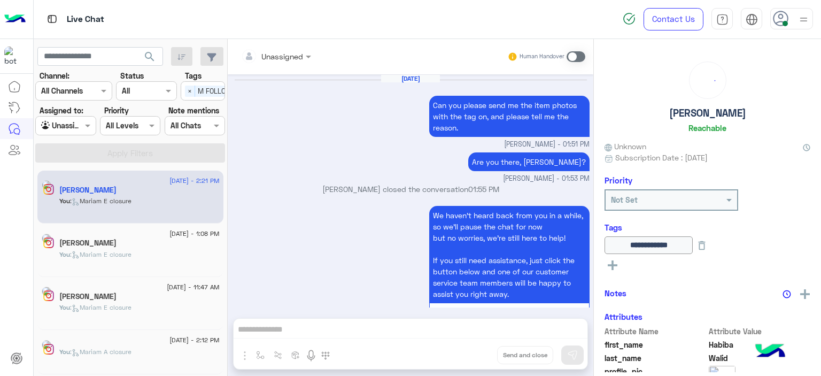
scroll to position [1010, 0]
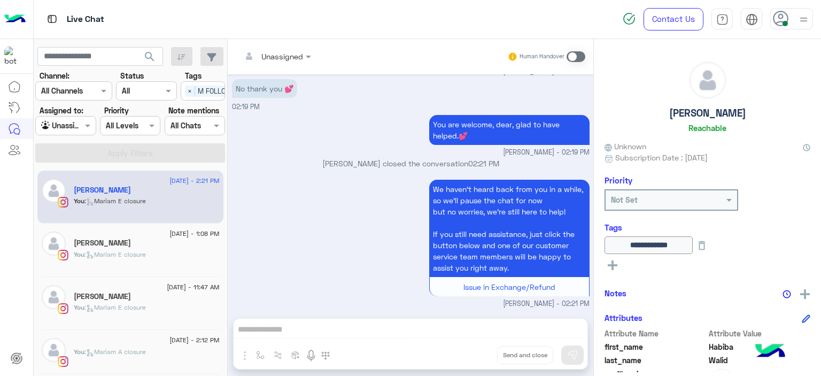
click at [127, 279] on div "31 August - 11:47 AM Mai Hamdy You : Mariam E closure" at bounding box center [130, 303] width 186 height 53
click at [154, 250] on div "You : Mariam E closure" at bounding box center [147, 259] width 146 height 19
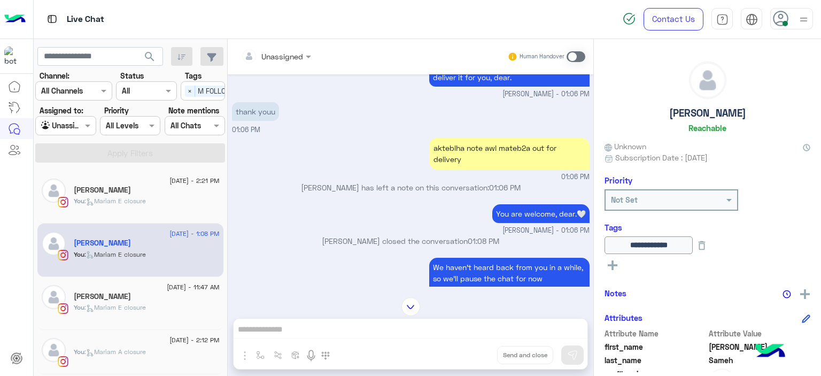
scroll to position [789, 0]
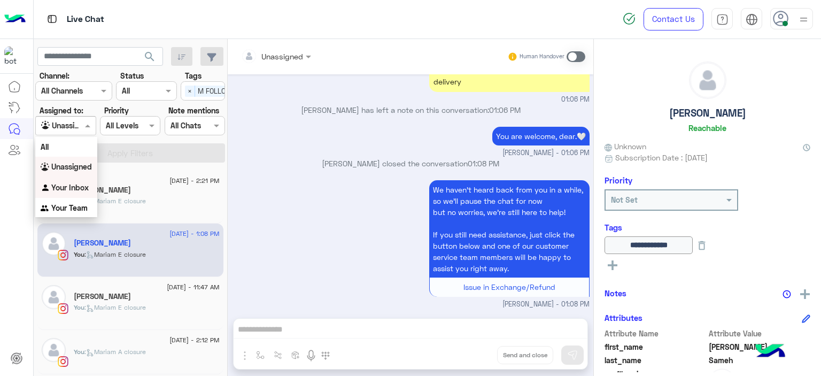
drag, startPoint x: 92, startPoint y: 127, endPoint x: 79, endPoint y: 189, distance: 63.8
click at [79, 189] on body "Live Chat Contact Us Help Center عربي English search Channel: Channel All Chann…" at bounding box center [410, 188] width 821 height 376
click at [79, 189] on b "Your Inbox" at bounding box center [69, 187] width 37 height 9
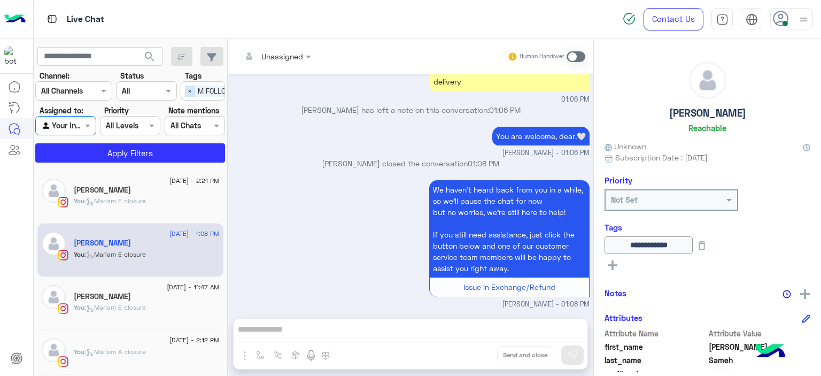
click at [192, 86] on span "×" at bounding box center [190, 91] width 10 height 11
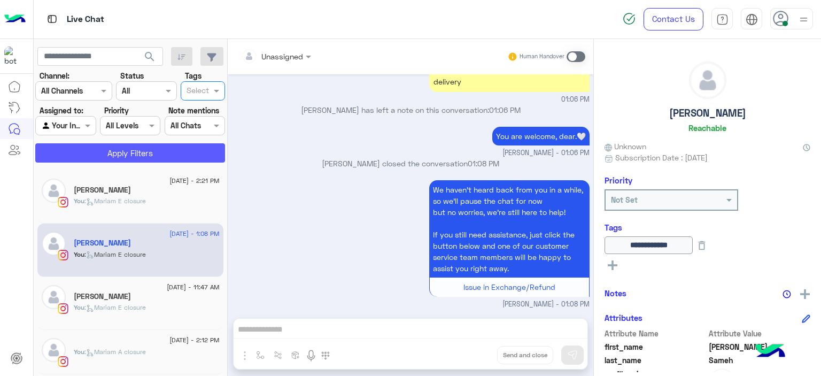
click at [171, 155] on button "Apply Filters" at bounding box center [130, 152] width 190 height 19
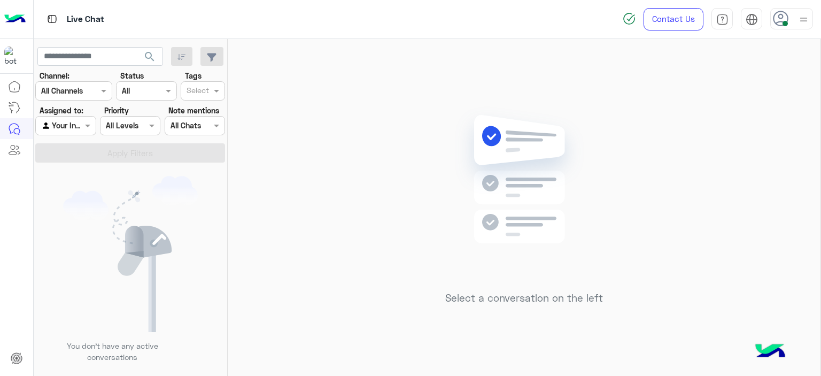
click at [782, 22] on span at bounding box center [784, 23] width 5 height 5
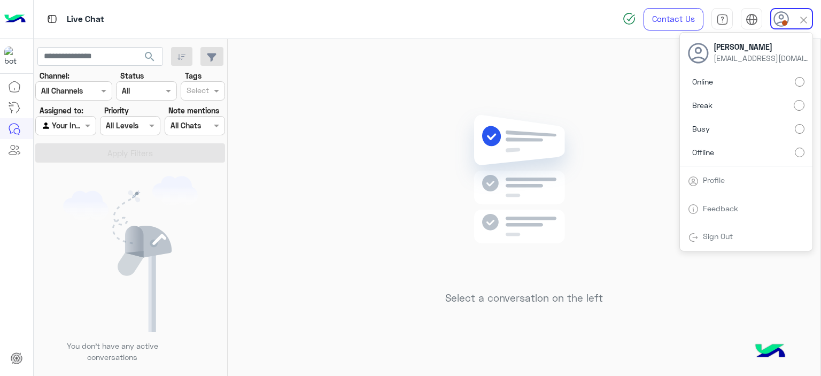
click at [580, 131] on img at bounding box center [524, 194] width 154 height 177
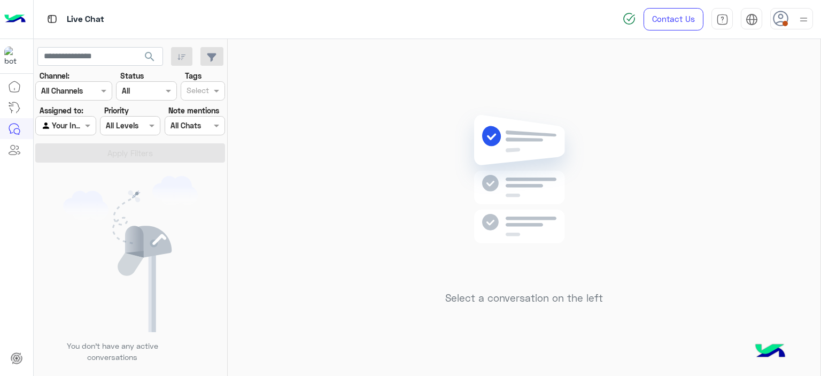
click at [580, 131] on img at bounding box center [524, 194] width 154 height 177
click at [798, 13] on img at bounding box center [803, 19] width 13 height 13
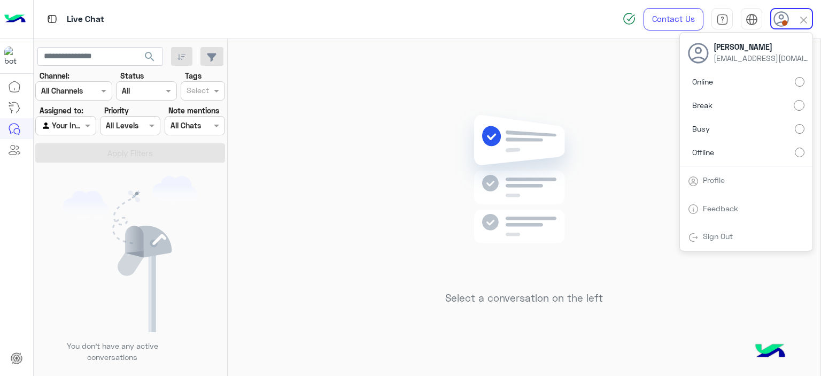
click at [639, 115] on div "Select a conversation on the left" at bounding box center [524, 209] width 593 height 341
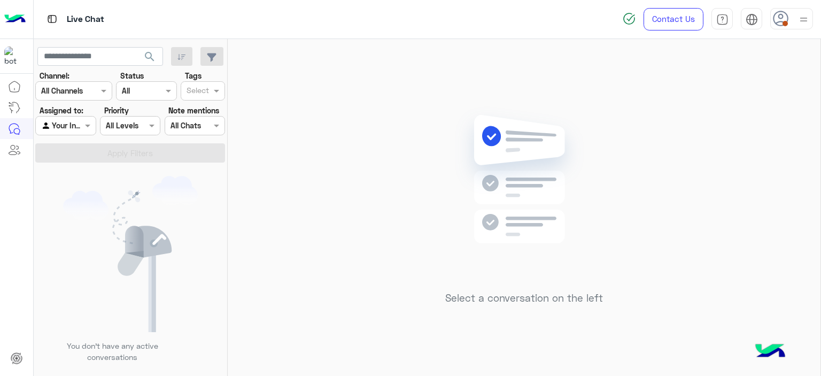
click at [798, 13] on img at bounding box center [803, 19] width 13 height 13
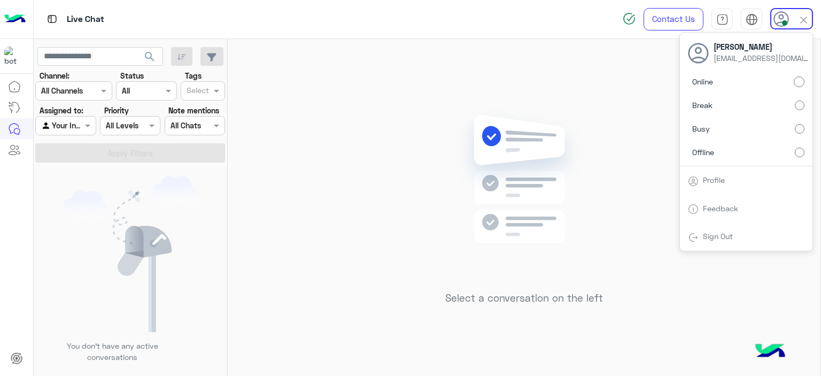
click at [361, 208] on div "Select a conversation on the left" at bounding box center [524, 209] width 593 height 341
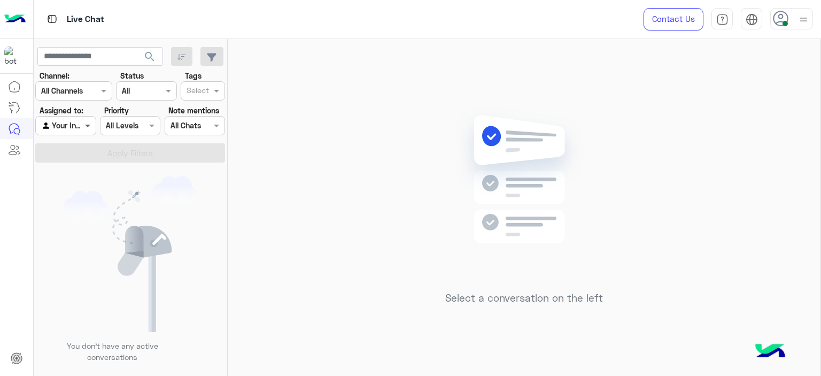
click at [85, 128] on span at bounding box center [88, 125] width 13 height 11
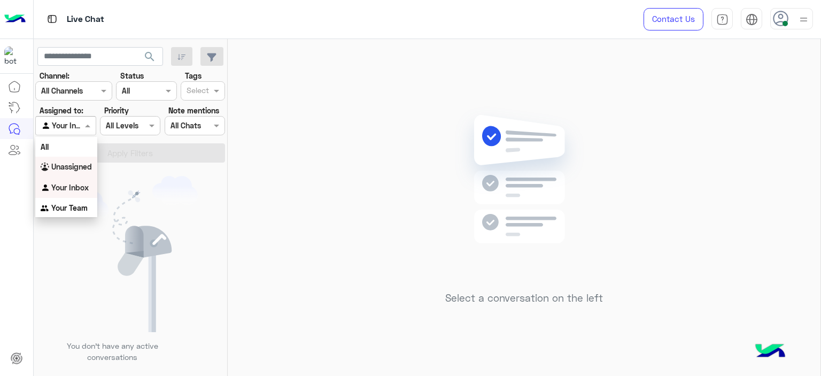
click at [94, 169] on div "Unassigned" at bounding box center [66, 167] width 62 height 21
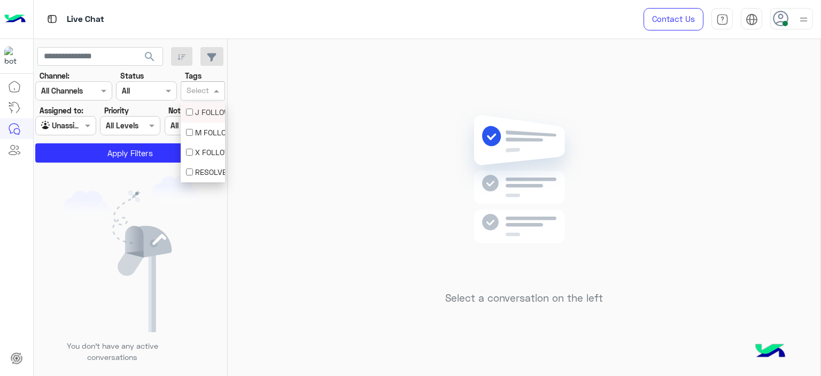
click at [212, 91] on span at bounding box center [217, 90] width 13 height 11
click at [207, 130] on div "M FOLLOW UP" at bounding box center [203, 132] width 34 height 11
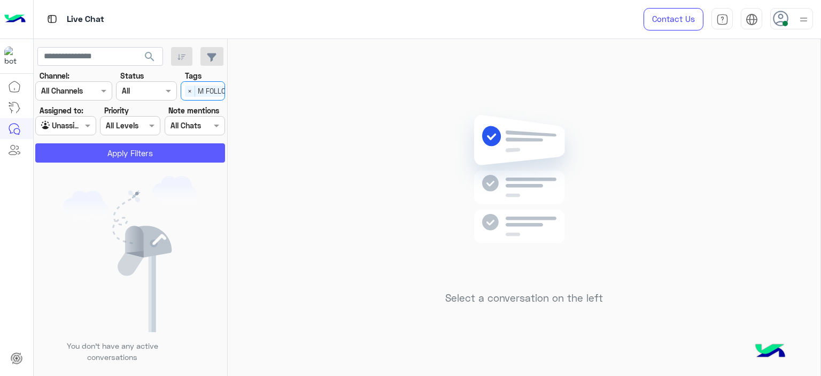
click at [99, 147] on button "Apply Filters" at bounding box center [130, 152] width 190 height 19
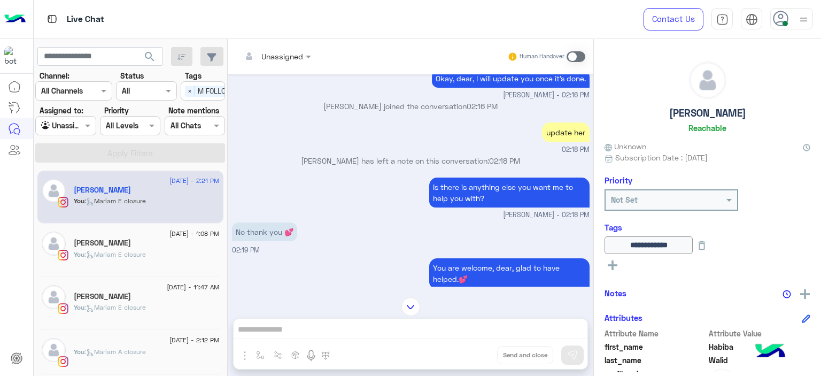
scroll to position [1010, 0]
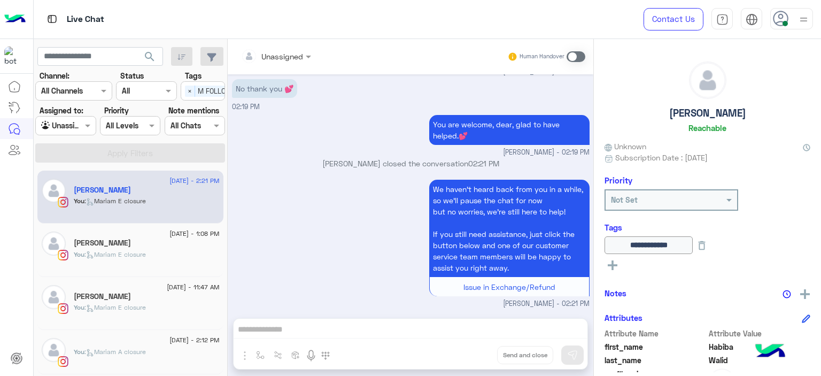
click at [122, 259] on div "You : [PERSON_NAME] closure" at bounding box center [147, 259] width 146 height 19
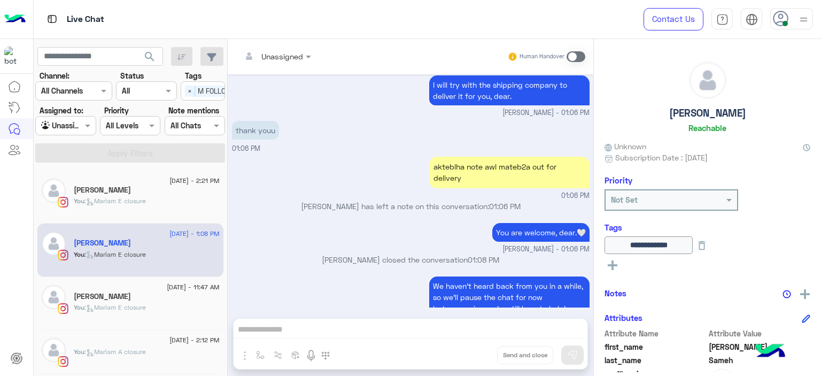
scroll to position [789, 0]
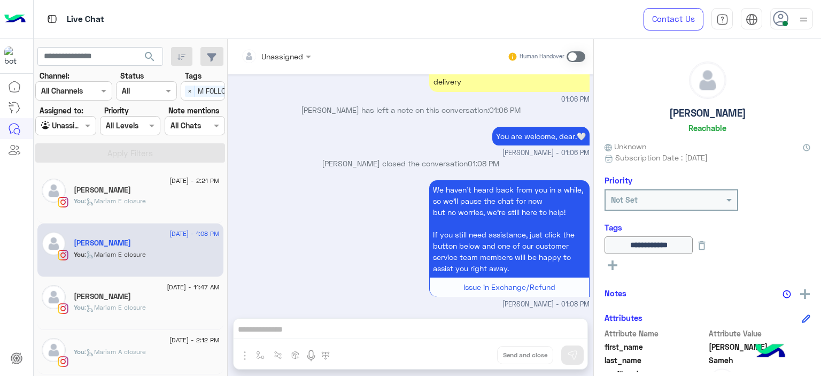
click at [168, 308] on div "You : [PERSON_NAME] closure" at bounding box center [147, 311] width 146 height 19
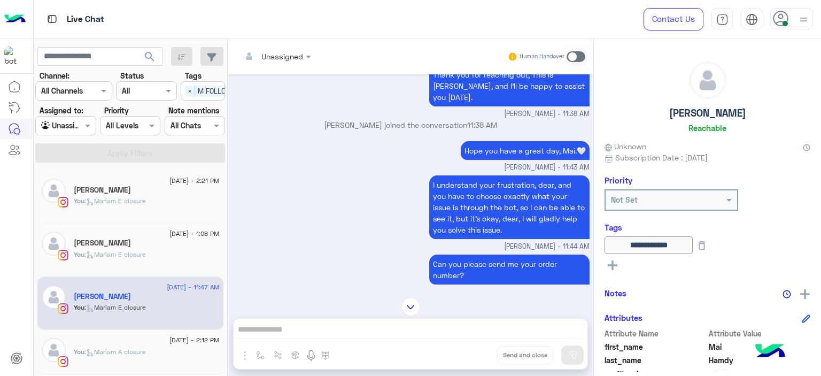
scroll to position [974, 0]
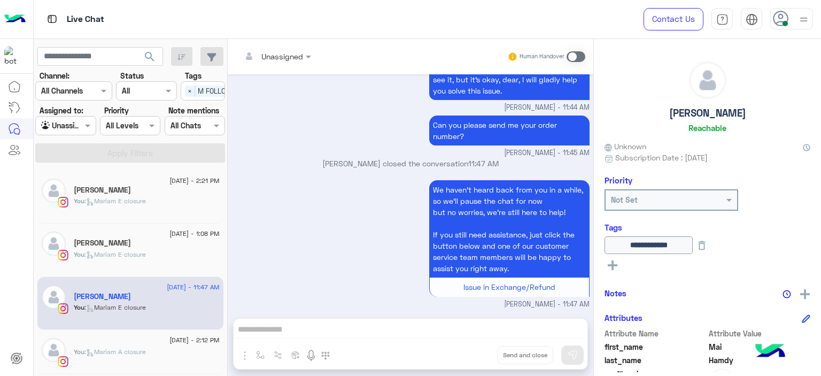
click at [180, 186] on div "[PERSON_NAME]" at bounding box center [147, 190] width 146 height 11
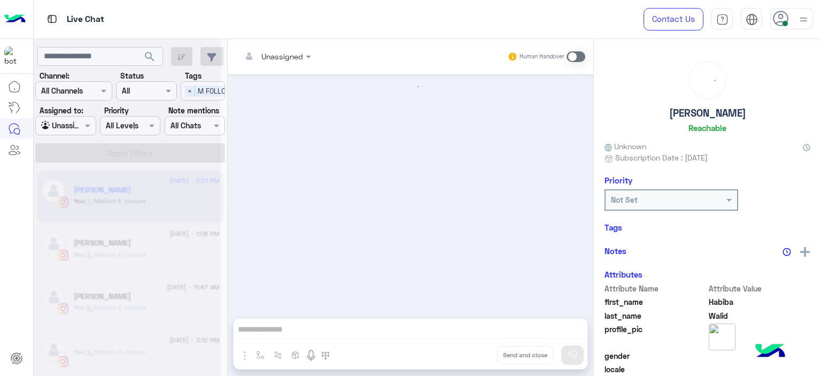
scroll to position [1010, 0]
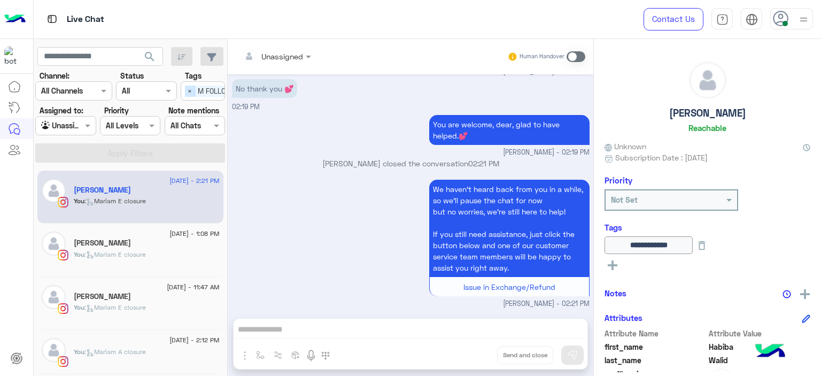
click at [192, 95] on span "×" at bounding box center [190, 91] width 10 height 11
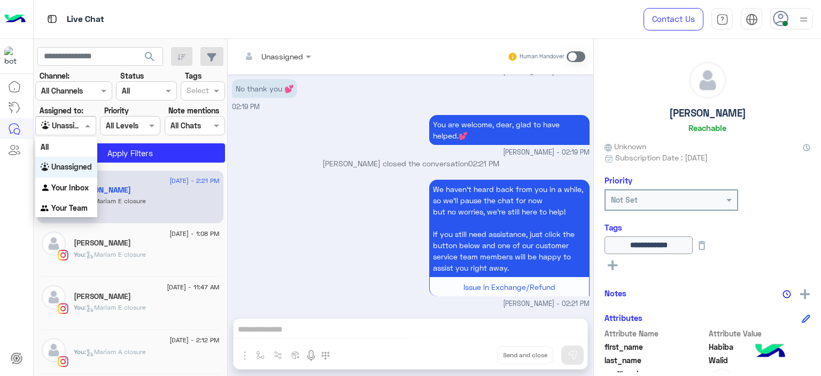
click at [81, 119] on div at bounding box center [65, 125] width 59 height 12
click at [84, 185] on b "Your Inbox" at bounding box center [69, 187] width 37 height 9
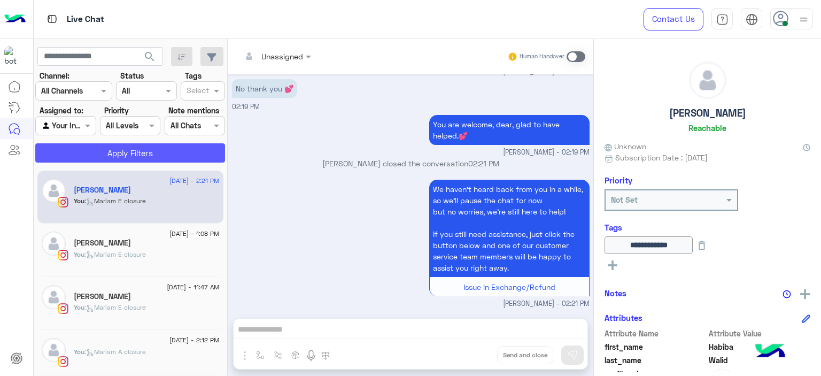
click at [144, 154] on button "Apply Filters" at bounding box center [130, 152] width 190 height 19
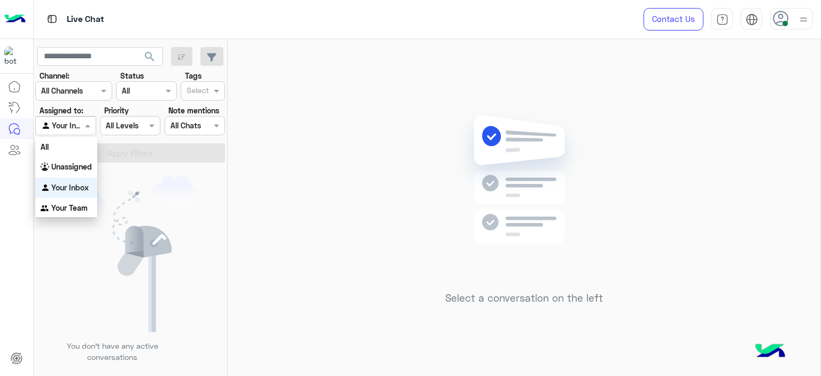
drag, startPoint x: 87, startPoint y: 130, endPoint x: 87, endPoint y: 211, distance: 80.7
click at [87, 211] on body "Live Chat Contact Us Help Center عربي English search Channel: Channel All Chann…" at bounding box center [410, 188] width 821 height 376
click at [87, 211] on b "Your Team" at bounding box center [69, 207] width 36 height 9
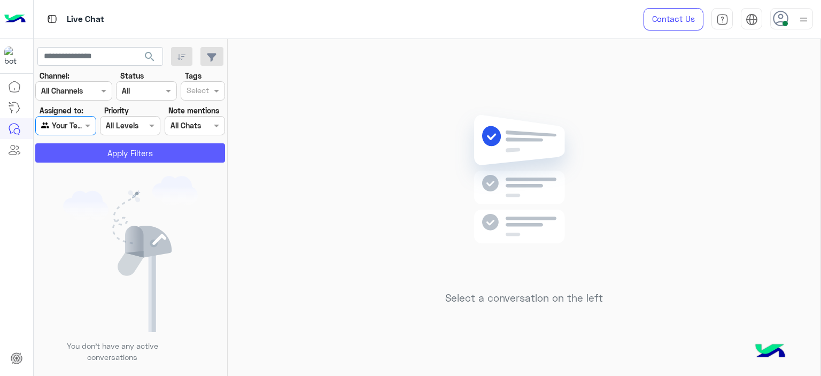
click at [139, 154] on button "Apply Filters" at bounding box center [130, 152] width 190 height 19
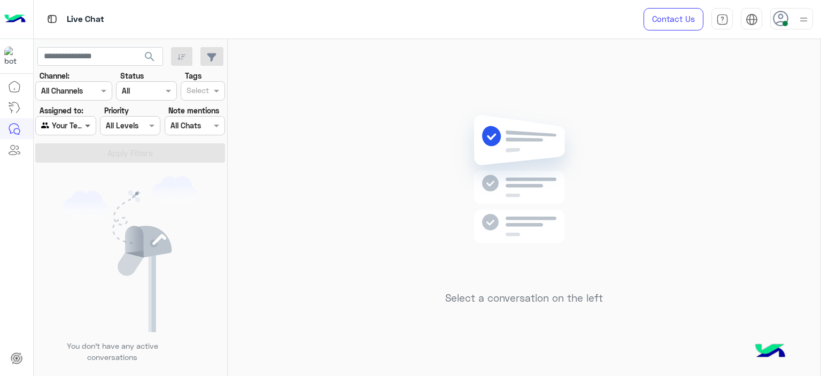
click at [88, 128] on span at bounding box center [88, 125] width 13 height 11
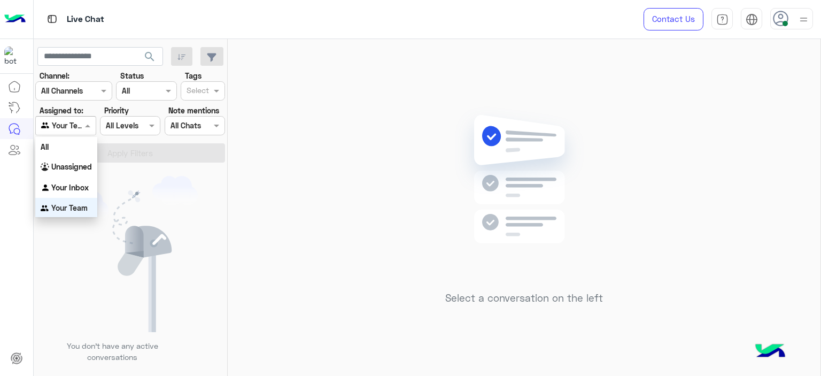
scroll to position [1, 0]
click at [77, 180] on div "Your Inbox" at bounding box center [66, 186] width 62 height 21
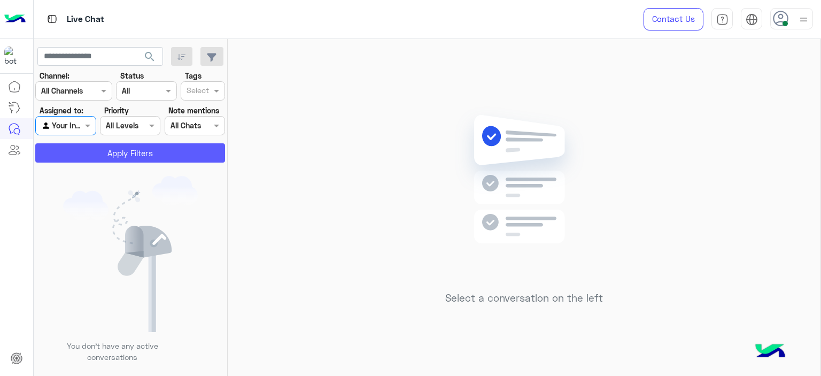
click at [116, 150] on button "Apply Filters" at bounding box center [130, 152] width 190 height 19
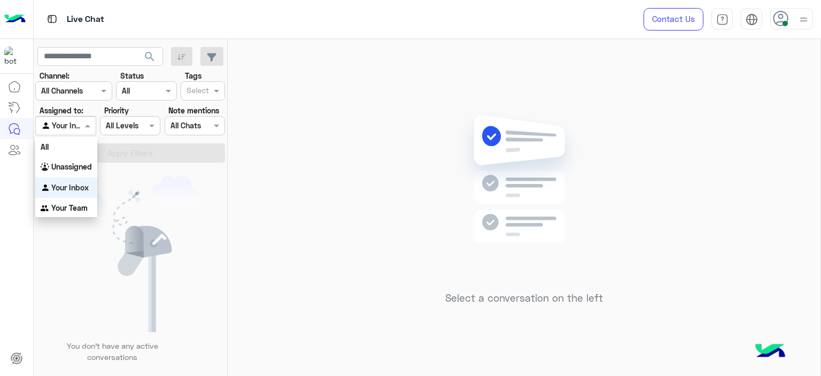
click at [93, 126] on span at bounding box center [88, 125] width 13 height 11
click at [84, 158] on div "Unassigned" at bounding box center [66, 167] width 62 height 21
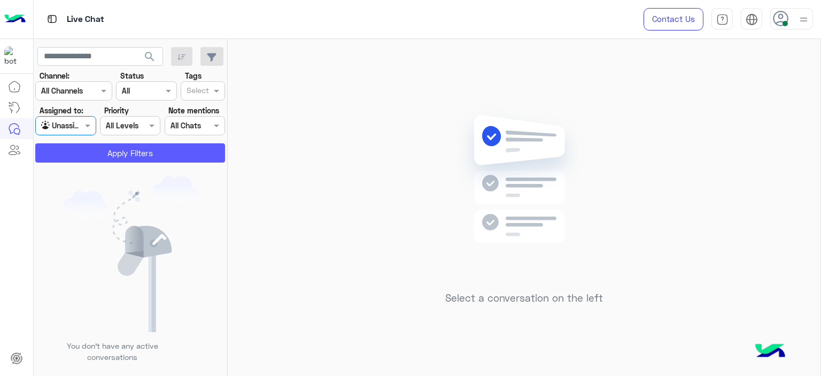
click at [113, 158] on button "Apply Filters" at bounding box center [130, 152] width 190 height 19
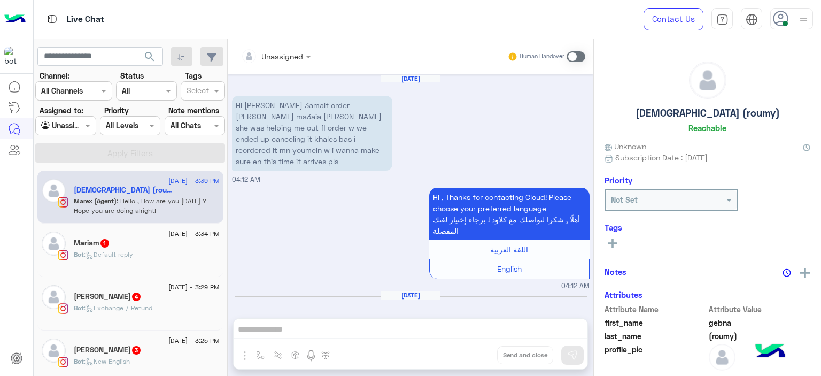
scroll to position [938, 0]
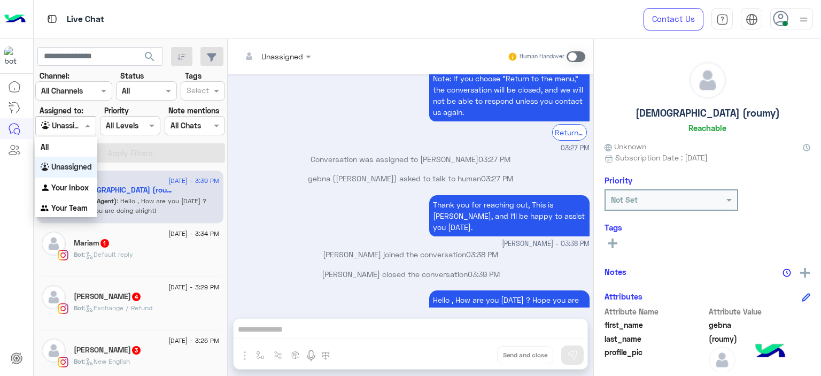
click at [85, 123] on span at bounding box center [88, 125] width 13 height 11
click at [80, 182] on div "Your Inbox" at bounding box center [66, 187] width 62 height 21
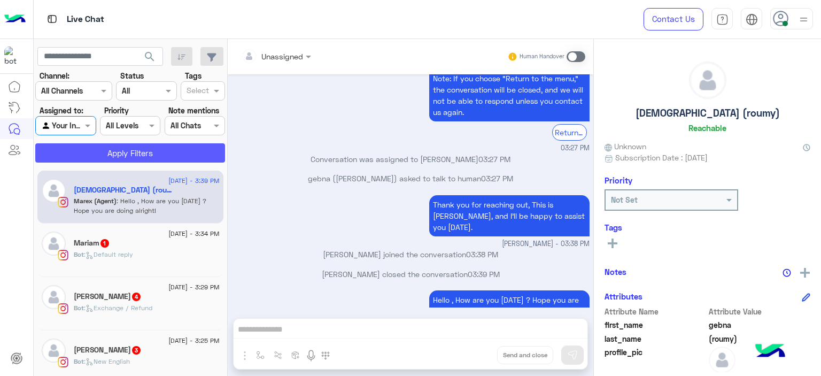
click at [123, 144] on button "Apply Filters" at bounding box center [130, 152] width 190 height 19
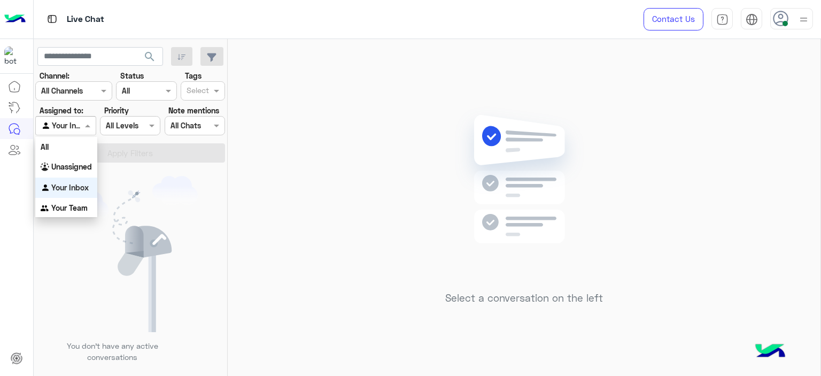
click at [84, 122] on span at bounding box center [88, 125] width 13 height 11
click at [79, 172] on div "Unassigned" at bounding box center [66, 167] width 62 height 21
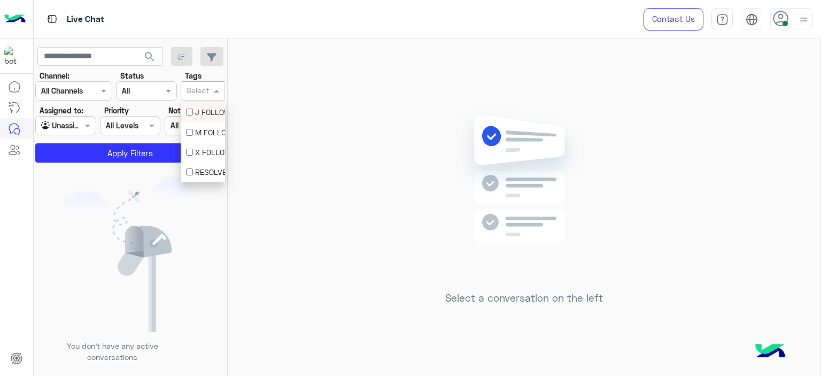
click at [221, 82] on div "Select" at bounding box center [203, 90] width 44 height 19
click at [182, 134] on div "M FOLLOW UP" at bounding box center [203, 132] width 44 height 20
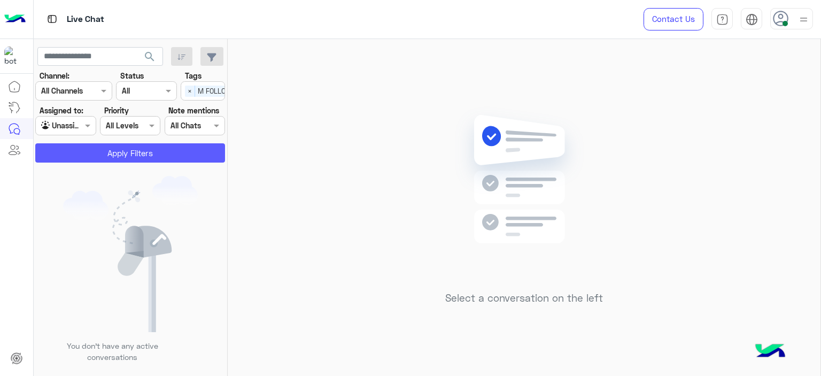
click at [165, 150] on button "Apply Filters" at bounding box center [130, 152] width 190 height 19
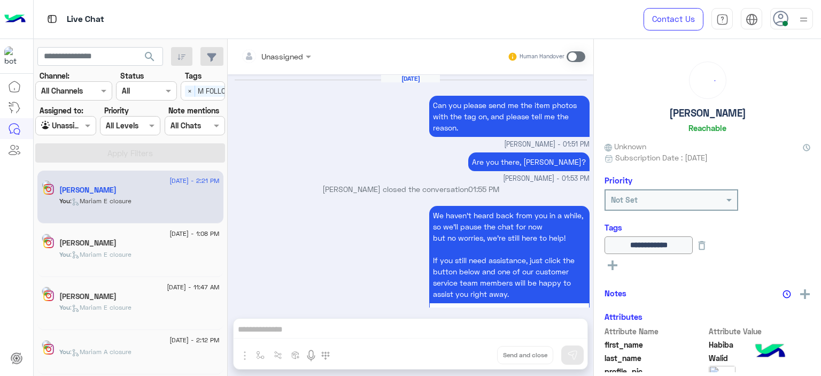
scroll to position [1010, 0]
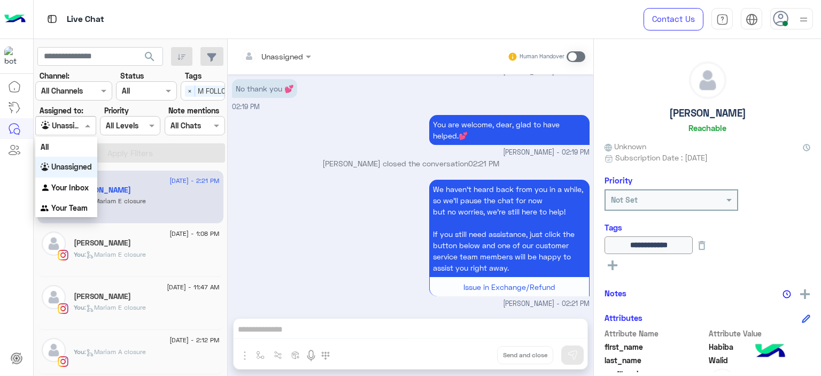
click at [91, 122] on span at bounding box center [88, 125] width 13 height 11
click at [188, 94] on span "×" at bounding box center [190, 91] width 10 height 11
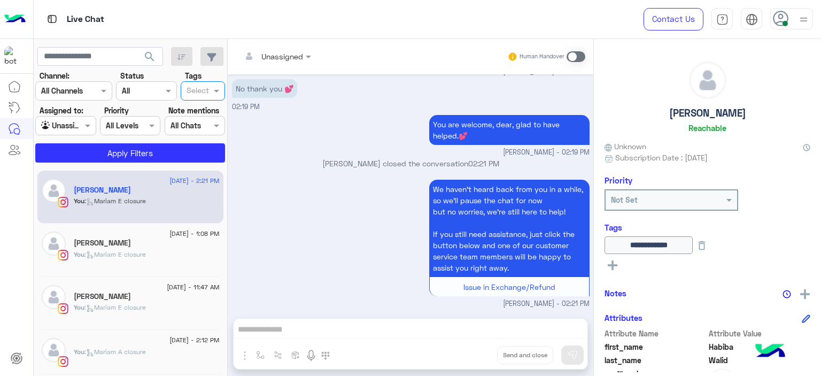
scroll to position [0, 0]
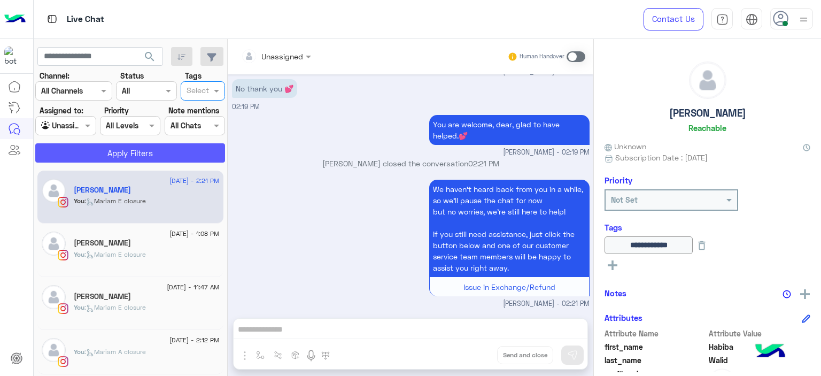
click at [153, 145] on button "Apply Filters" at bounding box center [130, 152] width 190 height 19
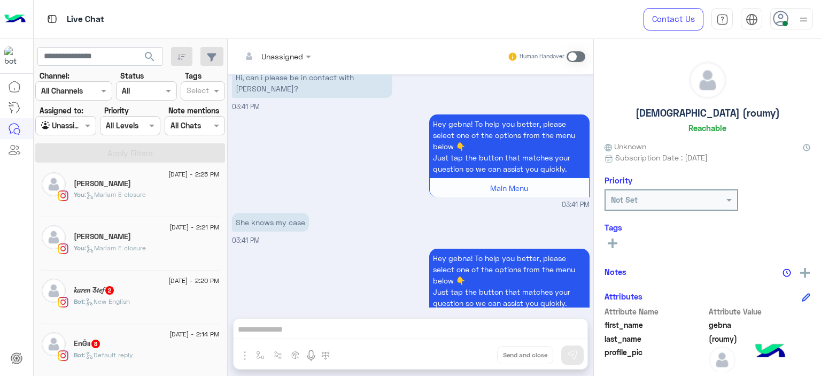
scroll to position [648, 0]
click at [145, 185] on div "Josiana Mina" at bounding box center [147, 182] width 146 height 11
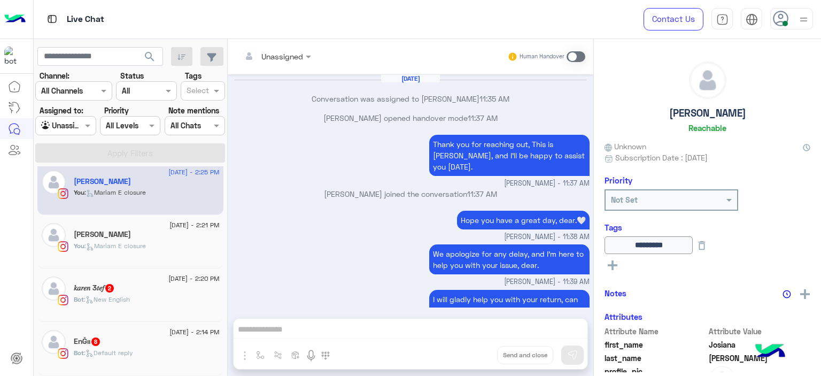
scroll to position [698, 0]
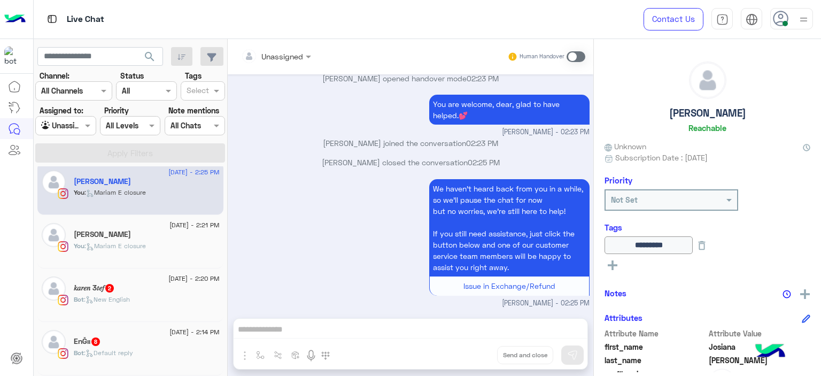
click at [146, 247] on span ": Mariam E closure" at bounding box center [114, 246] width 61 height 8
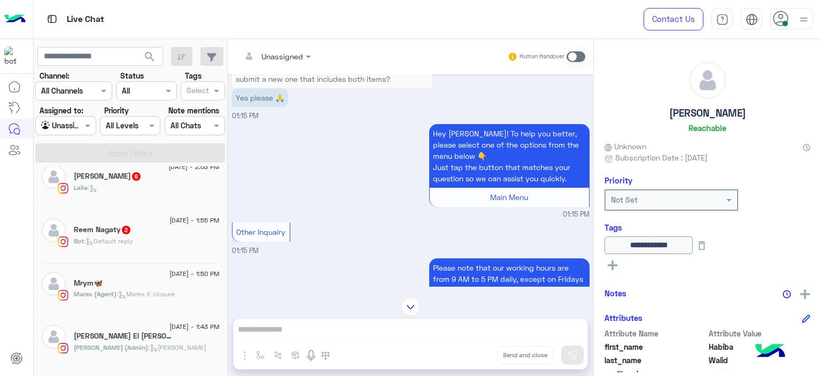
scroll to position [121, 0]
click at [139, 290] on span ": Marex E closure" at bounding box center [145, 293] width 58 height 8
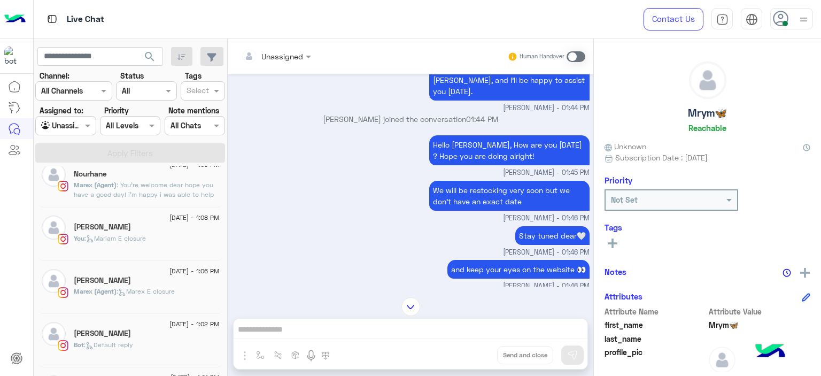
scroll to position [655, 0]
click at [123, 234] on p "You : [PERSON_NAME] closure" at bounding box center [110, 239] width 72 height 10
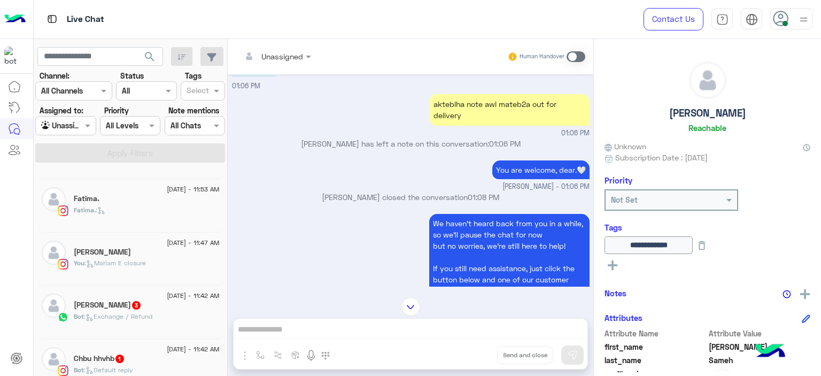
scroll to position [44, 0]
click at [154, 265] on div "You : [PERSON_NAME] closure" at bounding box center [147, 268] width 146 height 19
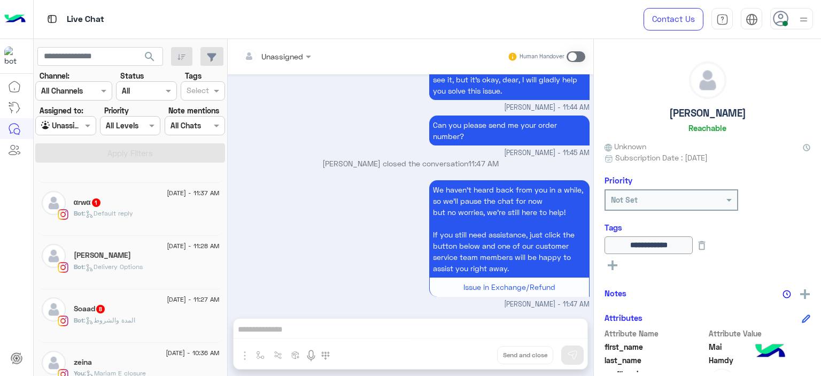
scroll to position [427, 0]
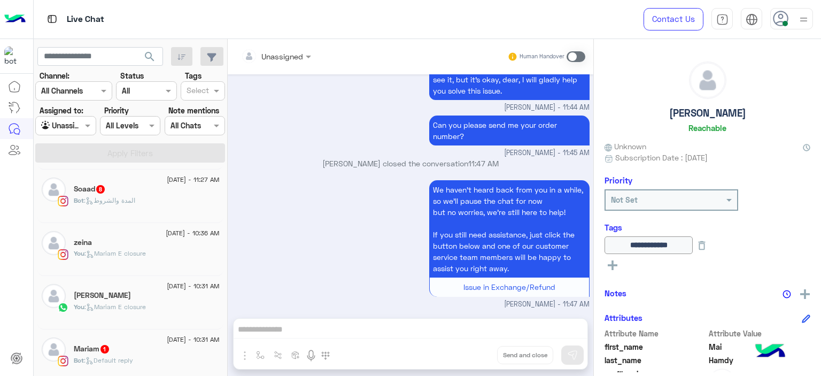
click at [137, 256] on span ": Mariam E closure" at bounding box center [114, 253] width 61 height 8
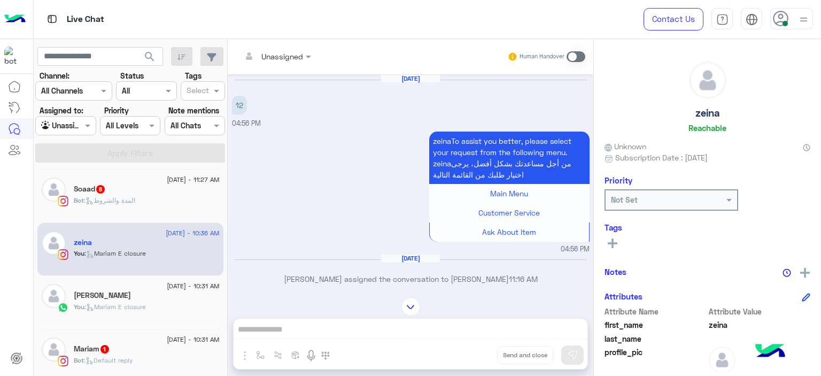
scroll to position [1290, 0]
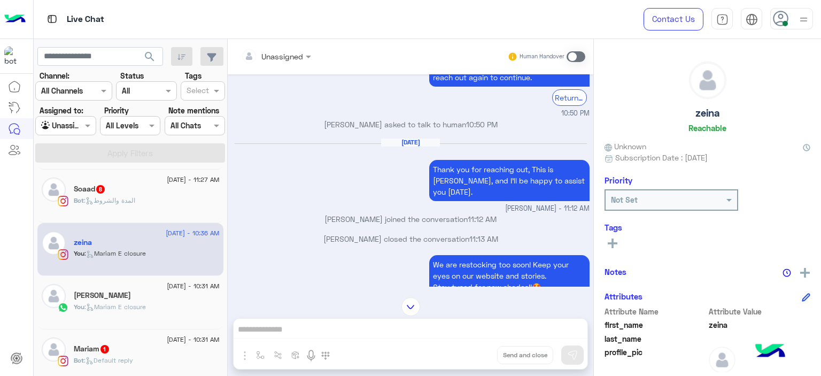
click at [171, 298] on div "Rana Elmahdy" at bounding box center [147, 296] width 146 height 11
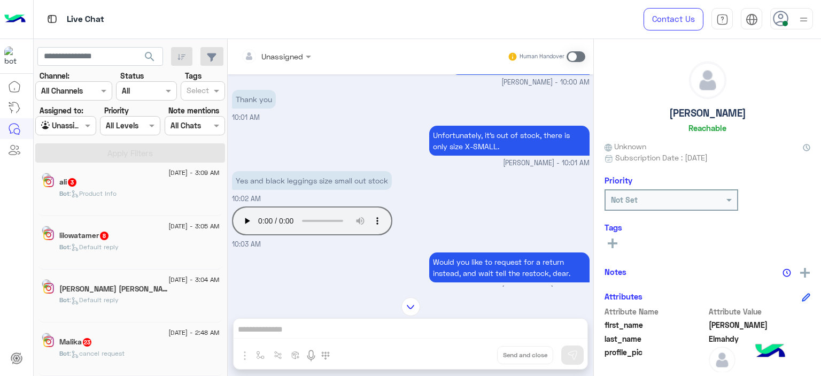
scroll to position [5, 0]
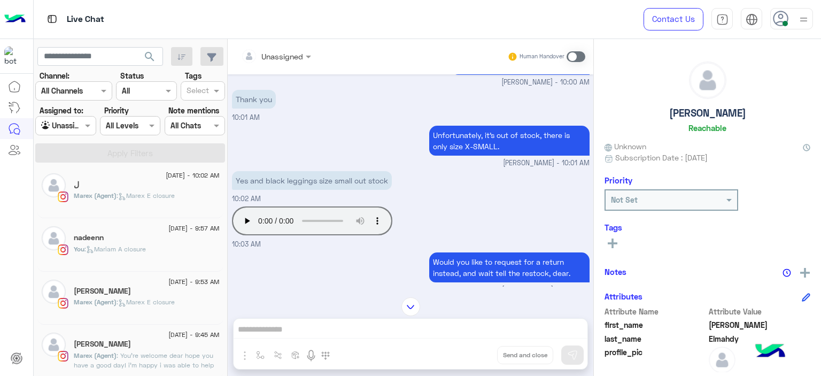
click at [177, 258] on div "You : Mariam A closure" at bounding box center [147, 253] width 146 height 19
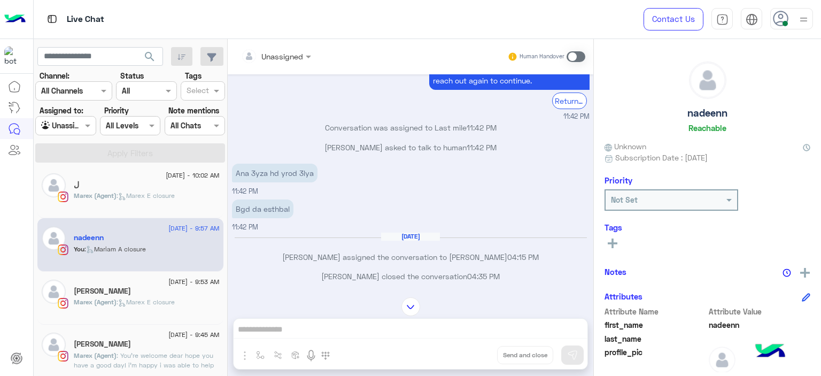
scroll to position [1741, 0]
drag, startPoint x: 388, startPoint y: 245, endPoint x: 408, endPoint y: 244, distance: 19.8
click at [408, 242] on h6 "Jul 12, 2025" at bounding box center [410, 237] width 59 height 7
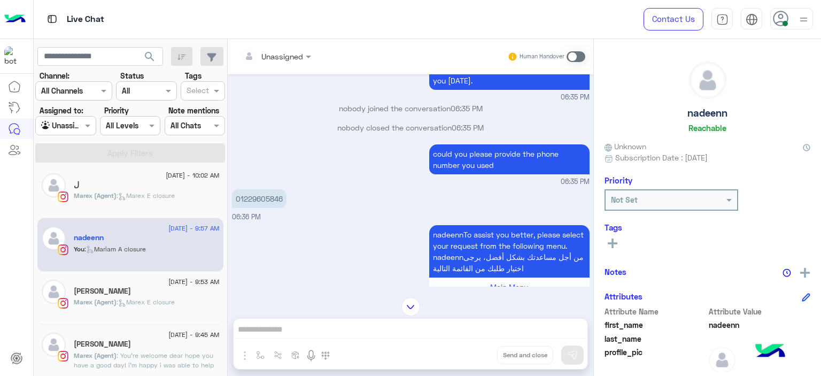
scroll to position [818, 0]
click at [350, 187] on div "01229605846 06:36 PM" at bounding box center [411, 205] width 358 height 36
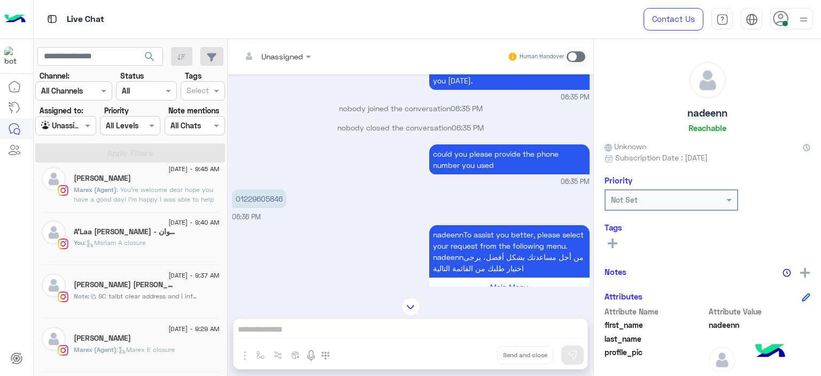
scroll to position [171, 0]
click at [130, 236] on div "A'Laa RaDwan - آلاء رضوان" at bounding box center [147, 232] width 146 height 11
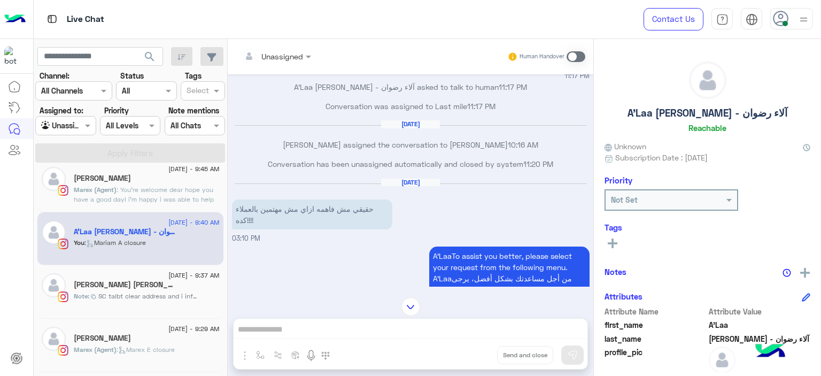
scroll to position [2659, 0]
click at [453, 178] on div "Jul 30, 2025 حقيقي مش فاهمه ازاي مش مهتمين بالعملاء كده!!!! 03:10 PM" at bounding box center [411, 211] width 358 height 66
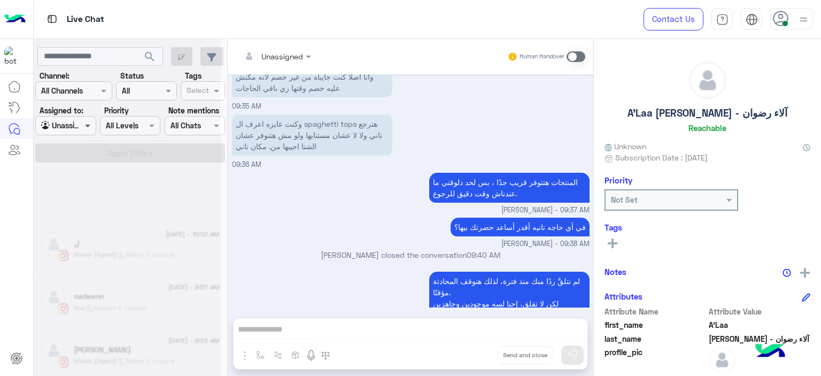
scroll to position [5, 0]
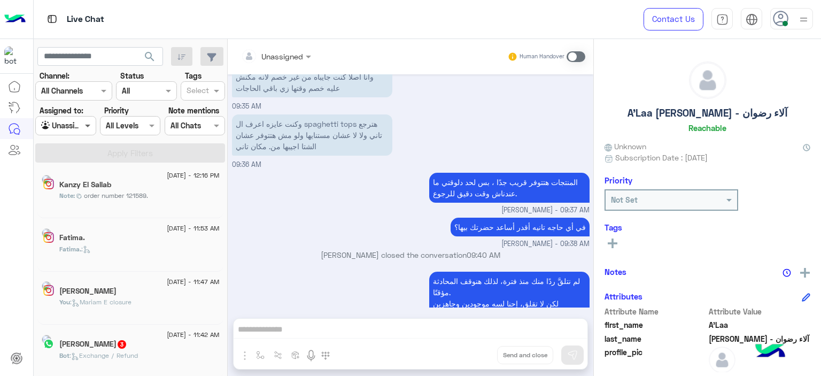
click at [83, 128] on span at bounding box center [88, 125] width 13 height 11
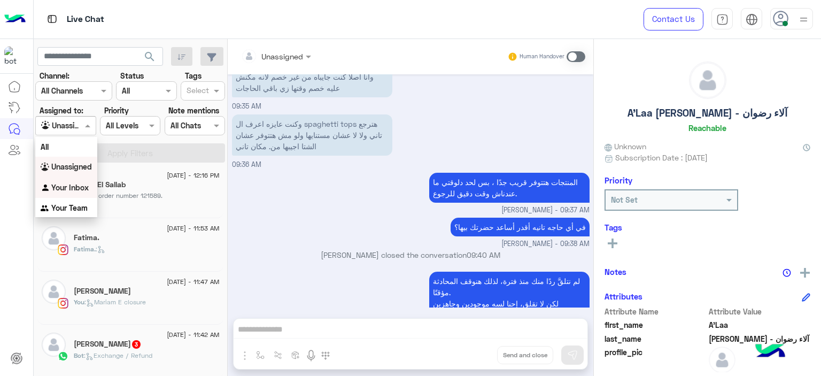
click at [79, 185] on b "Your Inbox" at bounding box center [69, 187] width 37 height 9
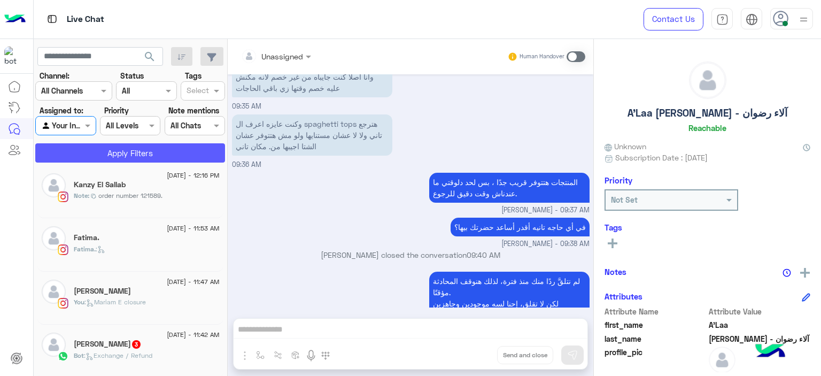
click at [137, 145] on button "Apply Filters" at bounding box center [130, 152] width 190 height 19
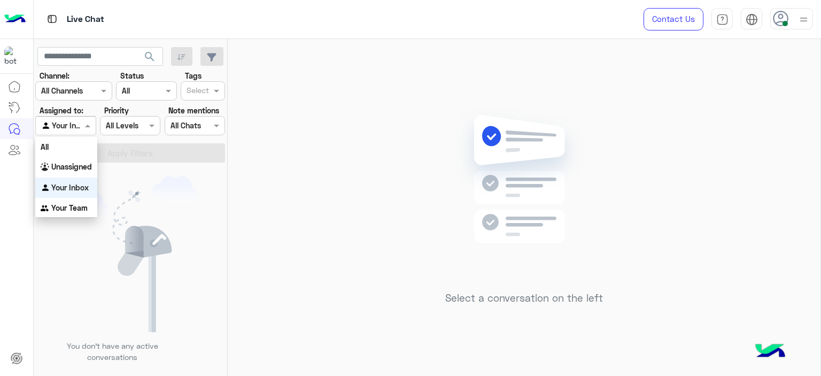
click at [82, 126] on span at bounding box center [88, 125] width 13 height 11
click at [86, 206] on b "Your Team" at bounding box center [69, 207] width 36 height 9
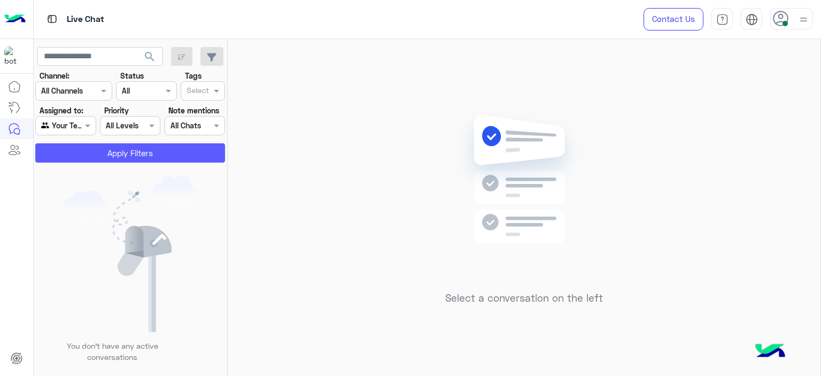
click at [113, 156] on button "Apply Filters" at bounding box center [130, 152] width 190 height 19
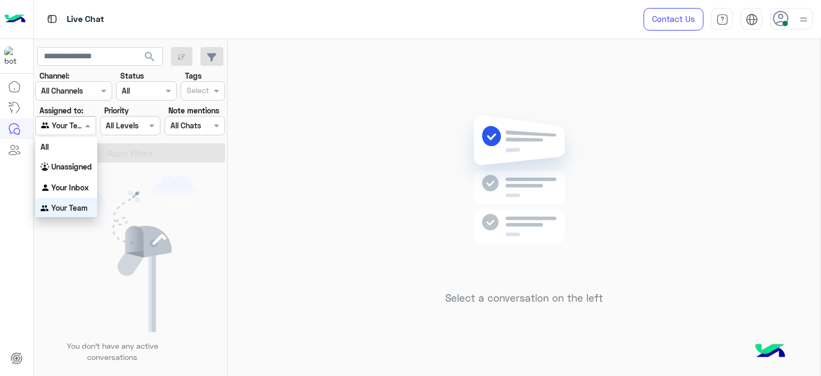
click at [89, 126] on span at bounding box center [88, 125] width 13 height 11
click at [83, 183] on b "Your Inbox" at bounding box center [69, 186] width 37 height 9
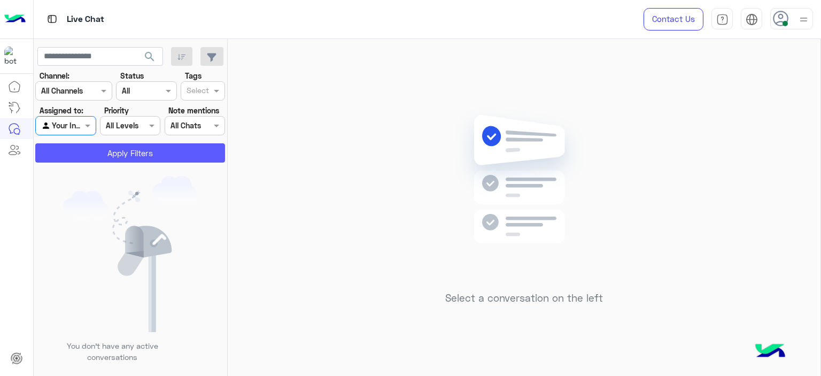
click at [147, 155] on button "Apply Filters" at bounding box center [130, 152] width 190 height 19
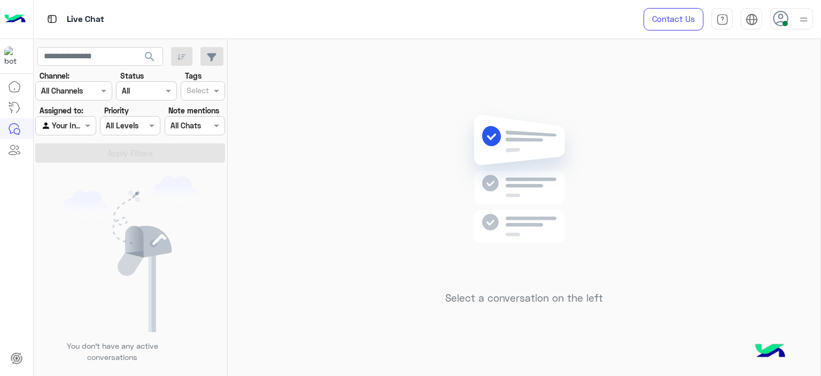
click at [268, 143] on div "Select a conversation on the left" at bounding box center [524, 209] width 593 height 341
click at [82, 126] on div "Agent Filter Your Inbox" at bounding box center [65, 125] width 60 height 19
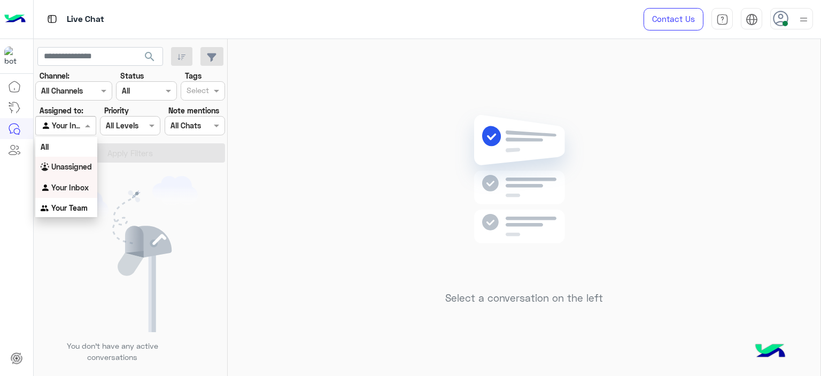
click at [90, 167] on b "Unassigned" at bounding box center [71, 166] width 41 height 9
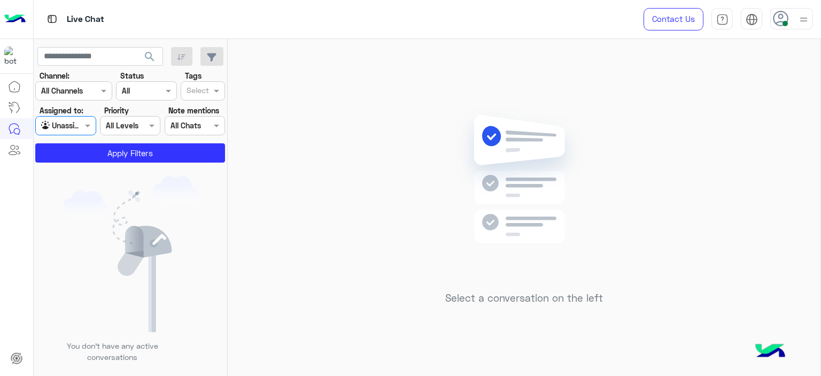
click at [196, 89] on input "text" at bounding box center [198, 91] width 22 height 11
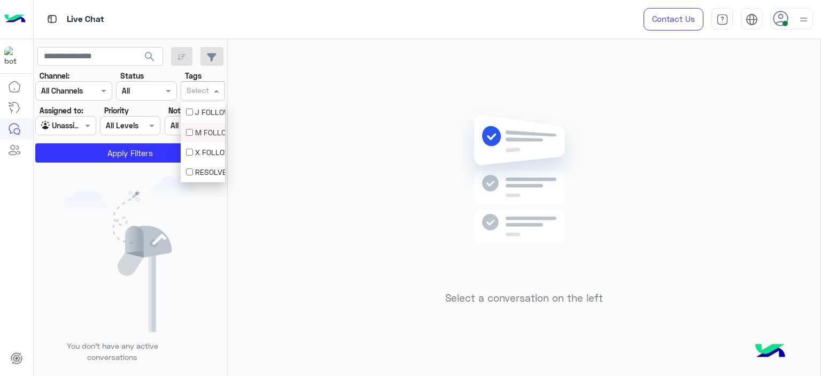
click at [204, 130] on div "M FOLLOW UP" at bounding box center [203, 132] width 34 height 11
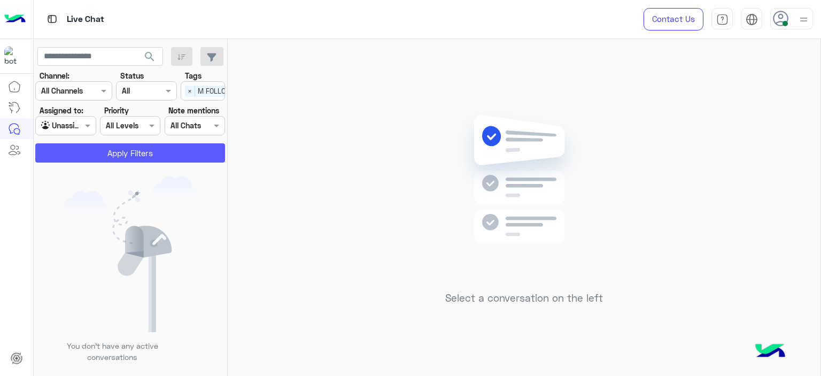
click at [160, 147] on button "Apply Filters" at bounding box center [130, 152] width 190 height 19
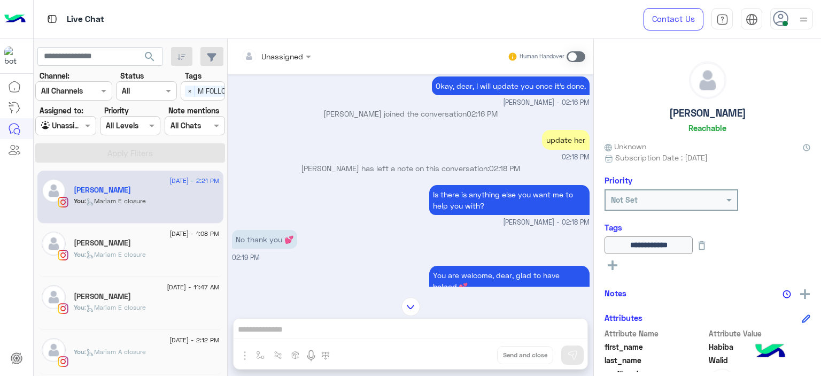
scroll to position [1010, 0]
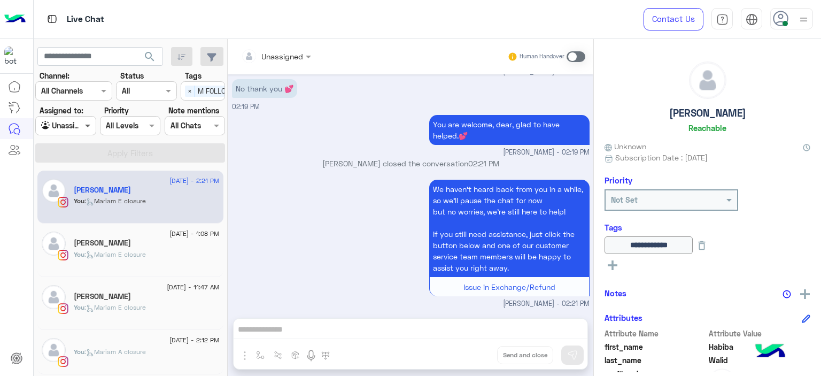
click at [83, 127] on span at bounding box center [88, 125] width 13 height 11
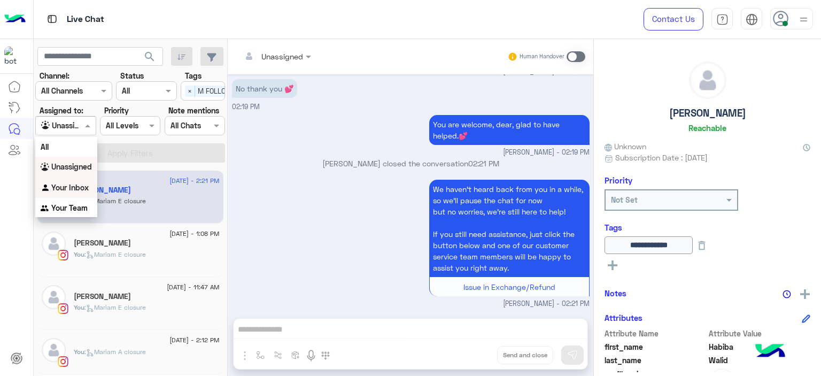
click at [78, 187] on b "Your Inbox" at bounding box center [69, 187] width 37 height 9
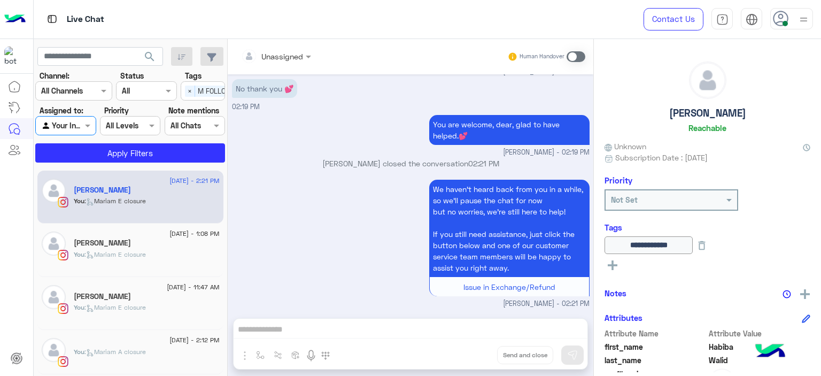
drag, startPoint x: 190, startPoint y: 88, endPoint x: 190, endPoint y: 109, distance: 21.4
click at [189, 88] on span "×" at bounding box center [190, 91] width 10 height 11
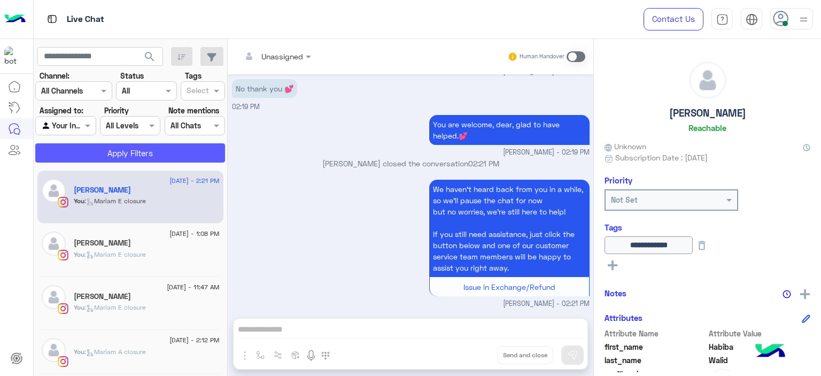
click at [188, 147] on button "Apply Filters" at bounding box center [130, 152] width 190 height 19
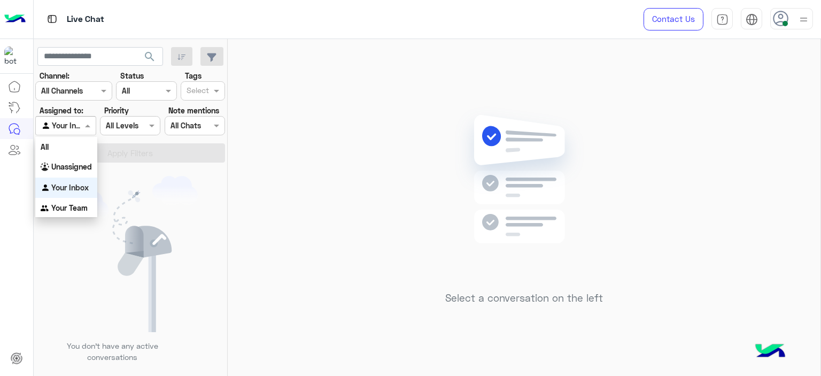
drag, startPoint x: 82, startPoint y: 126, endPoint x: 86, endPoint y: 151, distance: 25.3
click at [81, 126] on div "Agent Filter Your Inbox" at bounding box center [65, 125] width 60 height 19
click at [94, 121] on span at bounding box center [88, 125] width 13 height 11
drag, startPoint x: 72, startPoint y: 204, endPoint x: 99, endPoint y: 183, distance: 34.3
click at [73, 204] on b "Your Team" at bounding box center [69, 207] width 36 height 9
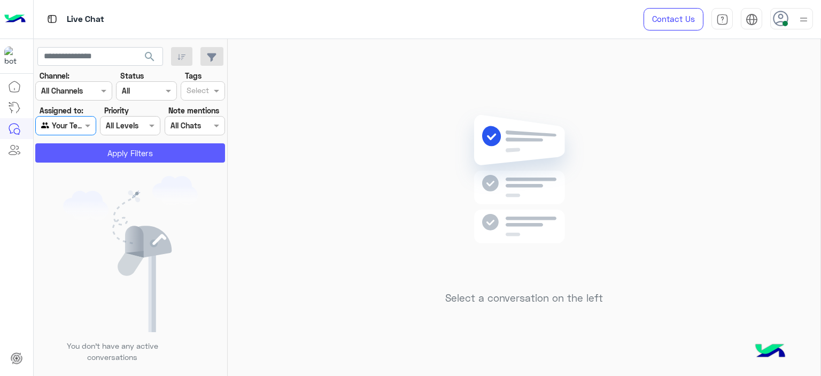
click at [128, 156] on button "Apply Filters" at bounding box center [130, 152] width 190 height 19
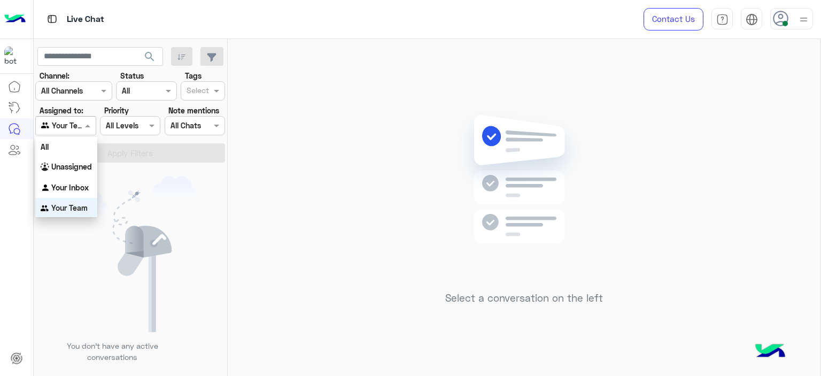
click at [89, 129] on span at bounding box center [88, 125] width 13 height 11
click at [76, 166] on b "Unassigned" at bounding box center [71, 165] width 41 height 9
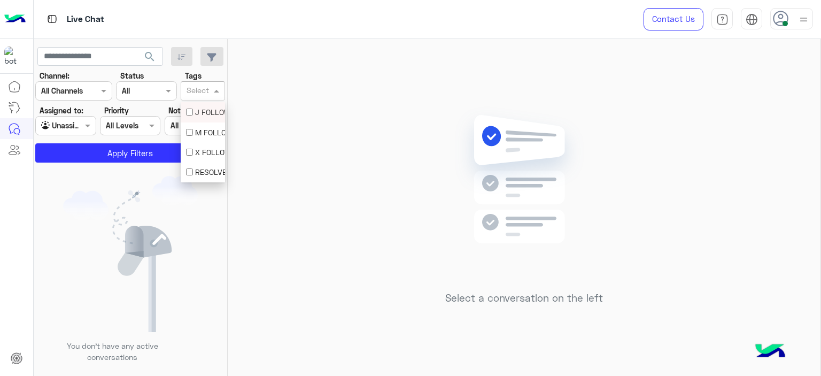
click at [211, 89] on div at bounding box center [198, 92] width 26 height 14
click at [204, 133] on div "M FOLLOW UP" at bounding box center [203, 132] width 34 height 11
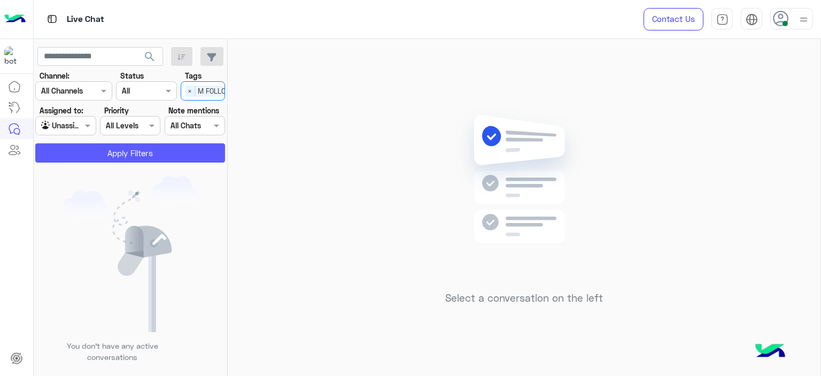
click at [169, 154] on button "Apply Filters" at bounding box center [130, 152] width 190 height 19
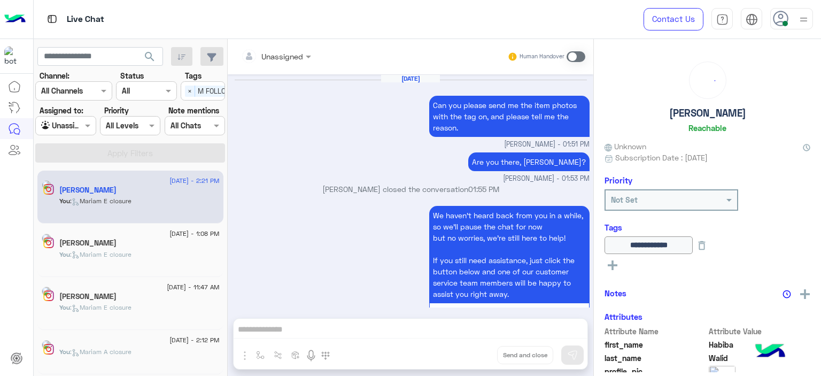
scroll to position [1010, 0]
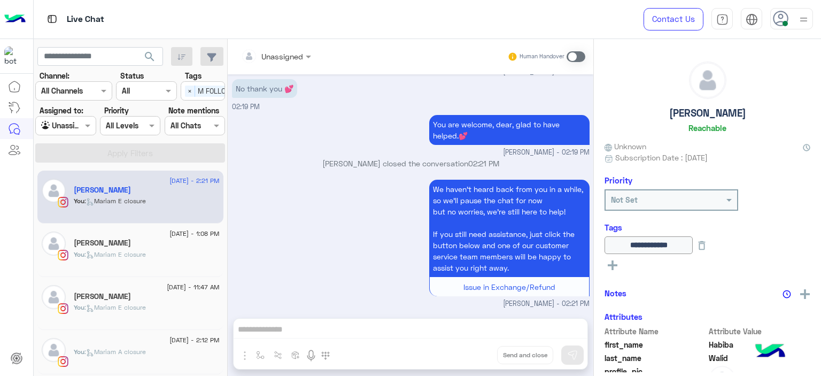
click at [166, 239] on div "[PERSON_NAME]" at bounding box center [147, 243] width 146 height 11
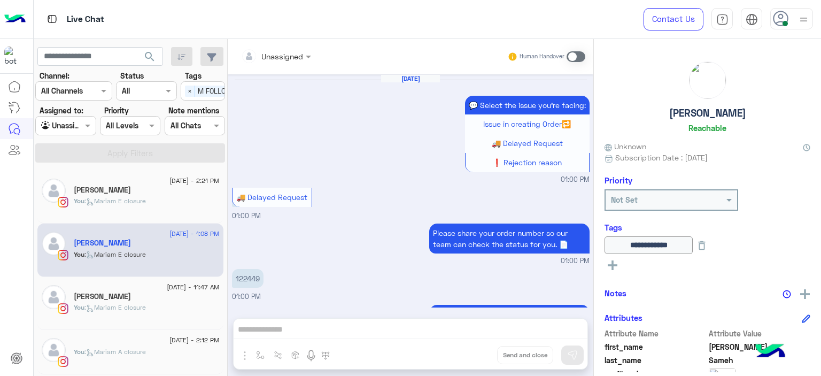
scroll to position [789, 0]
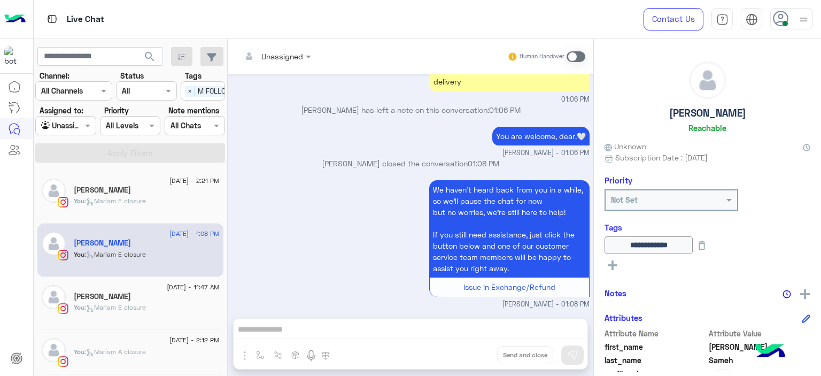
click at [156, 301] on div "[PERSON_NAME]" at bounding box center [147, 297] width 146 height 11
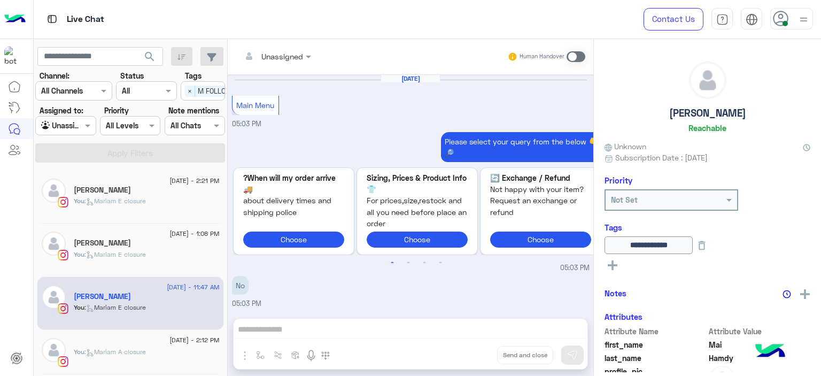
scroll to position [974, 0]
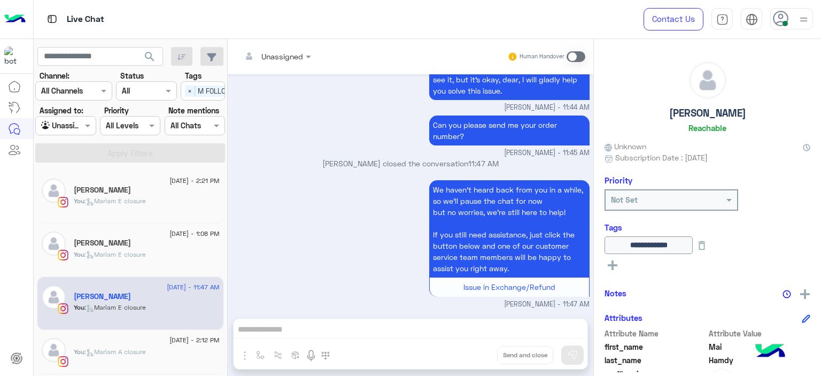
click at [173, 258] on div "You : [PERSON_NAME] closure" at bounding box center [147, 259] width 146 height 19
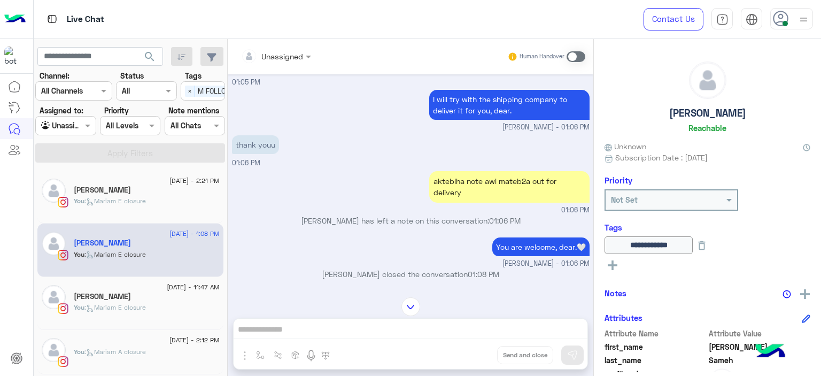
scroll to position [789, 0]
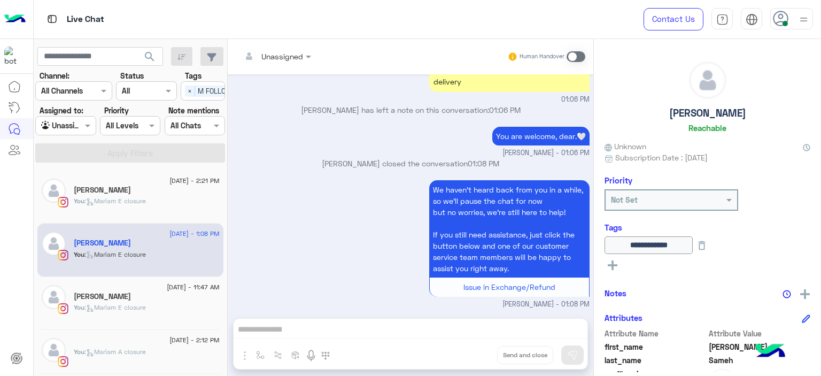
click at [131, 339] on div "[DATE] - 2:12 PM" at bounding box center [147, 341] width 146 height 7
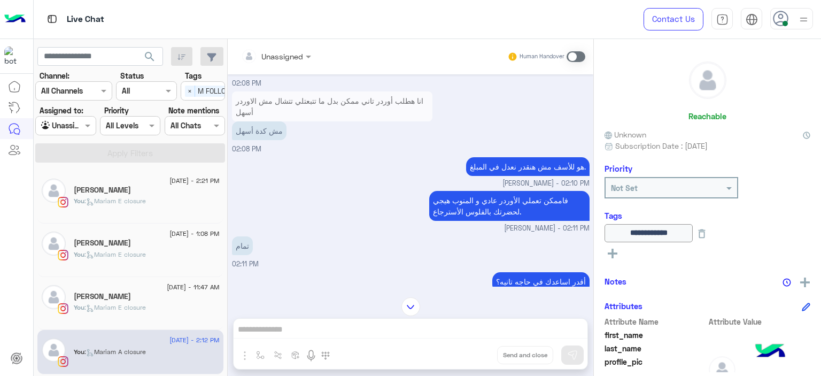
scroll to position [646, 0]
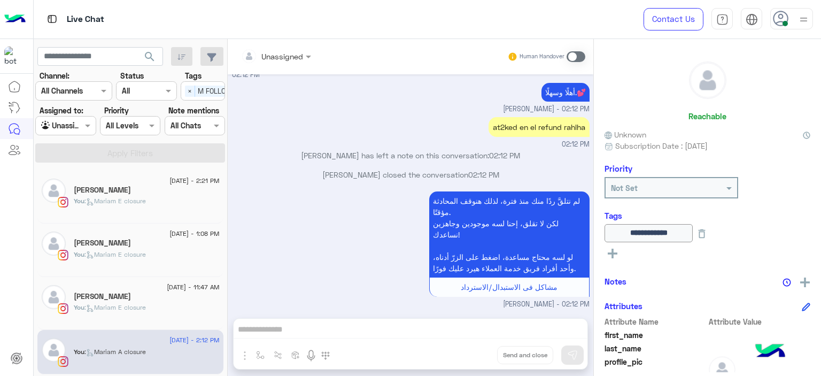
click at [150, 247] on div "[PERSON_NAME]" at bounding box center [147, 243] width 146 height 11
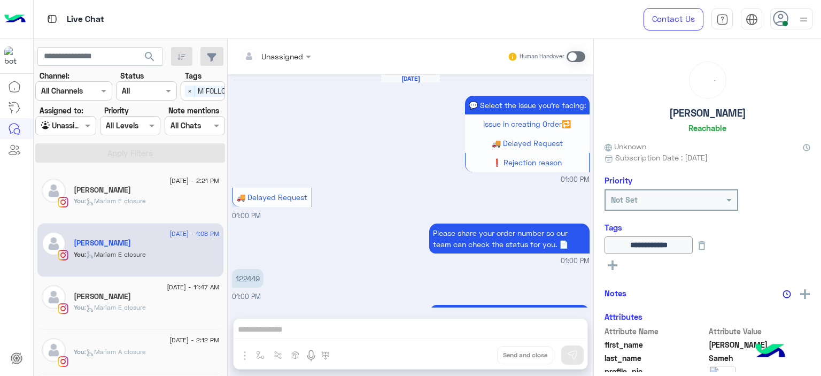
scroll to position [789, 0]
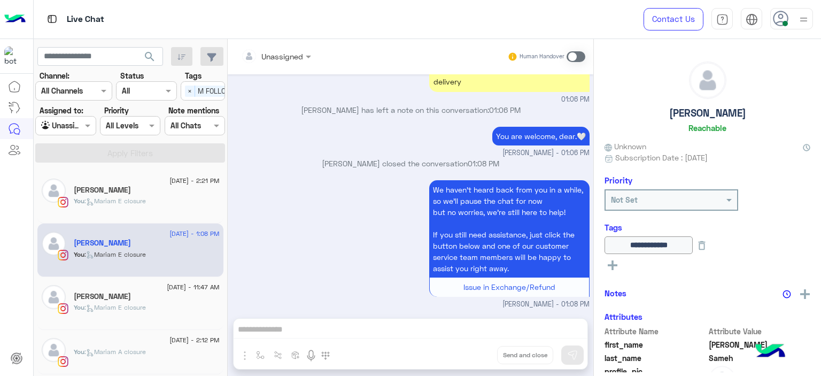
click at [170, 196] on div "You : [PERSON_NAME] closure" at bounding box center [147, 205] width 146 height 19
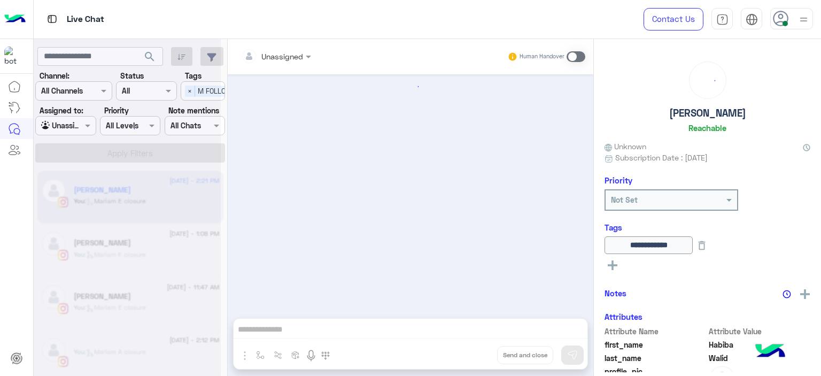
scroll to position [1010, 0]
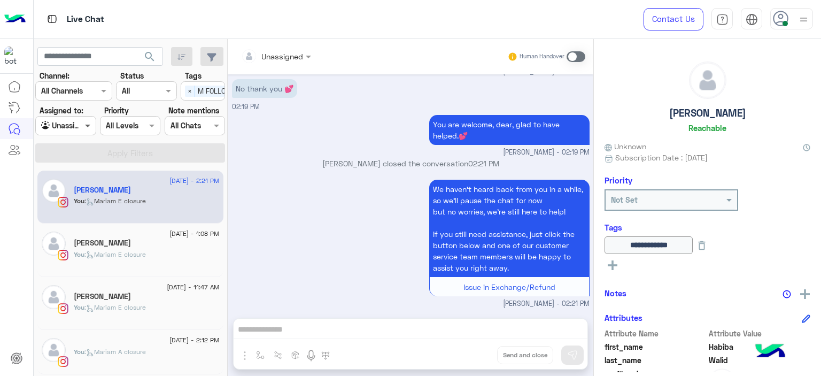
click at [83, 123] on span at bounding box center [88, 125] width 13 height 11
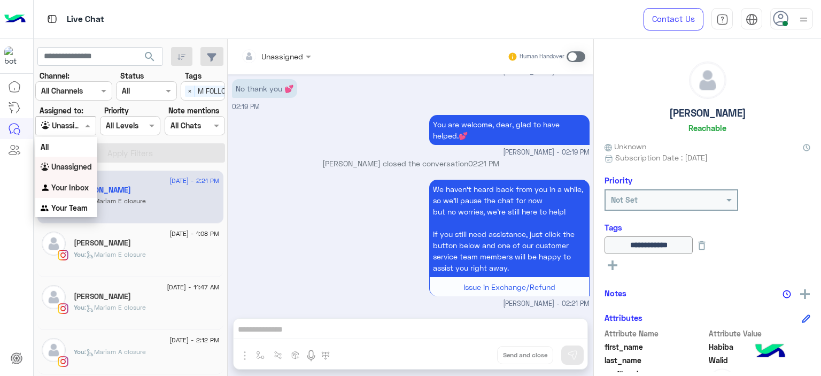
click at [84, 188] on b "Your Inbox" at bounding box center [69, 187] width 37 height 9
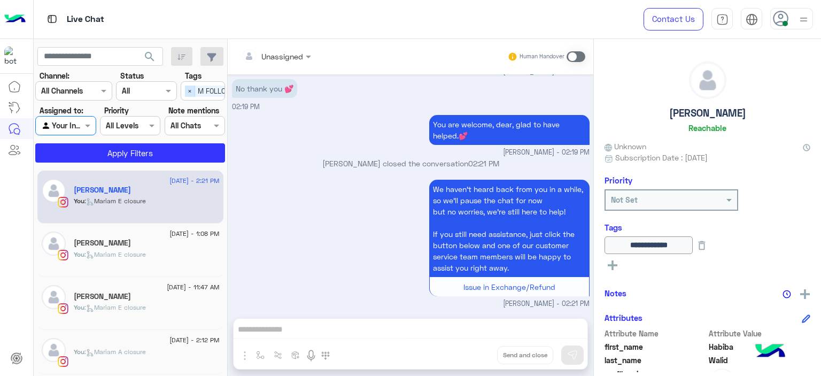
drag, startPoint x: 190, startPoint y: 93, endPoint x: 184, endPoint y: 127, distance: 34.7
click at [189, 93] on span "×" at bounding box center [190, 91] width 10 height 11
click at [184, 141] on section "Channel: Channel All Channels Status Channel All Tags Select Assigned to: Agent…" at bounding box center [131, 116] width 178 height 92
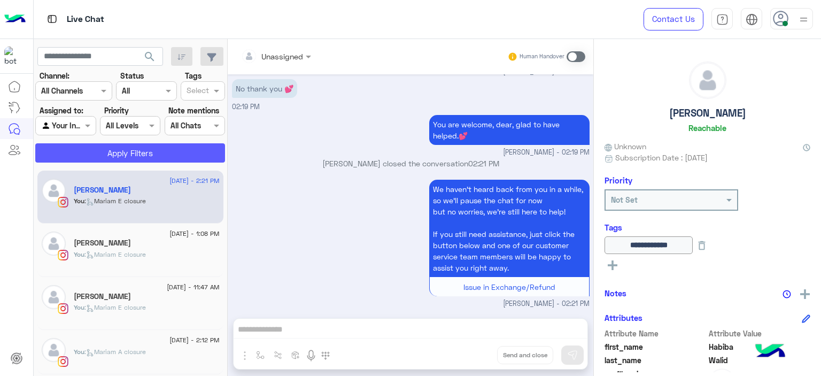
click at [182, 154] on button "Apply Filters" at bounding box center [130, 152] width 190 height 19
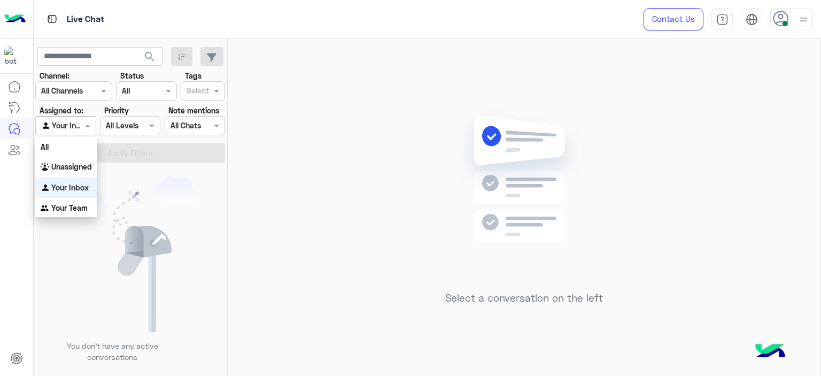
click at [82, 123] on span at bounding box center [88, 125] width 13 height 11
click at [81, 209] on b "Your Team" at bounding box center [69, 207] width 36 height 9
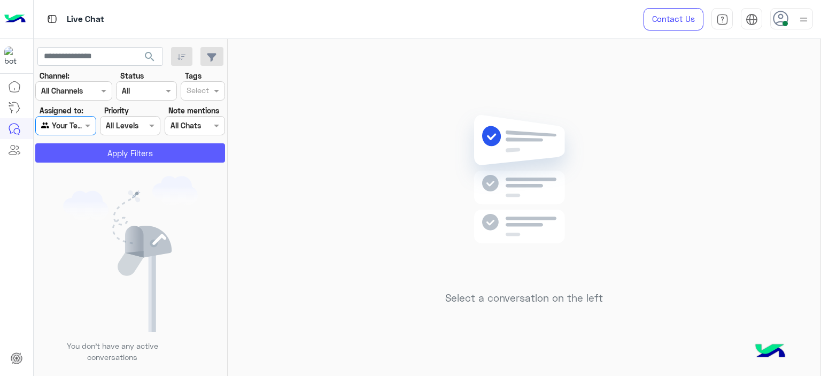
click at [144, 153] on button "Apply Filters" at bounding box center [130, 152] width 190 height 19
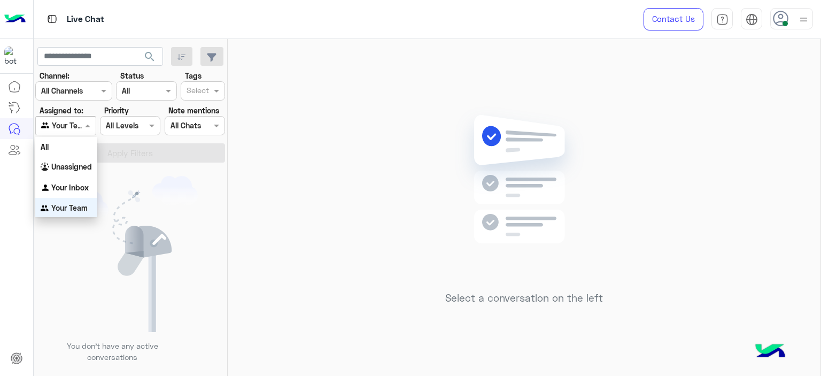
click at [83, 120] on div "Agent Filter Your Team" at bounding box center [65, 125] width 60 height 19
drag, startPoint x: 86, startPoint y: 164, endPoint x: 158, endPoint y: 130, distance: 79.8
click at [86, 164] on b "Unassigned" at bounding box center [71, 165] width 41 height 9
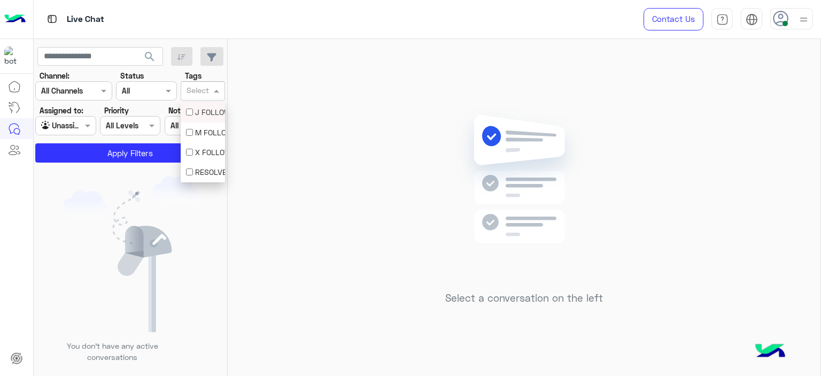
click at [197, 97] on div at bounding box center [198, 92] width 26 height 14
drag, startPoint x: 203, startPoint y: 129, endPoint x: 194, endPoint y: 135, distance: 10.4
click at [203, 130] on div "M FOLLOW UP" at bounding box center [203, 132] width 34 height 11
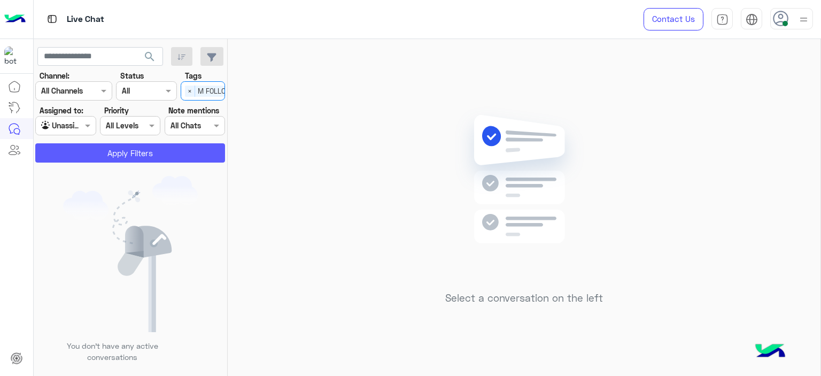
click at [167, 147] on button "Apply Filters" at bounding box center [130, 152] width 190 height 19
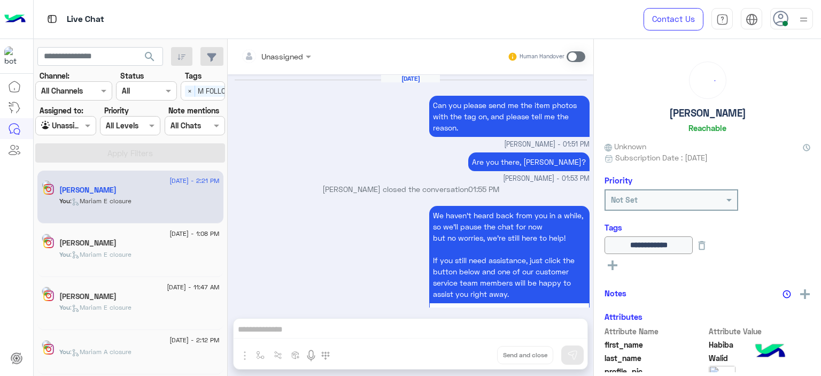
scroll to position [1010, 0]
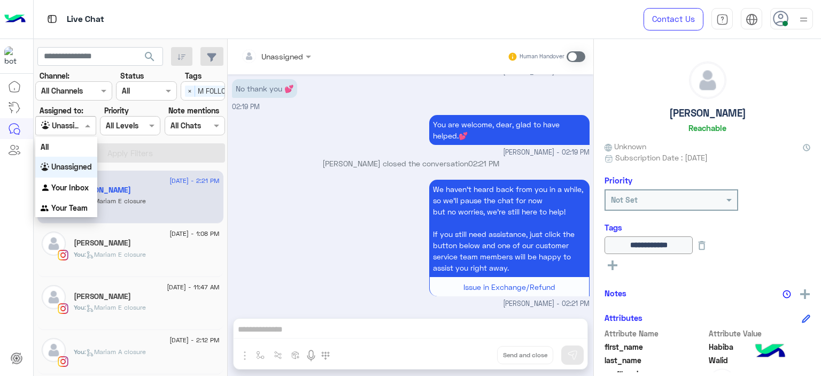
click at [91, 116] on div "Agent Filter Unassigned" at bounding box center [65, 125] width 60 height 19
click at [84, 181] on div "Your Inbox" at bounding box center [66, 187] width 62 height 21
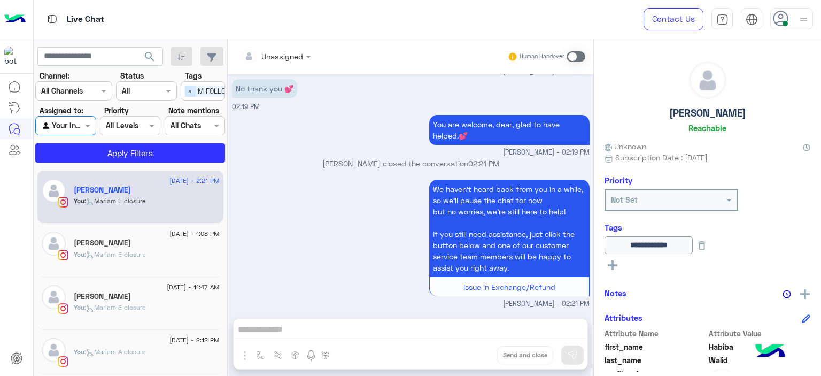
click at [187, 86] on span "×" at bounding box center [190, 91] width 10 height 11
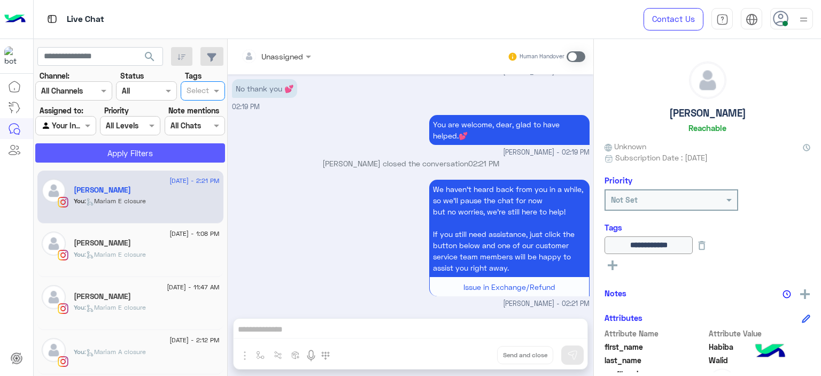
click at [190, 158] on button "Apply Filters" at bounding box center [130, 152] width 190 height 19
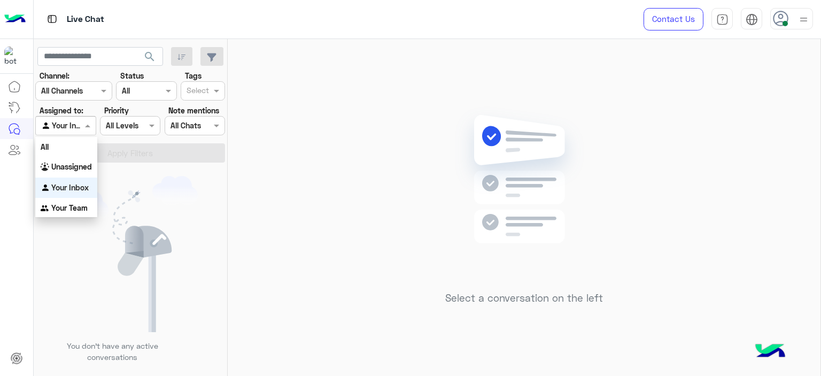
click at [79, 125] on div at bounding box center [65, 125] width 59 height 12
click at [87, 171] on div "Unassigned" at bounding box center [66, 167] width 62 height 21
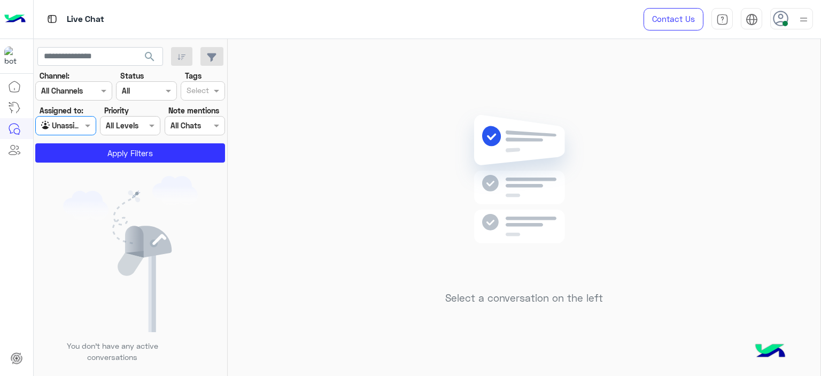
click at [197, 91] on input "text" at bounding box center [198, 91] width 22 height 11
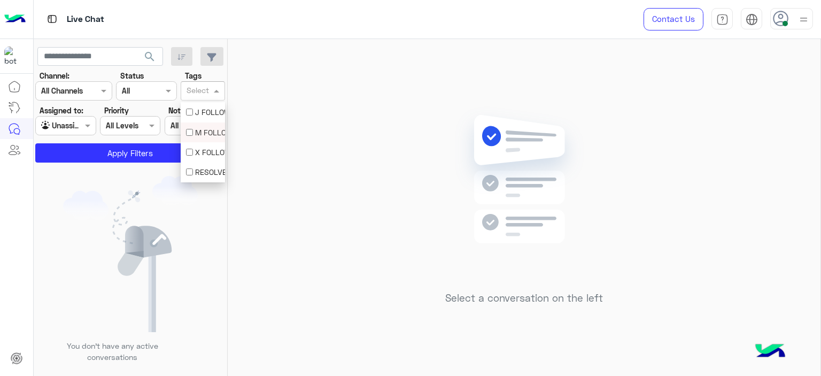
click at [209, 134] on div "M FOLLOW UP" at bounding box center [203, 132] width 34 height 11
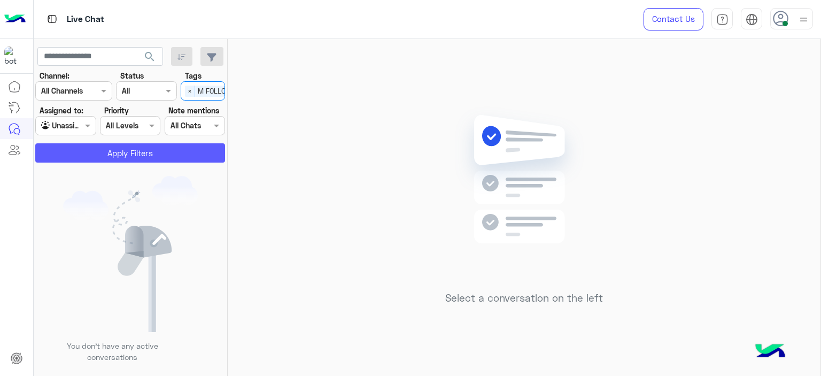
click at [166, 149] on button "Apply Filters" at bounding box center [130, 152] width 190 height 19
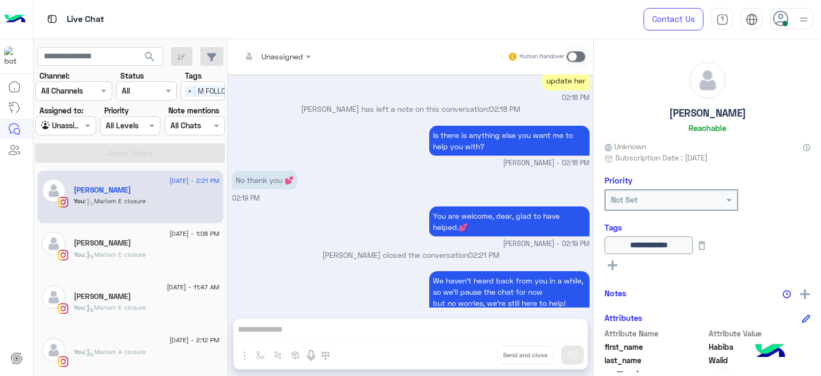
scroll to position [1010, 0]
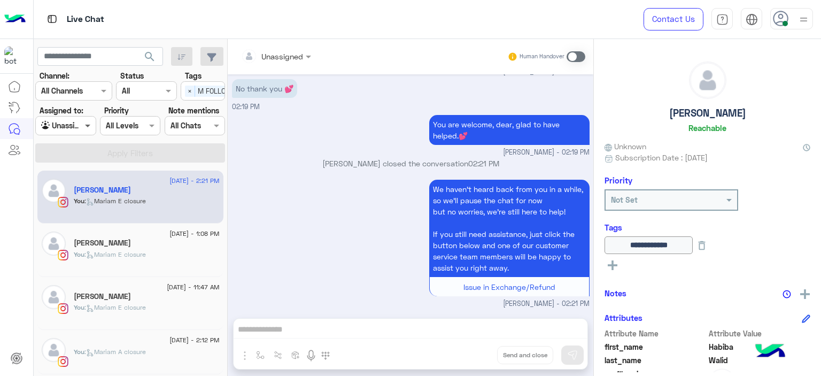
click at [90, 123] on span at bounding box center [88, 125] width 13 height 11
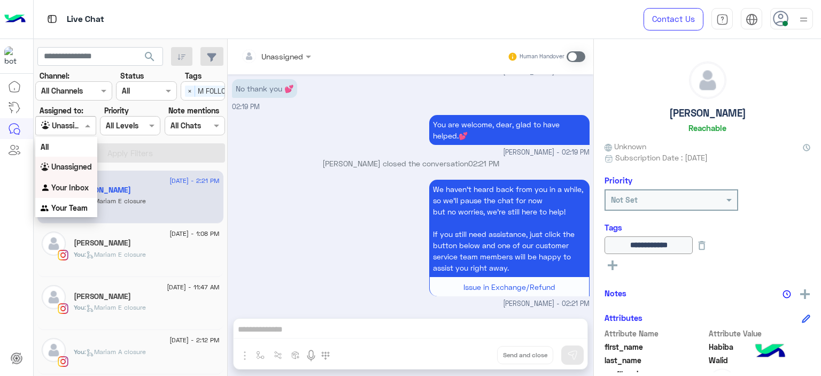
click at [88, 182] on div "Your Inbox" at bounding box center [66, 187] width 62 height 21
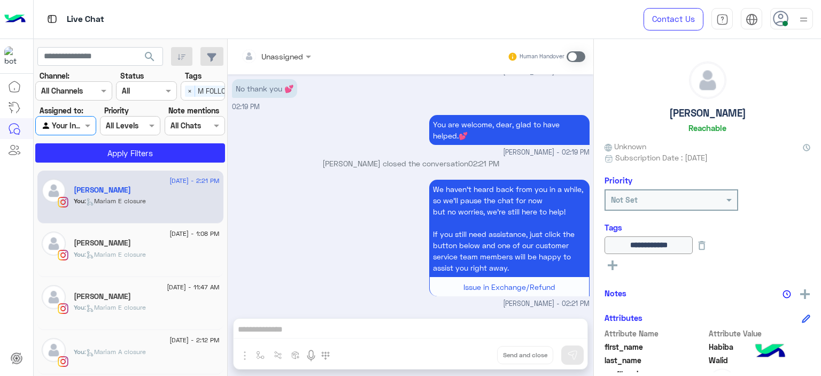
click at [185, 89] on span "×" at bounding box center [190, 91] width 10 height 11
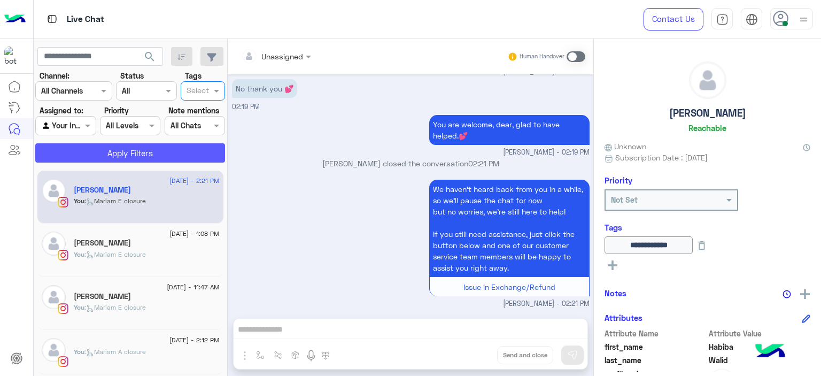
click at [178, 153] on button "Apply Filters" at bounding box center [130, 152] width 190 height 19
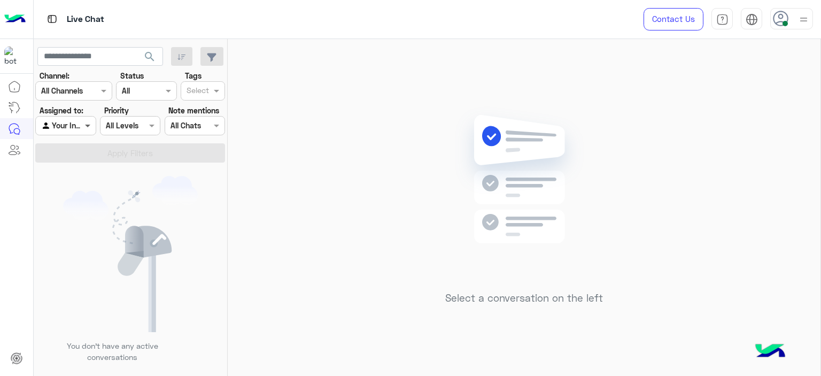
click at [85, 127] on span at bounding box center [88, 125] width 13 height 11
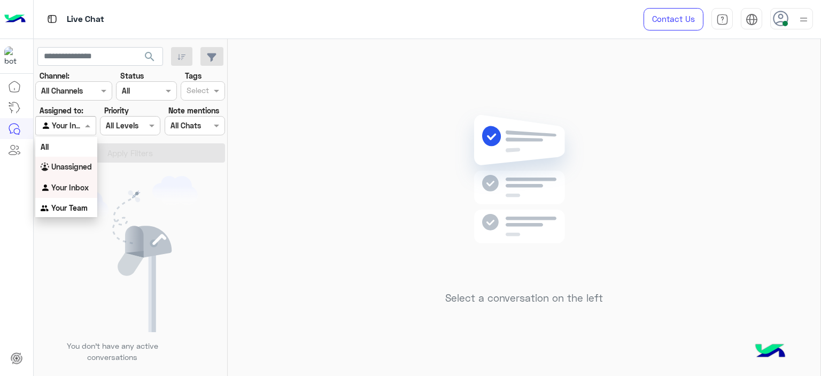
click at [63, 162] on b "Unassigned" at bounding box center [71, 166] width 41 height 9
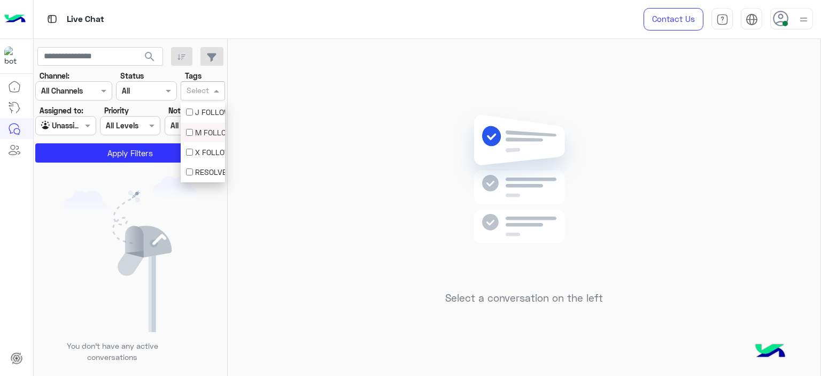
drag, startPoint x: 207, startPoint y: 87, endPoint x: 197, endPoint y: 136, distance: 50.3
click at [197, 136] on body "Live Chat Contact Us Help Center عربي English search Channel: Channel All Chann…" at bounding box center [410, 188] width 821 height 376
click at [193, 130] on div "M FOLLOW UP" at bounding box center [203, 132] width 34 height 11
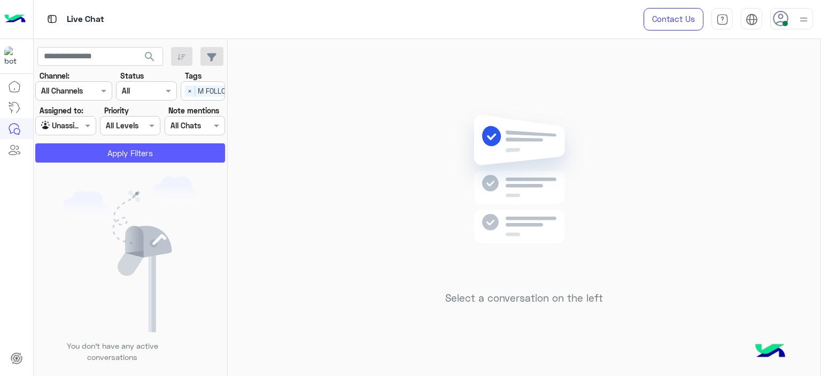
click at [147, 153] on button "Apply Filters" at bounding box center [130, 152] width 190 height 19
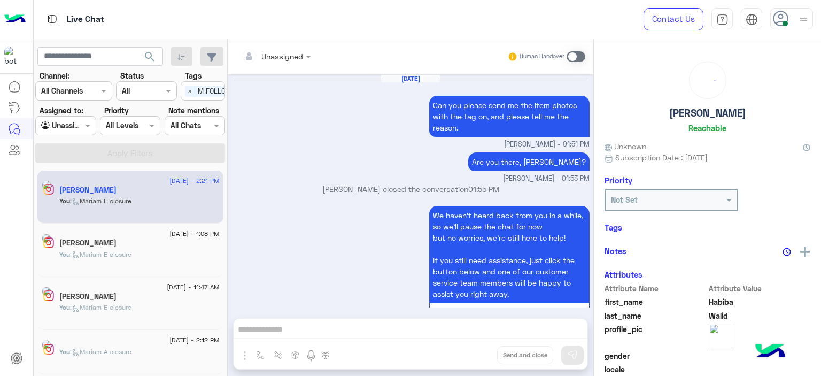
scroll to position [1010, 0]
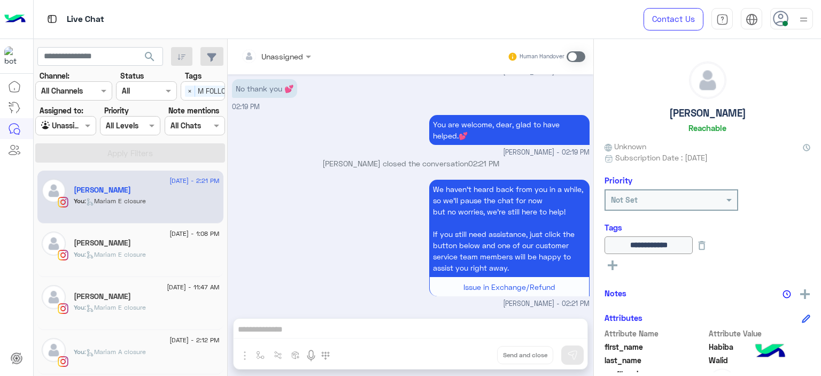
click at [131, 339] on div "[DATE] - 2:12 PM" at bounding box center [147, 341] width 146 height 7
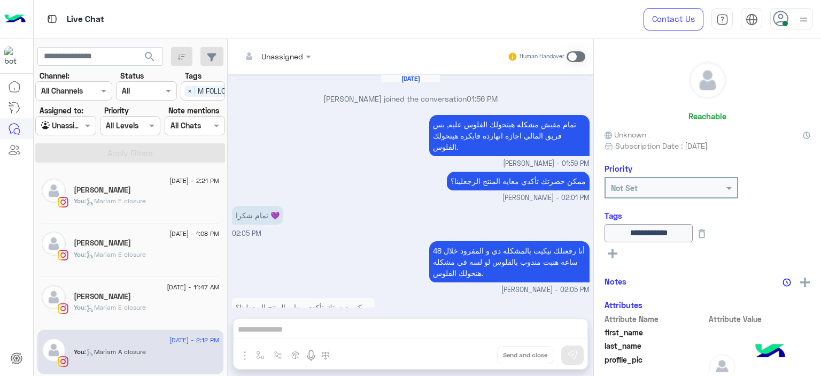
scroll to position [646, 0]
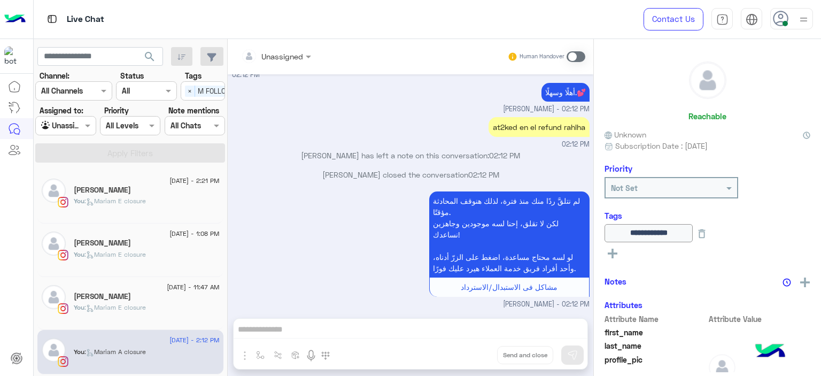
click at [146, 308] on span ": [PERSON_NAME] E closure" at bounding box center [114, 307] width 61 height 8
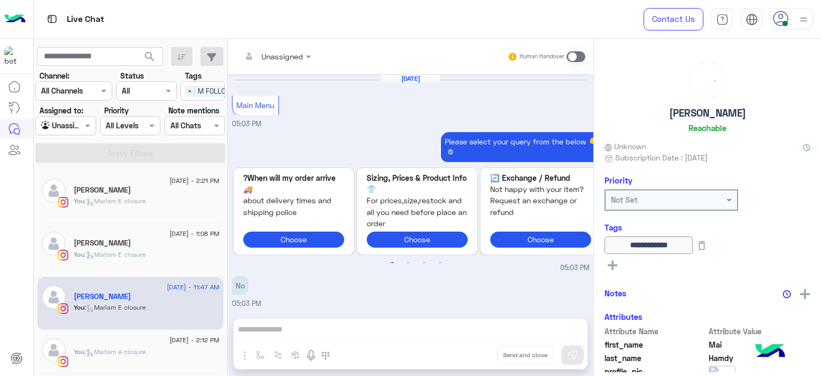
scroll to position [974, 0]
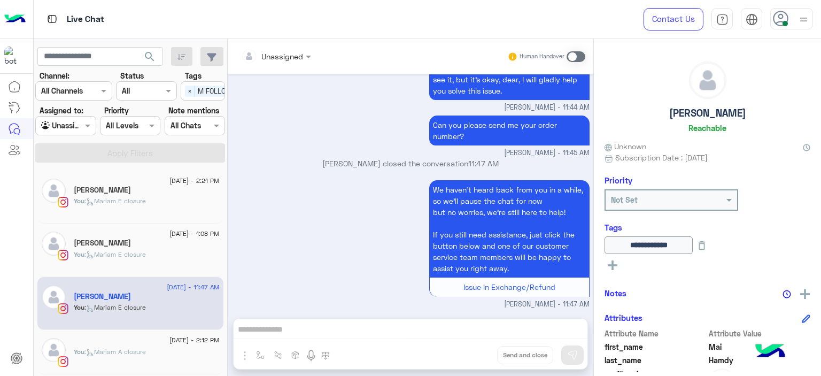
click at [141, 255] on span ": [PERSON_NAME] E closure" at bounding box center [114, 254] width 61 height 8
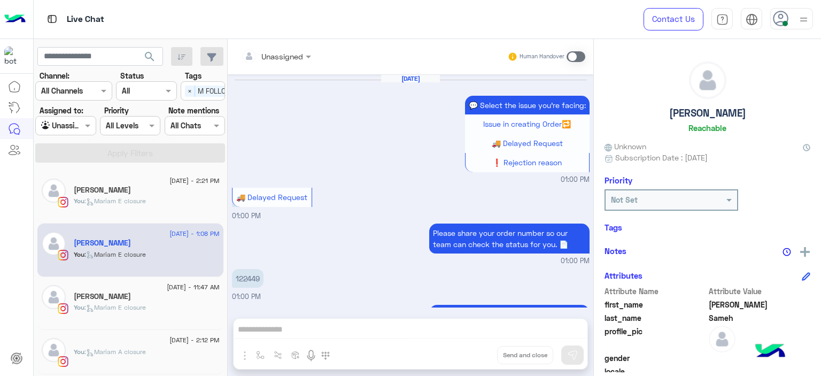
scroll to position [789, 0]
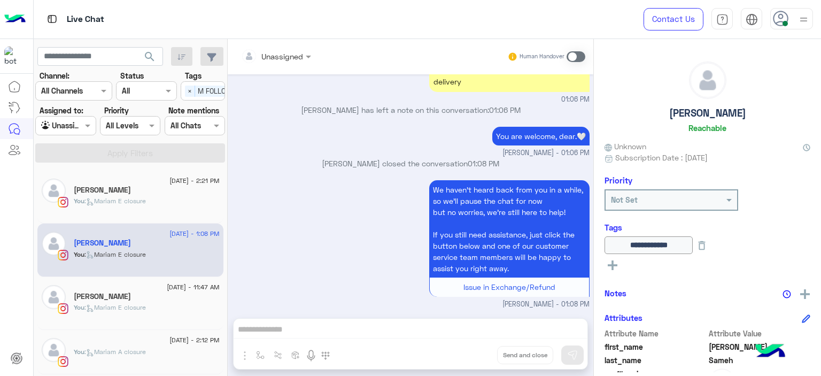
click at [156, 193] on div "Habiba Walid" at bounding box center [147, 190] width 146 height 11
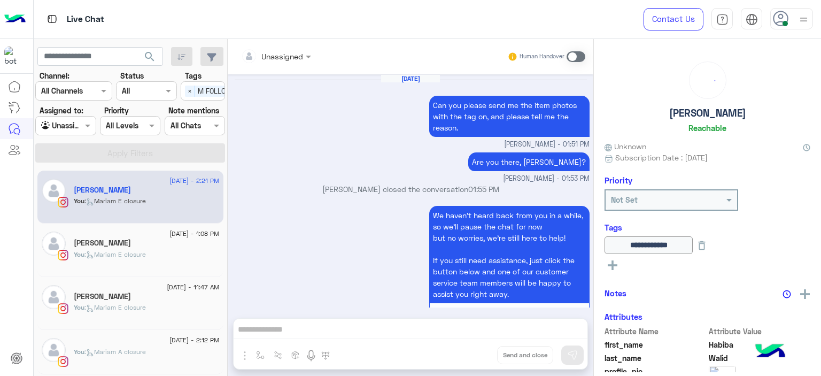
scroll to position [1010, 0]
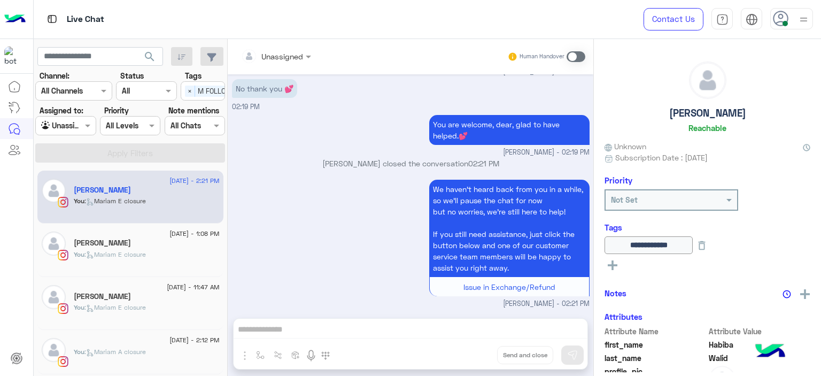
click at [78, 124] on div at bounding box center [65, 125] width 59 height 12
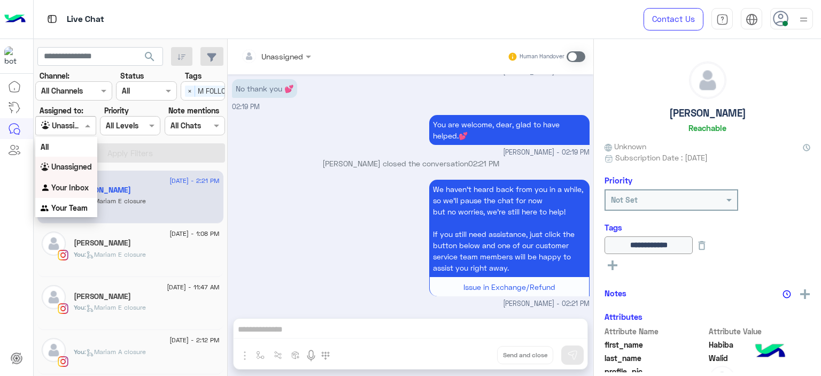
click at [82, 185] on b "Your Inbox" at bounding box center [69, 187] width 37 height 9
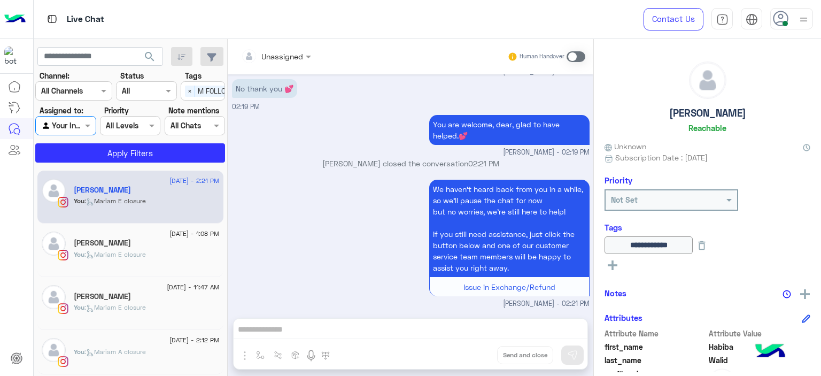
click at [184, 90] on div "Select × M FOLLOW UP" at bounding box center [215, 90] width 68 height 17
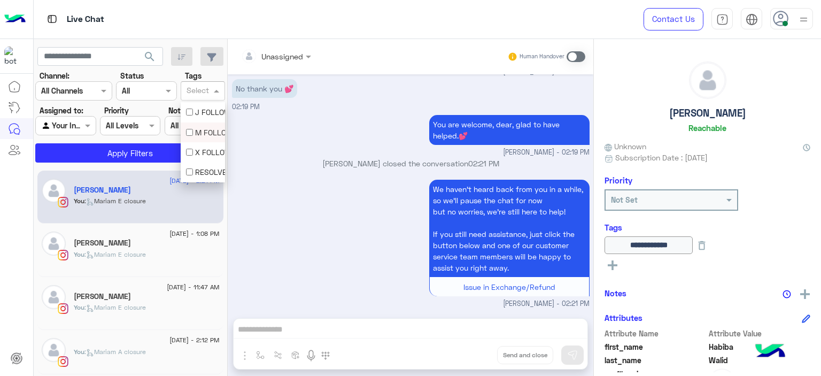
scroll to position [0, 0]
click at [176, 145] on button "Apply Filters" at bounding box center [130, 152] width 190 height 19
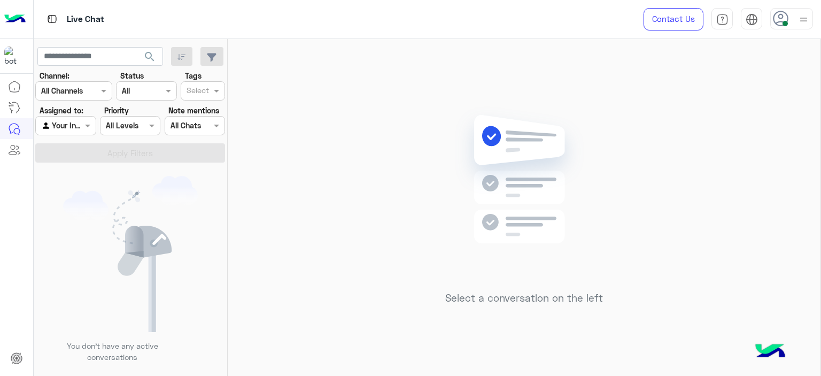
click at [310, 168] on div "Select a conversation on the left" at bounding box center [524, 209] width 593 height 341
click at [84, 128] on span at bounding box center [88, 125] width 13 height 11
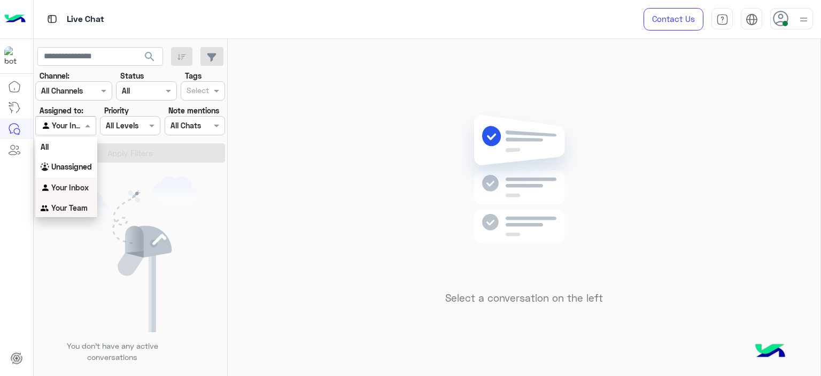
click at [84, 204] on b "Your Team" at bounding box center [69, 207] width 36 height 9
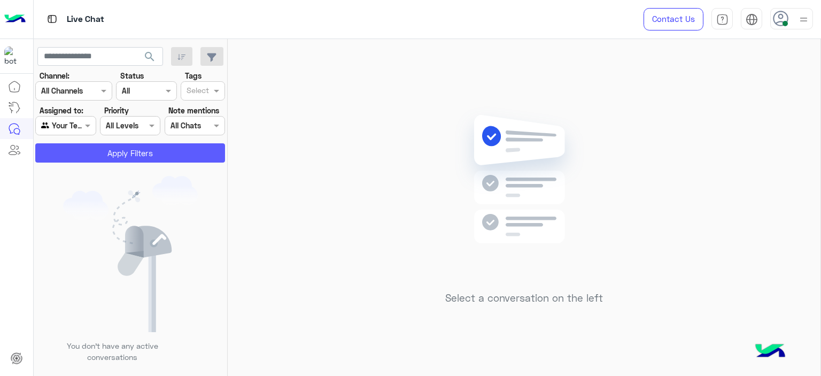
click at [138, 153] on button "Apply Filters" at bounding box center [130, 152] width 190 height 19
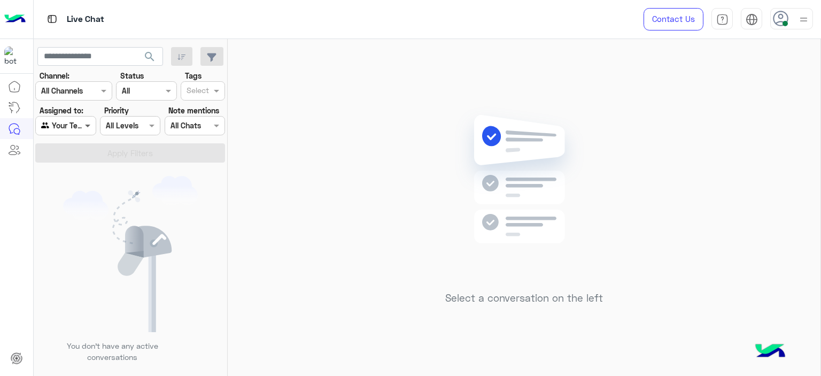
click at [94, 125] on span at bounding box center [88, 125] width 13 height 11
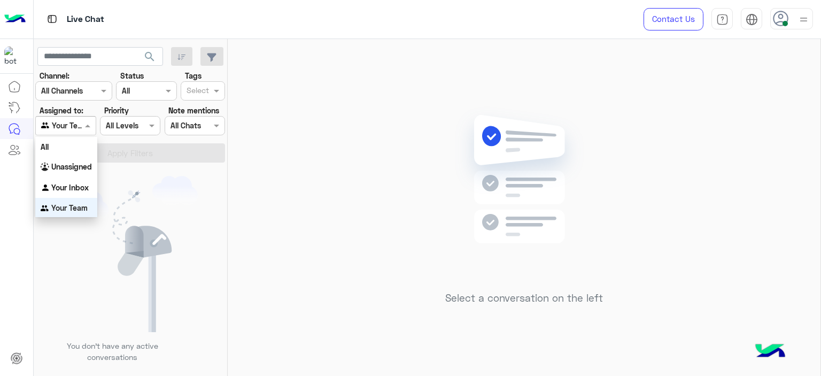
scroll to position [1, 0]
click at [87, 184] on b "Your Inbox" at bounding box center [69, 186] width 37 height 9
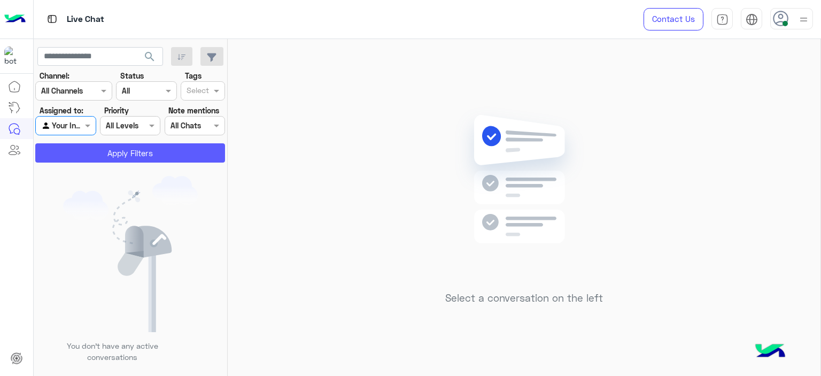
click at [146, 161] on button "Apply Filters" at bounding box center [130, 152] width 190 height 19
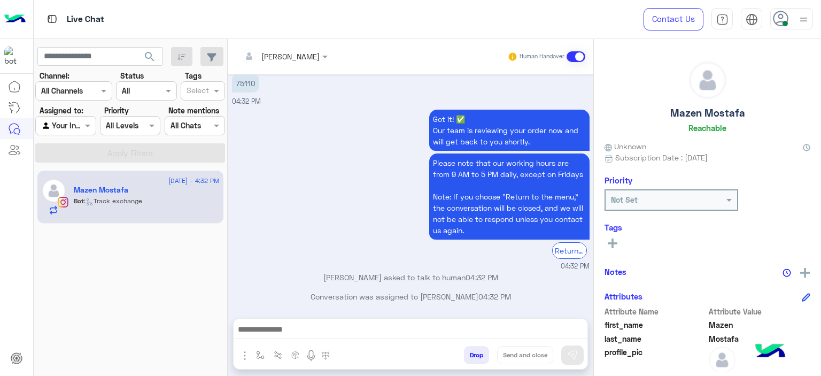
scroll to position [975, 0]
click at [259, 357] on button "button" at bounding box center [261, 355] width 18 height 18
click at [273, 337] on input "text" at bounding box center [280, 331] width 44 height 12
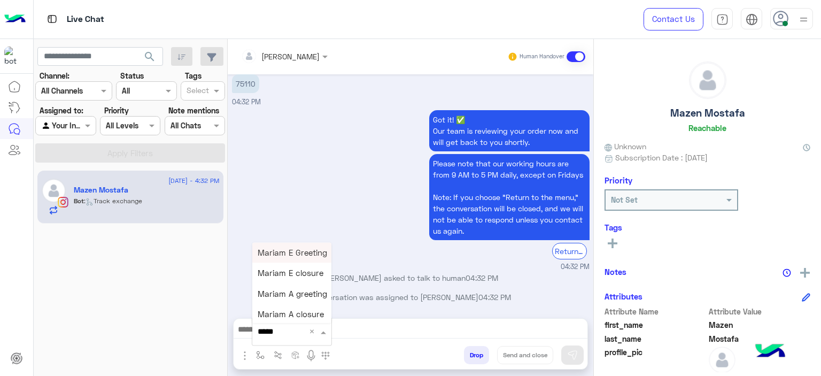
type input "******"
click at [289, 251] on span "Mariam E Greeting" at bounding box center [292, 252] width 69 height 10
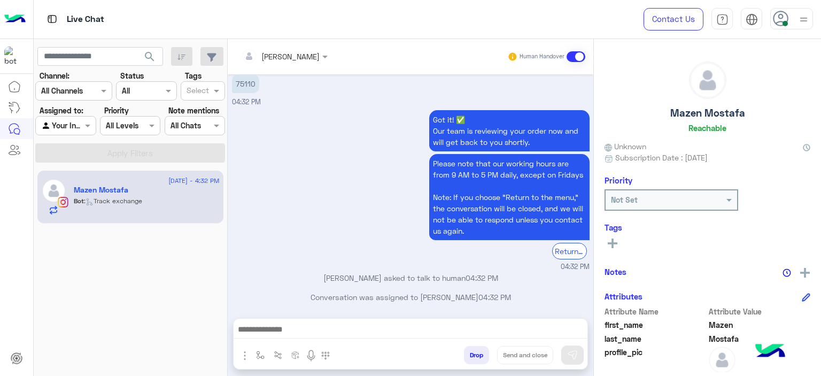
type textarea "**********"
click at [568, 350] on img at bounding box center [572, 354] width 11 height 11
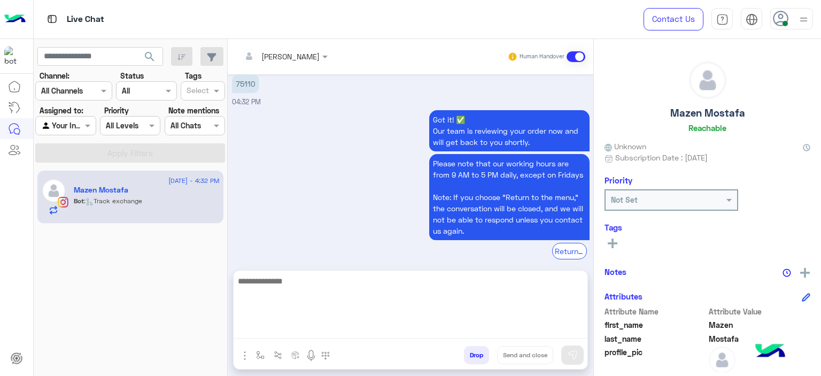
click at [362, 329] on textarea at bounding box center [411, 306] width 354 height 64
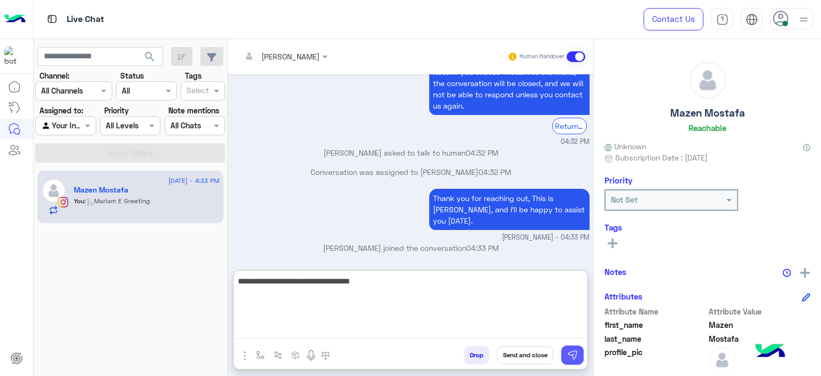
type textarea "**********"
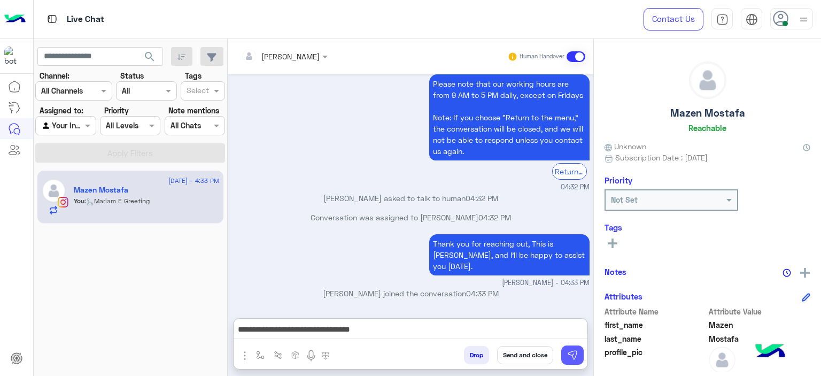
click at [577, 352] on img at bounding box center [572, 354] width 11 height 11
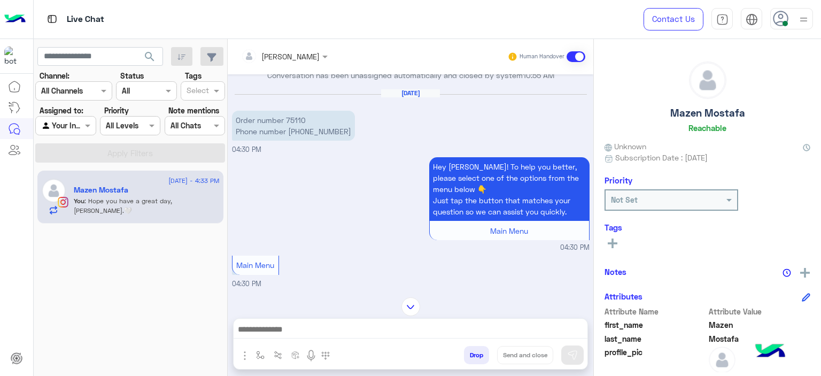
scroll to position [1347, 0]
click at [297, 125] on p "Order number 75110 Phone number [PHONE_NUMBER]" at bounding box center [293, 126] width 123 height 30
click at [297, 126] on p "Order number 75110 Phone number [PHONE_NUMBER]" at bounding box center [293, 126] width 123 height 30
copy p "75110"
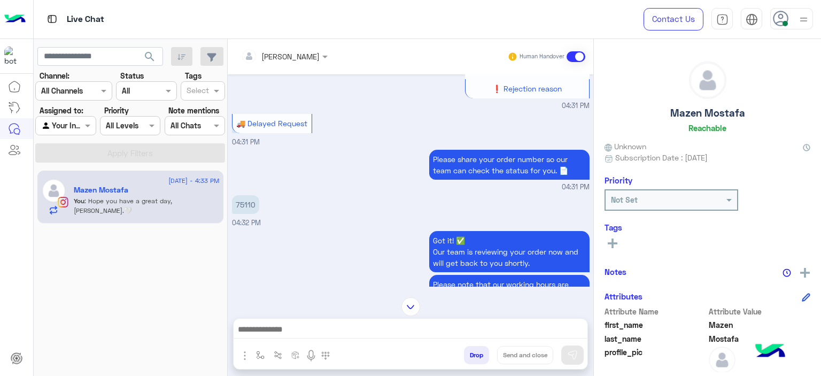
scroll to position [2322, 0]
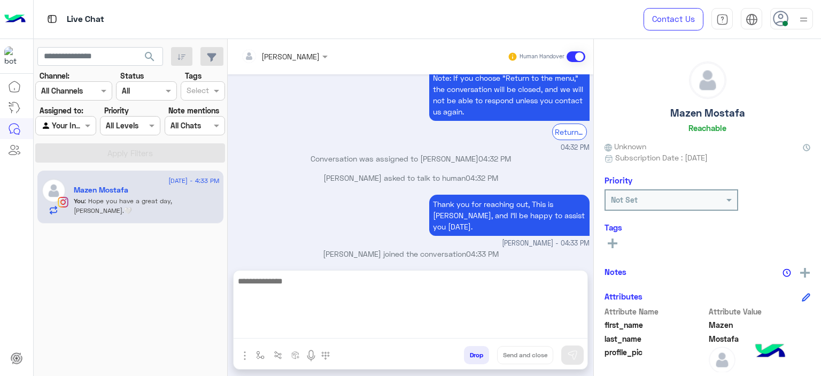
click at [317, 330] on textarea at bounding box center [411, 306] width 354 height 64
type textarea "**********"
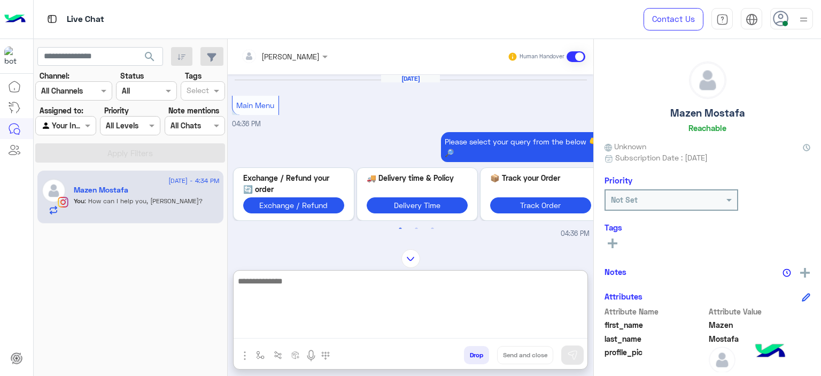
scroll to position [5, 0]
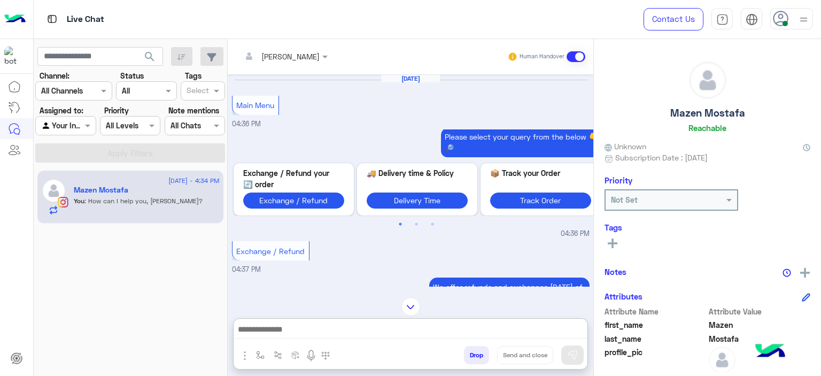
click at [402, 297] on img at bounding box center [410, 306] width 19 height 19
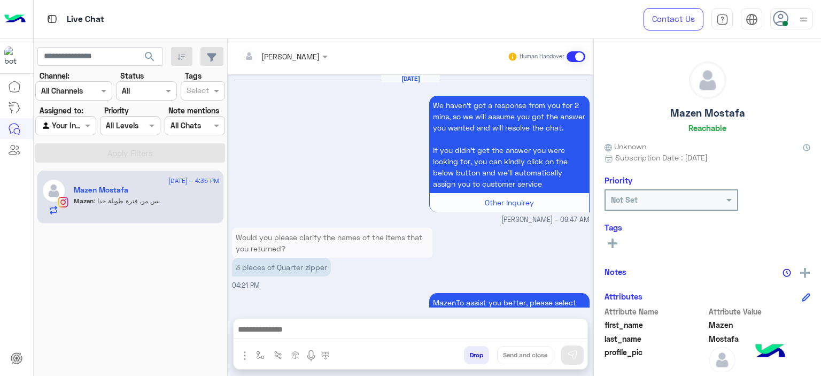
scroll to position [3773, 0]
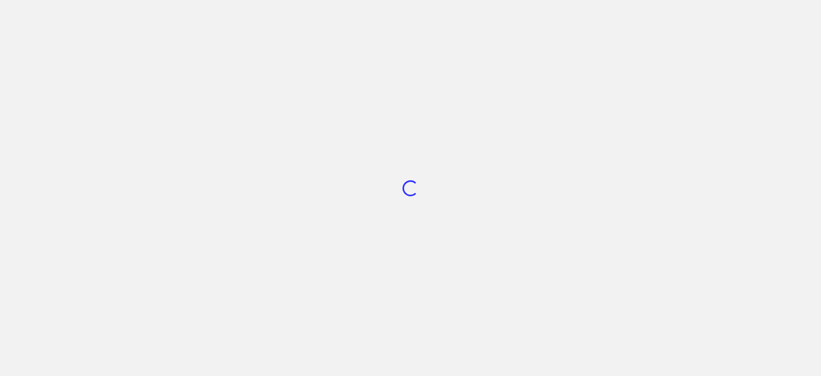
click at [338, 256] on div "Loading..." at bounding box center [410, 188] width 821 height 376
click at [457, 186] on div "Loading..." at bounding box center [410, 188] width 821 height 376
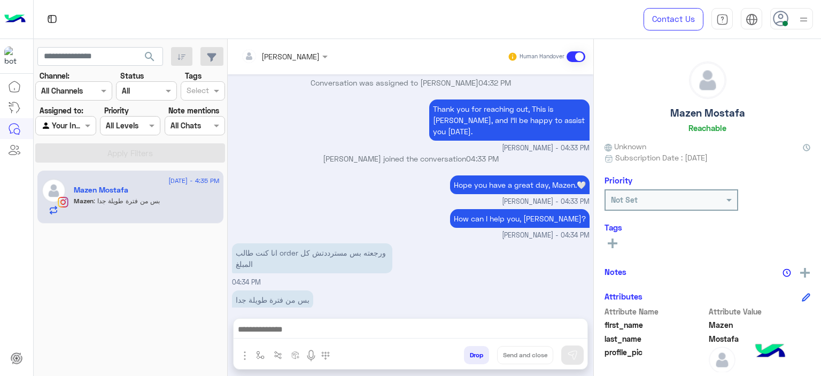
scroll to position [923, 0]
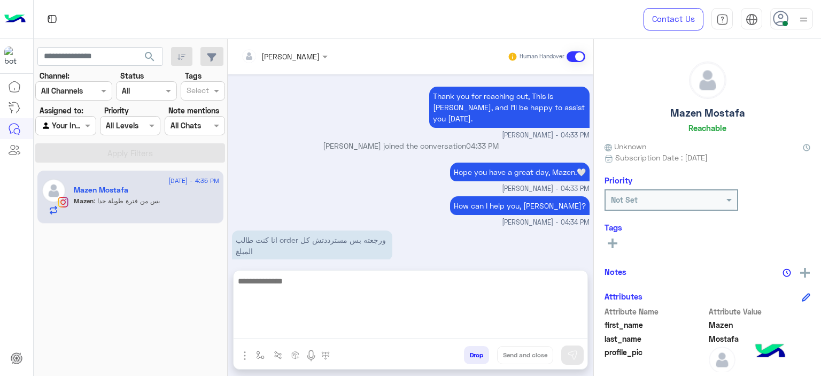
click at [337, 329] on textarea at bounding box center [411, 306] width 354 height 64
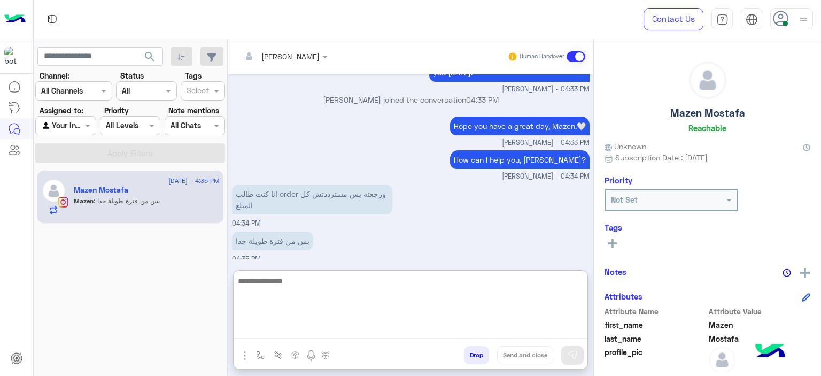
scroll to position [971, 0]
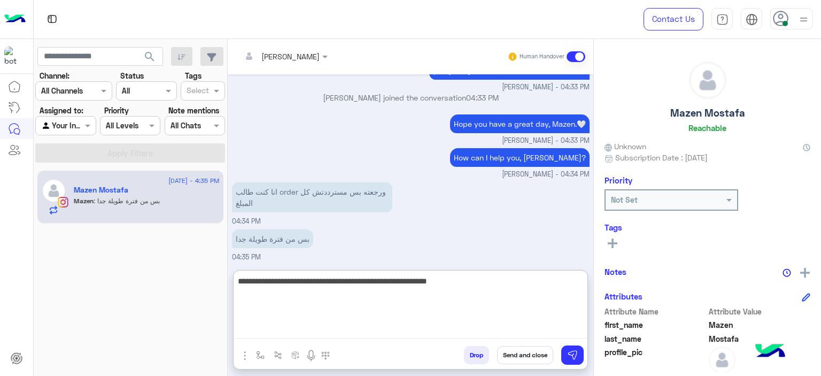
type textarea "**********"
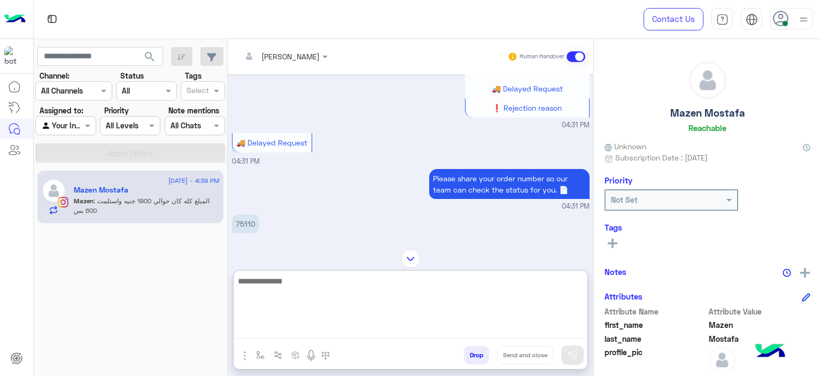
scroll to position [555, 0]
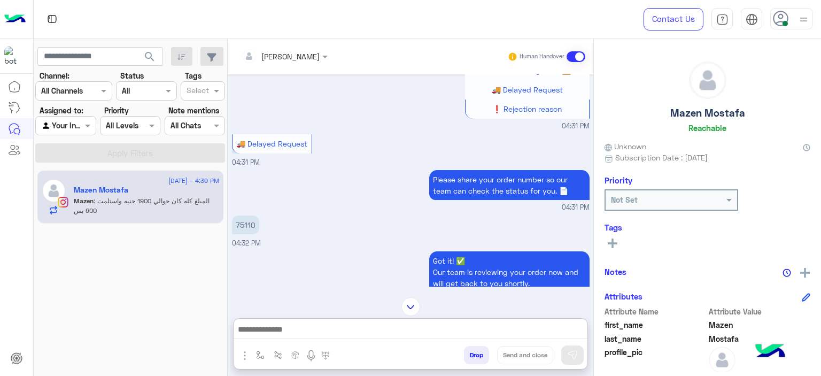
click at [250, 224] on p "75110" at bounding box center [245, 224] width 27 height 19
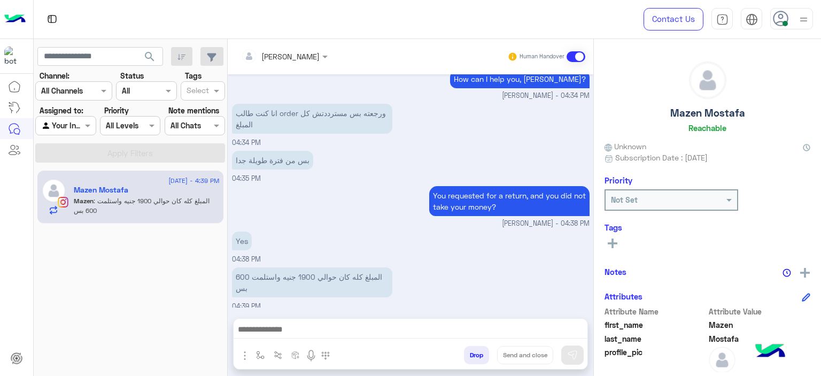
scroll to position [1050, 0]
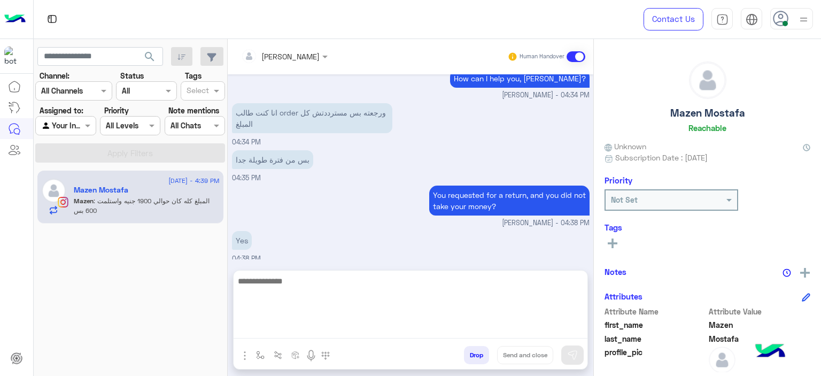
click at [342, 331] on textarea at bounding box center [411, 306] width 354 height 64
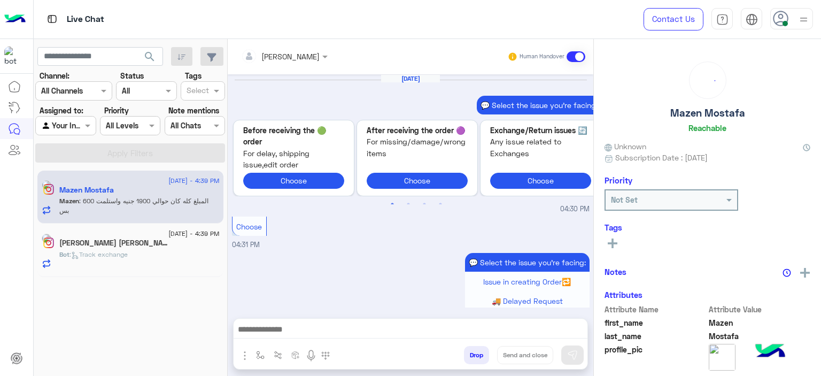
scroll to position [835, 0]
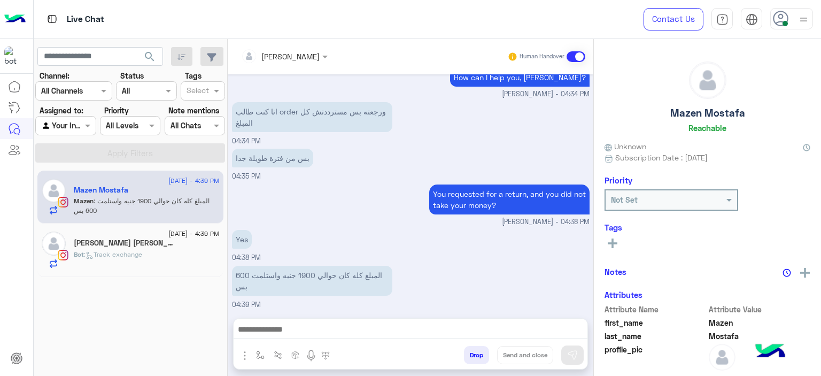
click at [156, 242] on div "Fatma Tarek 6" at bounding box center [147, 243] width 146 height 11
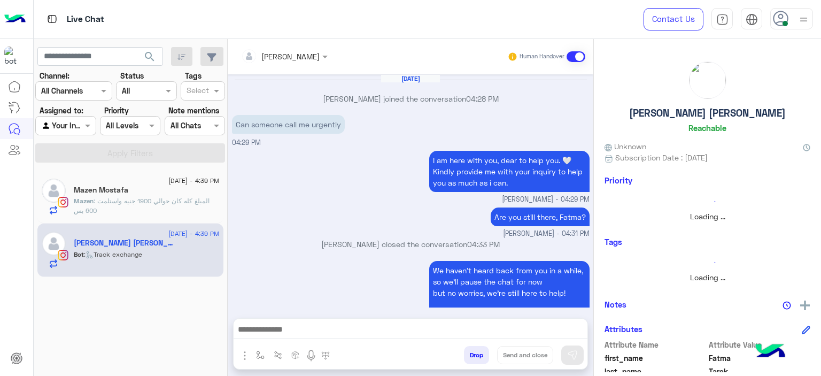
scroll to position [999, 0]
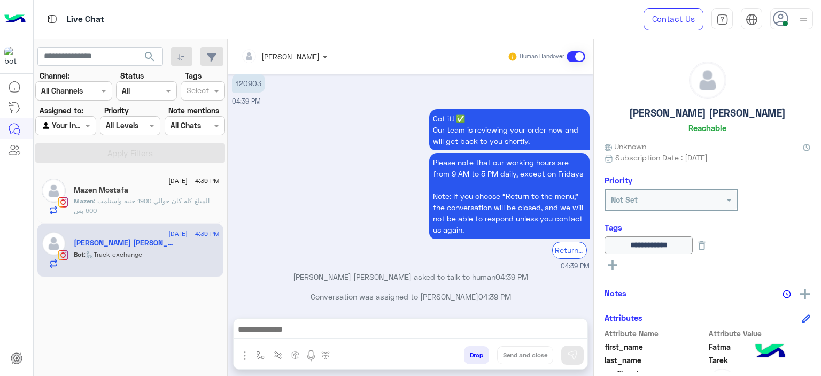
click at [320, 55] on span at bounding box center [326, 56] width 13 height 11
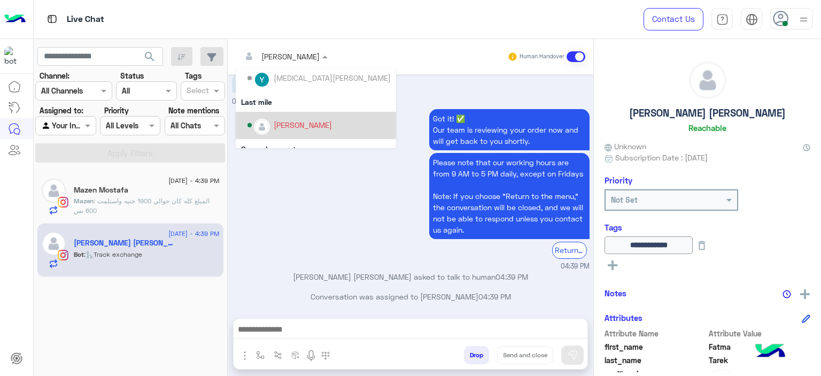
scroll to position [105, 0]
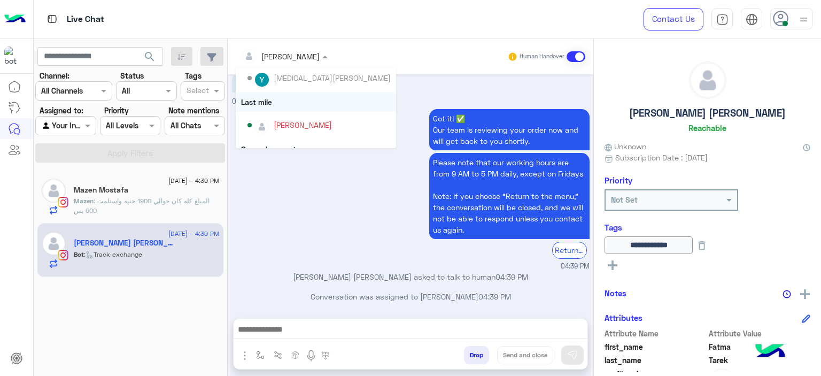
click at [289, 103] on div "Last mile" at bounding box center [316, 102] width 160 height 20
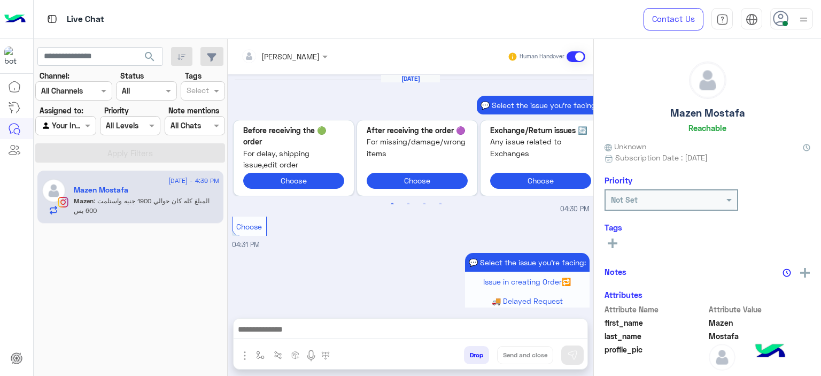
scroll to position [835, 0]
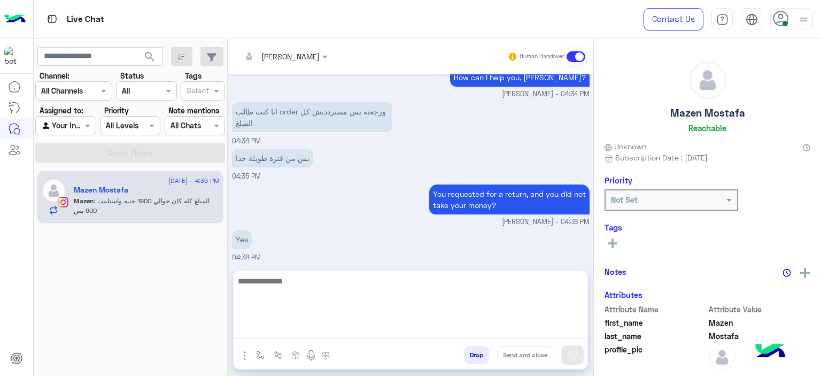
click at [294, 330] on textarea at bounding box center [411, 306] width 354 height 64
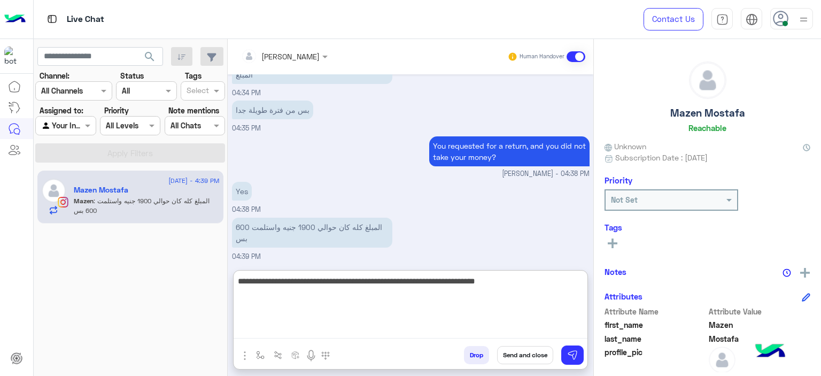
click at [503, 285] on textarea "**********" at bounding box center [411, 306] width 354 height 64
click at [298, 290] on textarea "**********" at bounding box center [411, 306] width 354 height 64
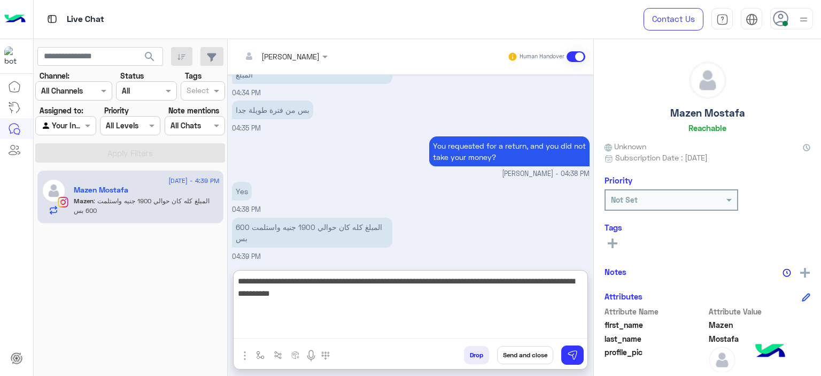
click at [298, 290] on textarea "**********" at bounding box center [411, 306] width 354 height 64
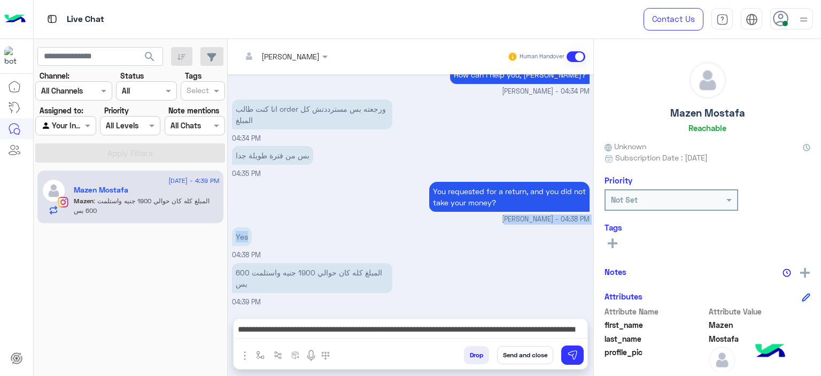
drag, startPoint x: 298, startPoint y: 290, endPoint x: 260, endPoint y: 173, distance: 123.0
click at [262, 174] on div "[DATE] 💬 Select the issue you're facing: Previous 🟢 Before receiving the order …" at bounding box center [411, 190] width 366 height 233
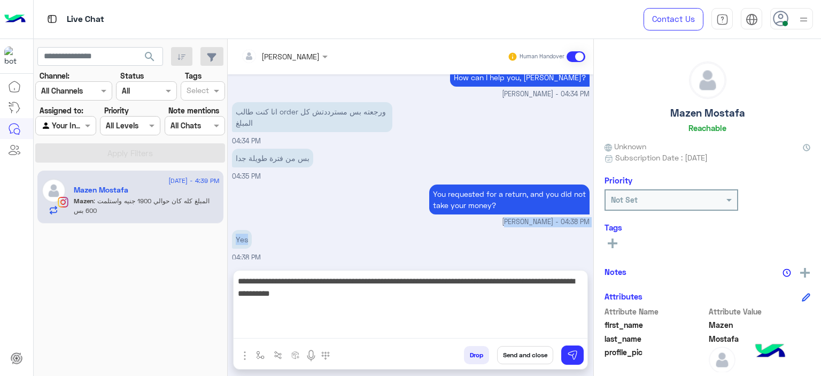
click at [305, 333] on textarea "**********" at bounding box center [411, 306] width 354 height 64
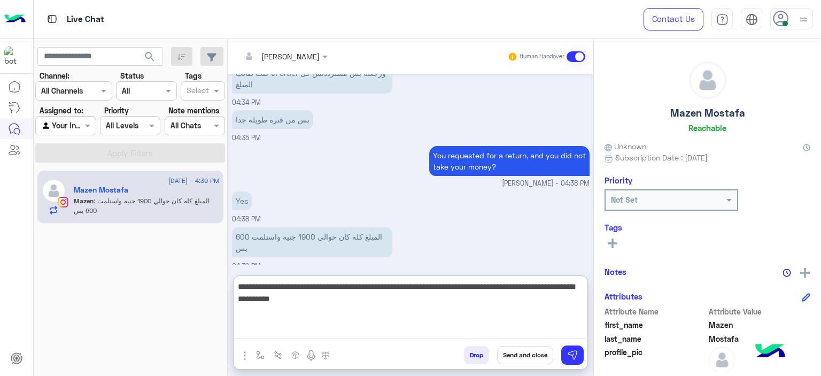
scroll to position [883, 0]
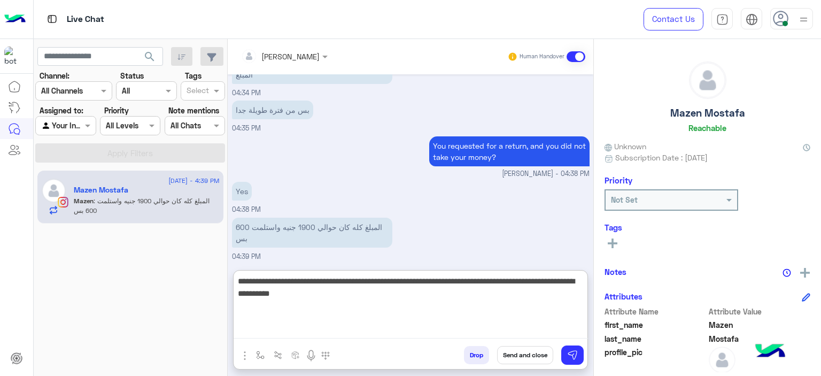
click at [283, 294] on textarea "**********" at bounding box center [411, 306] width 354 height 64
click at [330, 301] on textarea "**********" at bounding box center [411, 306] width 354 height 64
click at [291, 294] on textarea "**********" at bounding box center [411, 306] width 354 height 64
click at [350, 297] on textarea "**********" at bounding box center [411, 306] width 354 height 64
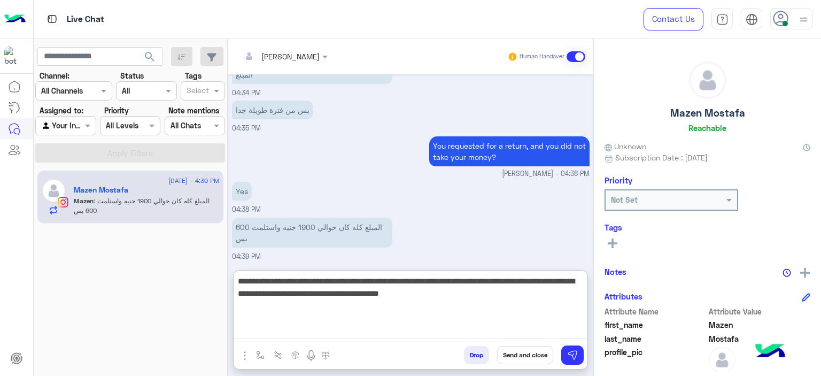
click at [439, 294] on textarea "**********" at bounding box center [411, 306] width 354 height 64
click at [494, 292] on textarea "**********" at bounding box center [411, 306] width 354 height 64
click at [415, 307] on textarea "**********" at bounding box center [411, 306] width 354 height 64
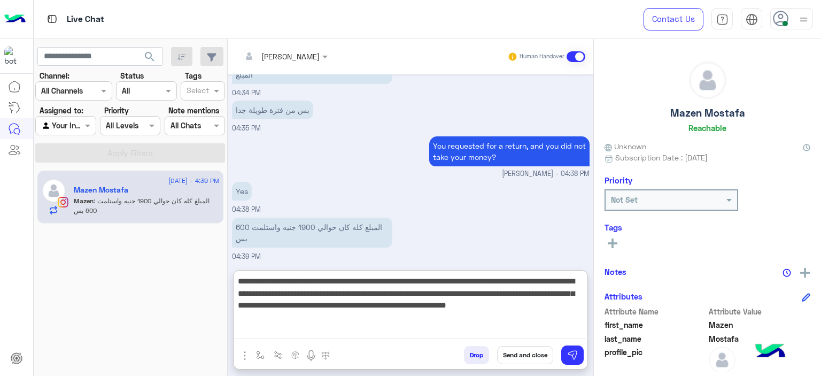
type textarea "**********"
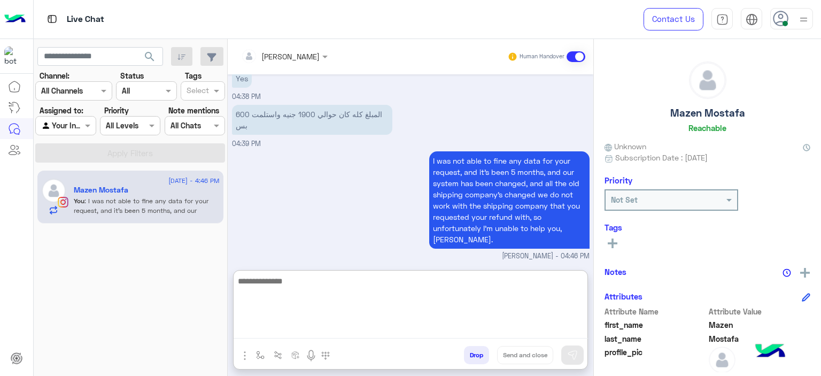
scroll to position [1031, 0]
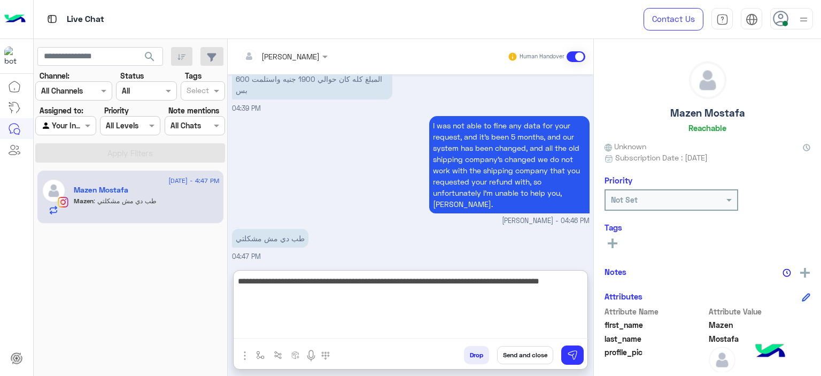
click at [245, 290] on textarea "**********" at bounding box center [411, 306] width 354 height 64
drag, startPoint x: 245, startPoint y: 290, endPoint x: 312, endPoint y: 309, distance: 69.7
click at [320, 314] on textarea "**********" at bounding box center [411, 306] width 354 height 64
click at [273, 294] on textarea "**********" at bounding box center [411, 306] width 354 height 64
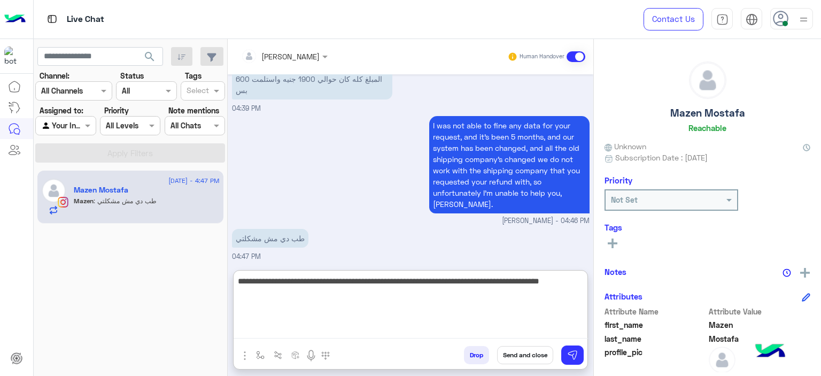
click at [534, 283] on textarea "**********" at bounding box center [411, 306] width 354 height 64
click at [501, 288] on textarea "**********" at bounding box center [411, 306] width 354 height 64
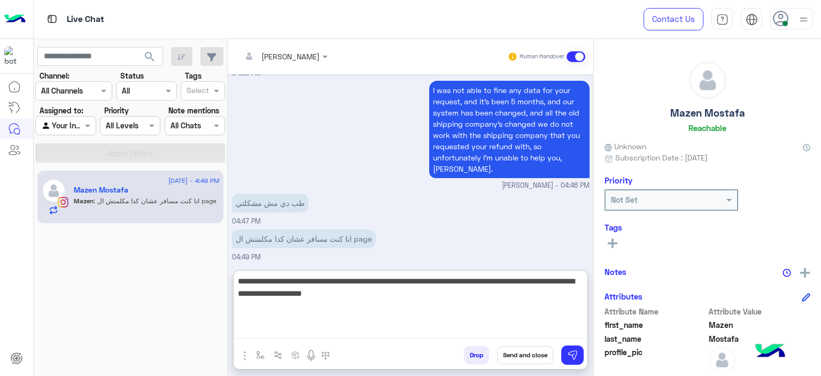
type textarea "**********"
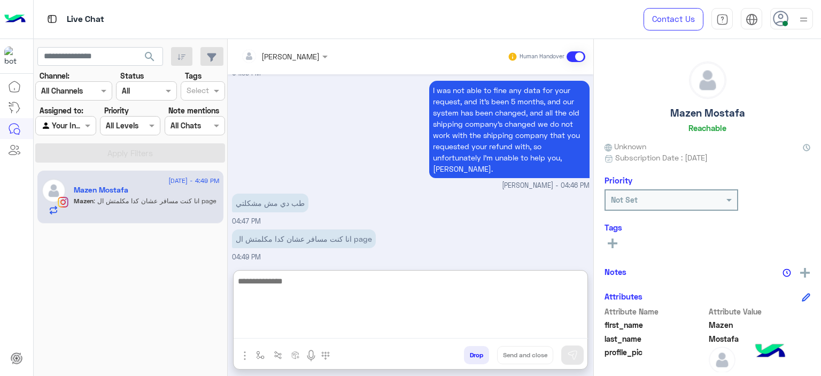
scroll to position [1135, 0]
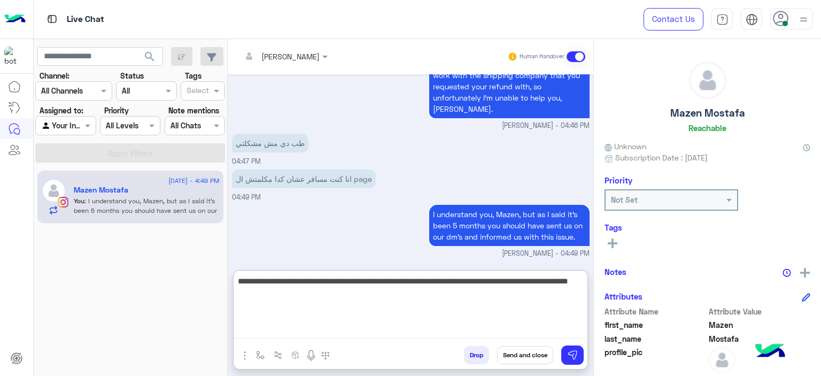
type textarea "**********"
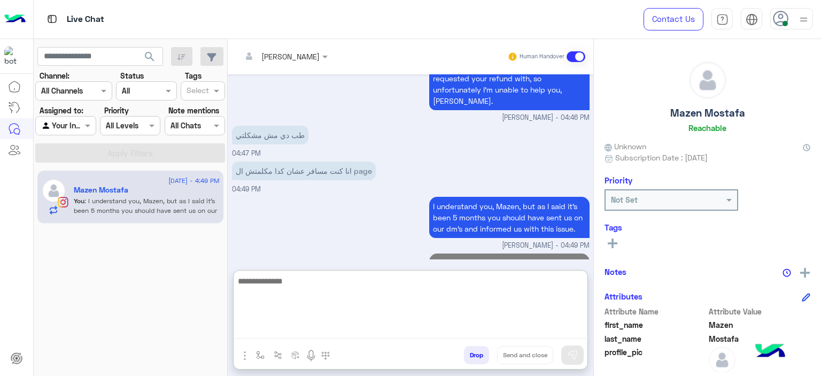
scroll to position [1191, 0]
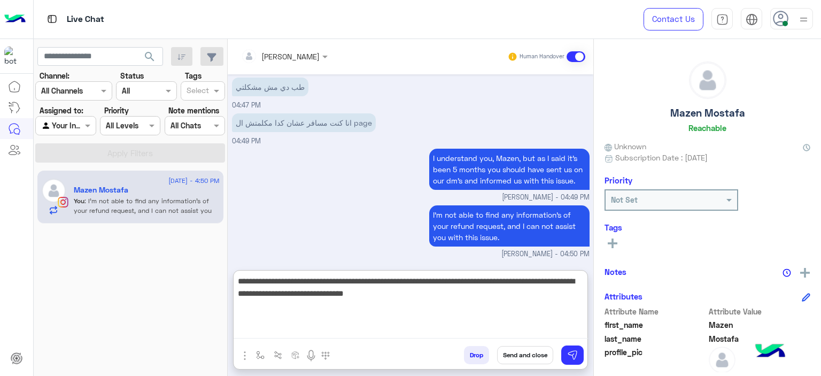
click at [419, 293] on textarea "**********" at bounding box center [411, 306] width 354 height 64
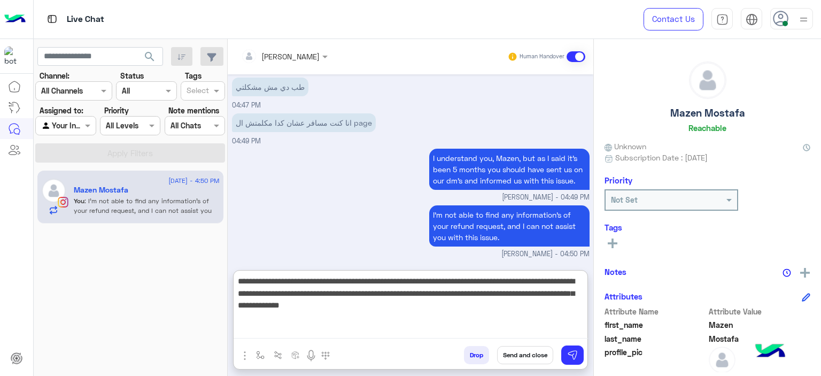
type textarea "**********"
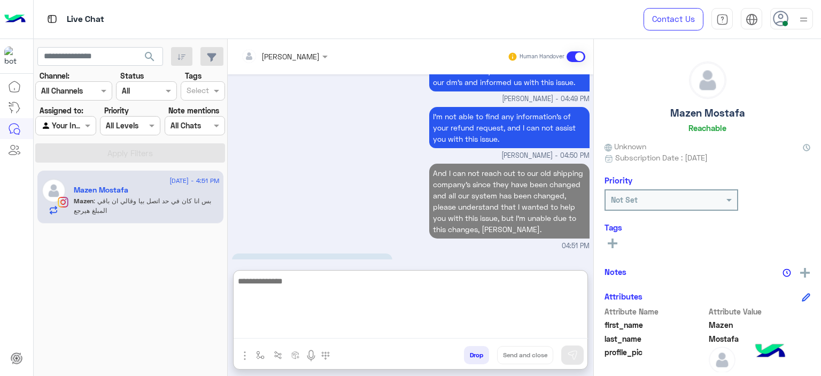
scroll to position [1328, 0]
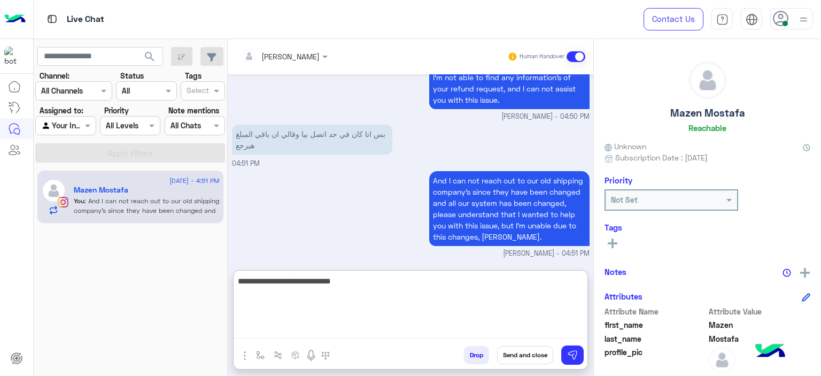
type textarea "**********"
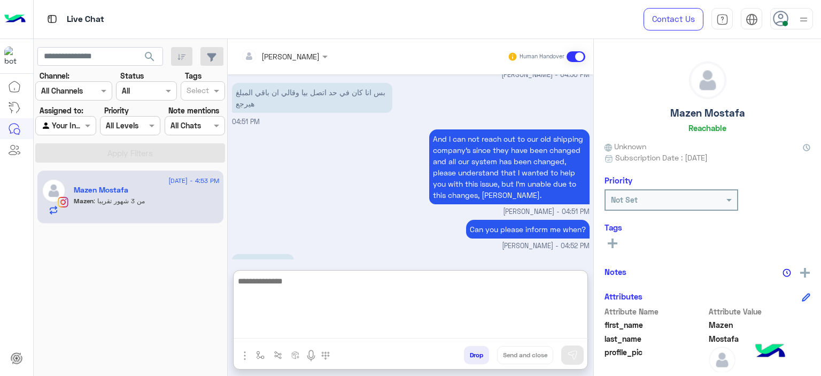
scroll to position [1397, 0]
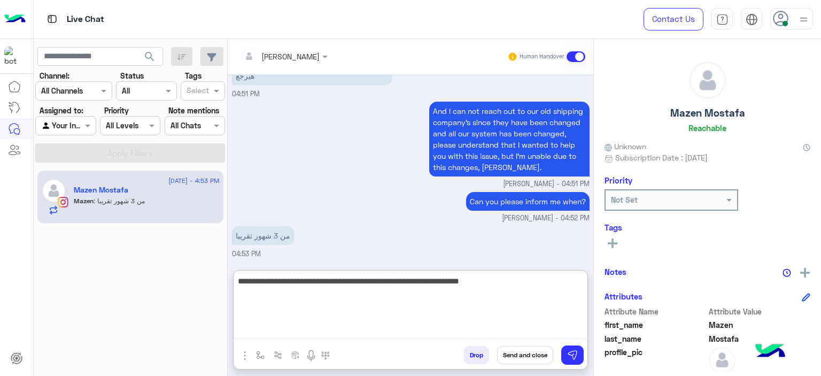
type textarea "**********"
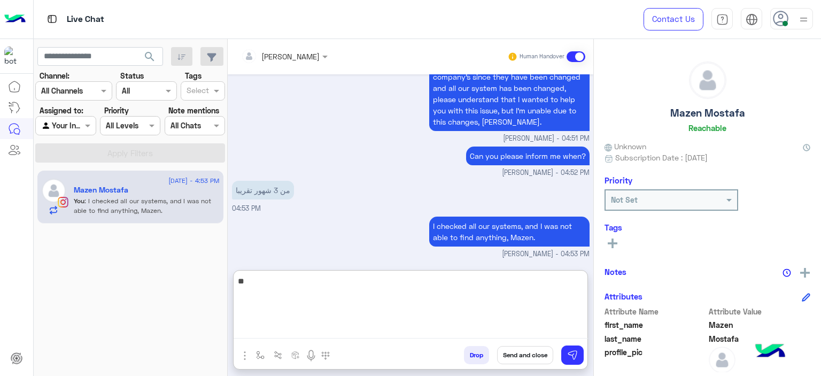
type textarea "*"
click at [430, 284] on textarea "**********" at bounding box center [411, 306] width 354 height 64
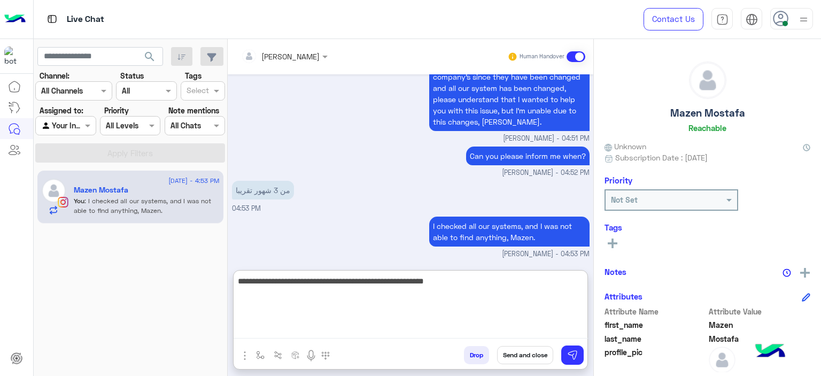
click at [386, 226] on div "I checked all our systems, and I was not able to find anything, [PERSON_NAME]. …" at bounding box center [411, 236] width 358 height 45
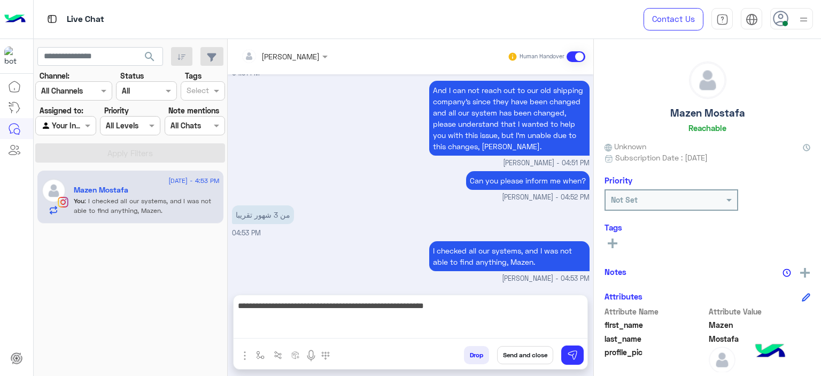
scroll to position [1394, 0]
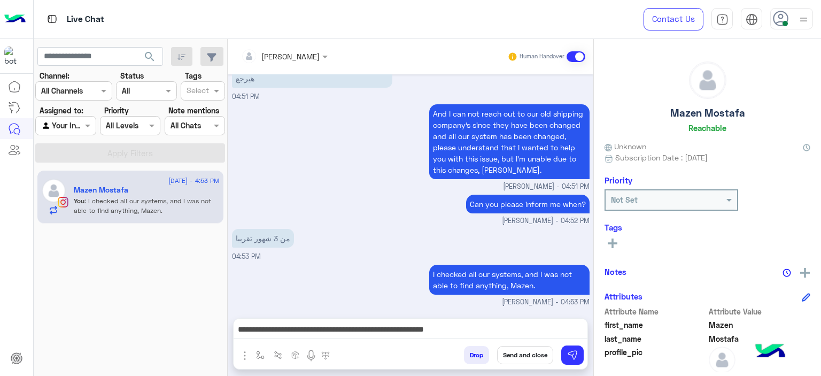
click at [438, 327] on textarea "**********" at bounding box center [411, 330] width 354 height 16
click at [439, 327] on textarea "**********" at bounding box center [411, 330] width 354 height 16
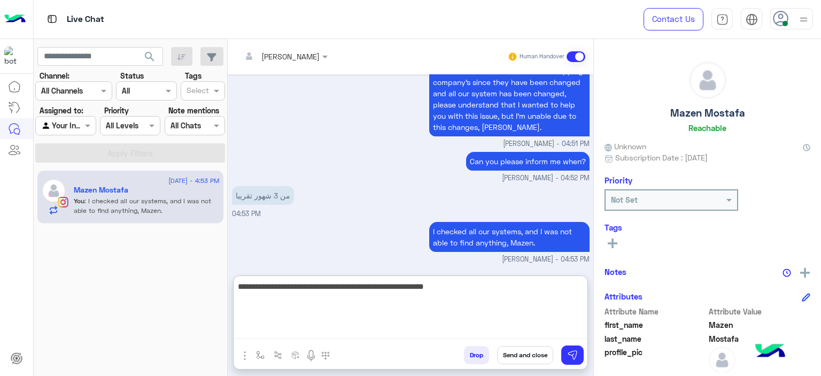
scroll to position [1443, 0]
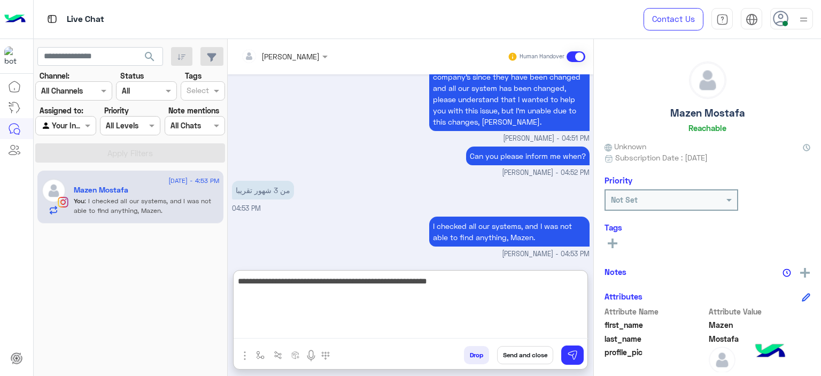
click at [479, 284] on textarea "**********" at bounding box center [411, 306] width 354 height 64
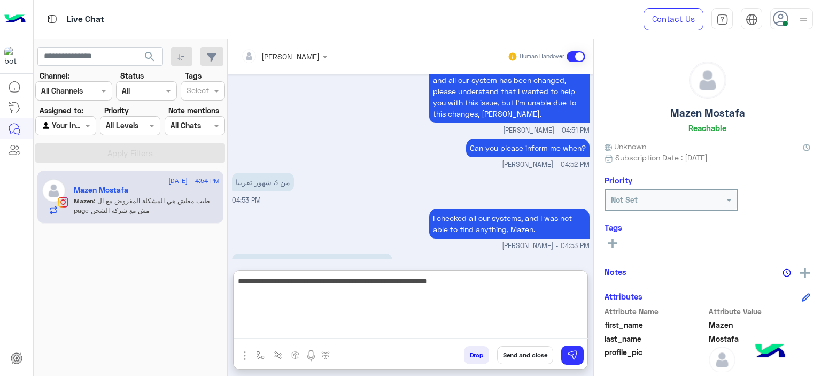
scroll to position [1489, 0]
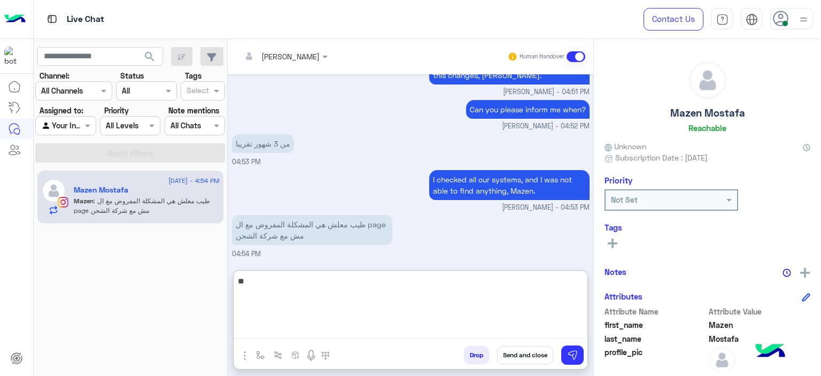
type textarea "*"
click at [283, 277] on textarea at bounding box center [411, 306] width 354 height 64
type textarea "*"
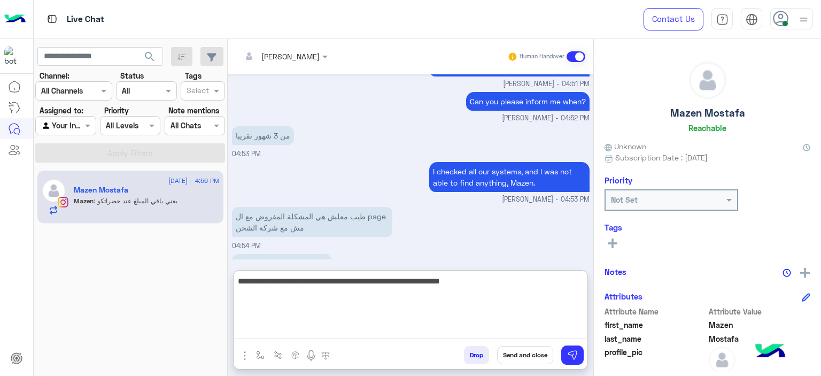
scroll to position [1525, 0]
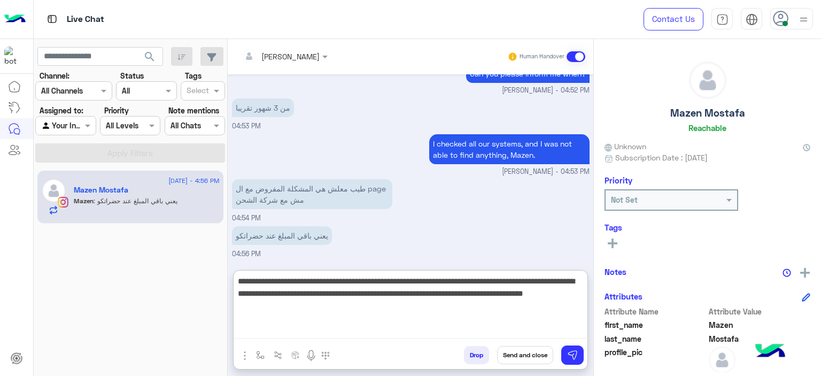
click at [271, 306] on textarea "**********" at bounding box center [411, 306] width 354 height 64
click at [324, 315] on textarea "**********" at bounding box center [411, 306] width 354 height 64
type textarea "**********"
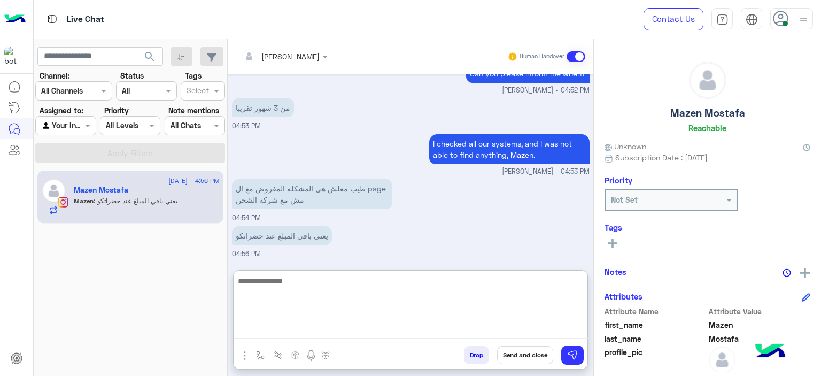
scroll to position [1615, 0]
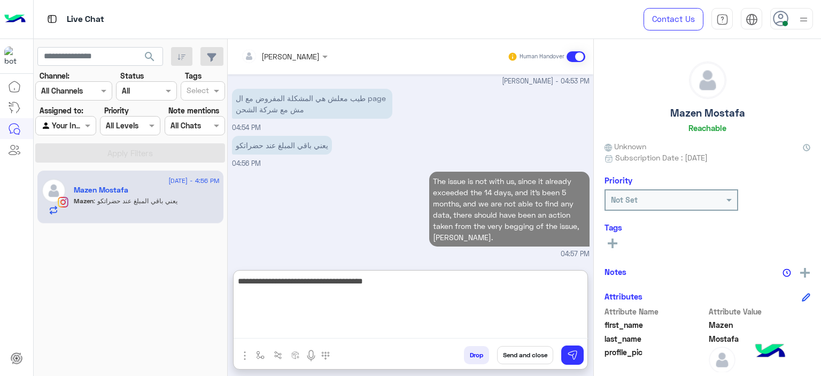
type textarea "**********"
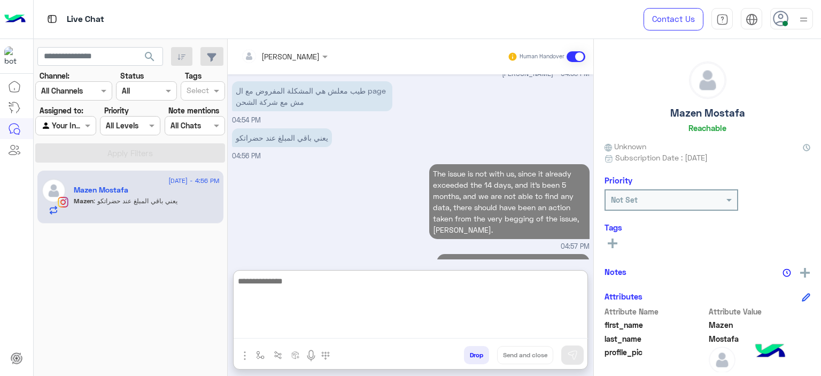
scroll to position [1649, 0]
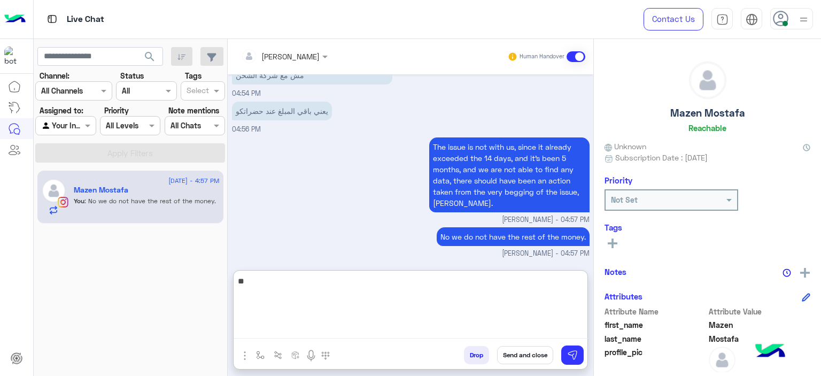
type textarea "*"
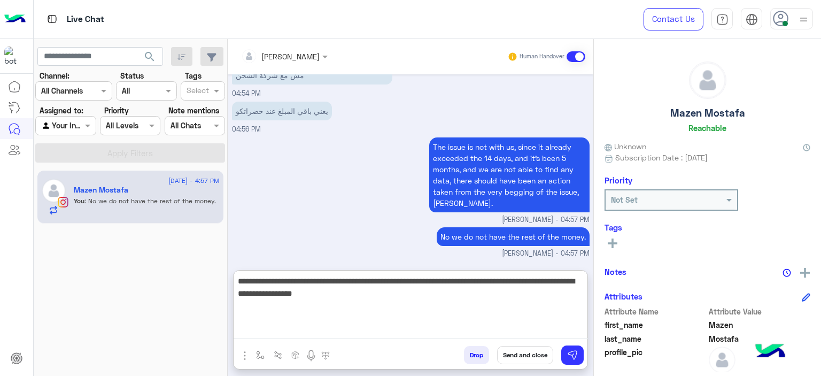
click at [346, 296] on textarea "**********" at bounding box center [411, 306] width 354 height 64
type textarea "**********"
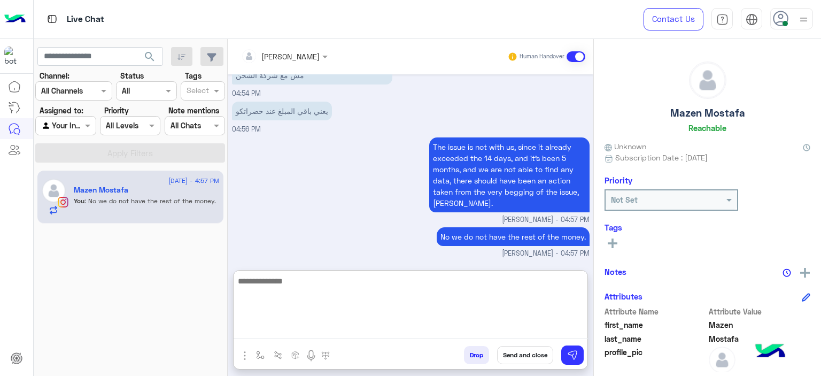
scroll to position [1716, 0]
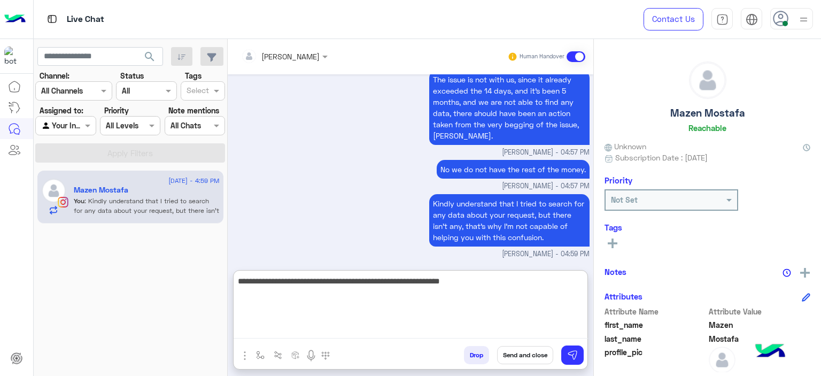
type textarea "**********"
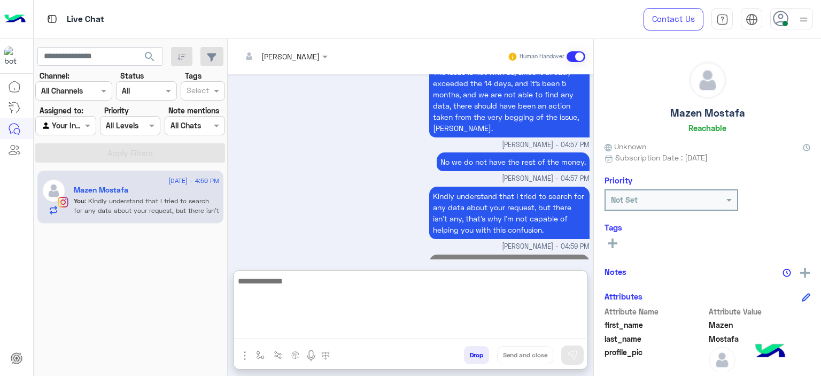
scroll to position [1762, 0]
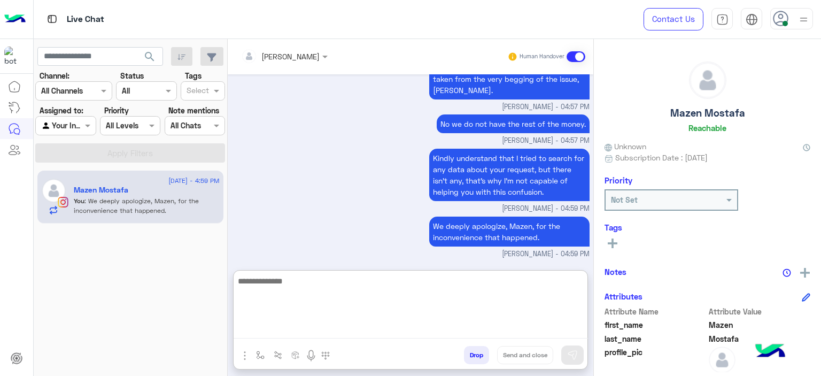
click at [325, 294] on textarea at bounding box center [411, 306] width 354 height 64
type textarea "*"
type textarea "**********"
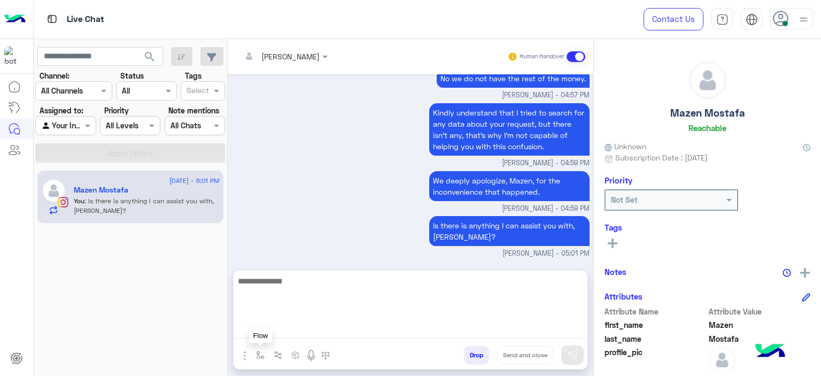
click at [260, 353] on img "button" at bounding box center [260, 355] width 9 height 9
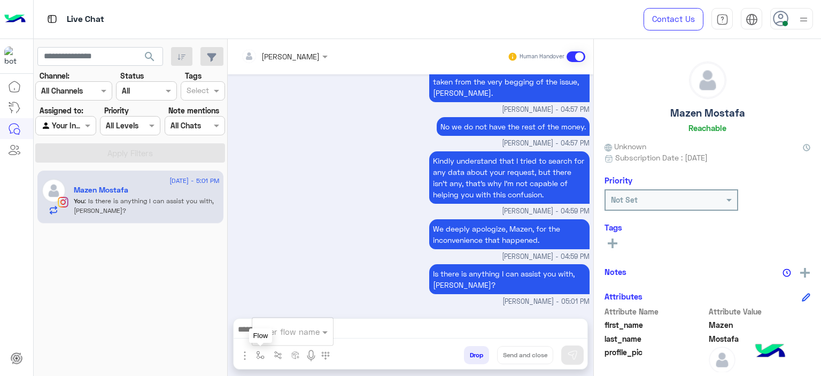
scroll to position [1759, 0]
click at [279, 339] on div "enter flow name" at bounding box center [292, 331] width 81 height 19
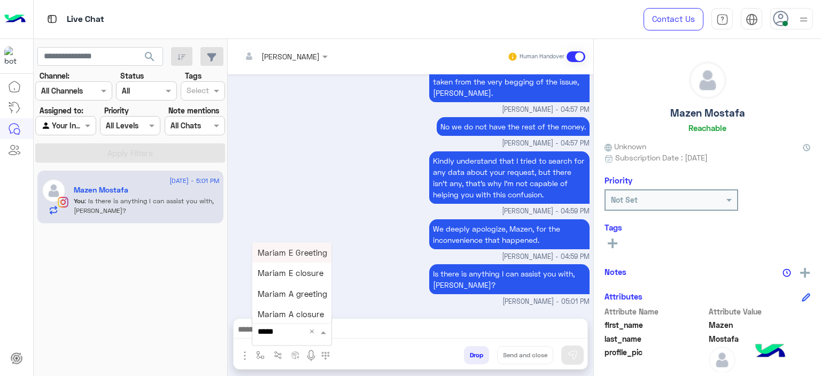
type input "******"
click at [304, 275] on span "Mariam E closure" at bounding box center [291, 273] width 66 height 10
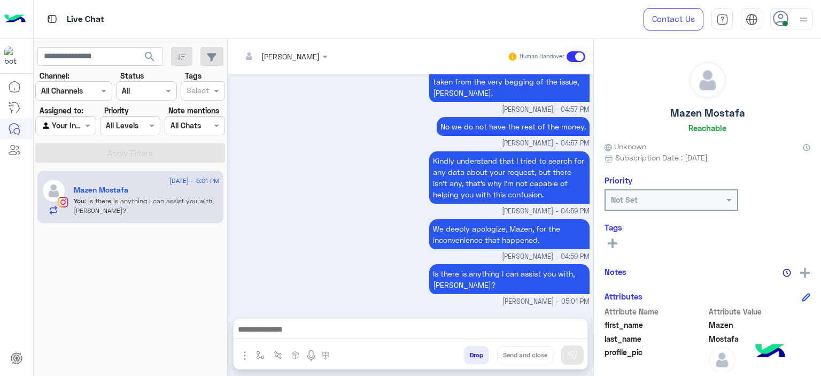
type textarea "**********"
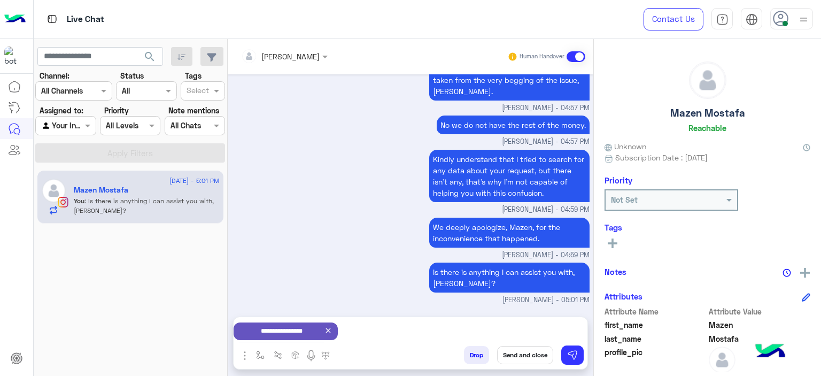
scroll to position [1761, 0]
click at [563, 296] on span "[PERSON_NAME] - 05:01 PM" at bounding box center [545, 300] width 87 height 10
click at [361, 139] on small "[PERSON_NAME] - 04:57 PM" at bounding box center [411, 142] width 358 height 10
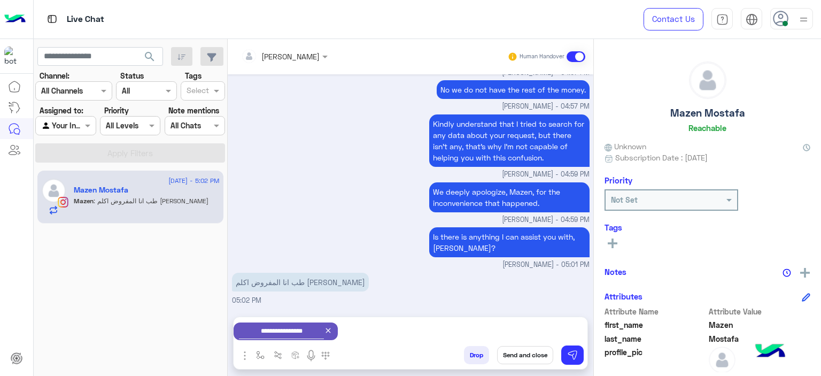
scroll to position [1796, 0]
click at [330, 331] on icon at bounding box center [328, 330] width 9 height 9
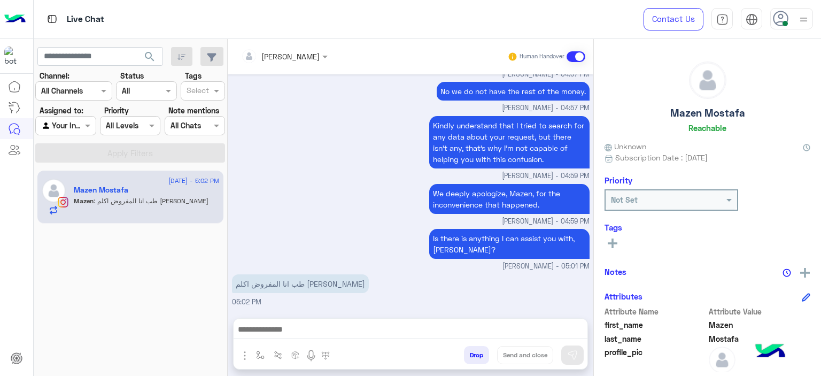
click at [322, 329] on textarea at bounding box center [411, 330] width 354 height 16
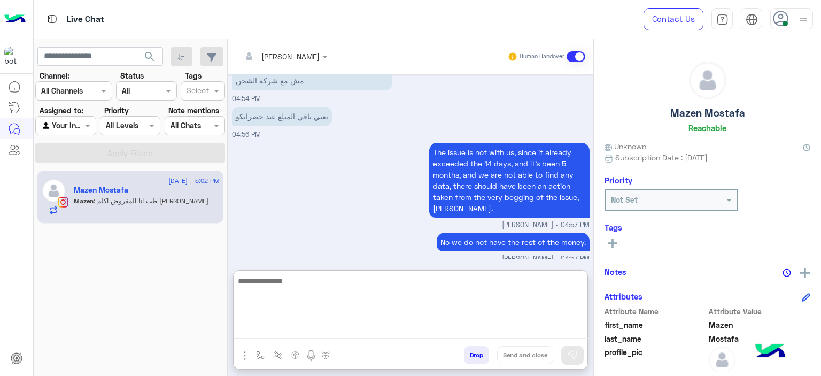
scroll to position [1843, 0]
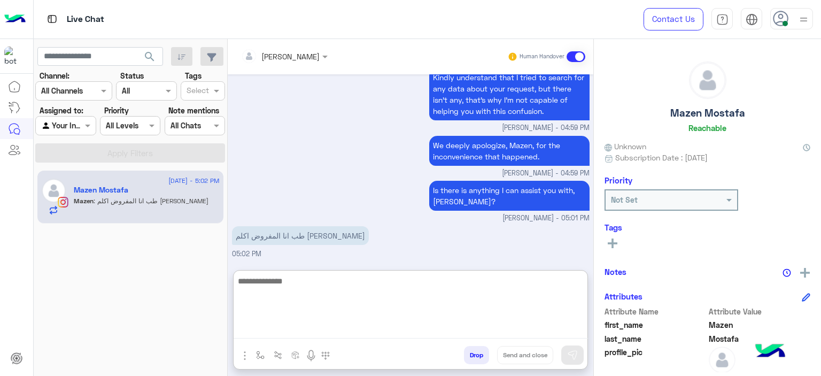
drag, startPoint x: 274, startPoint y: 292, endPoint x: 280, endPoint y: 285, distance: 9.5
click at [274, 292] on textarea at bounding box center [411, 306] width 354 height 64
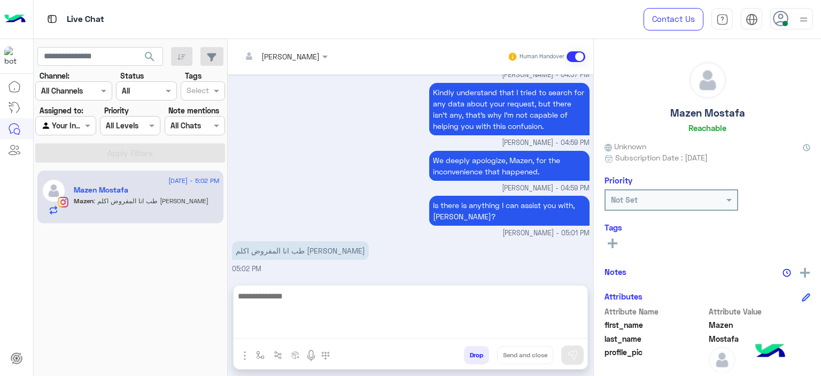
scroll to position [1794, 0]
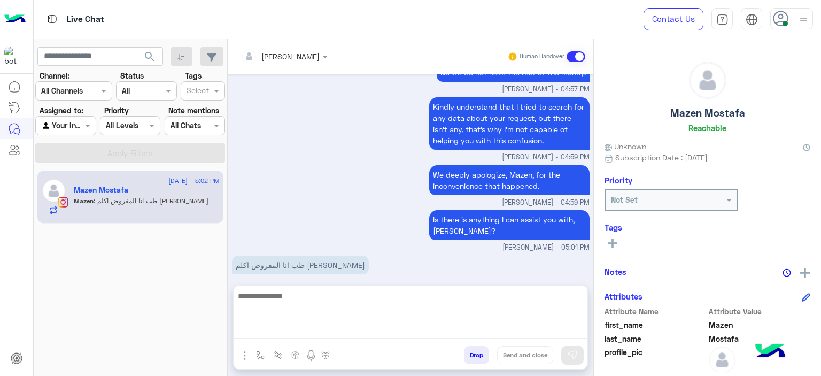
click at [349, 240] on div "[DATE] 💬 Select the issue you're facing: Previous 🟢 Before receiving the order …" at bounding box center [411, 174] width 366 height 200
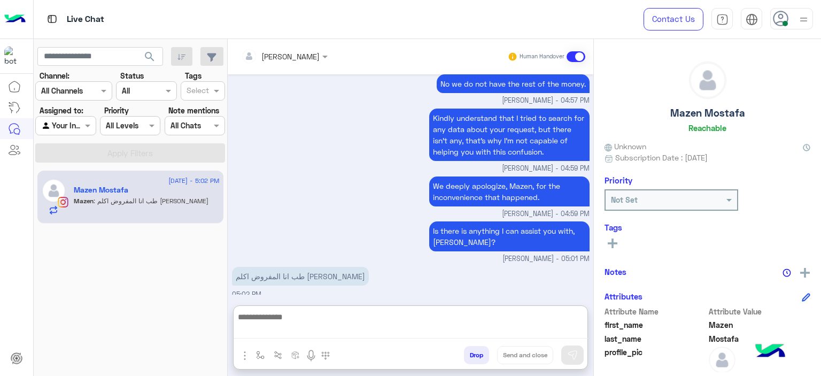
click at [318, 332] on textarea at bounding box center [411, 324] width 354 height 28
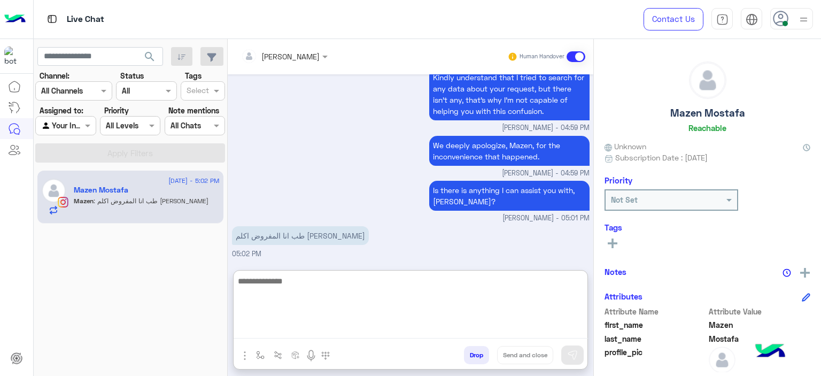
scroll to position [1843, 0]
click at [259, 281] on textarea at bounding box center [411, 306] width 354 height 64
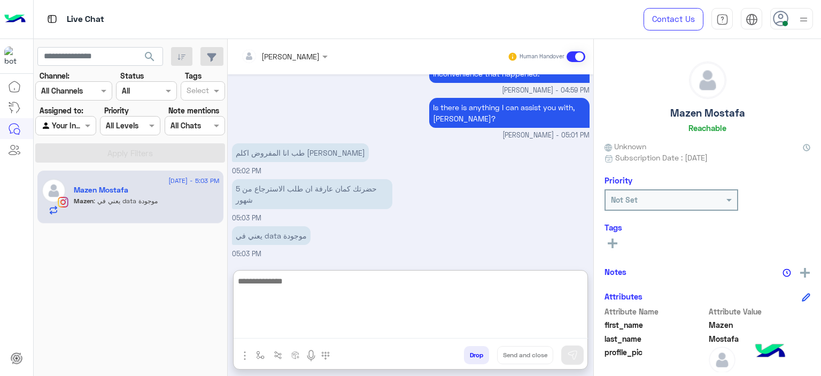
scroll to position [1960, 0]
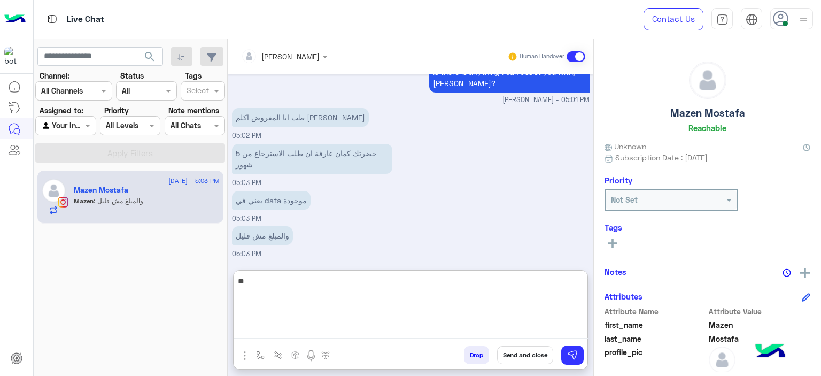
type textarea "*"
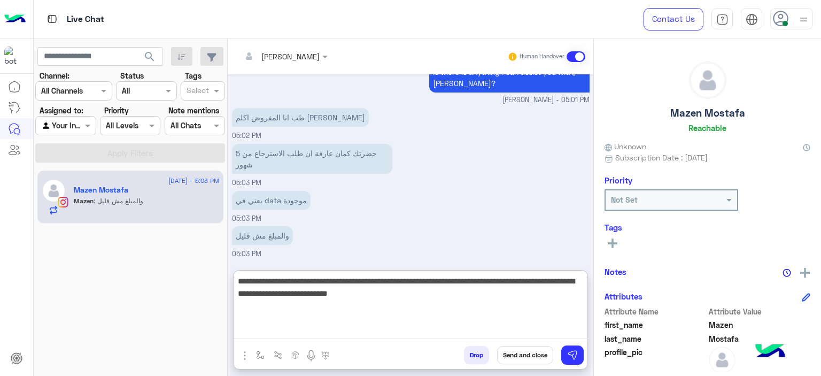
type textarea "**********"
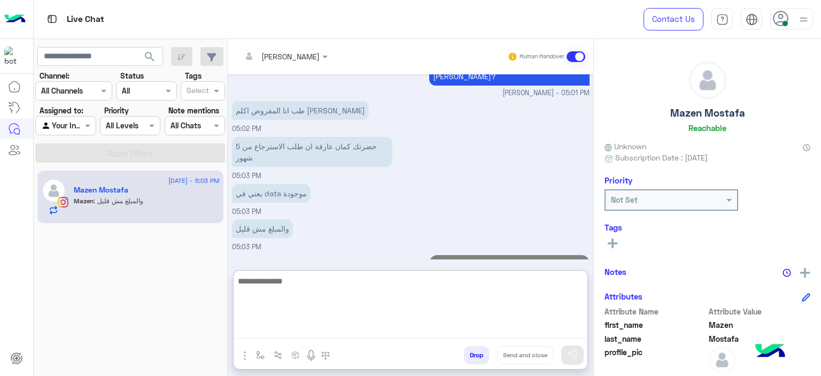
scroll to position [2029, 0]
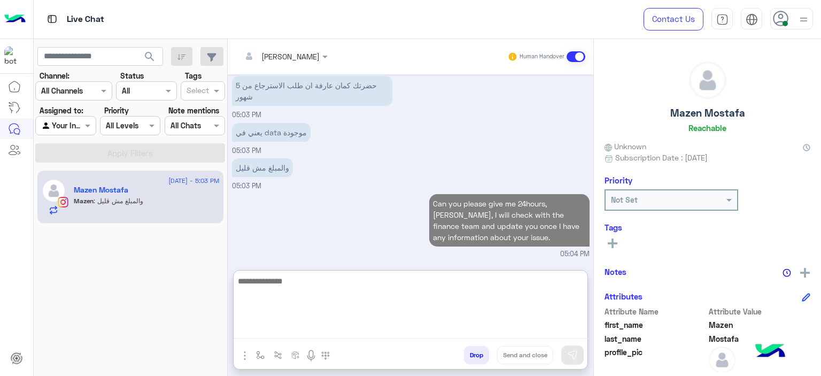
click at [611, 239] on rect at bounding box center [612, 243] width 2 height 10
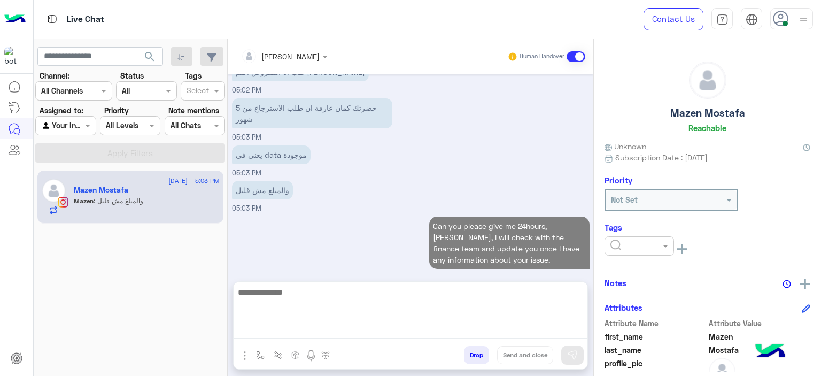
scroll to position [1980, 0]
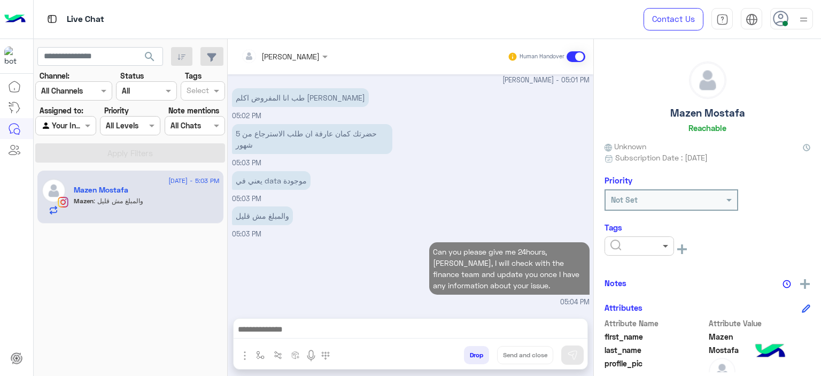
click at [661, 242] on span at bounding box center [666, 245] width 13 height 11
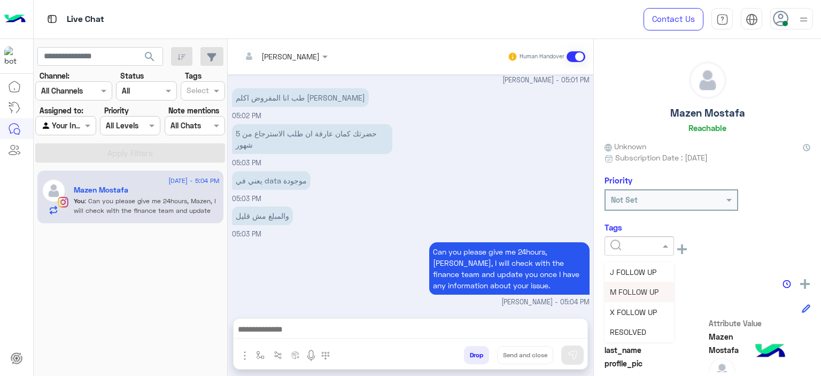
click at [645, 293] on span "M FOLLOW UP" at bounding box center [634, 291] width 49 height 9
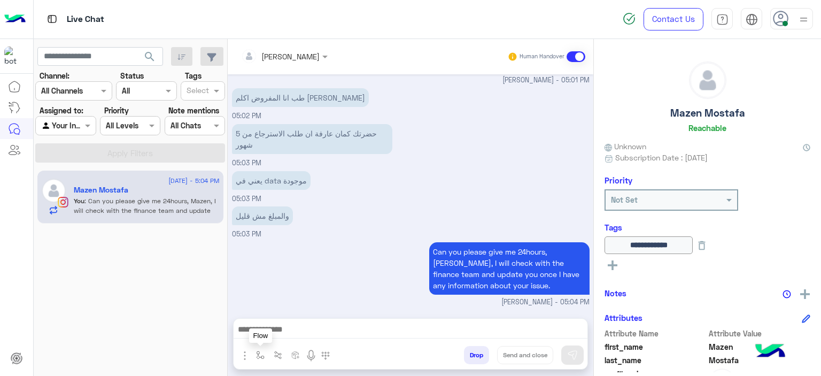
click at [261, 351] on img "button" at bounding box center [260, 355] width 9 height 9
click at [274, 338] on div "enter flow name" at bounding box center [292, 331] width 81 height 19
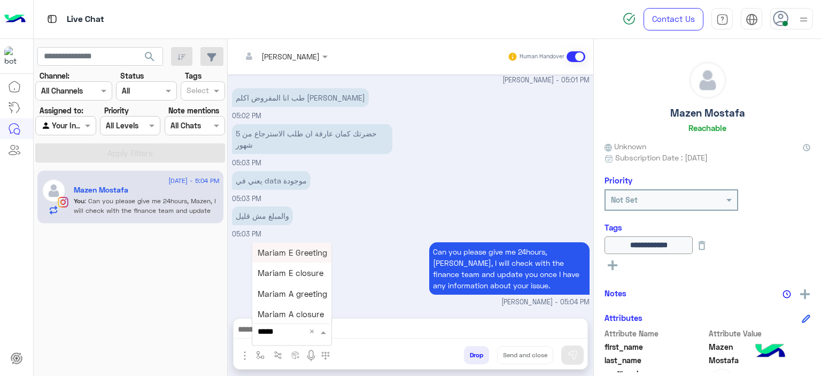
type input "******"
click at [302, 273] on span "Mariam E closure" at bounding box center [291, 273] width 66 height 10
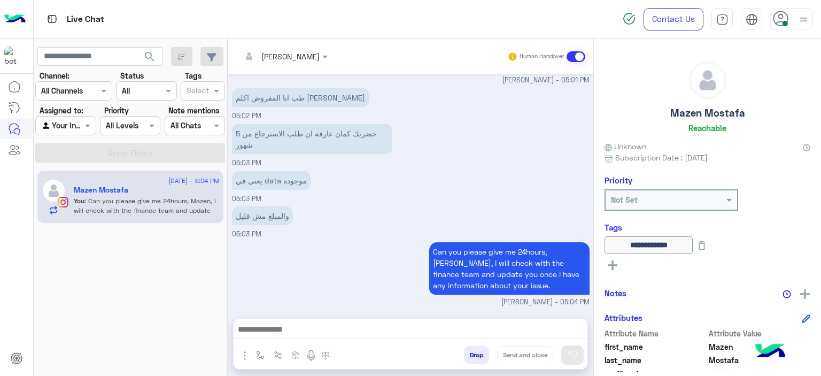
type textarea "**********"
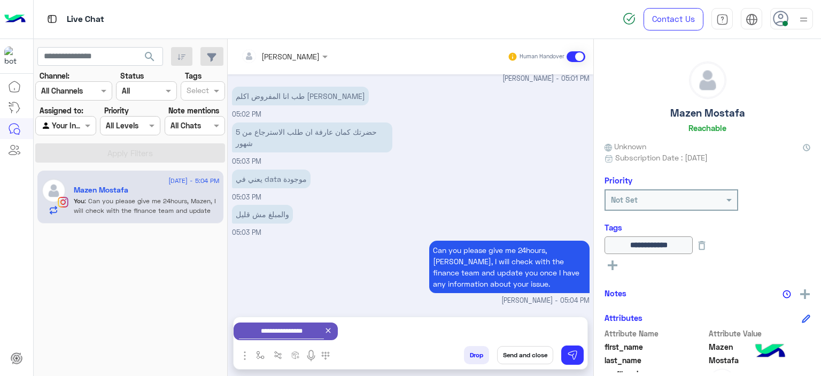
click at [477, 188] on div "يعني في data موجودة 05:03 PM" at bounding box center [411, 185] width 358 height 36
click at [545, 350] on button "Send and close" at bounding box center [525, 355] width 56 height 18
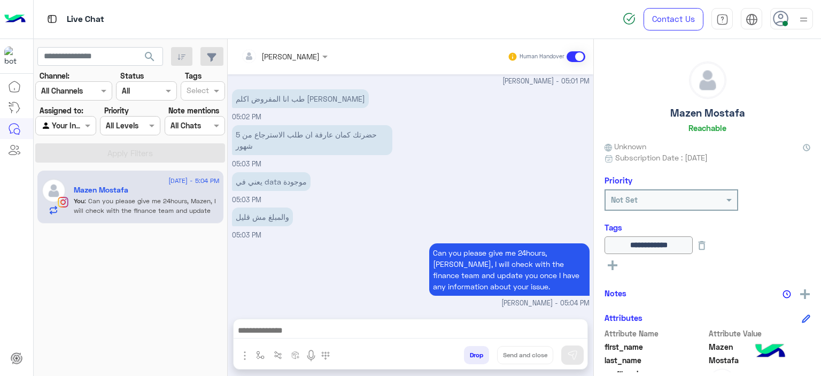
scroll to position [1980, 0]
drag, startPoint x: 794, startPoint y: 18, endPoint x: 791, endPoint y: 24, distance: 6.5
click at [794, 19] on div at bounding box center [791, 18] width 43 height 21
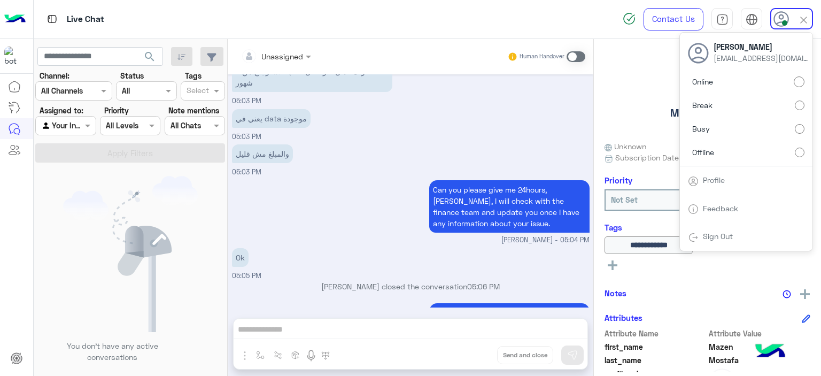
scroll to position [2166, 0]
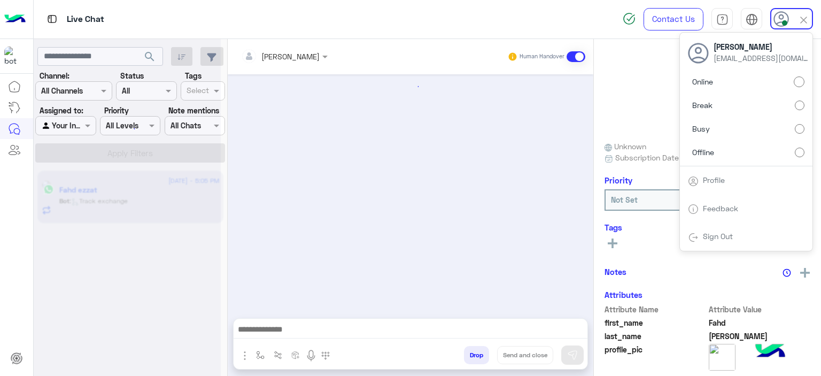
scroll to position [1073, 0]
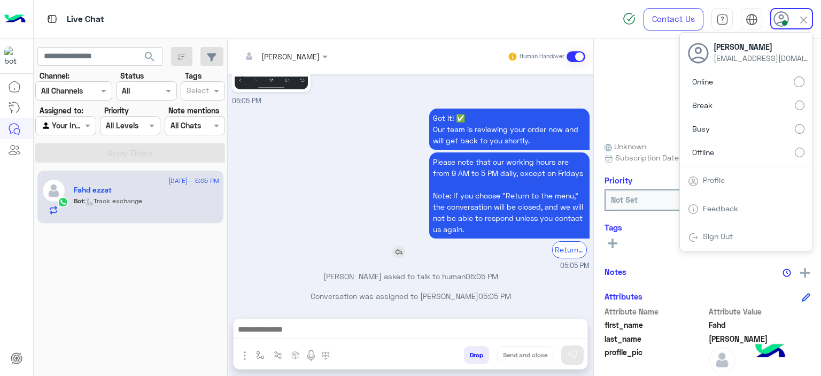
click at [380, 158] on div "Please note that our working hours are from 9 AM to 5 PM daily, except on Frida…" at bounding box center [478, 204] width 221 height 105
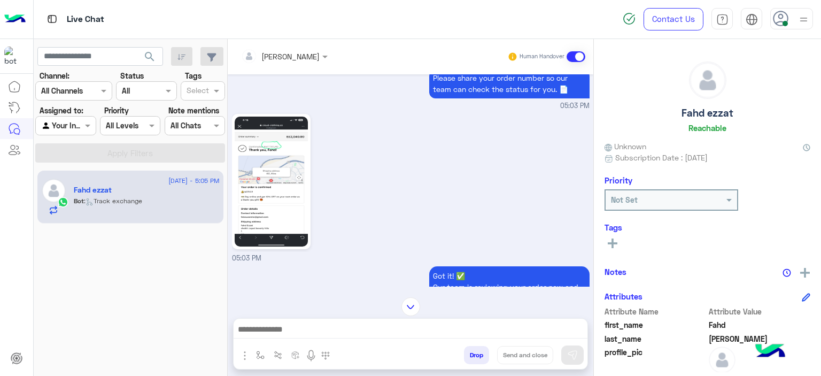
scroll to position [297, 0]
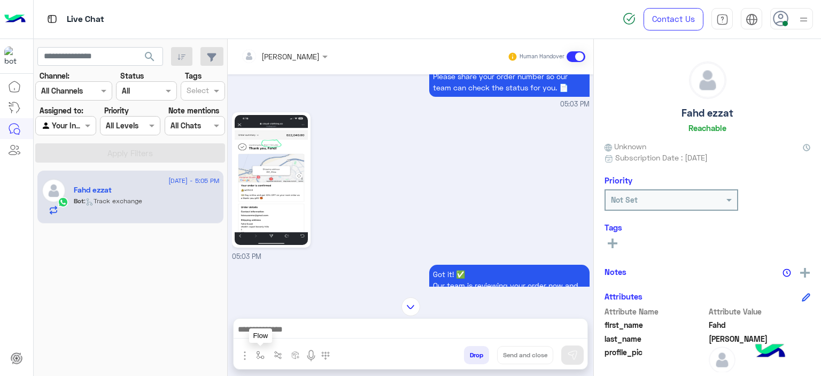
click at [258, 355] on img "button" at bounding box center [260, 355] width 9 height 9
click at [267, 336] on input "text" at bounding box center [280, 331] width 44 height 12
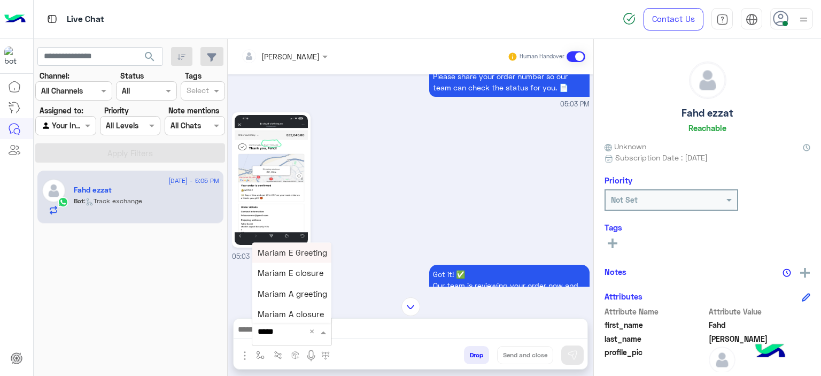
type input "******"
drag, startPoint x: 283, startPoint y: 258, endPoint x: 361, endPoint y: 265, distance: 78.9
click at [282, 256] on div "Mariam E Greeting" at bounding box center [291, 252] width 79 height 21
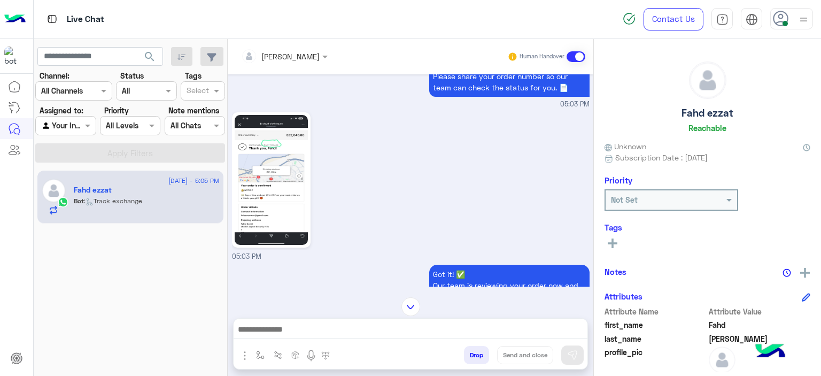
type textarea "**********"
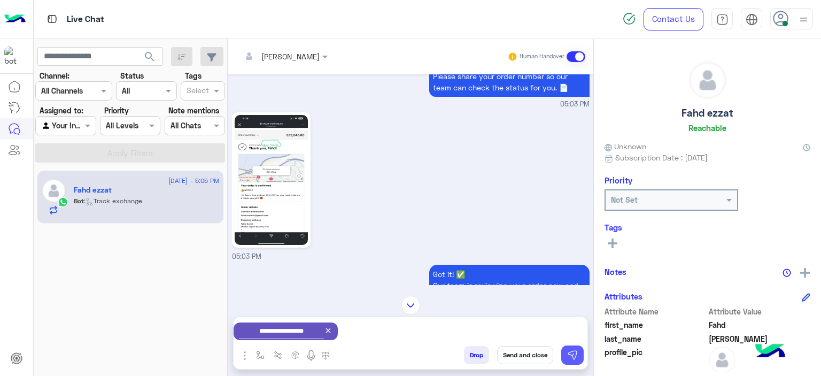
click at [571, 352] on img at bounding box center [572, 354] width 11 height 11
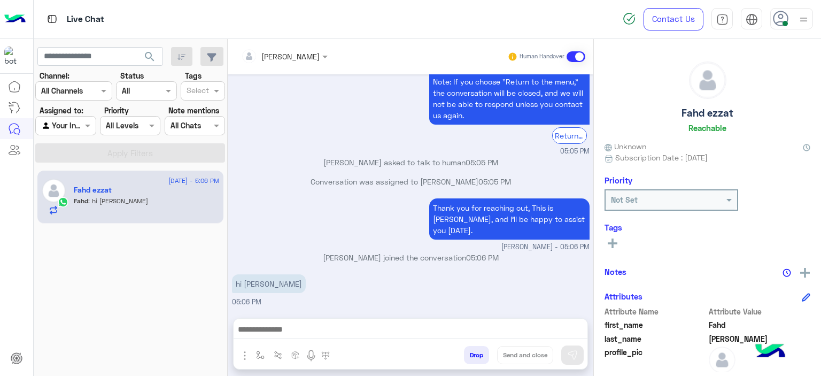
scroll to position [2518, 0]
click at [319, 328] on textarea at bounding box center [411, 330] width 354 height 16
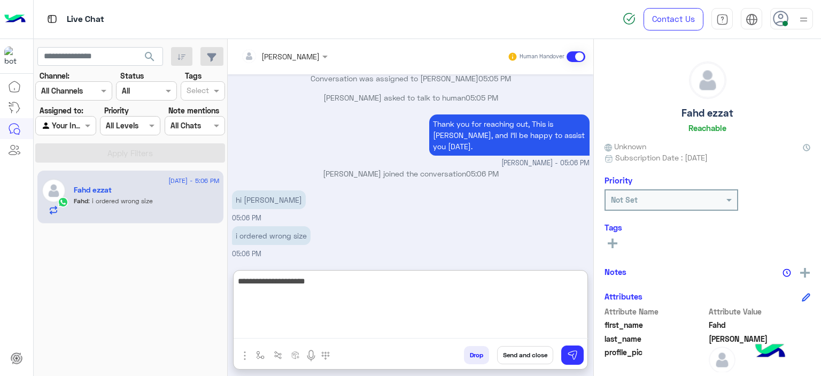
scroll to position [2601, 0]
type textarea "*"
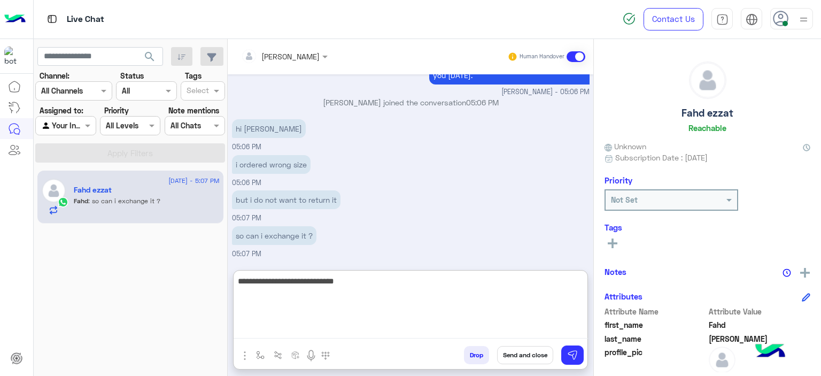
scroll to position [2672, 0]
type textarea "**********"
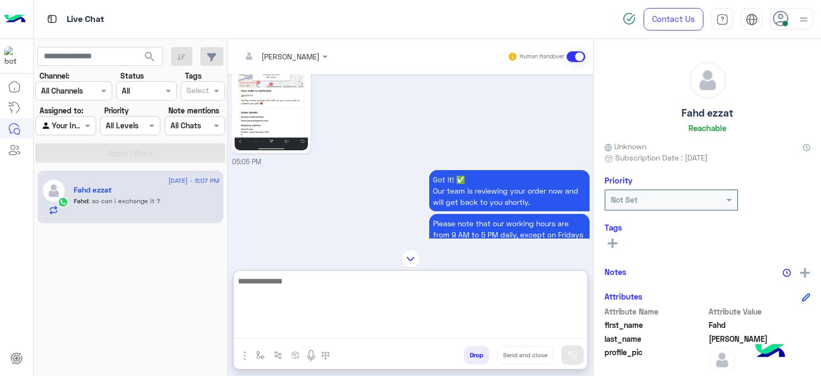
scroll to position [2299, 0]
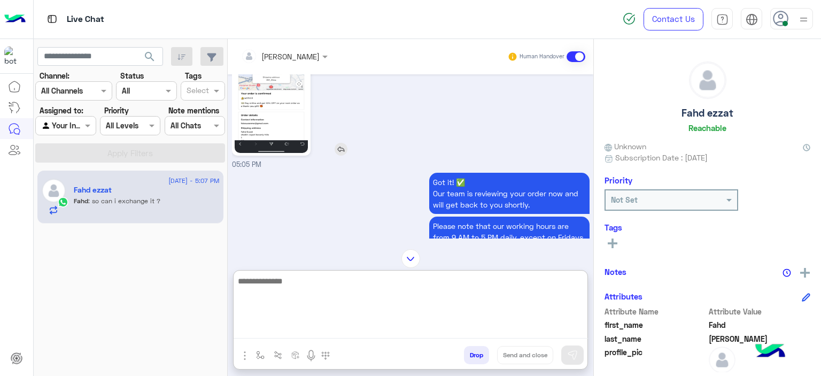
click at [281, 151] on img at bounding box center [271, 88] width 73 height 130
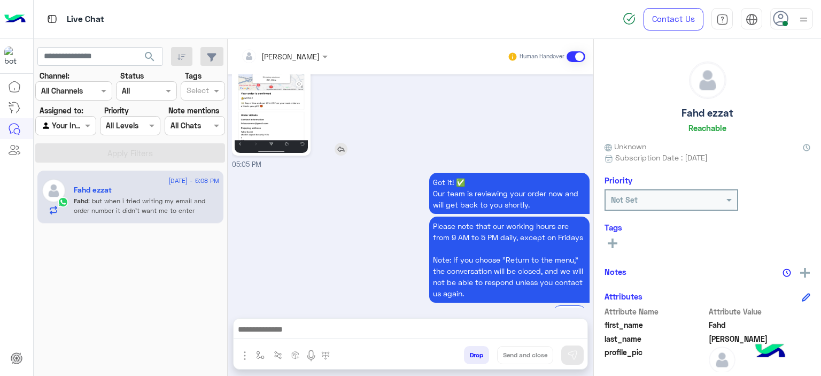
scroll to position [2792, 0]
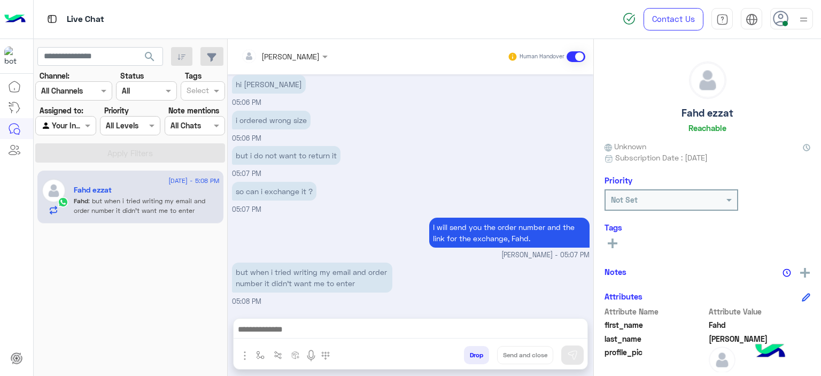
click at [306, 334] on textarea at bounding box center [411, 330] width 354 height 16
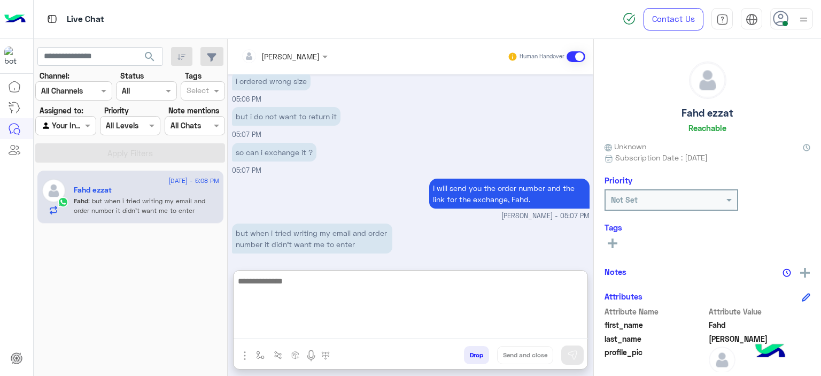
paste textarea "******"
type textarea "**********"
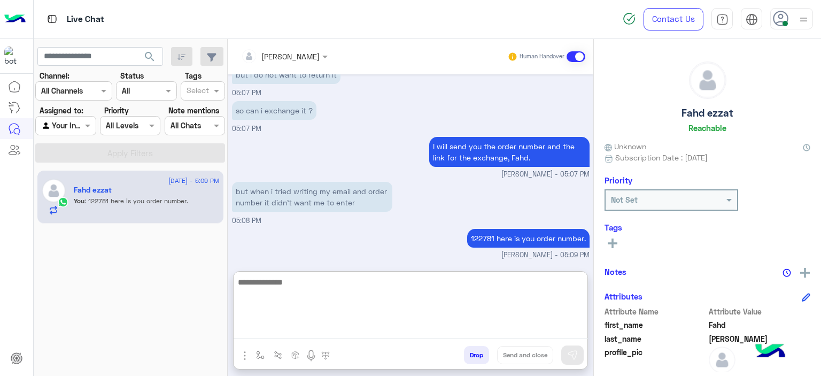
scroll to position [2874, 0]
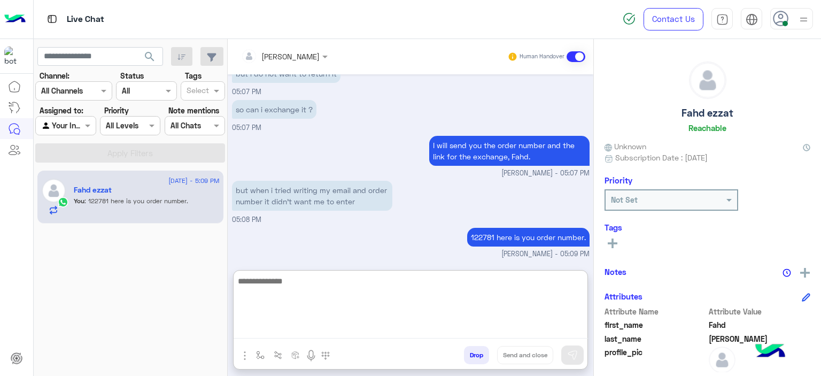
paste textarea "**********"
type textarea "**********"
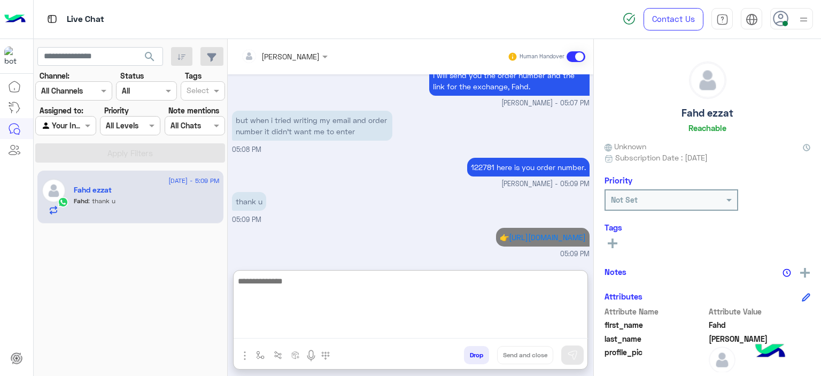
scroll to position [2943, 0]
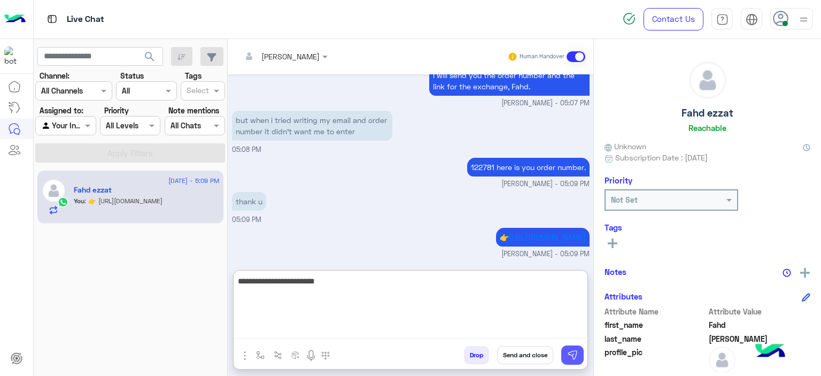
type textarea "**********"
click at [574, 353] on img at bounding box center [572, 354] width 11 height 11
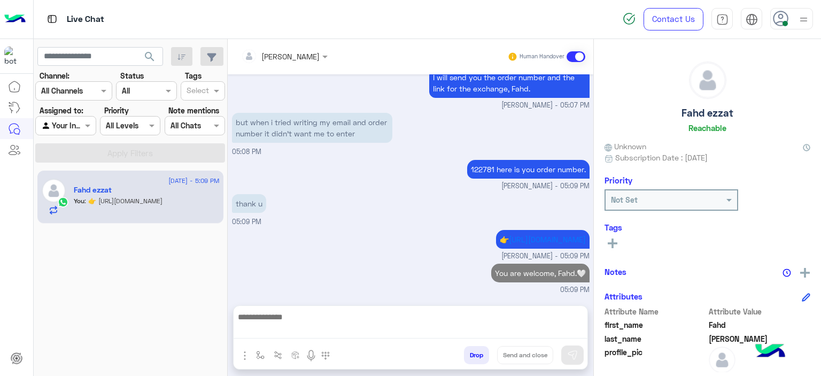
scroll to position [2929, 0]
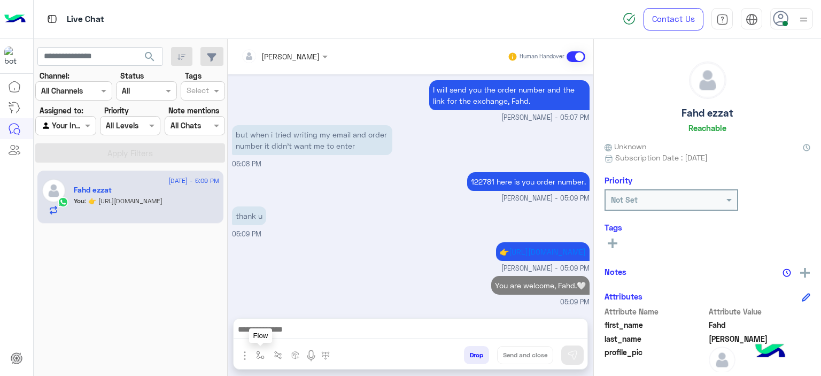
click at [253, 356] on button "button" at bounding box center [261, 355] width 18 height 18
click at [265, 331] on input "text" at bounding box center [280, 331] width 44 height 12
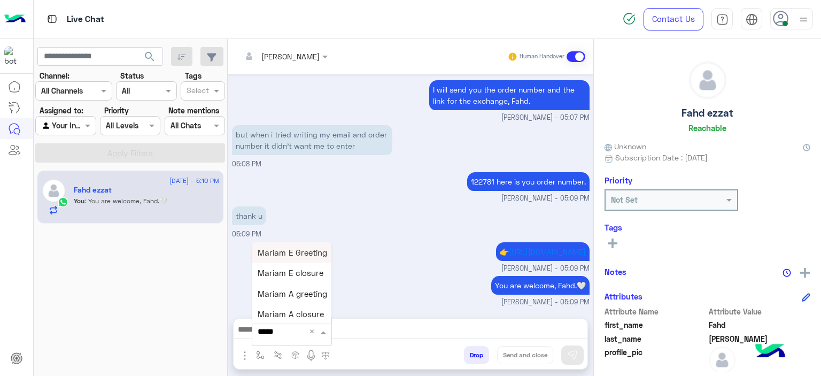
type input "******"
click at [277, 274] on span "Mariam E closure" at bounding box center [291, 273] width 66 height 10
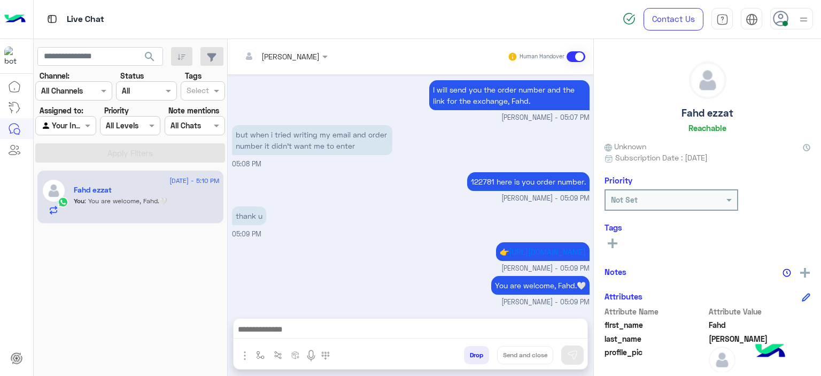
type textarea "**********"
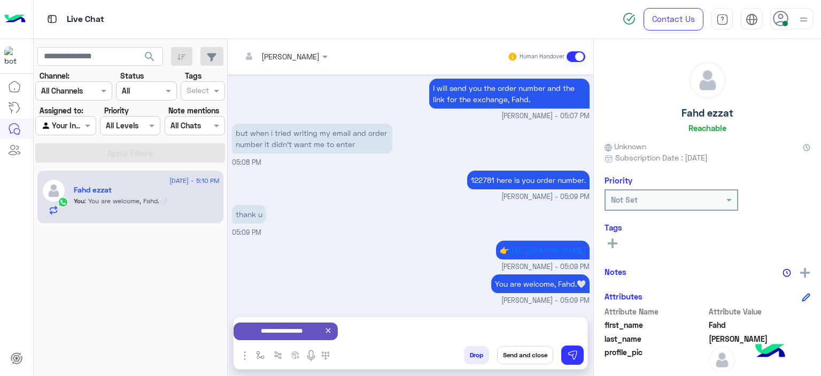
scroll to position [2931, 0]
click at [524, 359] on button "Send and close" at bounding box center [525, 355] width 56 height 18
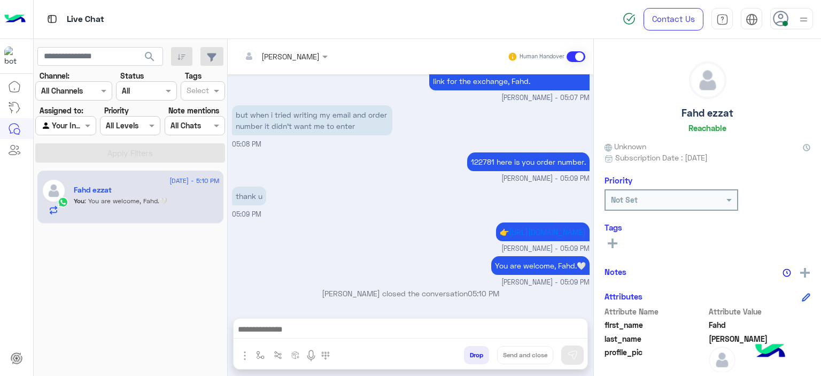
scroll to position [2949, 0]
click at [787, 18] on icon at bounding box center [781, 19] width 16 height 16
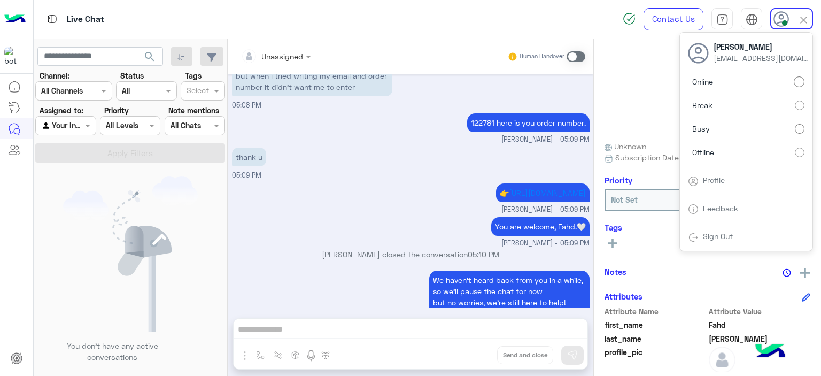
scroll to position [3080, 0]
